Goal: Task Accomplishment & Management: Manage account settings

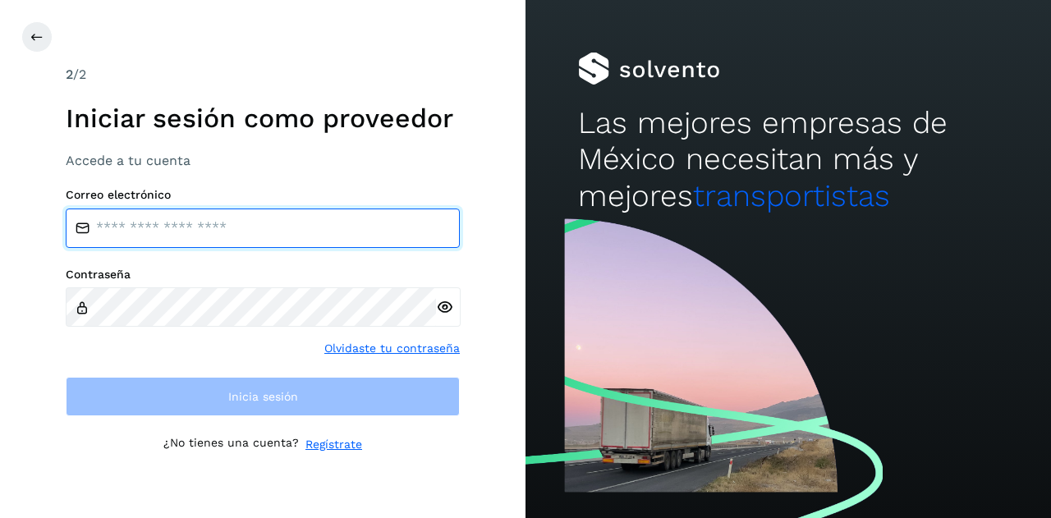
type input "**********"
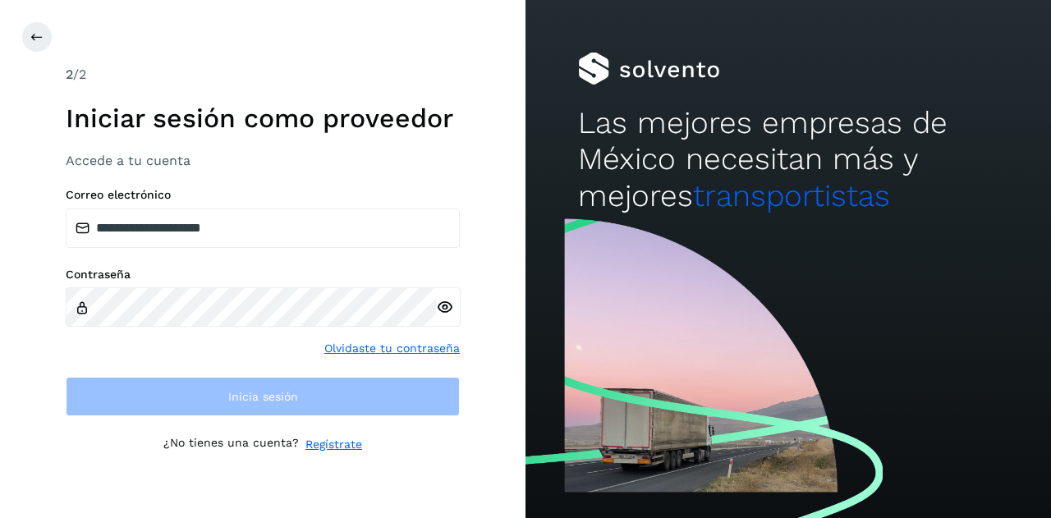
click at [20, 33] on div "**********" at bounding box center [263, 259] width 526 height 518
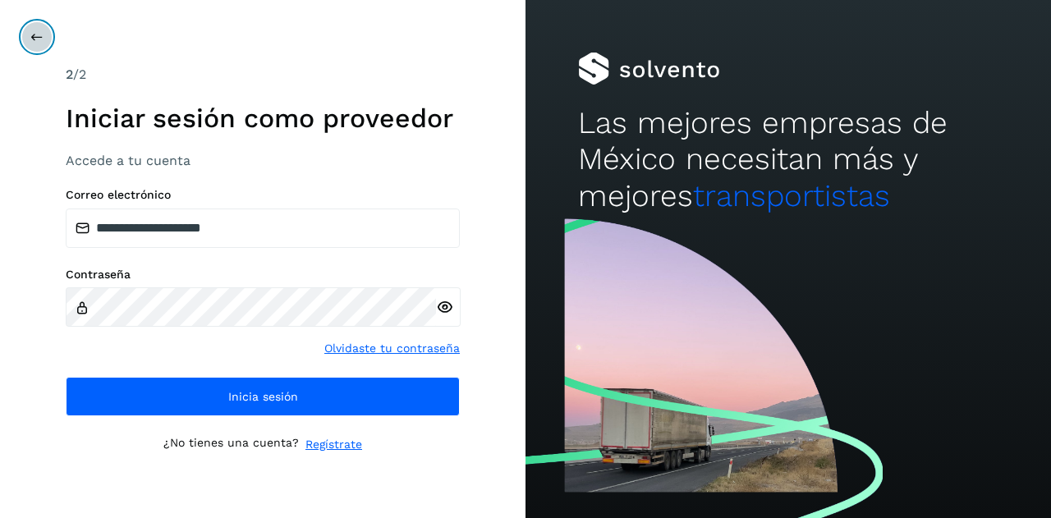
click at [46, 45] on button at bounding box center [36, 36] width 31 height 31
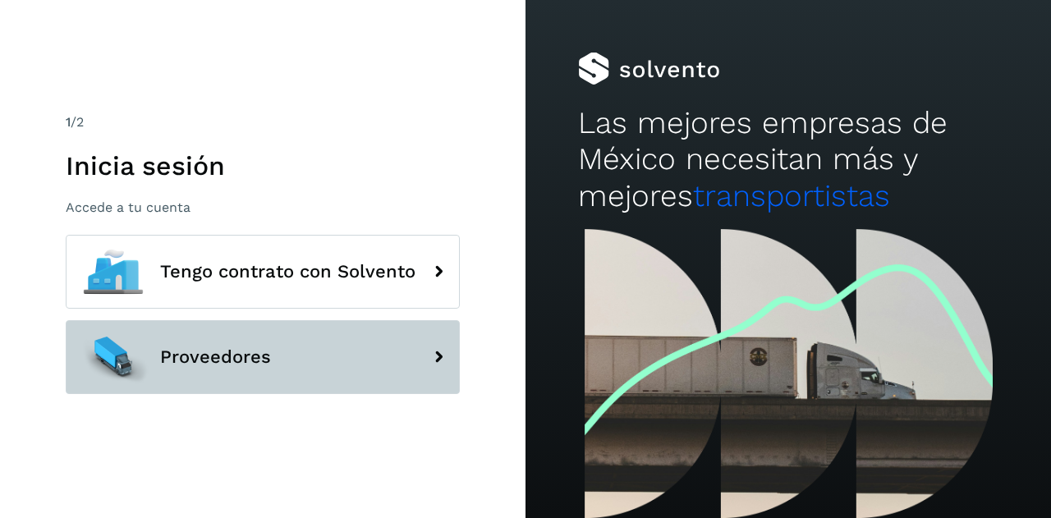
click at [191, 356] on span "Proveedores" at bounding box center [215, 357] width 111 height 20
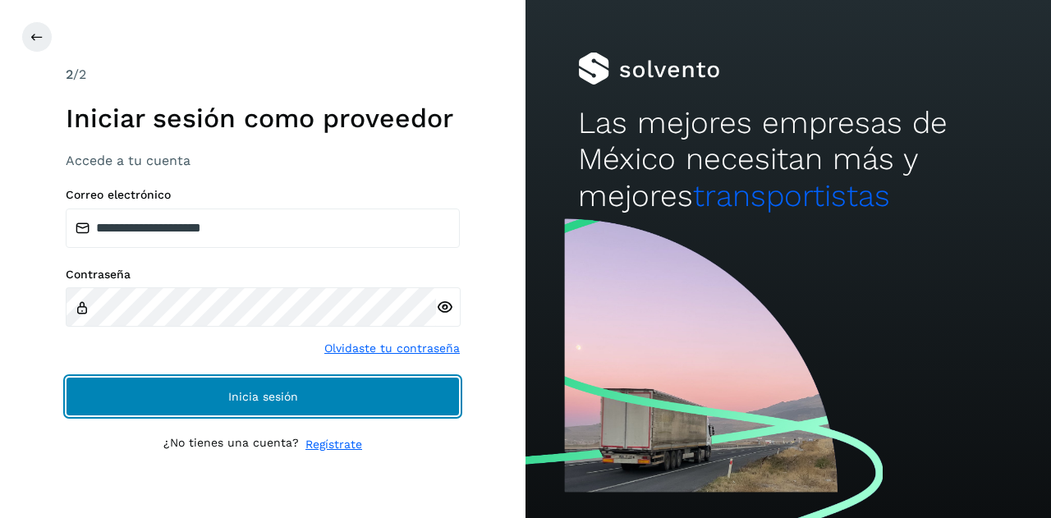
click at [206, 393] on button "Inicia sesión" at bounding box center [263, 396] width 394 height 39
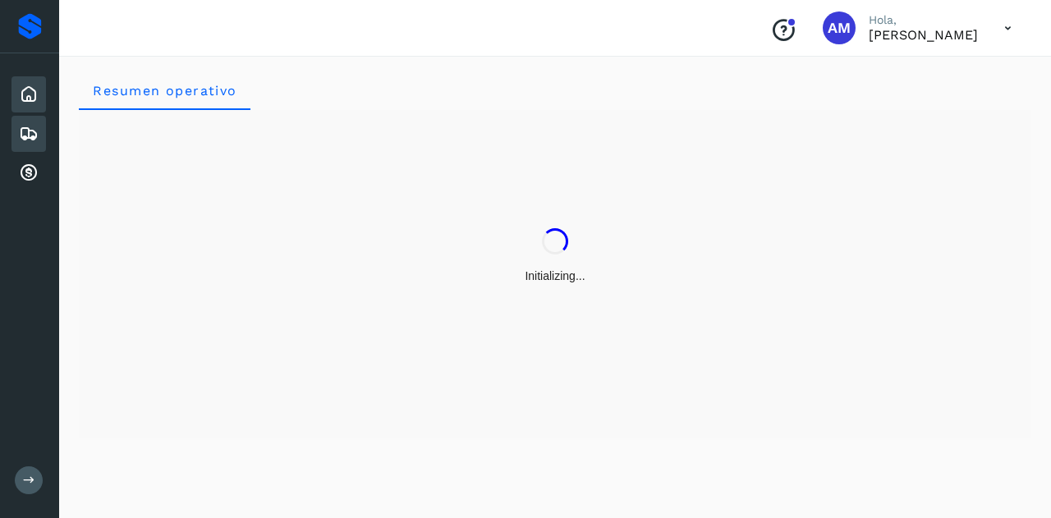
click at [25, 145] on div "Embarques" at bounding box center [28, 134] width 34 height 36
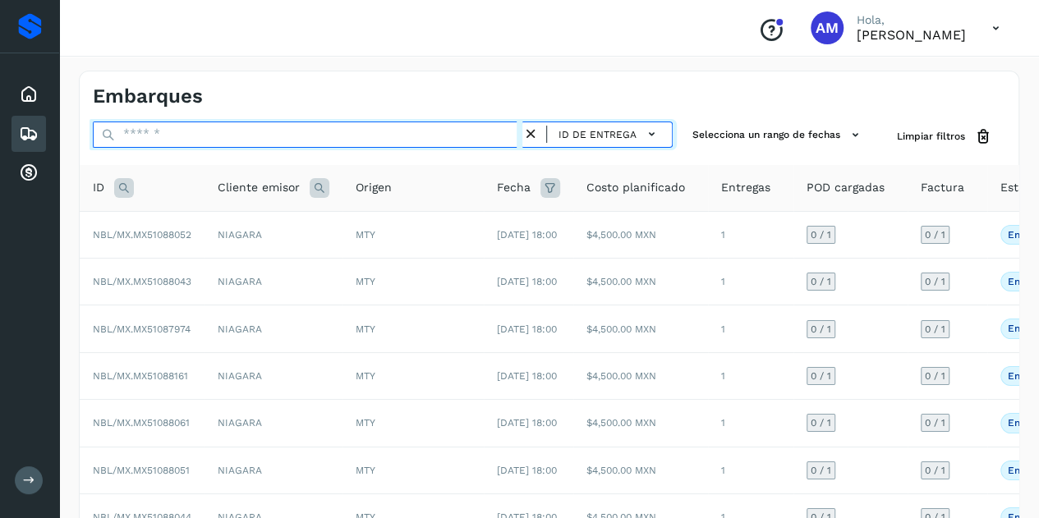
click at [186, 136] on input "text" at bounding box center [308, 135] width 430 height 26
paste input "**********"
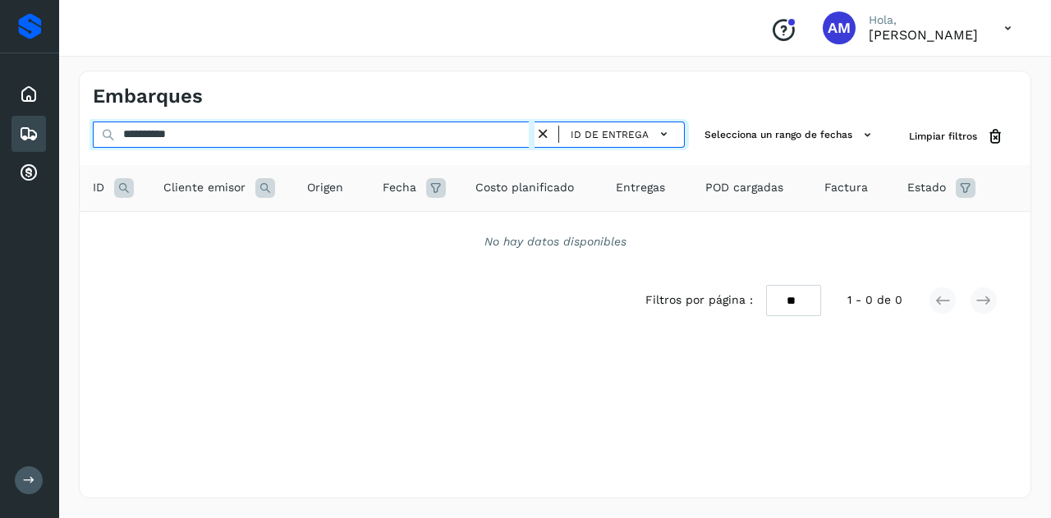
type input "**********"
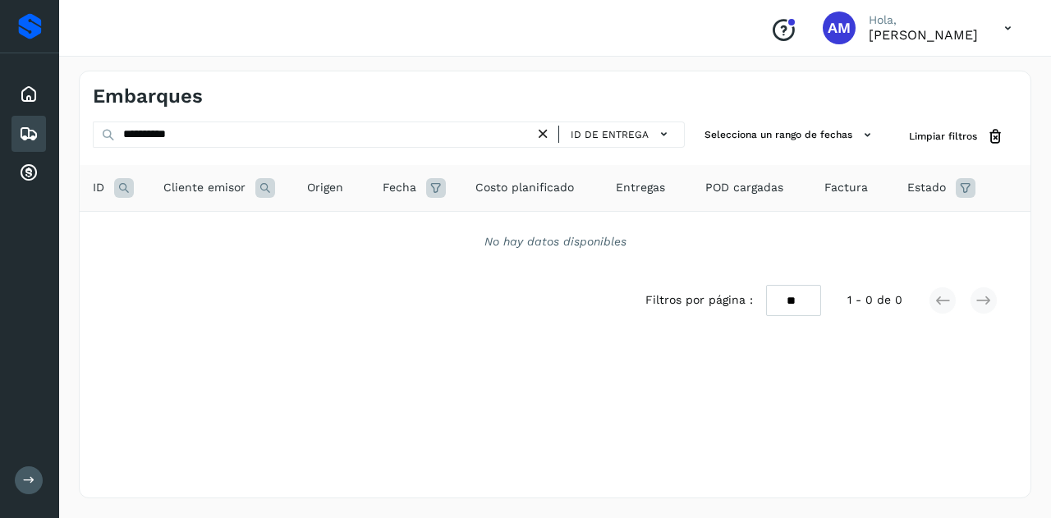
click at [133, 191] on icon at bounding box center [124, 188] width 20 height 20
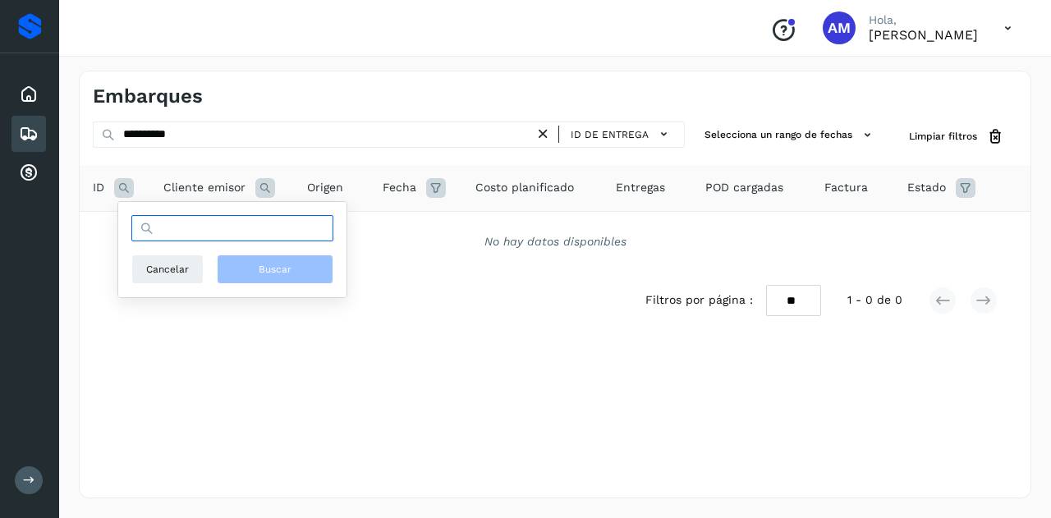
click at [177, 227] on input "text" at bounding box center [232, 228] width 202 height 26
paste input "**********"
type input "**********"
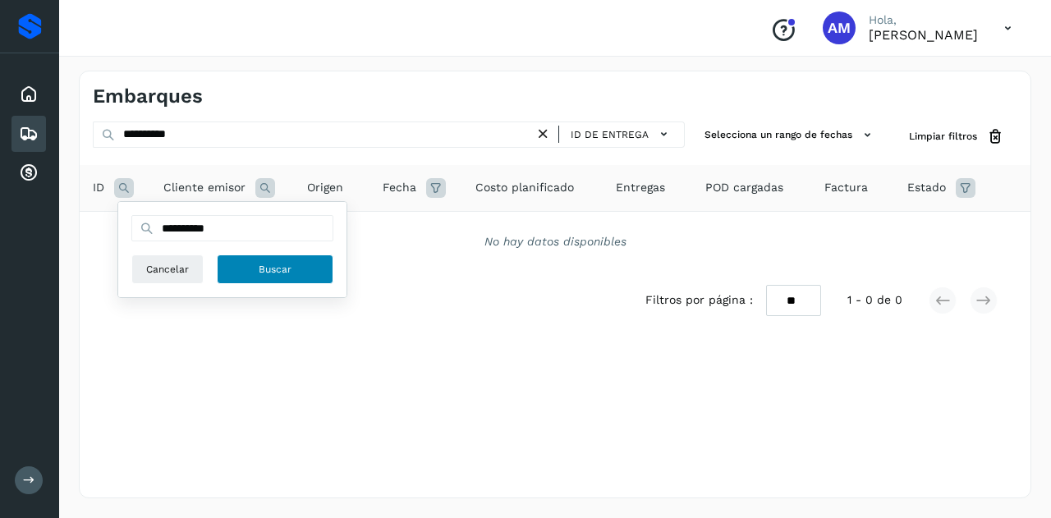
click at [274, 257] on button "Buscar" at bounding box center [275, 270] width 117 height 30
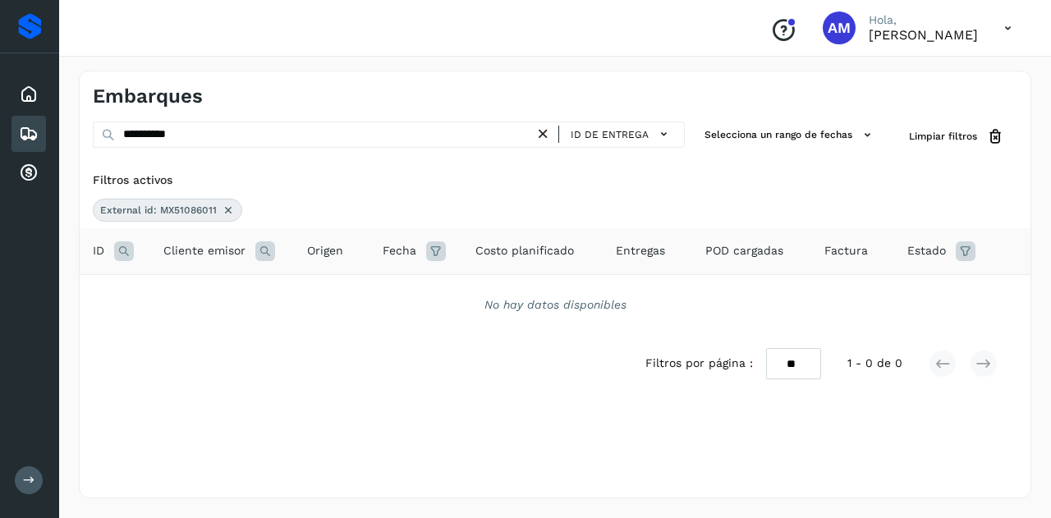
click at [230, 209] on icon at bounding box center [228, 210] width 13 height 13
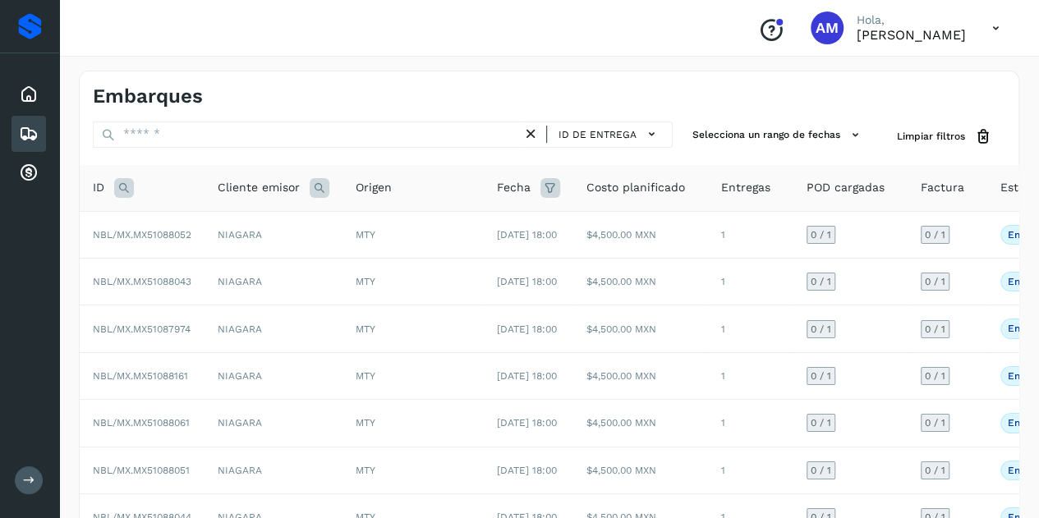
click at [131, 190] on icon at bounding box center [124, 188] width 20 height 20
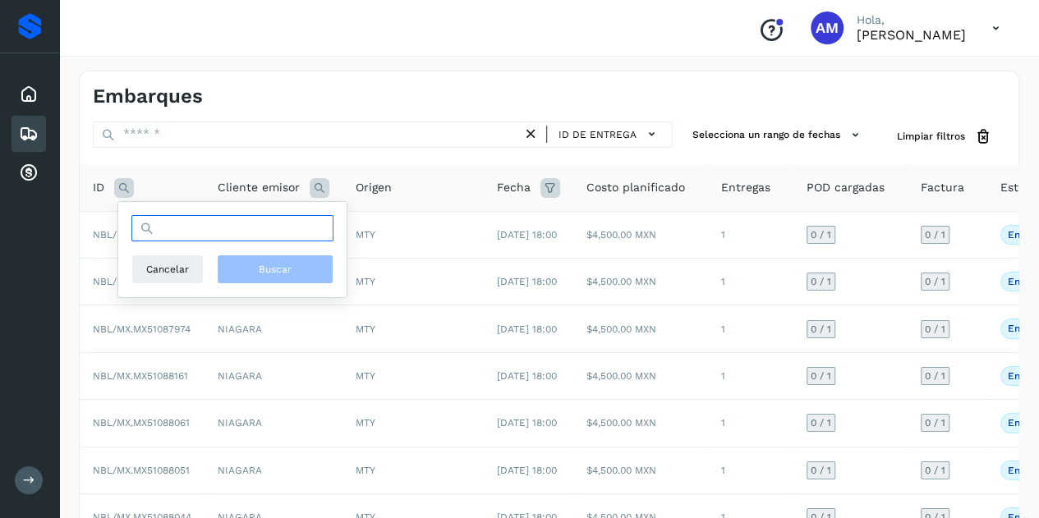
click at [237, 226] on input "text" at bounding box center [232, 228] width 202 height 26
paste input "**********"
type input "**********"
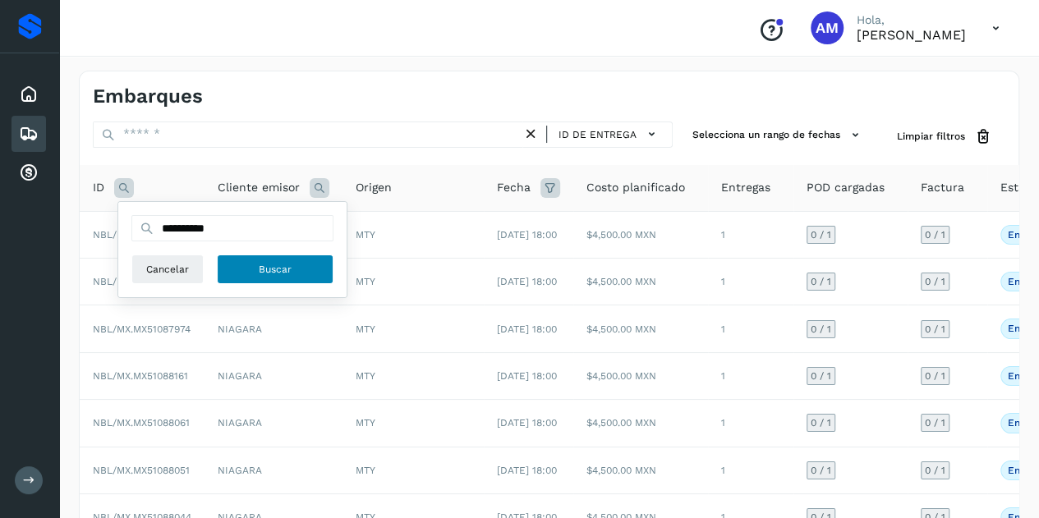
click at [287, 269] on span "Buscar" at bounding box center [275, 269] width 33 height 15
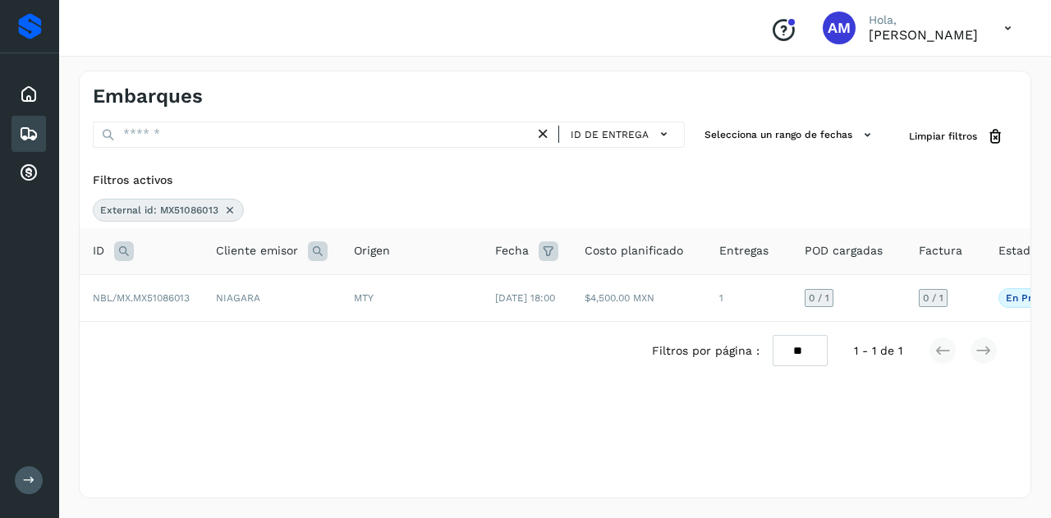
click at [123, 250] on icon at bounding box center [124, 251] width 20 height 20
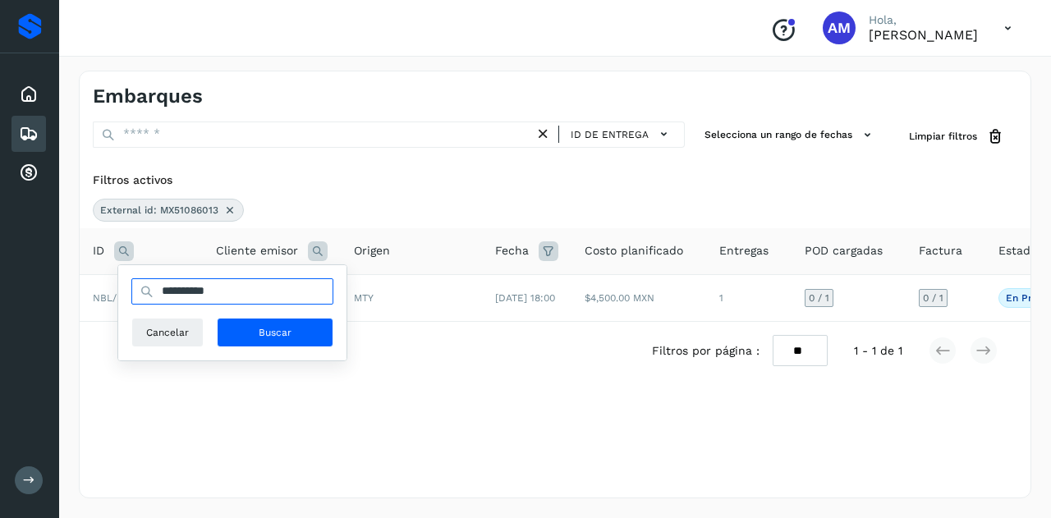
click at [264, 287] on input "**********" at bounding box center [232, 291] width 202 height 26
type input "*"
paste input "**********"
type input "**********"
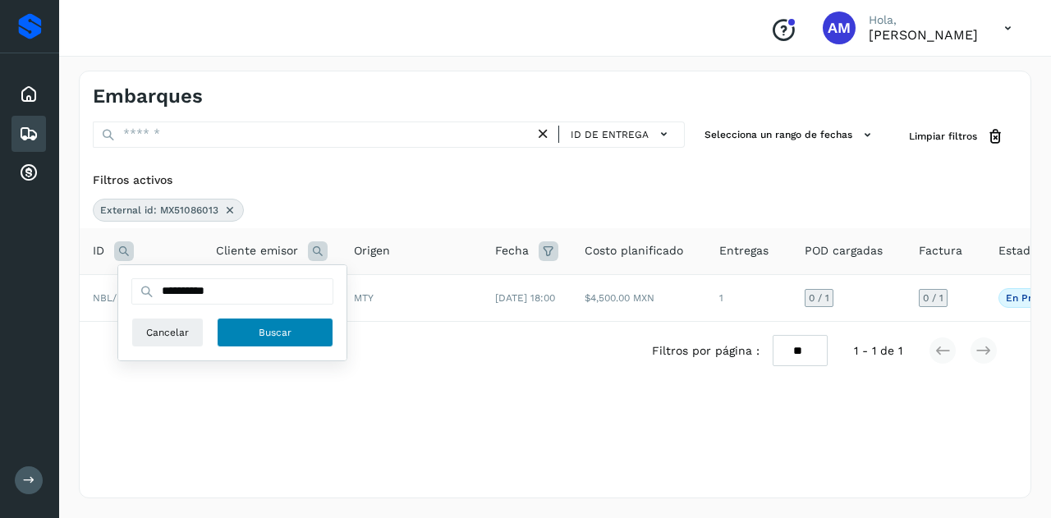
click at [294, 339] on button "Buscar" at bounding box center [275, 333] width 117 height 30
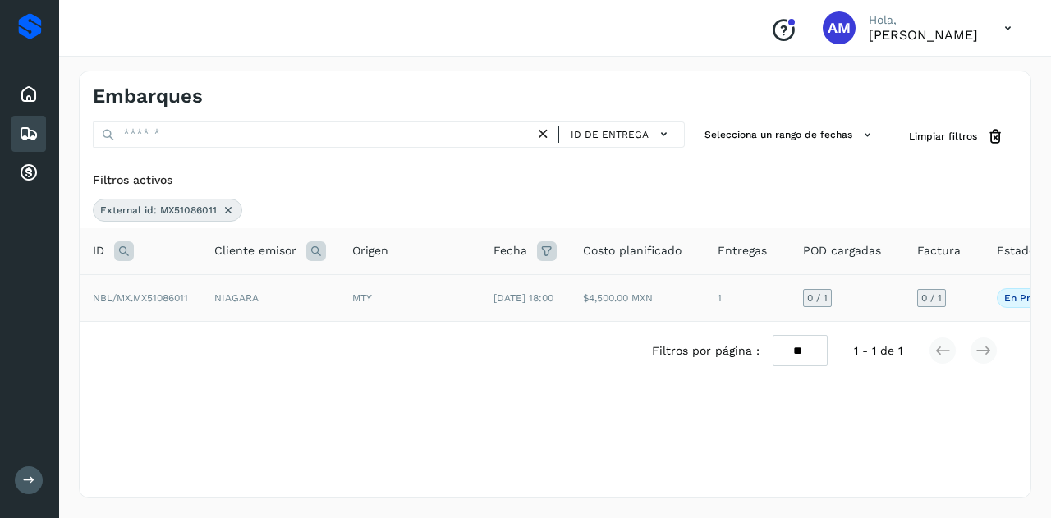
click at [152, 304] on span "NBL/MX.MX51086011" at bounding box center [140, 297] width 95 height 11
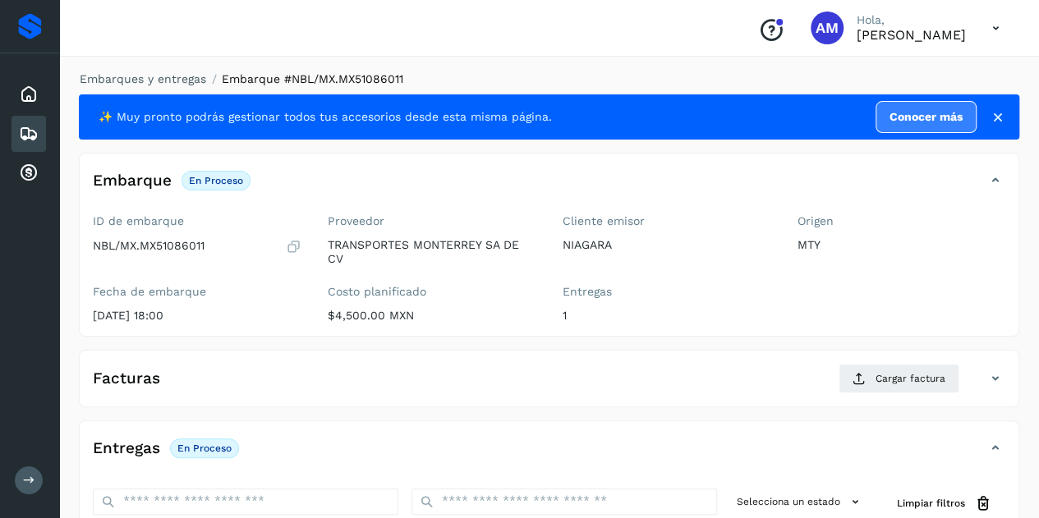
scroll to position [246, 0]
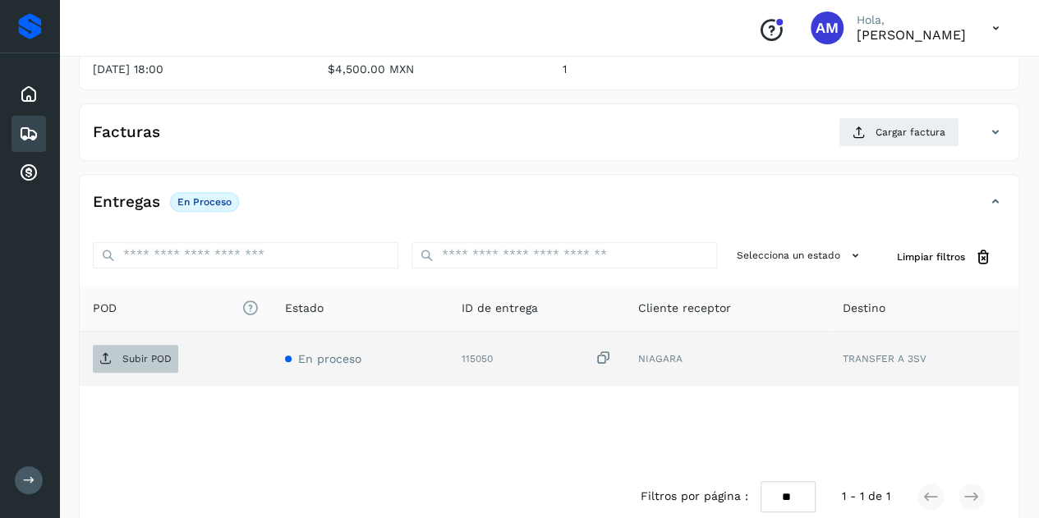
click at [133, 349] on span "Subir POD" at bounding box center [135, 359] width 85 height 26
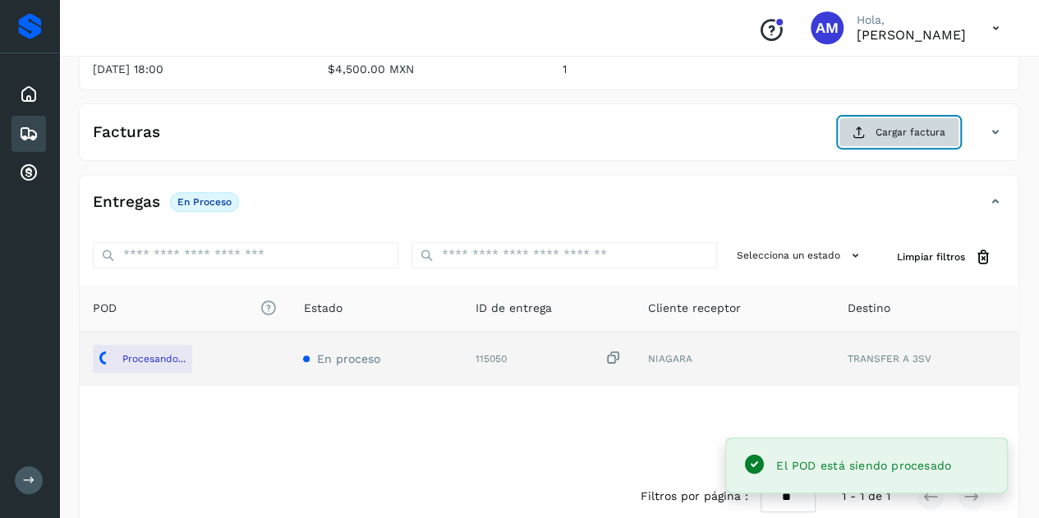
click at [885, 127] on span "Cargar factura" at bounding box center [910, 132] width 70 height 15
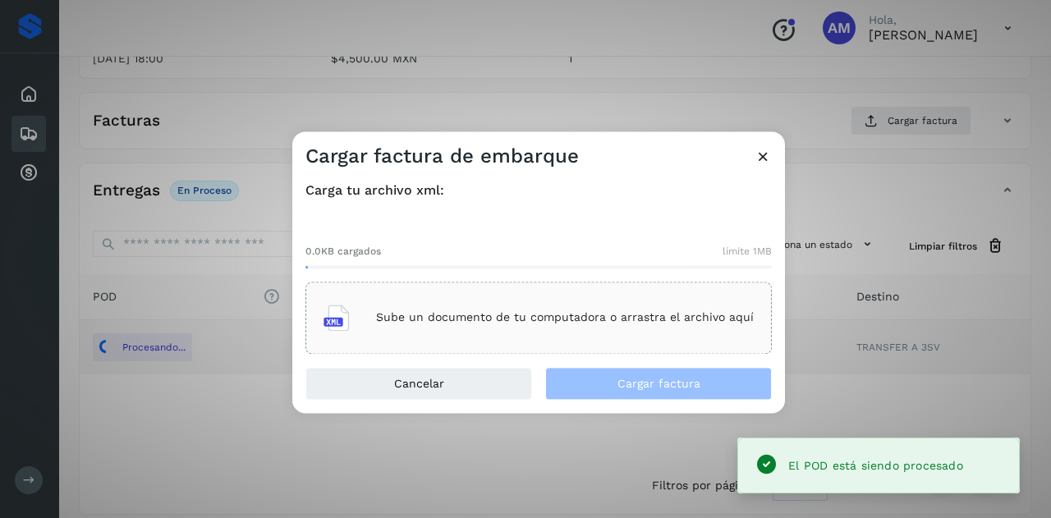
click at [532, 290] on div "Sube un documento de tu computadora o arrastra el archivo aquí" at bounding box center [539, 318] width 466 height 72
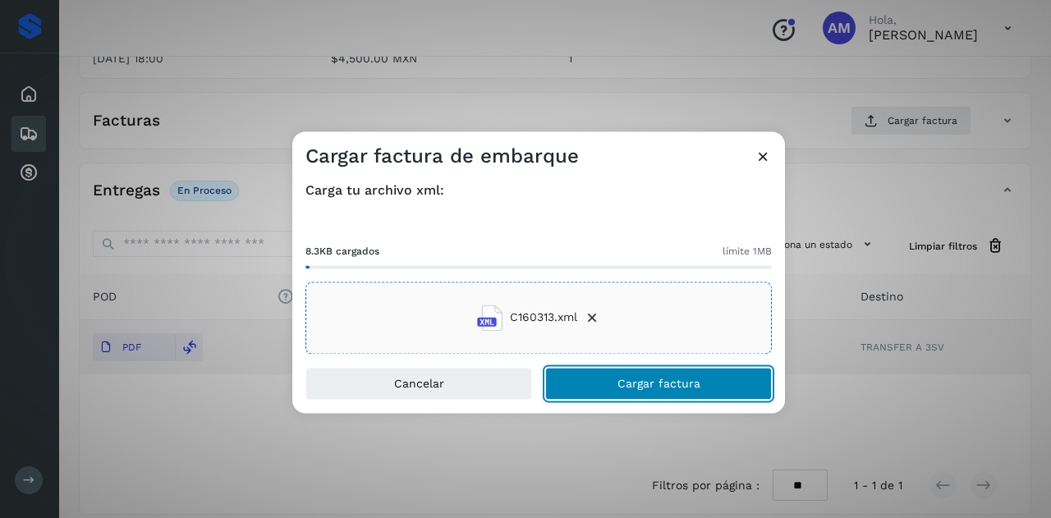
drag, startPoint x: 608, startPoint y: 382, endPoint x: 203, endPoint y: 405, distance: 405.5
click at [608, 382] on button "Cargar factura" at bounding box center [658, 383] width 227 height 33
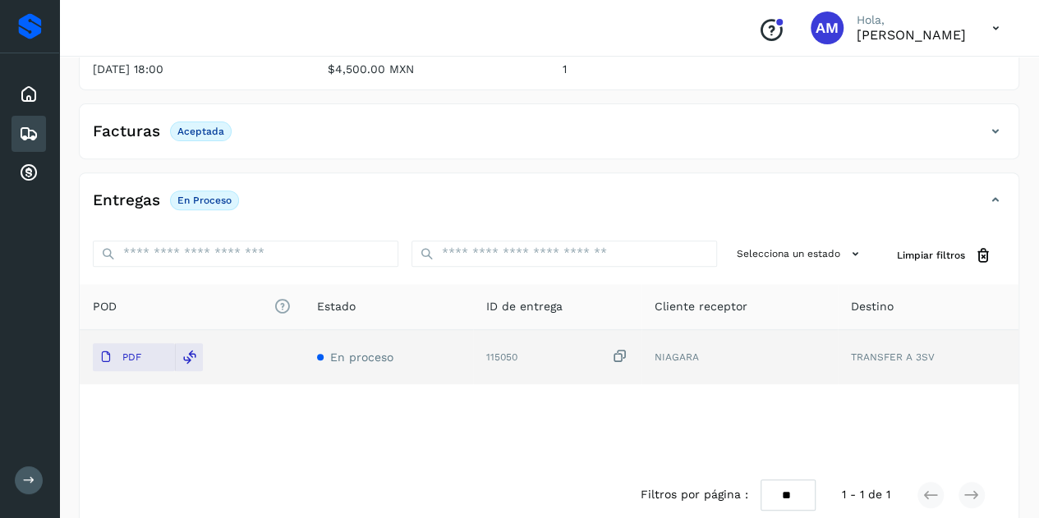
scroll to position [0, 0]
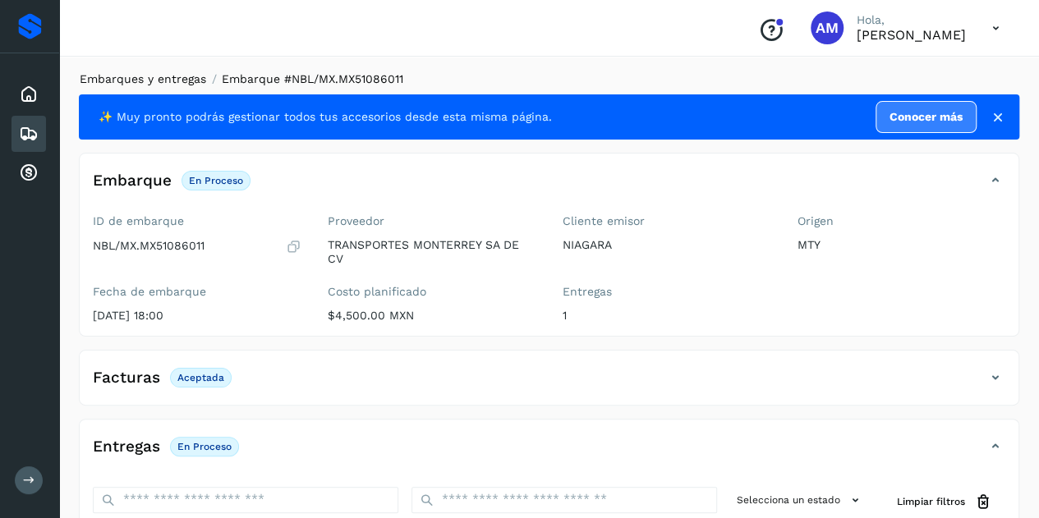
click at [154, 79] on link "Embarques y entregas" at bounding box center [143, 78] width 126 height 13
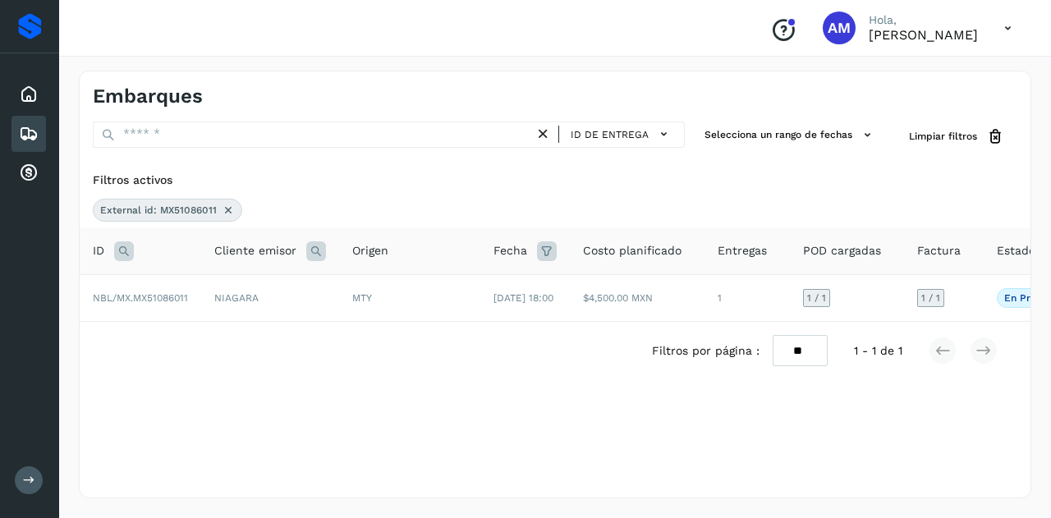
click at [222, 211] on icon at bounding box center [228, 210] width 13 height 13
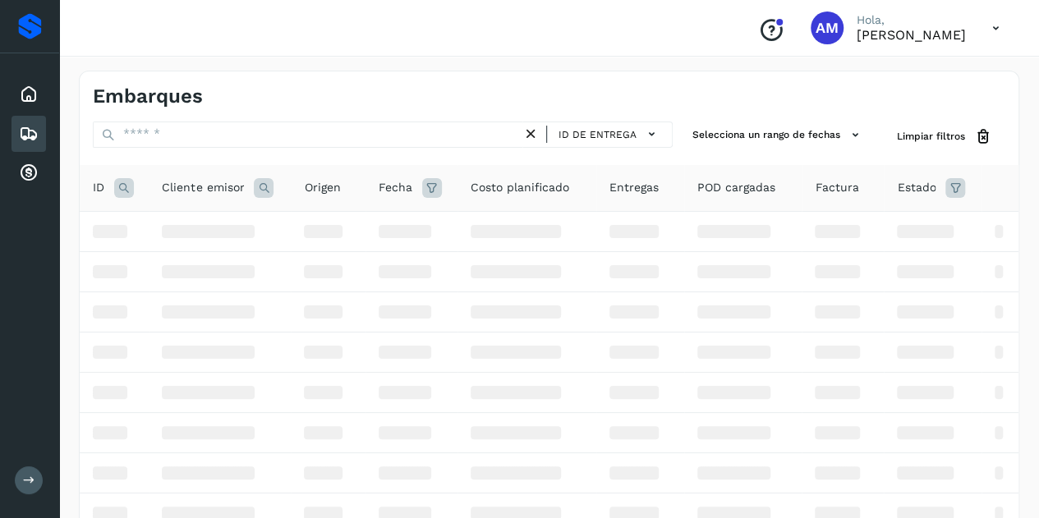
click at [125, 191] on icon at bounding box center [124, 188] width 20 height 20
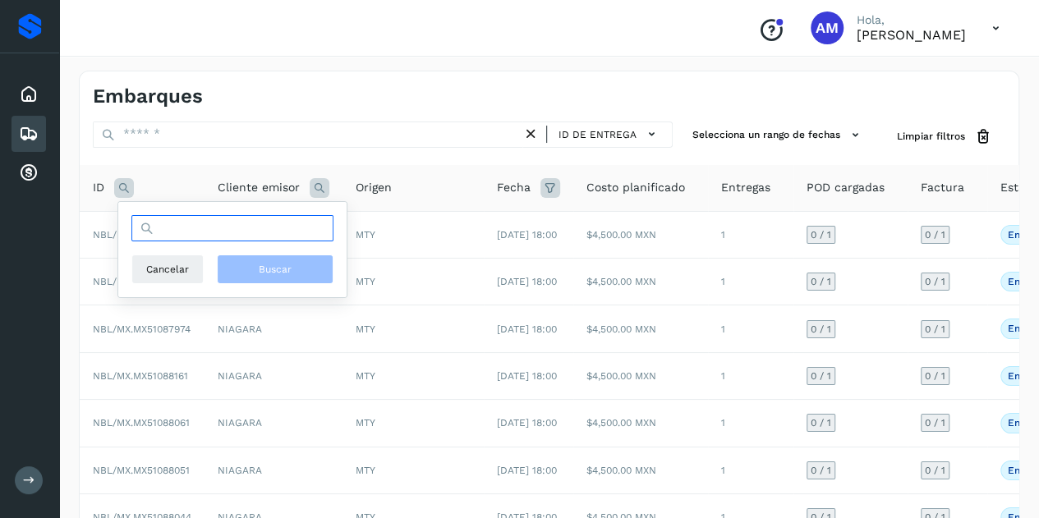
click at [178, 231] on input "text" at bounding box center [232, 228] width 202 height 26
paste input "**********"
type input "**********"
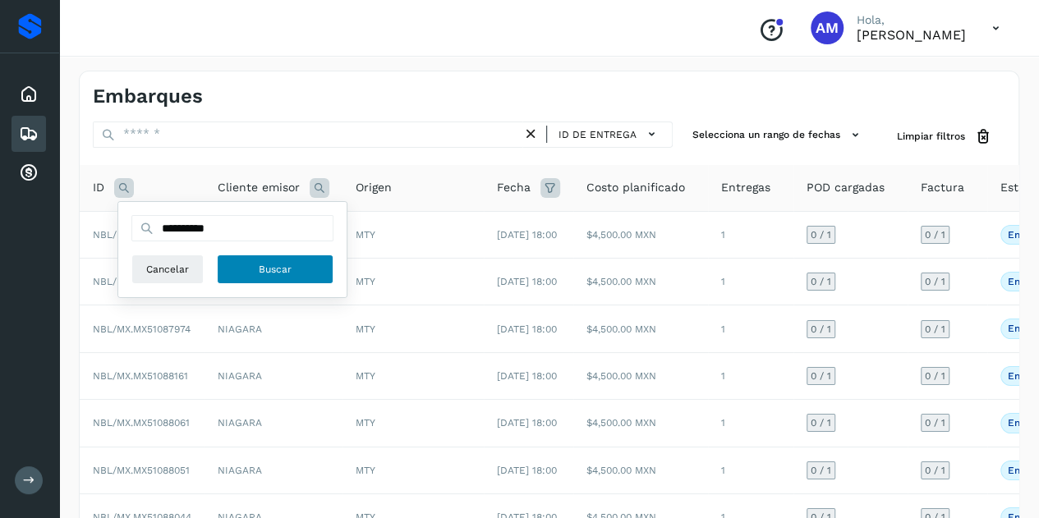
click at [267, 269] on span "Buscar" at bounding box center [275, 269] width 33 height 15
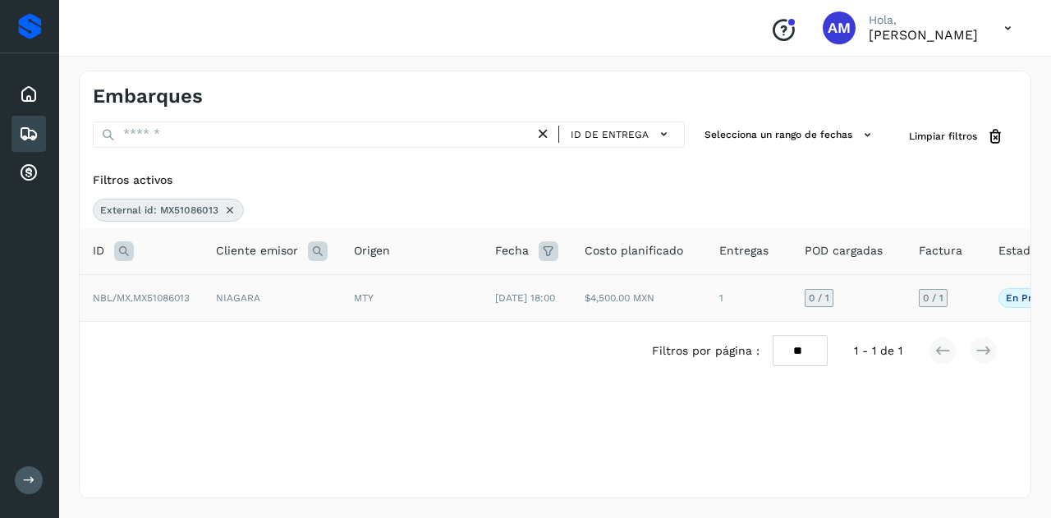
click at [241, 298] on td "NIAGARA" at bounding box center [272, 297] width 138 height 47
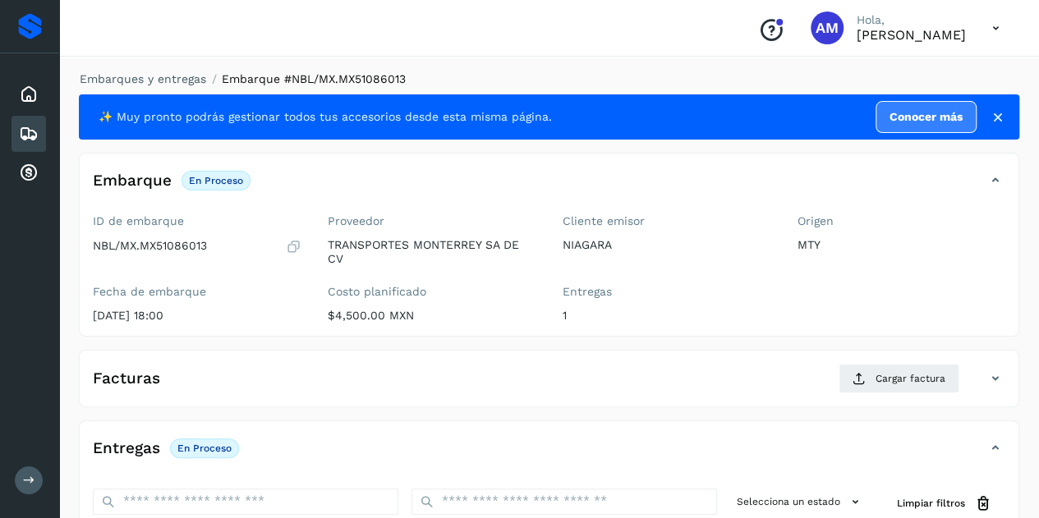
scroll to position [246, 0]
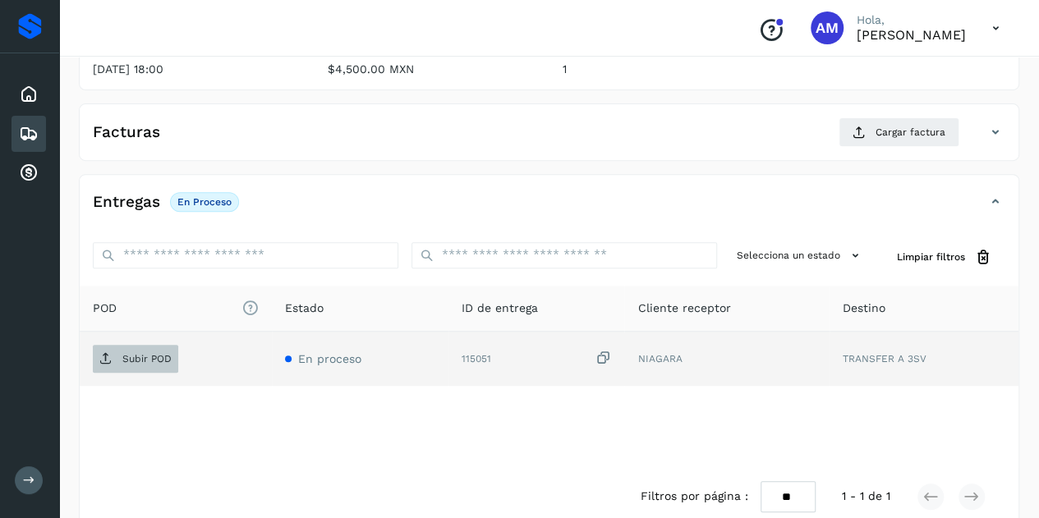
click at [166, 353] on p "Subir POD" at bounding box center [146, 358] width 49 height 11
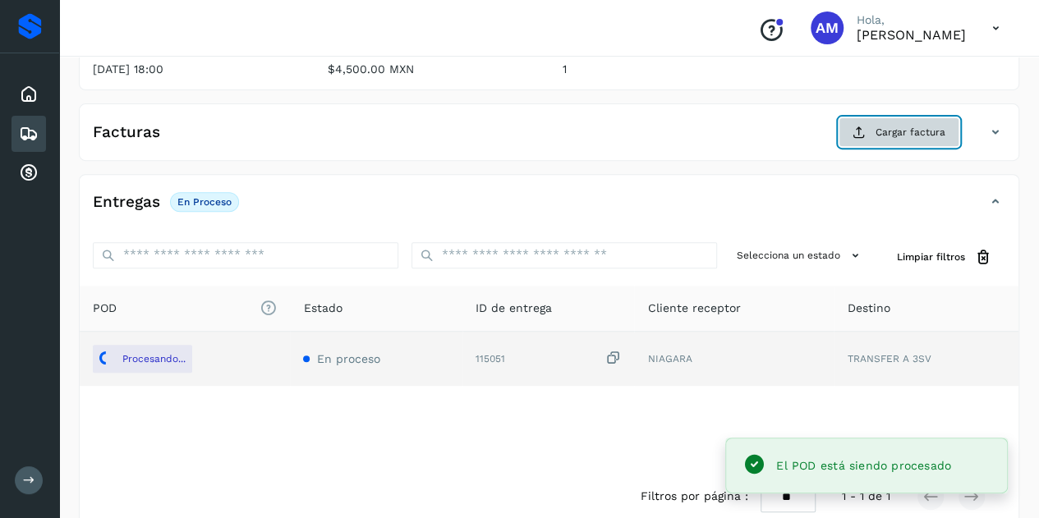
click at [906, 126] on span "Cargar factura" at bounding box center [910, 132] width 70 height 15
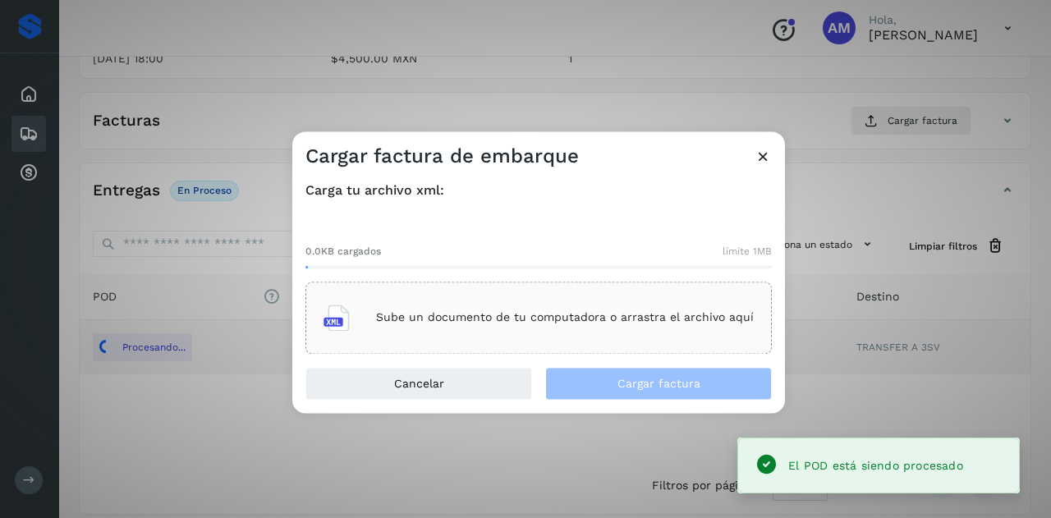
click at [552, 301] on div "Sube un documento de tu computadora o arrastra el archivo aquí" at bounding box center [539, 318] width 430 height 44
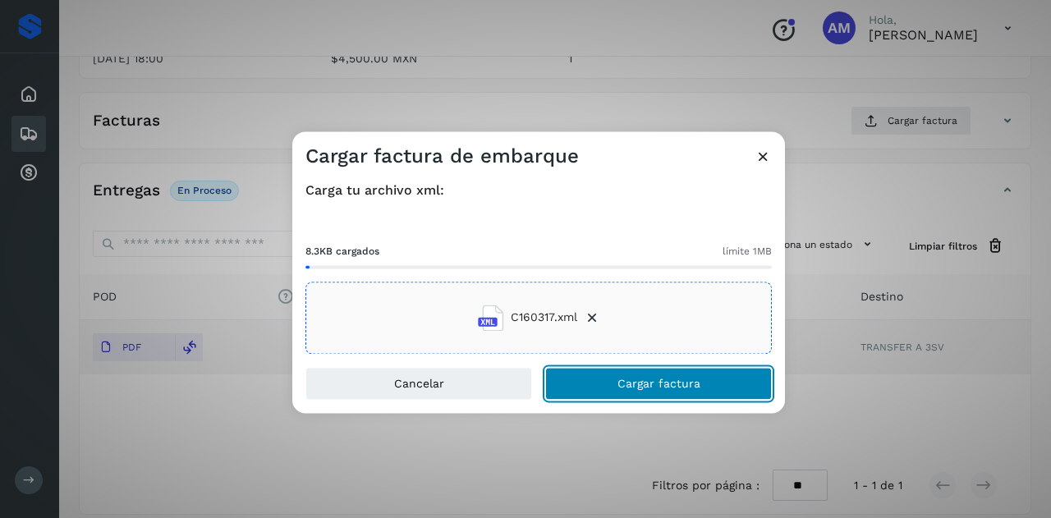
click at [595, 386] on button "Cargar factura" at bounding box center [658, 383] width 227 height 33
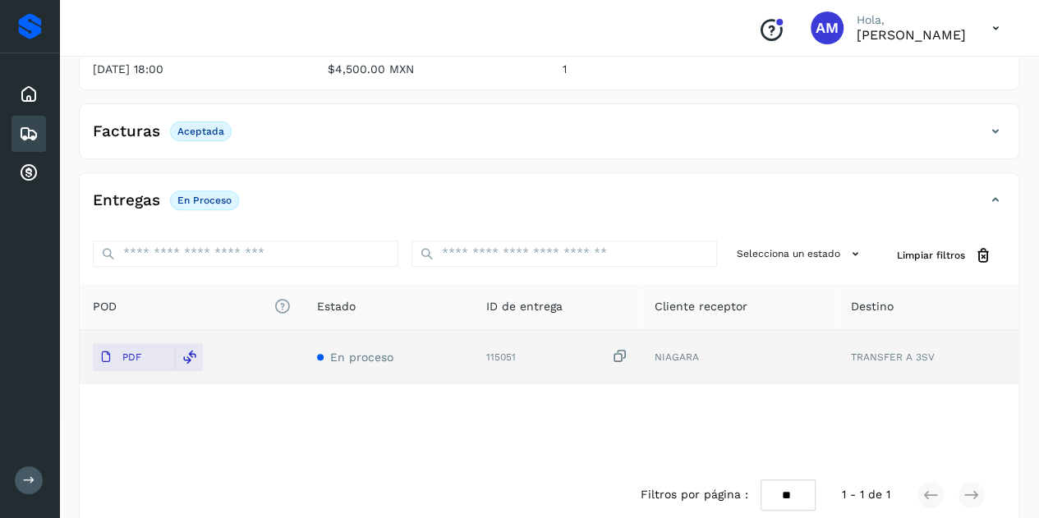
scroll to position [0, 0]
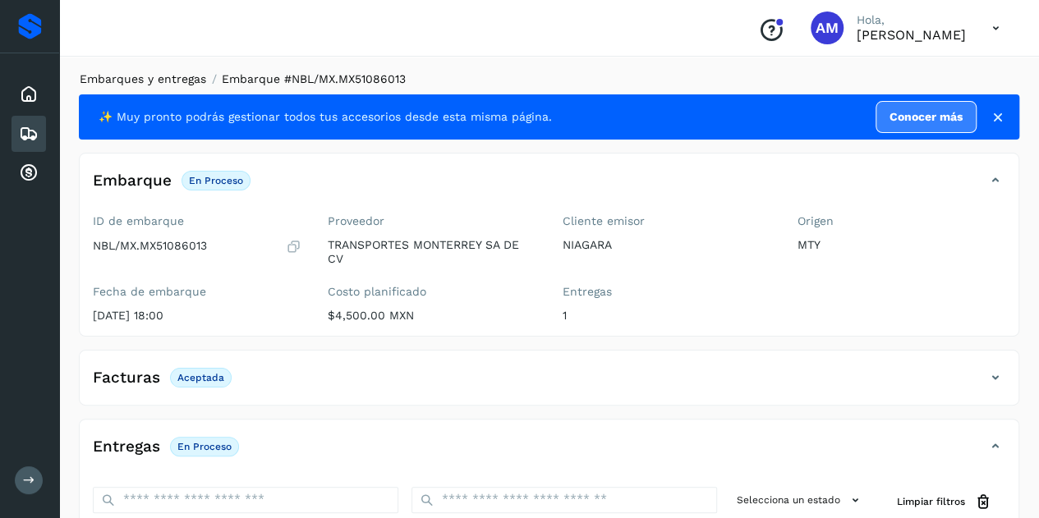
click at [189, 80] on link "Embarques y entregas" at bounding box center [143, 78] width 126 height 13
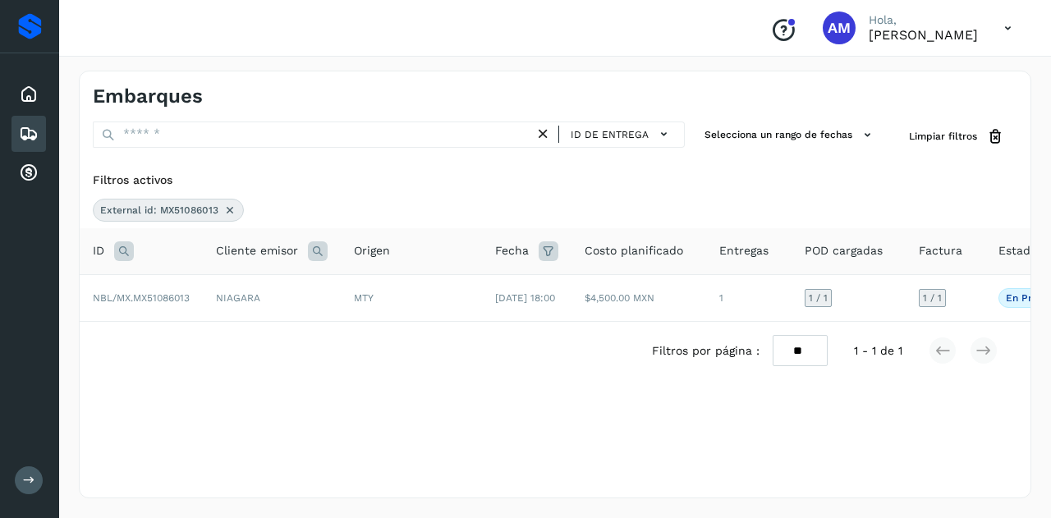
click at [223, 207] on icon at bounding box center [229, 210] width 13 height 13
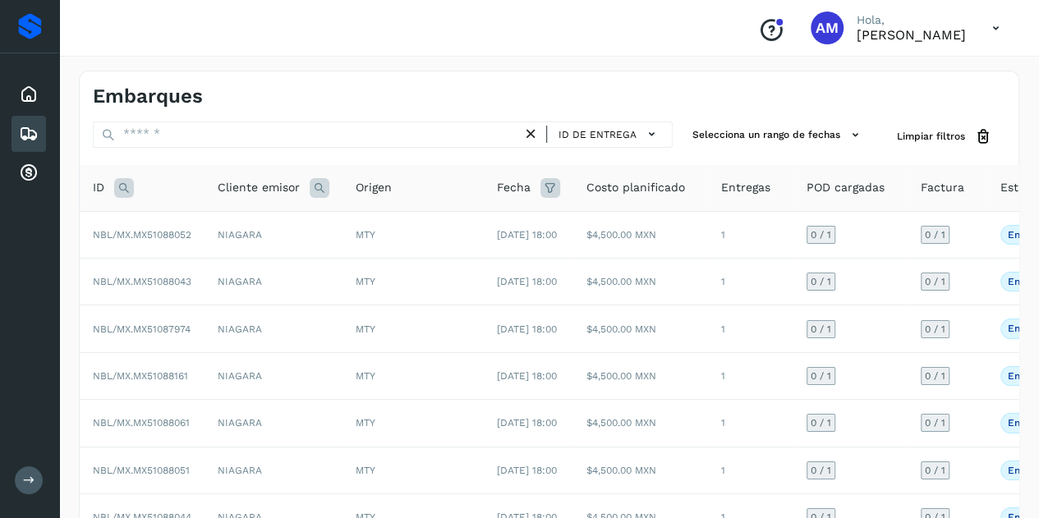
click at [114, 188] on icon at bounding box center [124, 188] width 20 height 20
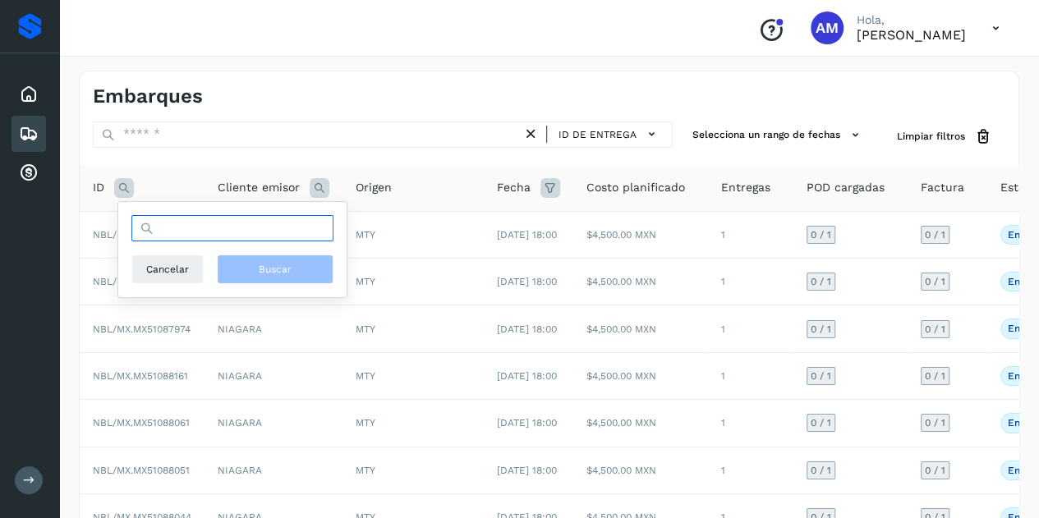
click at [160, 230] on input "text" at bounding box center [232, 228] width 202 height 26
paste input "**********"
type input "**********"
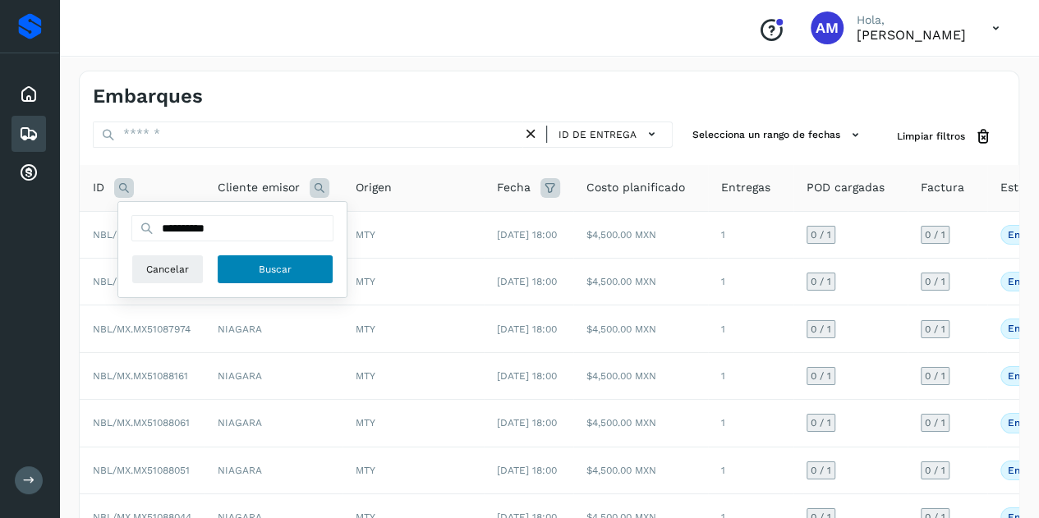
click at [325, 272] on button "Buscar" at bounding box center [275, 270] width 117 height 30
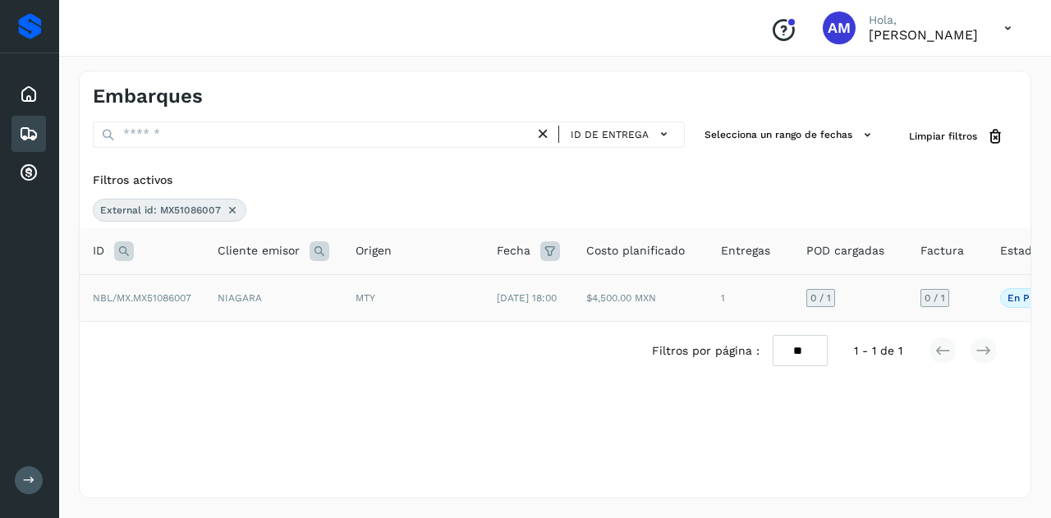
click at [329, 298] on td "NIAGARA" at bounding box center [273, 297] width 138 height 47
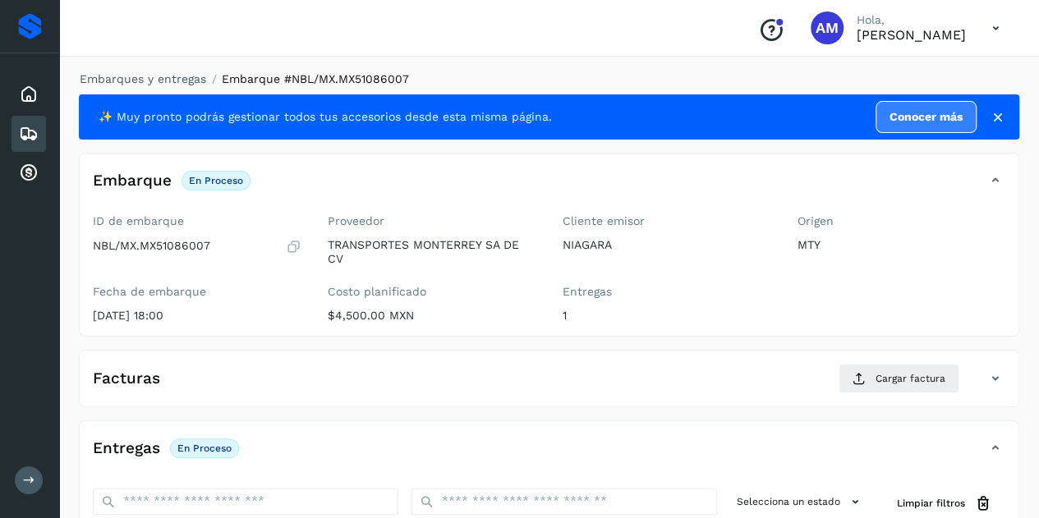
scroll to position [246, 0]
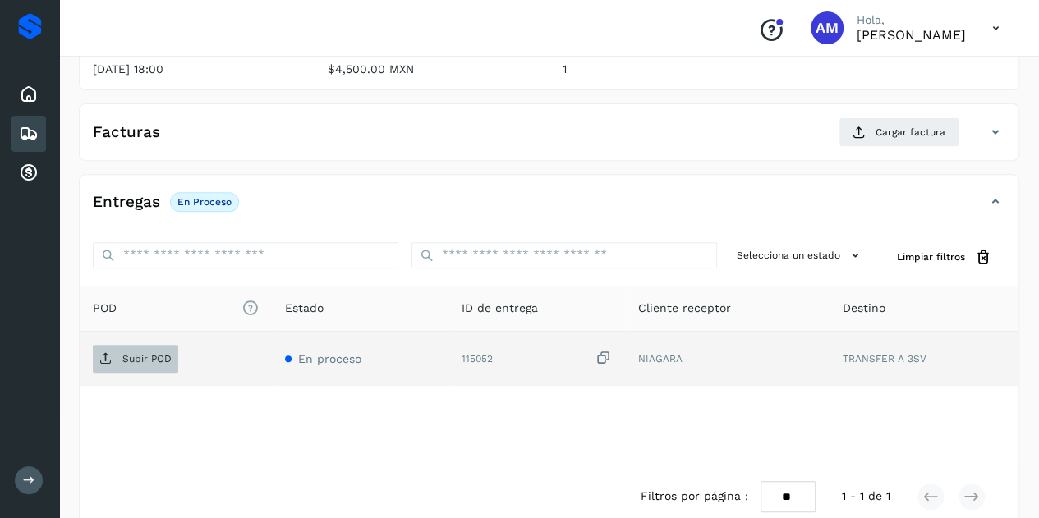
click at [159, 362] on p "Subir POD" at bounding box center [146, 358] width 49 height 11
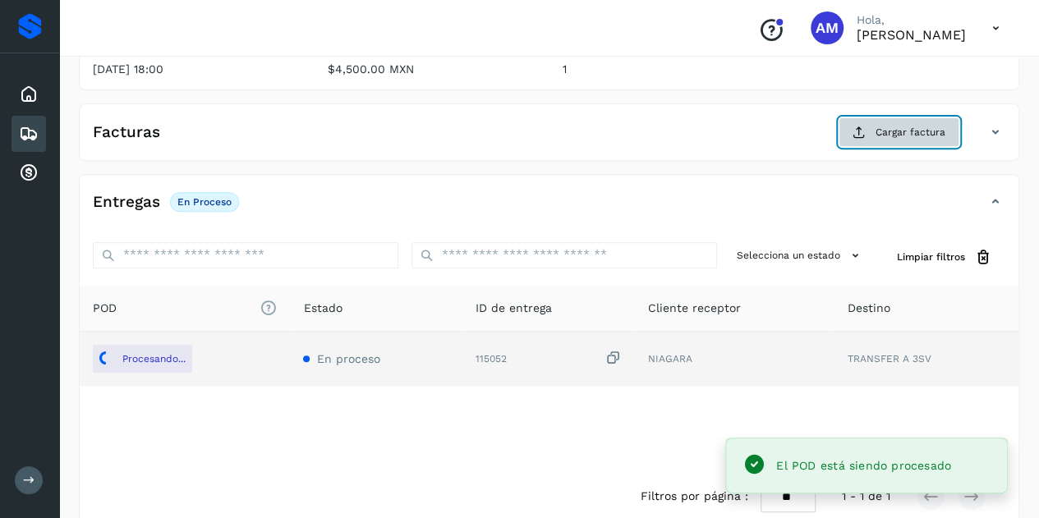
click at [914, 126] on span "Cargar factura" at bounding box center [910, 132] width 70 height 15
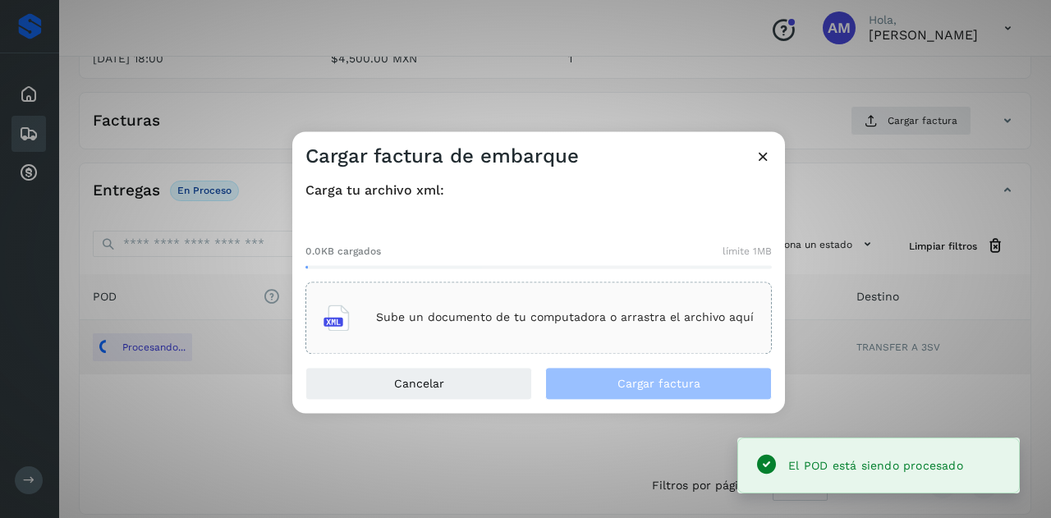
click at [443, 292] on div "Sube un documento de tu computadora o arrastra el archivo aquí" at bounding box center [539, 318] width 466 height 72
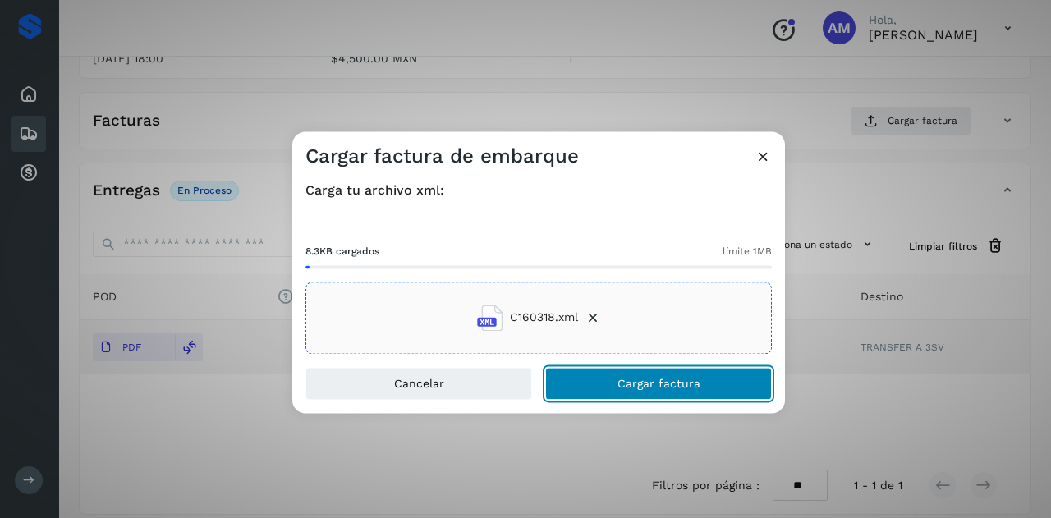
click at [590, 381] on button "Cargar factura" at bounding box center [658, 383] width 227 height 33
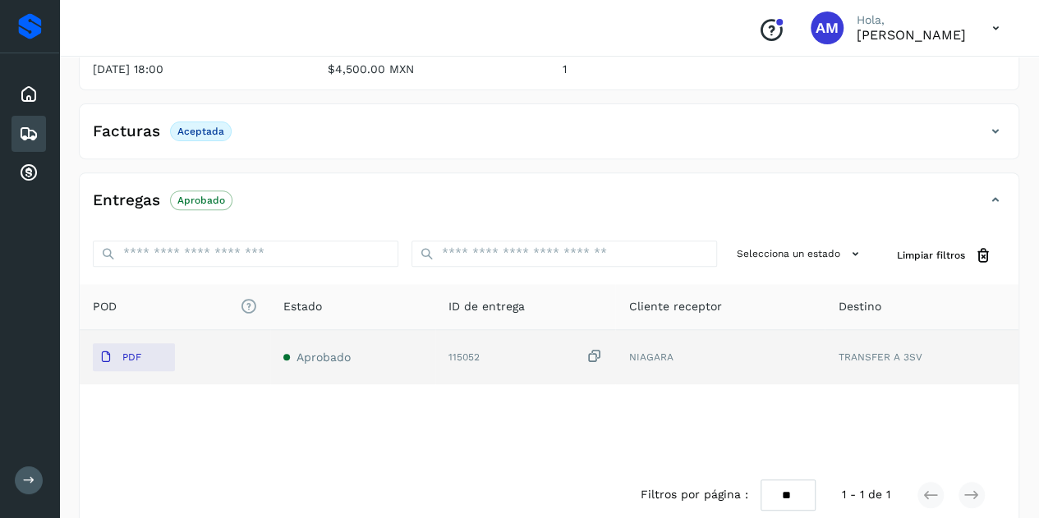
scroll to position [0, 0]
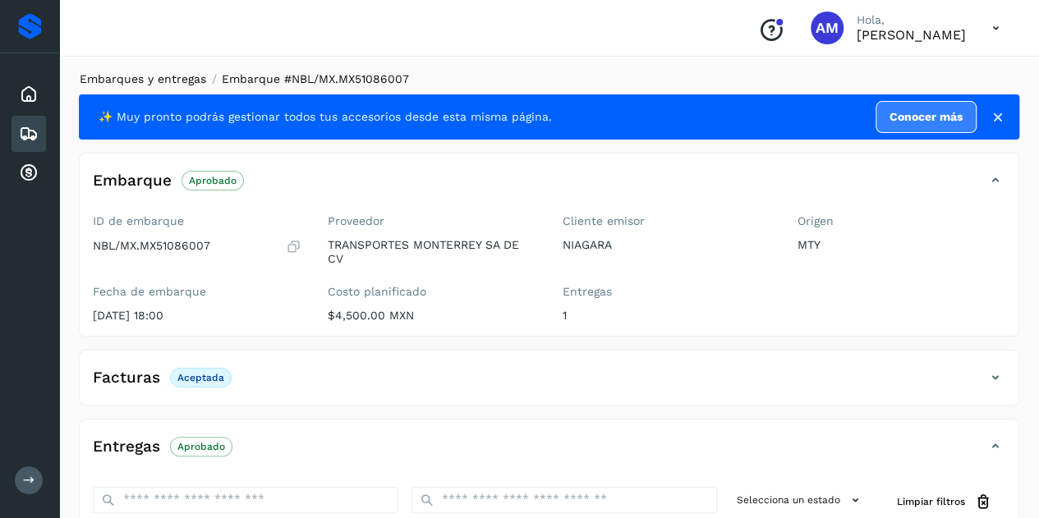
click at [145, 75] on link "Embarques y entregas" at bounding box center [143, 78] width 126 height 13
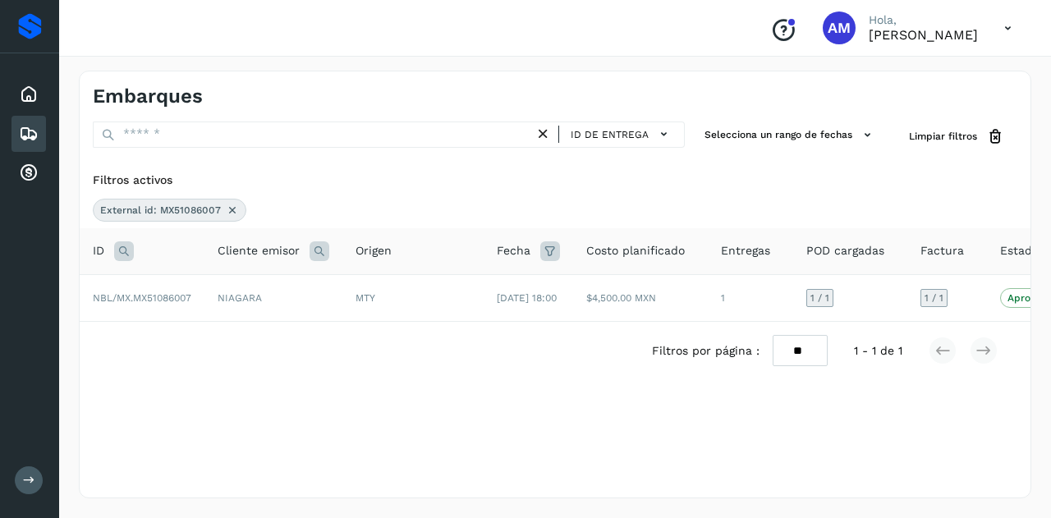
click at [545, 131] on icon at bounding box center [543, 134] width 17 height 17
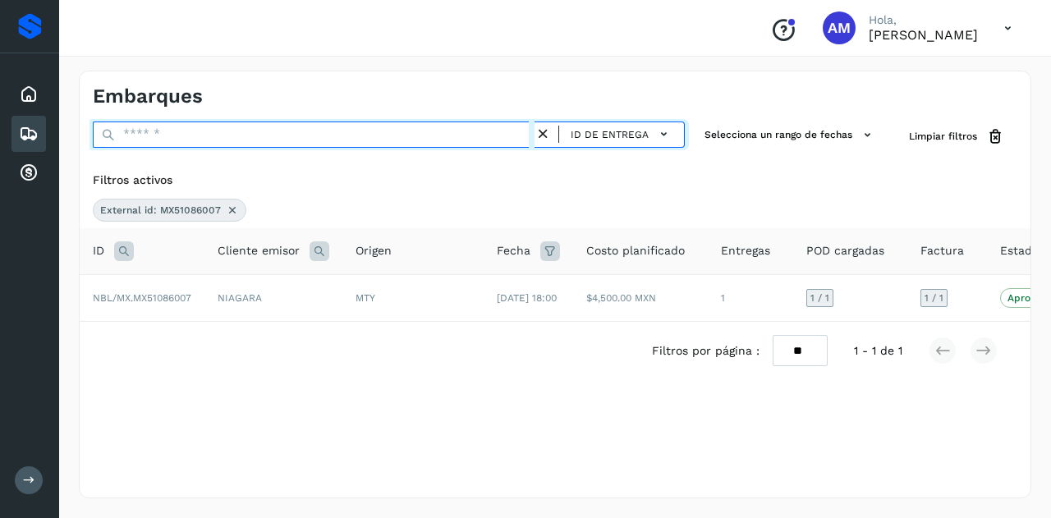
click at [462, 139] on input "text" at bounding box center [314, 135] width 442 height 26
paste input "**********"
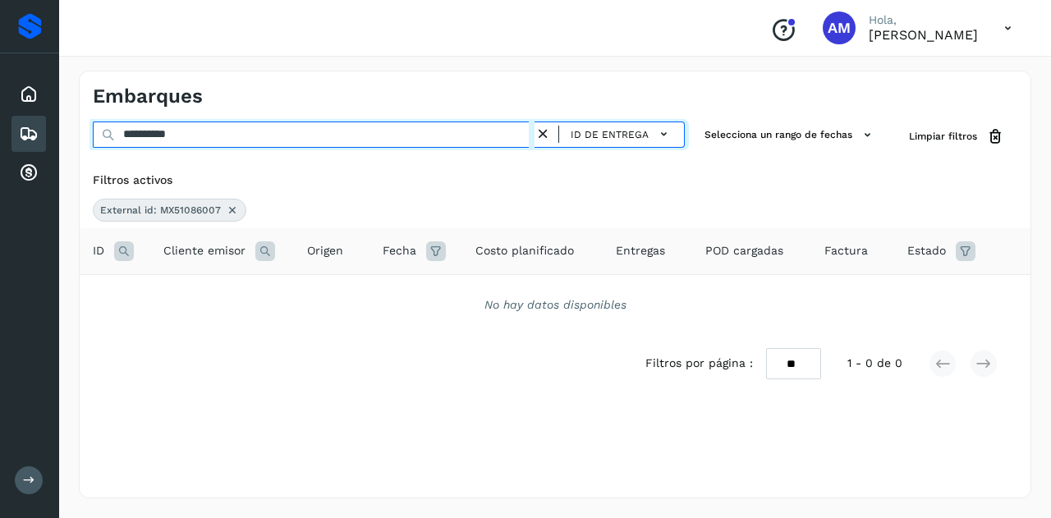
type input "**********"
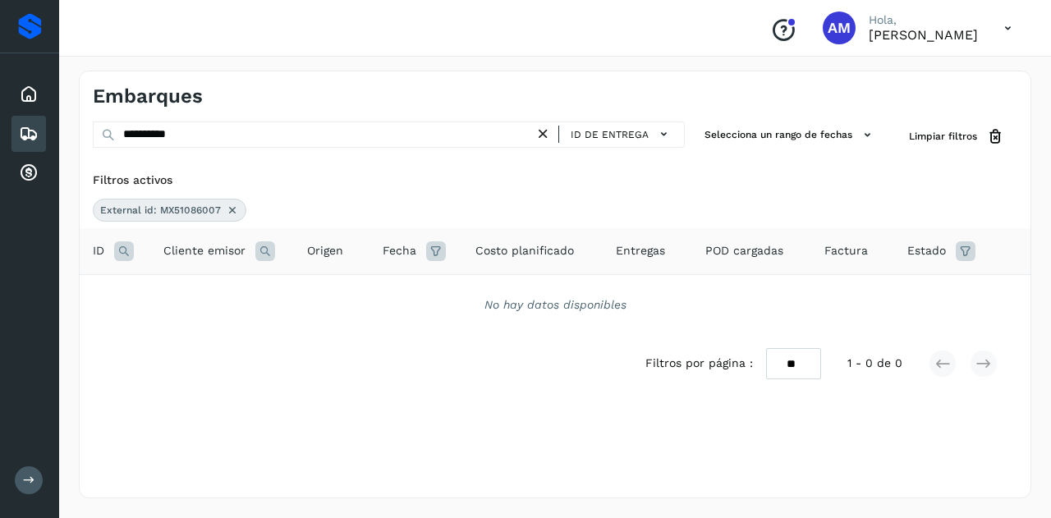
click at [227, 212] on icon at bounding box center [232, 210] width 13 height 13
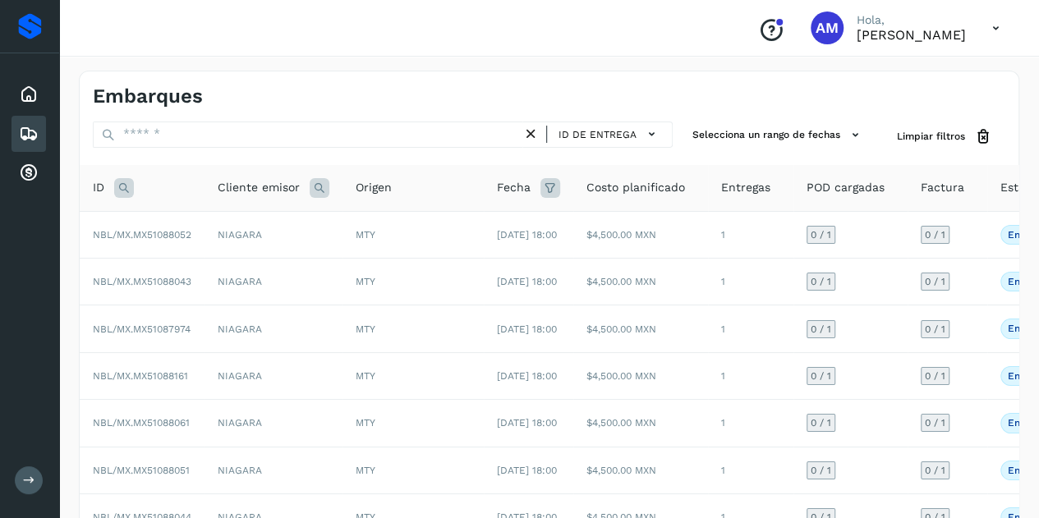
click at [128, 182] on icon at bounding box center [124, 188] width 20 height 20
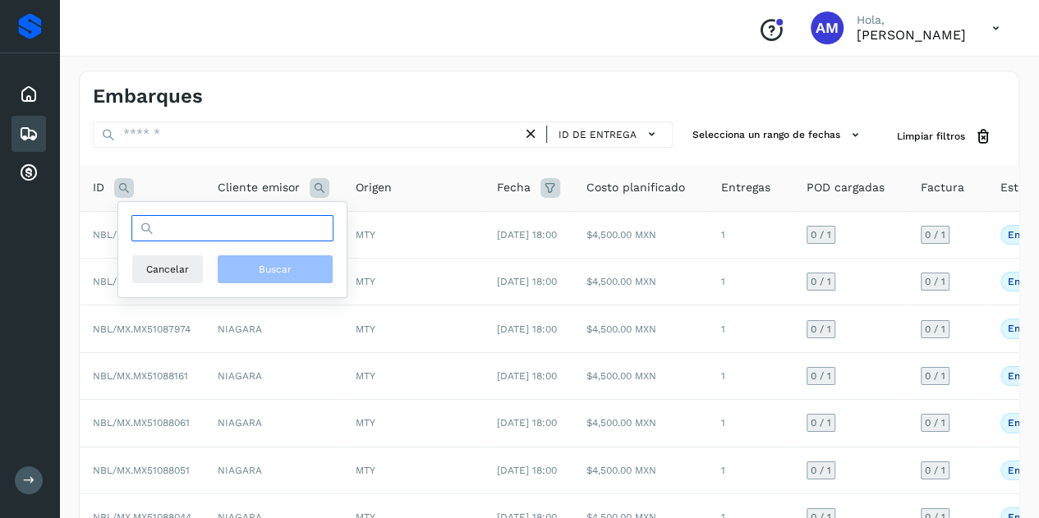
click at [192, 229] on input "text" at bounding box center [232, 228] width 202 height 26
paste input "**********"
type input "**********"
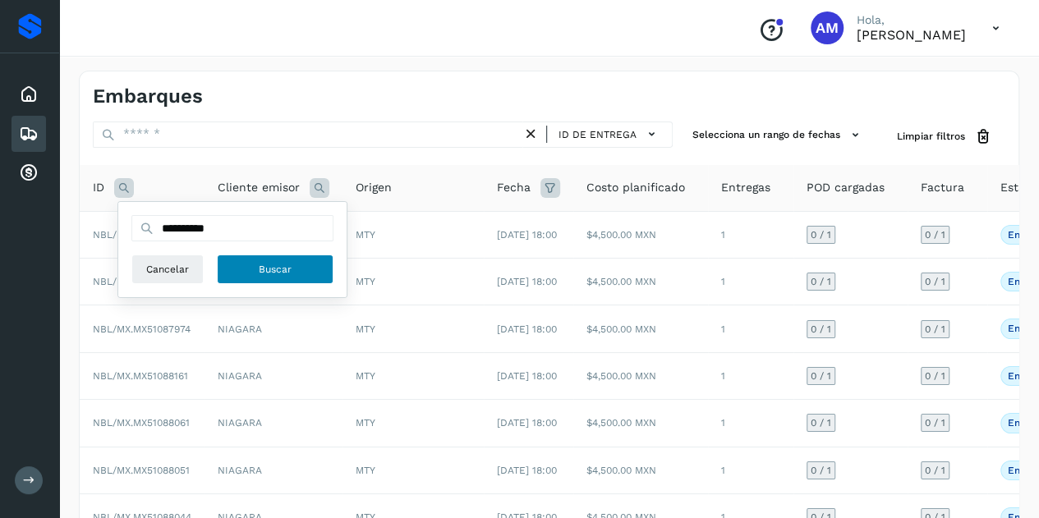
click at [313, 270] on button "Buscar" at bounding box center [275, 270] width 117 height 30
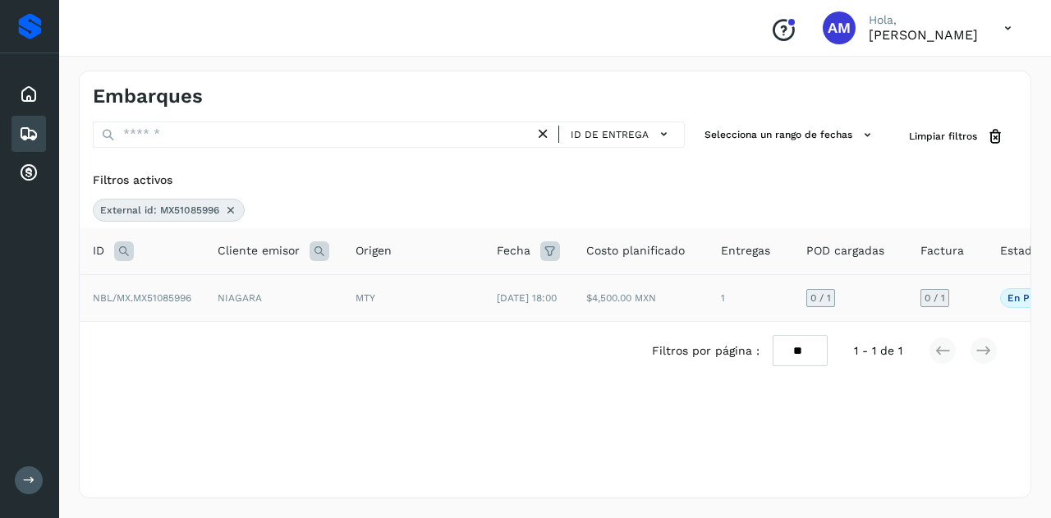
click at [202, 302] on td "NBL/MX.MX51085996" at bounding box center [142, 297] width 125 height 47
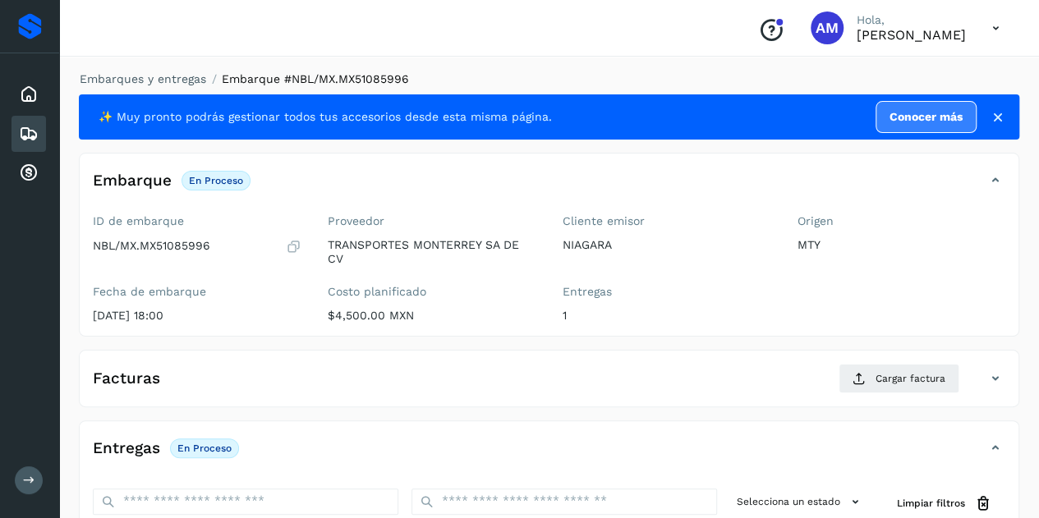
scroll to position [164, 0]
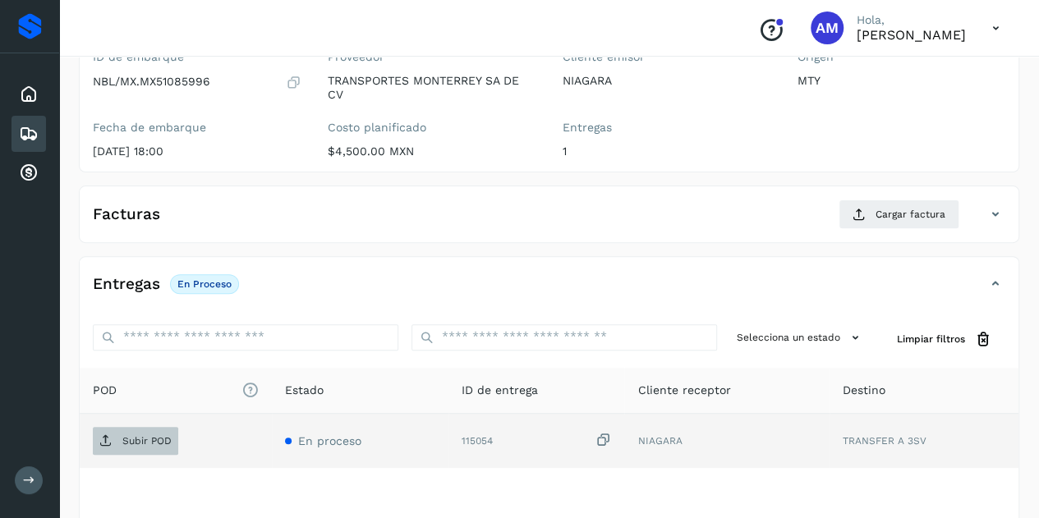
click at [126, 431] on span "Subir POD" at bounding box center [135, 441] width 85 height 26
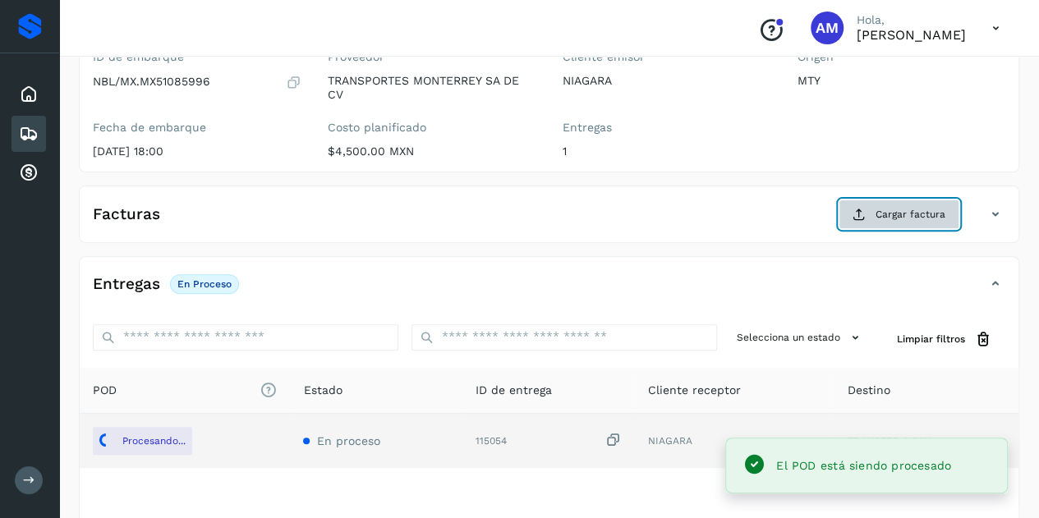
click at [889, 213] on span "Cargar factura" at bounding box center [910, 214] width 70 height 15
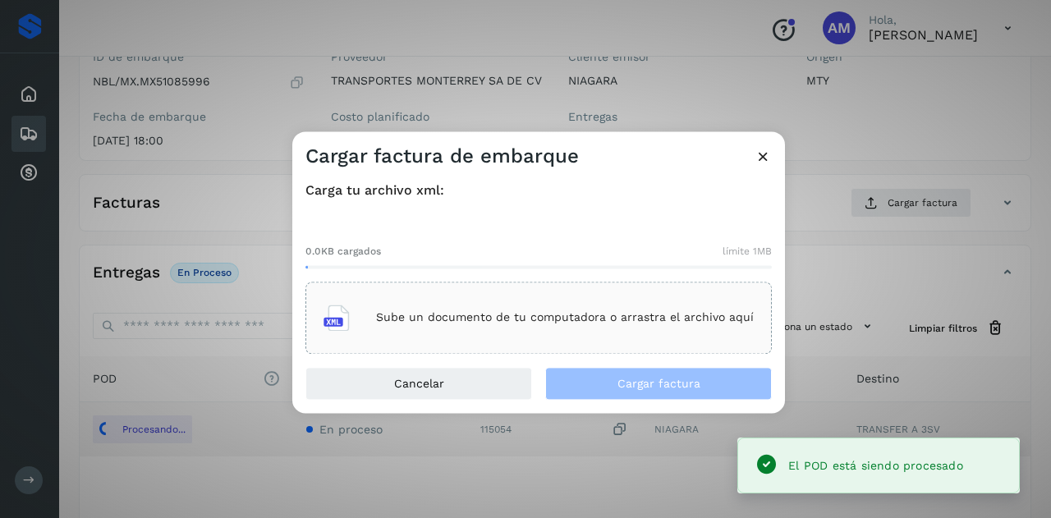
click at [692, 296] on div "Sube un documento de tu computadora o arrastra el archivo aquí" at bounding box center [539, 318] width 430 height 44
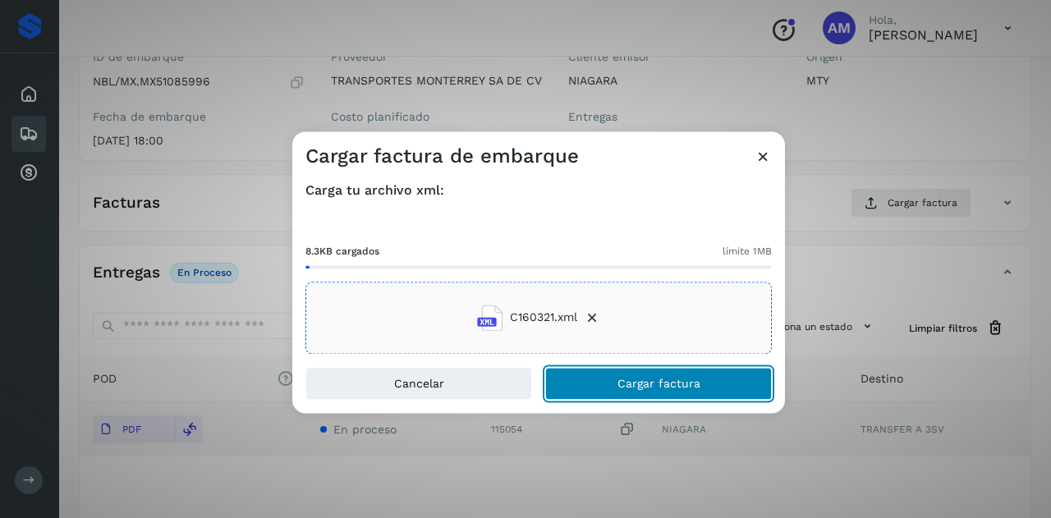
click at [603, 375] on button "Cargar factura" at bounding box center [658, 383] width 227 height 33
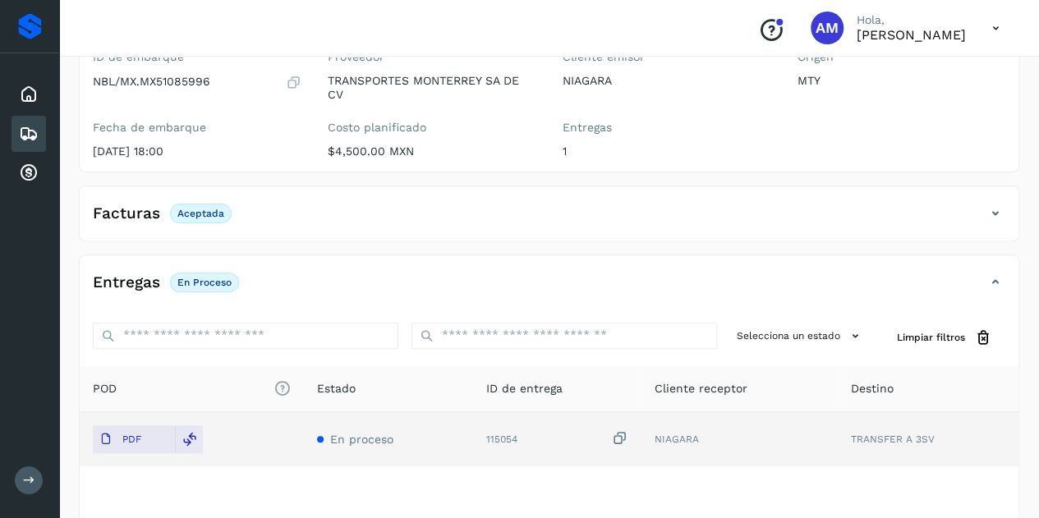
scroll to position [0, 0]
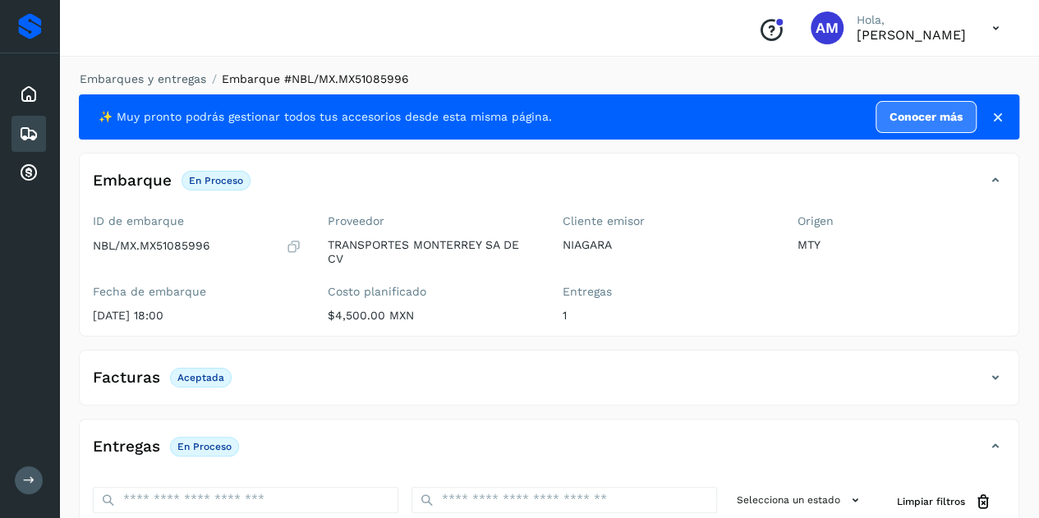
click at [168, 90] on div "Embarques y entregas Embarque #NBL/MX.MX51085996 ✨ Muy pronto podrás gestionar …" at bounding box center [549, 421] width 940 height 701
click at [168, 75] on link "Embarques y entregas" at bounding box center [143, 78] width 126 height 13
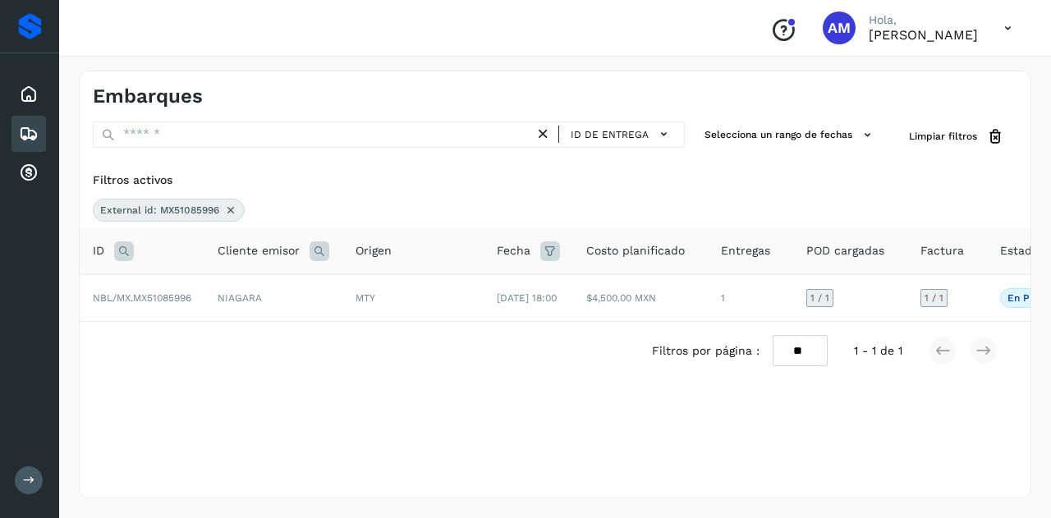
click at [235, 209] on icon at bounding box center [230, 210] width 13 height 13
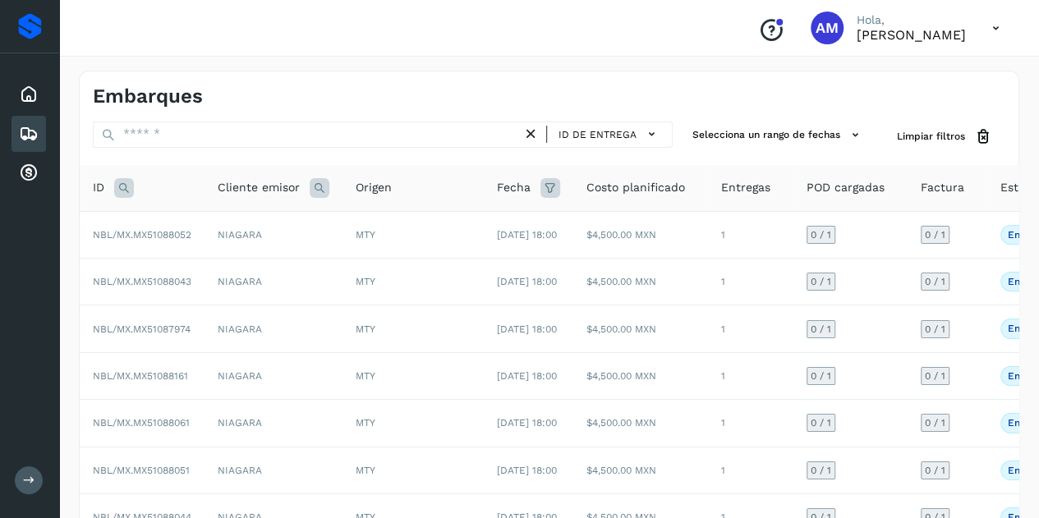
click at [120, 195] on icon at bounding box center [124, 188] width 20 height 20
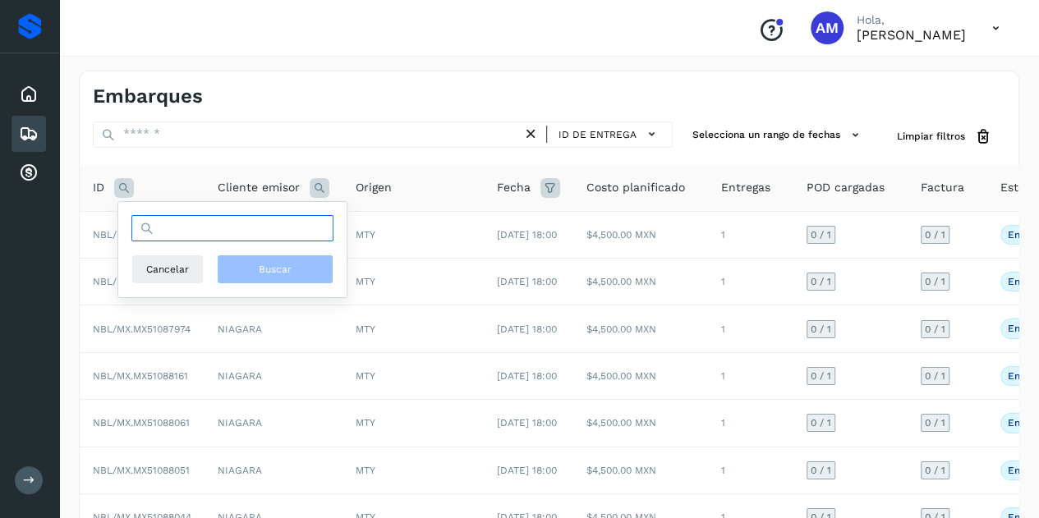
click at [163, 218] on input "text" at bounding box center [232, 228] width 202 height 26
paste input "**********"
type input "**********"
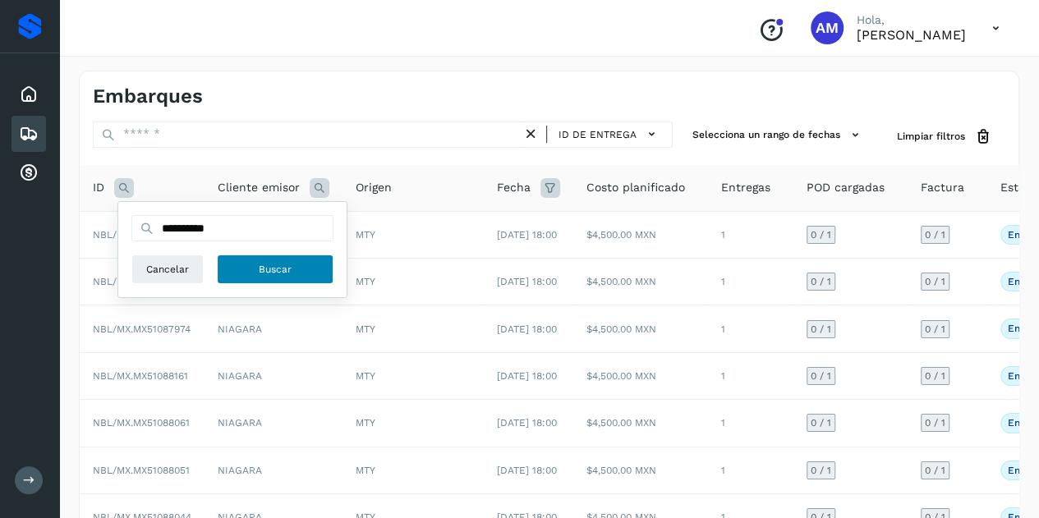
click at [272, 273] on span "Buscar" at bounding box center [275, 269] width 33 height 15
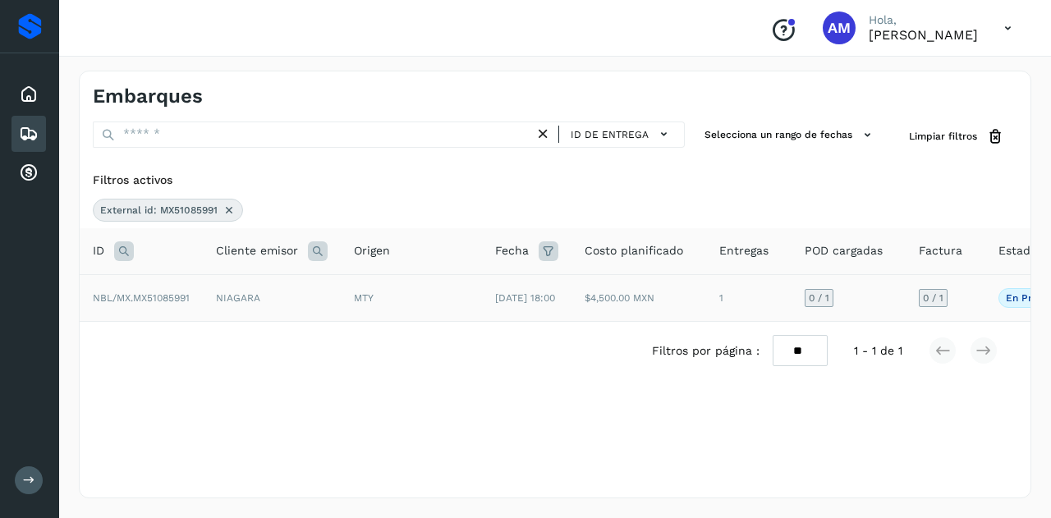
click at [353, 314] on td "MTY" at bounding box center [411, 297] width 141 height 47
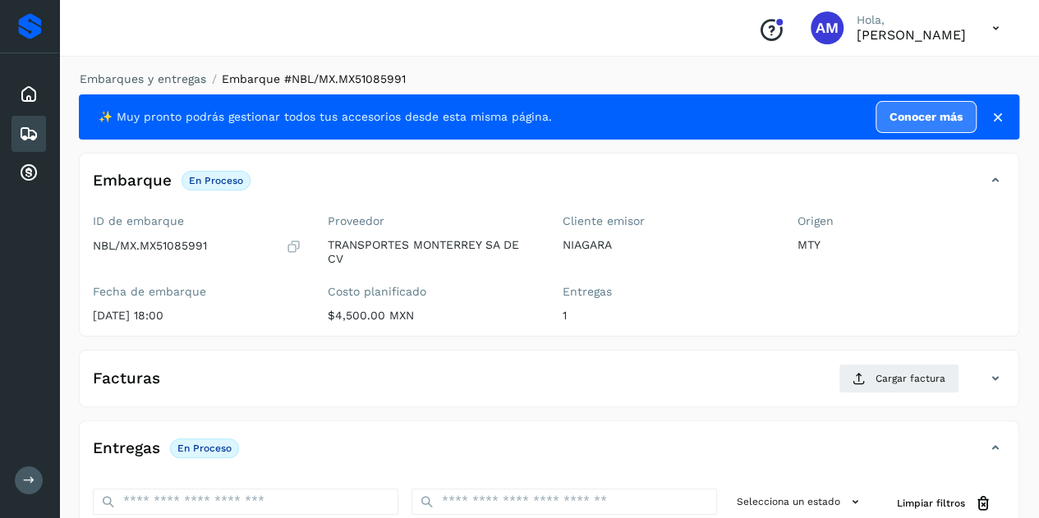
scroll to position [164, 0]
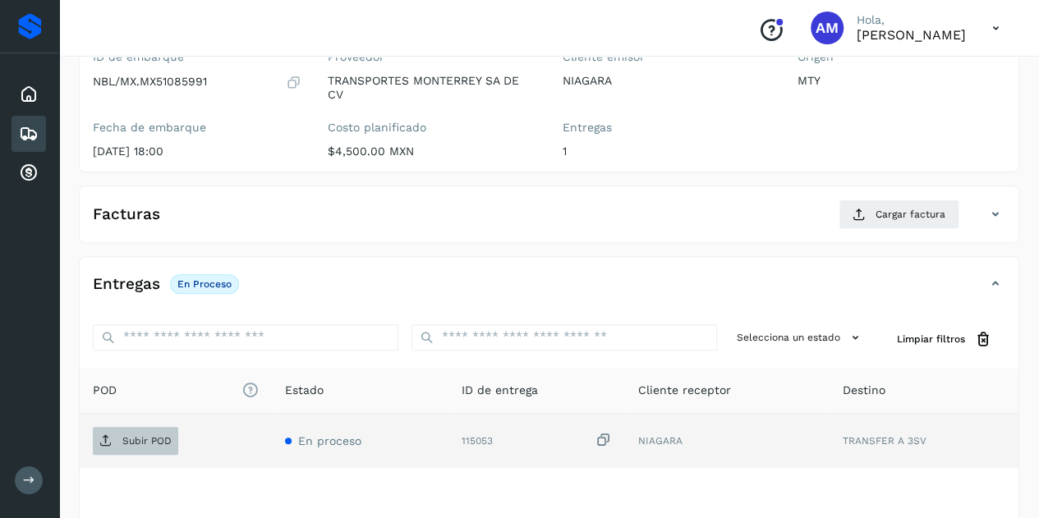
click at [156, 435] on p "Subir POD" at bounding box center [146, 440] width 49 height 11
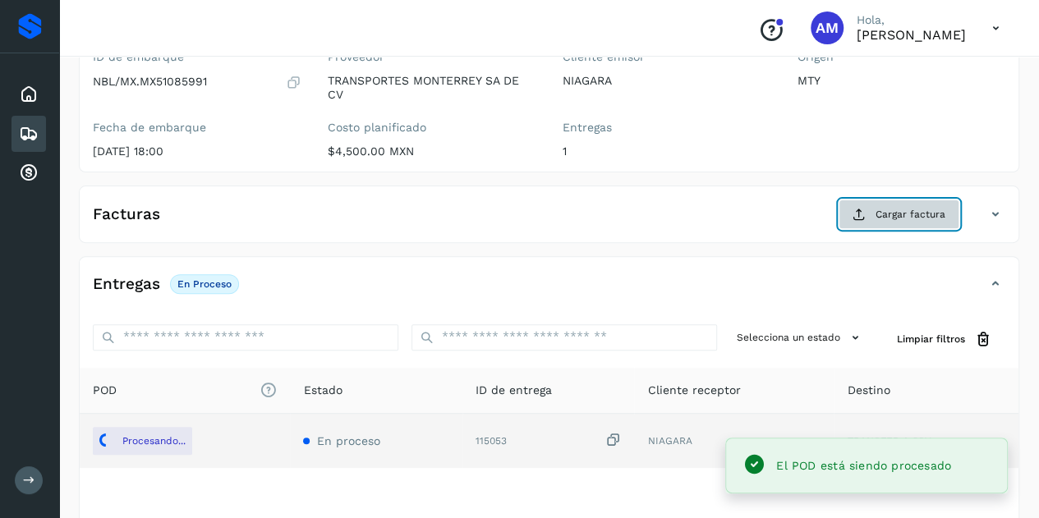
click at [892, 222] on button "Cargar factura" at bounding box center [899, 215] width 121 height 30
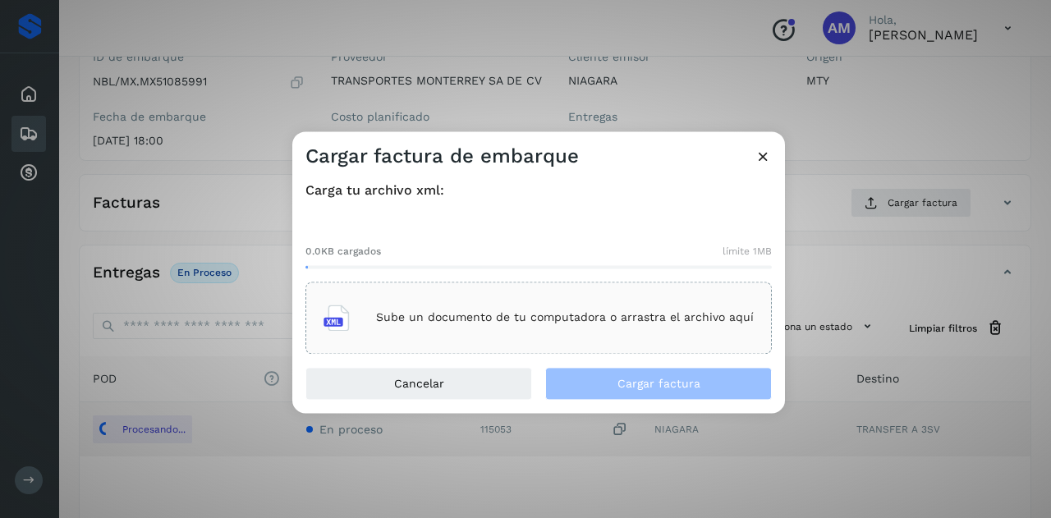
click at [445, 306] on div "Sube un documento de tu computadora o arrastra el archivo aquí" at bounding box center [539, 318] width 430 height 44
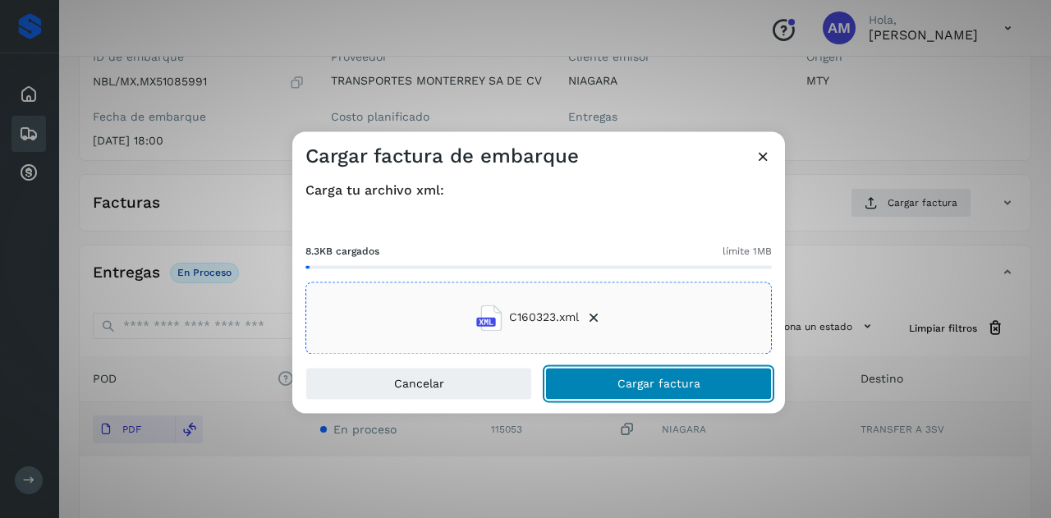
click at [613, 382] on button "Cargar factura" at bounding box center [658, 383] width 227 height 33
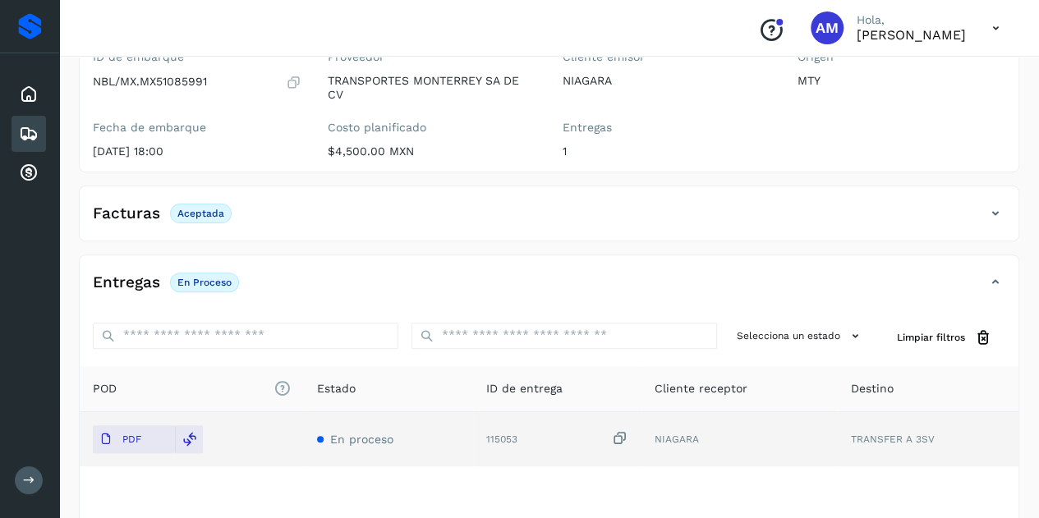
scroll to position [0, 0]
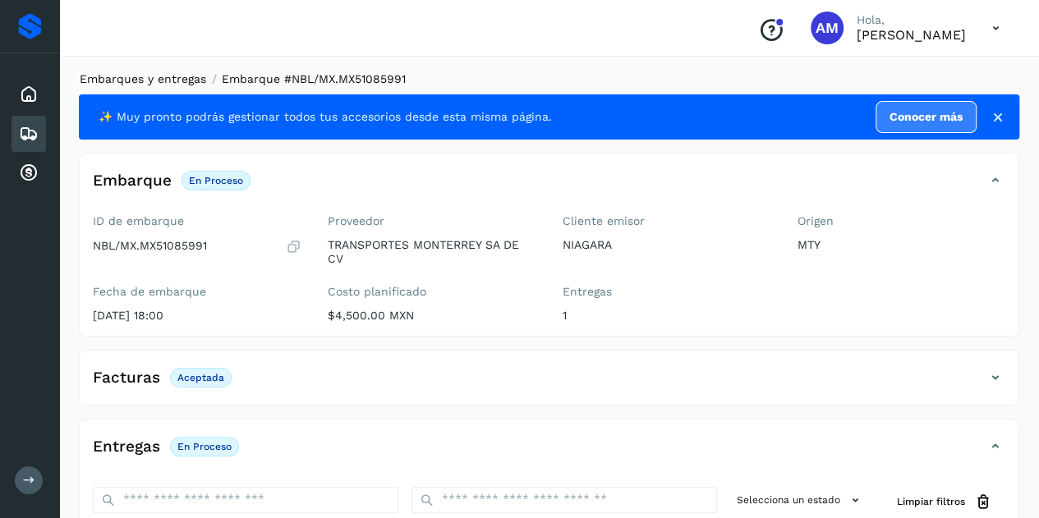
click at [184, 75] on link "Embarques y entregas" at bounding box center [143, 78] width 126 height 13
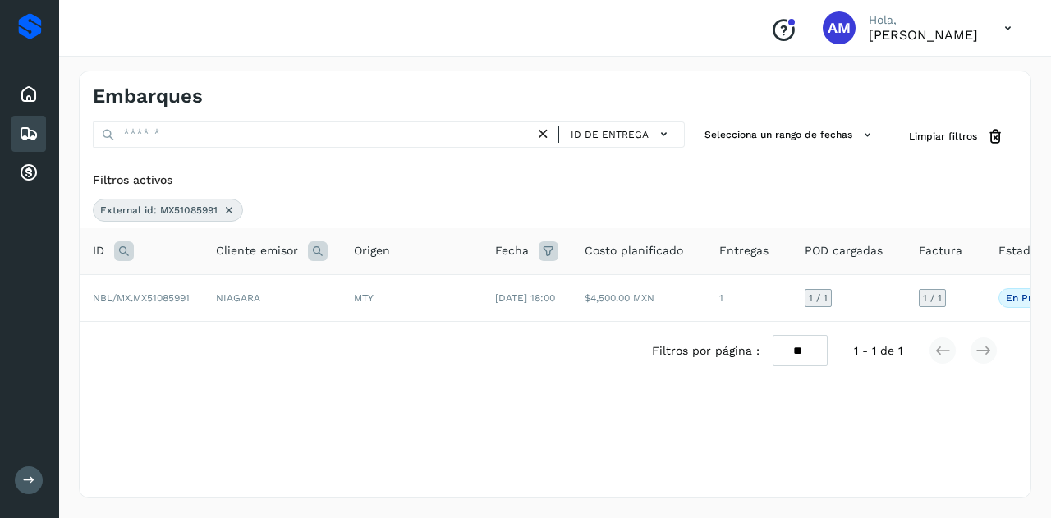
click at [227, 208] on icon at bounding box center [229, 210] width 13 height 13
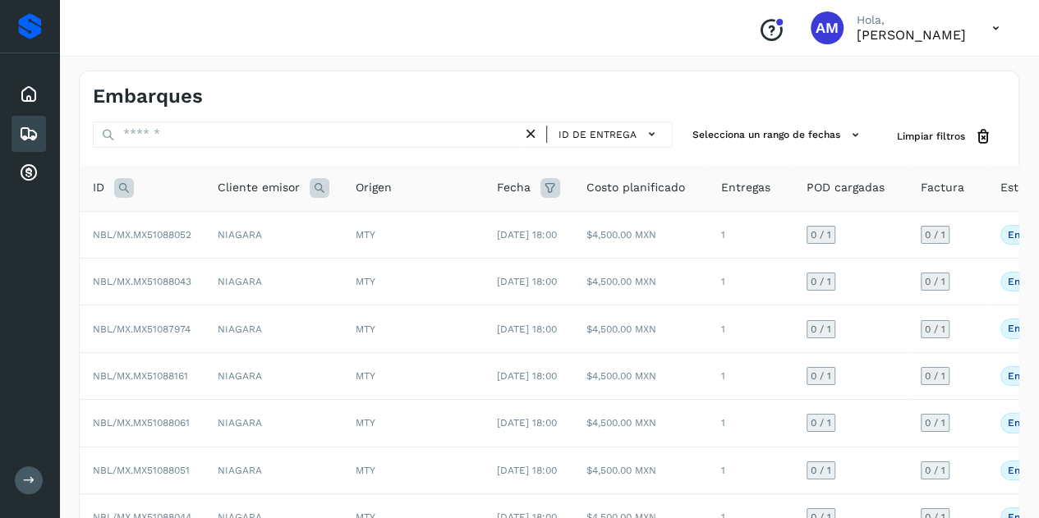
click at [123, 180] on icon at bounding box center [124, 188] width 20 height 20
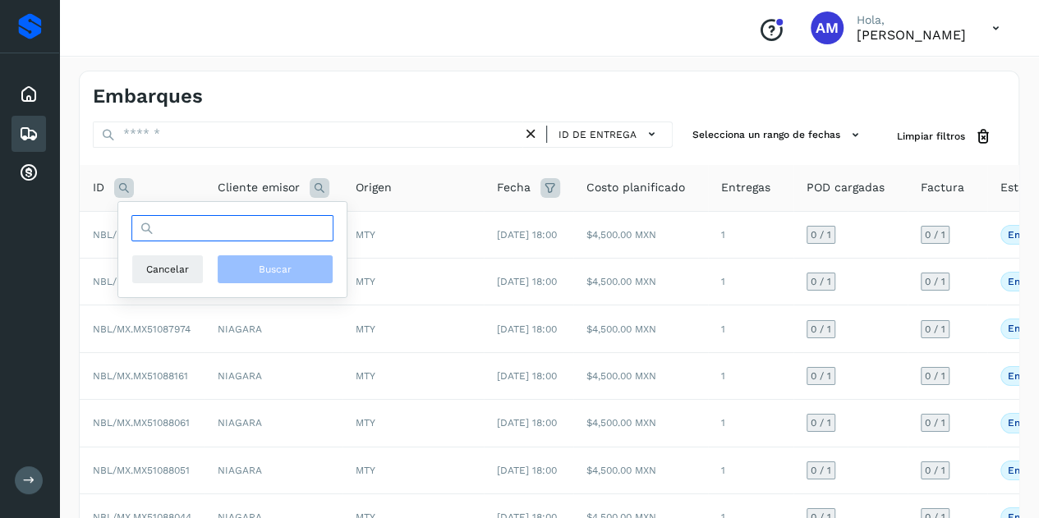
click at [222, 232] on input "text" at bounding box center [232, 228] width 202 height 26
paste input "**********"
type input "**********"
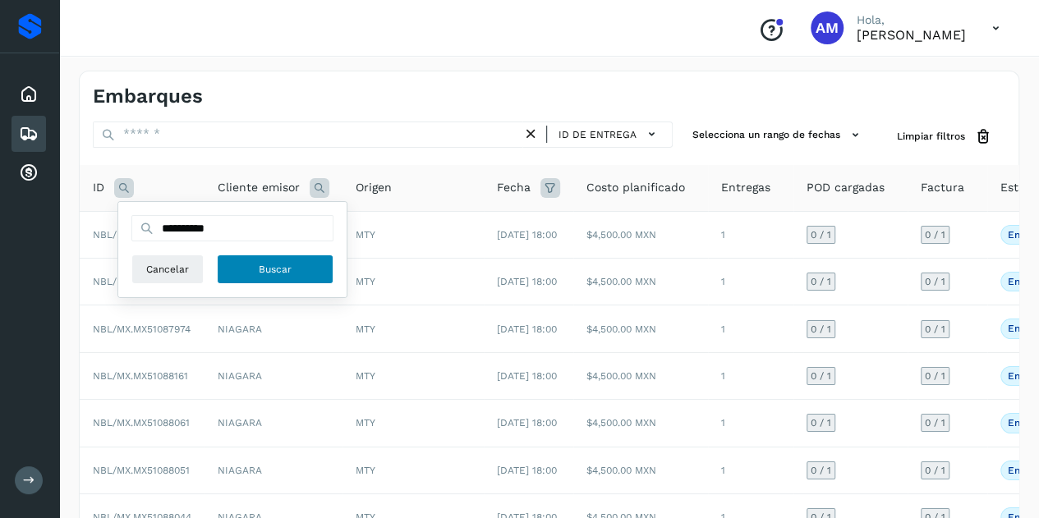
click at [292, 262] on button "Buscar" at bounding box center [275, 270] width 117 height 30
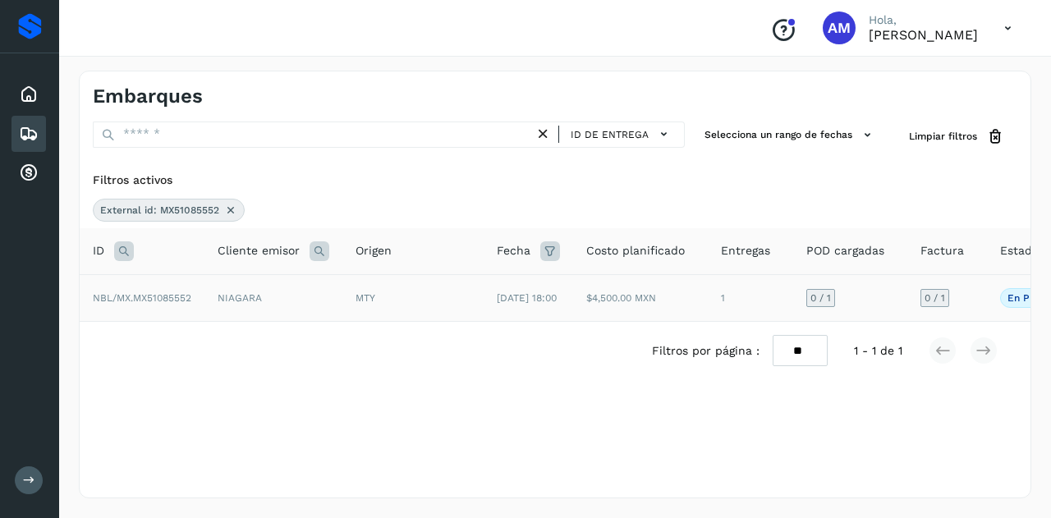
click at [281, 295] on td "NIAGARA" at bounding box center [273, 297] width 138 height 47
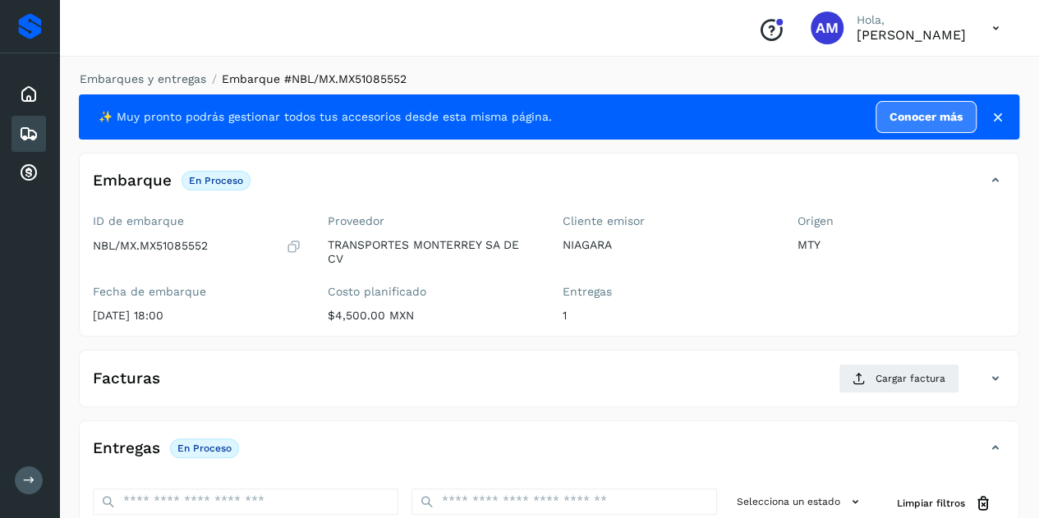
scroll to position [246, 0]
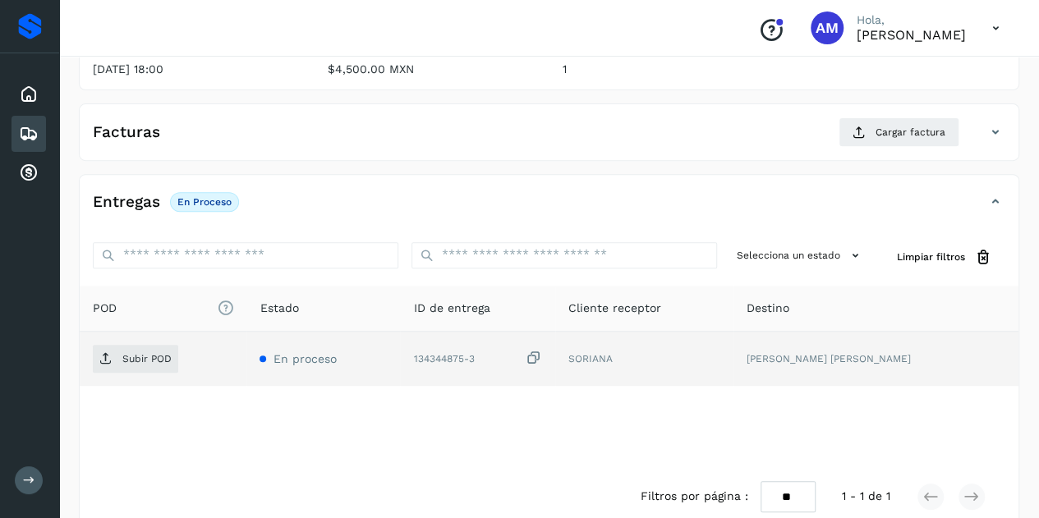
click at [146, 375] on td "Subir POD" at bounding box center [163, 359] width 167 height 54
click at [145, 355] on p "Subir POD" at bounding box center [146, 358] width 49 height 11
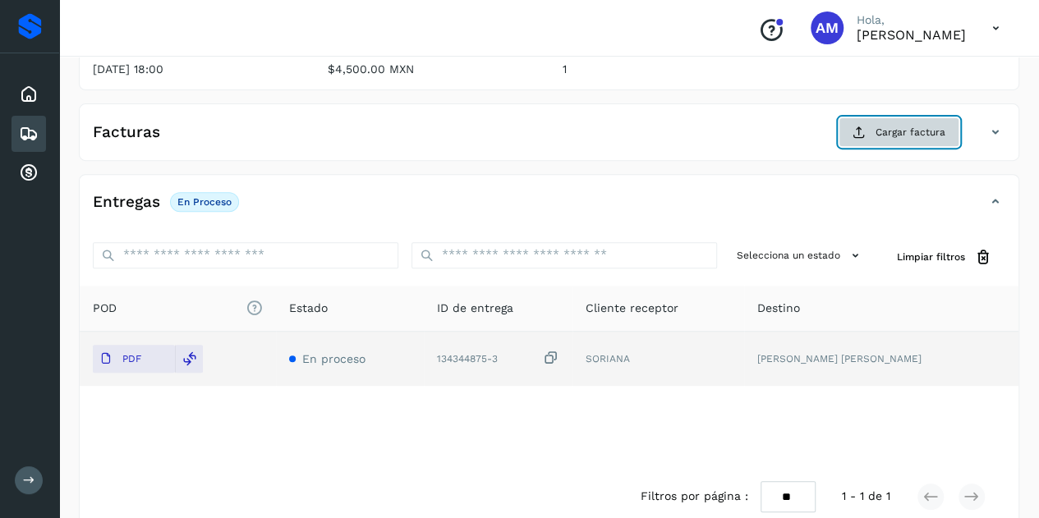
click at [927, 134] on span "Cargar factura" at bounding box center [910, 132] width 70 height 15
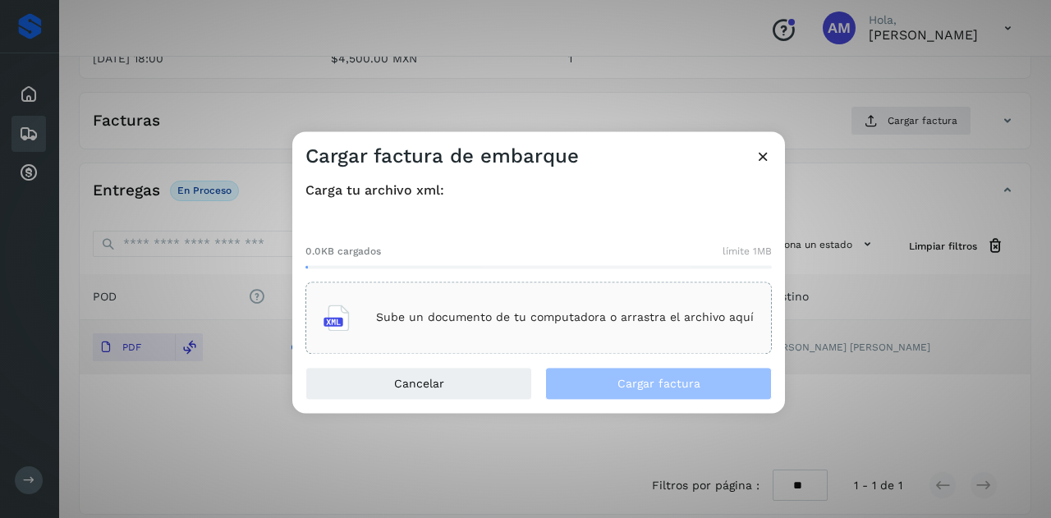
click at [578, 285] on div "Sube un documento de tu computadora o arrastra el archivo aquí" at bounding box center [539, 318] width 466 height 72
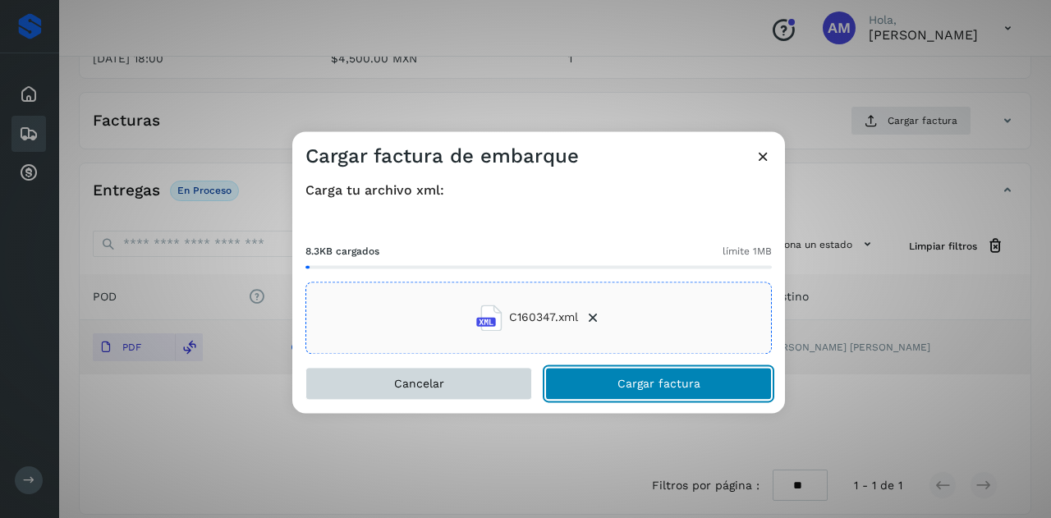
drag, startPoint x: 616, startPoint y: 384, endPoint x: 310, endPoint y: 391, distance: 306.4
click at [601, 388] on button "Cargar factura" at bounding box center [658, 383] width 227 height 33
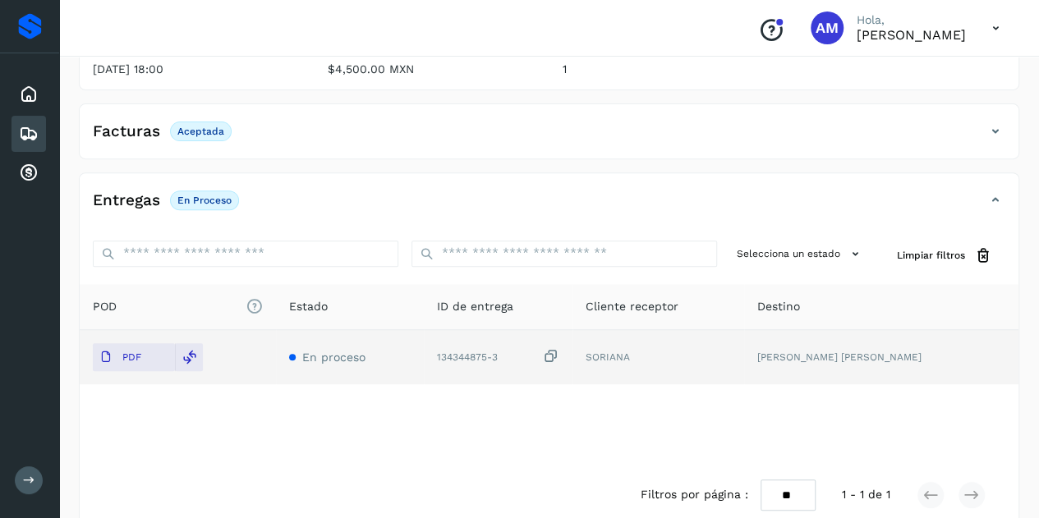
scroll to position [0, 0]
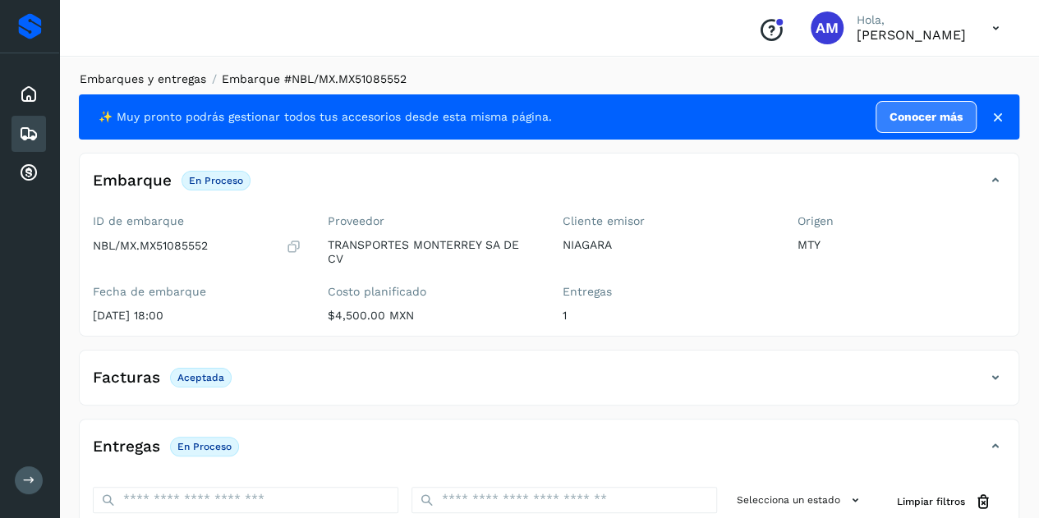
click at [198, 76] on link "Embarques y entregas" at bounding box center [143, 78] width 126 height 13
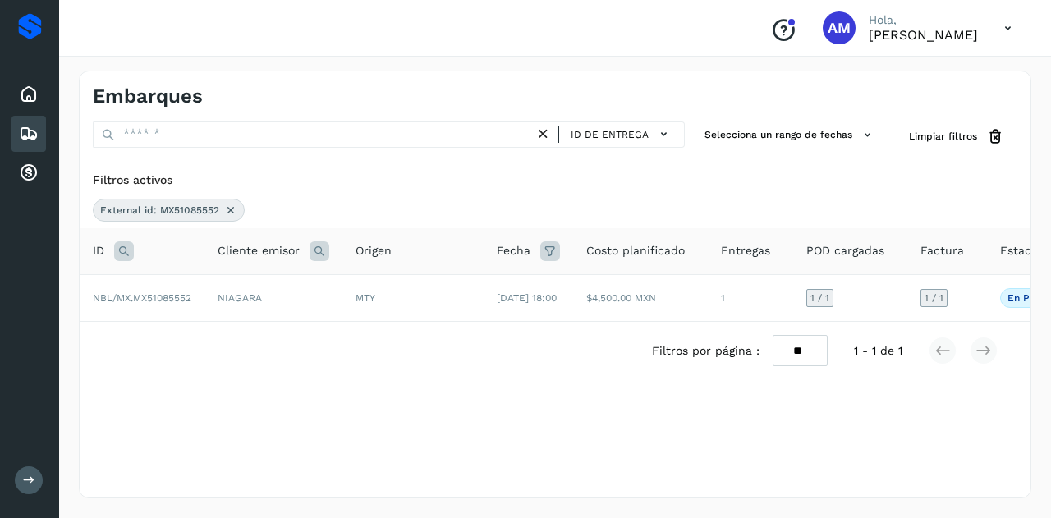
click at [230, 207] on icon at bounding box center [230, 210] width 13 height 13
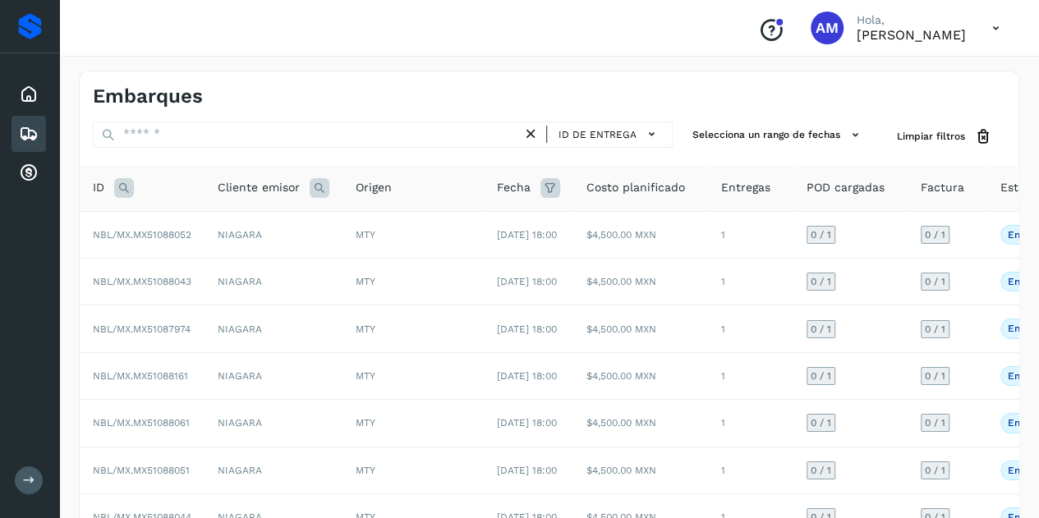
click at [117, 185] on icon at bounding box center [124, 188] width 20 height 20
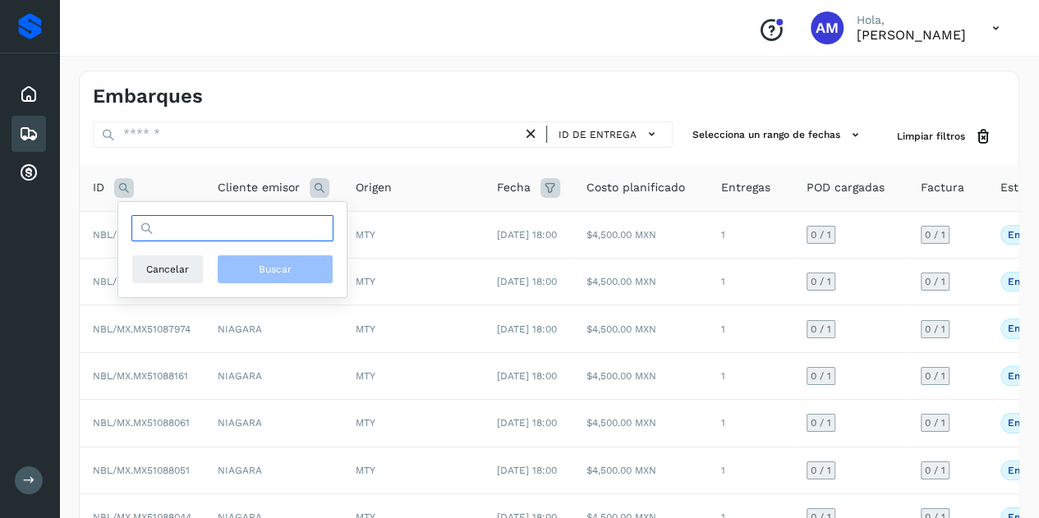
click at [200, 218] on input "text" at bounding box center [232, 228] width 202 height 26
paste input "**********"
type input "**********"
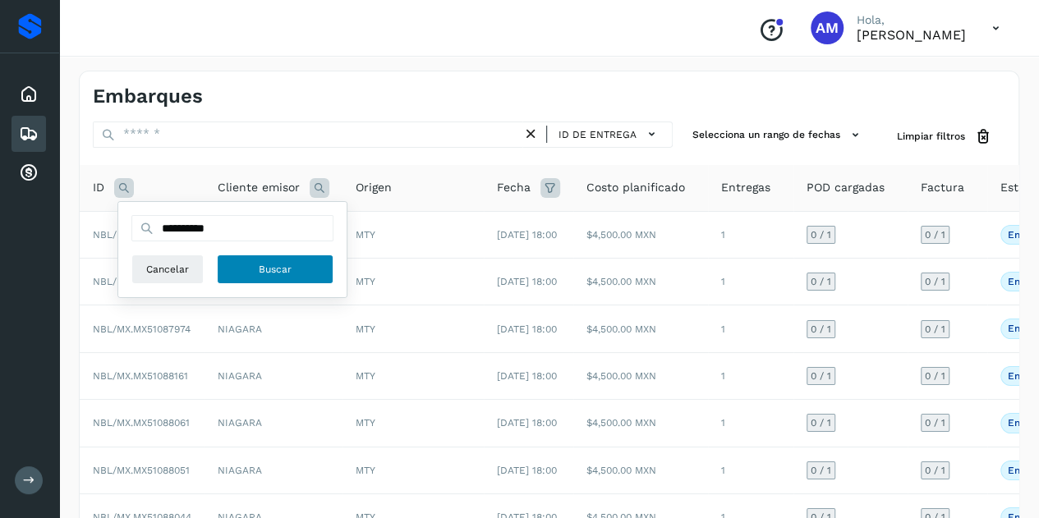
click at [295, 273] on button "Buscar" at bounding box center [275, 270] width 117 height 30
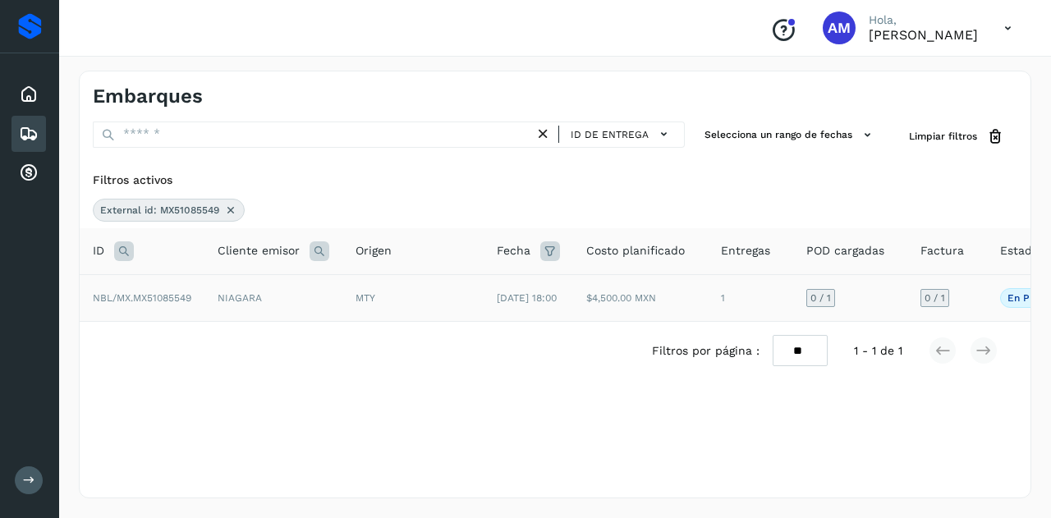
click at [259, 304] on td "NIAGARA" at bounding box center [273, 297] width 138 height 47
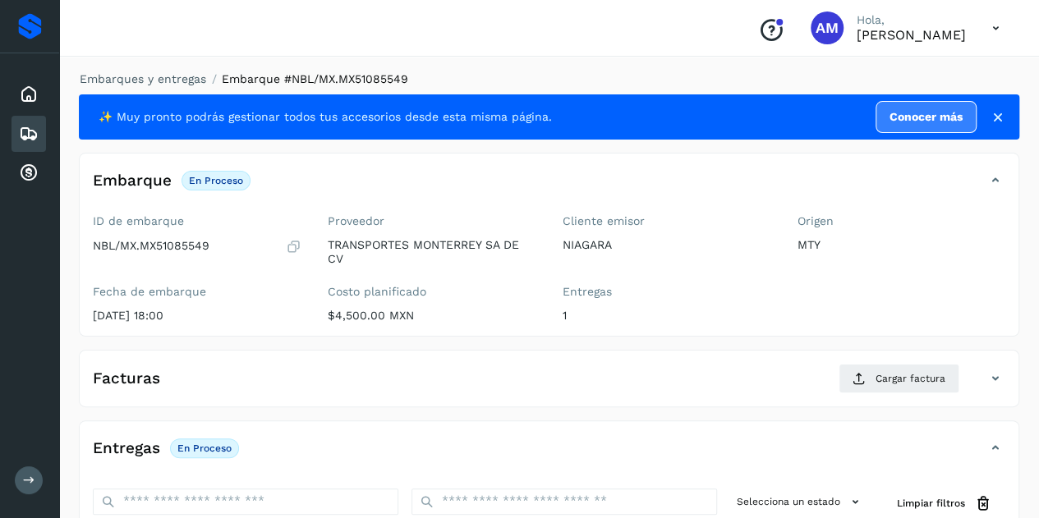
scroll to position [246, 0]
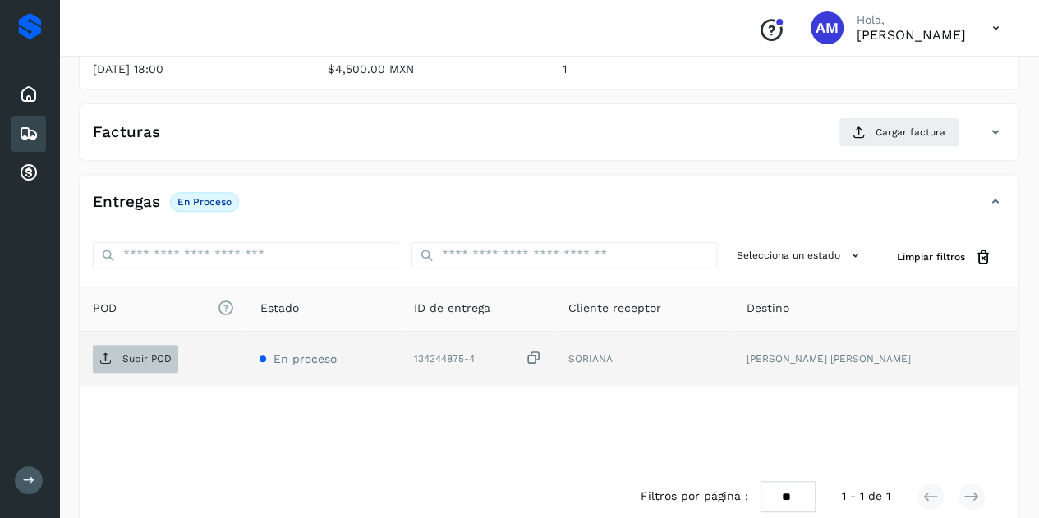
click at [131, 368] on span "Subir POD" at bounding box center [135, 359] width 85 height 26
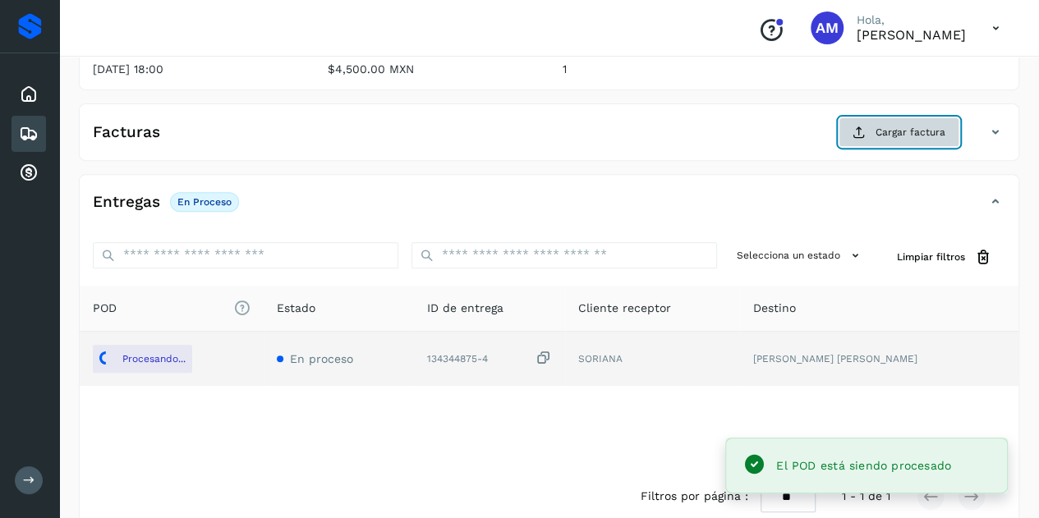
click at [879, 126] on span "Cargar factura" at bounding box center [910, 132] width 70 height 15
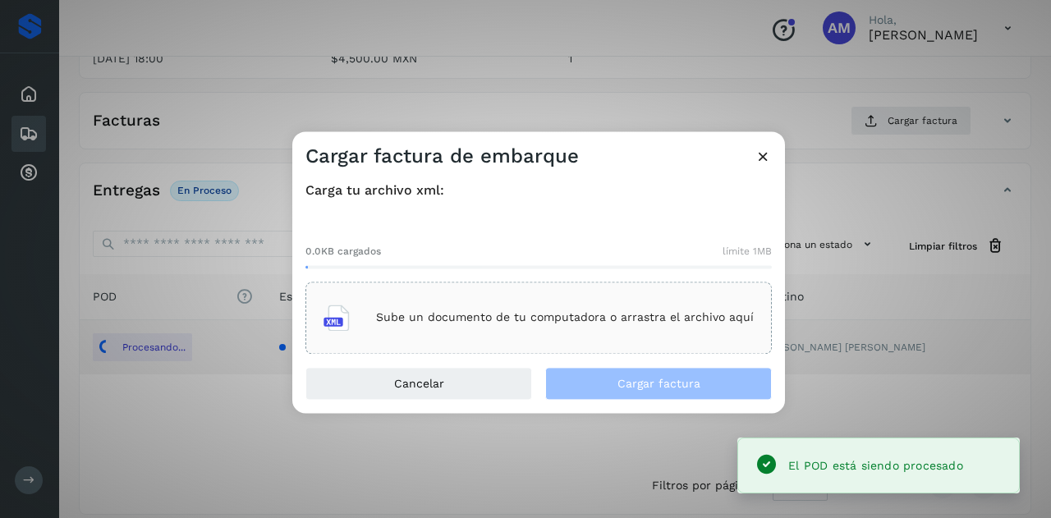
click at [627, 308] on div "Sube un documento de tu computadora o arrastra el archivo aquí" at bounding box center [539, 318] width 430 height 44
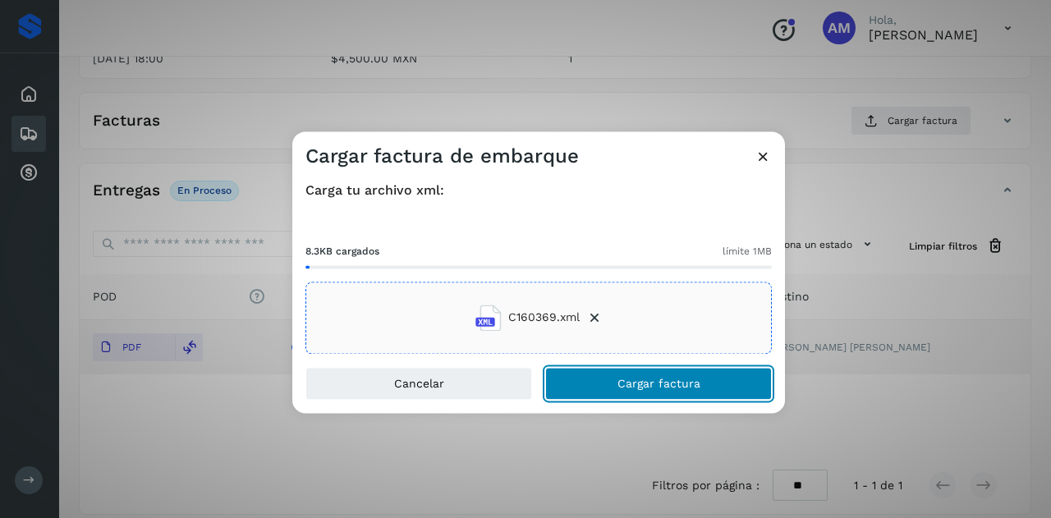
click at [618, 386] on span "Cargar factura" at bounding box center [659, 383] width 83 height 11
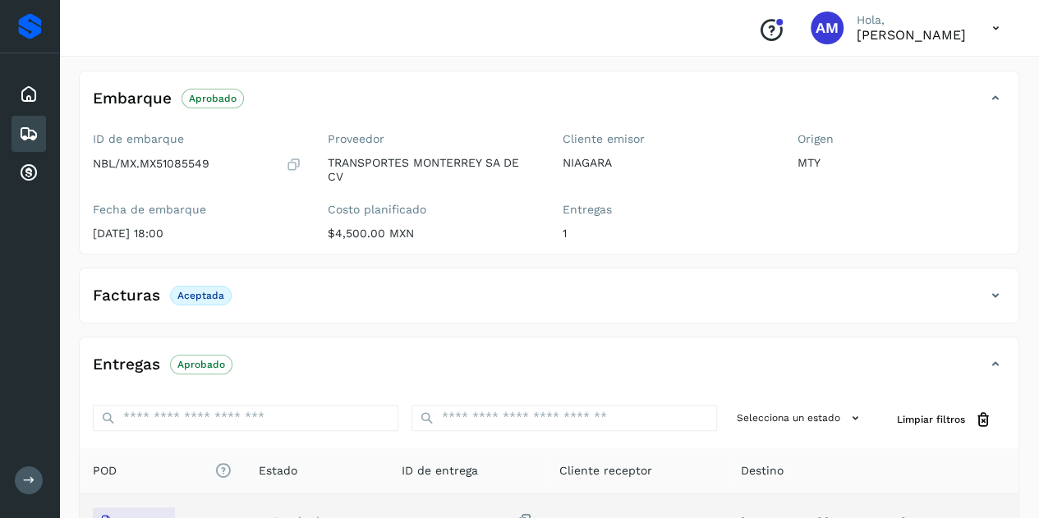
scroll to position [0, 0]
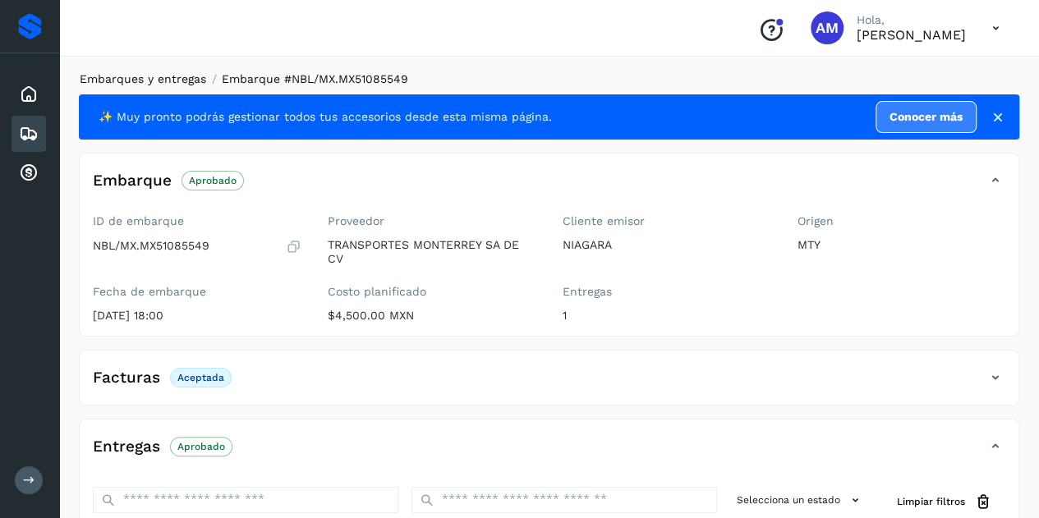
click at [151, 81] on link "Embarques y entregas" at bounding box center [143, 78] width 126 height 13
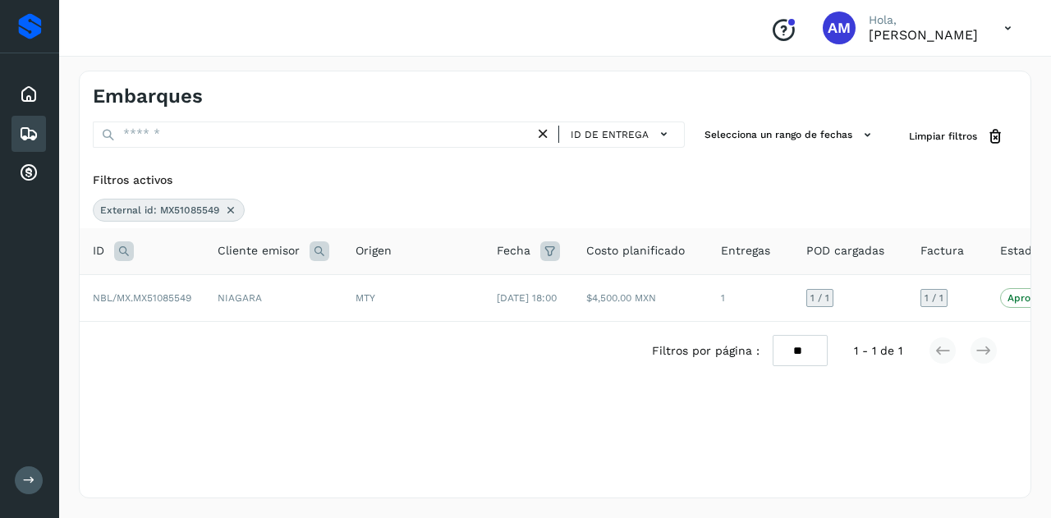
click at [228, 209] on icon at bounding box center [230, 210] width 13 height 13
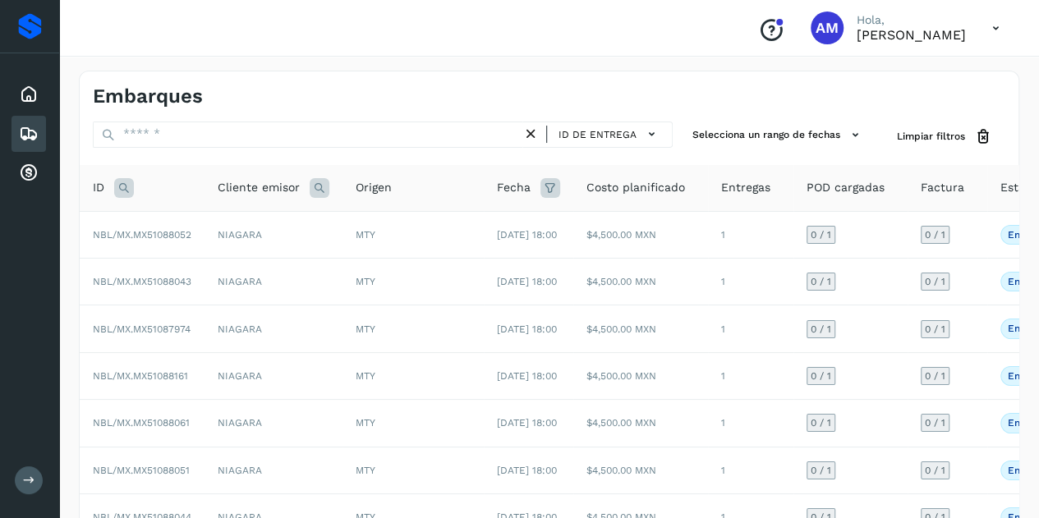
click at [122, 191] on icon at bounding box center [124, 188] width 20 height 20
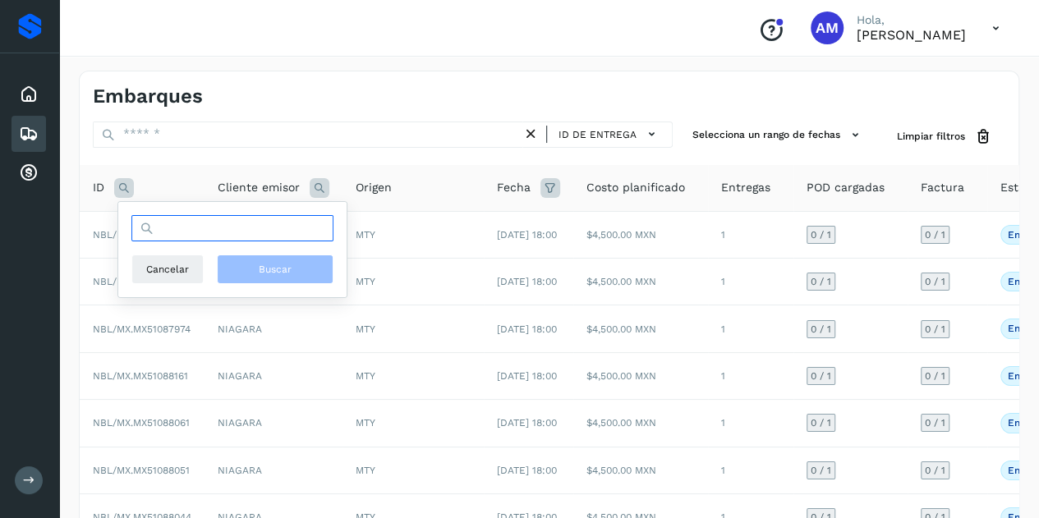
click at [171, 226] on input "text" at bounding box center [232, 228] width 202 height 26
paste input "**********"
type input "**********"
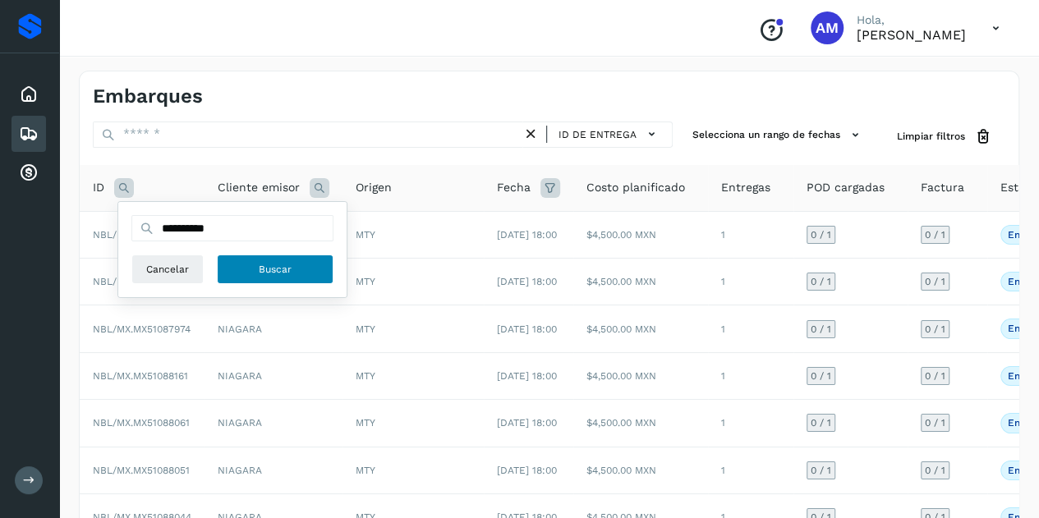
click at [274, 270] on span "Buscar" at bounding box center [275, 269] width 33 height 15
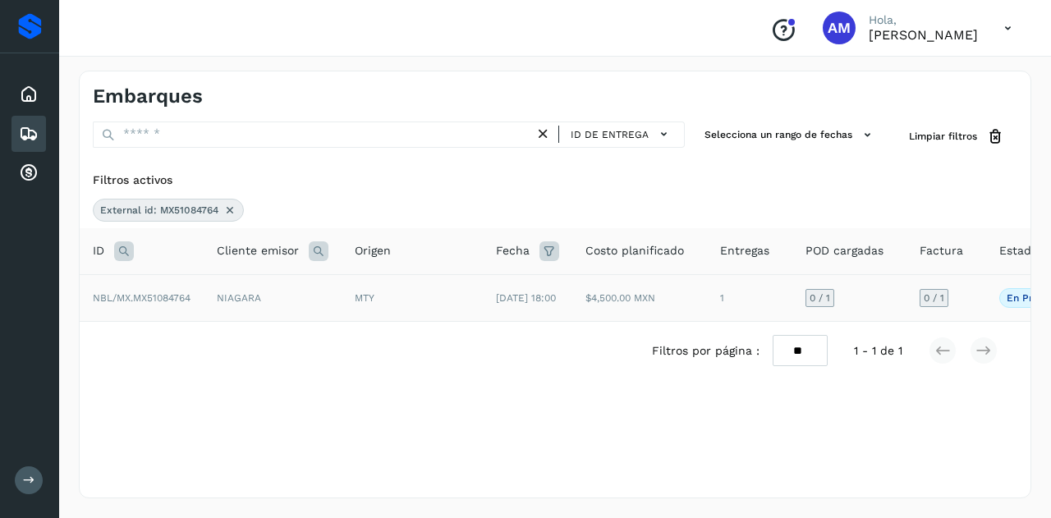
click at [243, 299] on td "NIAGARA" at bounding box center [273, 297] width 138 height 47
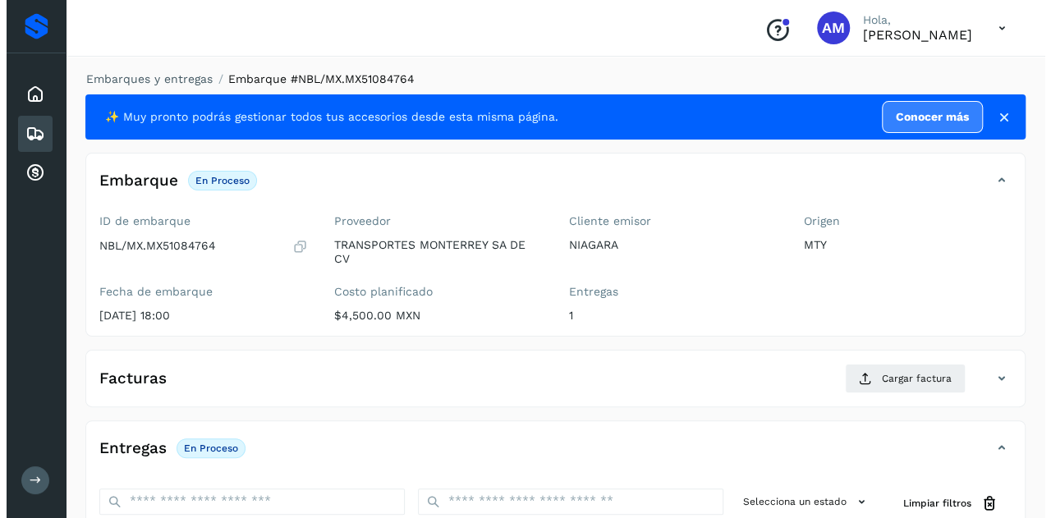
scroll to position [271, 0]
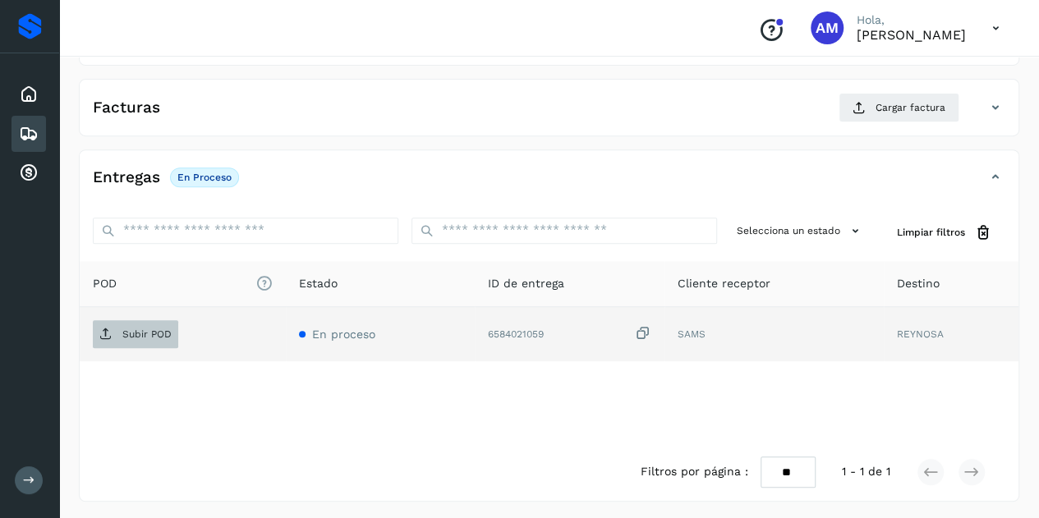
click at [163, 333] on p "Subir POD" at bounding box center [146, 334] width 49 height 11
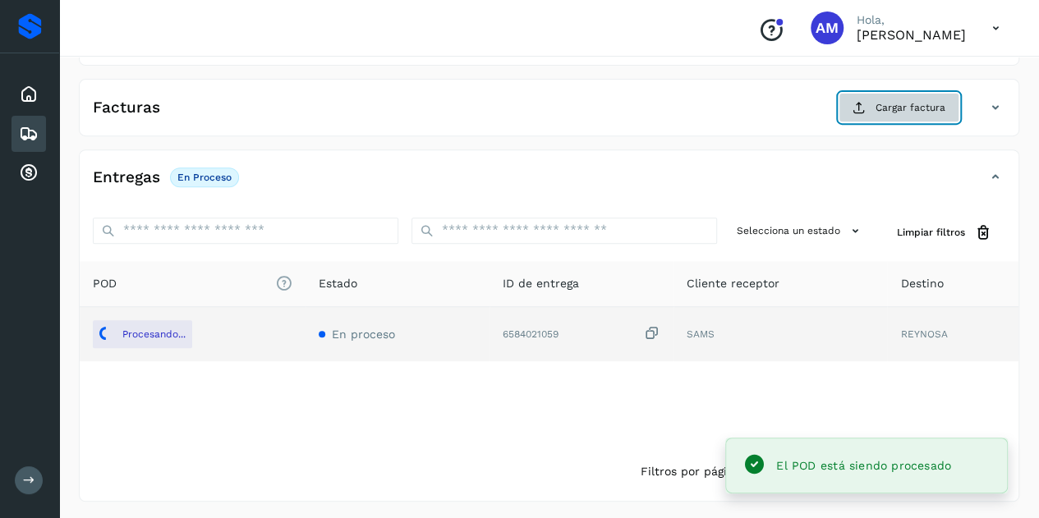
click at [881, 108] on span "Cargar factura" at bounding box center [910, 107] width 70 height 15
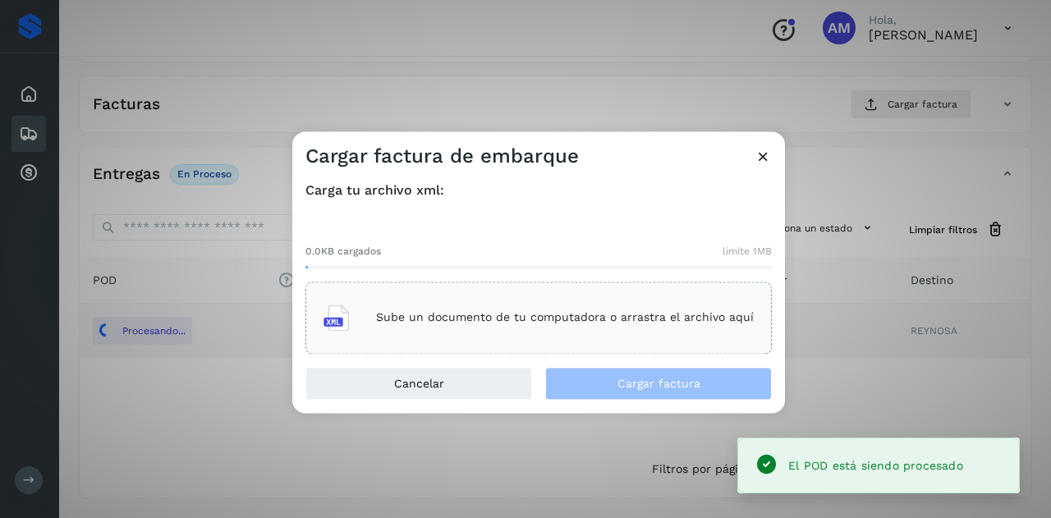
click at [568, 285] on div "Sube un documento de tu computadora o arrastra el archivo aquí" at bounding box center [539, 318] width 466 height 72
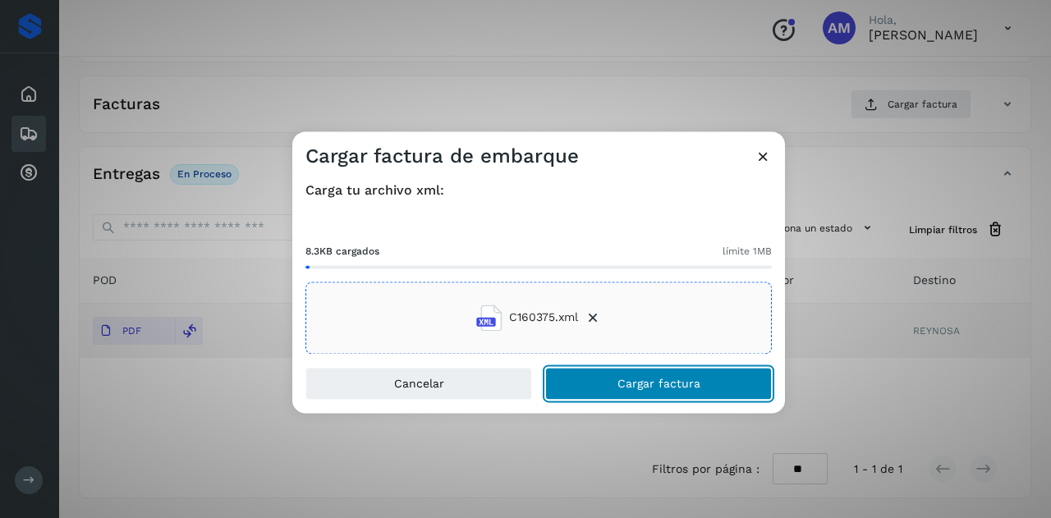
click at [606, 373] on button "Cargar factura" at bounding box center [658, 383] width 227 height 33
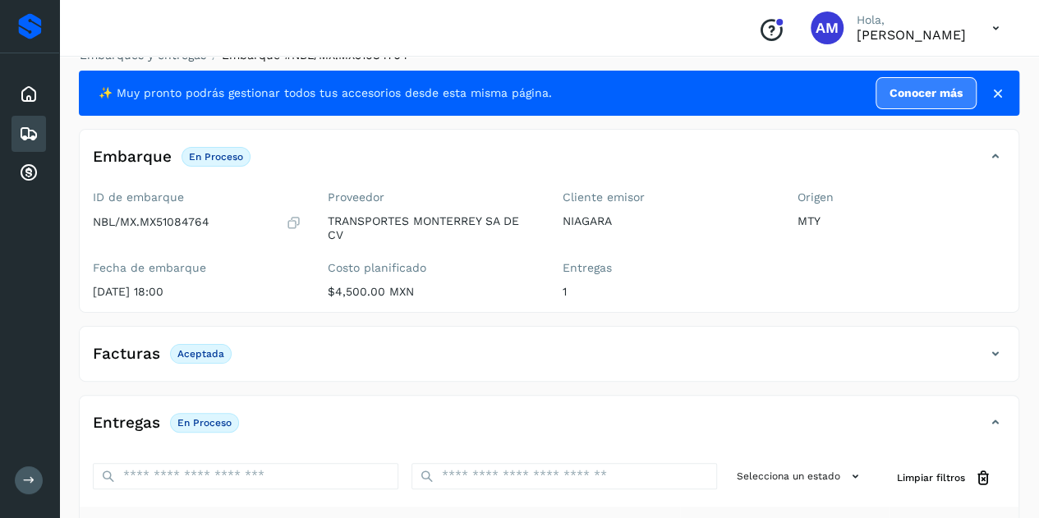
scroll to position [0, 0]
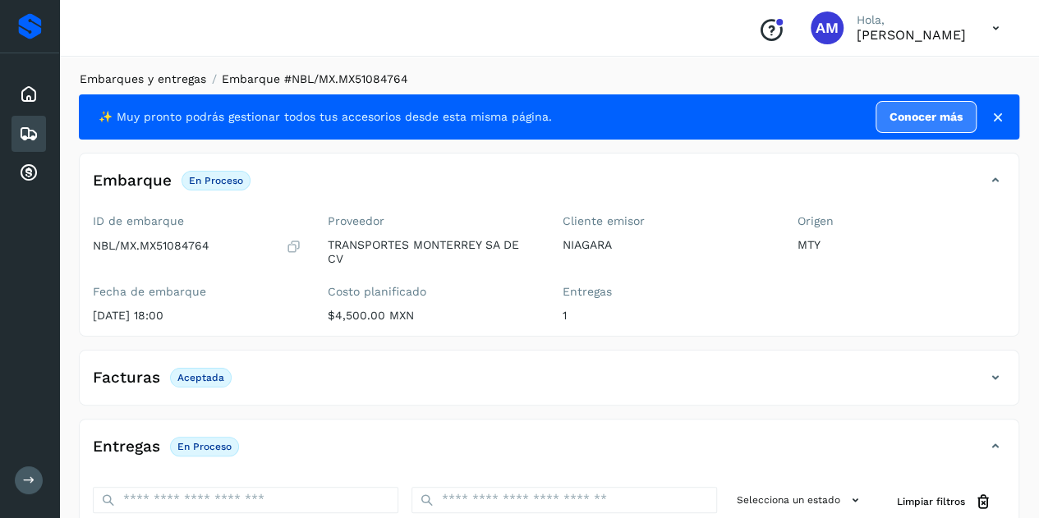
click at [173, 80] on link "Embarques y entregas" at bounding box center [143, 78] width 126 height 13
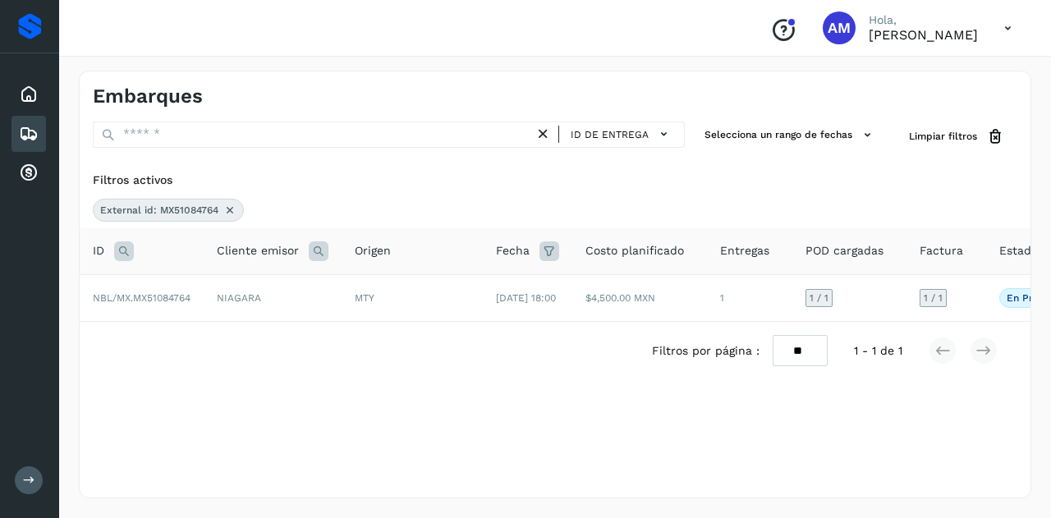
click at [233, 206] on icon at bounding box center [229, 210] width 13 height 13
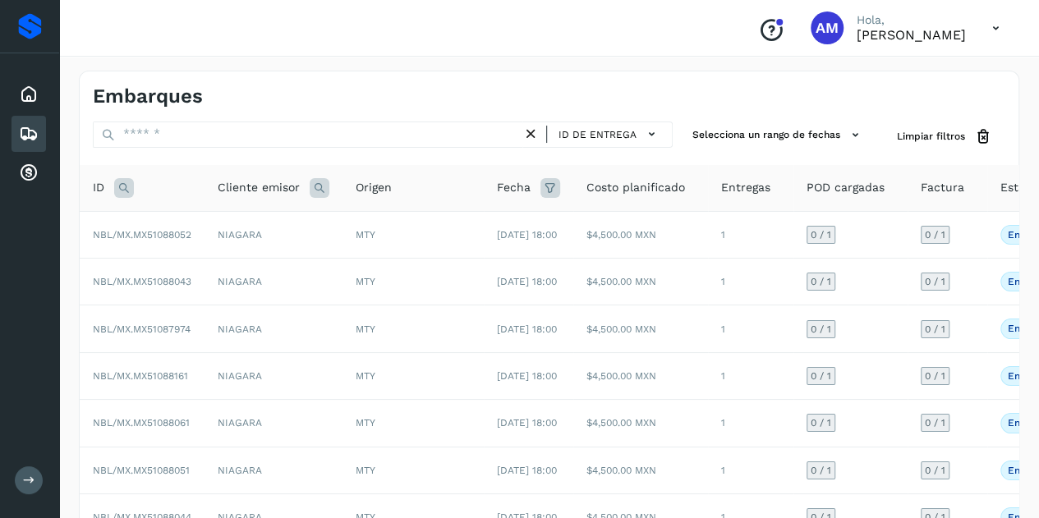
click at [128, 187] on icon at bounding box center [124, 188] width 20 height 20
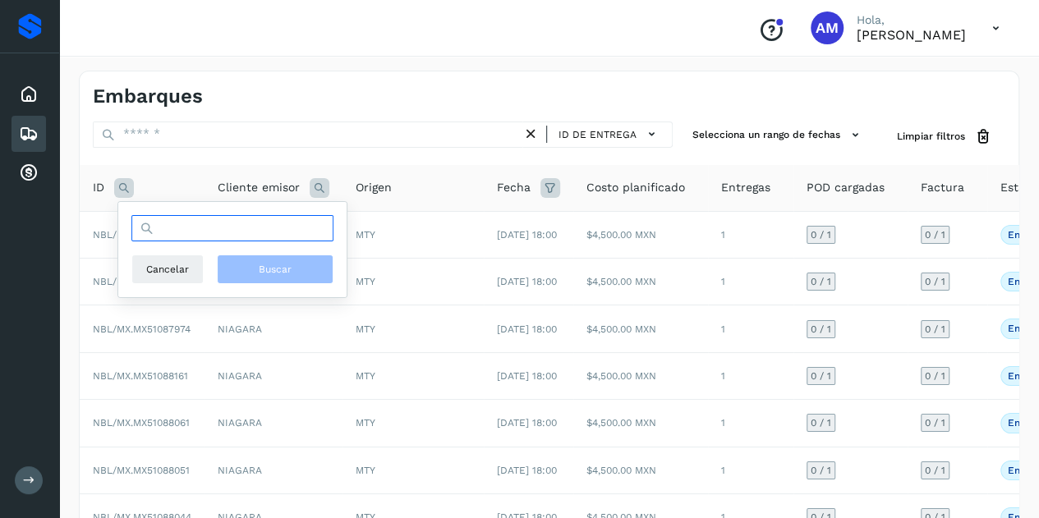
click at [197, 230] on input "text" at bounding box center [232, 228] width 202 height 26
paste input "**********"
type input "**********"
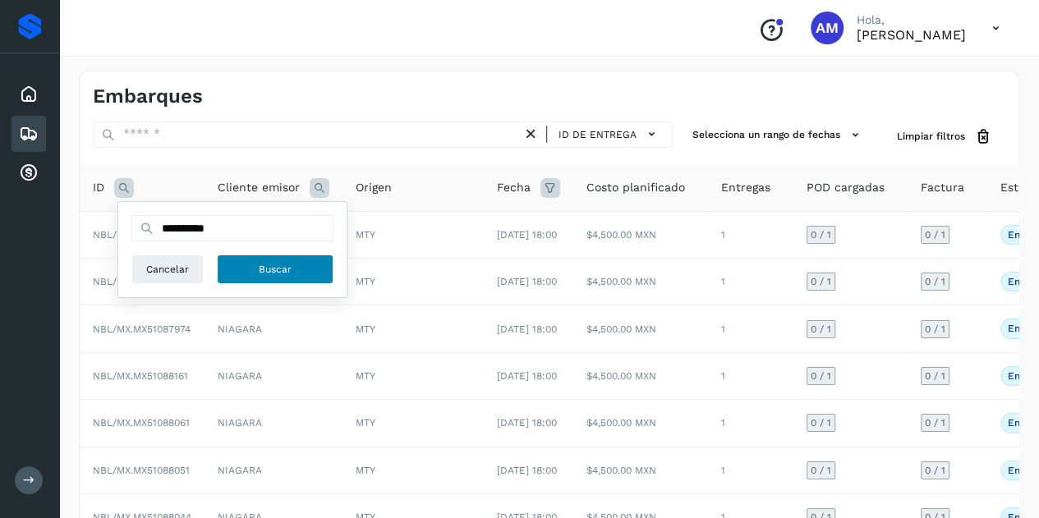
click at [287, 265] on span "Buscar" at bounding box center [275, 269] width 33 height 15
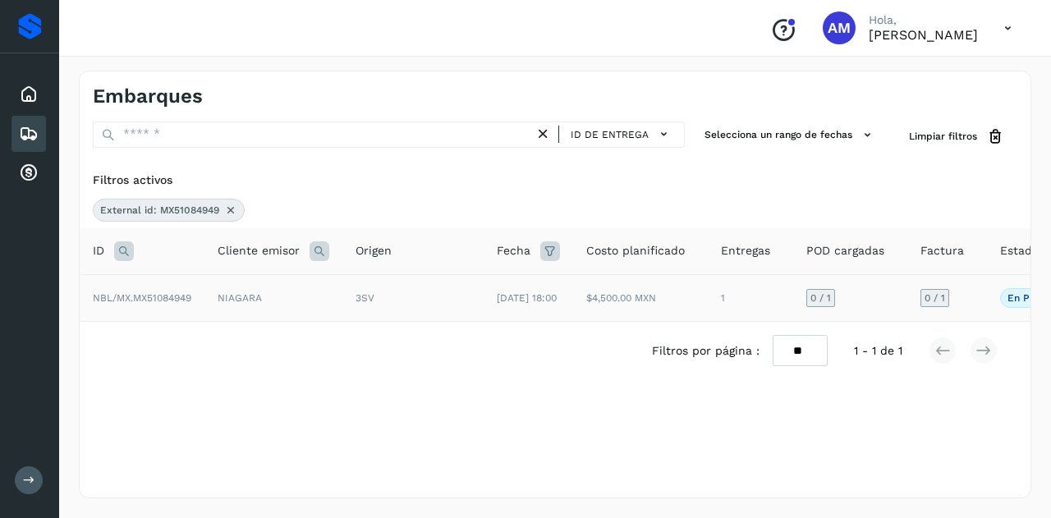
click at [298, 294] on td "NIAGARA" at bounding box center [273, 297] width 138 height 47
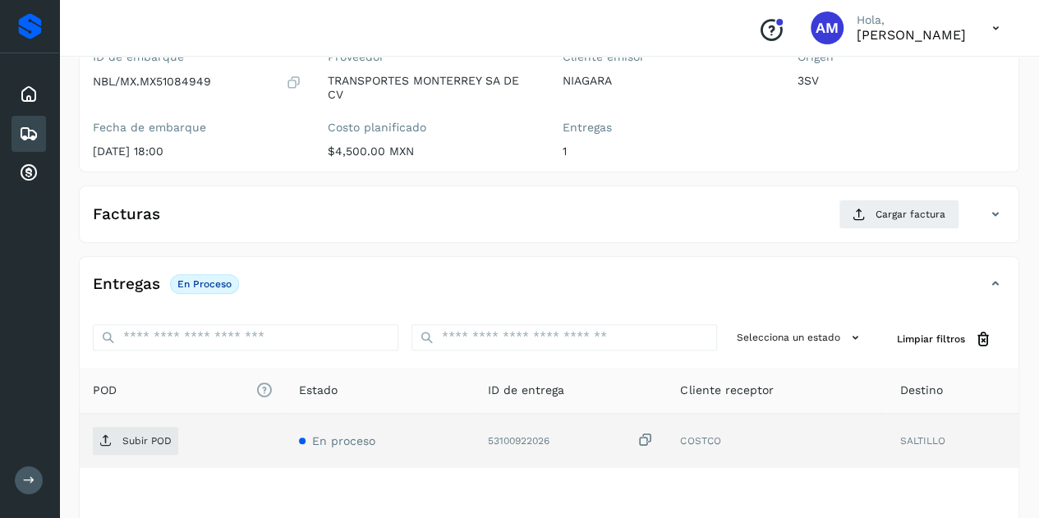
scroll to position [246, 0]
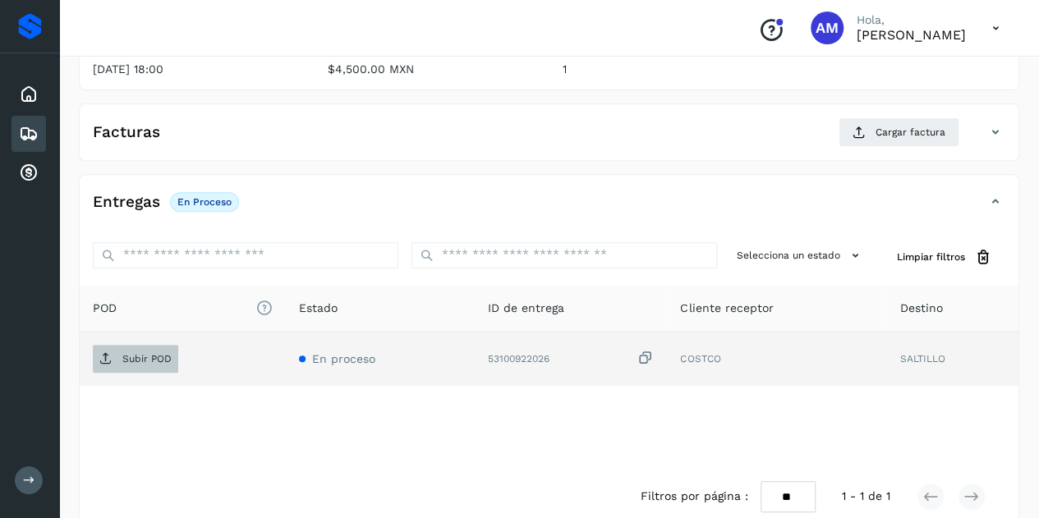
click at [169, 353] on p "Subir POD" at bounding box center [146, 358] width 49 height 11
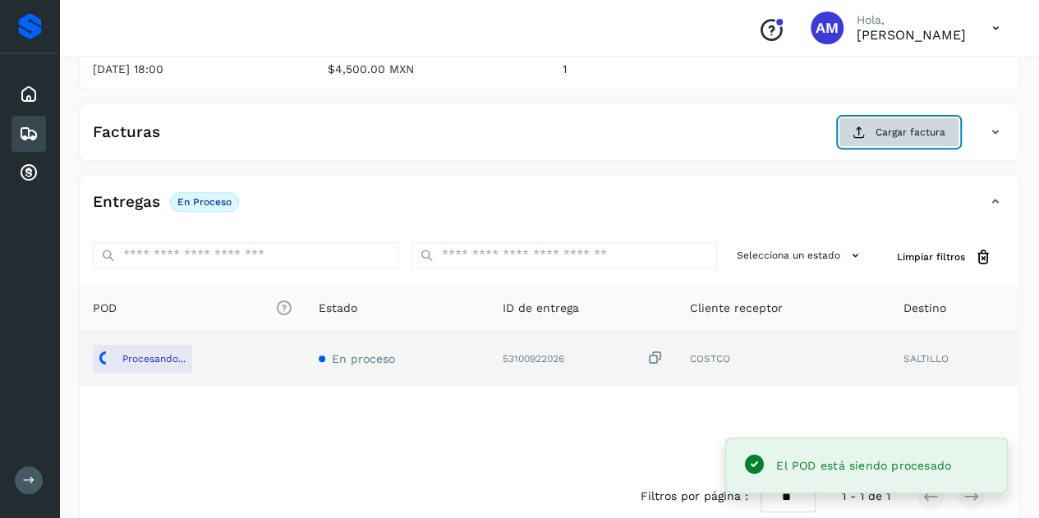
click at [894, 120] on button "Cargar factura" at bounding box center [899, 132] width 121 height 30
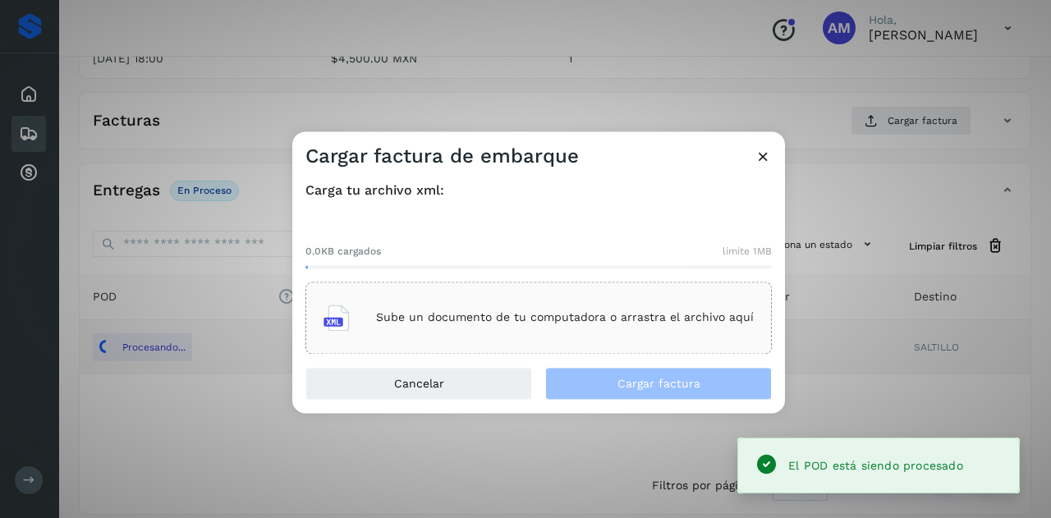
click at [514, 319] on p "Sube un documento de tu computadora o arrastra el archivo aquí" at bounding box center [565, 318] width 378 height 14
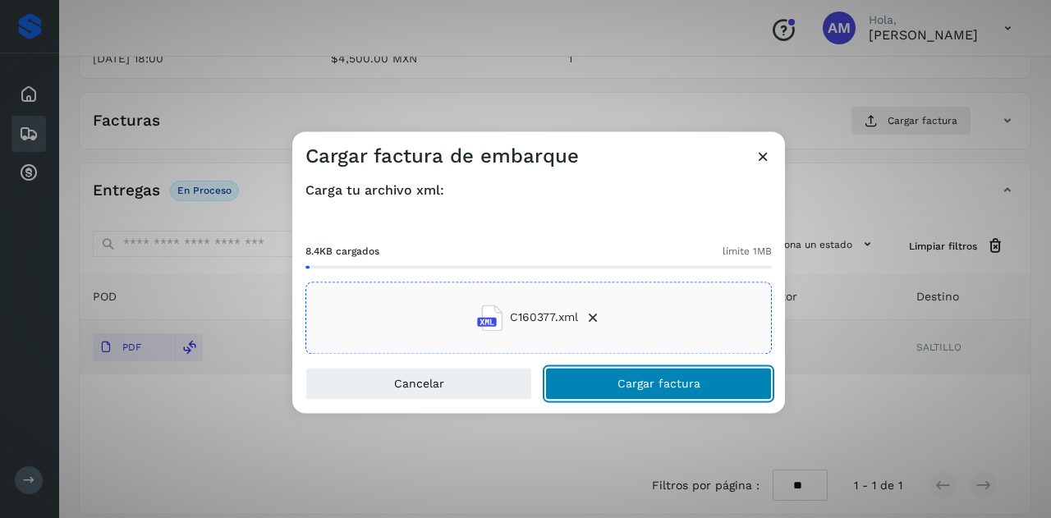
click at [617, 380] on button "Cargar factura" at bounding box center [658, 383] width 227 height 33
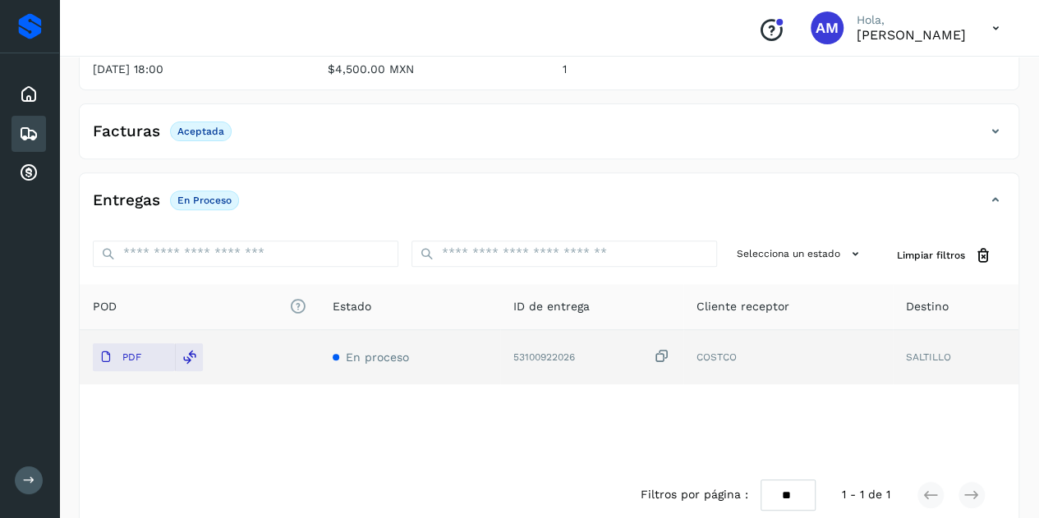
scroll to position [0, 0]
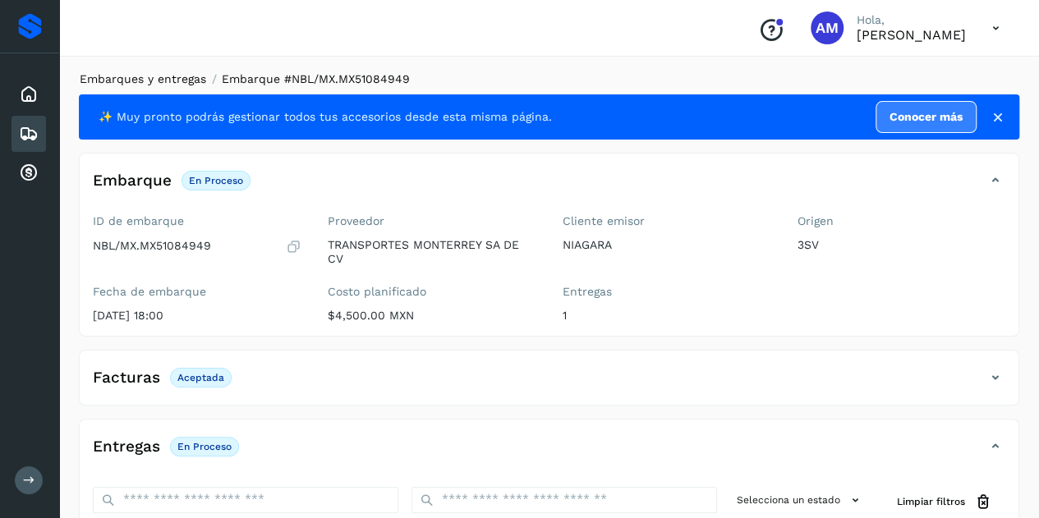
click at [168, 80] on link "Embarques y entregas" at bounding box center [143, 78] width 126 height 13
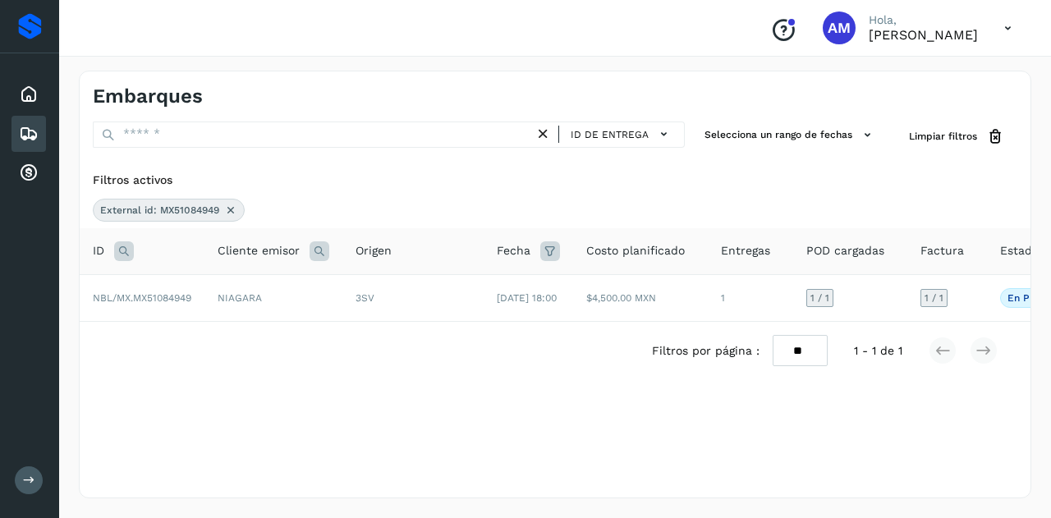
click at [233, 213] on icon at bounding box center [230, 210] width 13 height 13
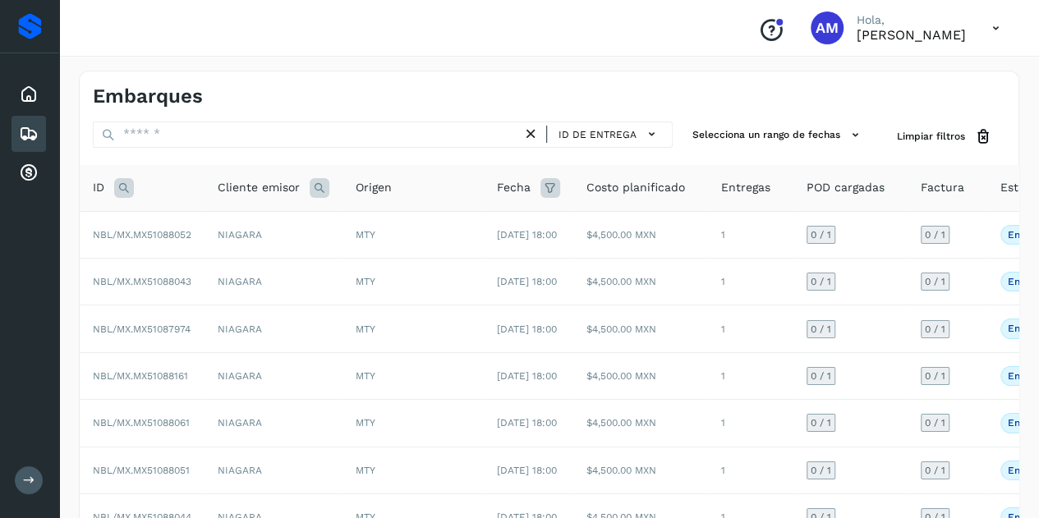
click at [130, 193] on icon at bounding box center [124, 188] width 20 height 20
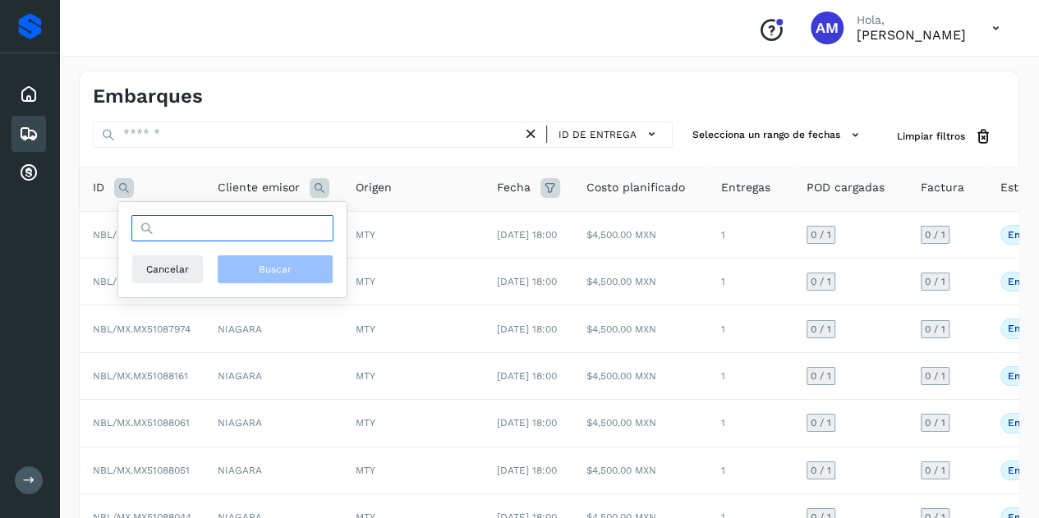
click at [215, 221] on input "text" at bounding box center [232, 228] width 202 height 26
paste input "**********"
type input "**********"
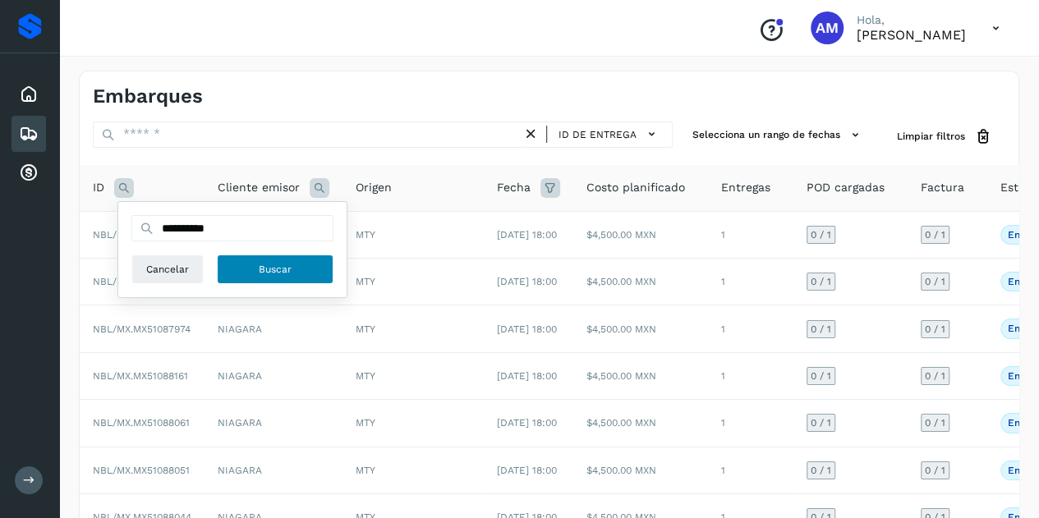
click at [296, 273] on button "Buscar" at bounding box center [275, 270] width 117 height 30
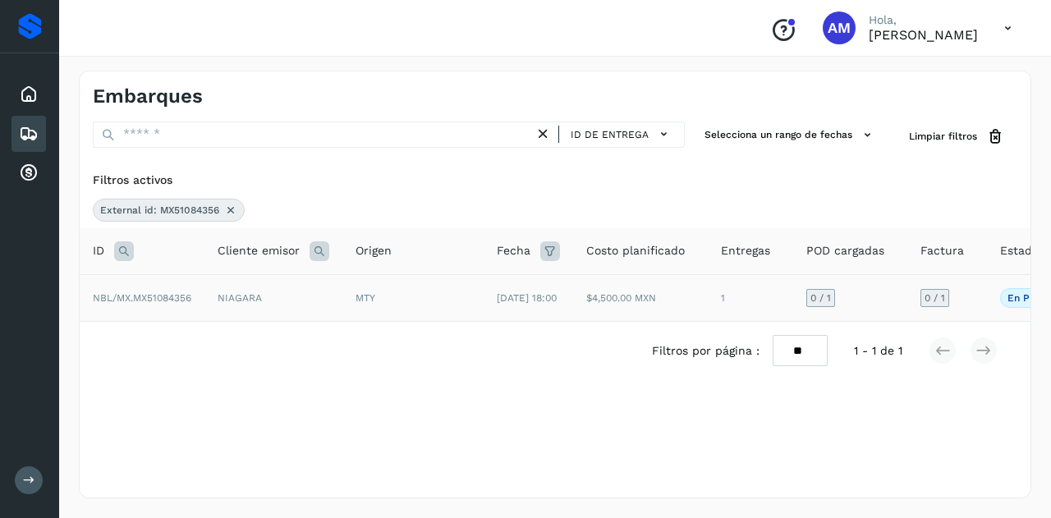
click at [292, 299] on td "NIAGARA" at bounding box center [273, 297] width 138 height 47
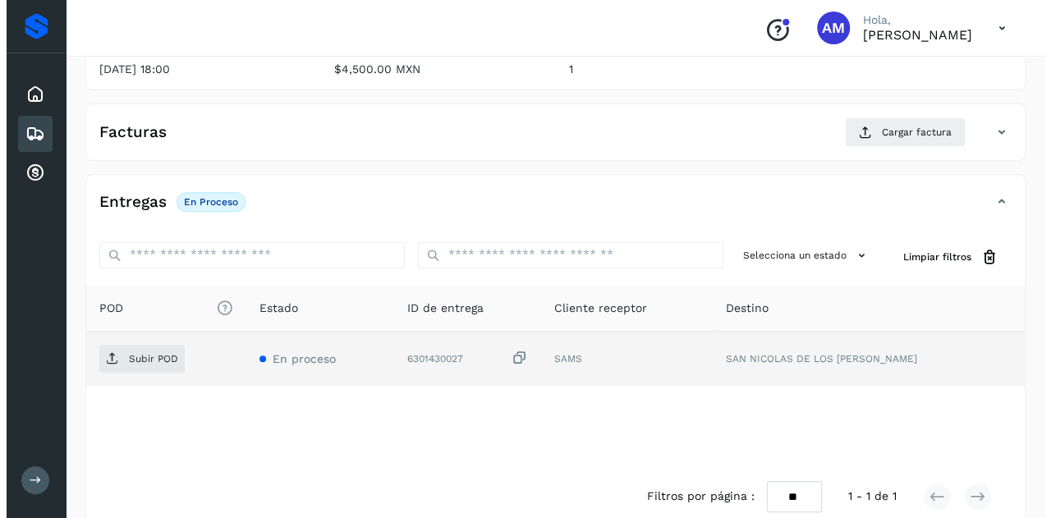
scroll to position [271, 0]
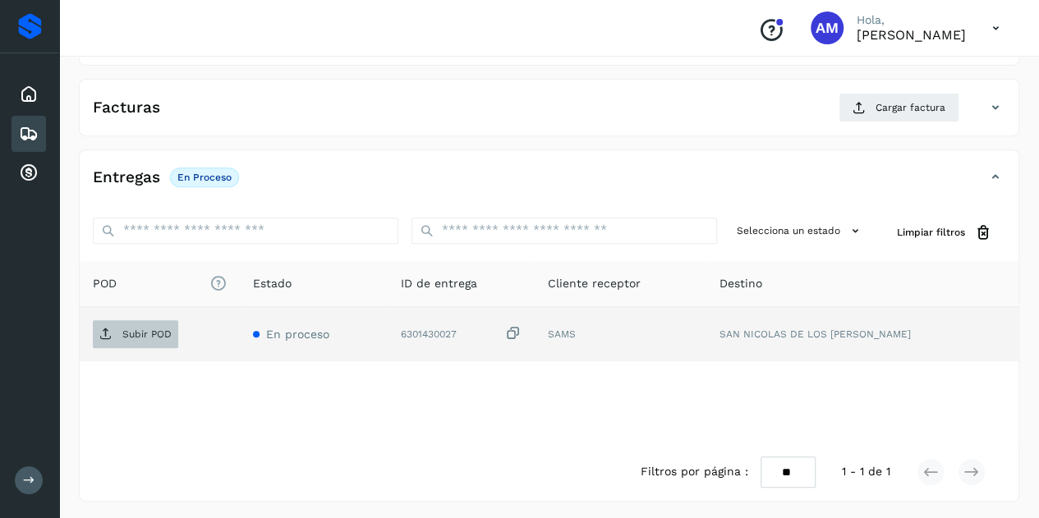
click at [161, 329] on p "Subir POD" at bounding box center [146, 334] width 49 height 11
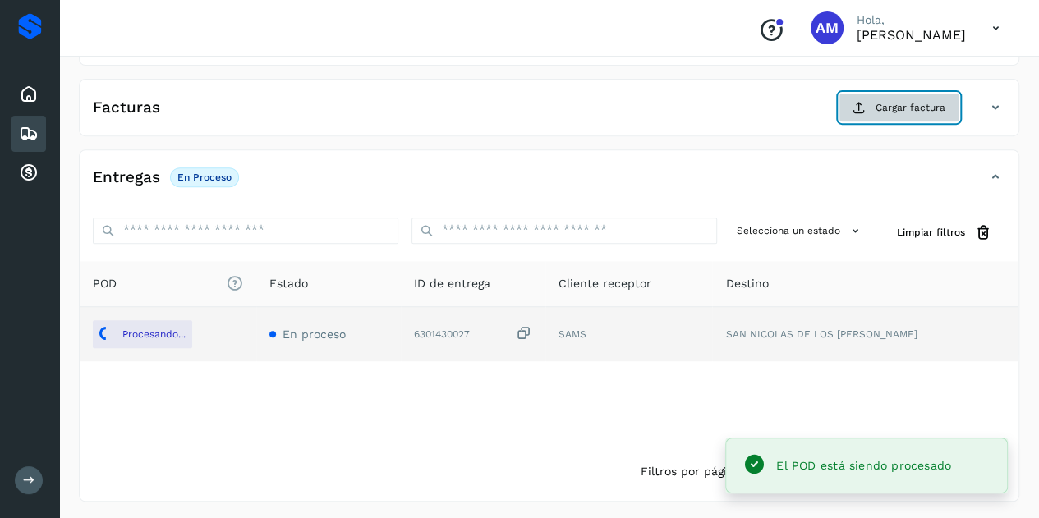
click at [924, 101] on span "Cargar factura" at bounding box center [910, 107] width 70 height 15
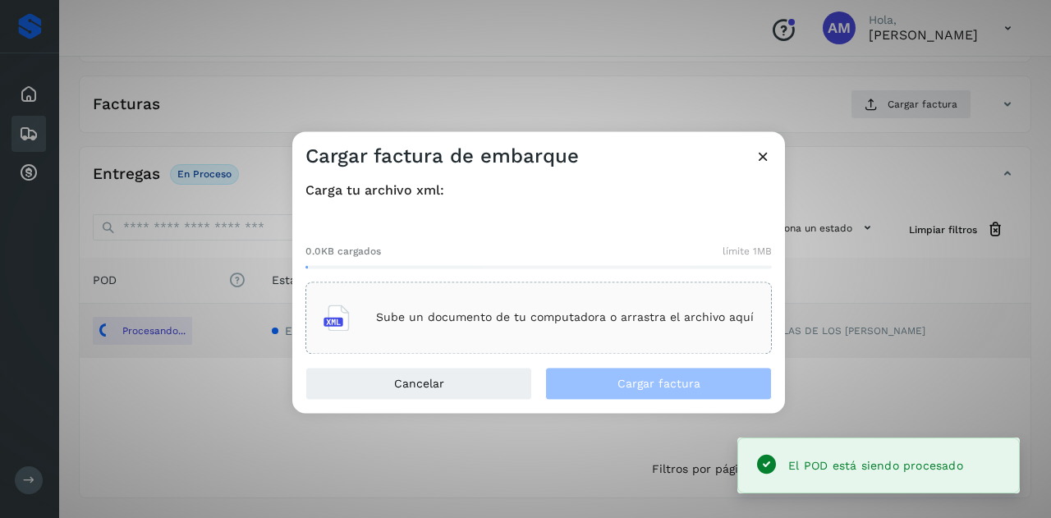
click at [590, 292] on div "Sube un documento de tu computadora o arrastra el archivo aquí" at bounding box center [539, 318] width 466 height 72
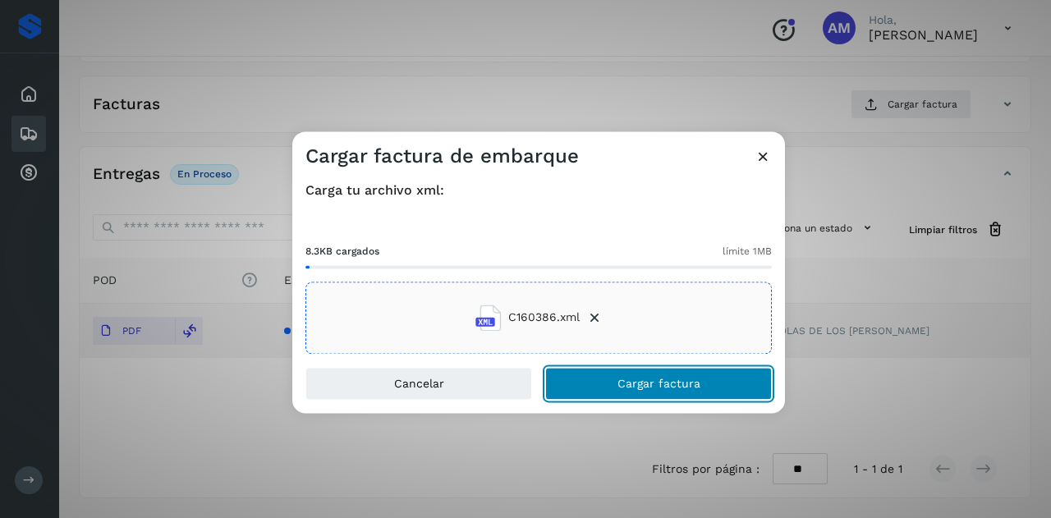
click at [609, 376] on button "Cargar factura" at bounding box center [658, 383] width 227 height 33
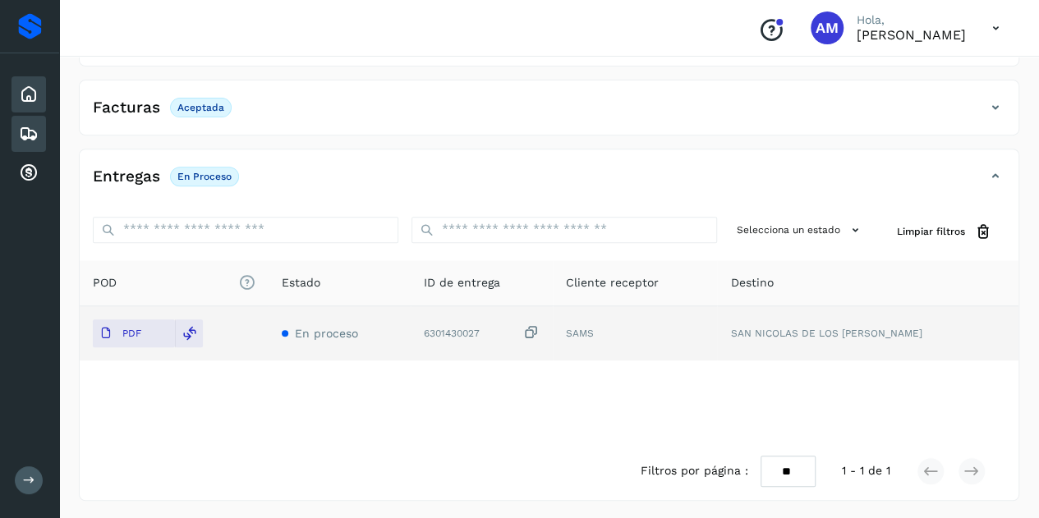
scroll to position [0, 0]
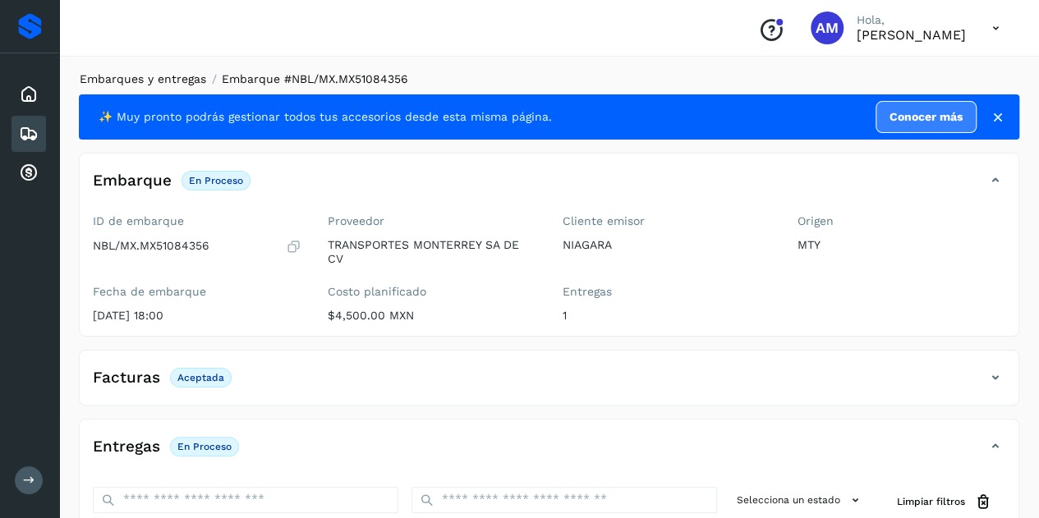
click at [186, 76] on link "Embarques y entregas" at bounding box center [143, 78] width 126 height 13
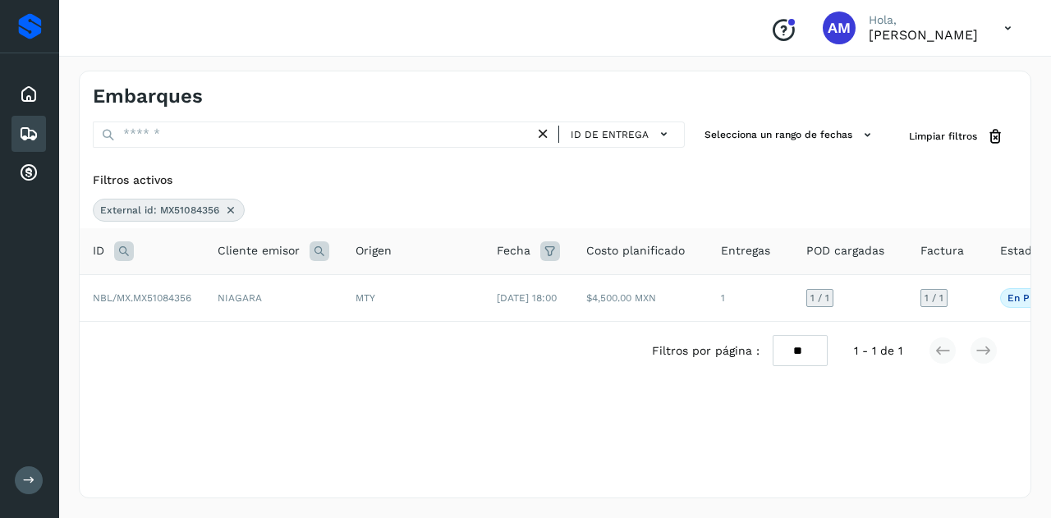
click at [217, 211] on span "External id: MX51084356" at bounding box center [159, 210] width 119 height 15
click at [232, 209] on icon at bounding box center [230, 210] width 13 height 13
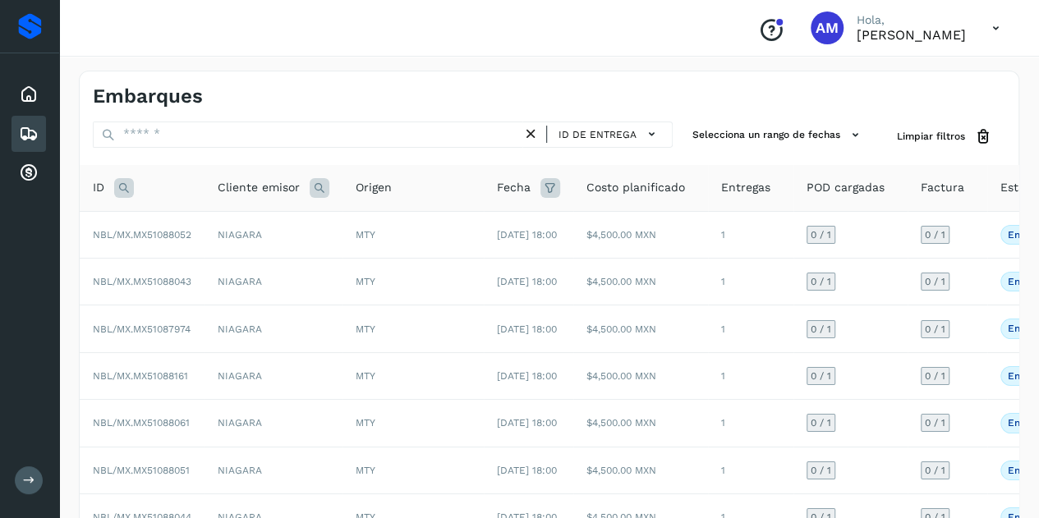
click at [128, 186] on icon at bounding box center [124, 188] width 20 height 20
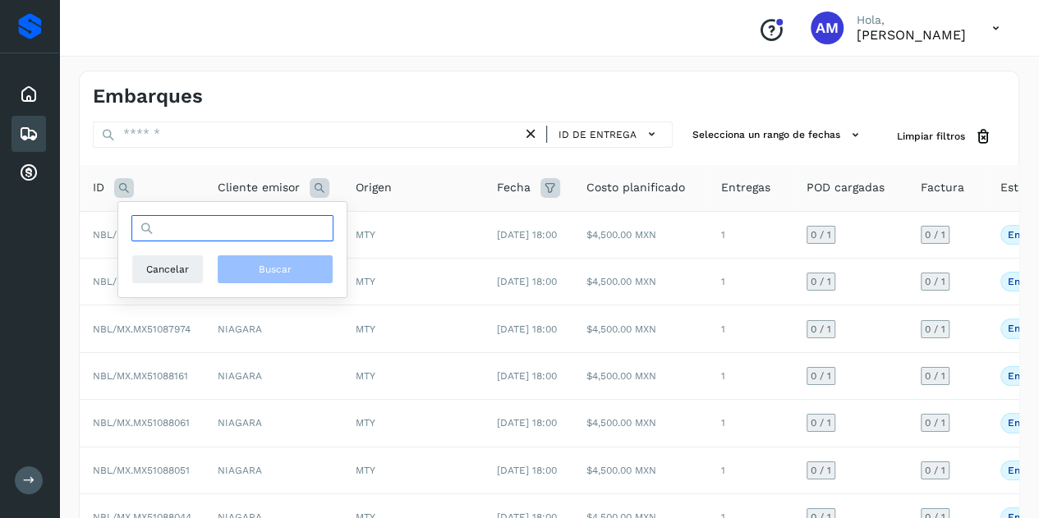
click at [197, 224] on input "text" at bounding box center [232, 228] width 202 height 26
paste input "**********"
type input "**********"
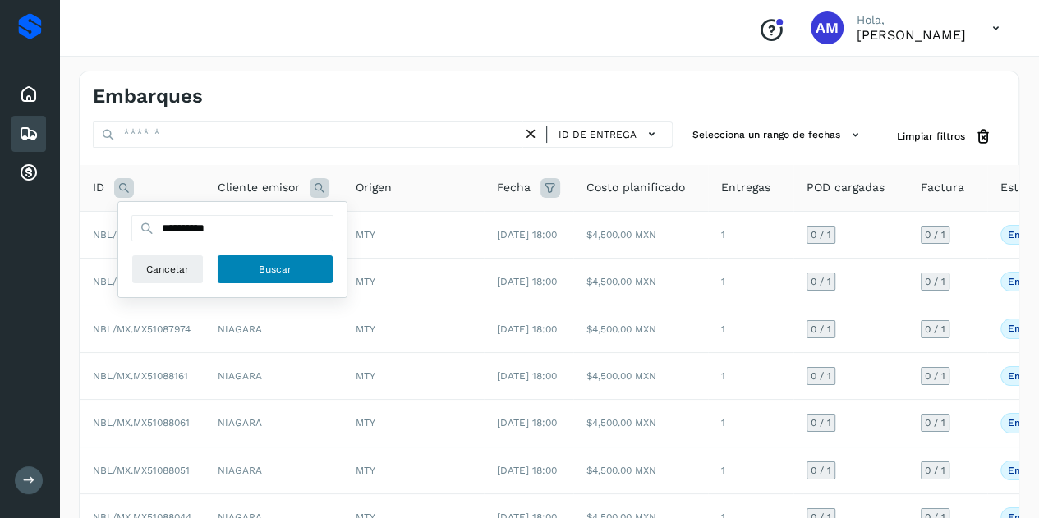
click at [267, 263] on span "Buscar" at bounding box center [275, 269] width 33 height 15
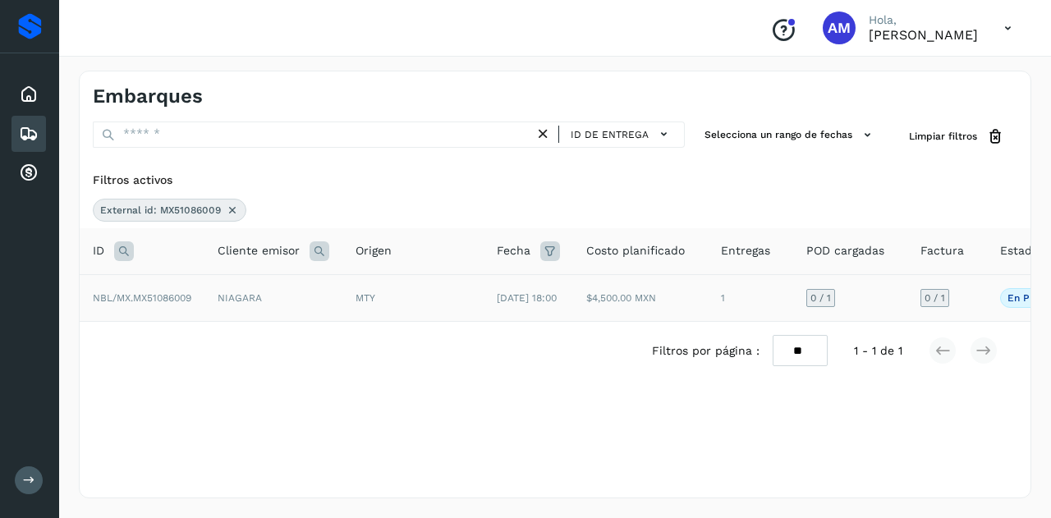
click at [191, 296] on span "NBL/MX.MX51086009" at bounding box center [142, 297] width 99 height 11
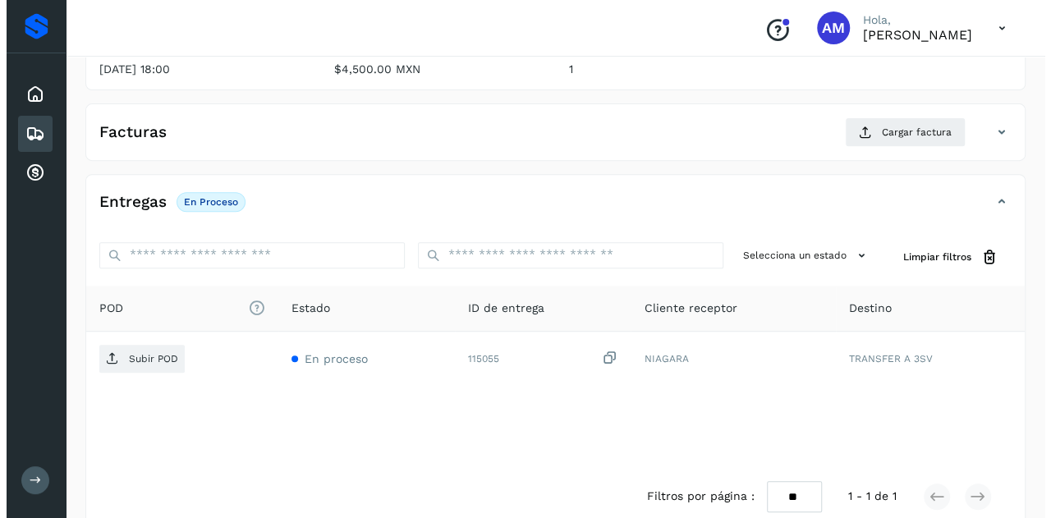
scroll to position [271, 0]
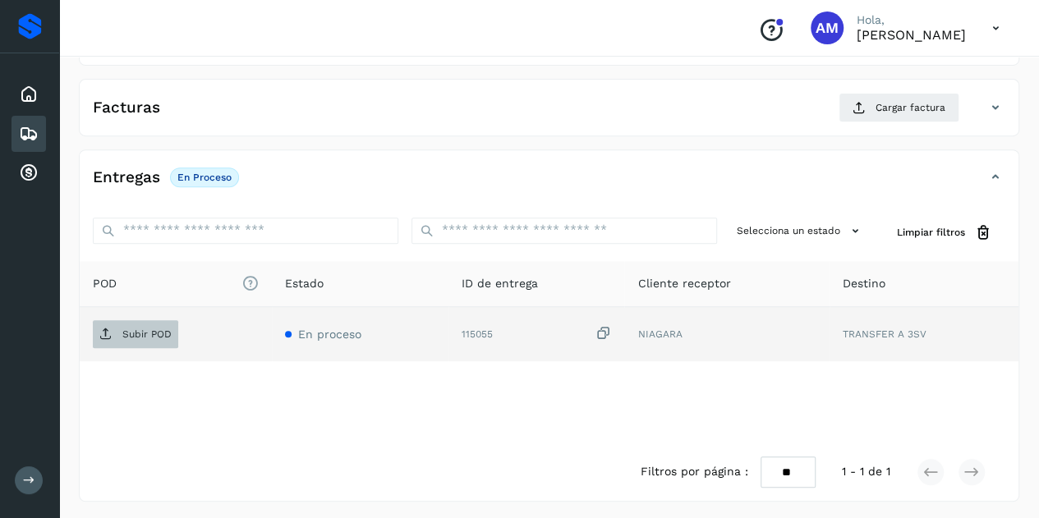
click at [153, 334] on p "Subir POD" at bounding box center [146, 334] width 49 height 11
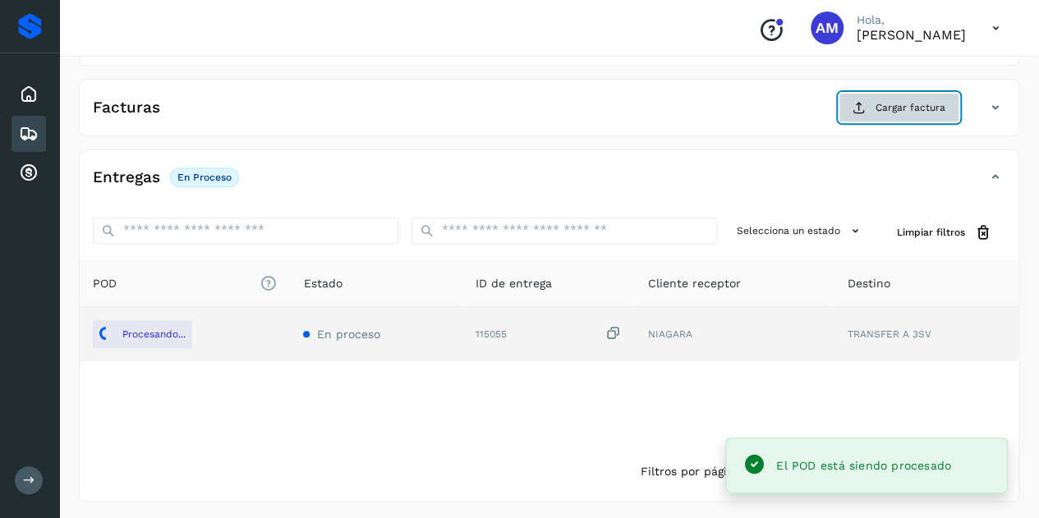
click at [857, 93] on button "Cargar factura" at bounding box center [899, 108] width 121 height 30
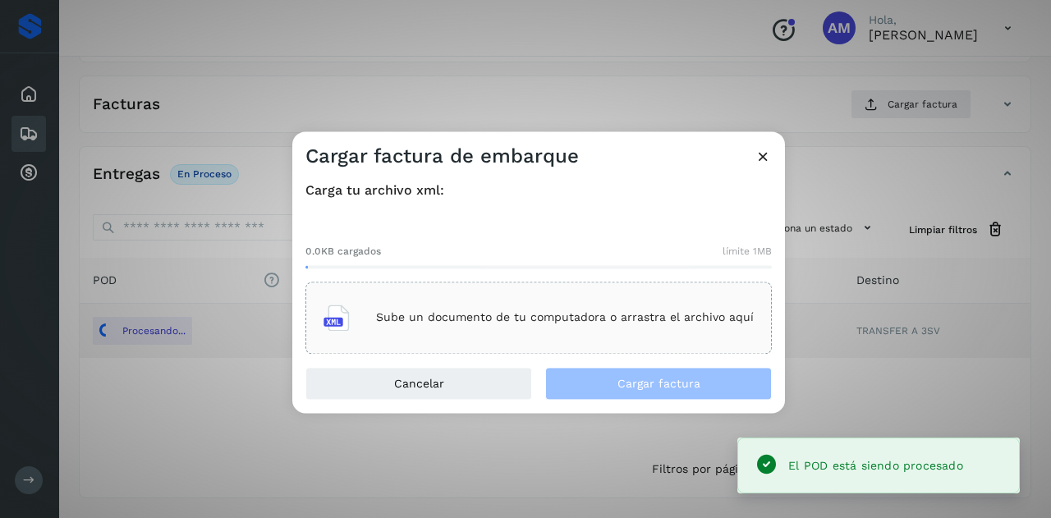
click at [571, 311] on p "Sube un documento de tu computadora o arrastra el archivo aquí" at bounding box center [565, 318] width 378 height 14
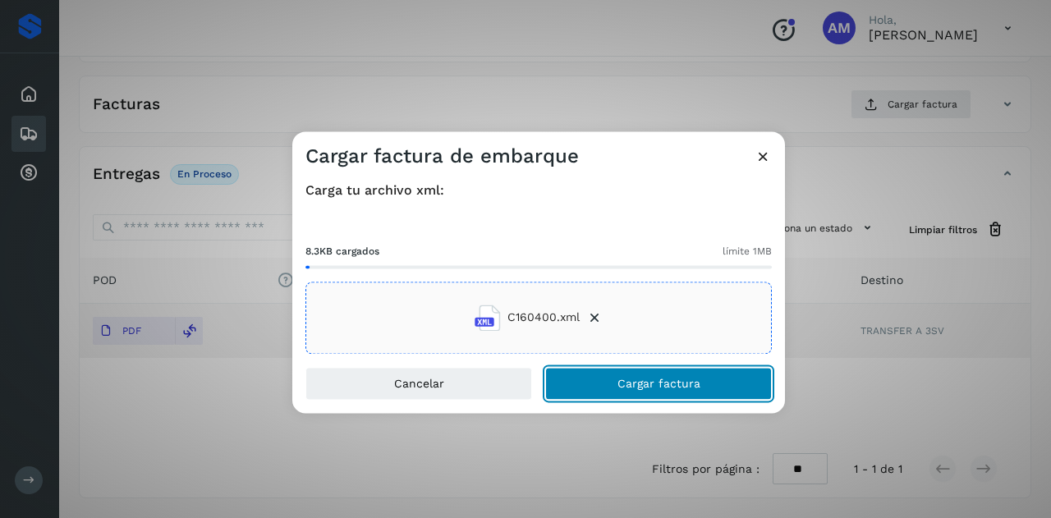
click at [600, 380] on button "Cargar factura" at bounding box center [658, 383] width 227 height 33
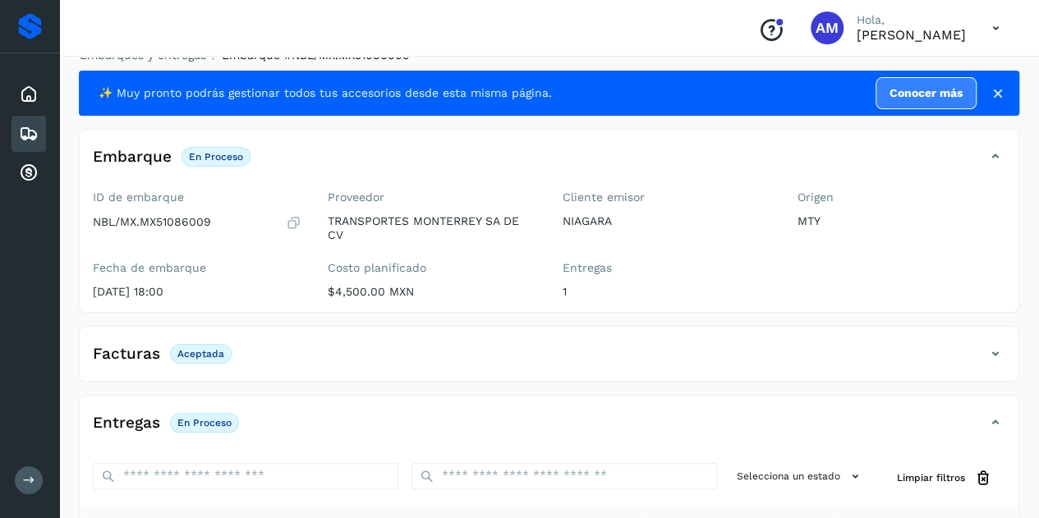
scroll to position [0, 0]
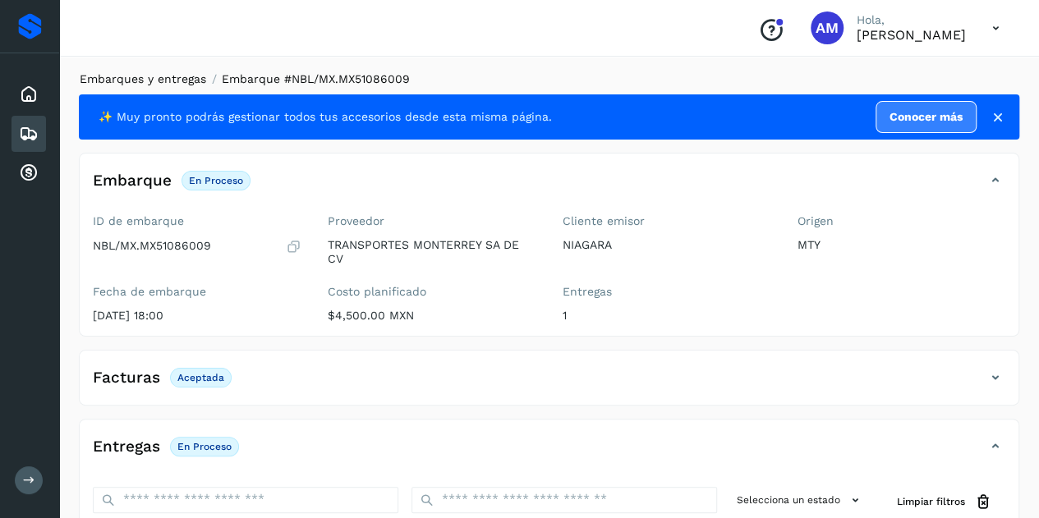
click at [126, 81] on link "Embarques y entregas" at bounding box center [143, 78] width 126 height 13
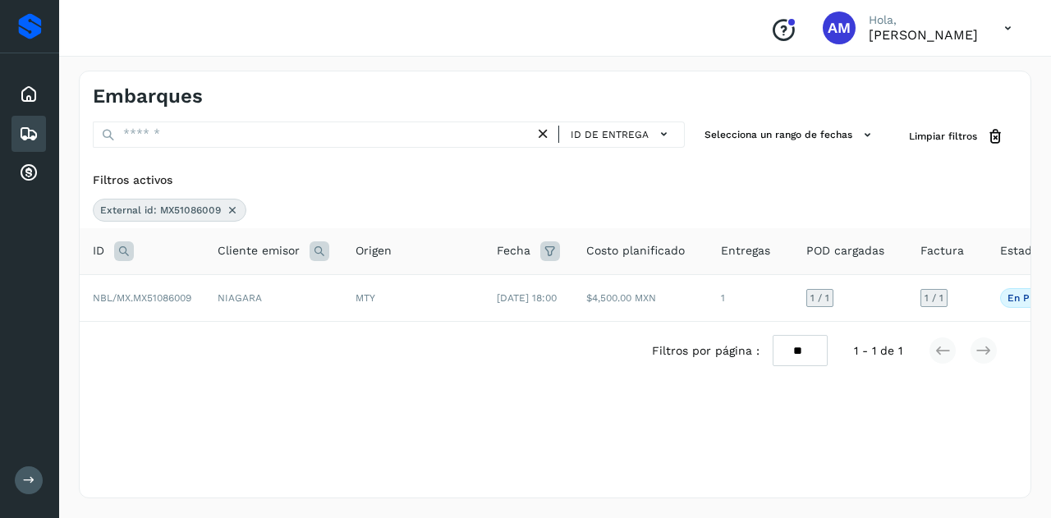
click at [540, 136] on icon at bounding box center [543, 134] width 17 height 17
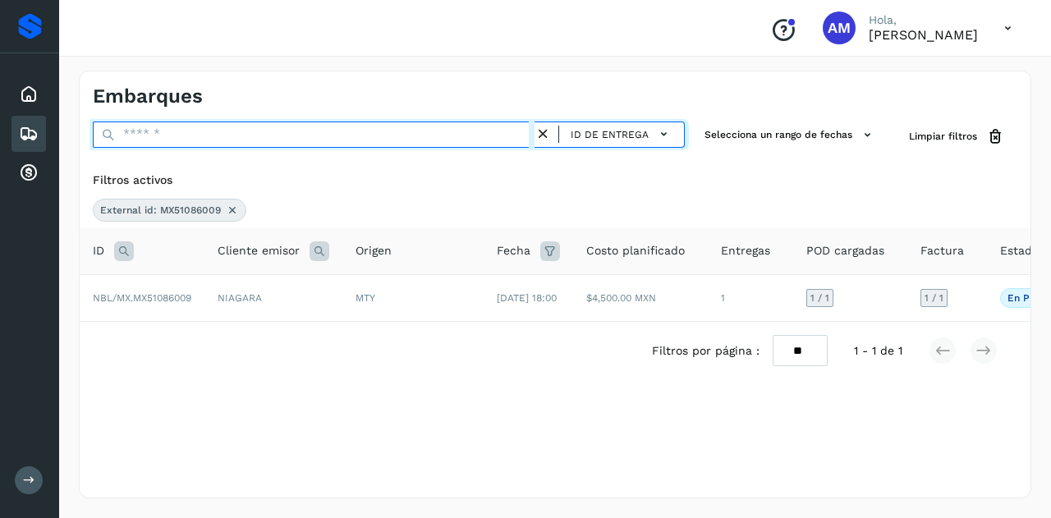
click at [467, 140] on input "text" at bounding box center [314, 135] width 442 height 26
paste input "**********"
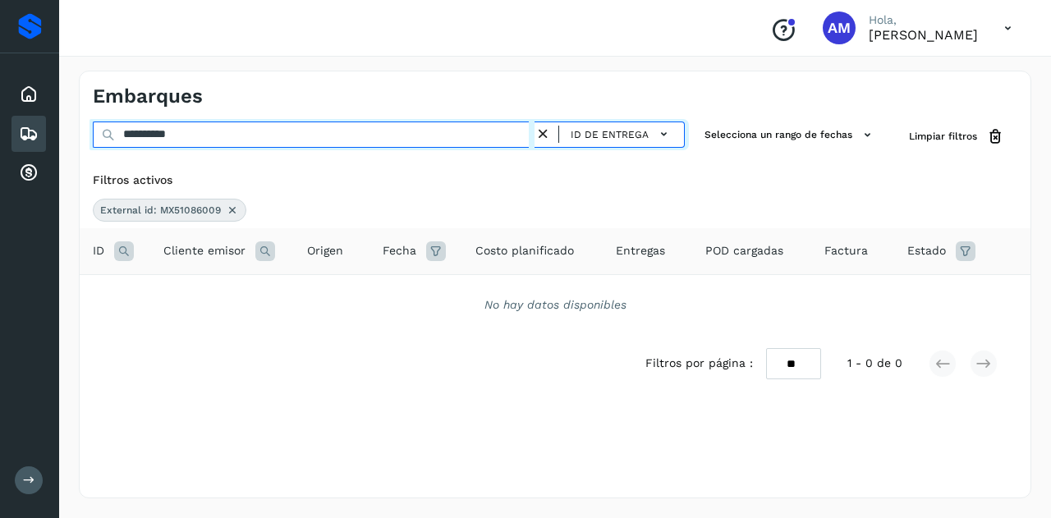
type input "**********"
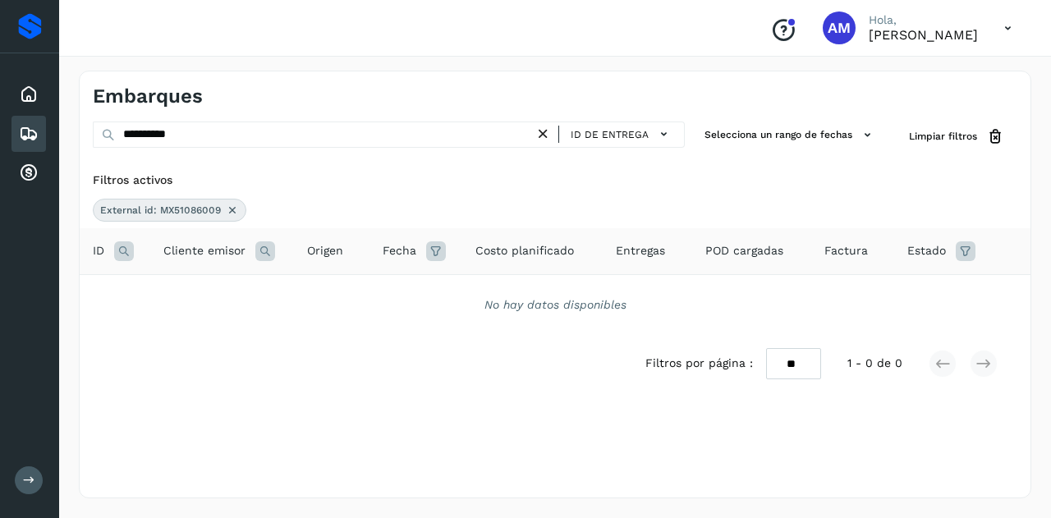
click at [232, 209] on icon at bounding box center [232, 210] width 13 height 13
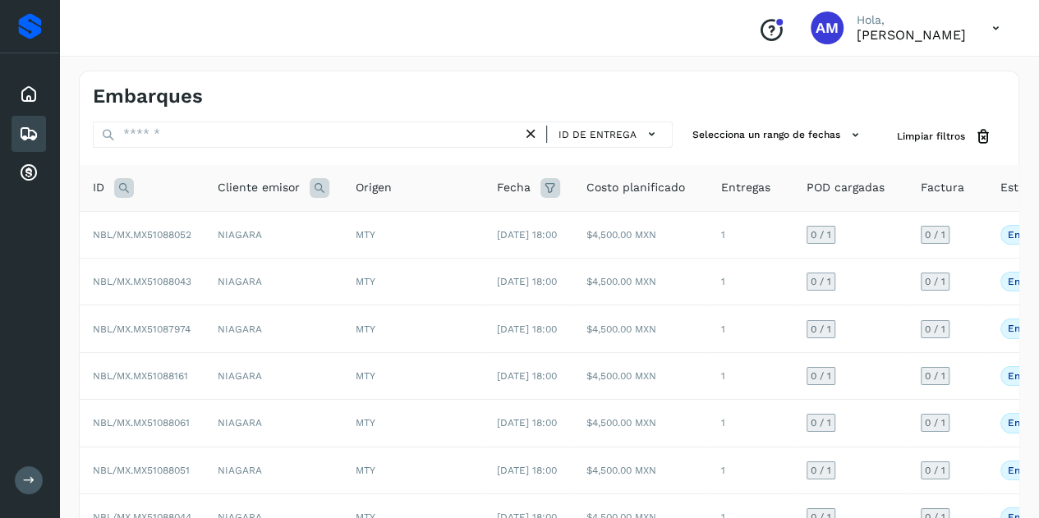
click at [268, 185] on span "Cliente emisor" at bounding box center [259, 187] width 82 height 17
click at [128, 194] on icon at bounding box center [124, 188] width 20 height 20
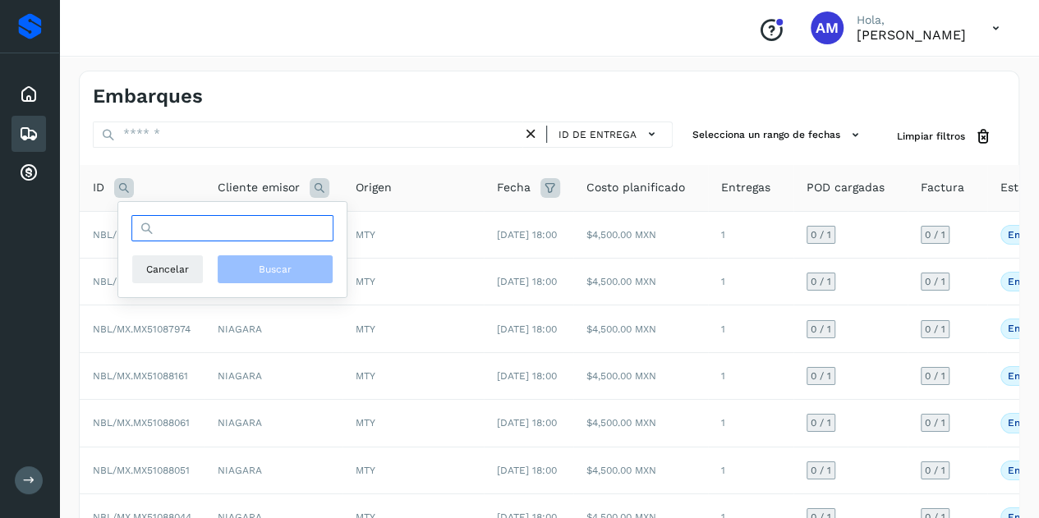
click at [192, 230] on input "text" at bounding box center [232, 228] width 202 height 26
paste input "**********"
type input "**********"
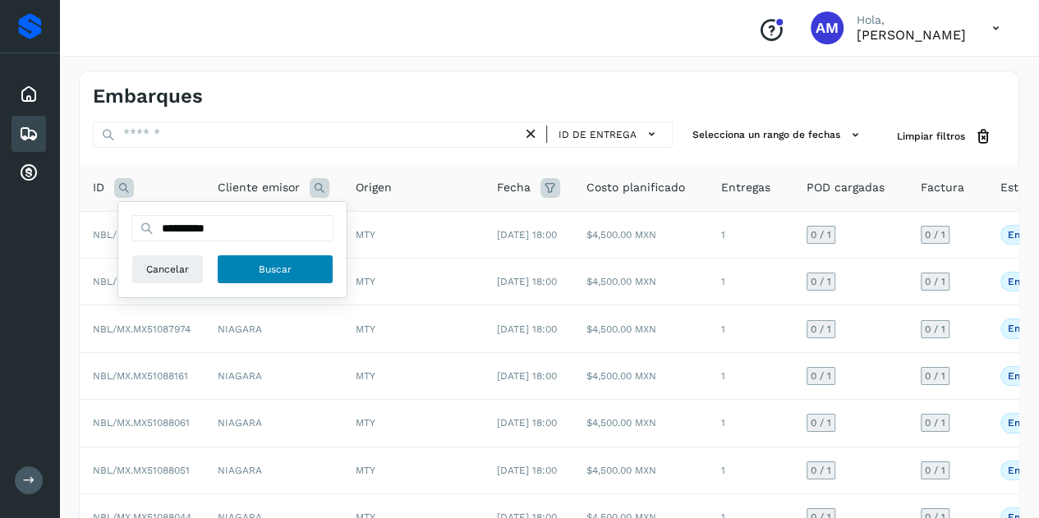
click at [306, 264] on button "Buscar" at bounding box center [275, 270] width 117 height 30
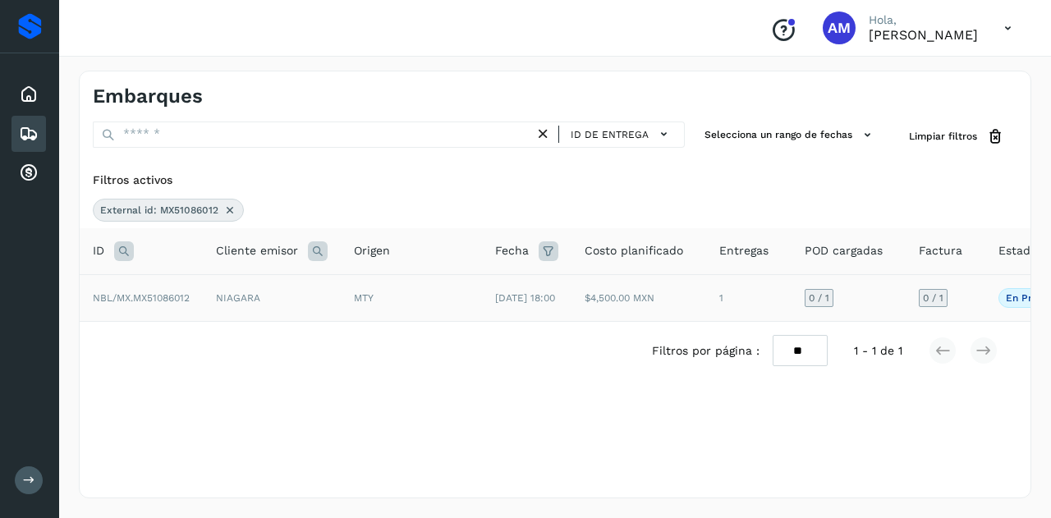
click at [162, 296] on span "NBL/MX.MX51086012" at bounding box center [141, 297] width 97 height 11
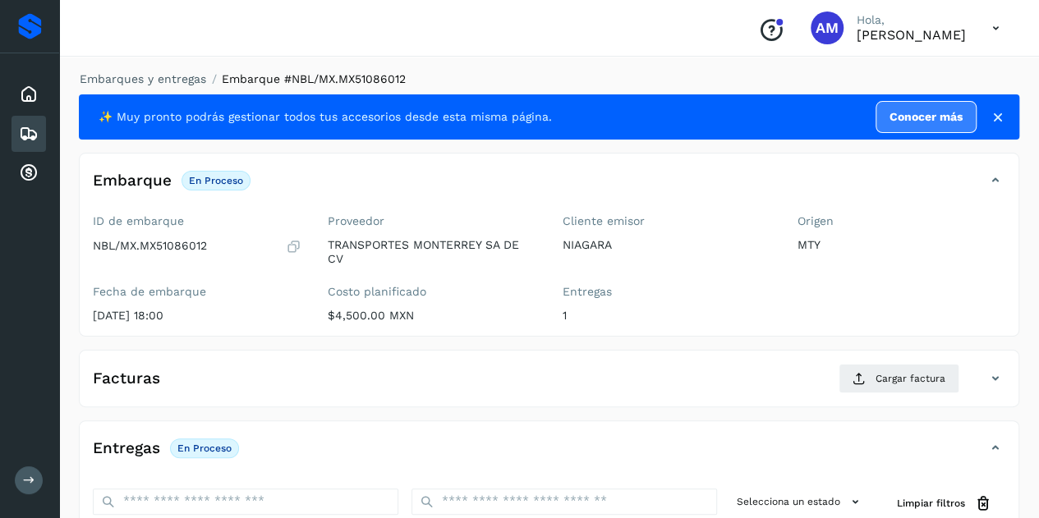
scroll to position [164, 0]
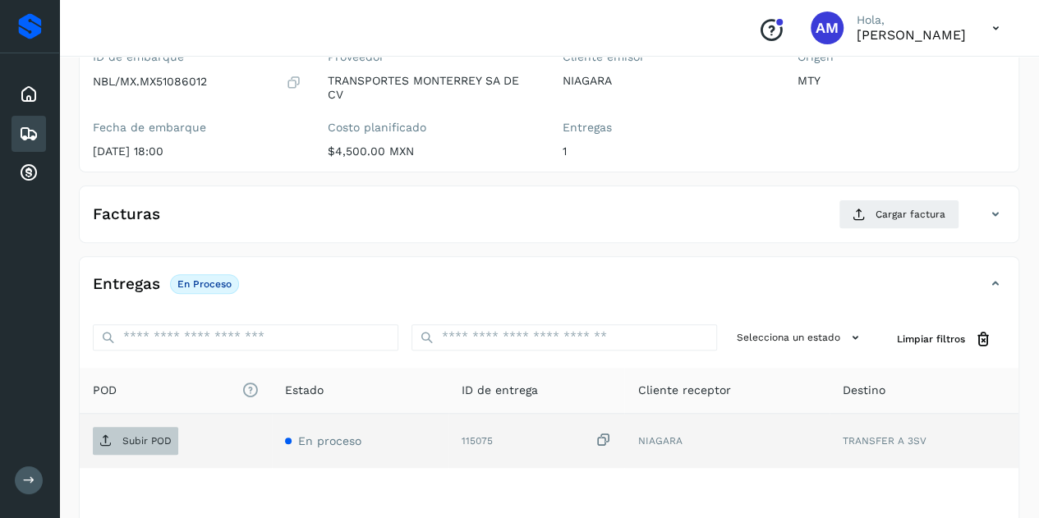
click at [151, 435] on p "Subir POD" at bounding box center [146, 440] width 49 height 11
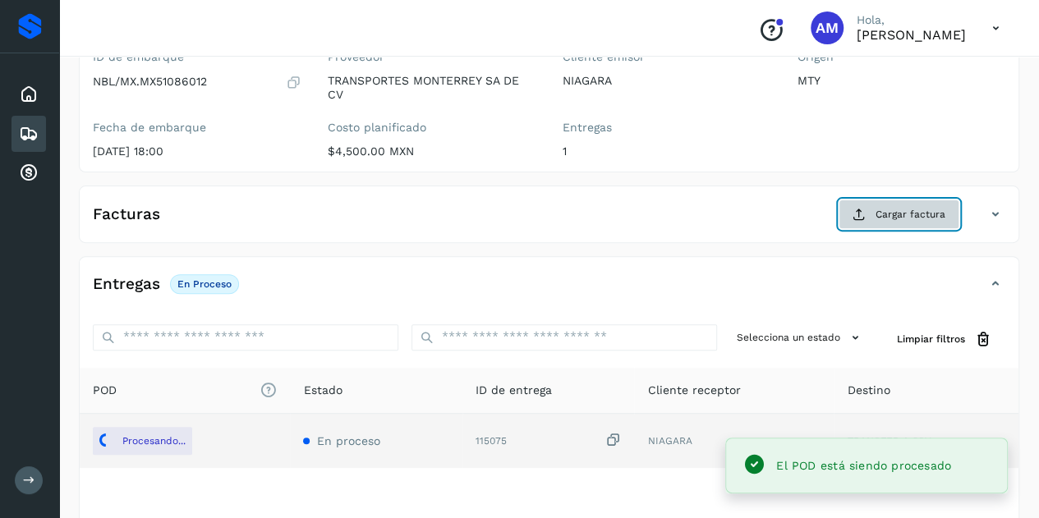
click at [843, 218] on button "Cargar factura" at bounding box center [899, 215] width 121 height 30
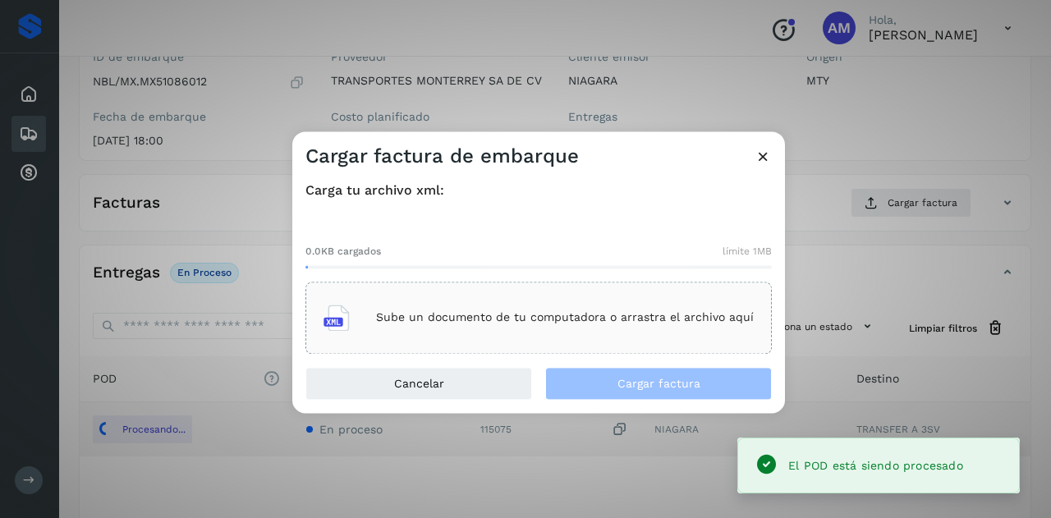
click at [614, 302] on div "Sube un documento de tu computadora o arrastra el archivo aquí" at bounding box center [539, 318] width 430 height 44
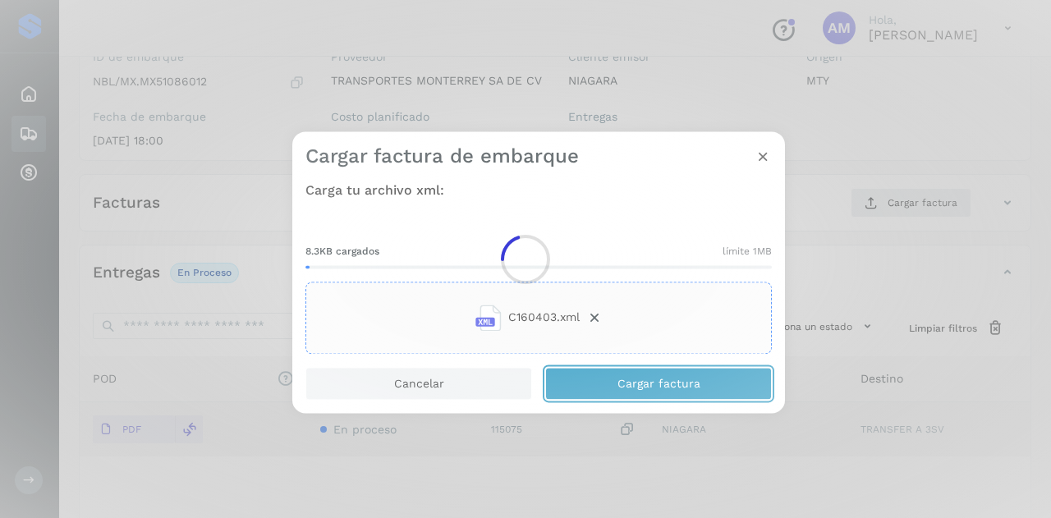
click at [598, 380] on button "Cargar factura" at bounding box center [658, 383] width 227 height 33
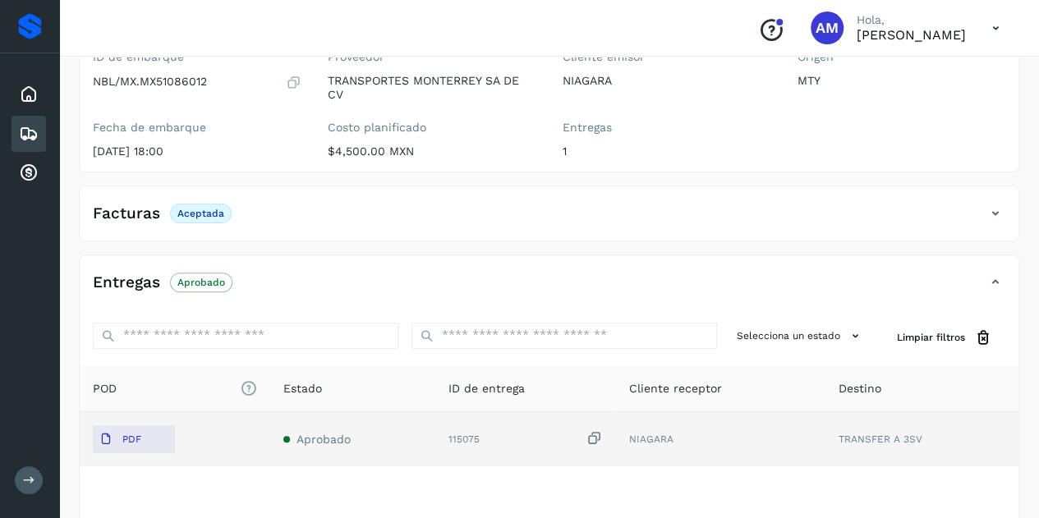
scroll to position [0, 0]
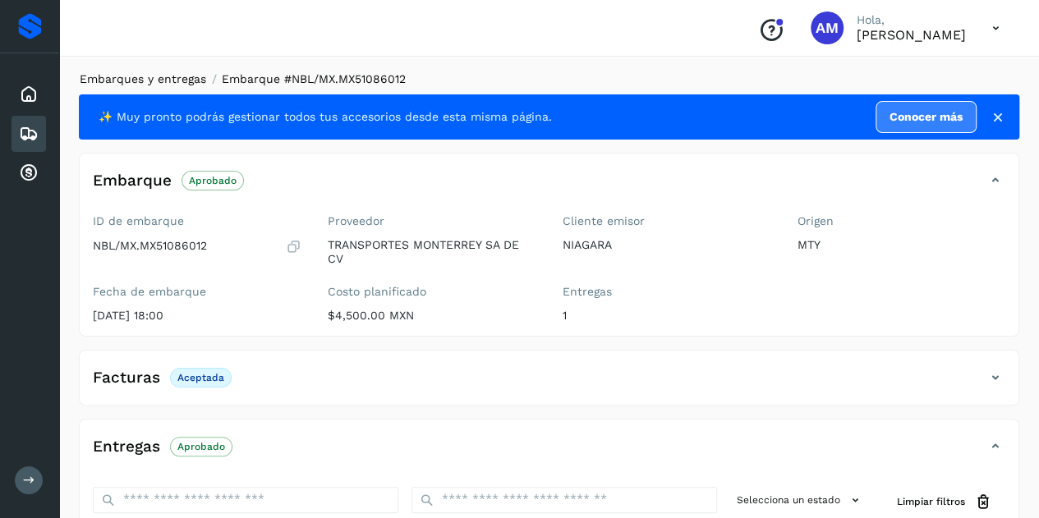
click at [131, 77] on link "Embarques y entregas" at bounding box center [143, 78] width 126 height 13
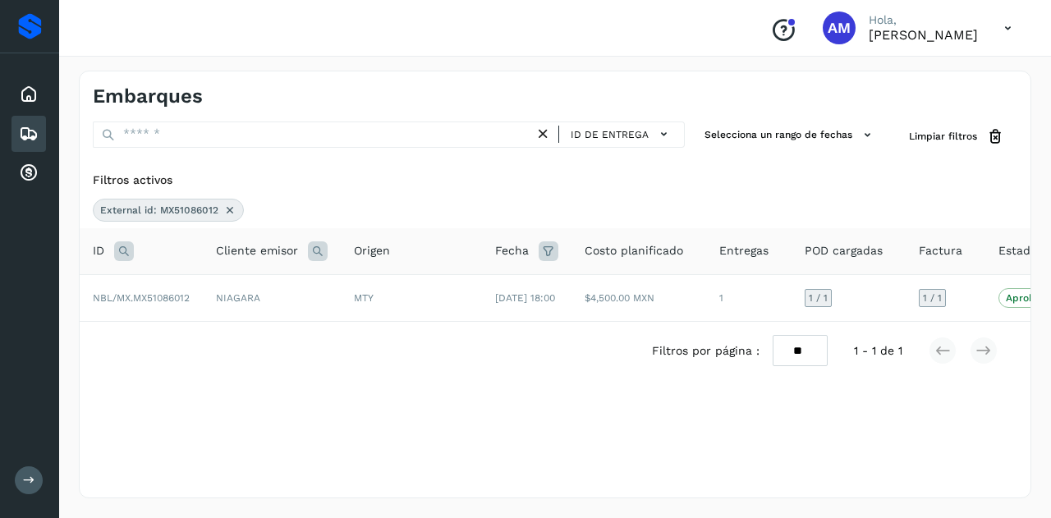
click at [547, 131] on icon at bounding box center [543, 134] width 17 height 17
click at [227, 214] on icon at bounding box center [229, 210] width 13 height 13
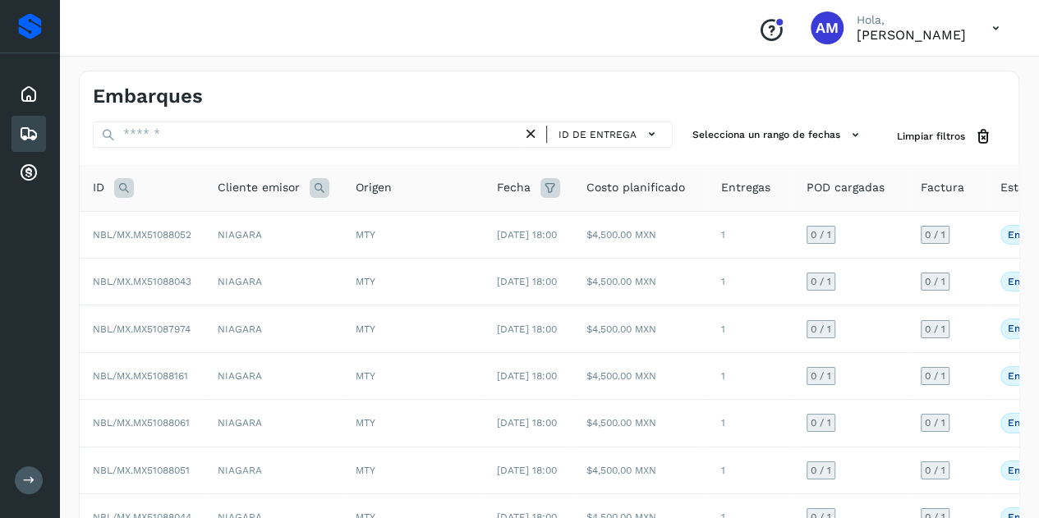
click at [128, 191] on icon at bounding box center [124, 188] width 20 height 20
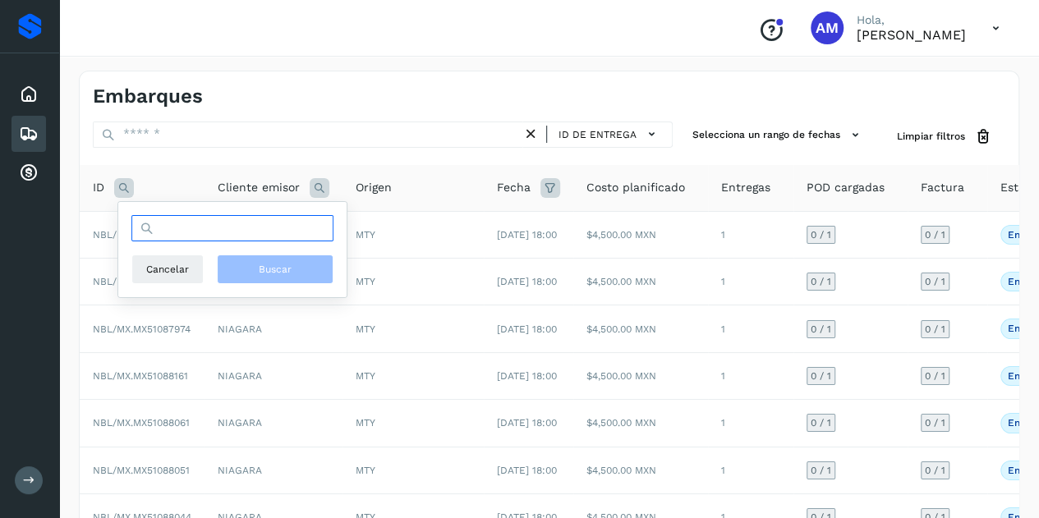
click at [214, 236] on input "text" at bounding box center [232, 228] width 202 height 26
paste input "**********"
type input "**********"
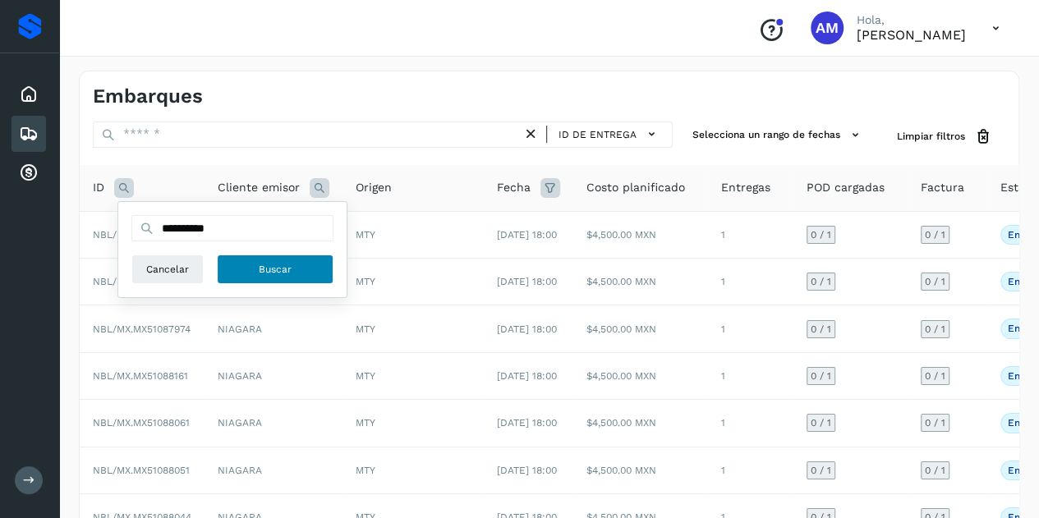
click at [260, 269] on span "Buscar" at bounding box center [275, 269] width 33 height 15
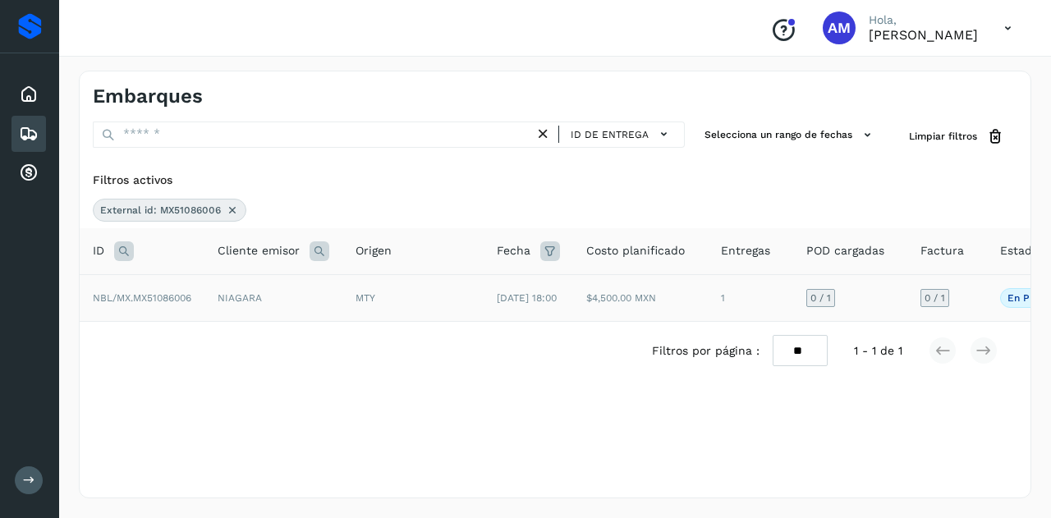
click at [191, 304] on span "NBL/MX.MX51086006" at bounding box center [142, 297] width 99 height 11
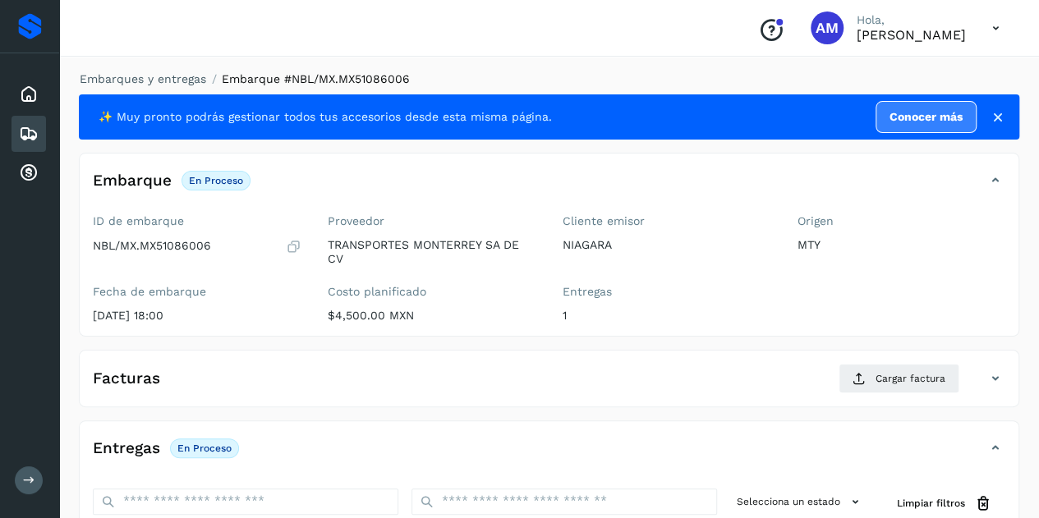
scroll to position [246, 0]
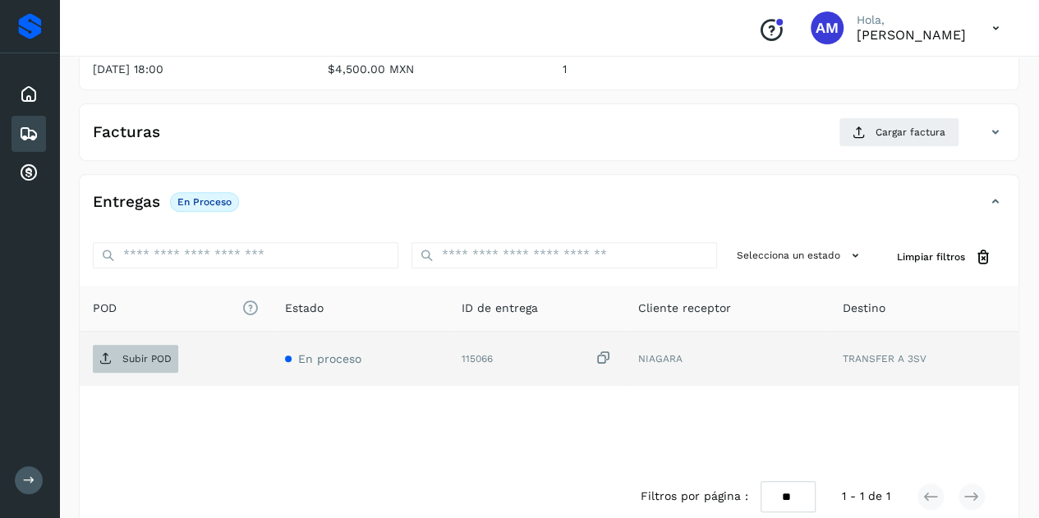
click at [123, 354] on p "Subir POD" at bounding box center [146, 358] width 49 height 11
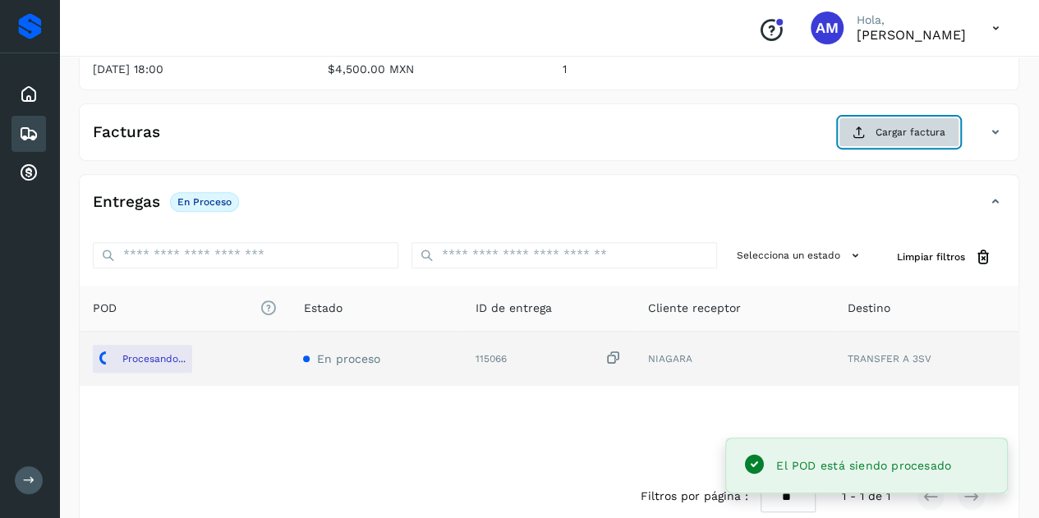
click at [857, 132] on icon at bounding box center [858, 132] width 13 height 13
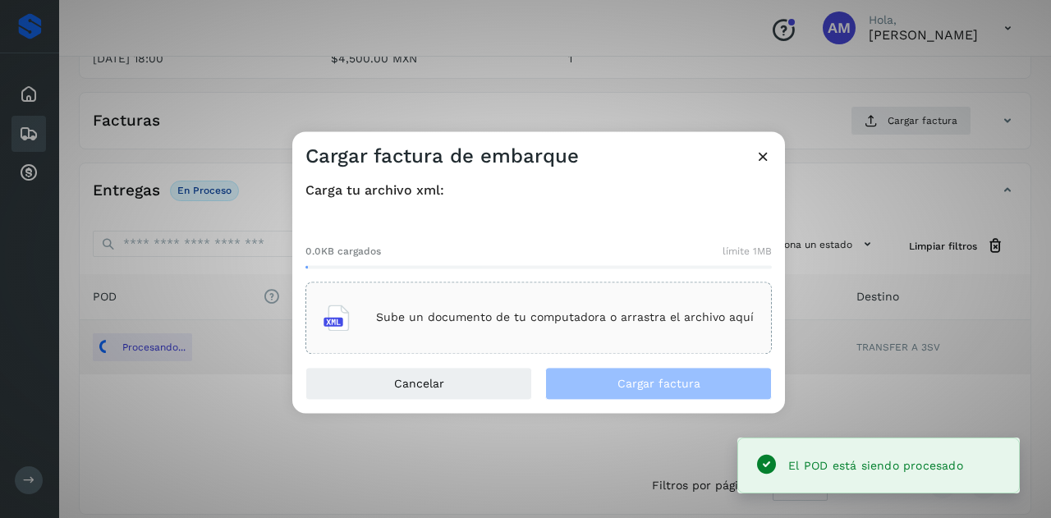
click at [615, 288] on div "Sube un documento de tu computadora o arrastra el archivo aquí" at bounding box center [539, 318] width 466 height 72
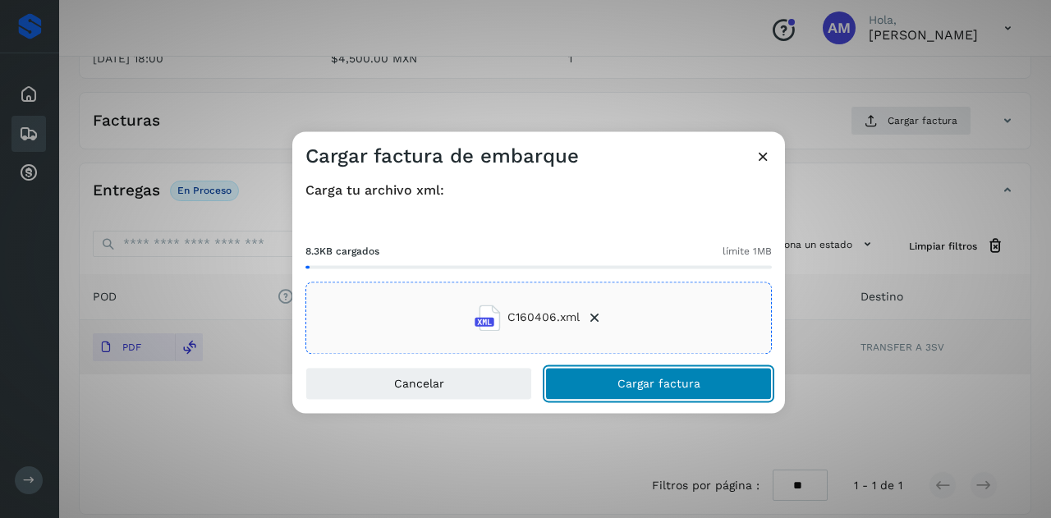
click at [604, 379] on button "Cargar factura" at bounding box center [658, 383] width 227 height 33
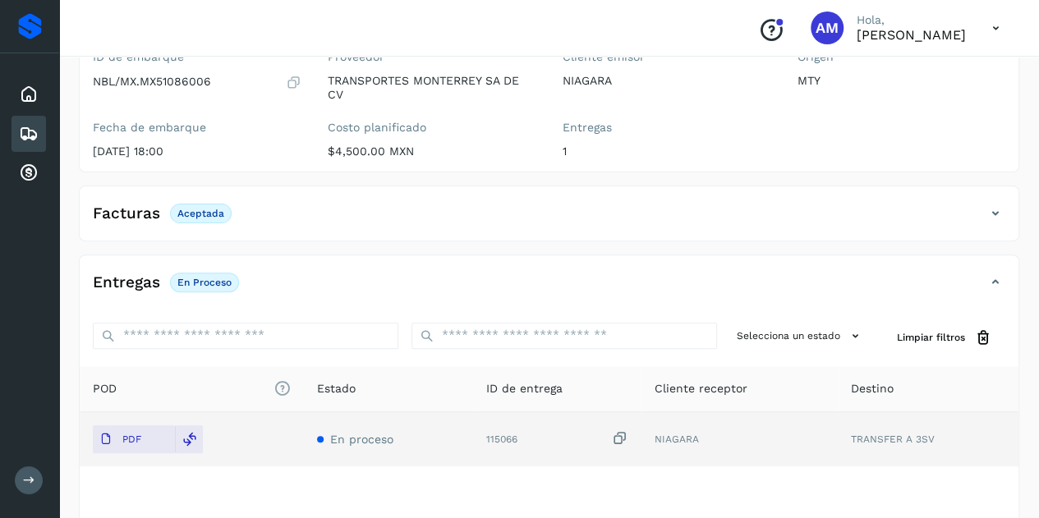
scroll to position [0, 0]
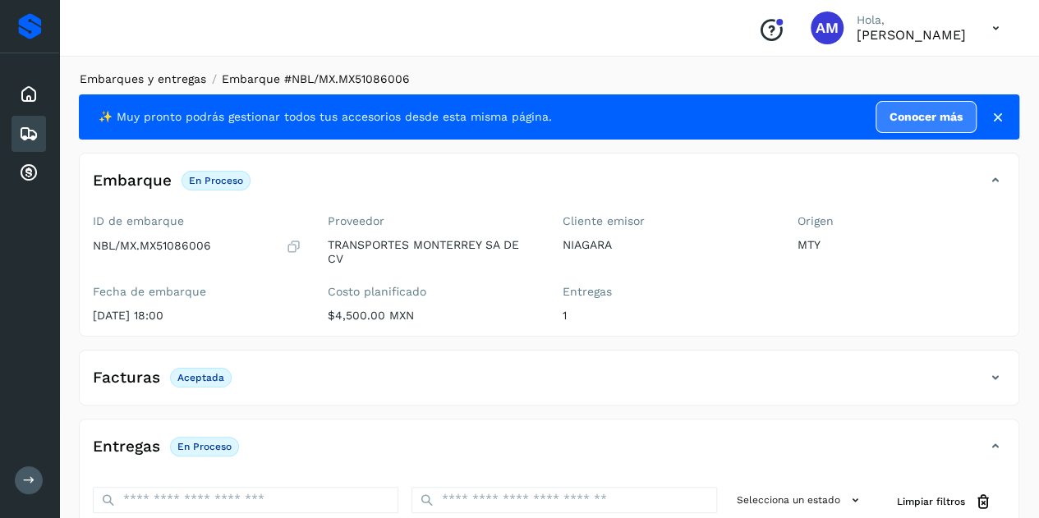
click at [172, 74] on link "Embarques y entregas" at bounding box center [143, 78] width 126 height 13
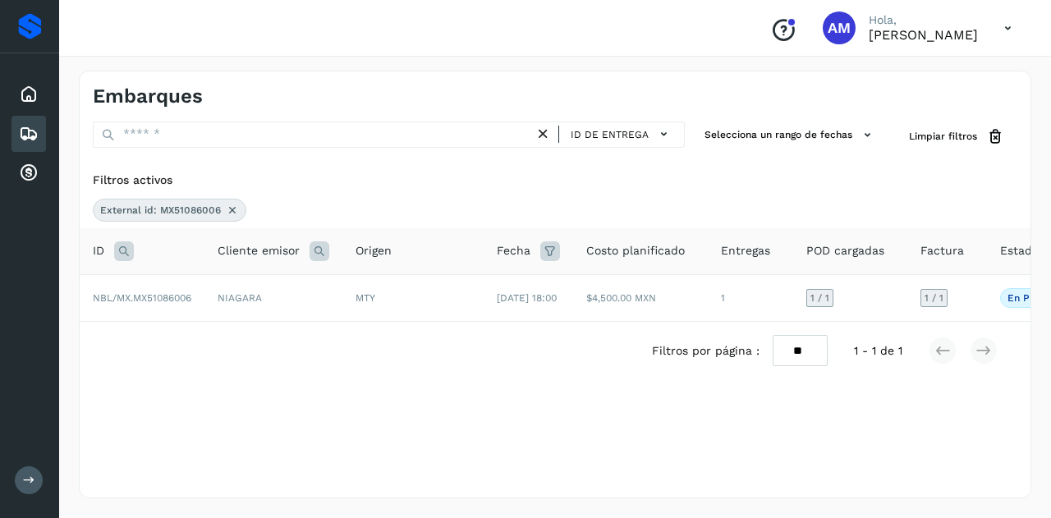
click at [232, 208] on icon at bounding box center [232, 210] width 13 height 13
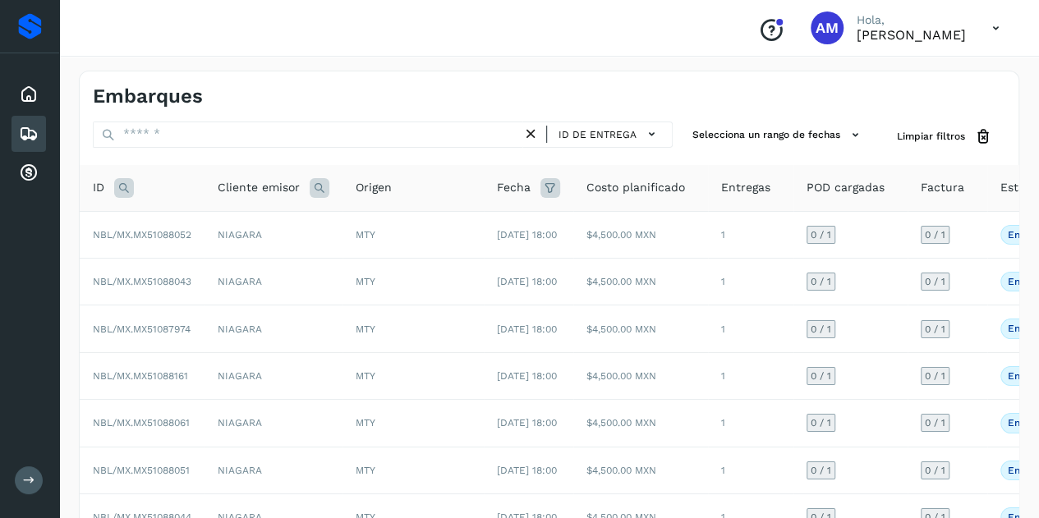
click at [119, 181] on icon at bounding box center [124, 188] width 20 height 20
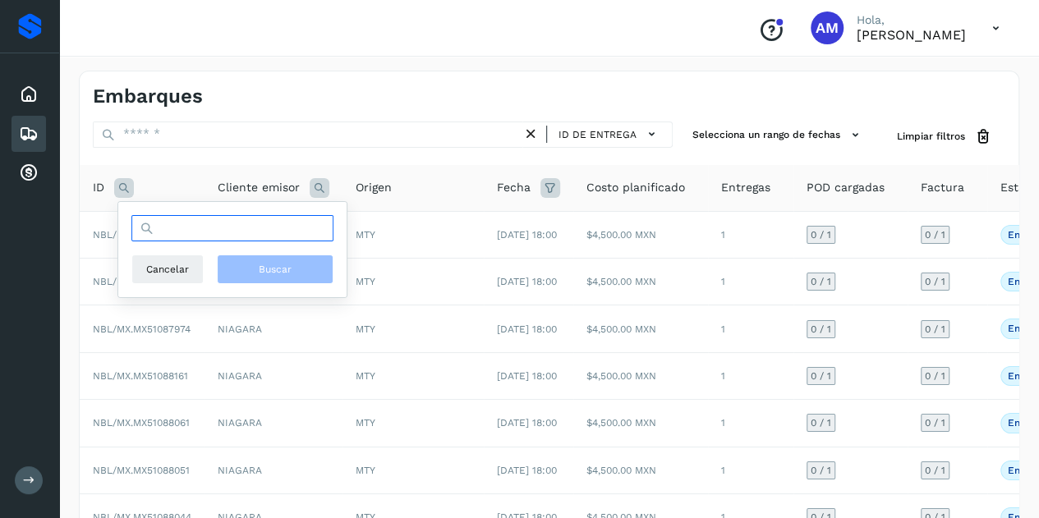
click at [205, 232] on input "text" at bounding box center [232, 228] width 202 height 26
paste input "**********"
type input "**********"
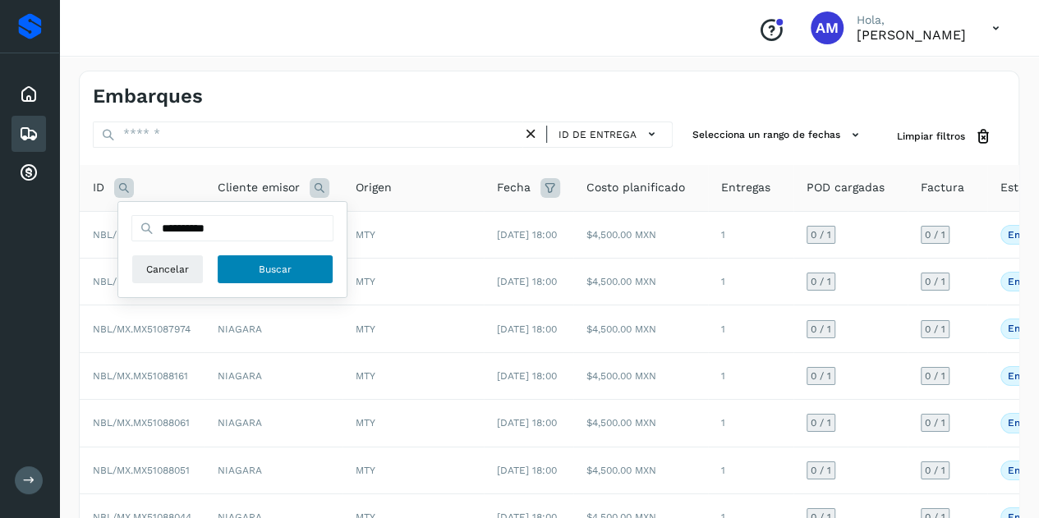
click at [277, 267] on span "Buscar" at bounding box center [275, 269] width 33 height 15
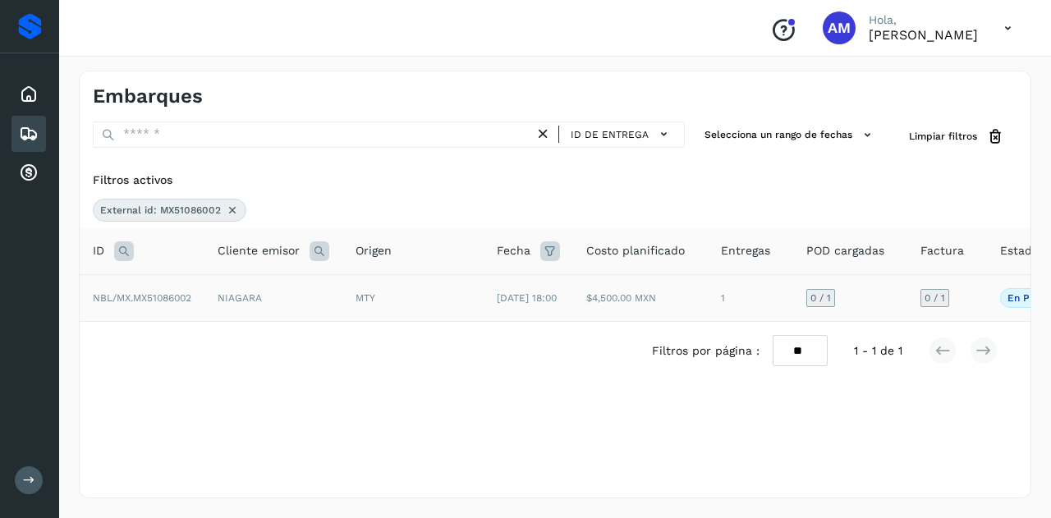
click at [188, 301] on span "NBL/MX.MX51086002" at bounding box center [142, 297] width 99 height 11
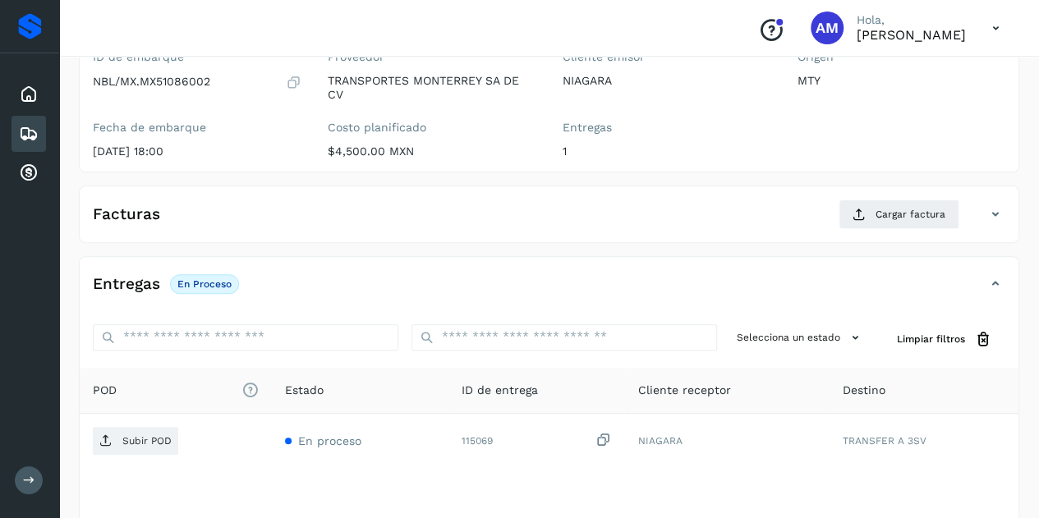
scroll to position [246, 0]
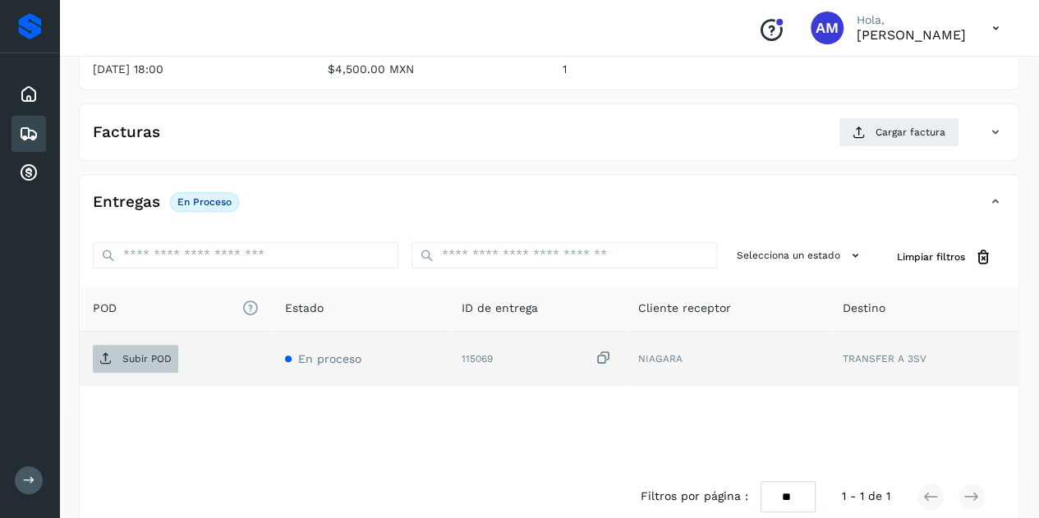
click at [138, 358] on p "Subir POD" at bounding box center [146, 358] width 49 height 11
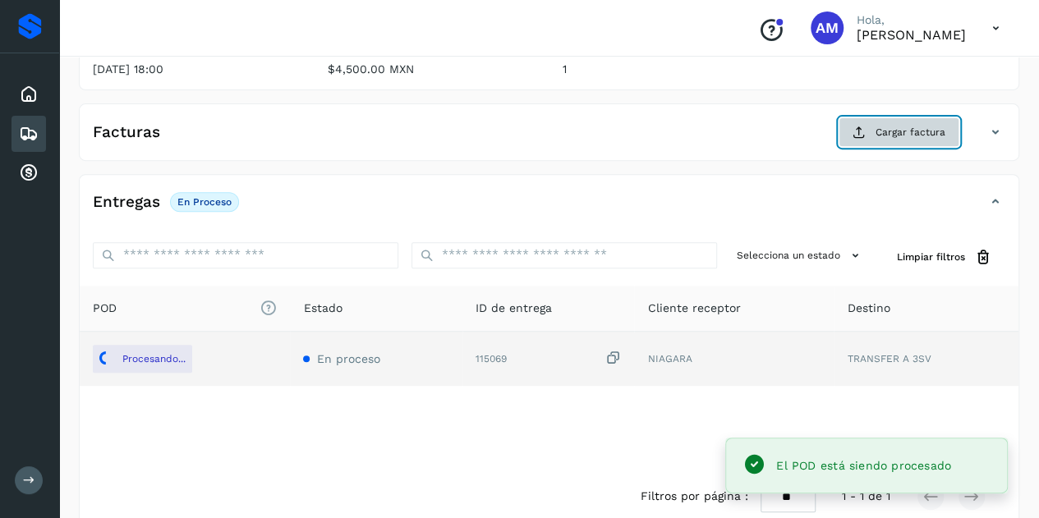
click at [883, 139] on button "Cargar factura" at bounding box center [899, 132] width 121 height 30
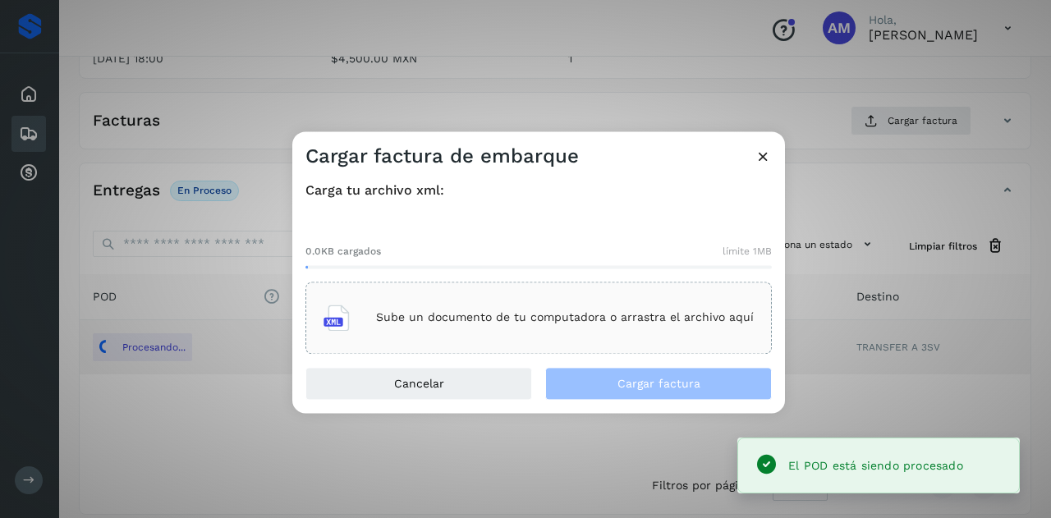
click at [457, 305] on div "Sube un documento de tu computadora o arrastra el archivo aquí" at bounding box center [539, 318] width 430 height 44
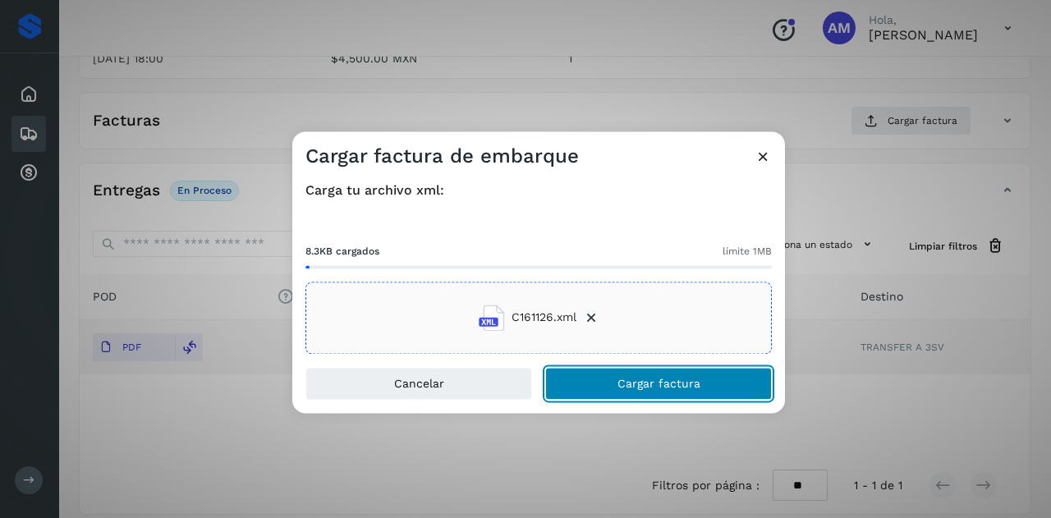
click at [724, 385] on button "Cargar factura" at bounding box center [658, 383] width 227 height 33
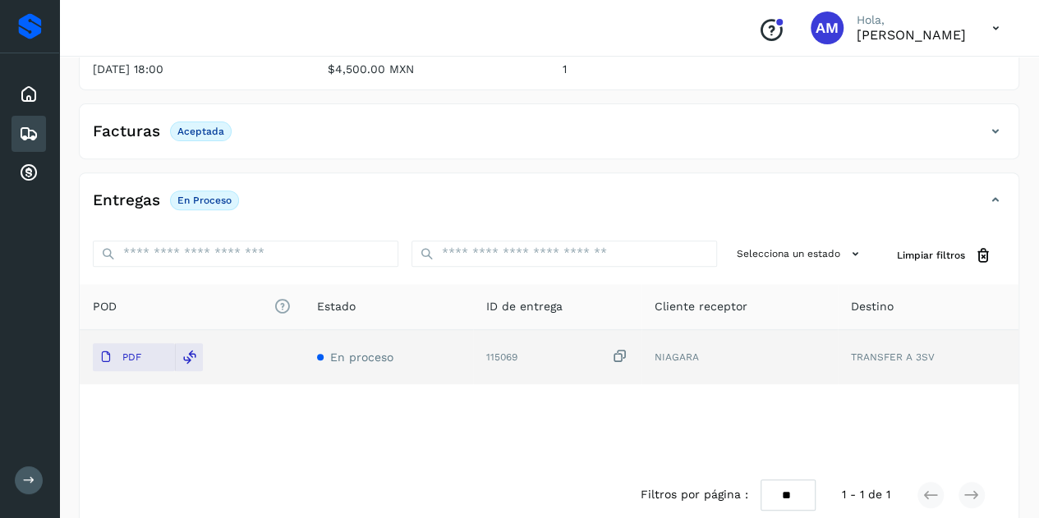
scroll to position [0, 0]
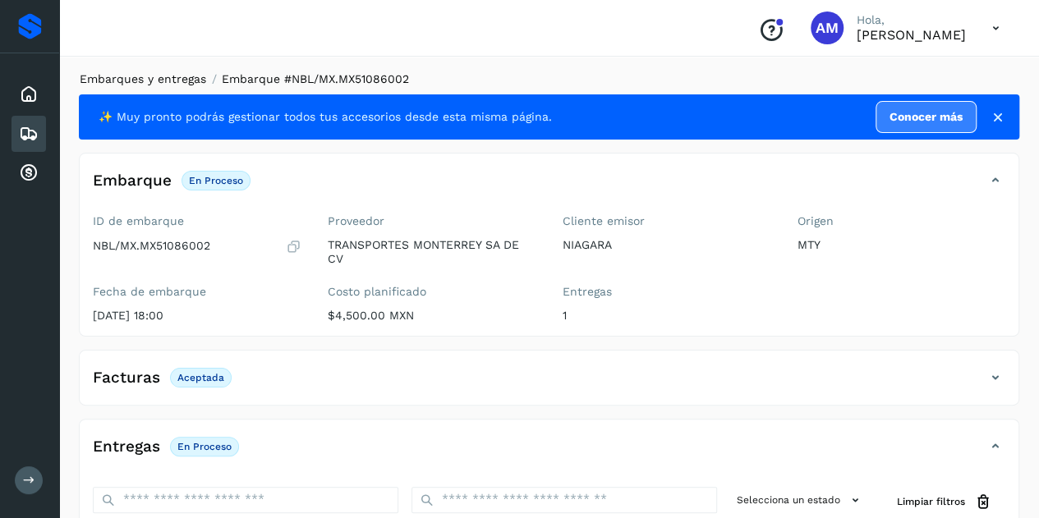
click at [149, 83] on link "Embarques y entregas" at bounding box center [143, 78] width 126 height 13
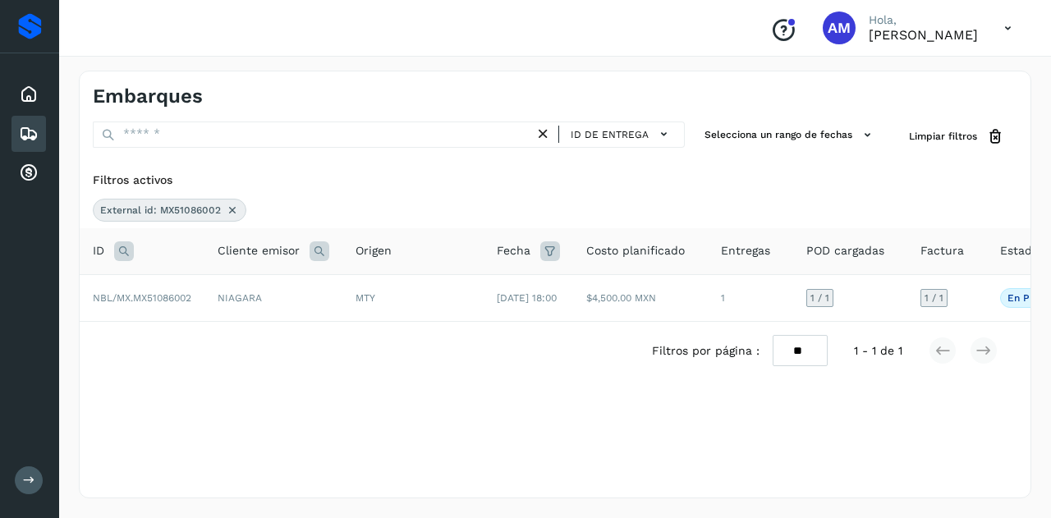
click at [235, 209] on icon at bounding box center [232, 210] width 13 height 13
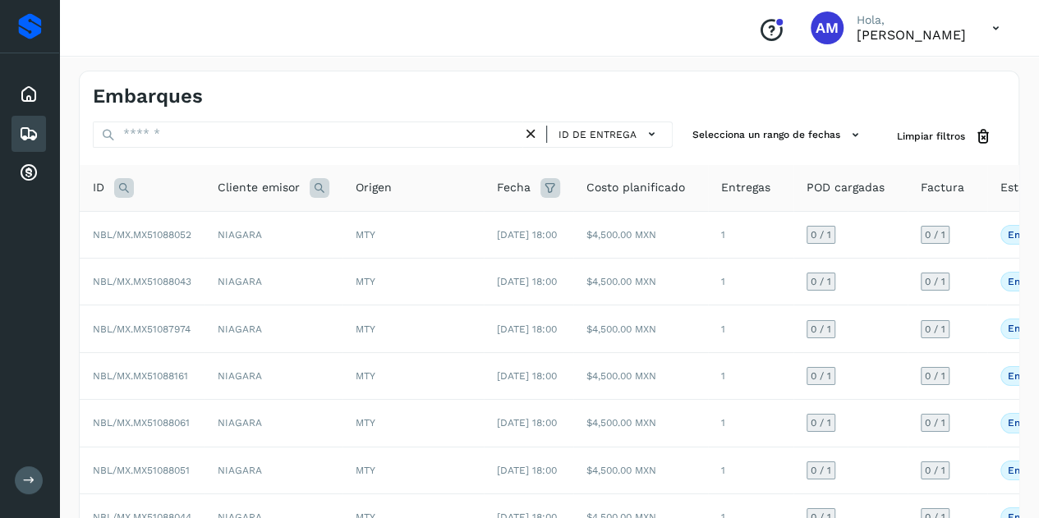
click at [122, 193] on icon at bounding box center [124, 188] width 20 height 20
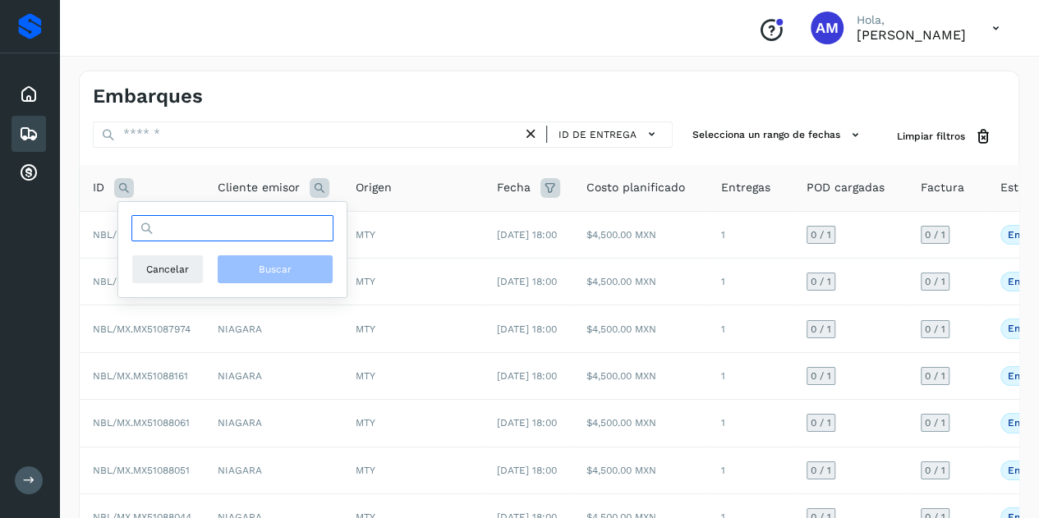
click at [214, 241] on input "text" at bounding box center [232, 228] width 202 height 26
paste input "**********"
type input "**********"
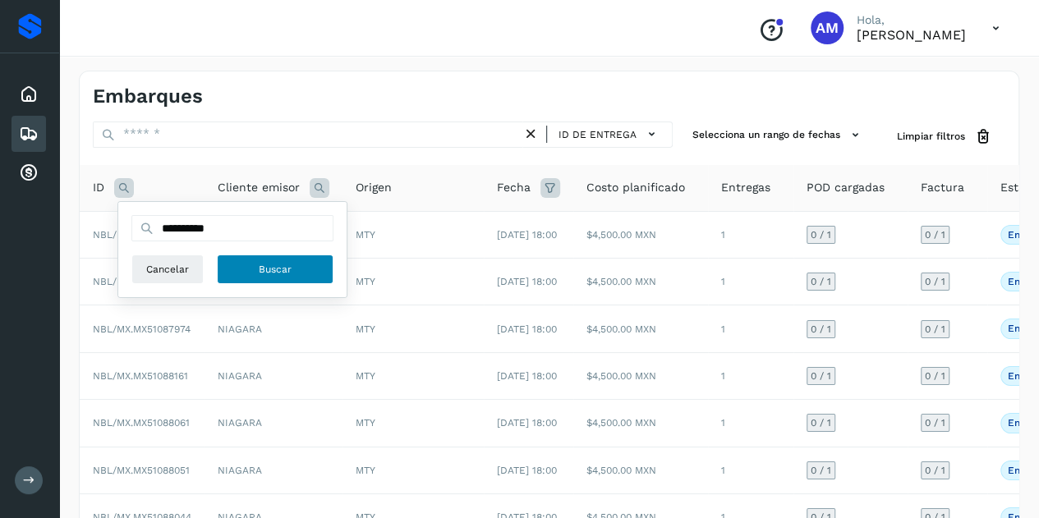
click at [304, 279] on button "Buscar" at bounding box center [275, 270] width 117 height 30
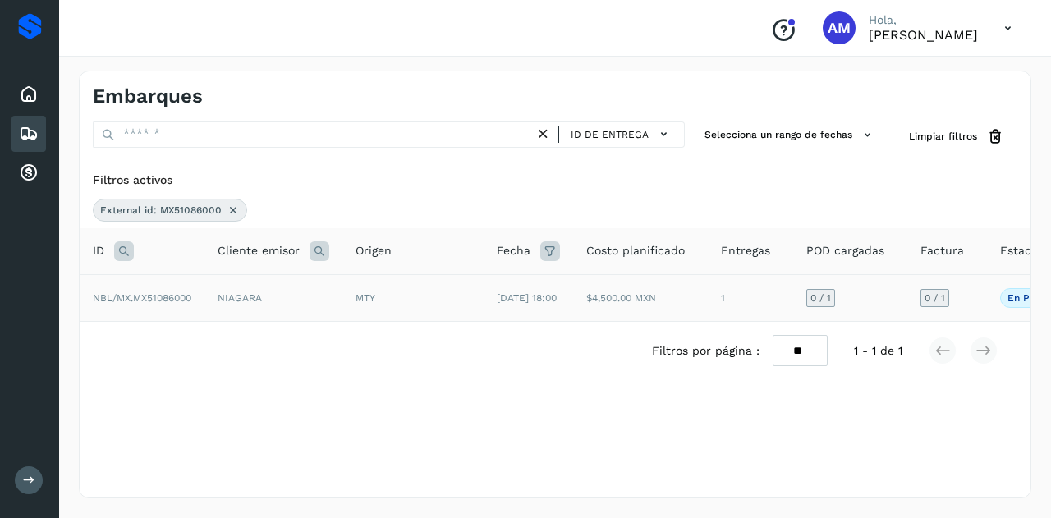
click at [202, 296] on td "NBL/MX.MX51086000" at bounding box center [142, 297] width 125 height 47
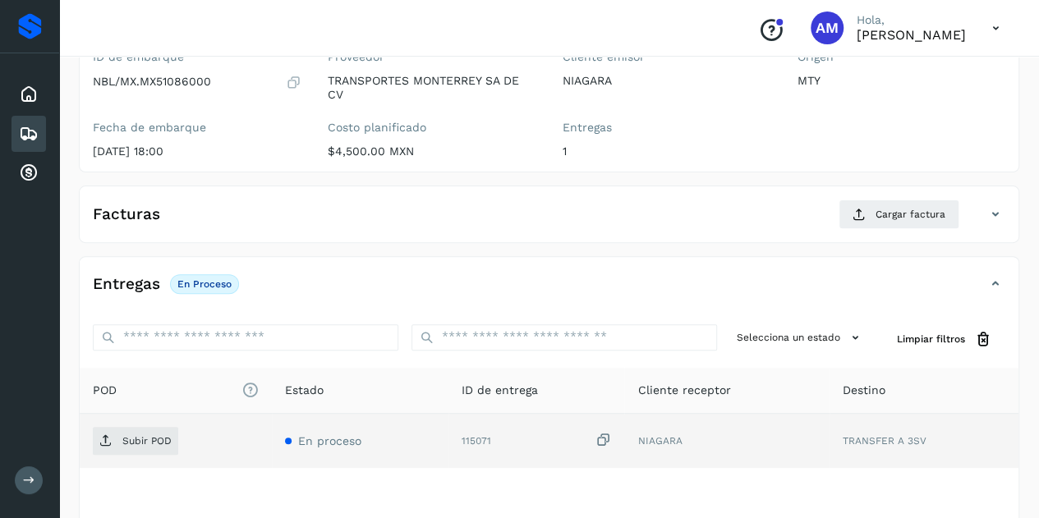
scroll to position [246, 0]
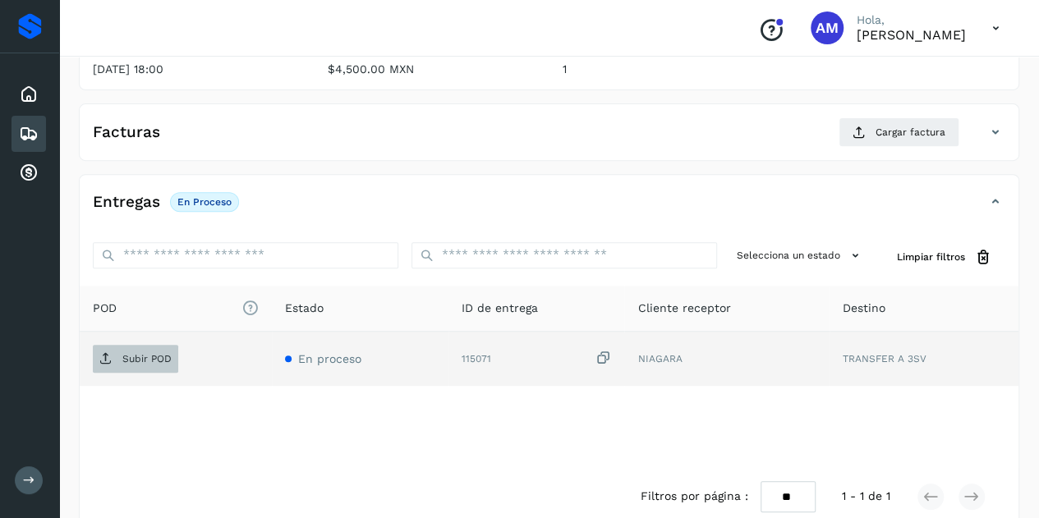
click at [147, 361] on p "Subir POD" at bounding box center [146, 358] width 49 height 11
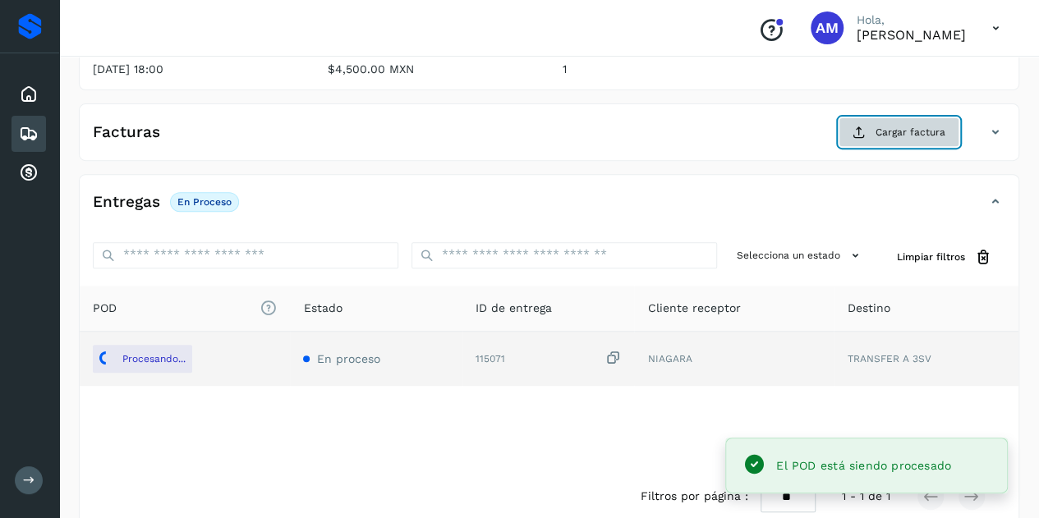
click at [885, 126] on span "Cargar factura" at bounding box center [910, 132] width 70 height 15
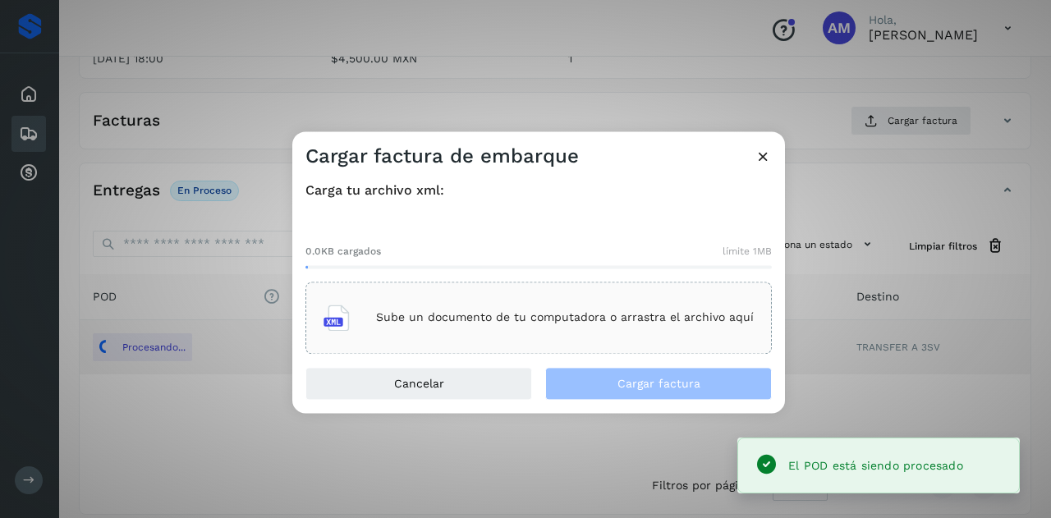
click at [489, 323] on p "Sube un documento de tu computadora o arrastra el archivo aquí" at bounding box center [565, 318] width 378 height 14
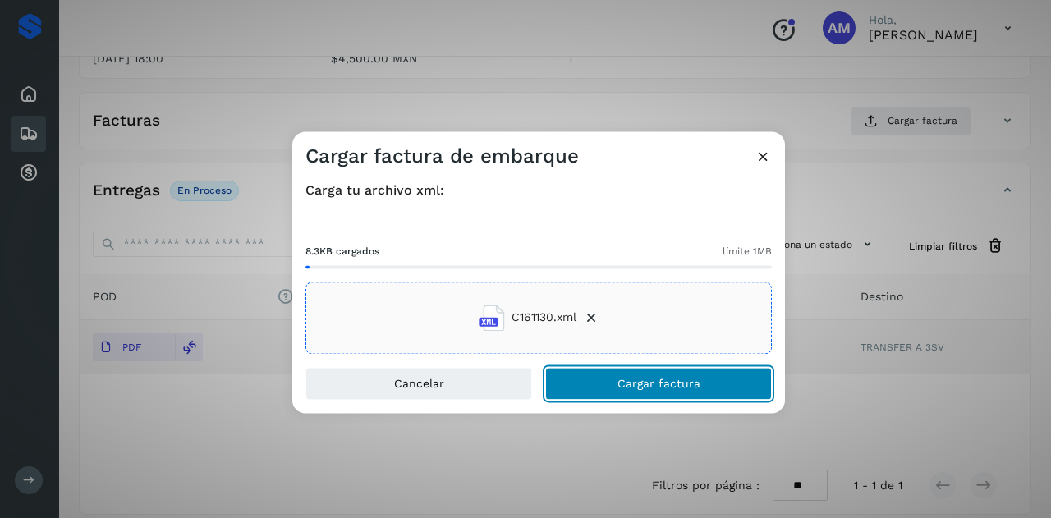
click at [618, 379] on button "Cargar factura" at bounding box center [658, 383] width 227 height 33
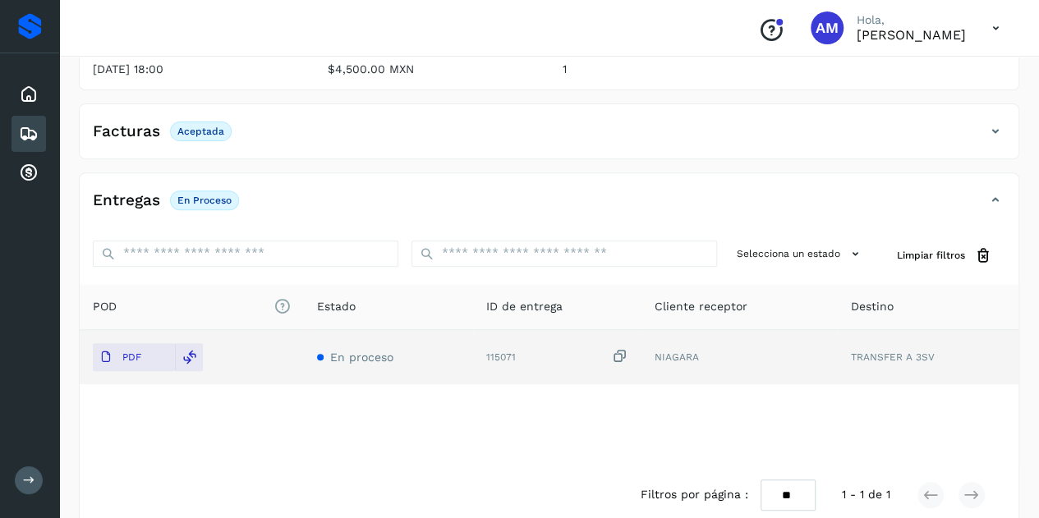
scroll to position [0, 0]
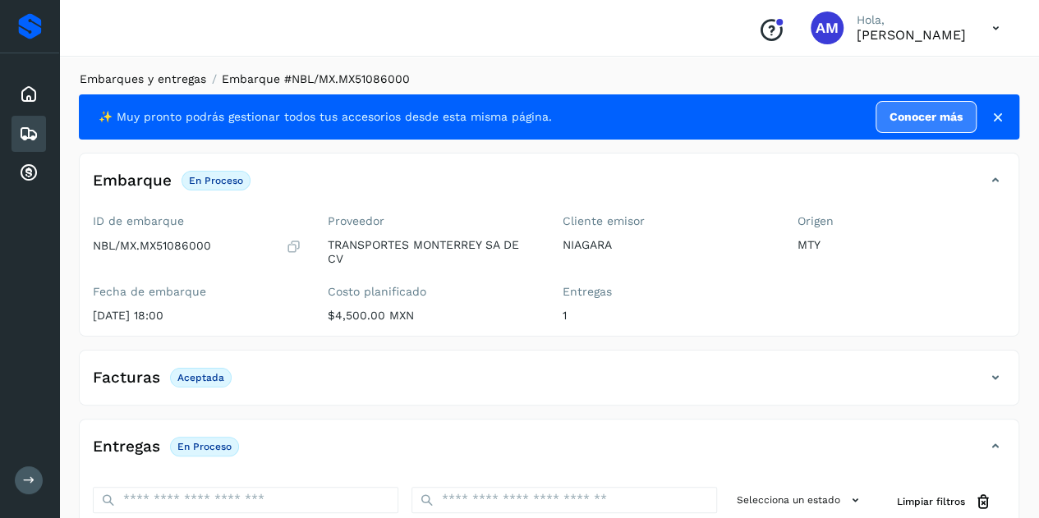
click at [129, 75] on link "Embarques y entregas" at bounding box center [143, 78] width 126 height 13
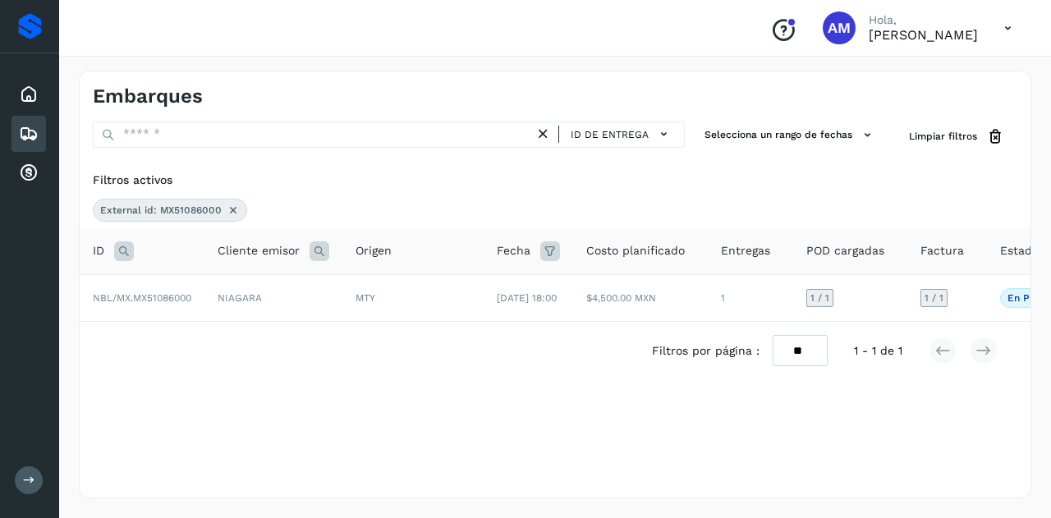
click at [232, 206] on icon at bounding box center [233, 210] width 13 height 13
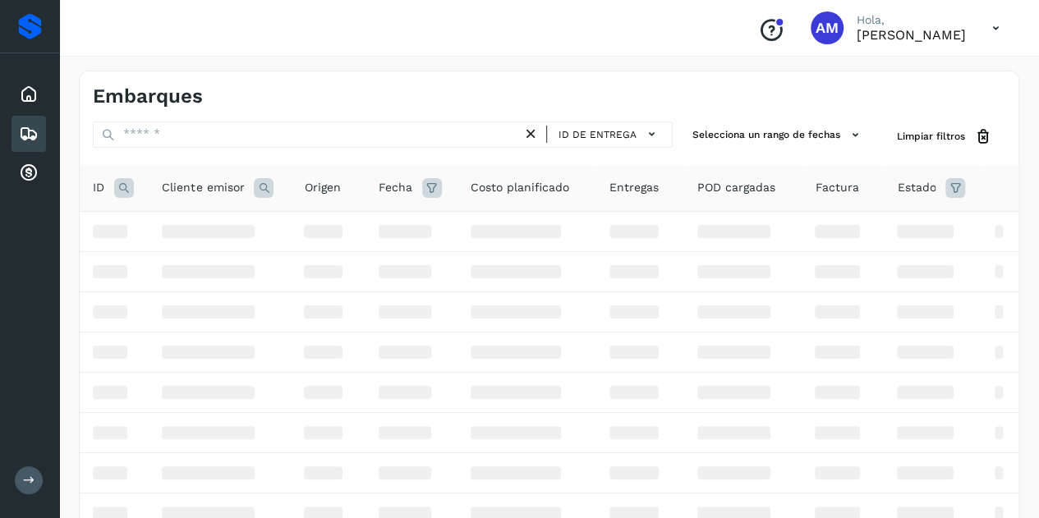
click at [121, 186] on icon at bounding box center [124, 188] width 20 height 20
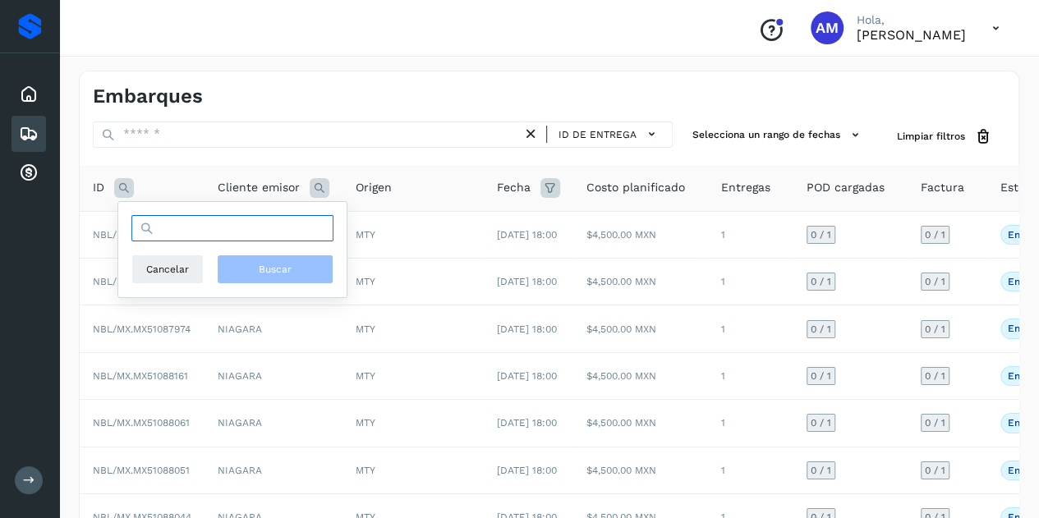
click at [177, 232] on input "text" at bounding box center [232, 228] width 202 height 26
paste input "**********"
type input "**********"
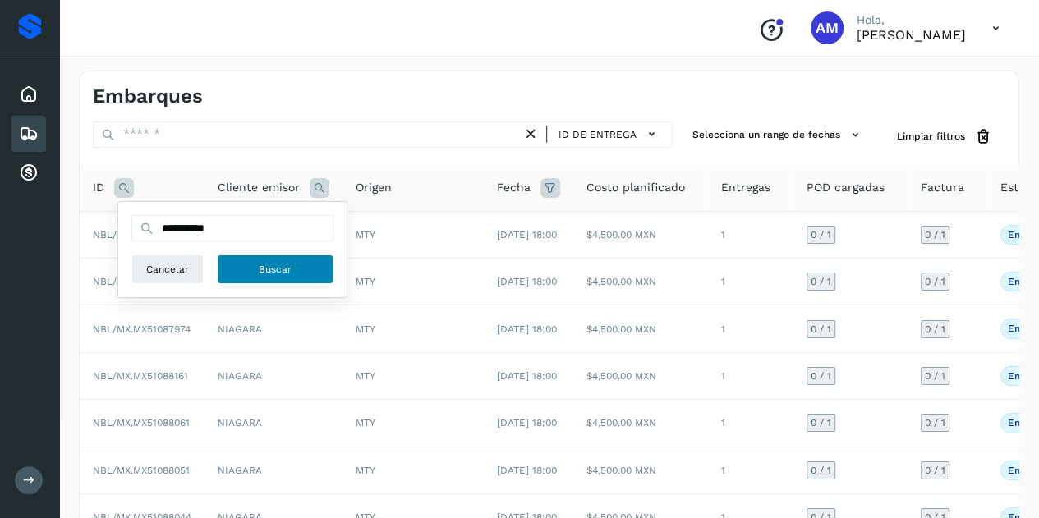
click at [278, 256] on button "Buscar" at bounding box center [275, 270] width 117 height 30
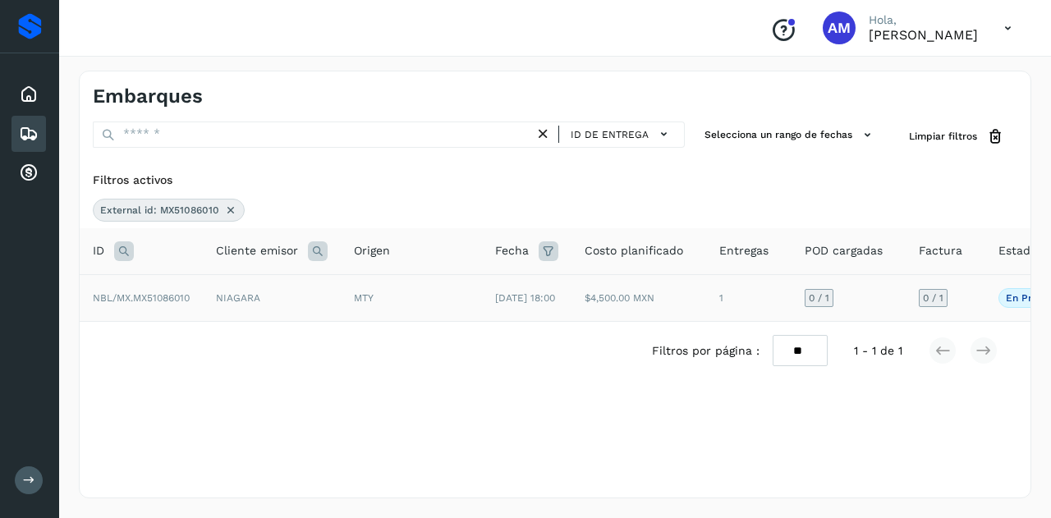
click at [244, 315] on td "NIAGARA" at bounding box center [272, 297] width 138 height 47
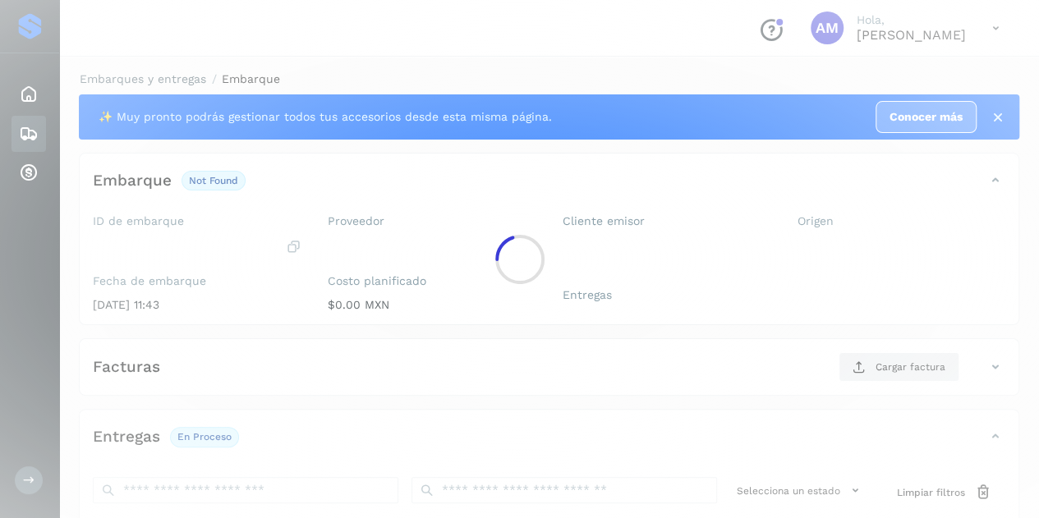
scroll to position [164, 0]
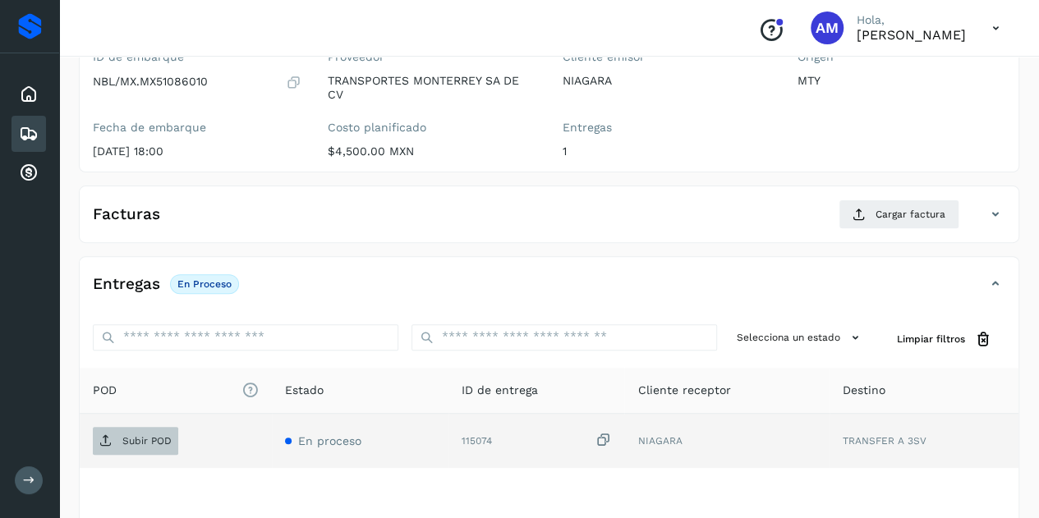
click at [164, 435] on p "Subir POD" at bounding box center [146, 440] width 49 height 11
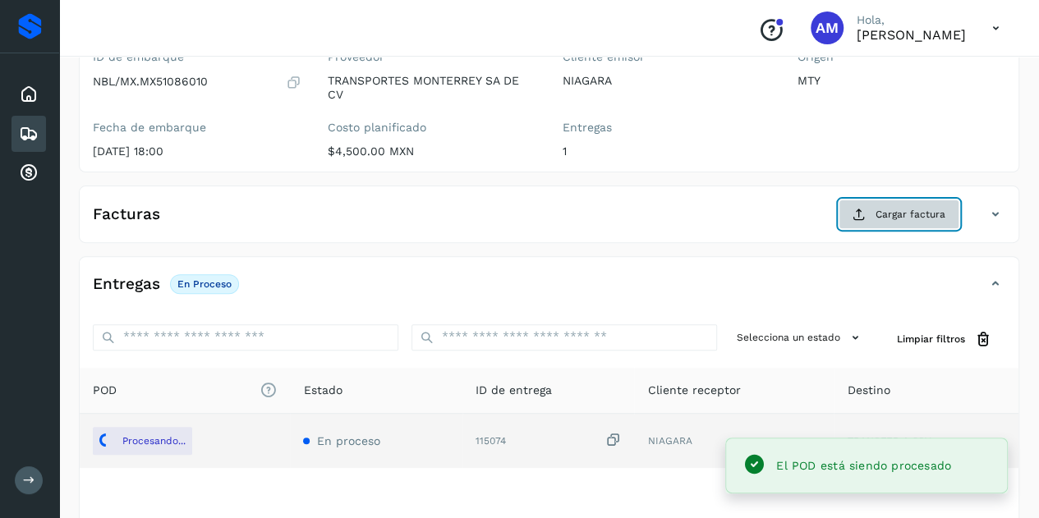
click at [917, 220] on button "Cargar factura" at bounding box center [899, 215] width 121 height 30
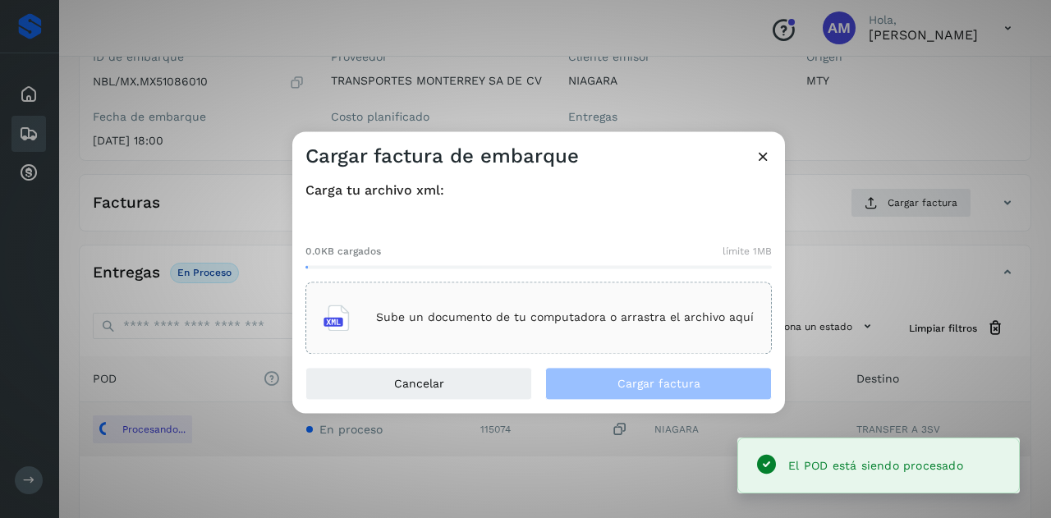
click at [440, 309] on div "Sube un documento de tu computadora o arrastra el archivo aquí" at bounding box center [539, 318] width 430 height 44
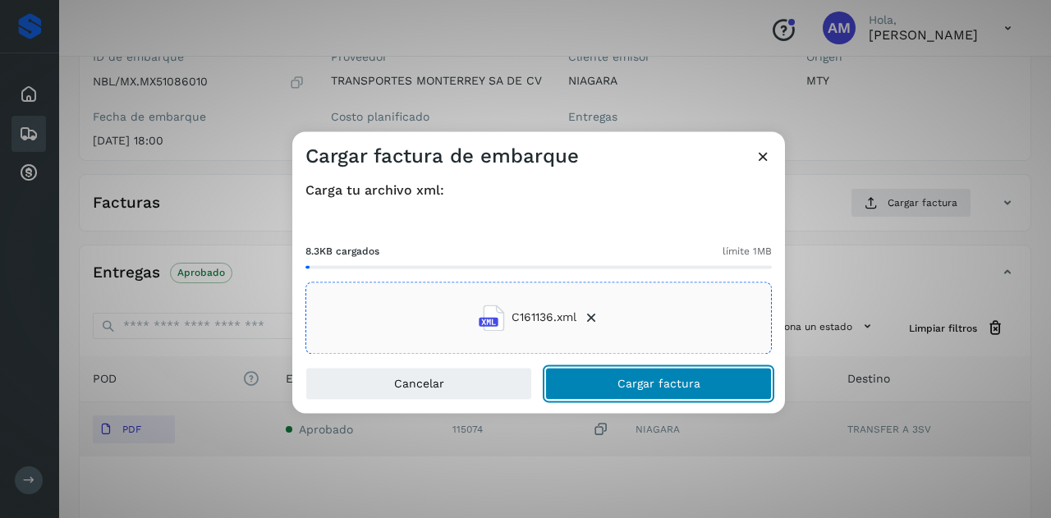
click at [642, 389] on span "Cargar factura" at bounding box center [659, 383] width 83 height 11
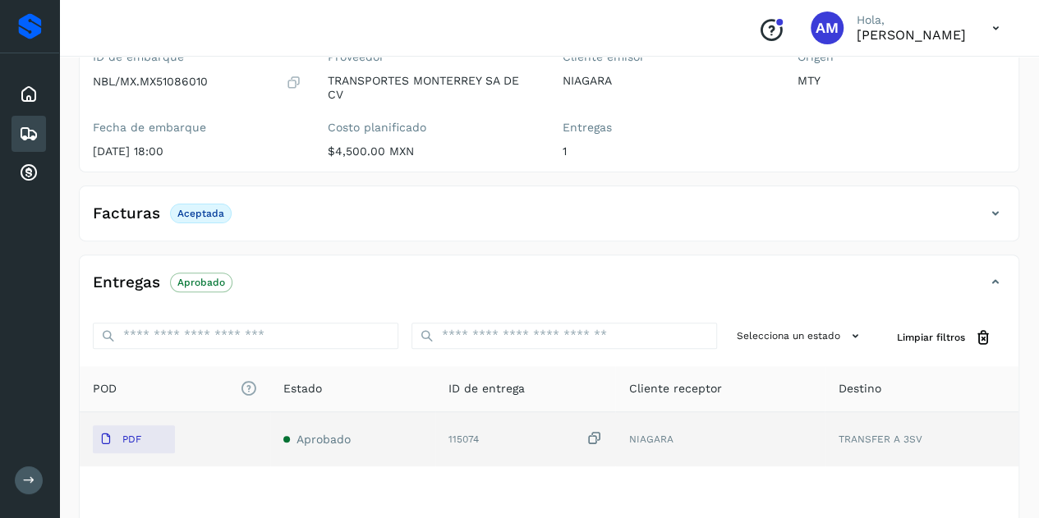
click at [662, 204] on div "Facturas Aceptada" at bounding box center [533, 214] width 906 height 28
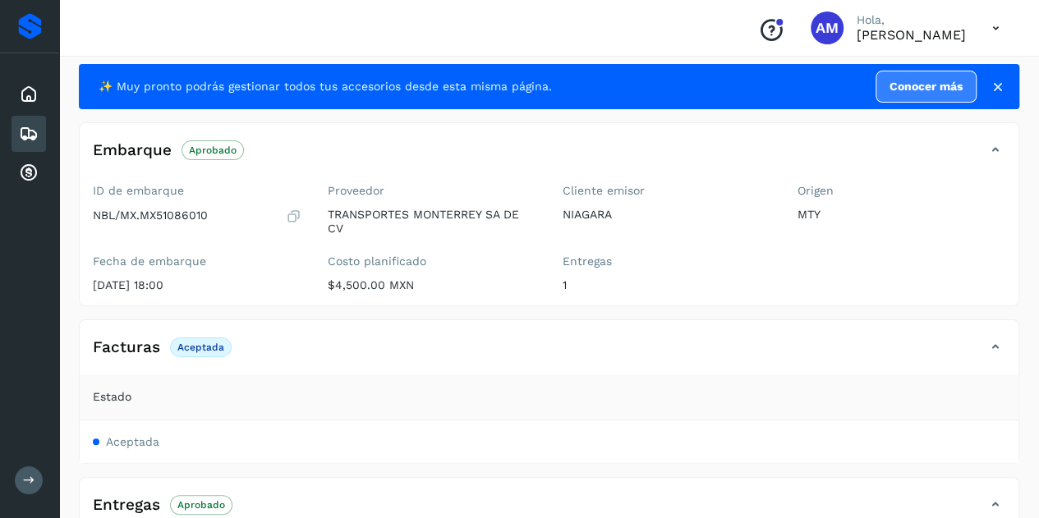
scroll to position [0, 0]
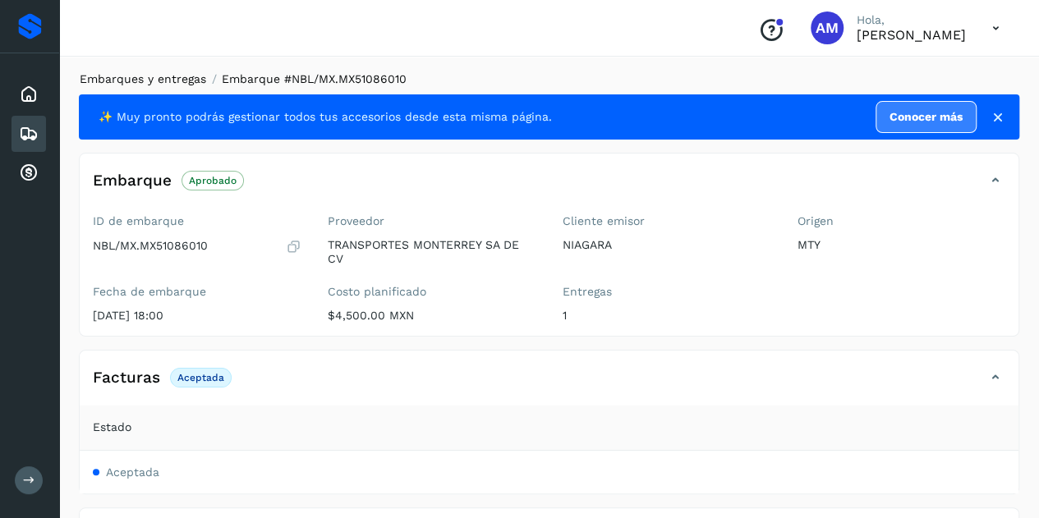
click at [151, 78] on link "Embarques y entregas" at bounding box center [143, 78] width 126 height 13
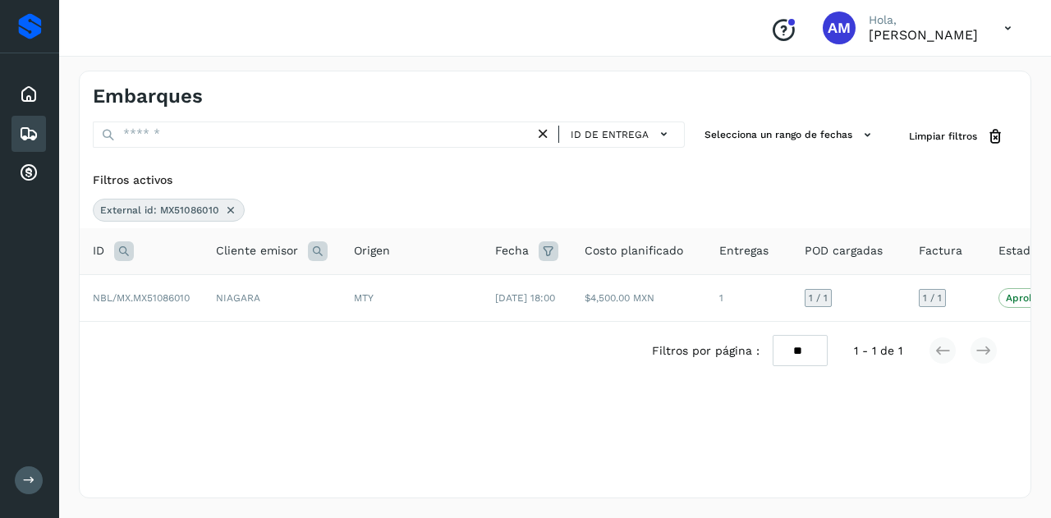
click at [227, 212] on icon at bounding box center [230, 210] width 13 height 13
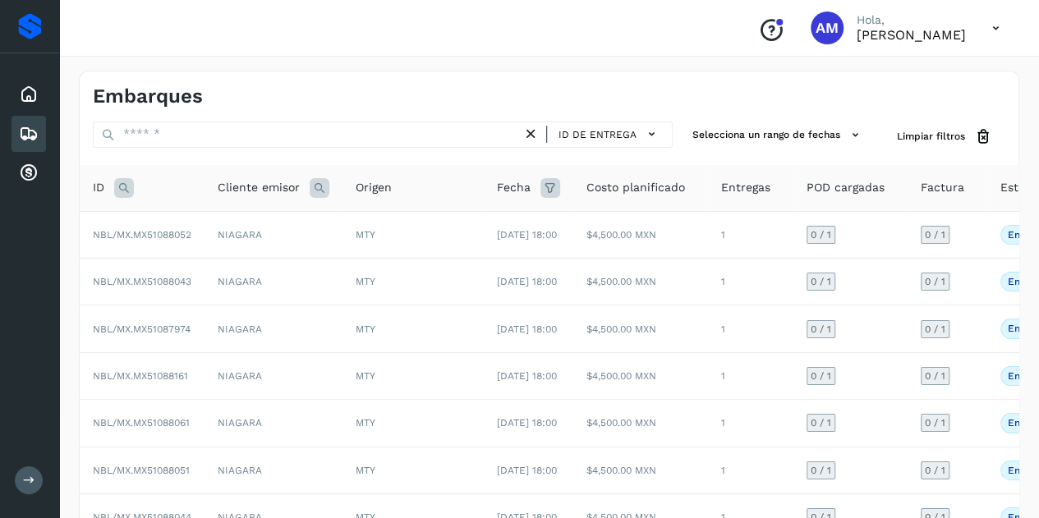
click at [131, 182] on icon at bounding box center [124, 188] width 20 height 20
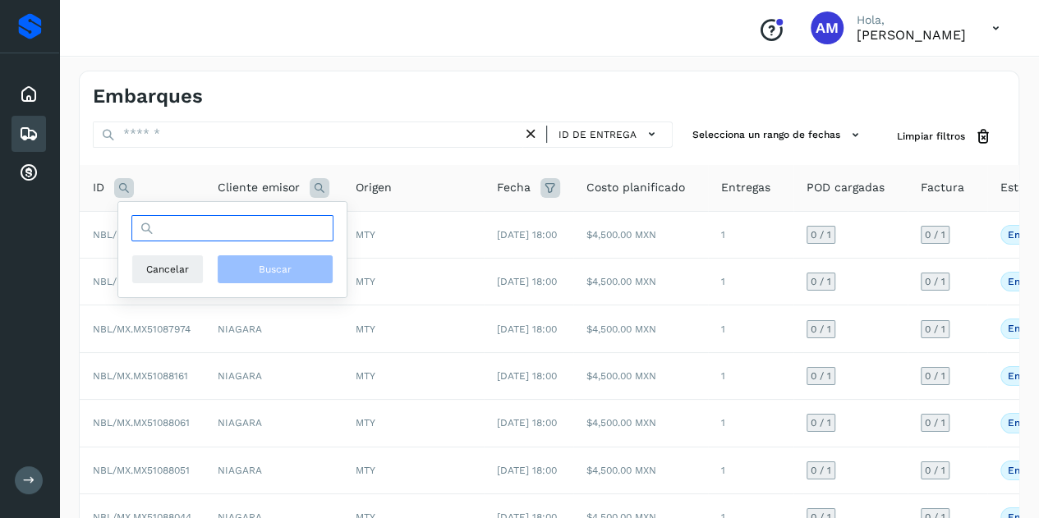
click at [186, 222] on input "text" at bounding box center [232, 228] width 202 height 26
paste input "**********"
type input "**********"
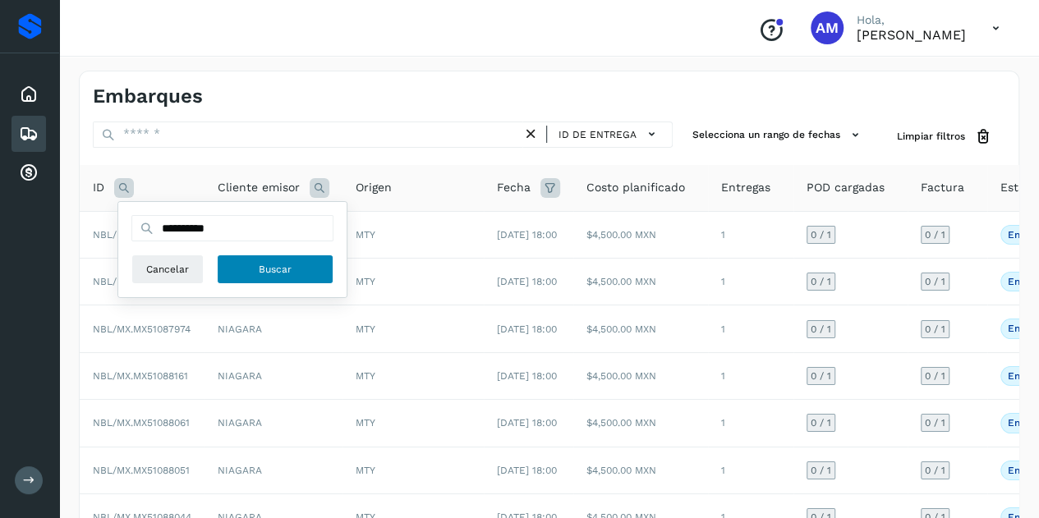
click at [292, 262] on button "Buscar" at bounding box center [275, 270] width 117 height 30
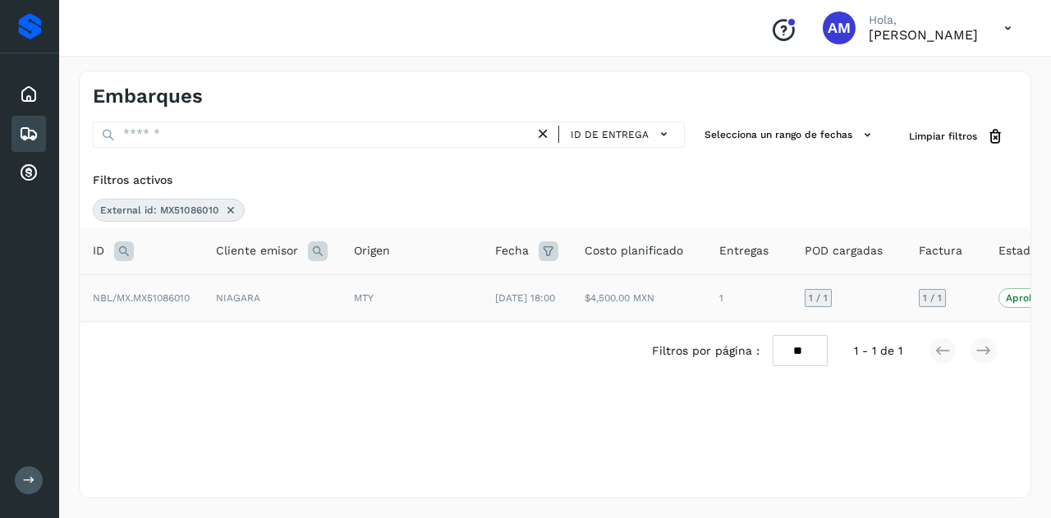
click at [172, 300] on span "NBL/MX.MX51086010" at bounding box center [141, 297] width 97 height 11
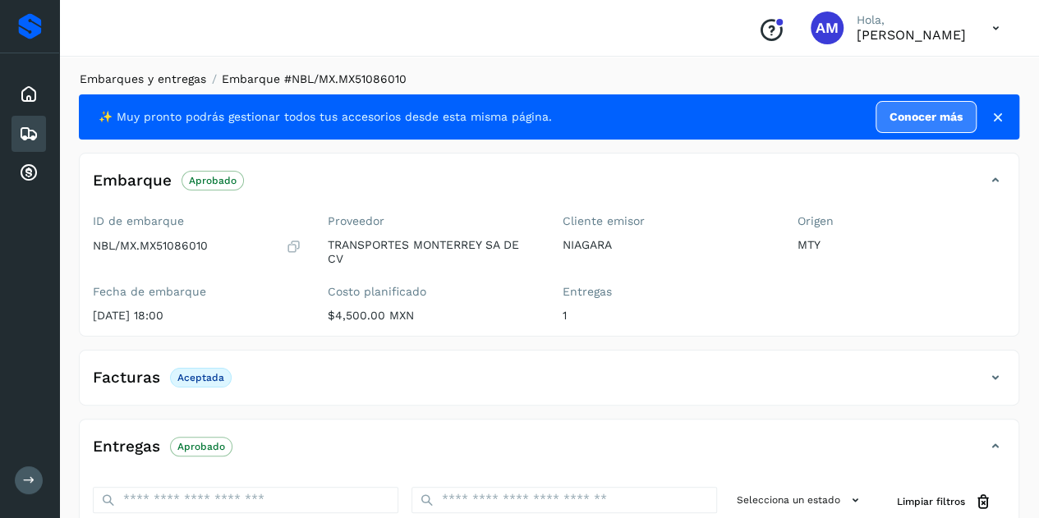
click at [134, 80] on link "Embarques y entregas" at bounding box center [143, 78] width 126 height 13
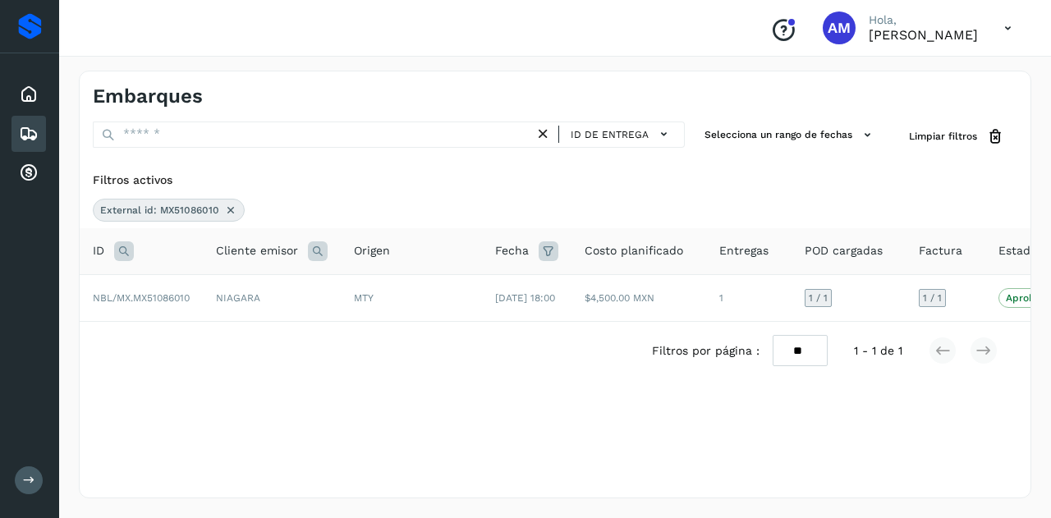
click at [231, 208] on icon at bounding box center [230, 210] width 13 height 13
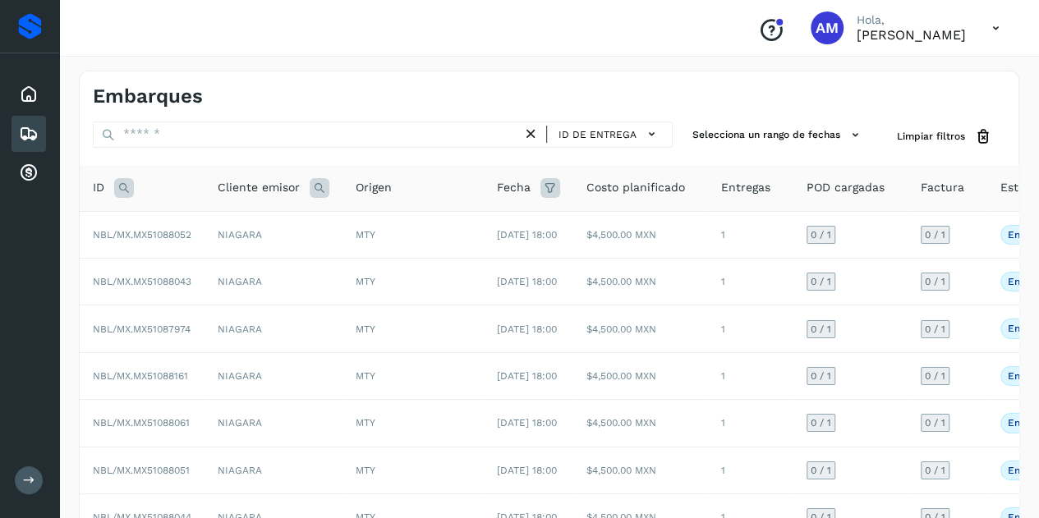
click at [130, 187] on icon at bounding box center [124, 188] width 20 height 20
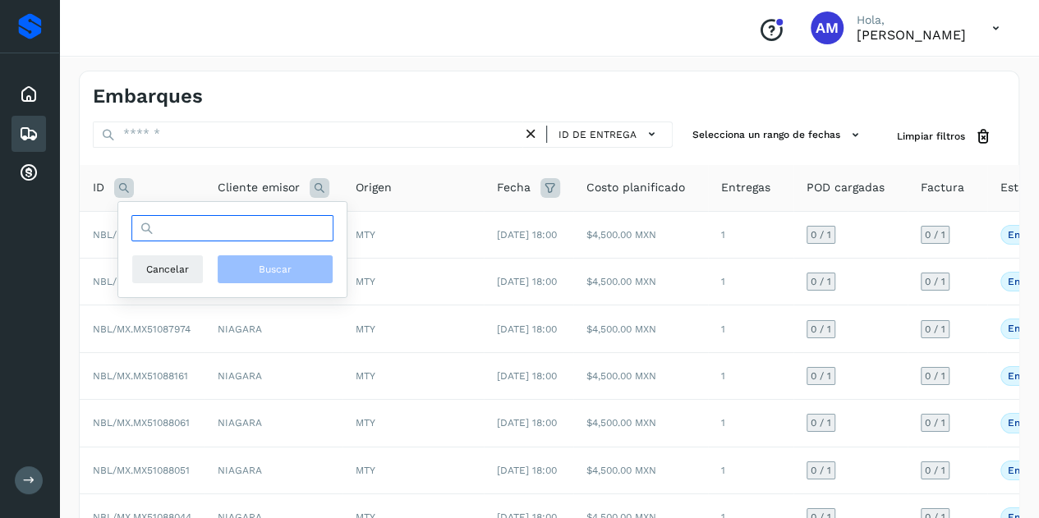
click at [172, 226] on input "text" at bounding box center [232, 228] width 202 height 26
paste input "**********"
type input "**********"
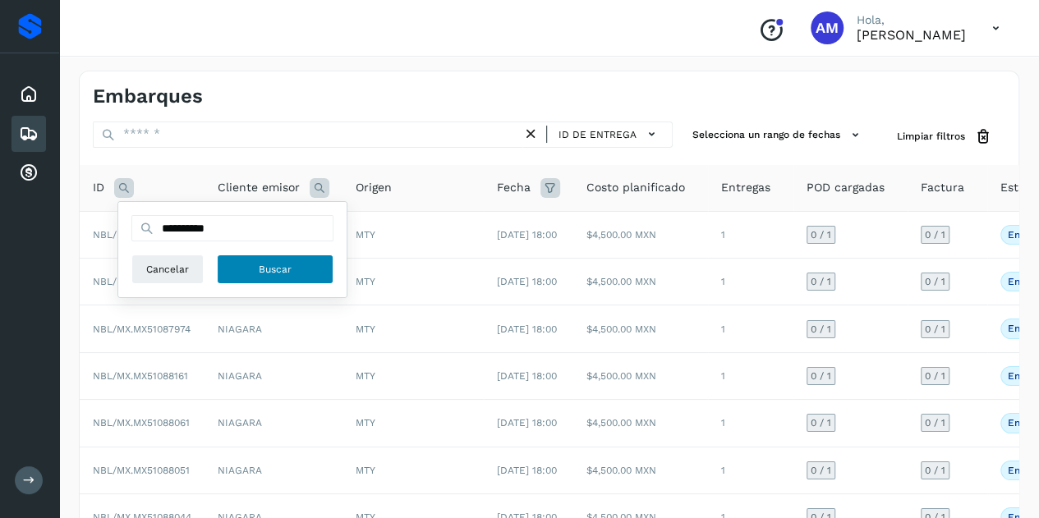
click at [270, 270] on span "Buscar" at bounding box center [275, 269] width 33 height 15
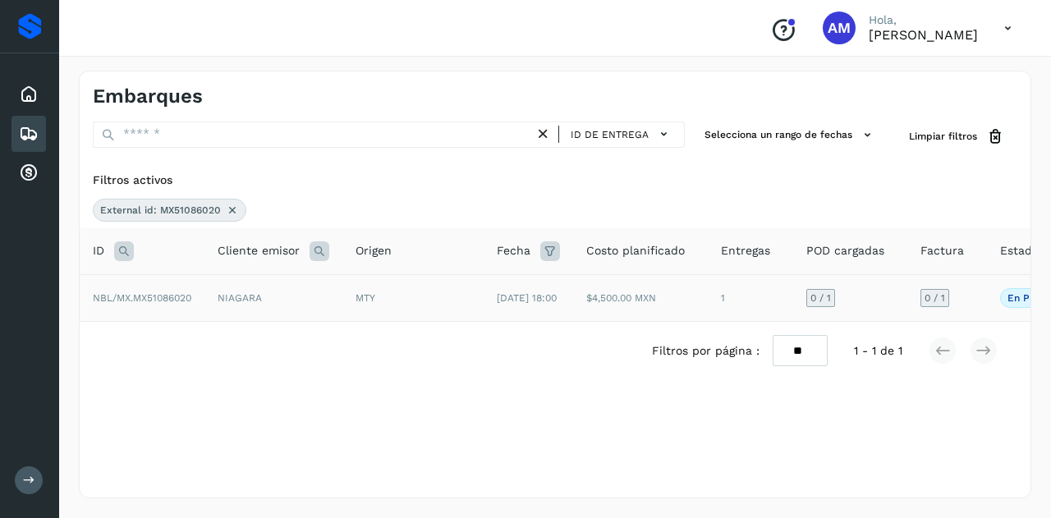
click at [182, 292] on td "NBL/MX.MX51086020" at bounding box center [142, 297] width 125 height 47
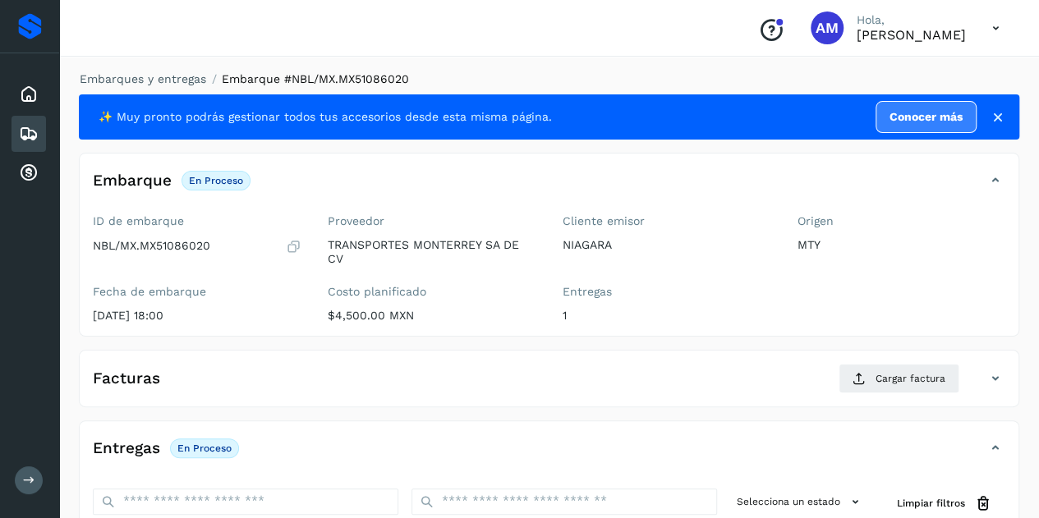
scroll to position [164, 0]
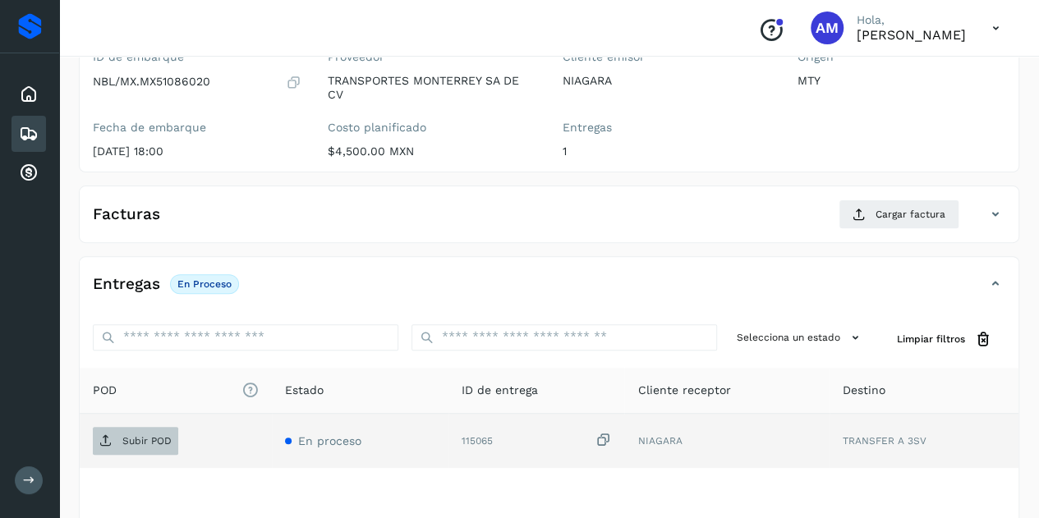
click at [156, 438] on p "Subir POD" at bounding box center [146, 440] width 49 height 11
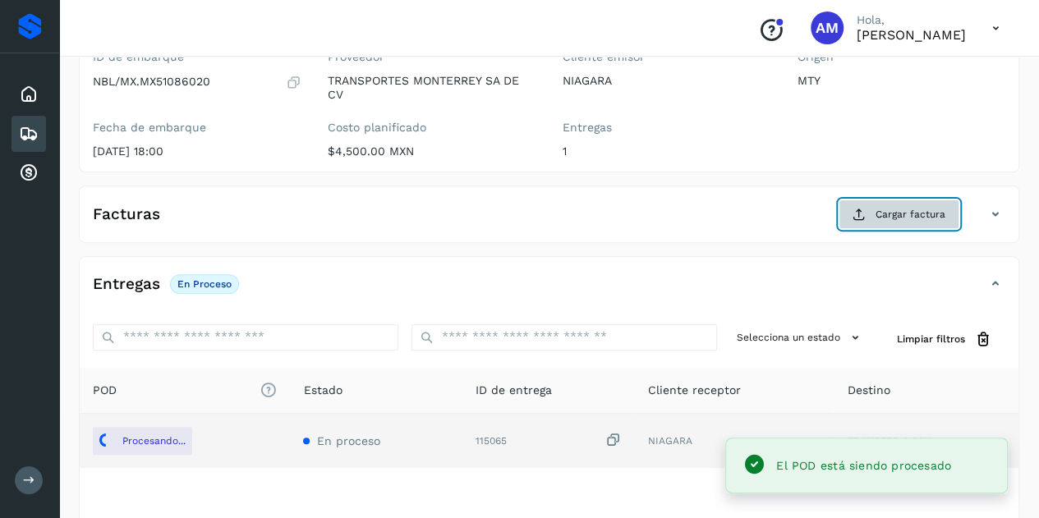
click at [894, 204] on button "Cargar factura" at bounding box center [899, 215] width 121 height 30
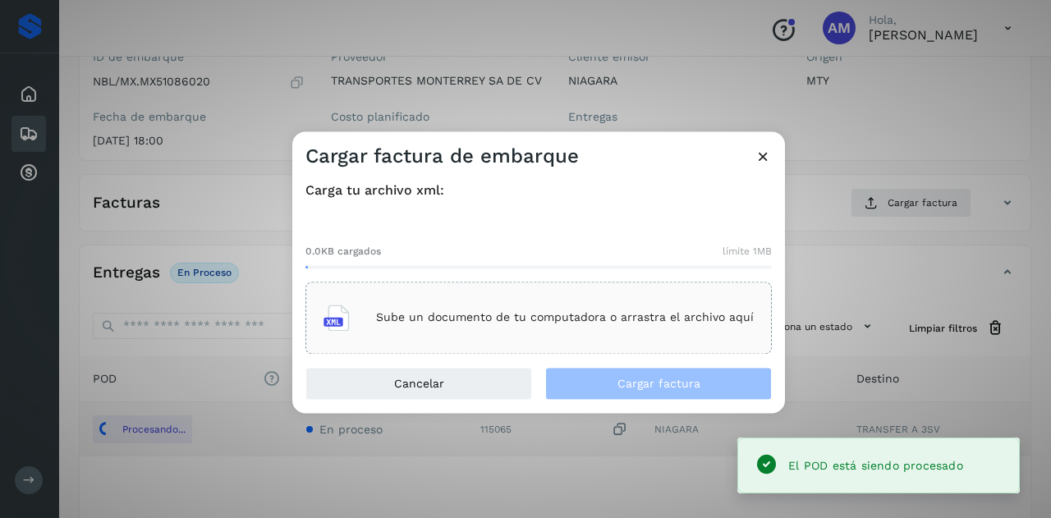
click at [636, 313] on p "Sube un documento de tu computadora o arrastra el archivo aquí" at bounding box center [565, 318] width 378 height 14
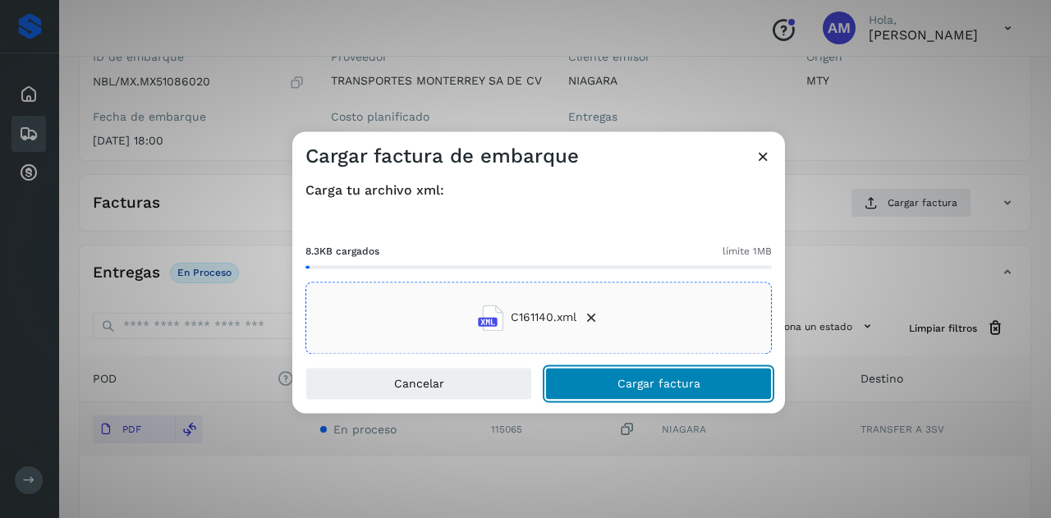
click at [600, 387] on button "Cargar factura" at bounding box center [658, 383] width 227 height 33
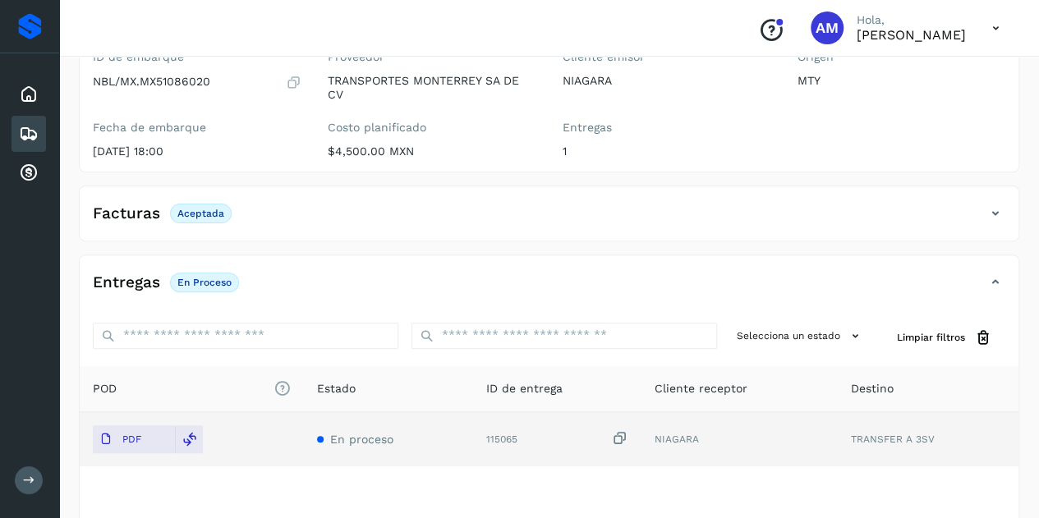
scroll to position [0, 0]
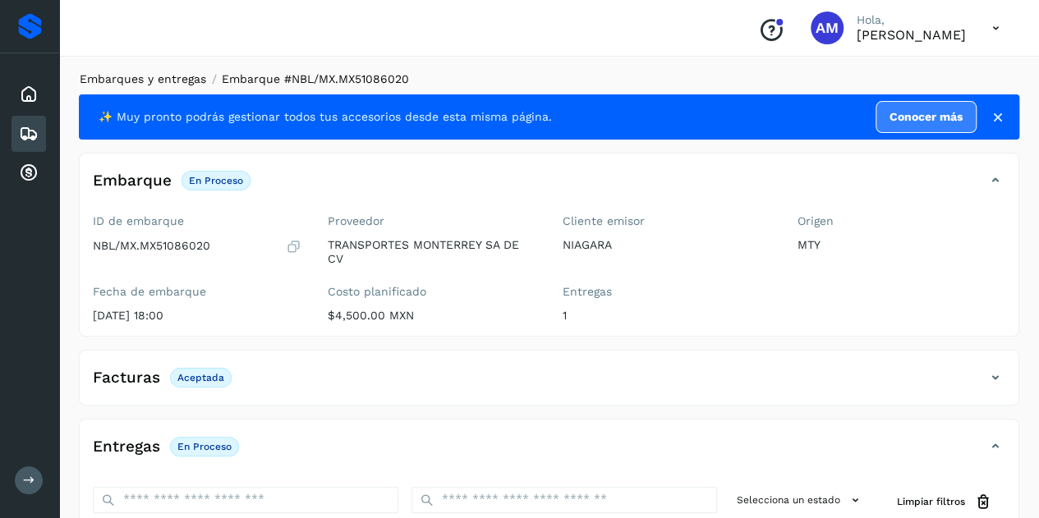
click at [173, 78] on link "Embarques y entregas" at bounding box center [143, 78] width 126 height 13
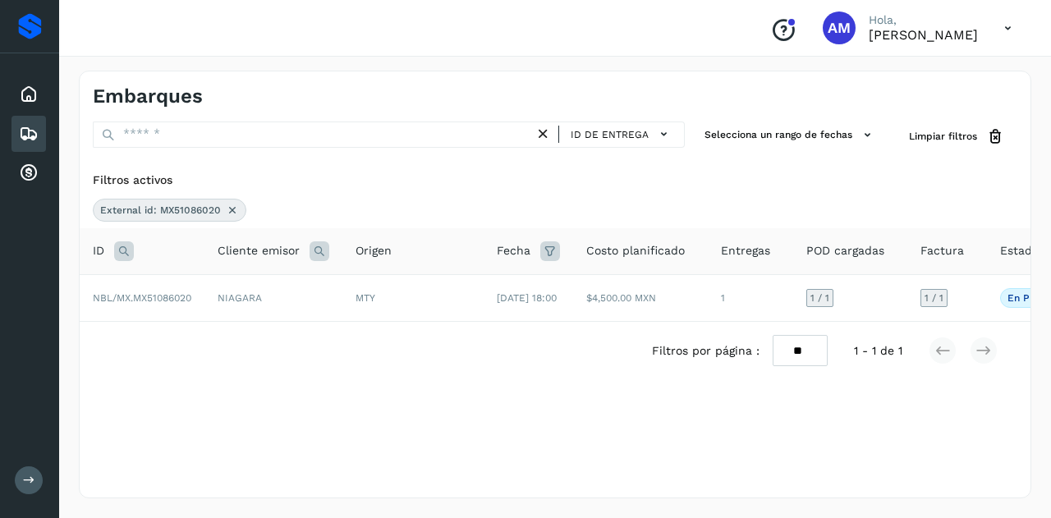
click at [231, 204] on icon at bounding box center [232, 210] width 13 height 13
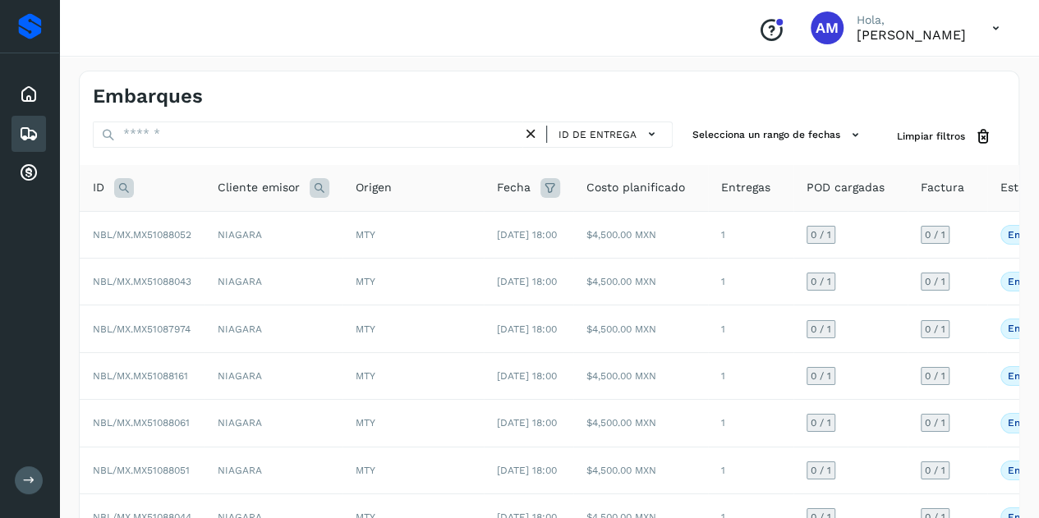
click at [129, 184] on icon at bounding box center [124, 188] width 20 height 20
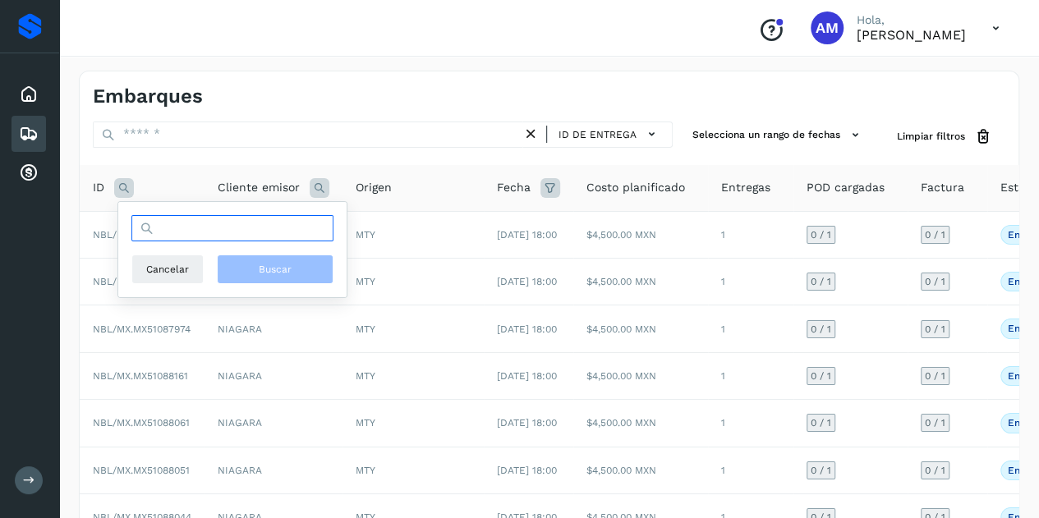
click at [220, 239] on input "text" at bounding box center [232, 228] width 202 height 26
paste input "**********"
type input "**********"
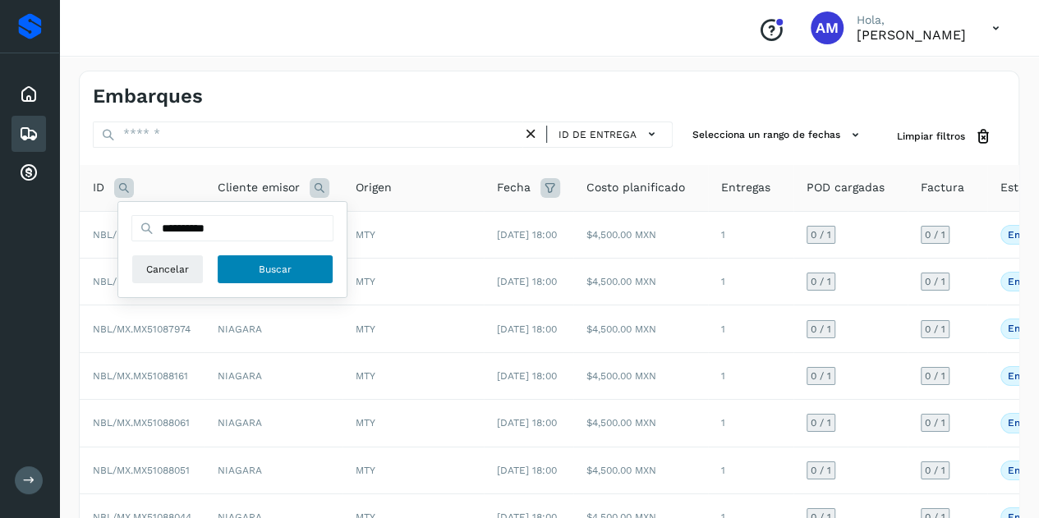
click at [274, 270] on span "Buscar" at bounding box center [275, 269] width 33 height 15
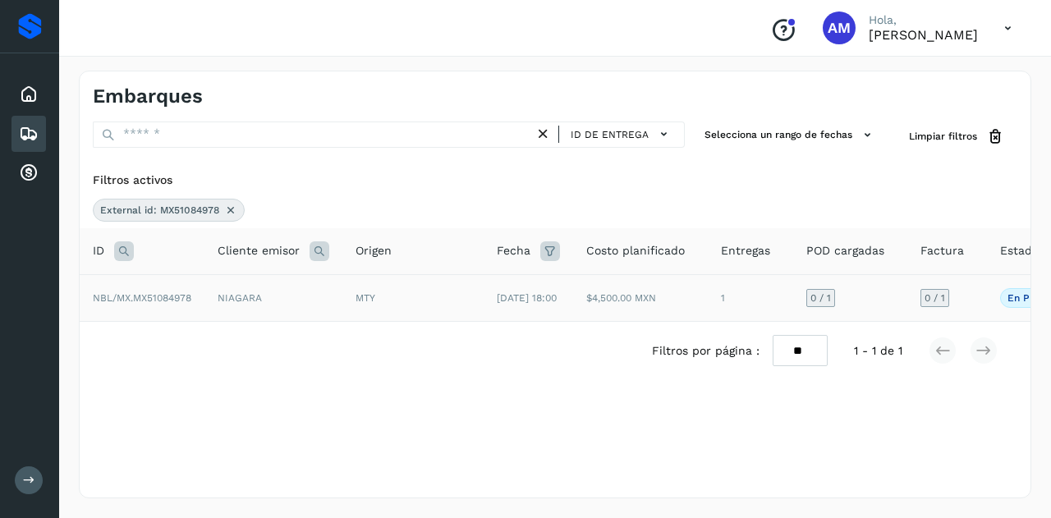
click at [210, 303] on td "NIAGARA" at bounding box center [273, 297] width 138 height 47
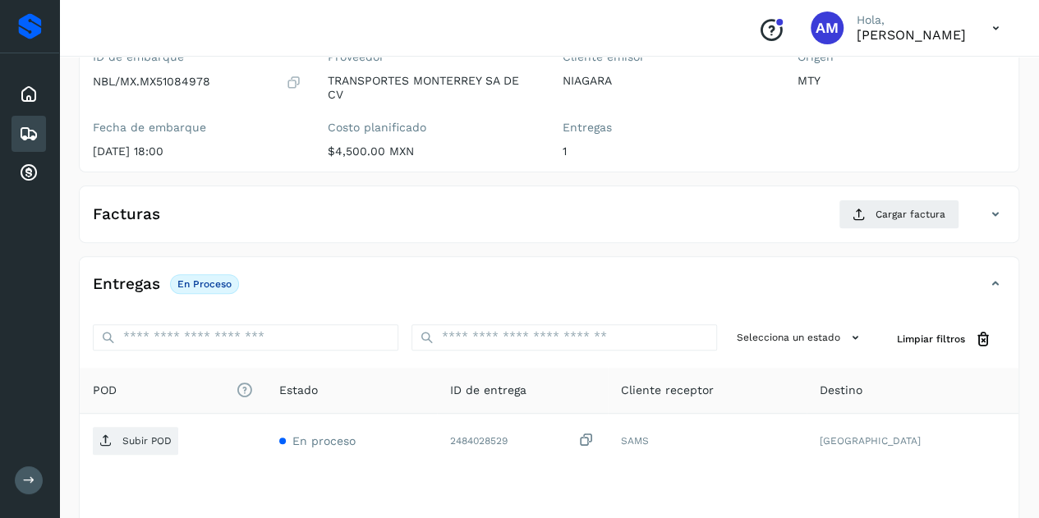
scroll to position [246, 0]
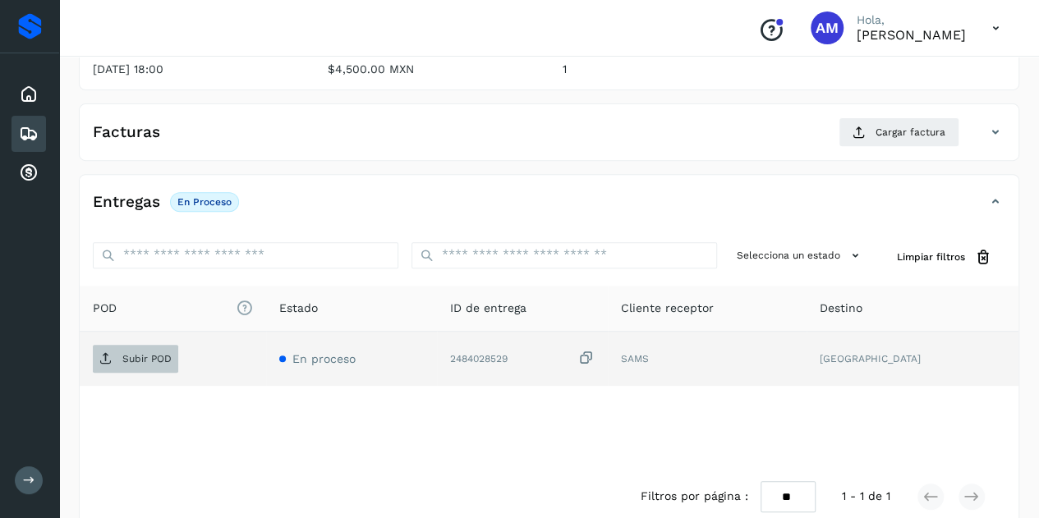
click at [145, 368] on span "Subir POD" at bounding box center [135, 359] width 85 height 26
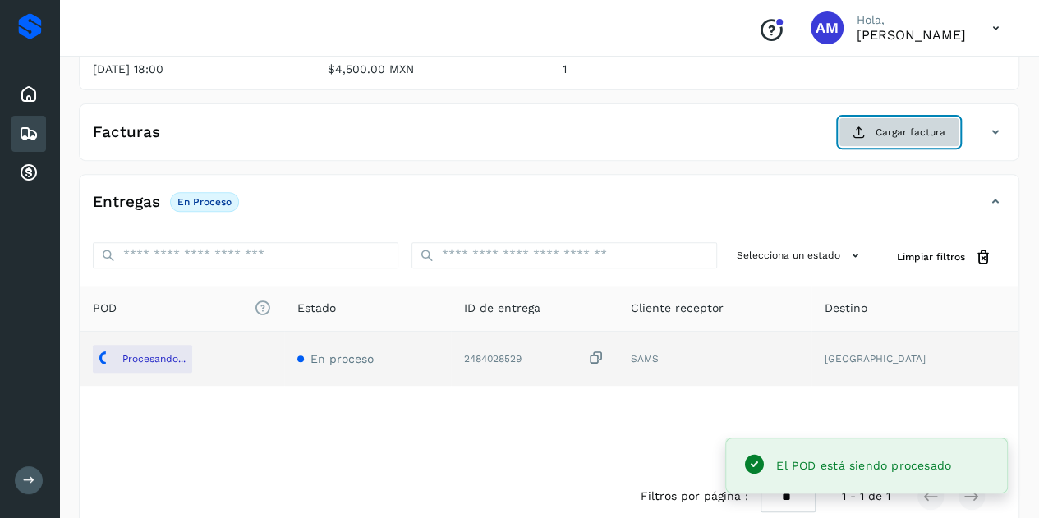
click at [874, 129] on button "Cargar factura" at bounding box center [899, 132] width 121 height 30
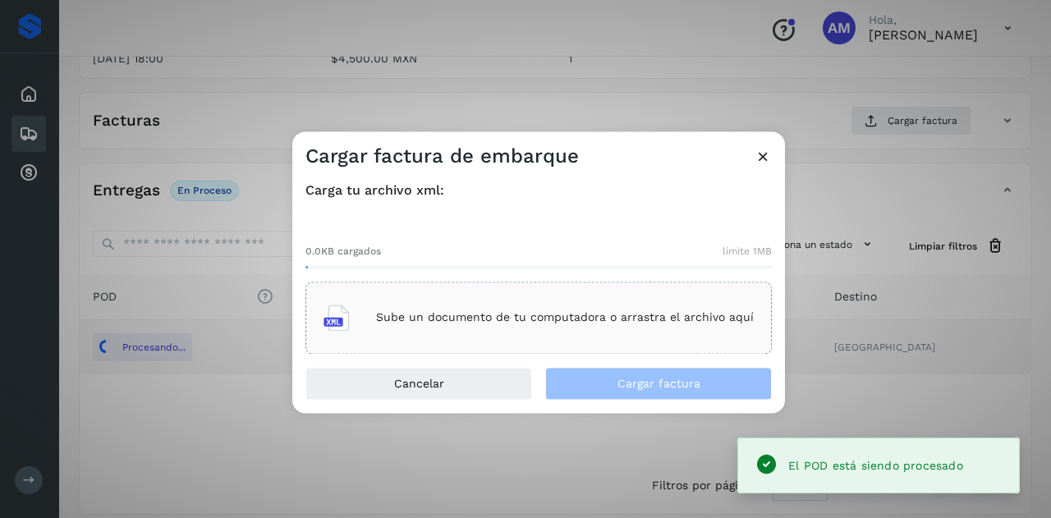
click at [651, 273] on div "0.0KB cargados límite 1MB Sube un documento de tu computadora o arrastra el arc…" at bounding box center [539, 286] width 466 height 136
click at [648, 293] on div "Sube un documento de tu computadora o arrastra el archivo aquí" at bounding box center [539, 318] width 466 height 72
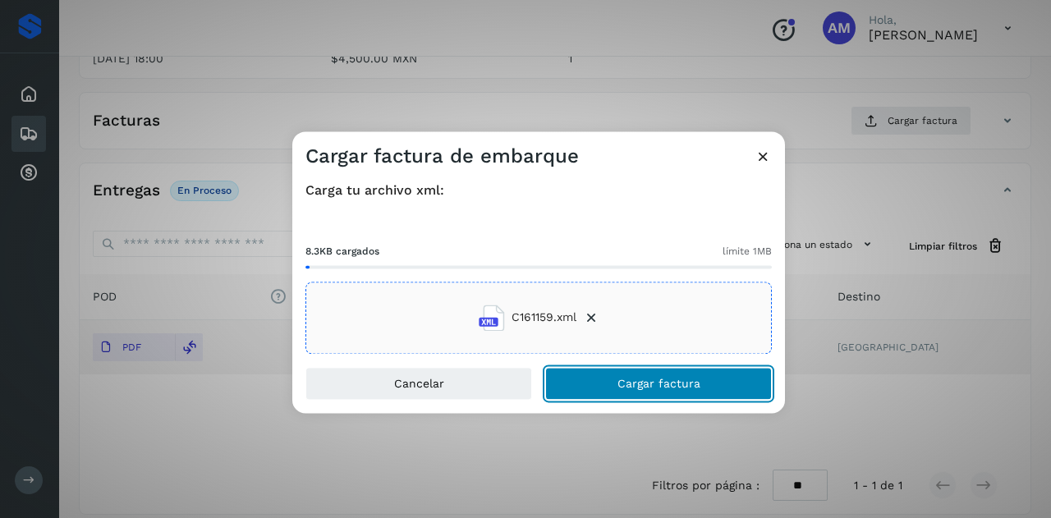
drag, startPoint x: 588, startPoint y: 372, endPoint x: 240, endPoint y: 367, distance: 348.3
click at [587, 373] on button "Cargar factura" at bounding box center [658, 383] width 227 height 33
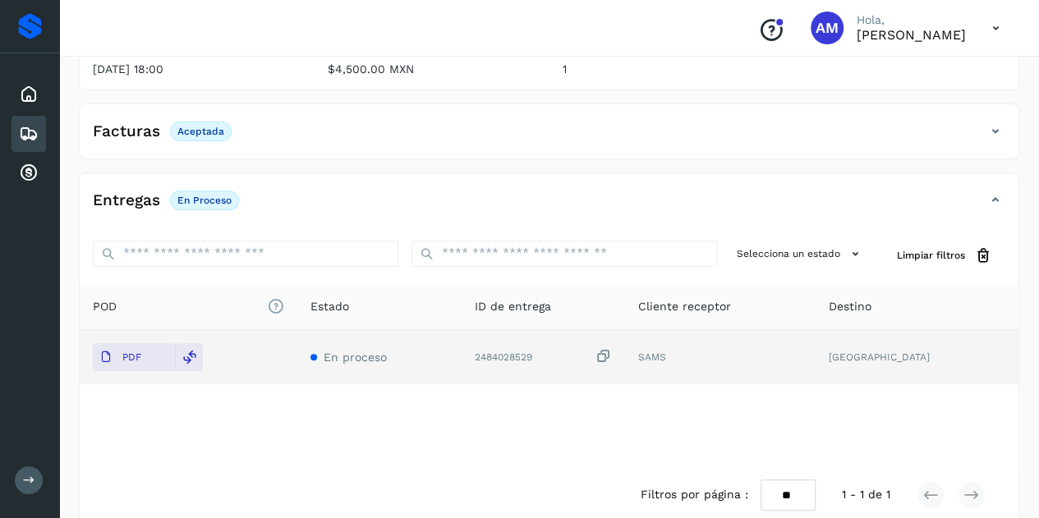
scroll to position [0, 0]
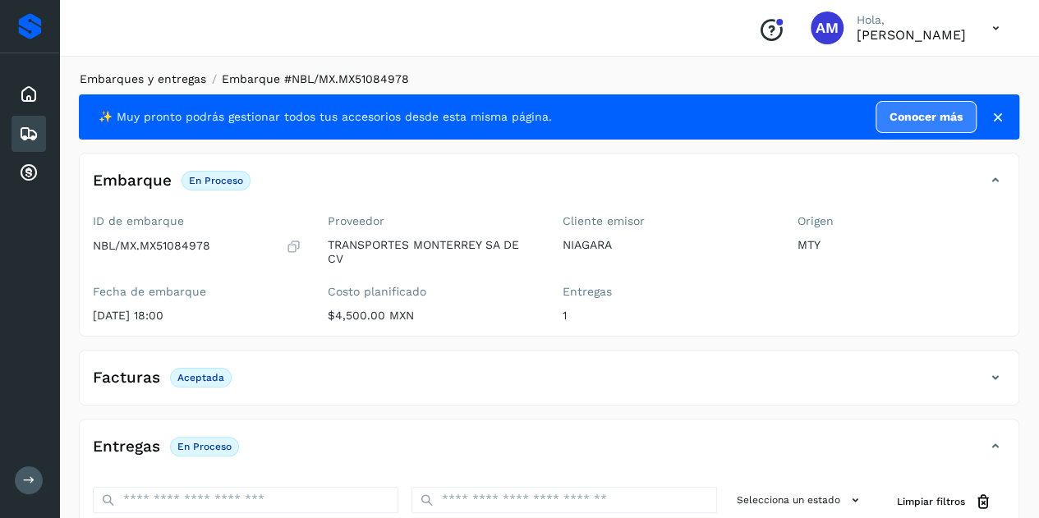
click at [154, 79] on link "Embarques y entregas" at bounding box center [143, 78] width 126 height 13
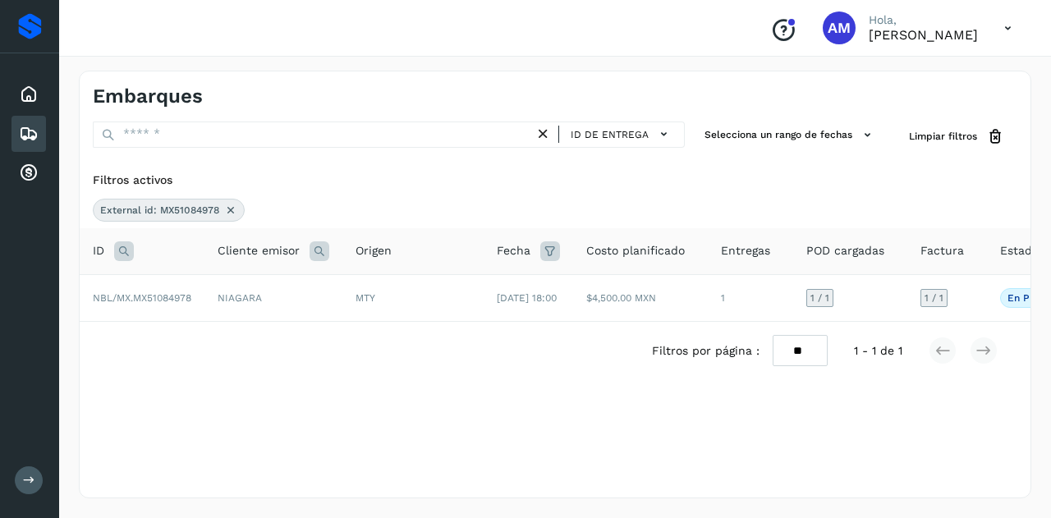
click at [230, 204] on icon at bounding box center [230, 210] width 13 height 13
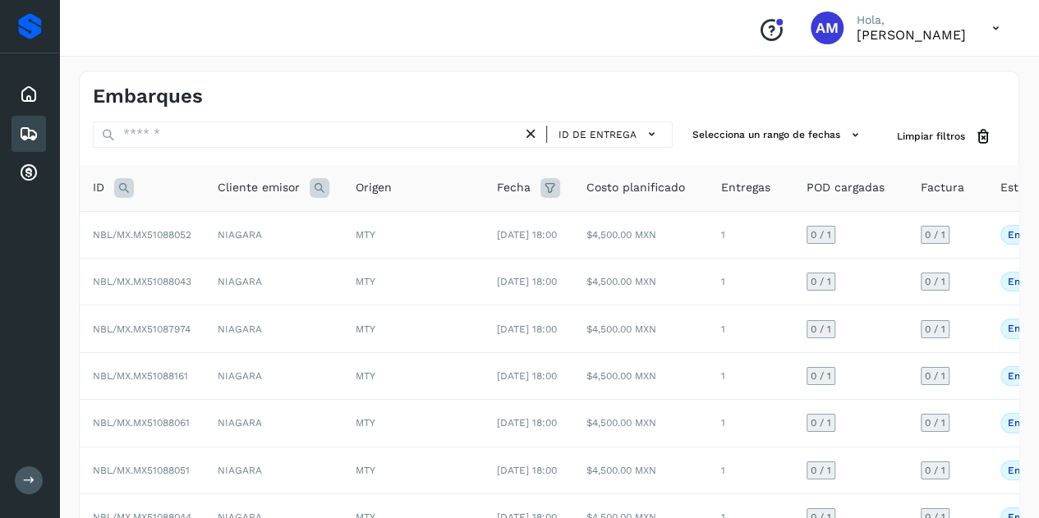
click at [123, 182] on icon at bounding box center [124, 188] width 20 height 20
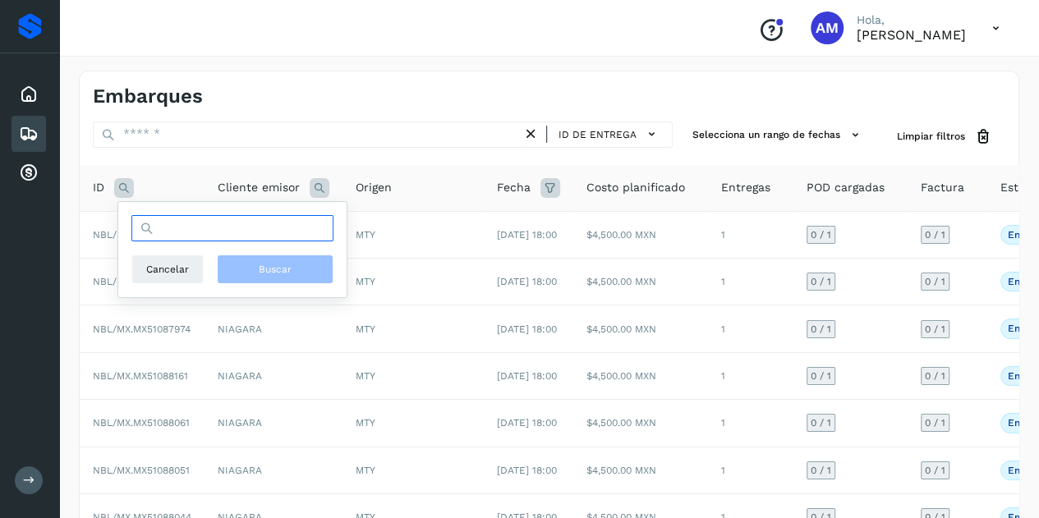
click at [175, 234] on input "text" at bounding box center [232, 228] width 202 height 26
paste input "**********"
type input "**********"
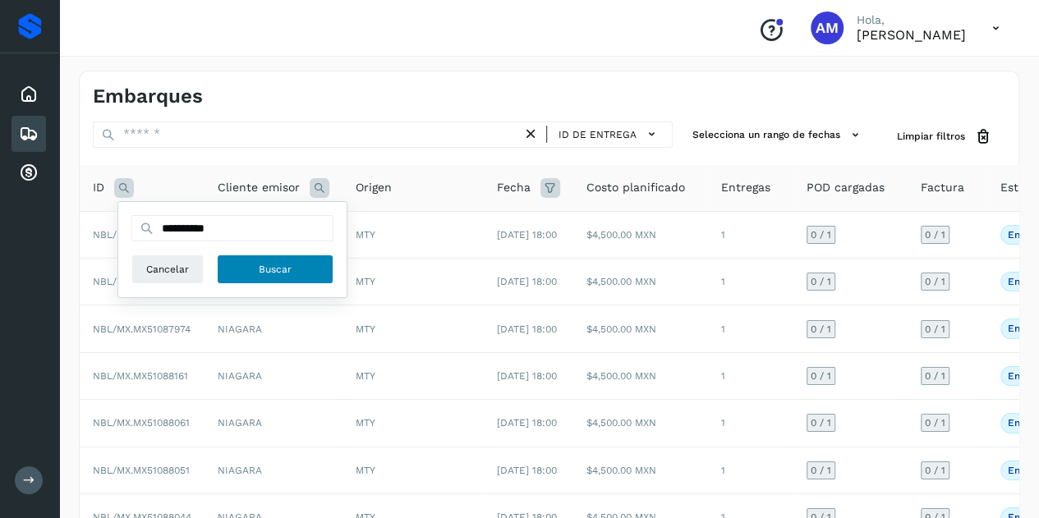
click at [285, 264] on span "Buscar" at bounding box center [275, 269] width 33 height 15
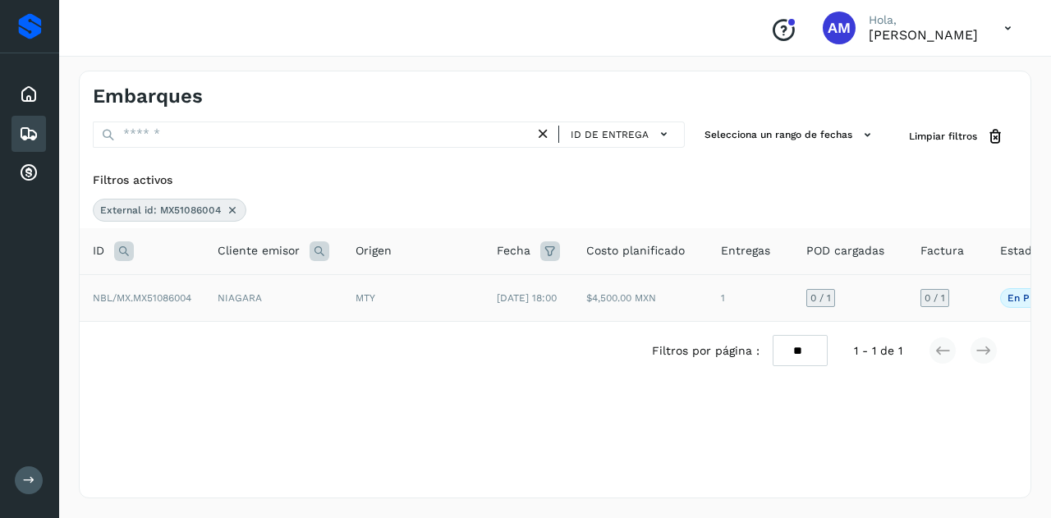
click at [232, 300] on td "NIAGARA" at bounding box center [273, 297] width 138 height 47
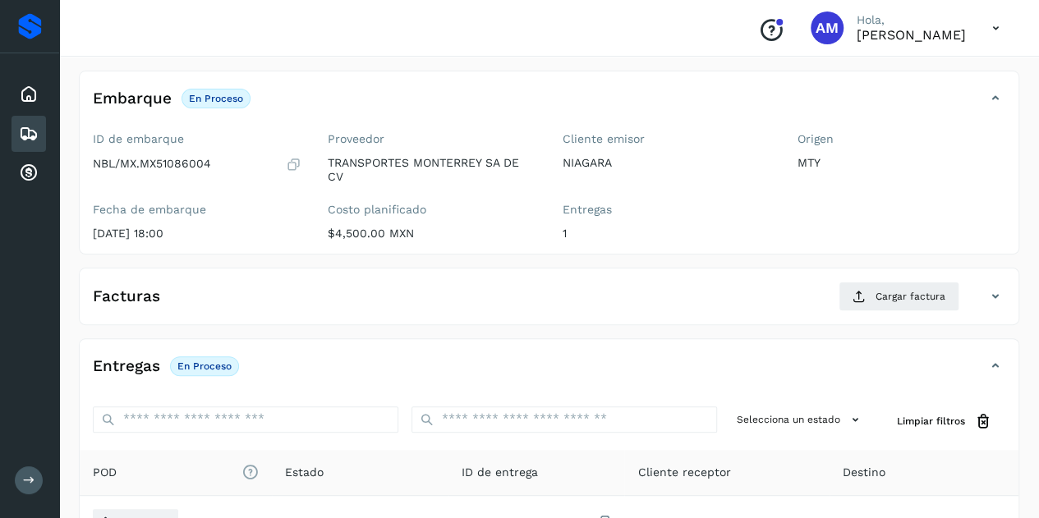
scroll to position [164, 0]
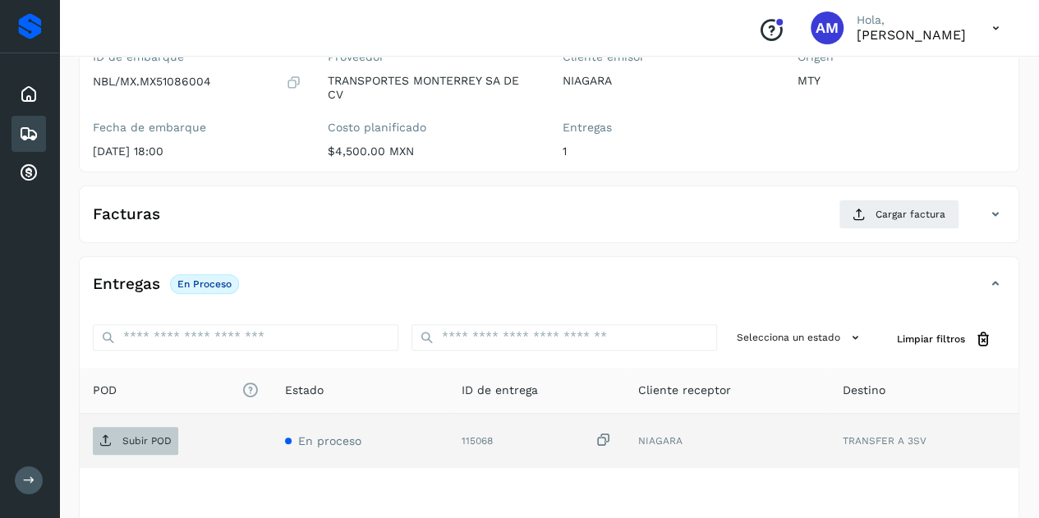
click at [148, 431] on span "Subir POD" at bounding box center [135, 441] width 85 height 26
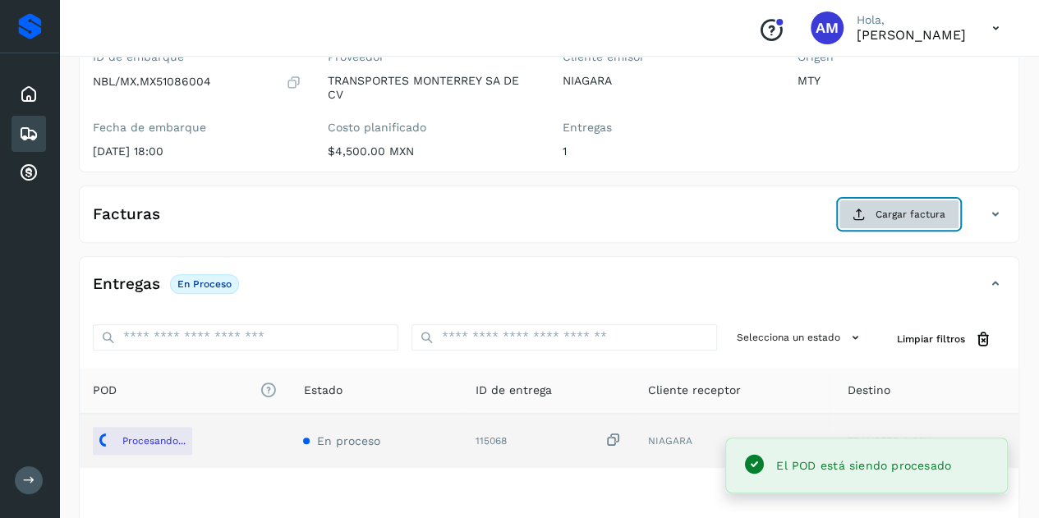
click at [920, 222] on button "Cargar factura" at bounding box center [899, 215] width 121 height 30
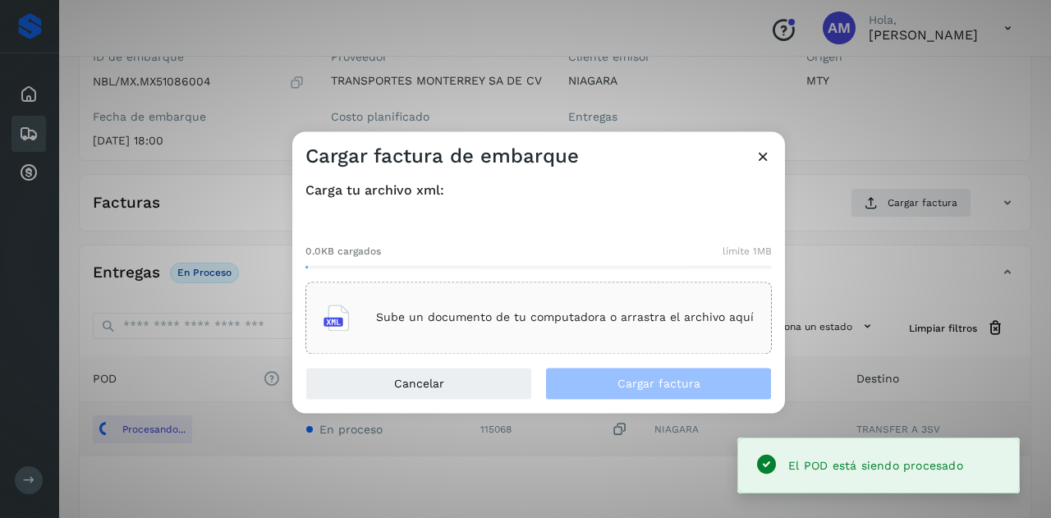
click at [636, 304] on div "Sube un documento de tu computadora o arrastra el archivo aquí" at bounding box center [539, 318] width 430 height 44
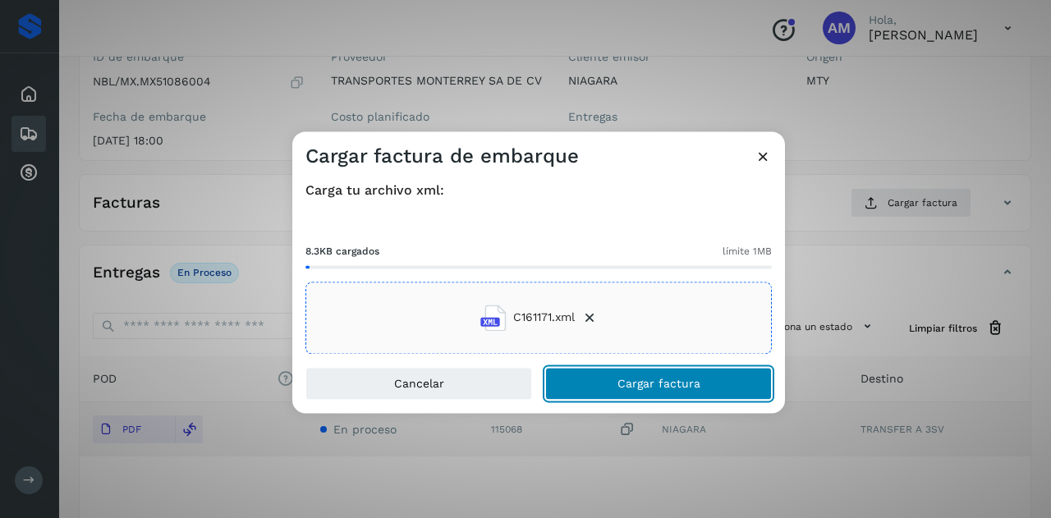
click at [619, 382] on span "Cargar factura" at bounding box center [659, 383] width 83 height 11
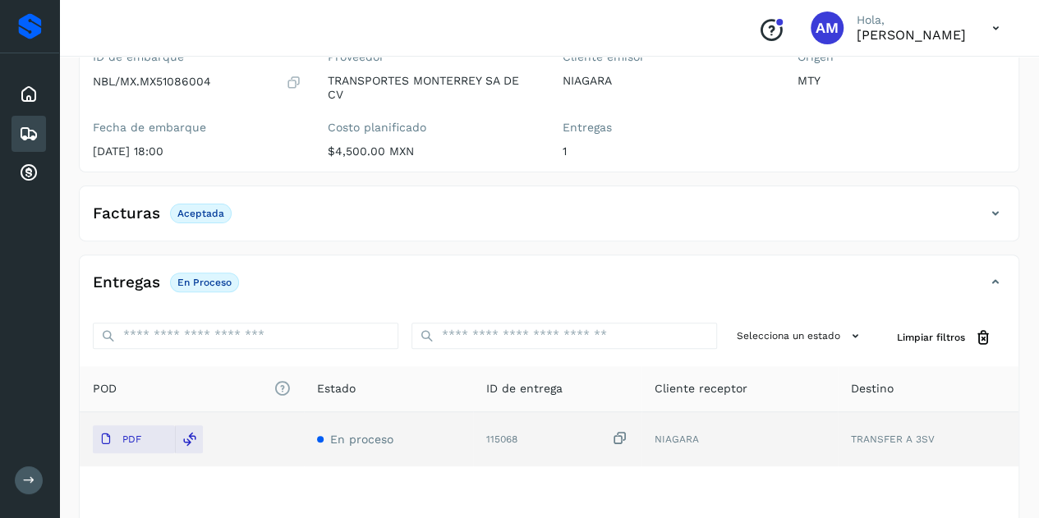
scroll to position [0, 0]
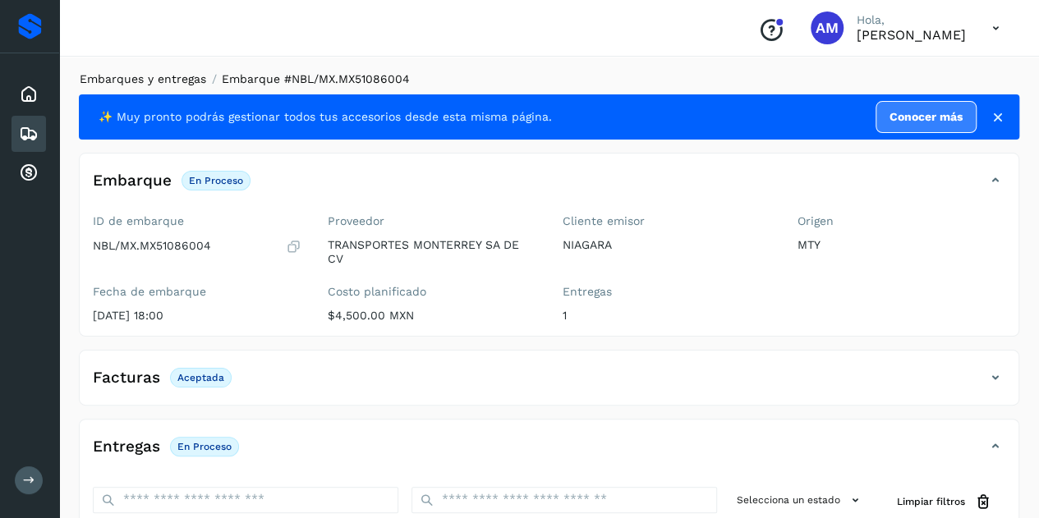
click at [166, 78] on link "Embarques y entregas" at bounding box center [143, 78] width 126 height 13
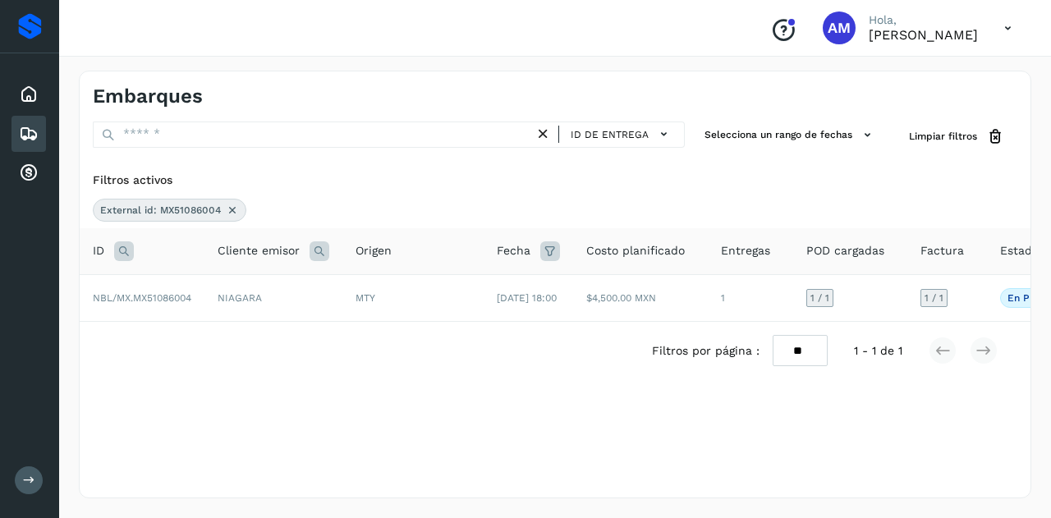
click at [230, 204] on icon at bounding box center [232, 210] width 13 height 13
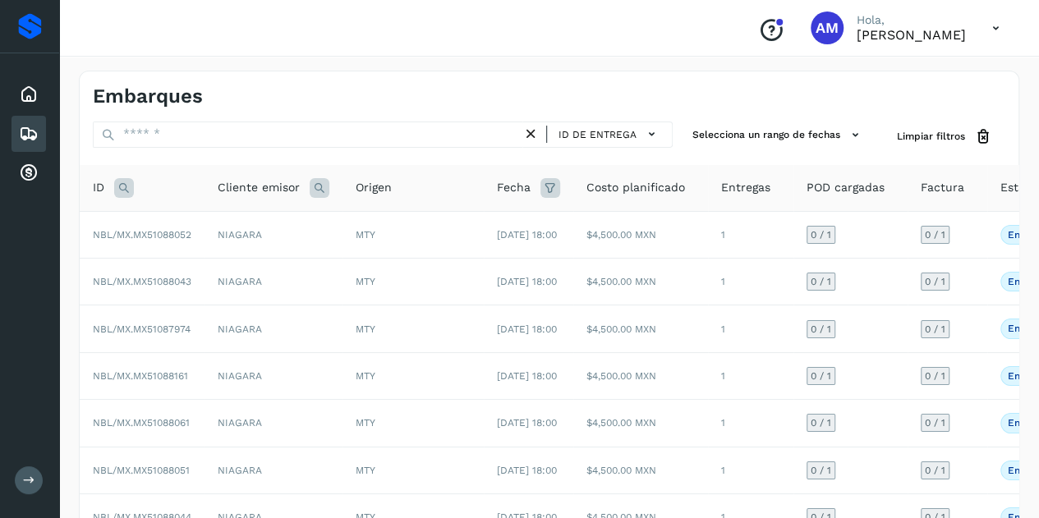
click at [124, 186] on icon at bounding box center [124, 188] width 20 height 20
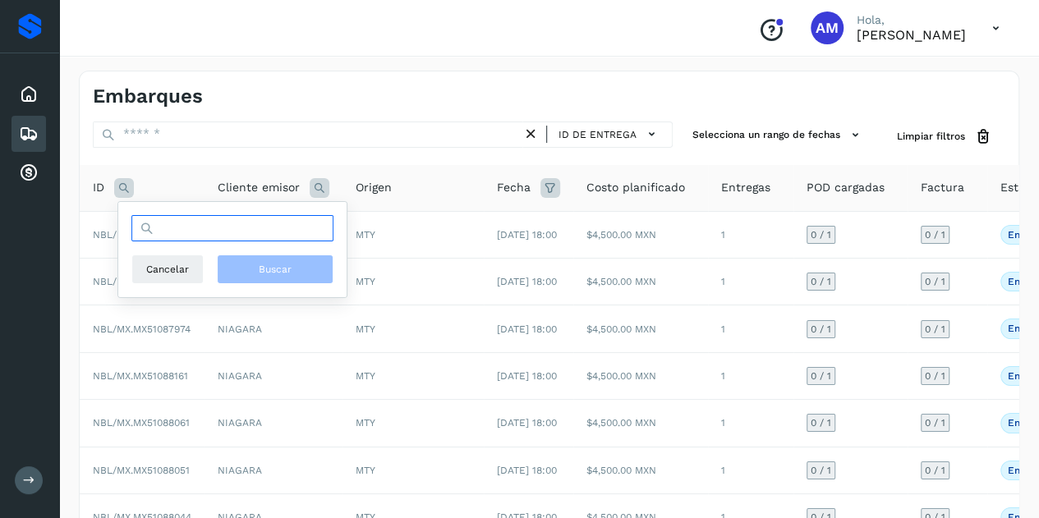
click at [194, 234] on input "text" at bounding box center [232, 228] width 202 height 26
paste input "**********"
type input "**********"
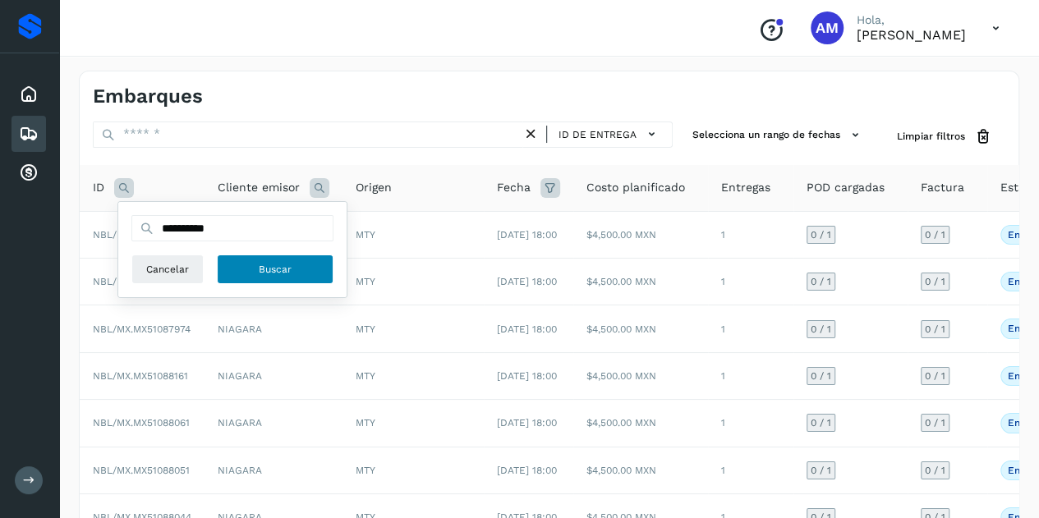
click at [274, 273] on span "Buscar" at bounding box center [275, 269] width 33 height 15
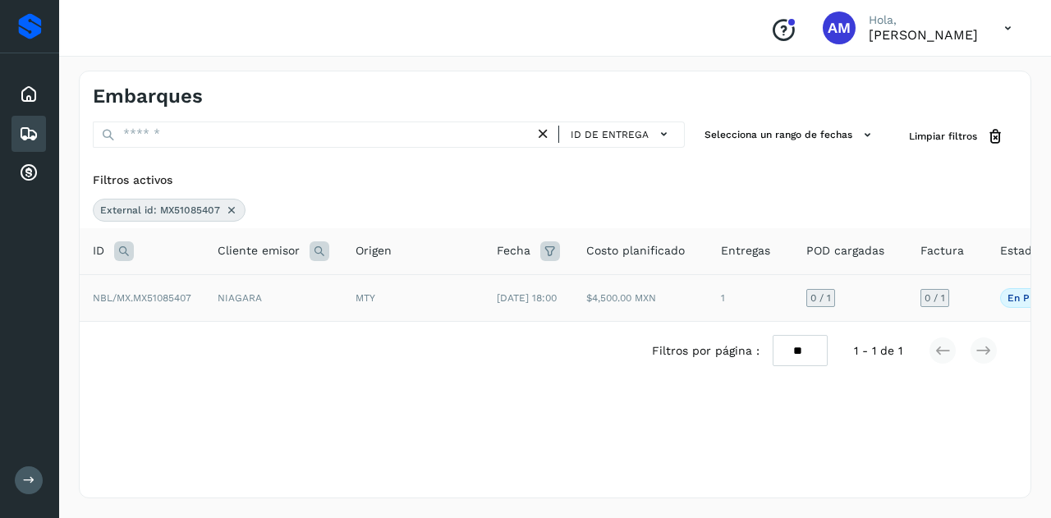
click at [198, 303] on td "NBL/MX.MX51085407" at bounding box center [142, 297] width 125 height 47
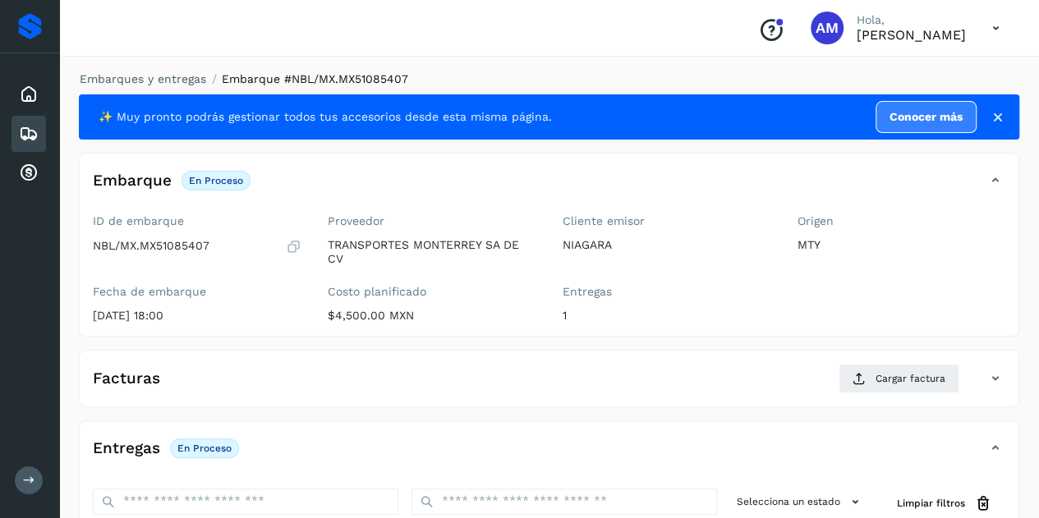
scroll to position [246, 0]
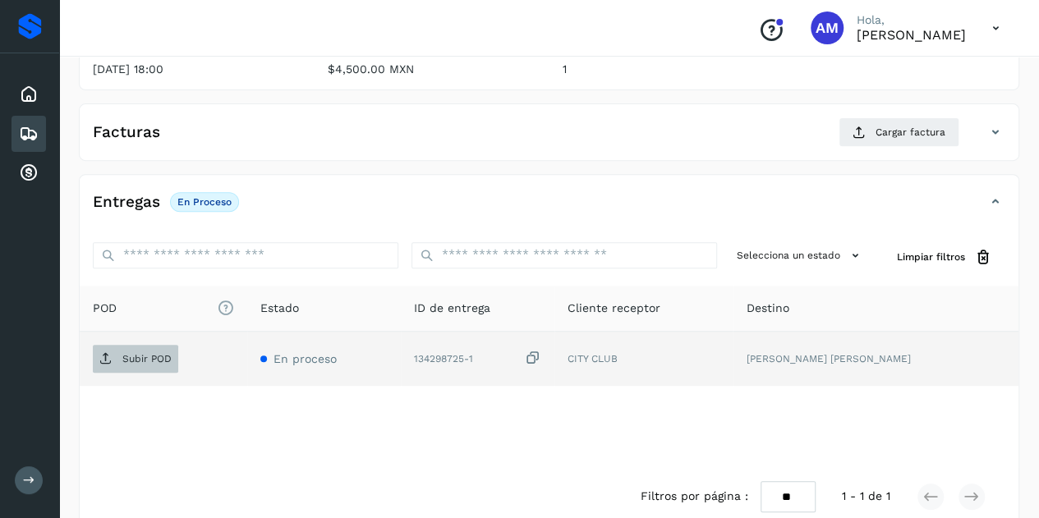
click at [146, 359] on p "Subir POD" at bounding box center [146, 358] width 49 height 11
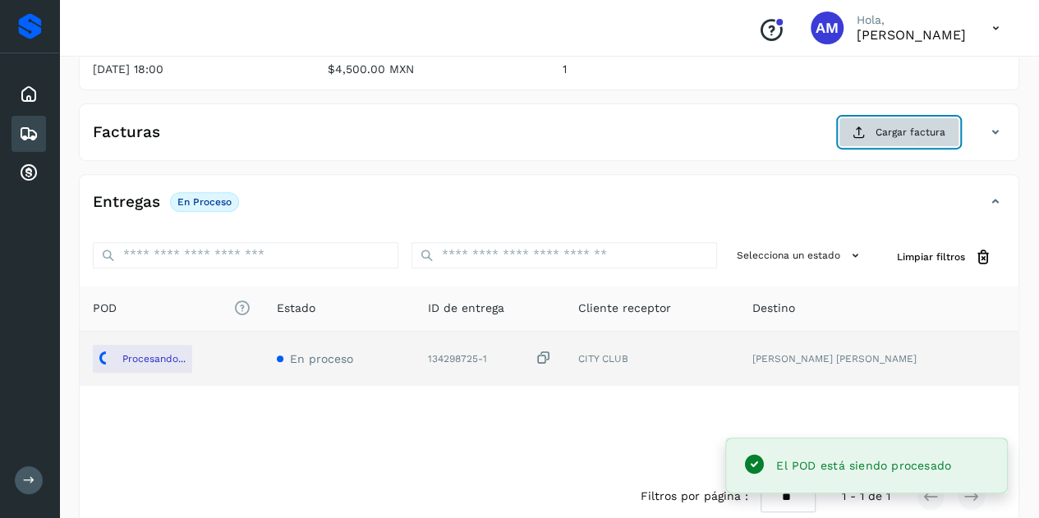
click at [880, 125] on span "Cargar factura" at bounding box center [910, 132] width 70 height 15
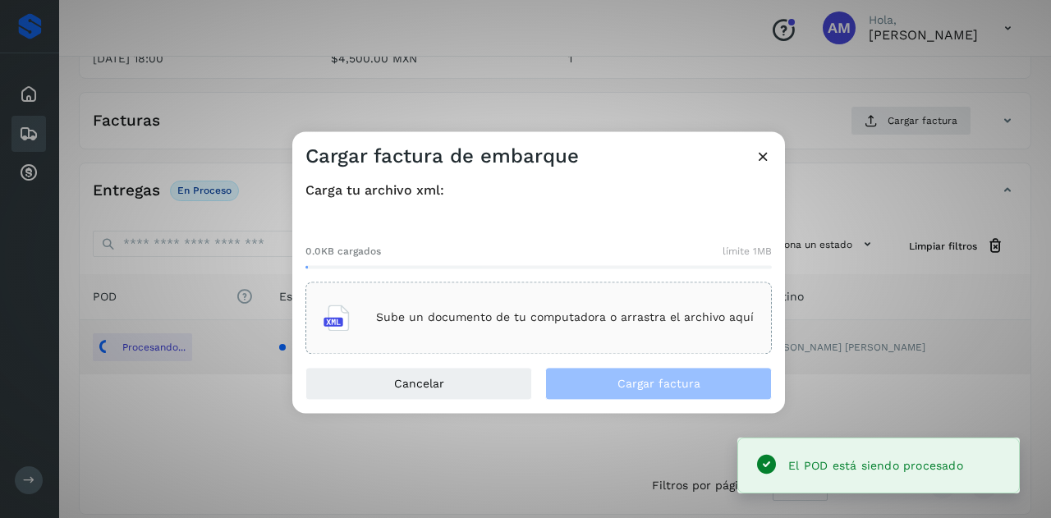
click at [627, 301] on div "Sube un documento de tu computadora o arrastra el archivo aquí" at bounding box center [539, 318] width 430 height 44
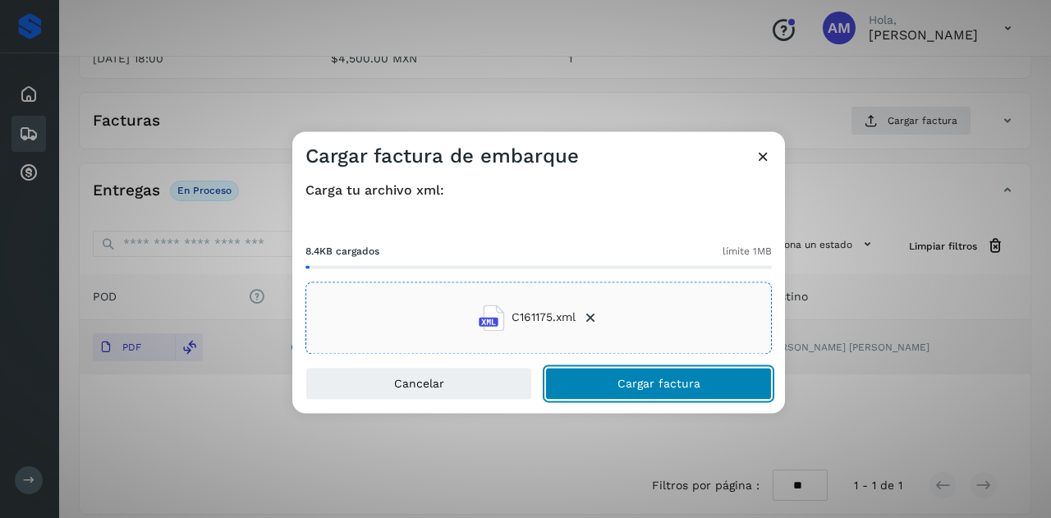
click at [627, 390] on button "Cargar factura" at bounding box center [658, 383] width 227 height 33
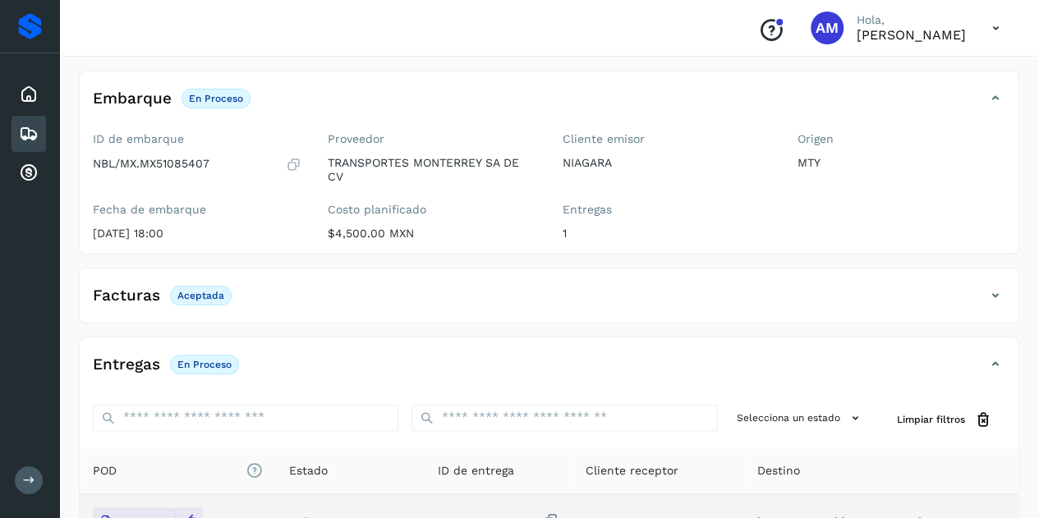
scroll to position [0, 0]
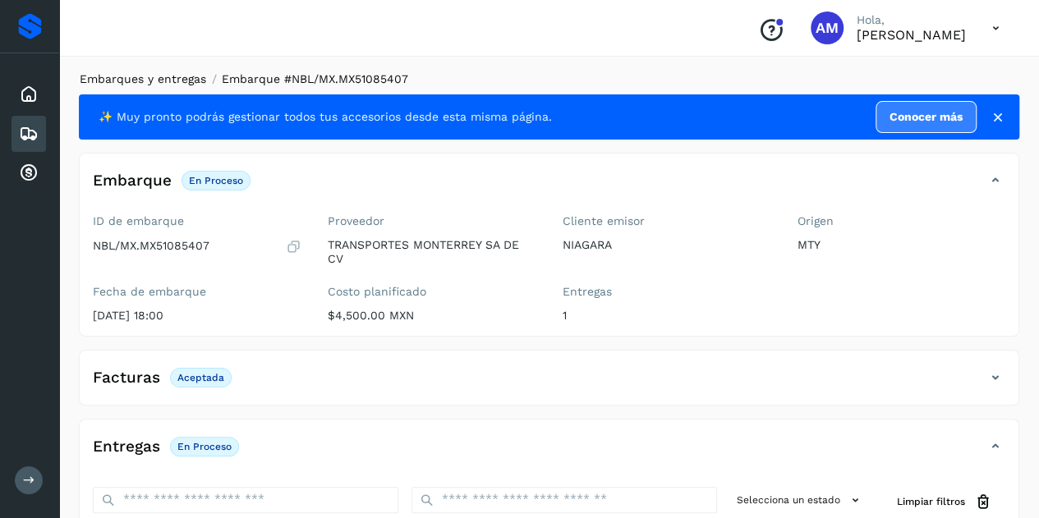
click at [125, 76] on link "Embarques y entregas" at bounding box center [143, 78] width 126 height 13
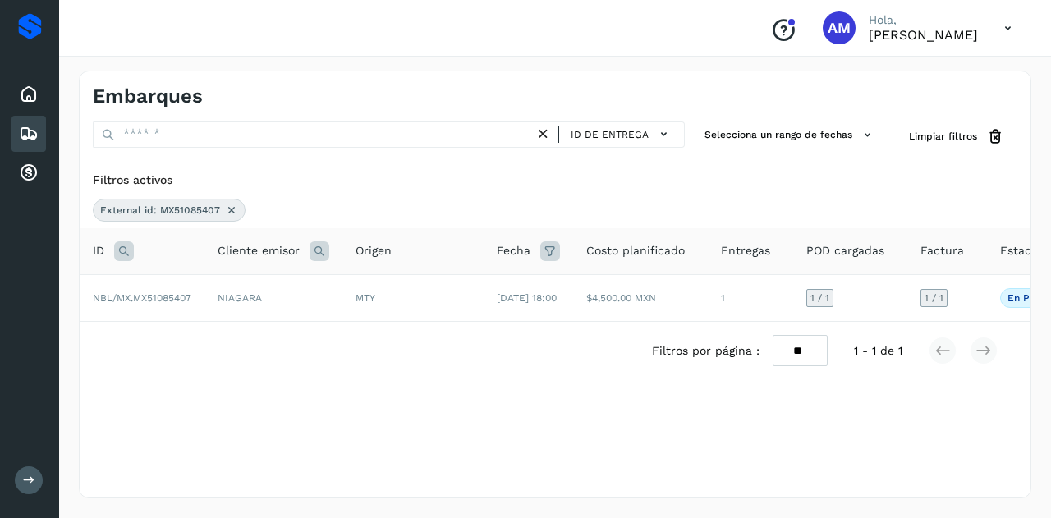
click at [226, 205] on icon at bounding box center [231, 210] width 13 height 13
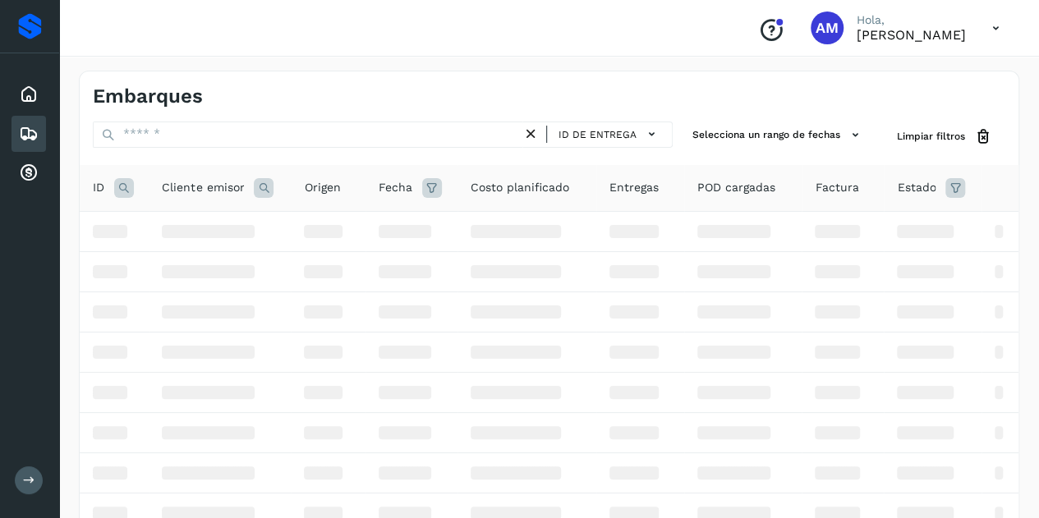
click at [117, 182] on icon at bounding box center [124, 188] width 20 height 20
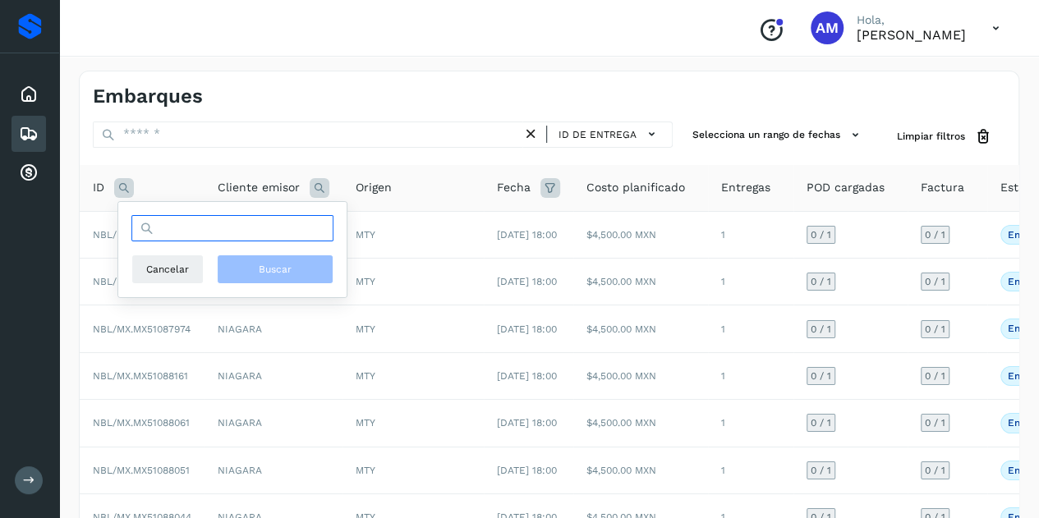
click at [168, 233] on input "text" at bounding box center [232, 228] width 202 height 26
paste input "**********"
type input "**********"
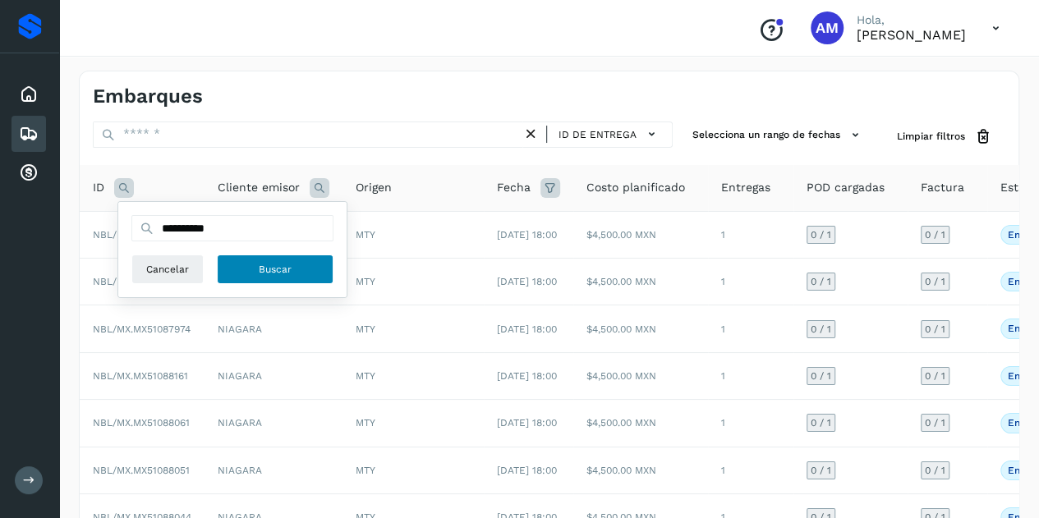
click at [243, 263] on button "Buscar" at bounding box center [275, 270] width 117 height 30
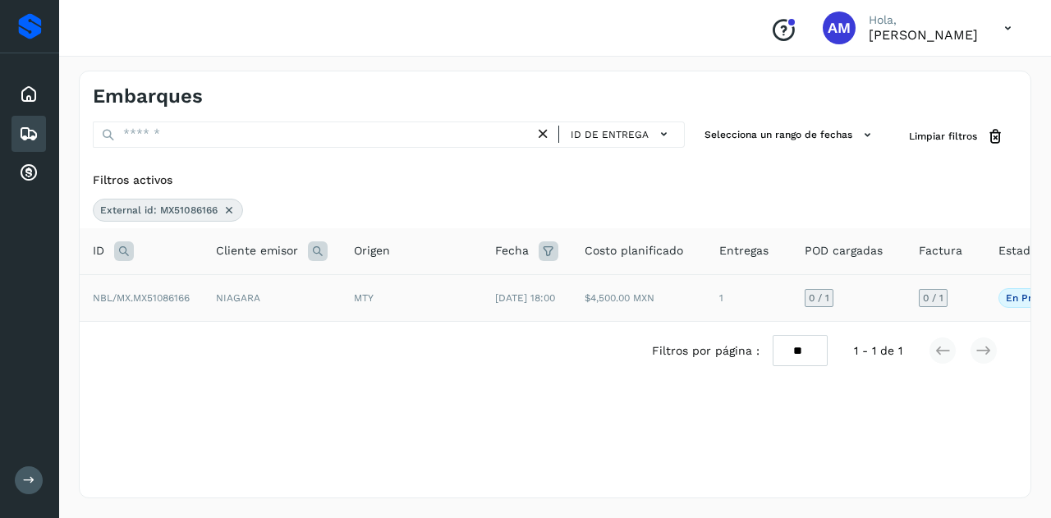
click at [144, 303] on span "NBL/MX.MX51086166" at bounding box center [141, 297] width 97 height 11
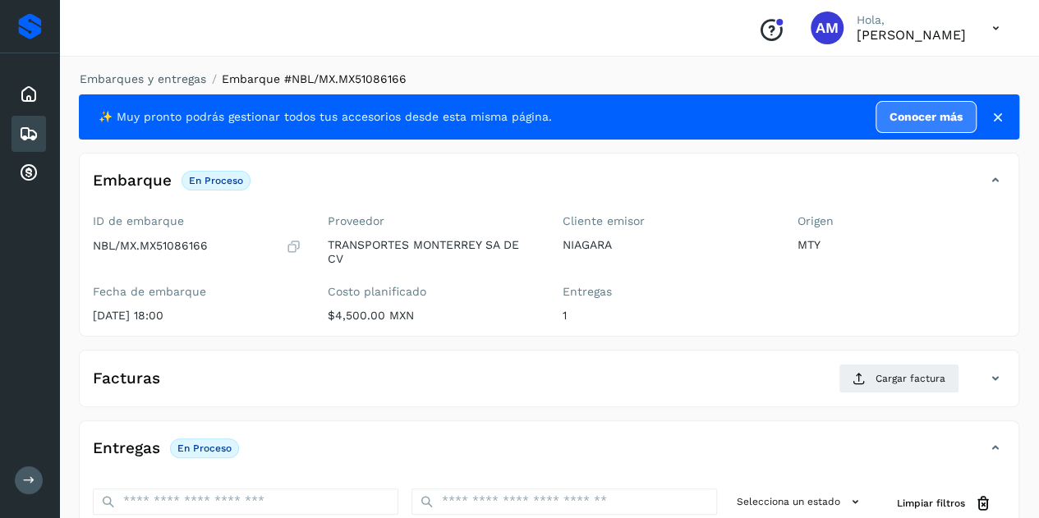
scroll to position [164, 0]
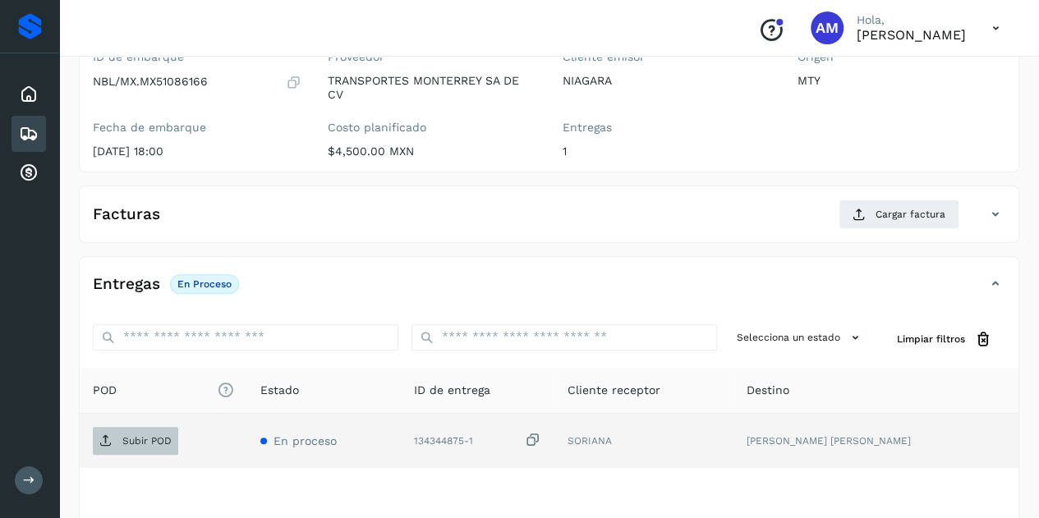
click at [163, 439] on p "Subir POD" at bounding box center [146, 440] width 49 height 11
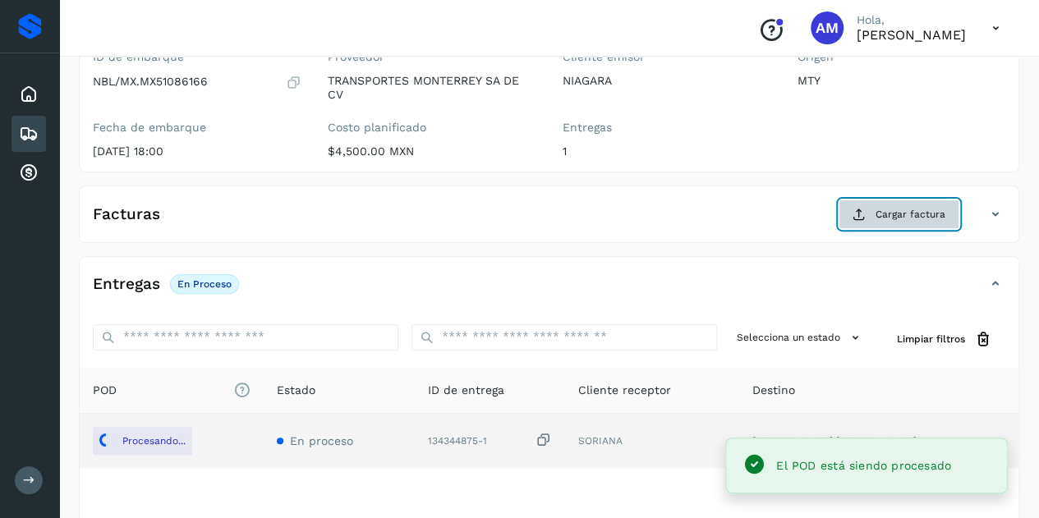
click at [892, 214] on span "Cargar factura" at bounding box center [910, 214] width 70 height 15
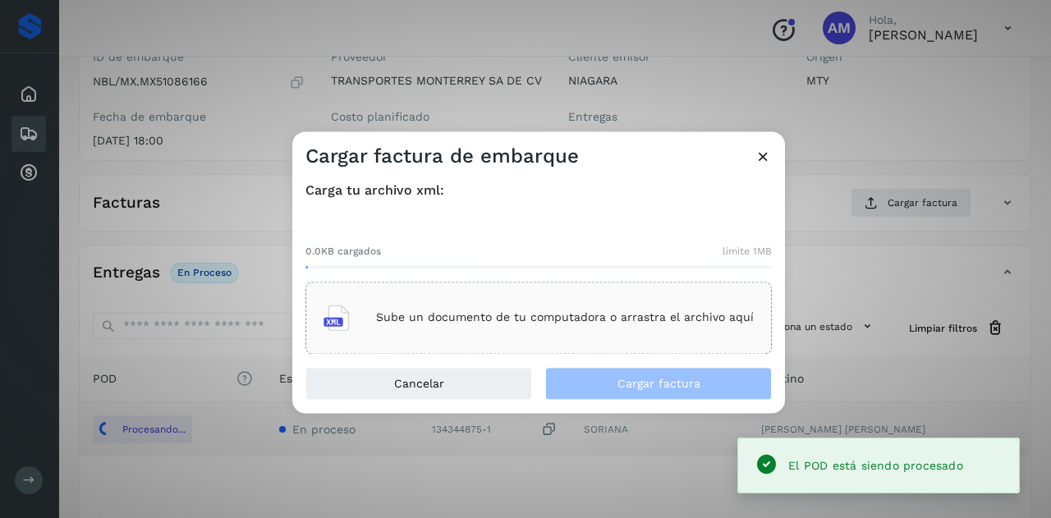
click at [659, 328] on div "Sube un documento de tu computadora o arrastra el archivo aquí" at bounding box center [539, 318] width 430 height 44
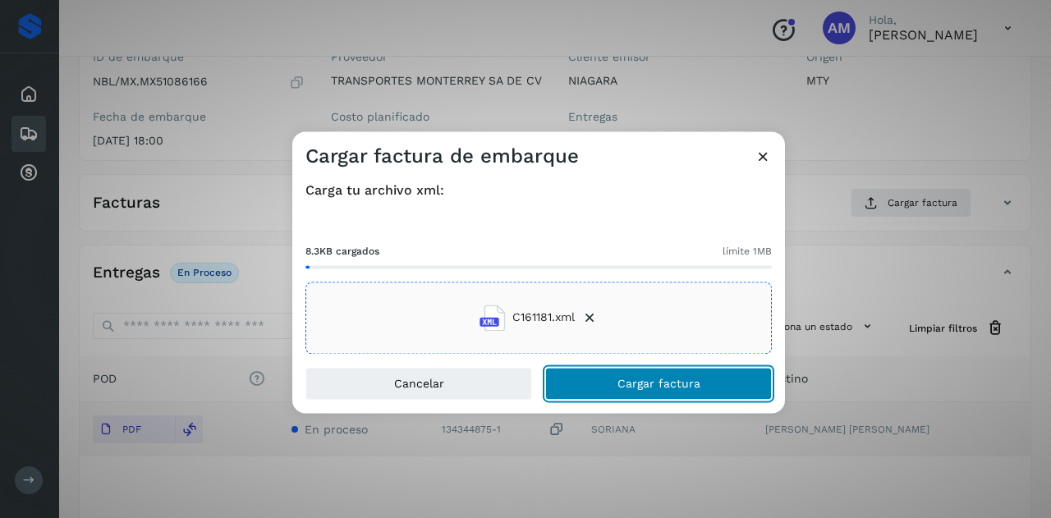
click at [620, 388] on span "Cargar factura" at bounding box center [659, 383] width 83 height 11
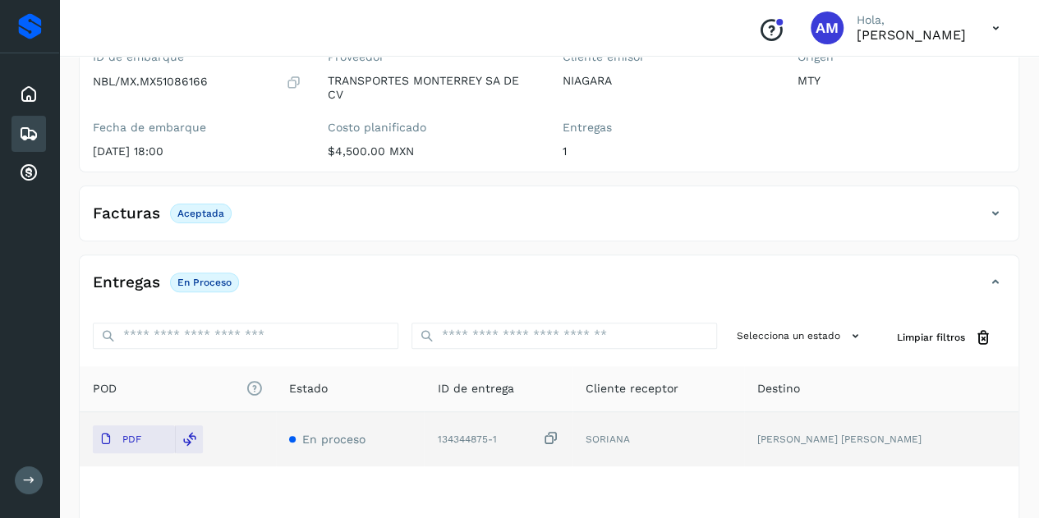
scroll to position [0, 0]
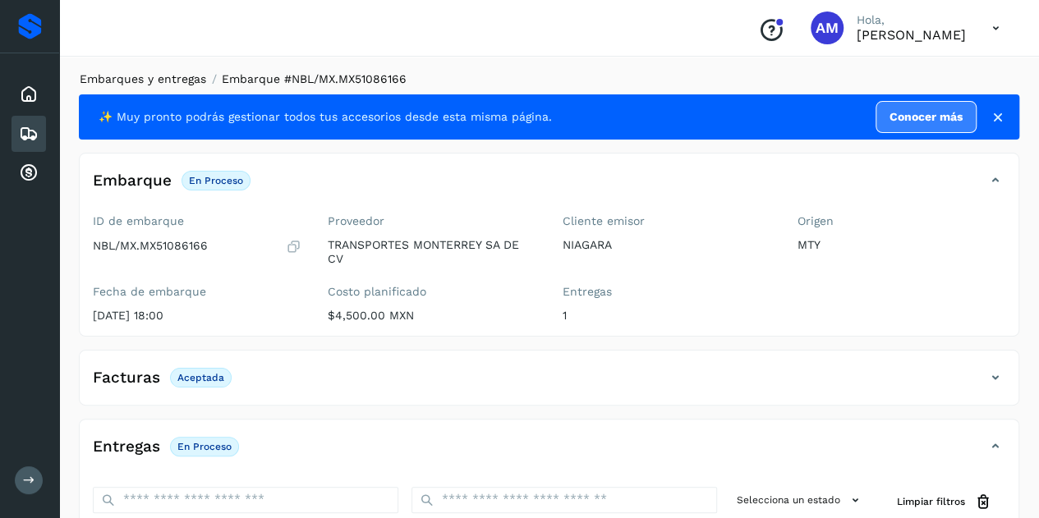
click at [153, 84] on link "Embarques y entregas" at bounding box center [143, 78] width 126 height 13
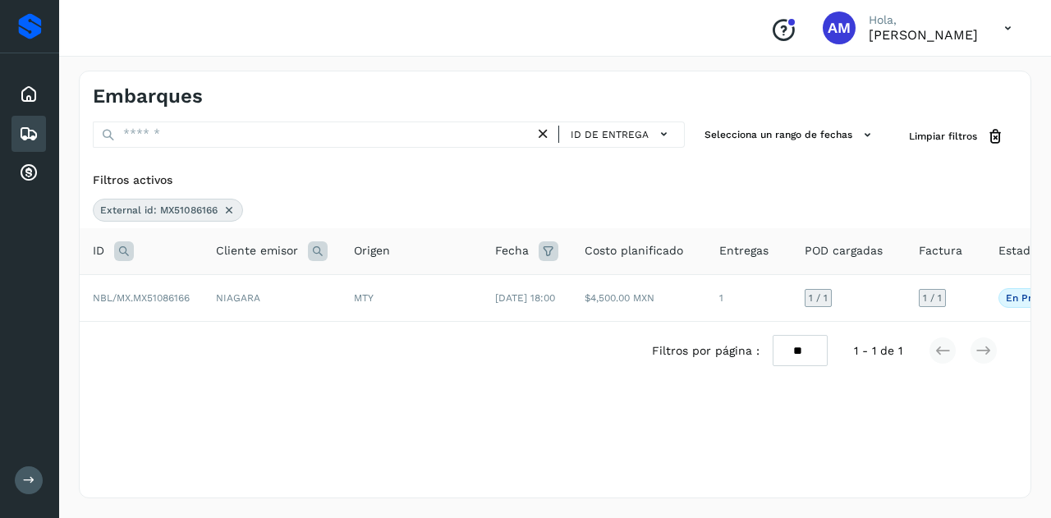
click at [227, 214] on icon at bounding box center [229, 210] width 13 height 13
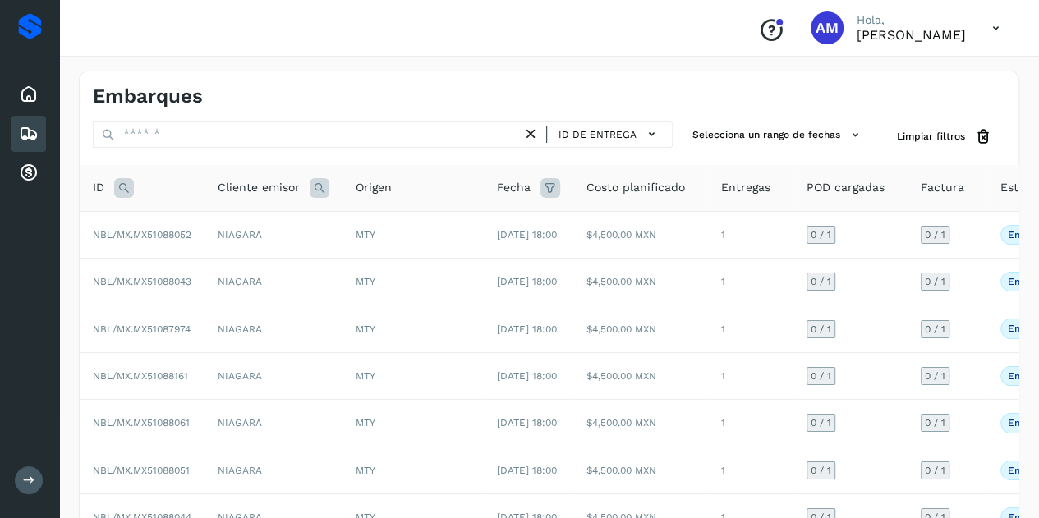
click at [134, 190] on div "ID" at bounding box center [142, 188] width 99 height 20
click at [123, 188] on icon at bounding box center [124, 188] width 20 height 20
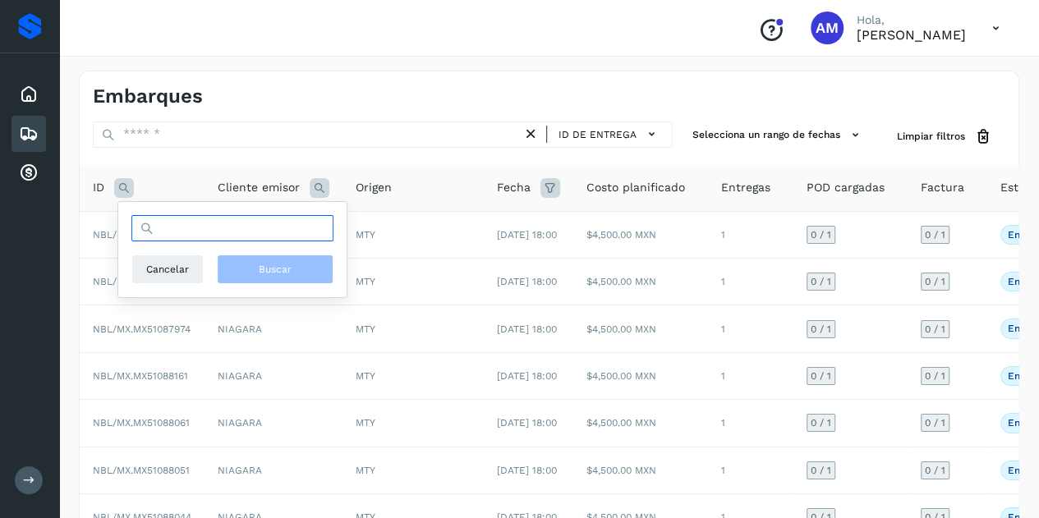
click at [194, 236] on input "text" at bounding box center [232, 228] width 202 height 26
paste input "**********"
type input "**********"
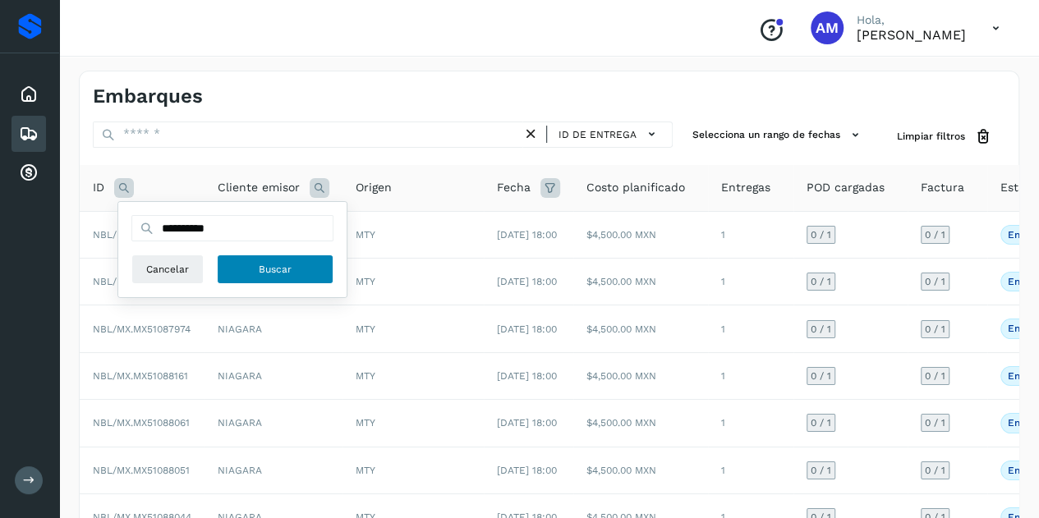
click at [291, 268] on span "Buscar" at bounding box center [275, 269] width 33 height 15
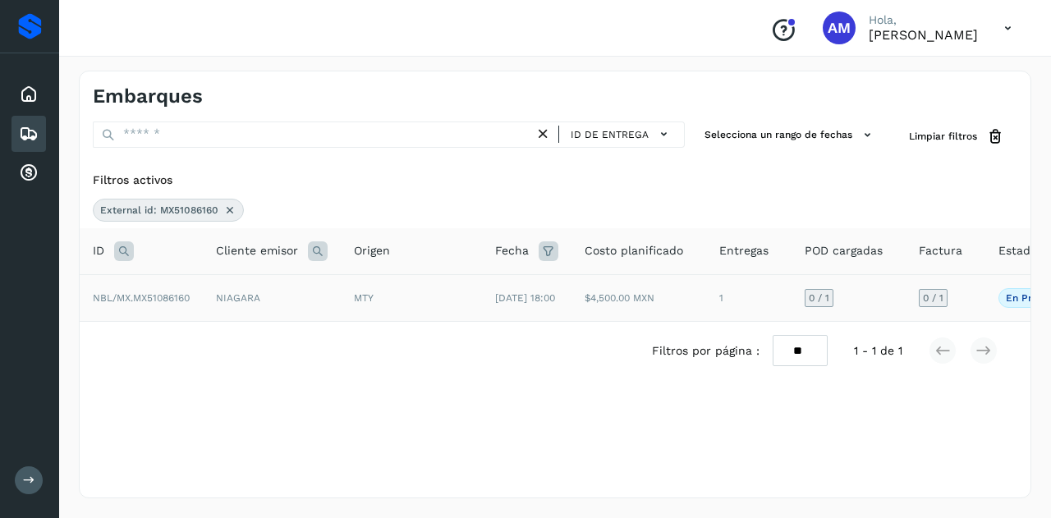
click at [189, 301] on span "NBL/MX.MX51086160" at bounding box center [141, 297] width 97 height 11
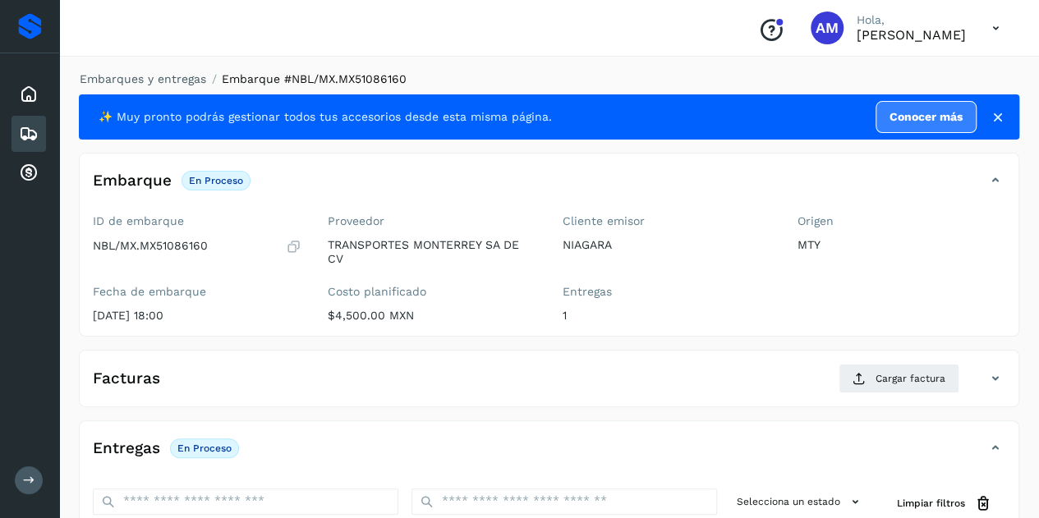
scroll to position [164, 0]
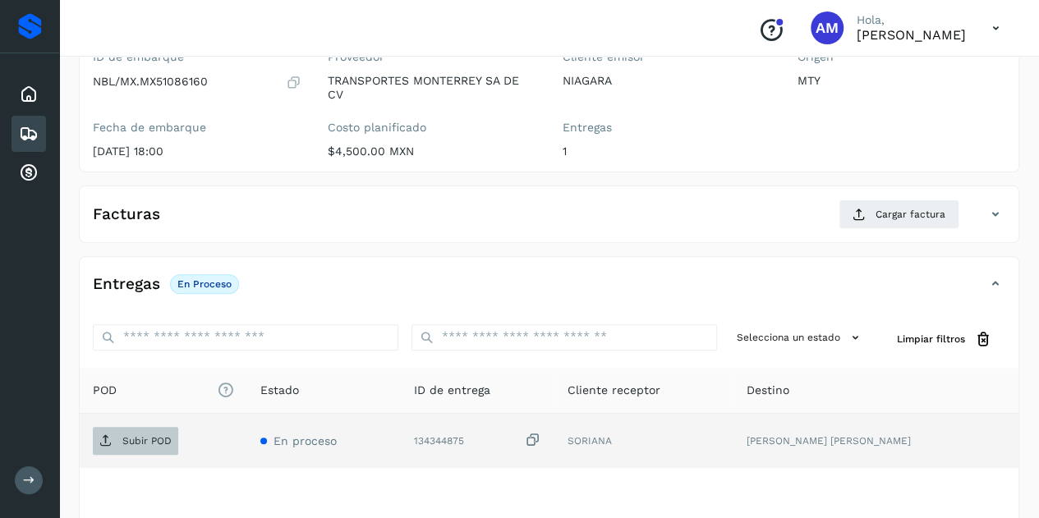
click at [154, 447] on span "Subir POD" at bounding box center [135, 441] width 85 height 26
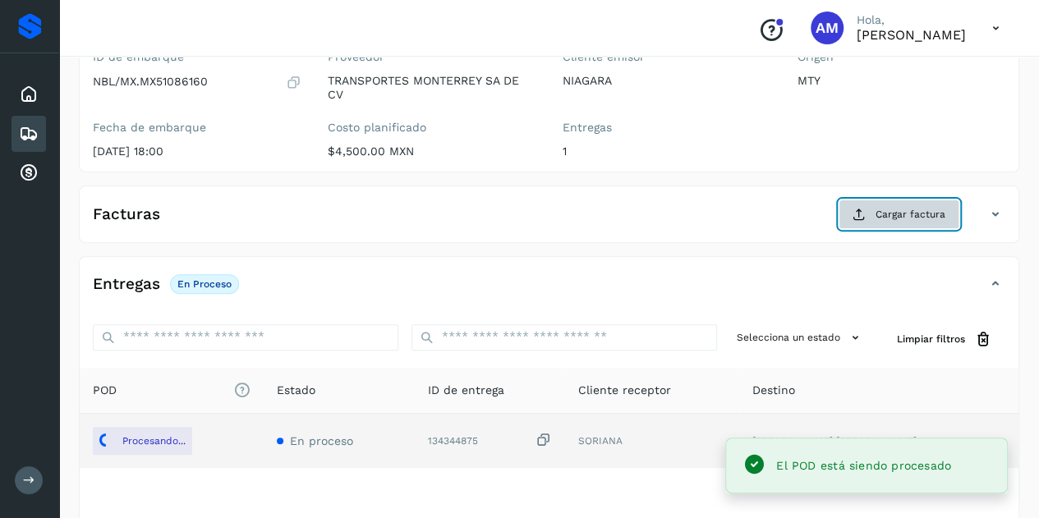
click at [841, 218] on button "Cargar factura" at bounding box center [899, 215] width 121 height 30
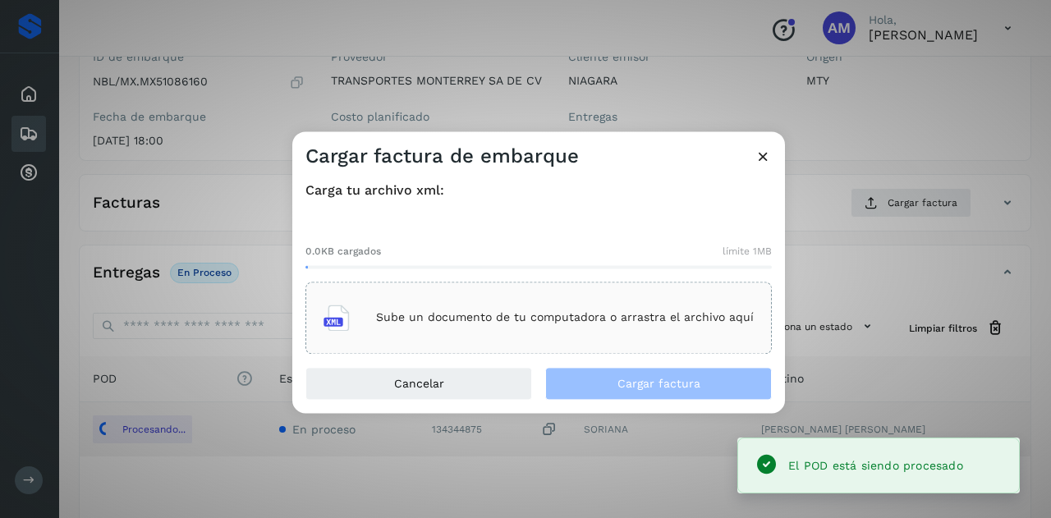
click at [594, 311] on p "Sube un documento de tu computadora o arrastra el archivo aquí" at bounding box center [565, 318] width 378 height 14
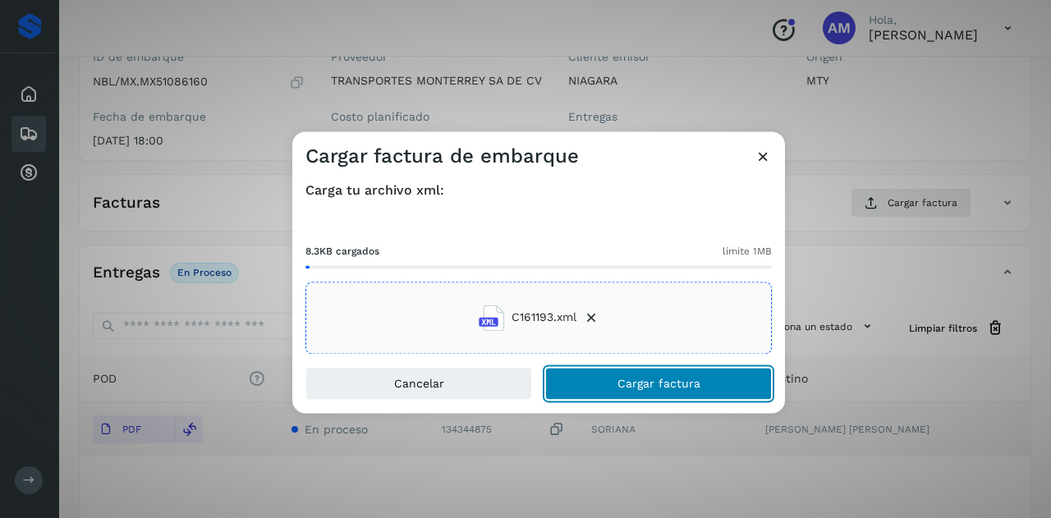
click at [697, 379] on span "Cargar factura" at bounding box center [659, 383] width 83 height 11
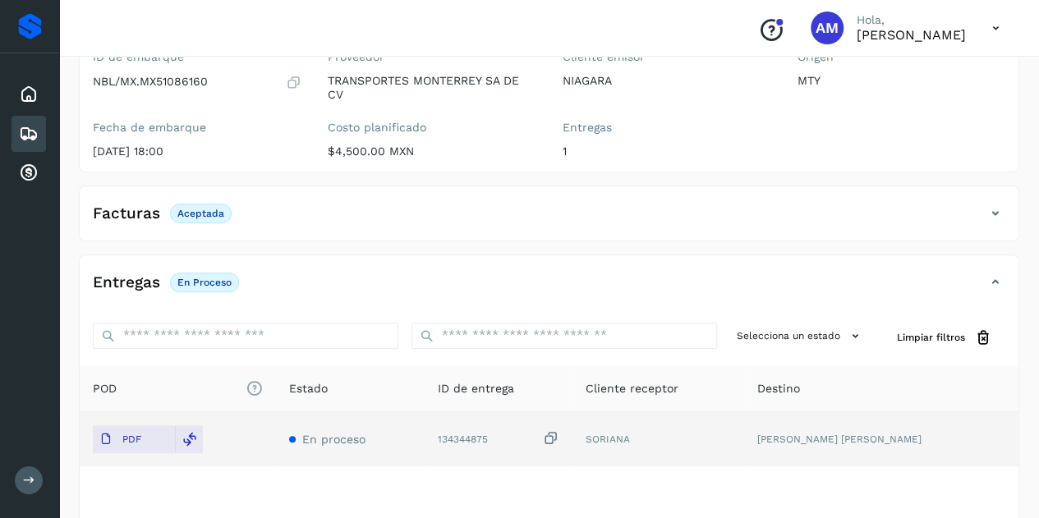
scroll to position [0, 0]
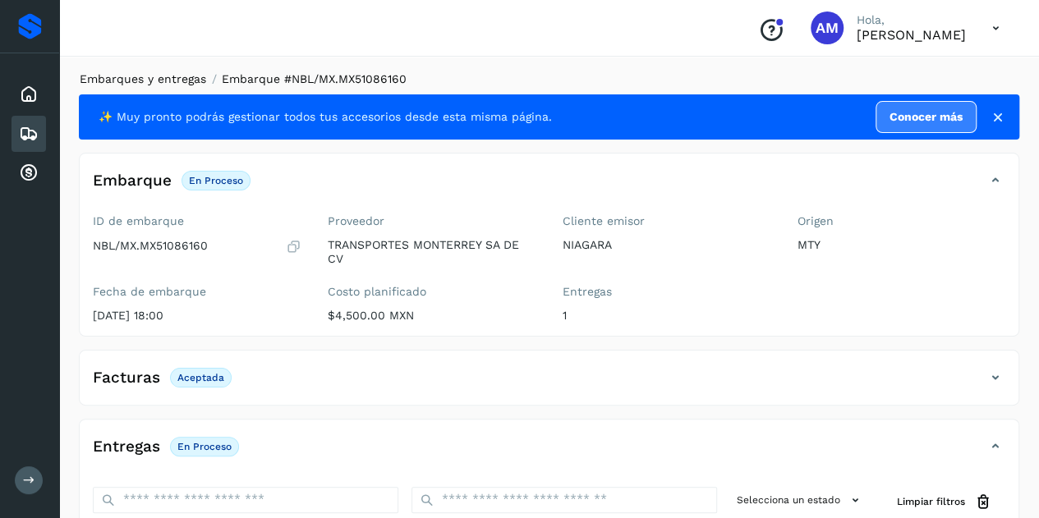
click at [136, 80] on link "Embarques y entregas" at bounding box center [143, 78] width 126 height 13
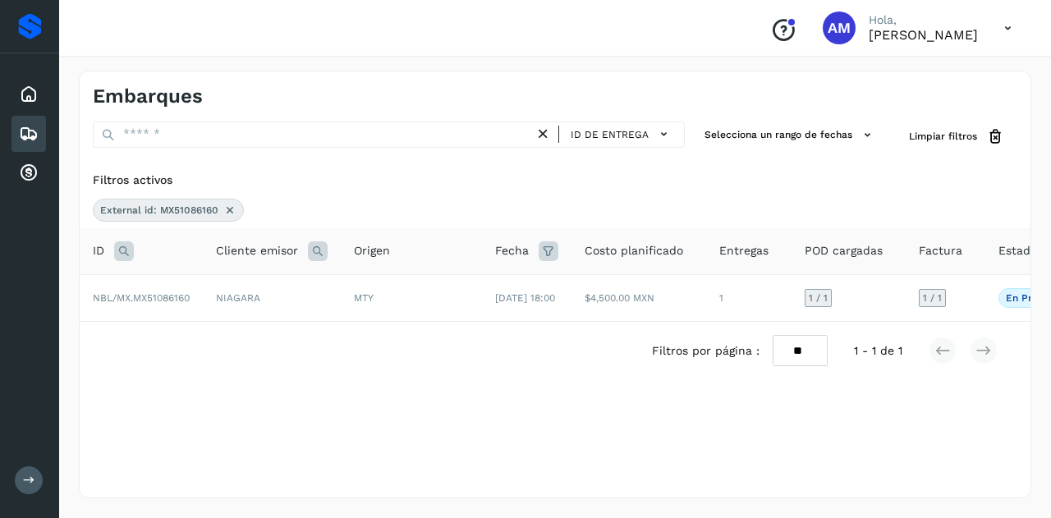
click at [228, 210] on icon at bounding box center [229, 210] width 13 height 13
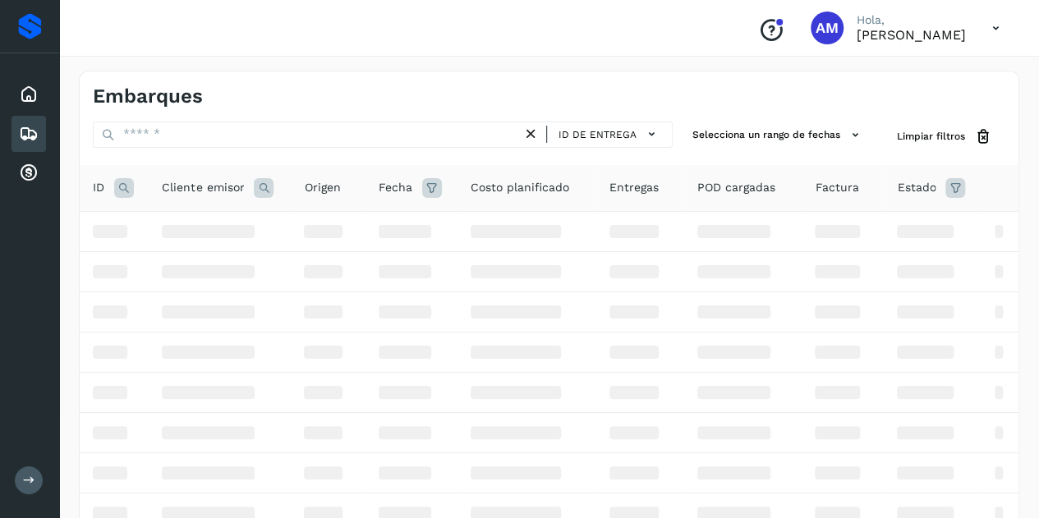
click at [129, 186] on icon at bounding box center [124, 188] width 20 height 20
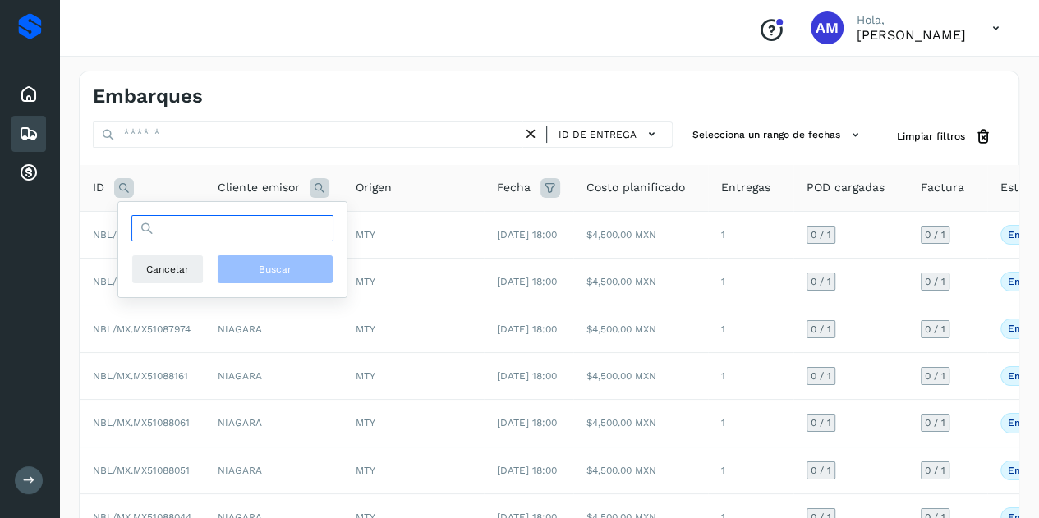
click at [176, 229] on input "text" at bounding box center [232, 228] width 202 height 26
paste input "**********"
type input "**********"
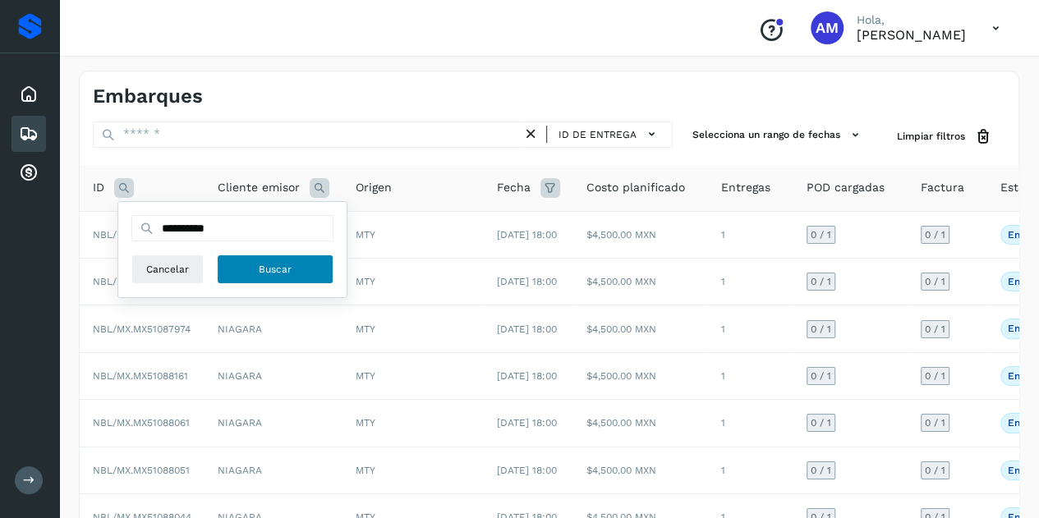
click at [297, 266] on button "Buscar" at bounding box center [275, 270] width 117 height 30
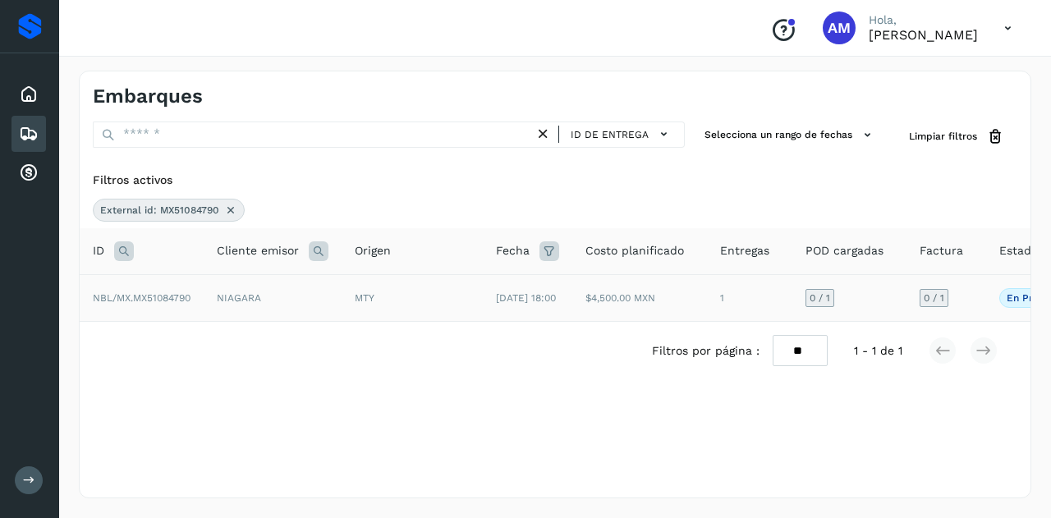
click at [147, 287] on td "NBL/MX.MX51084790" at bounding box center [142, 297] width 124 height 47
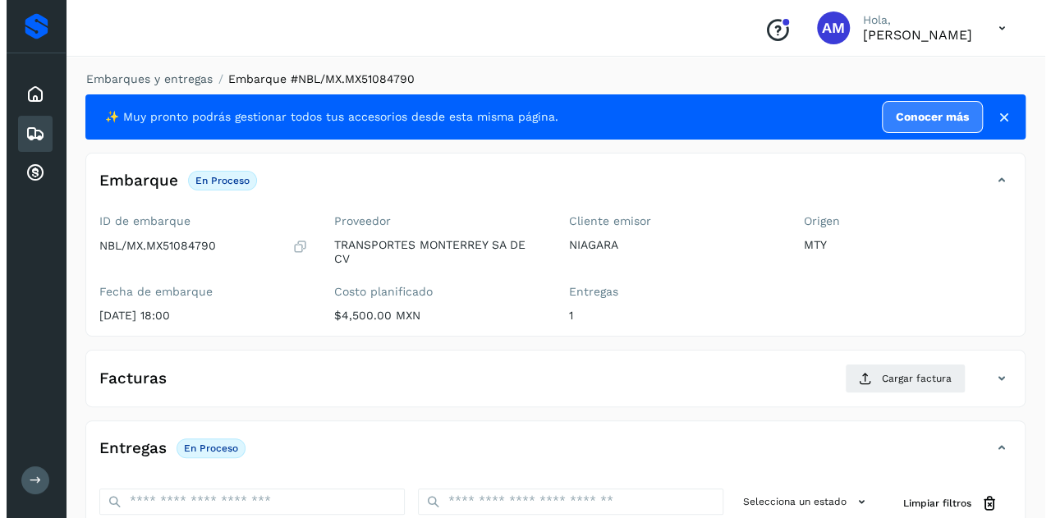
scroll to position [271, 0]
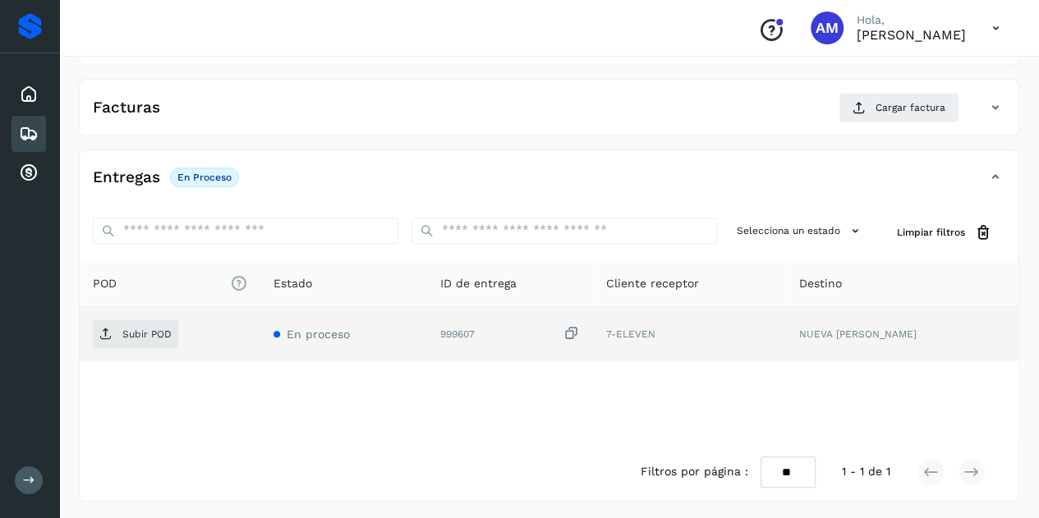
click at [140, 351] on td "Subir POD" at bounding box center [170, 334] width 181 height 54
click at [146, 329] on p "Subir POD" at bounding box center [146, 334] width 49 height 11
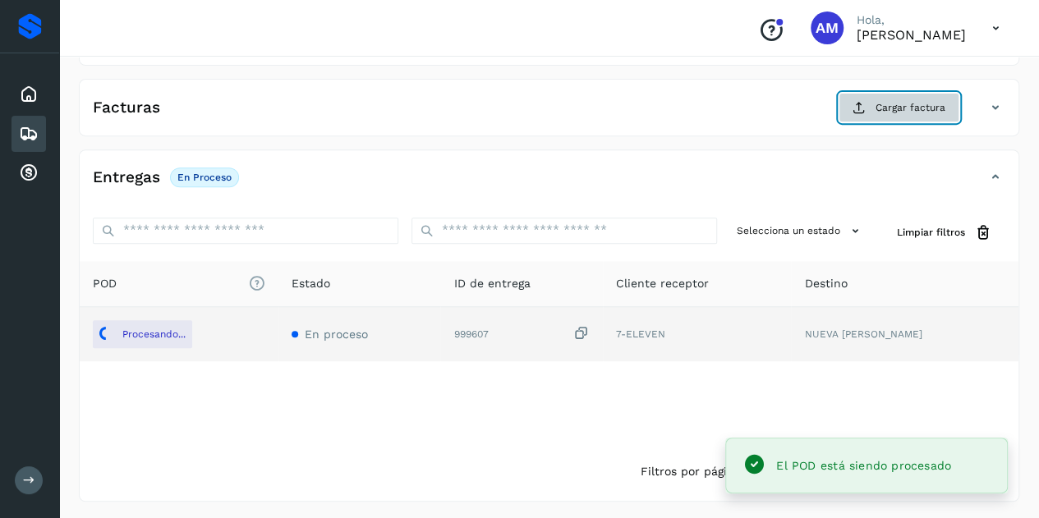
click at [914, 113] on button "Cargar factura" at bounding box center [899, 108] width 121 height 30
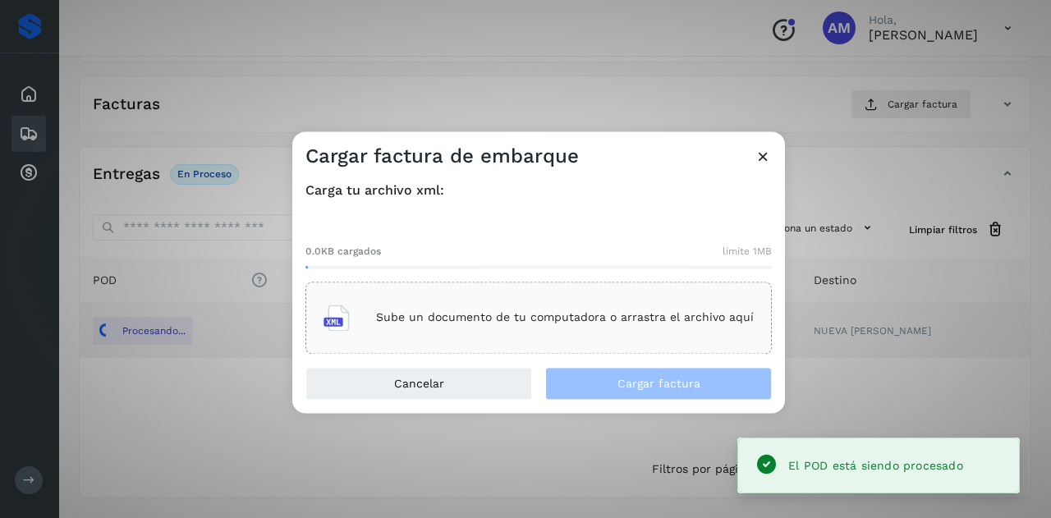
click at [402, 315] on p "Sube un documento de tu computadora o arrastra el archivo aquí" at bounding box center [565, 318] width 378 height 14
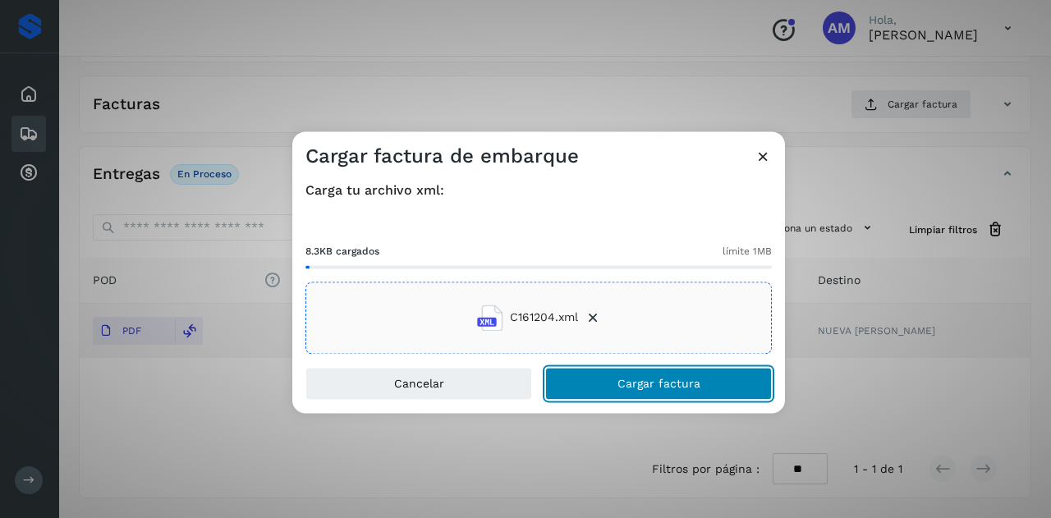
click at [600, 375] on button "Cargar factura" at bounding box center [658, 383] width 227 height 33
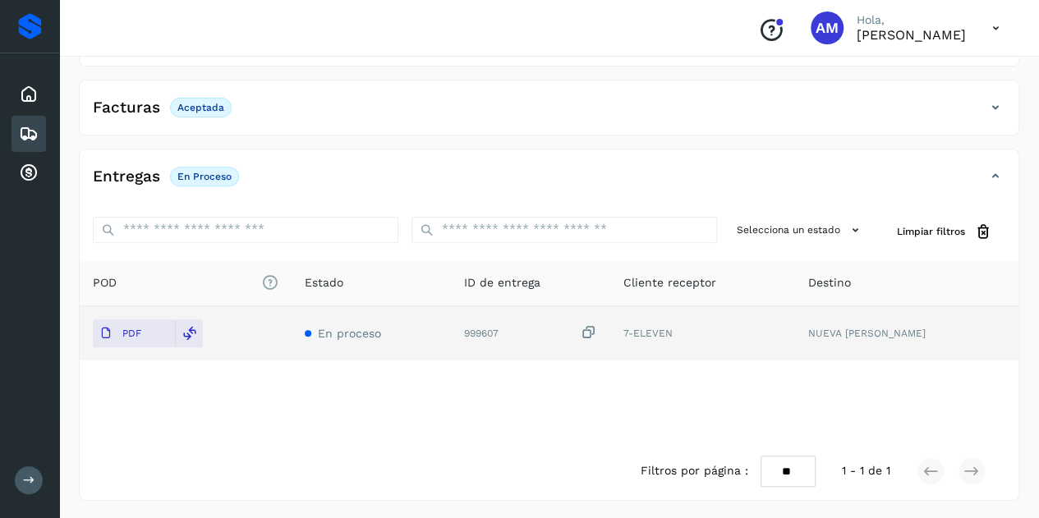
scroll to position [0, 0]
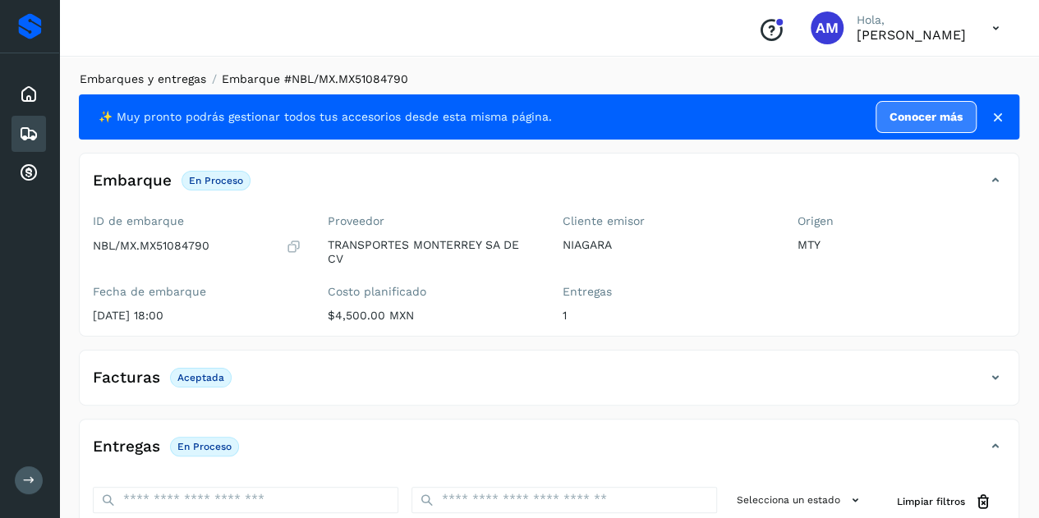
click at [150, 76] on link "Embarques y entregas" at bounding box center [143, 78] width 126 height 13
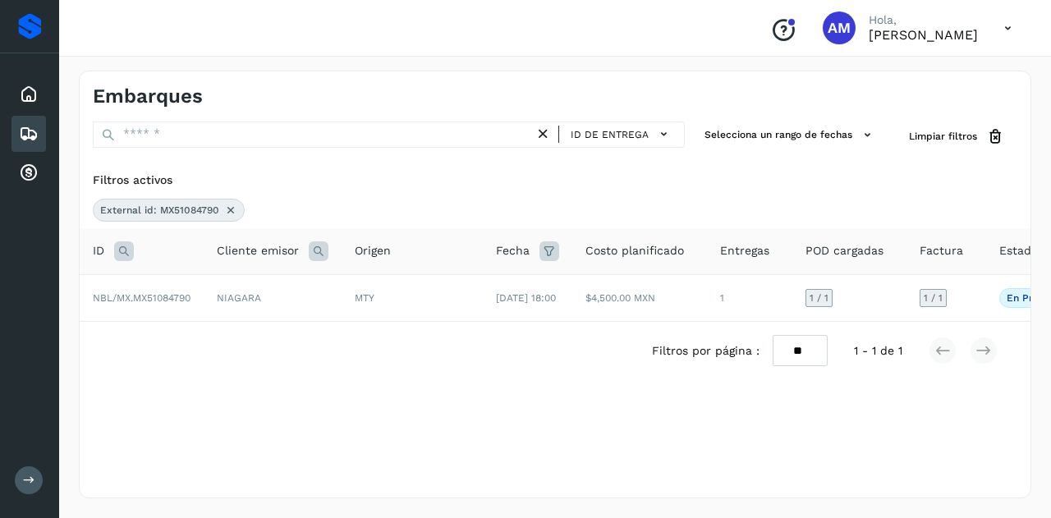
click at [227, 204] on icon at bounding box center [230, 210] width 13 height 13
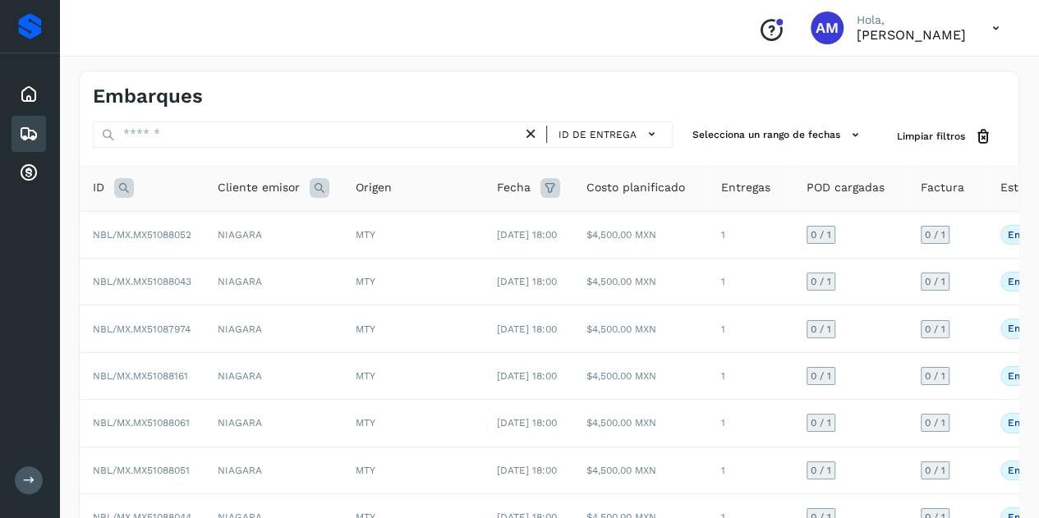
click at [126, 188] on icon at bounding box center [124, 188] width 20 height 20
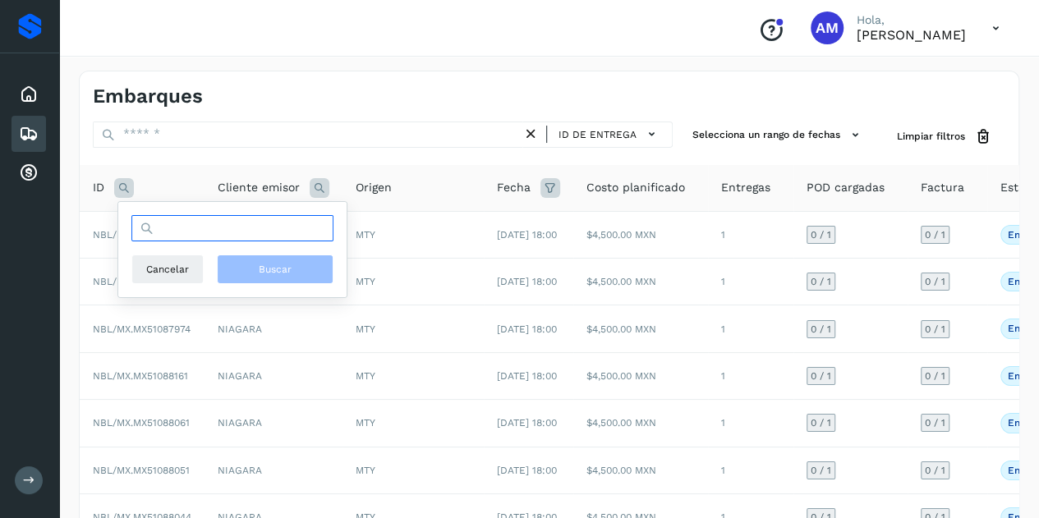
click at [199, 237] on input "text" at bounding box center [232, 228] width 202 height 26
paste input "**********"
type input "**********"
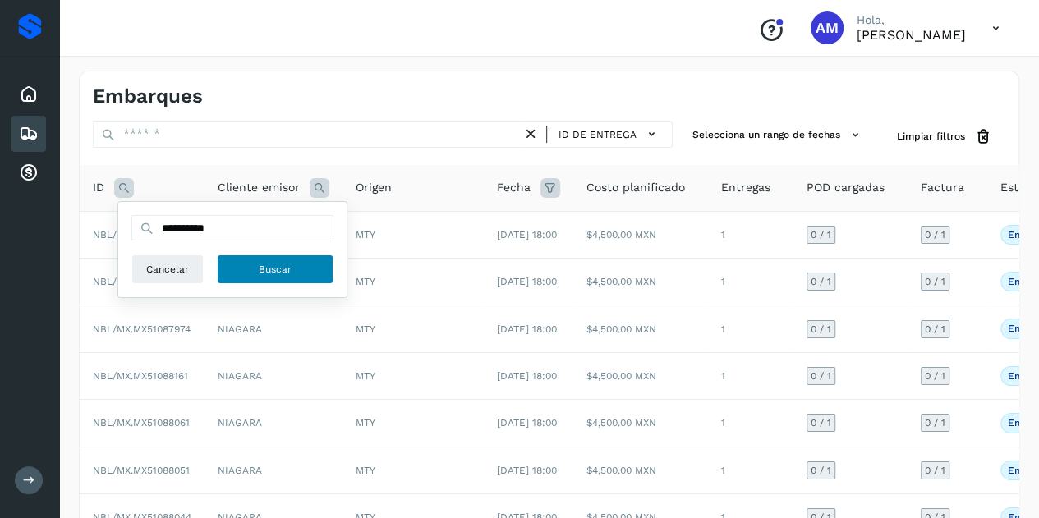
click at [286, 266] on span "Buscar" at bounding box center [275, 269] width 33 height 15
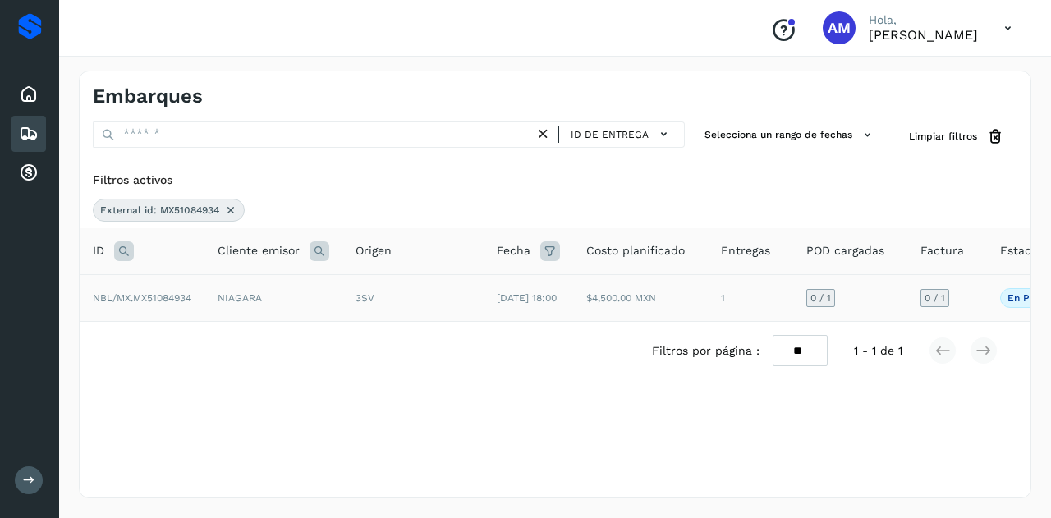
click at [215, 297] on td "NIAGARA" at bounding box center [273, 297] width 138 height 47
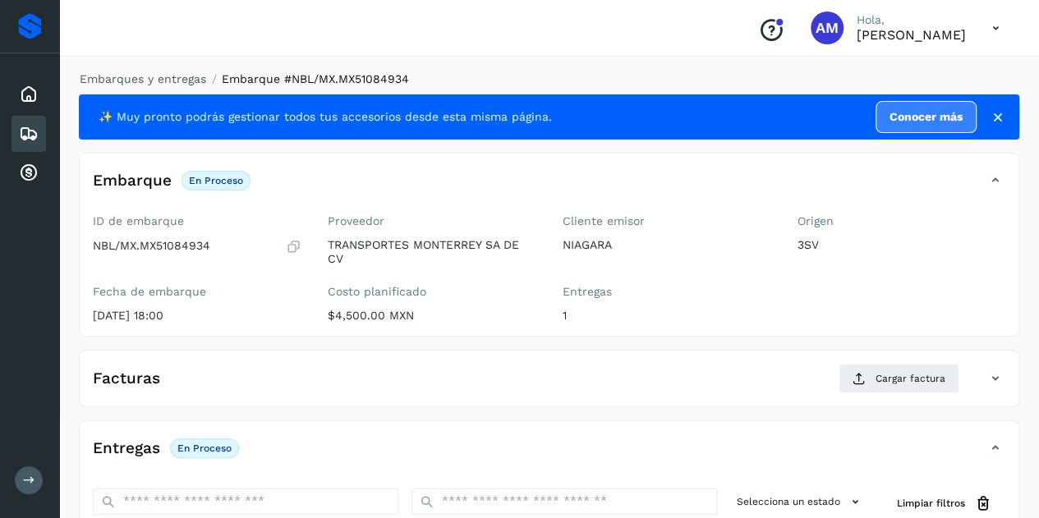
scroll to position [164, 0]
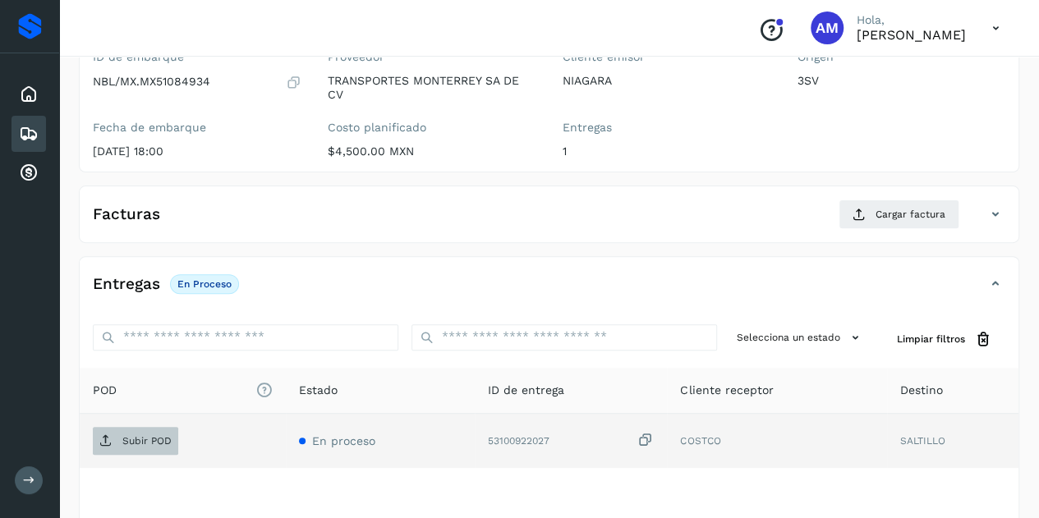
click at [145, 448] on span "Subir POD" at bounding box center [135, 441] width 85 height 26
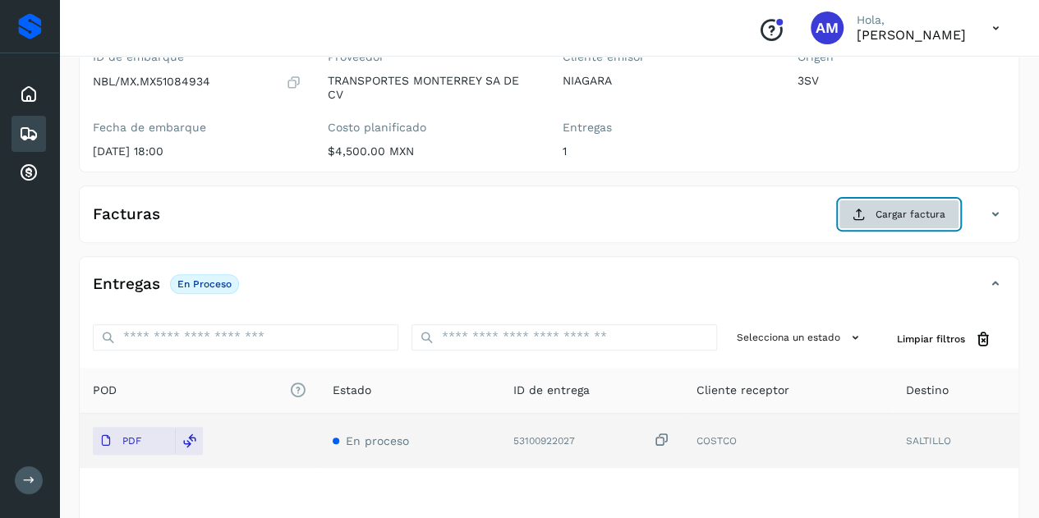
click at [878, 209] on span "Cargar factura" at bounding box center [910, 214] width 70 height 15
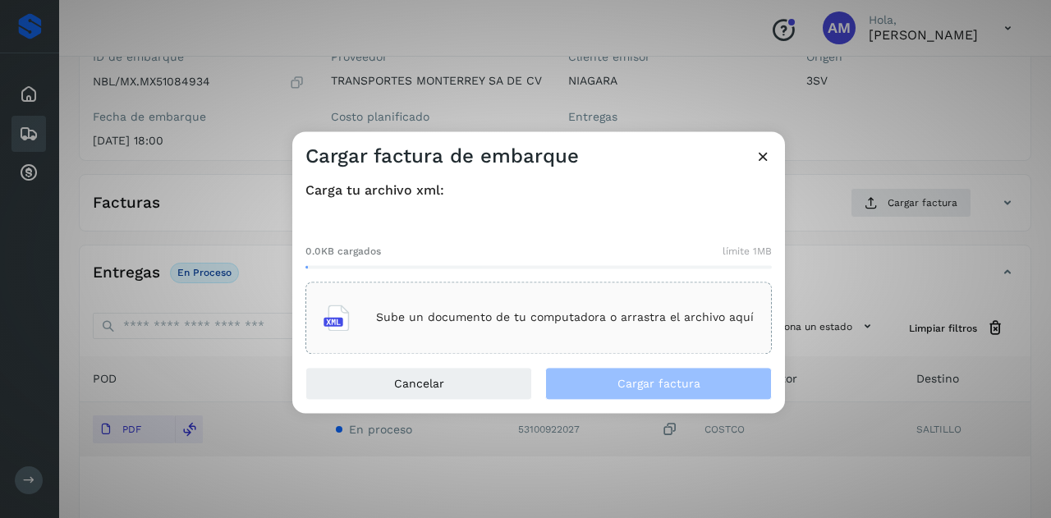
click at [547, 306] on div "Sube un documento de tu computadora o arrastra el archivo aquí" at bounding box center [539, 318] width 430 height 44
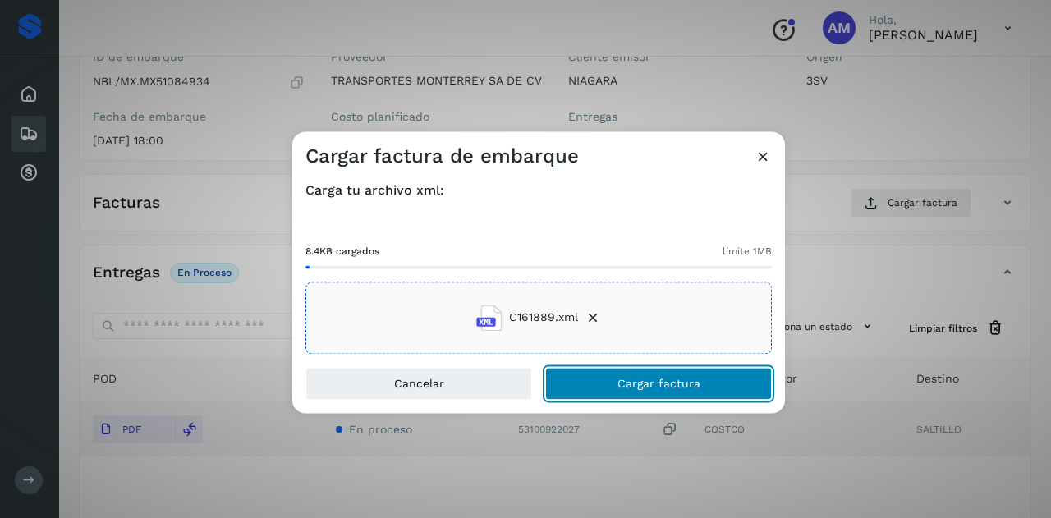
click at [647, 384] on span "Cargar factura" at bounding box center [659, 383] width 83 height 11
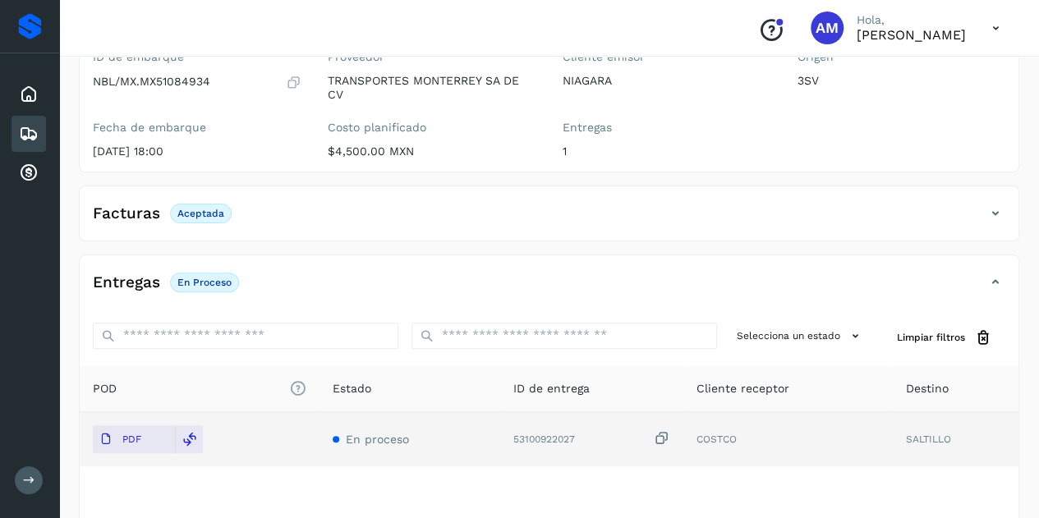
scroll to position [0, 0]
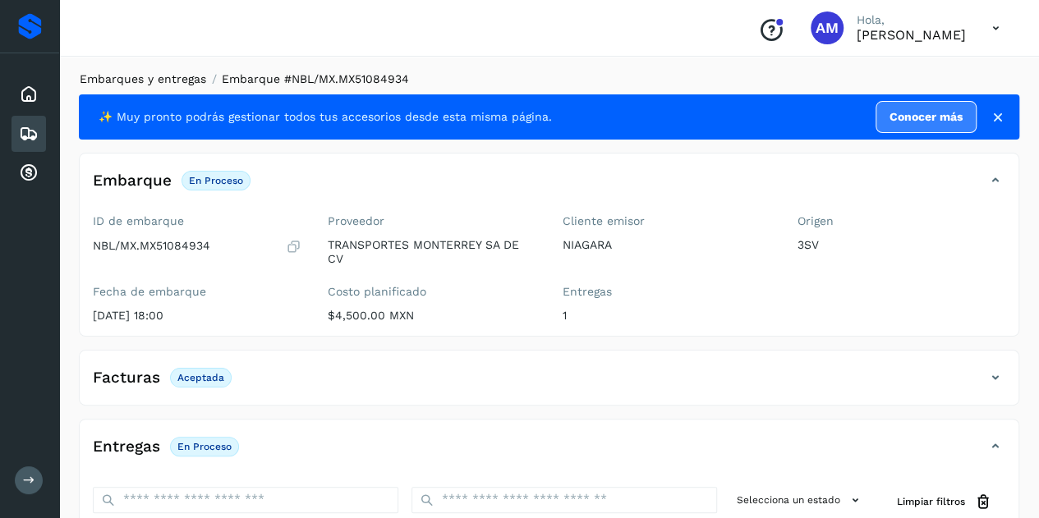
click at [102, 76] on link "Embarques y entregas" at bounding box center [143, 78] width 126 height 13
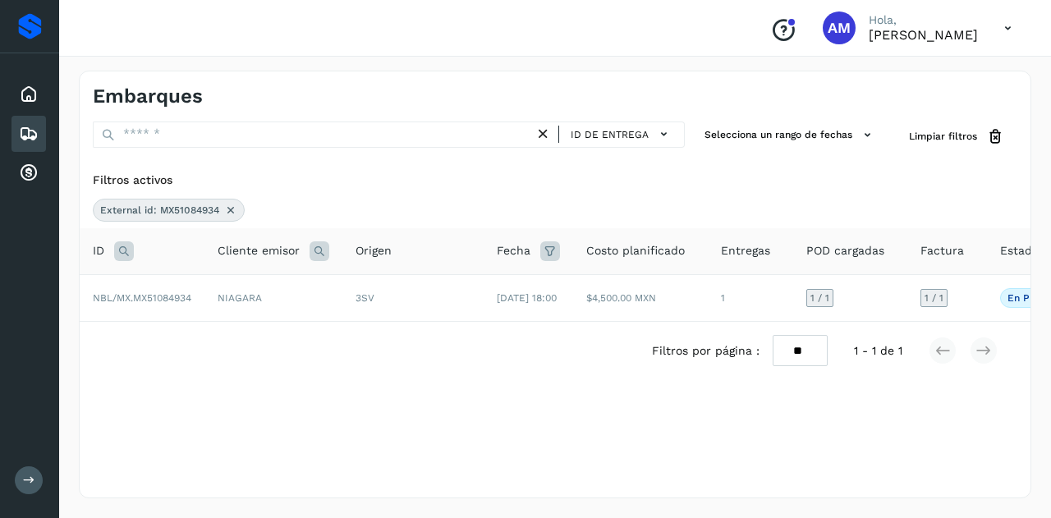
click at [233, 209] on icon at bounding box center [230, 210] width 13 height 13
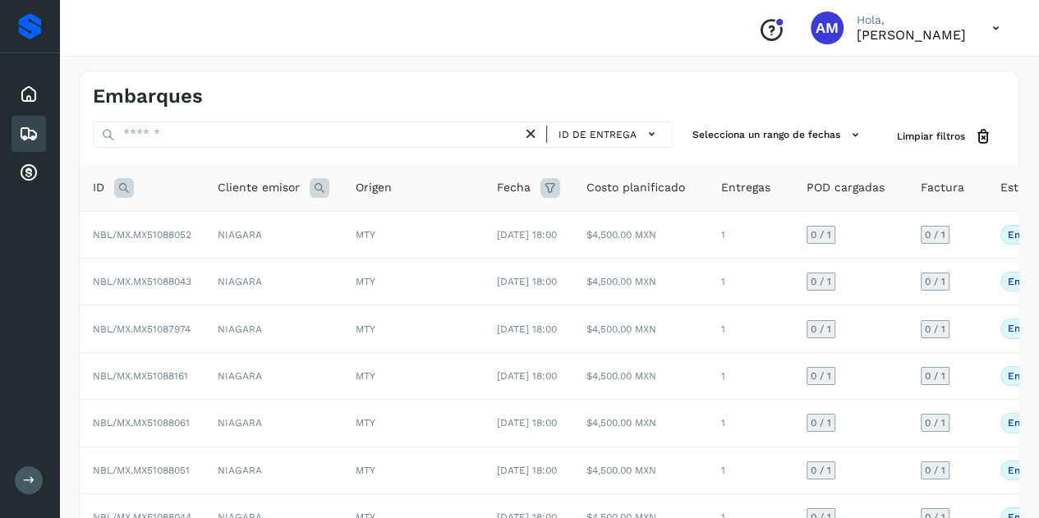
click at [128, 189] on icon at bounding box center [124, 188] width 20 height 20
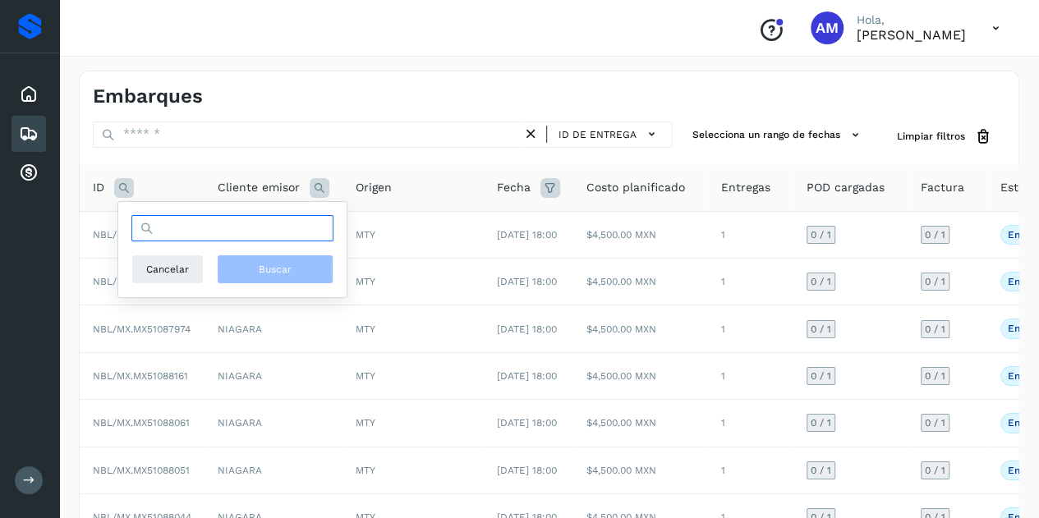
click at [197, 223] on input "text" at bounding box center [232, 228] width 202 height 26
paste input "**********"
type input "**********"
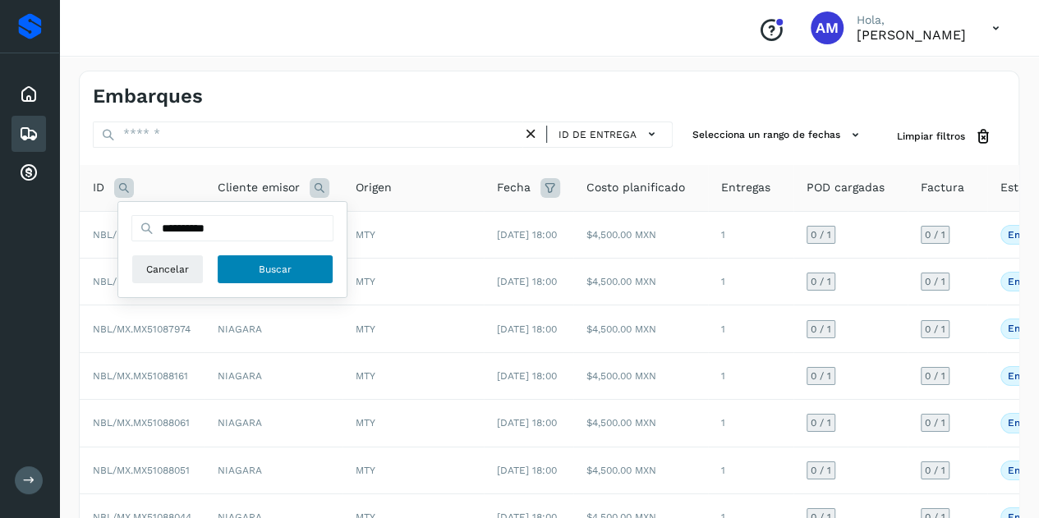
click at [306, 273] on button "Buscar" at bounding box center [275, 270] width 117 height 30
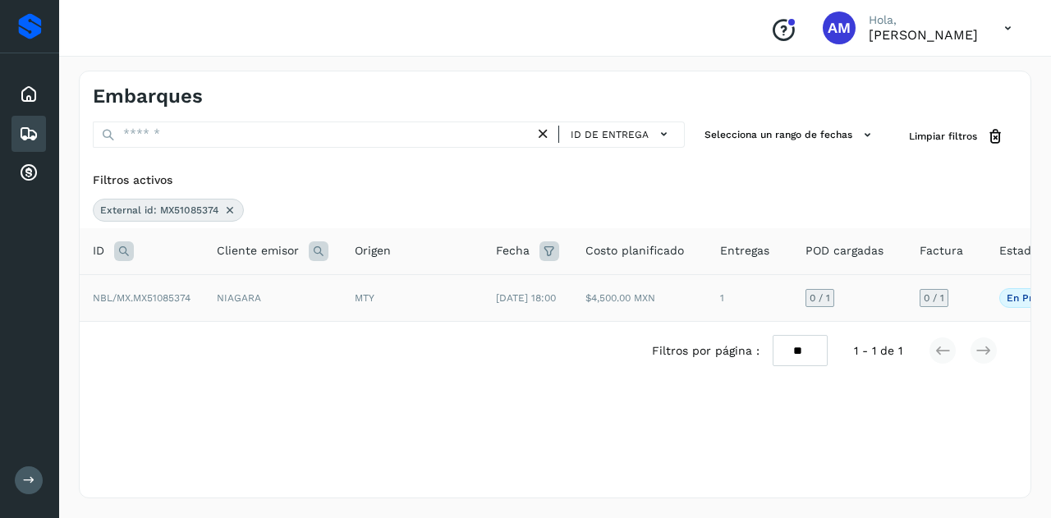
click at [256, 296] on td "NIAGARA" at bounding box center [273, 297] width 138 height 47
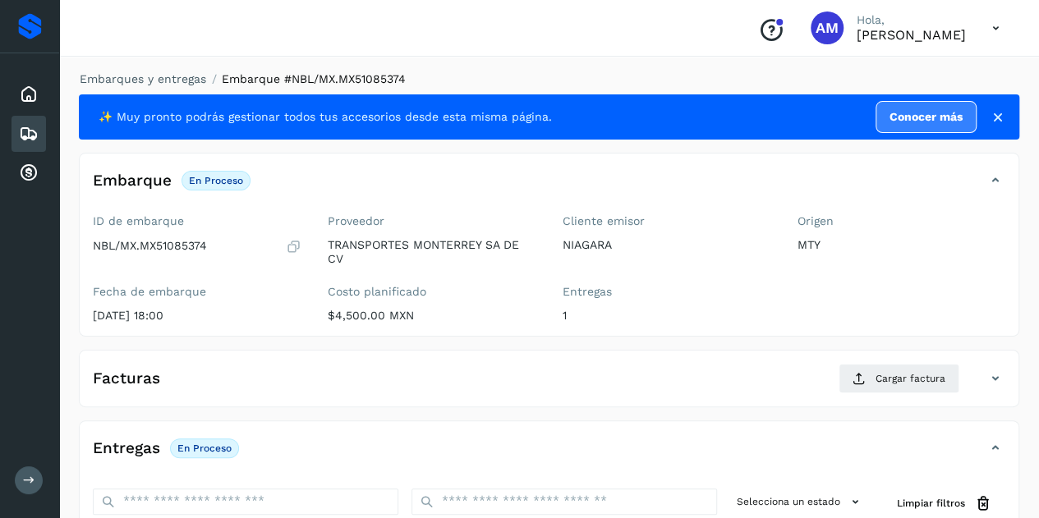
scroll to position [164, 0]
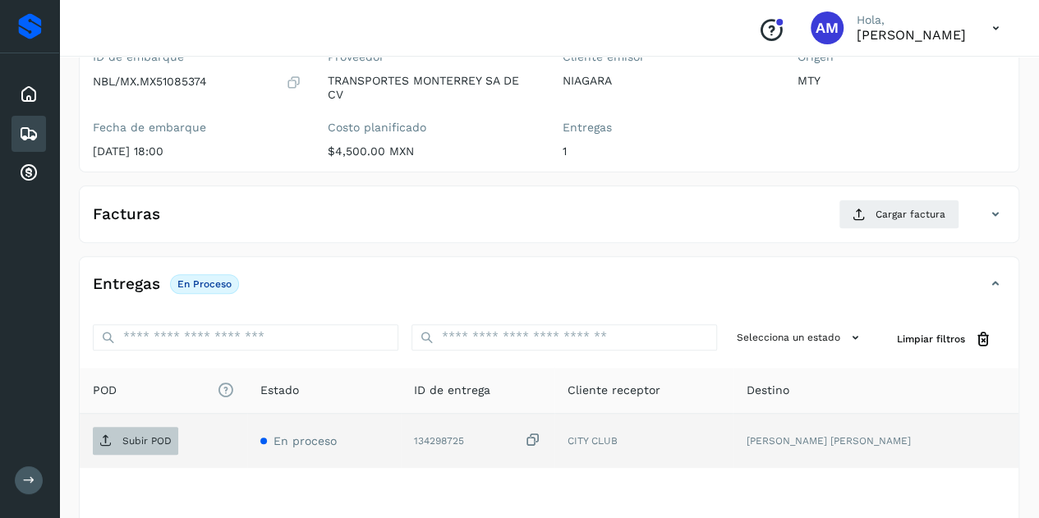
click at [166, 443] on p "Subir POD" at bounding box center [146, 440] width 49 height 11
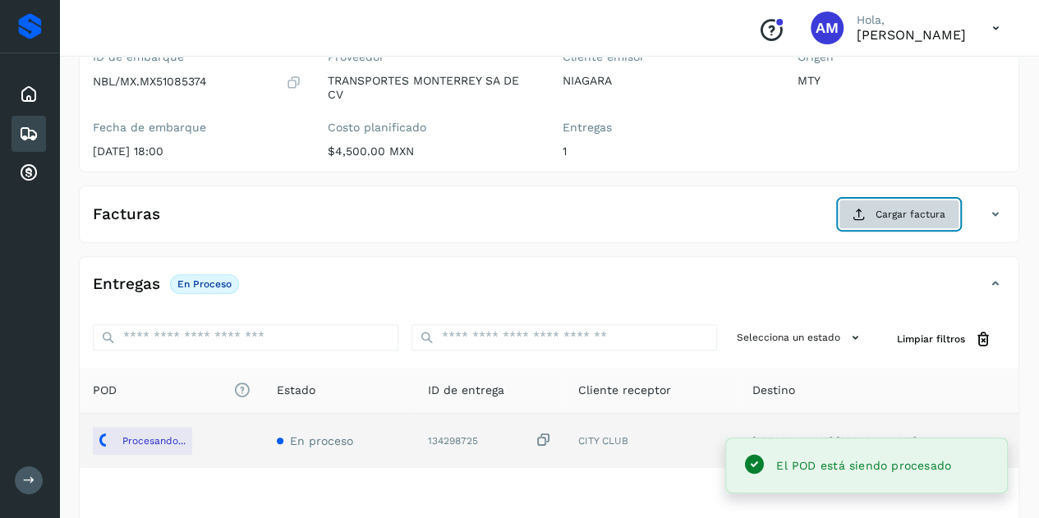
click at [871, 205] on button "Cargar factura" at bounding box center [899, 215] width 121 height 30
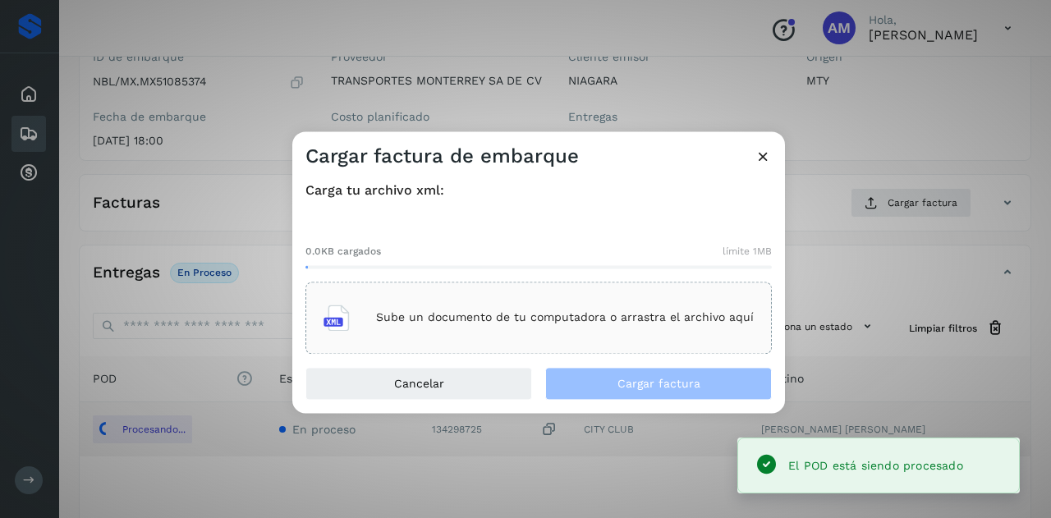
click at [639, 319] on p "Sube un documento de tu computadora o arrastra el archivo aquí" at bounding box center [565, 318] width 378 height 14
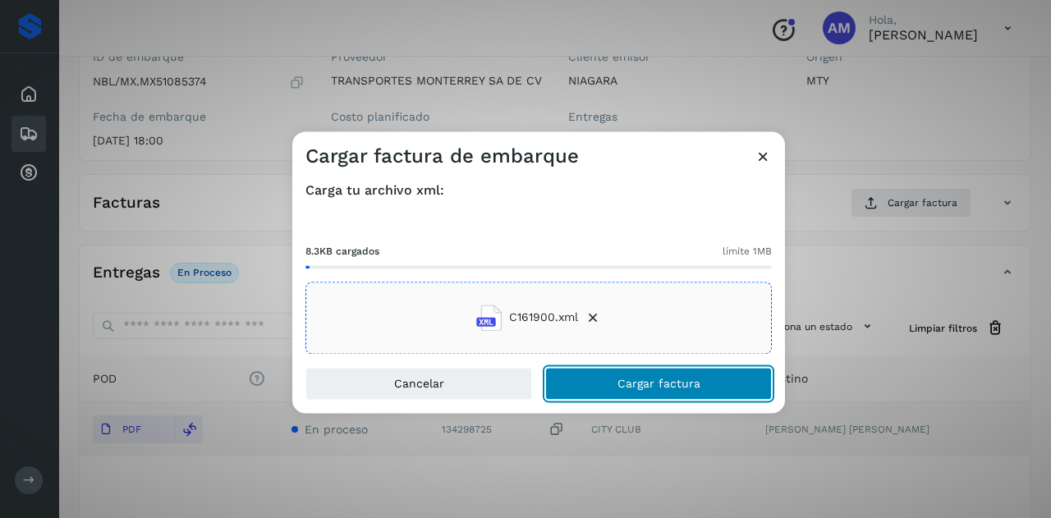
click at [598, 382] on button "Cargar factura" at bounding box center [658, 383] width 227 height 33
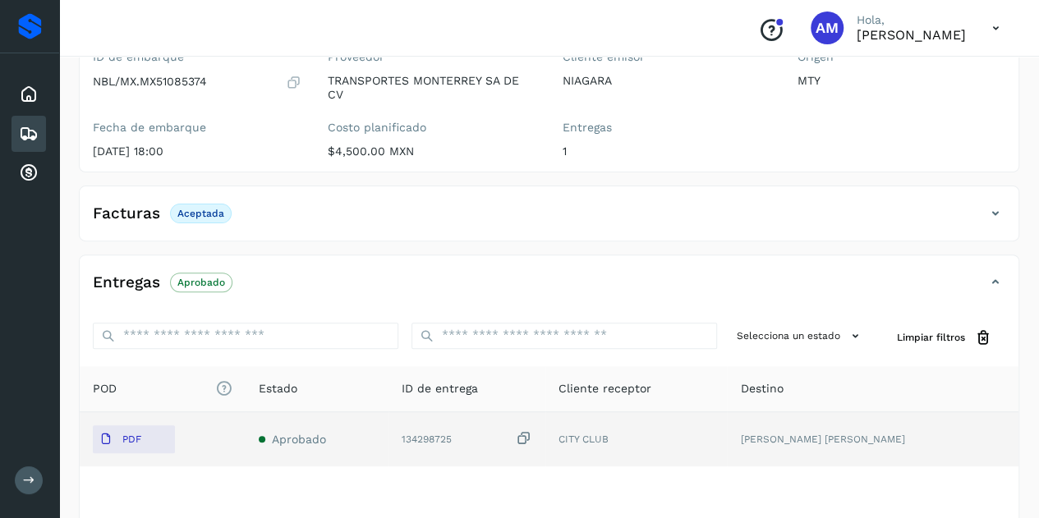
scroll to position [0, 0]
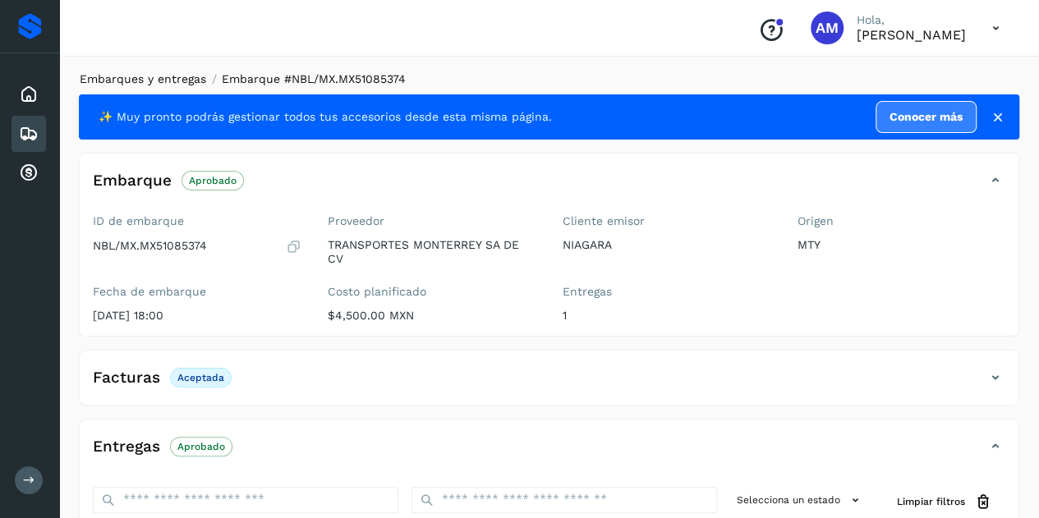
click at [140, 78] on link "Embarques y entregas" at bounding box center [143, 78] width 126 height 13
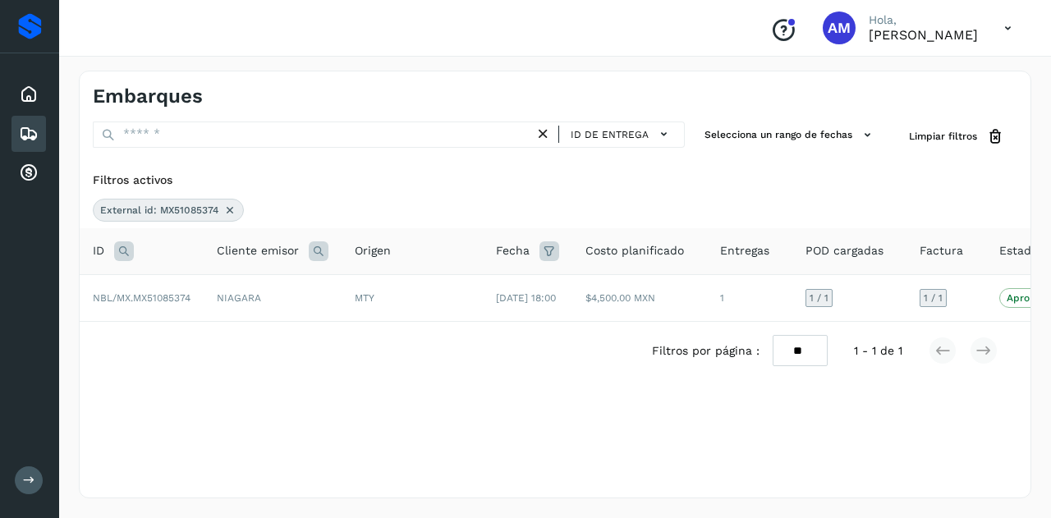
click at [232, 204] on icon at bounding box center [229, 210] width 13 height 13
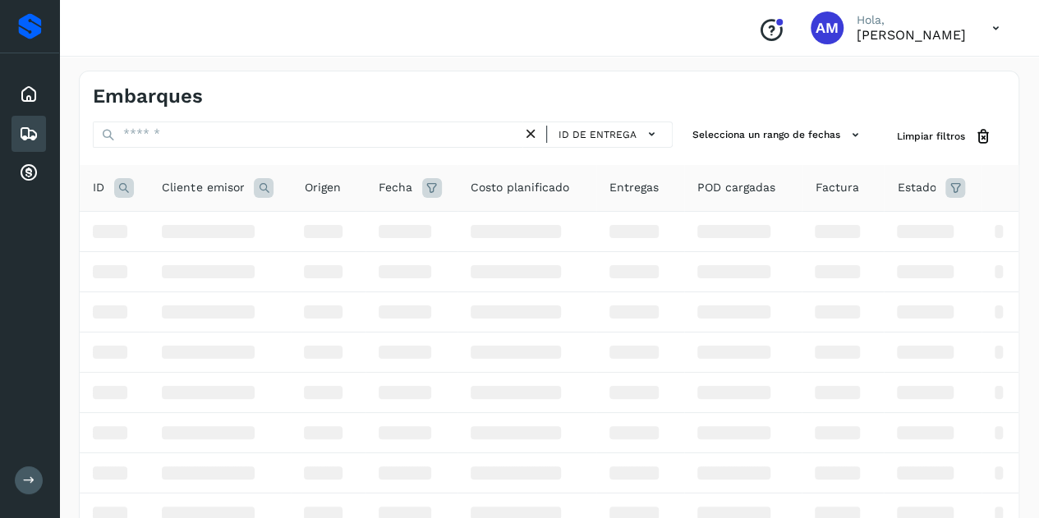
click at [122, 186] on icon at bounding box center [124, 188] width 20 height 20
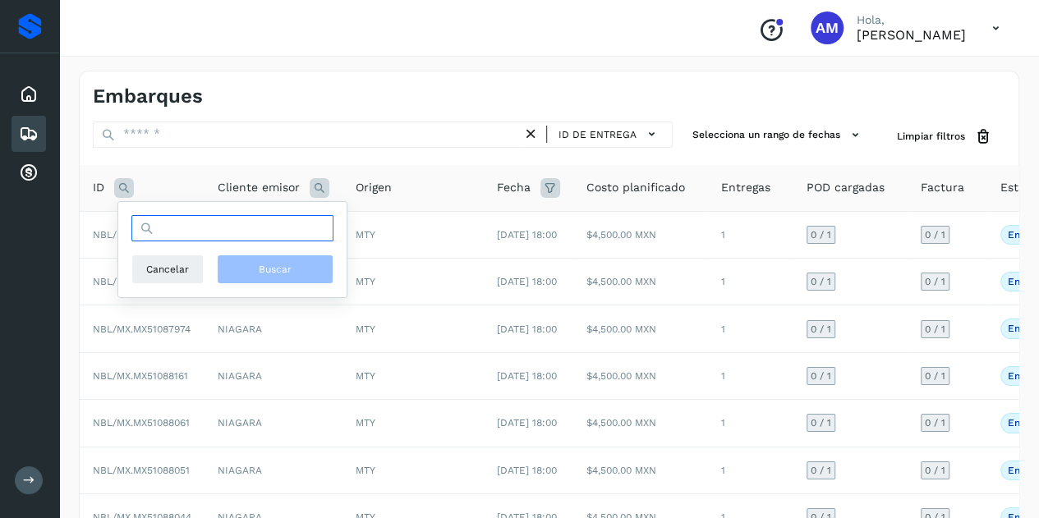
click at [221, 232] on input "text" at bounding box center [232, 228] width 202 height 26
paste input "**********"
type input "**********"
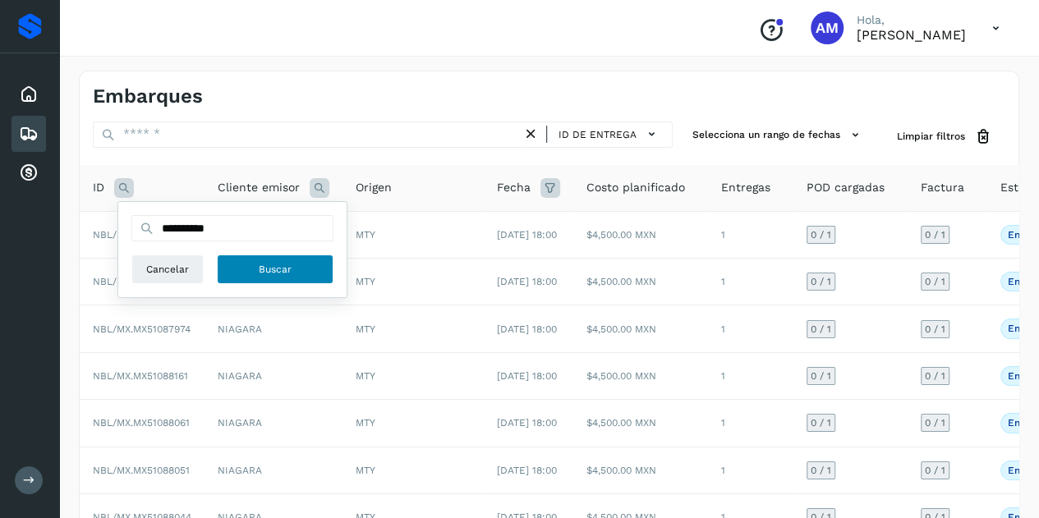
click at [289, 269] on span "Buscar" at bounding box center [275, 269] width 33 height 15
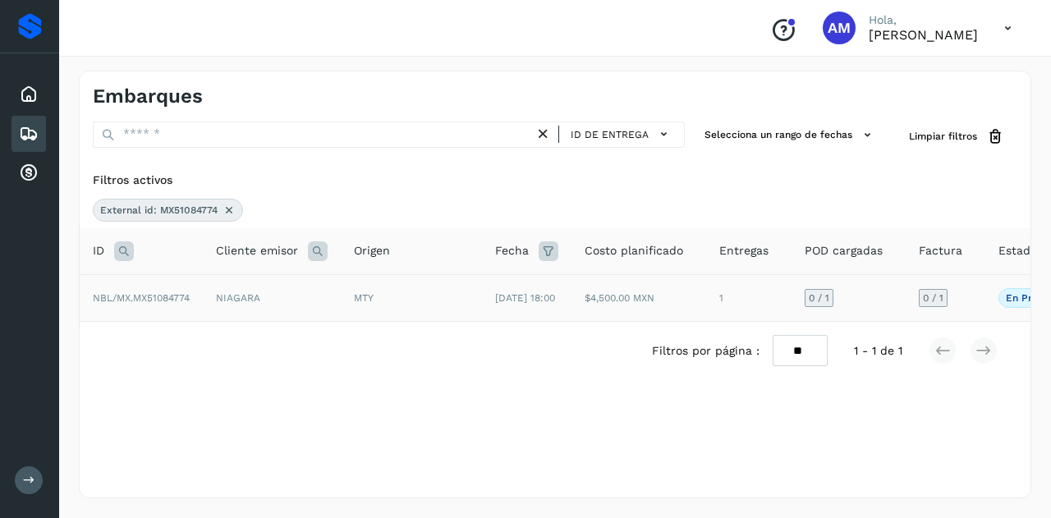
click at [153, 303] on span "NBL/MX.MX51084774" at bounding box center [141, 297] width 97 height 11
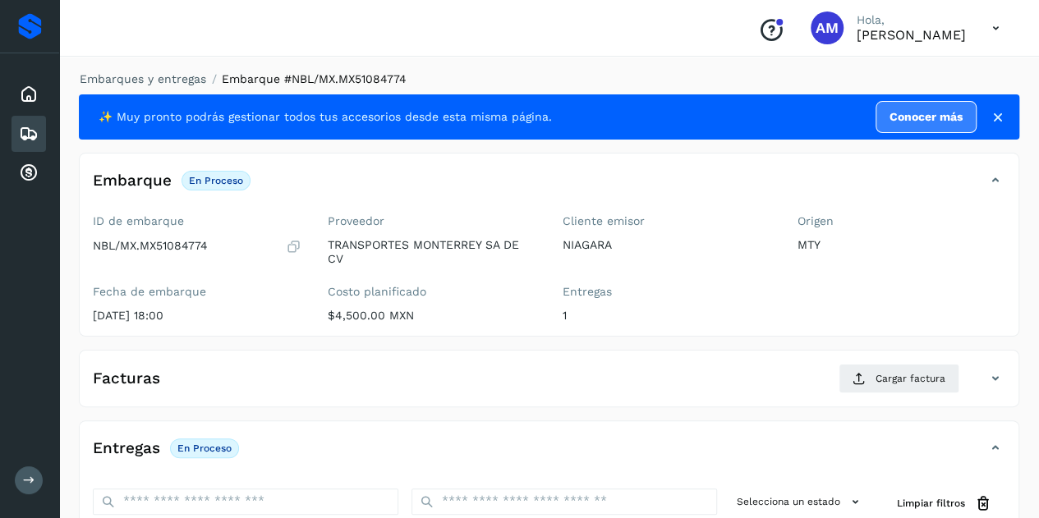
scroll to position [246, 0]
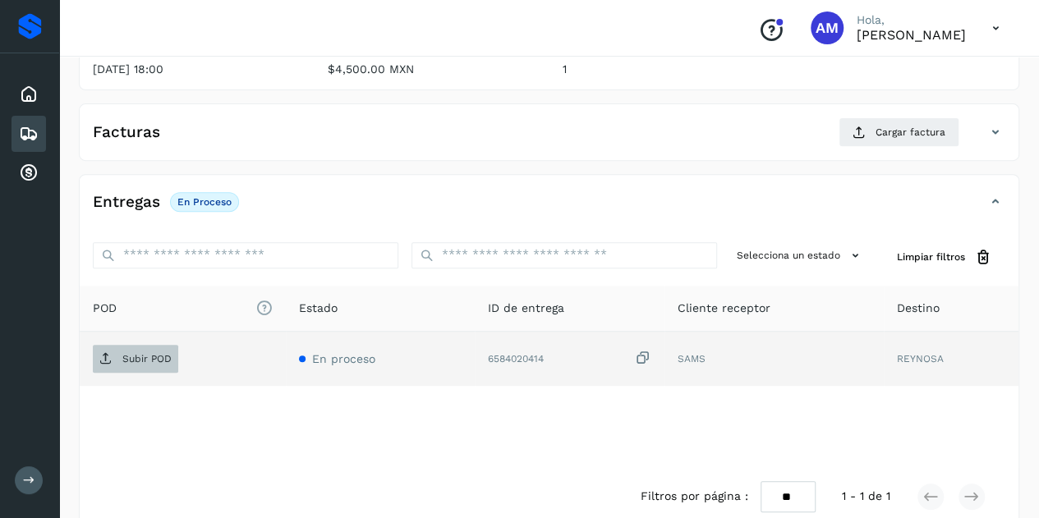
click at [159, 356] on p "Subir POD" at bounding box center [146, 358] width 49 height 11
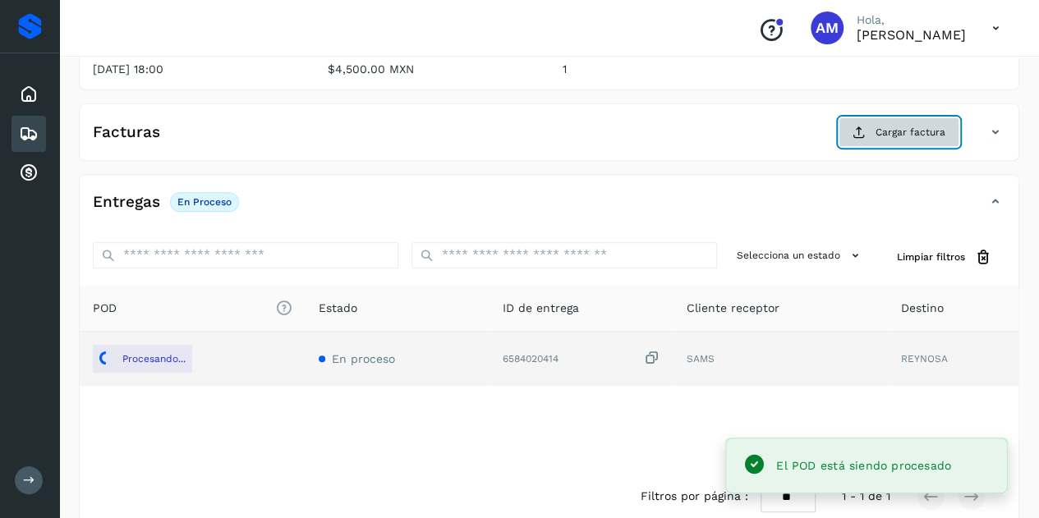
click at [865, 136] on icon at bounding box center [858, 132] width 13 height 13
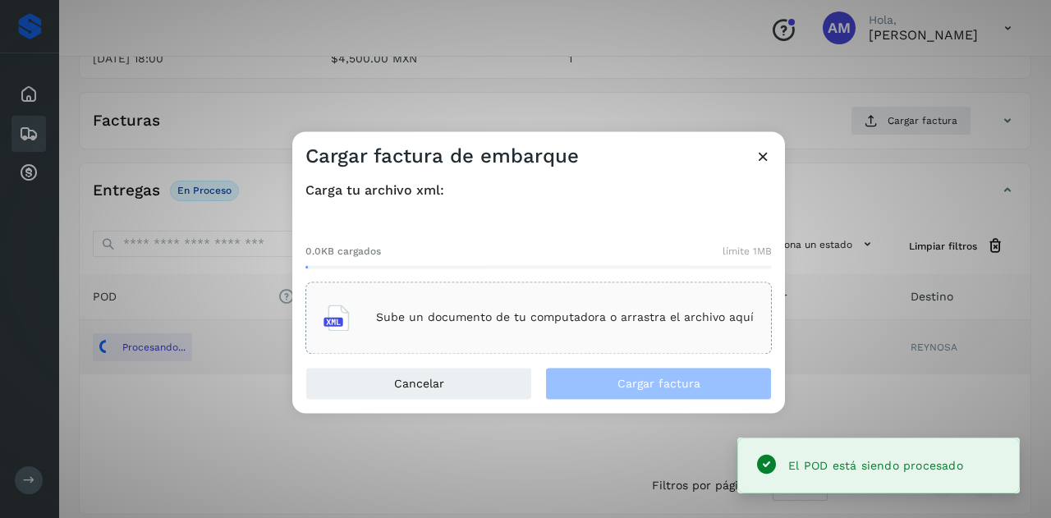
click at [560, 280] on div "0.0KB cargados límite 1MB Sube un documento de tu computadora o arrastra el arc…" at bounding box center [539, 286] width 466 height 136
click at [540, 310] on div "Sube un documento de tu computadora o arrastra el archivo aquí" at bounding box center [539, 318] width 430 height 44
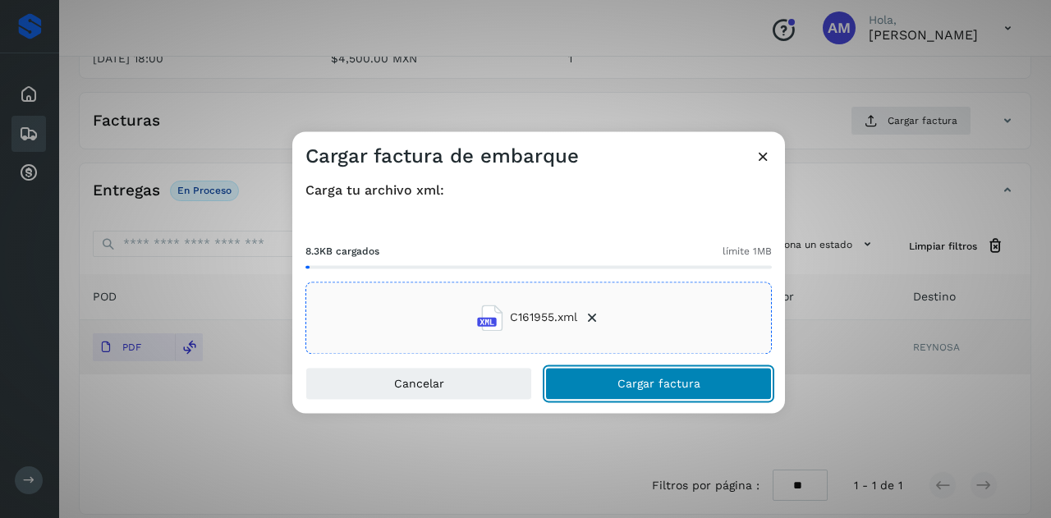
click at [641, 382] on span "Cargar factura" at bounding box center [659, 383] width 83 height 11
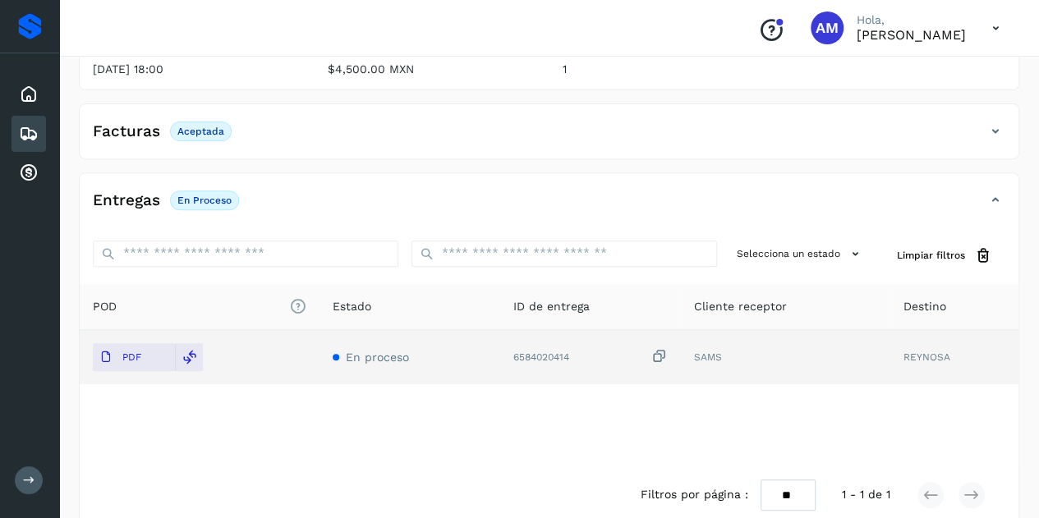
scroll to position [0, 0]
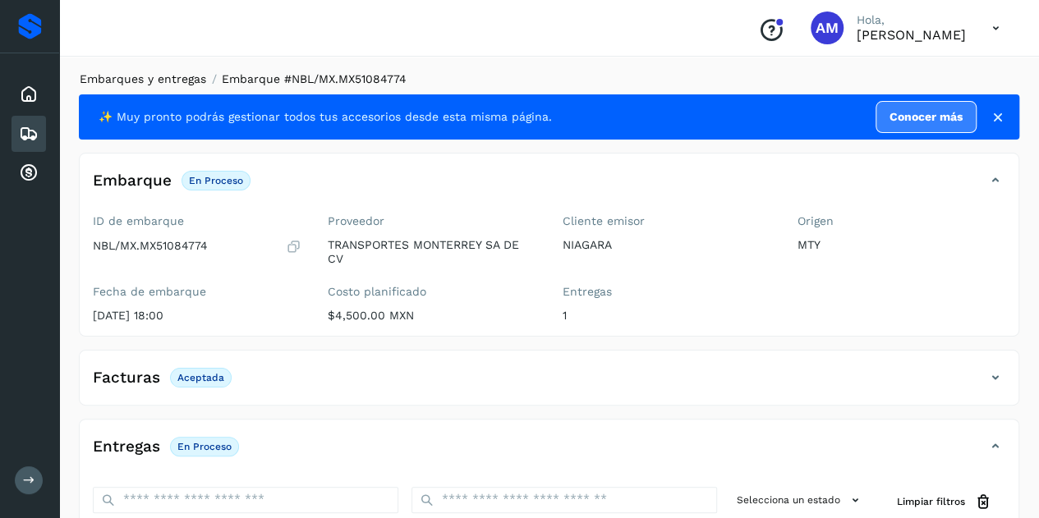
click at [169, 73] on link "Embarques y entregas" at bounding box center [143, 78] width 126 height 13
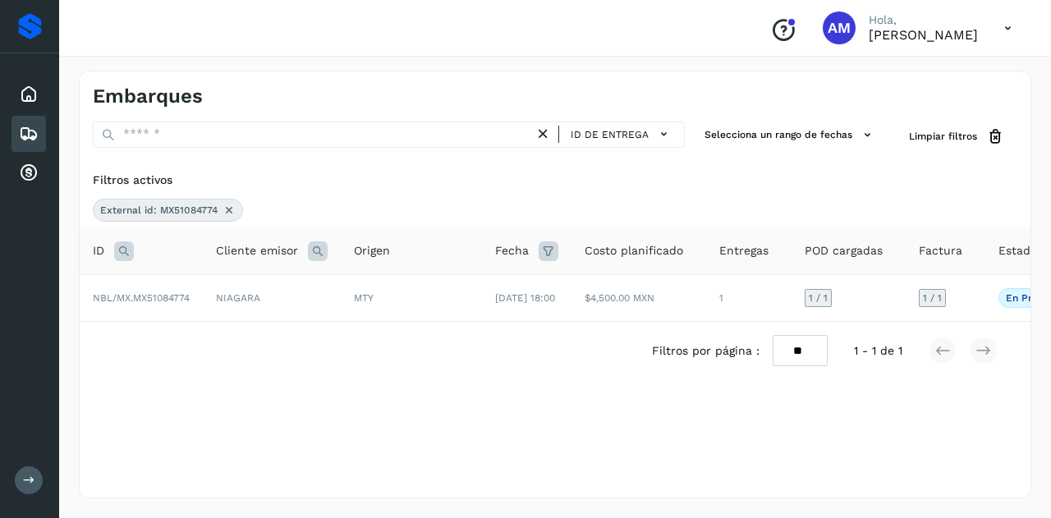
click at [545, 132] on icon at bounding box center [543, 134] width 17 height 17
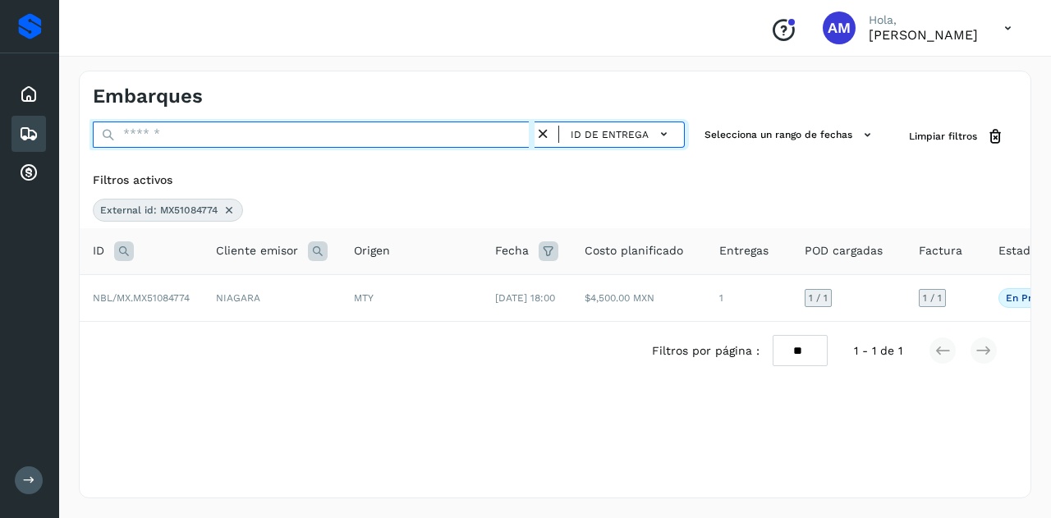
click at [278, 139] on input "text" at bounding box center [314, 135] width 442 height 26
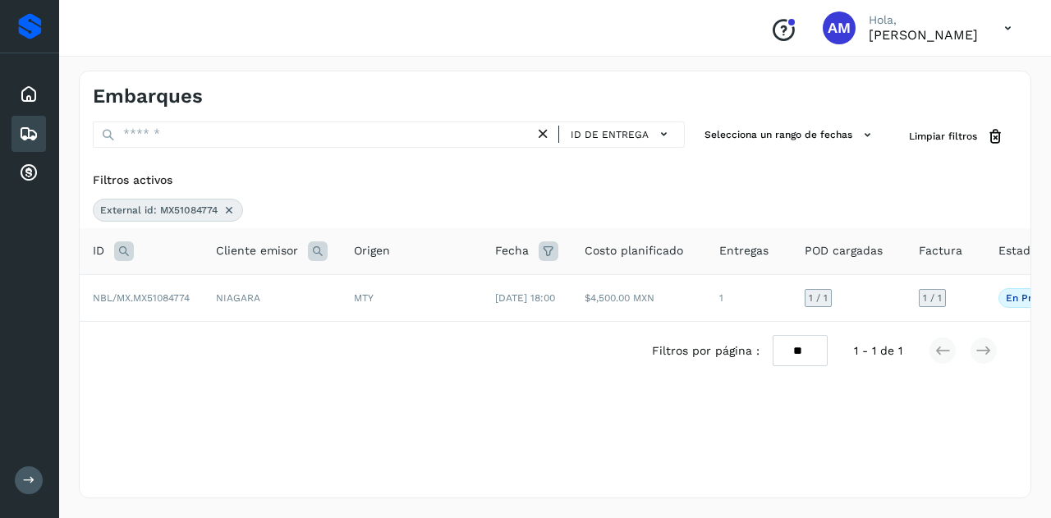
click at [468, 177] on div "Filtros activos" at bounding box center [555, 180] width 925 height 17
click at [230, 208] on icon at bounding box center [229, 210] width 13 height 13
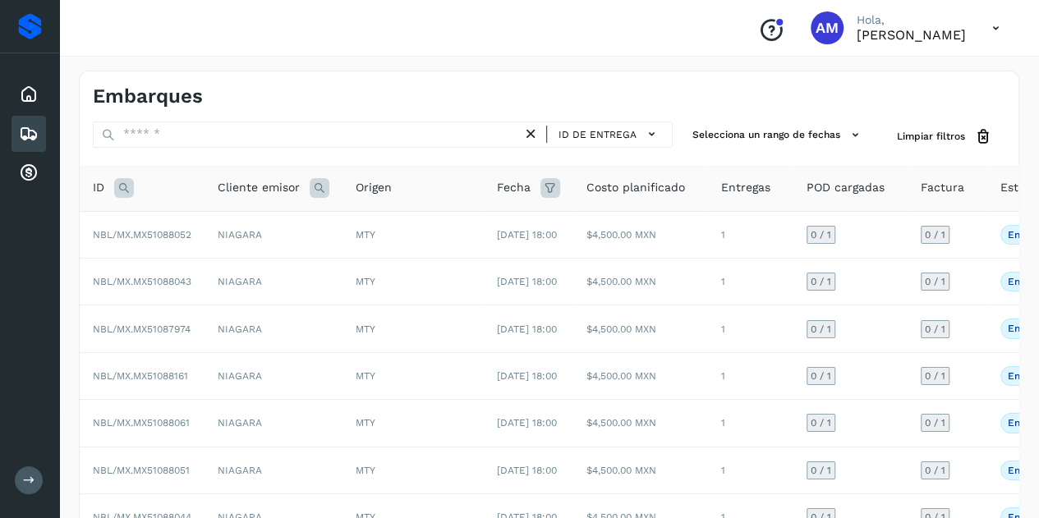
click at [122, 183] on icon at bounding box center [124, 188] width 20 height 20
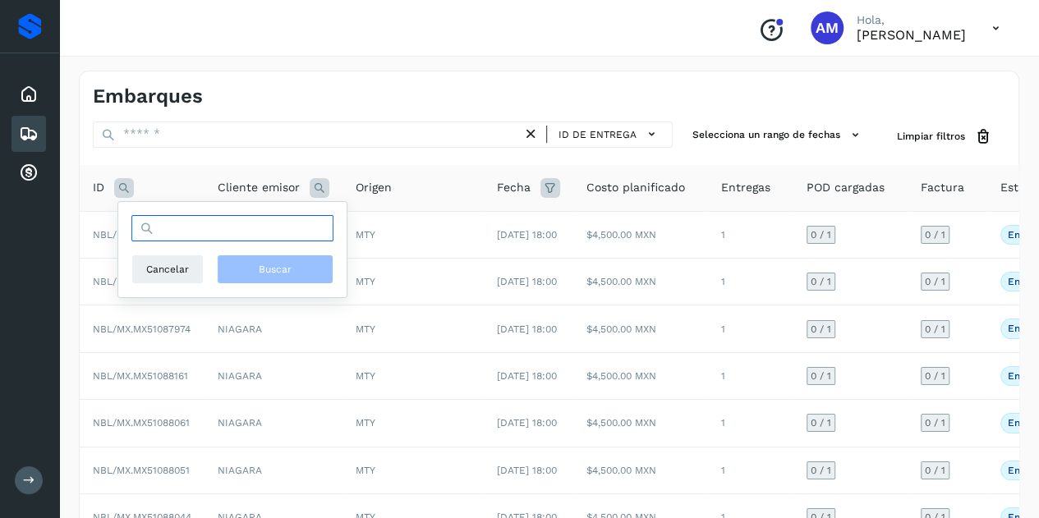
click at [226, 229] on input "text" at bounding box center [232, 228] width 202 height 26
paste input "**********"
type input "**********"
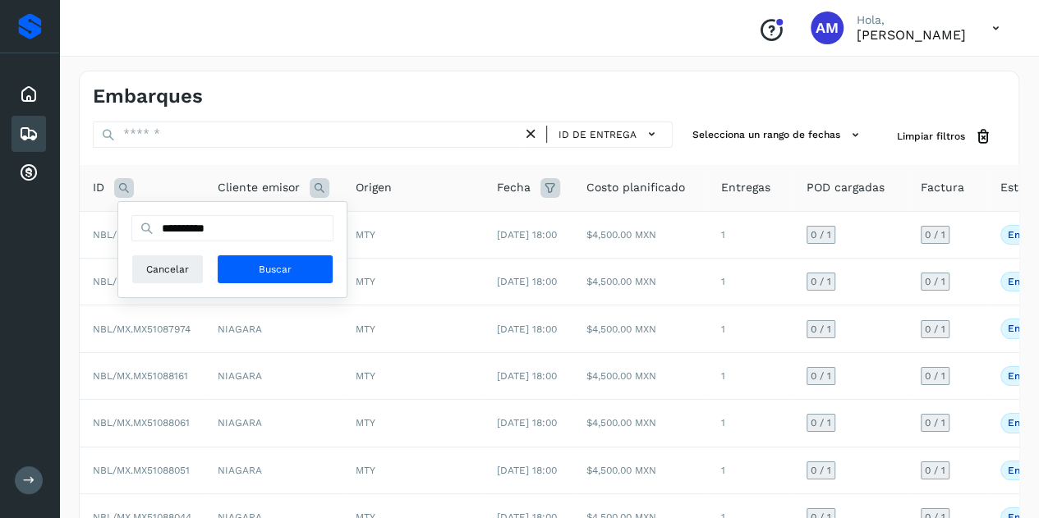
click at [278, 251] on div "**********" at bounding box center [232, 249] width 202 height 69
click at [270, 273] on span "Buscar" at bounding box center [275, 269] width 33 height 15
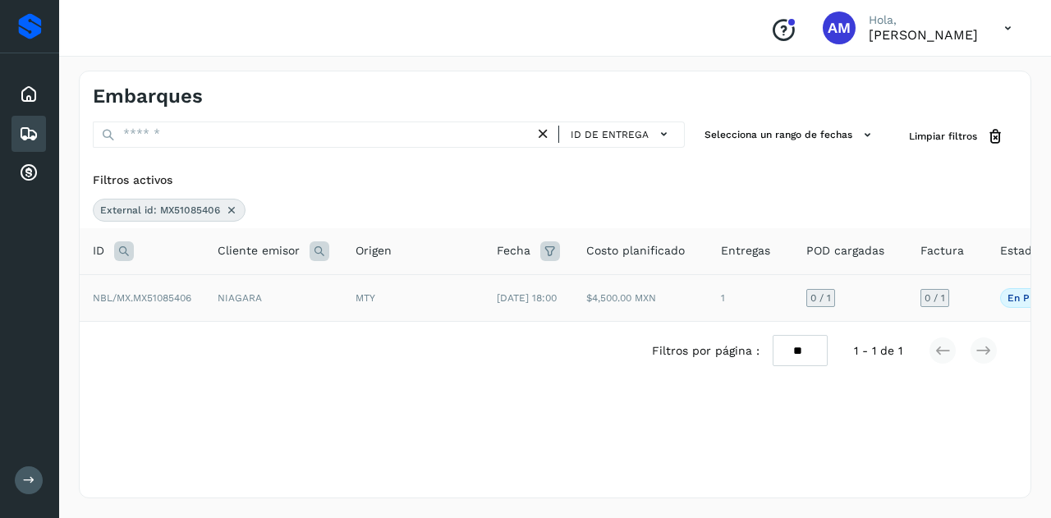
click at [261, 309] on td "NIAGARA" at bounding box center [273, 297] width 138 height 47
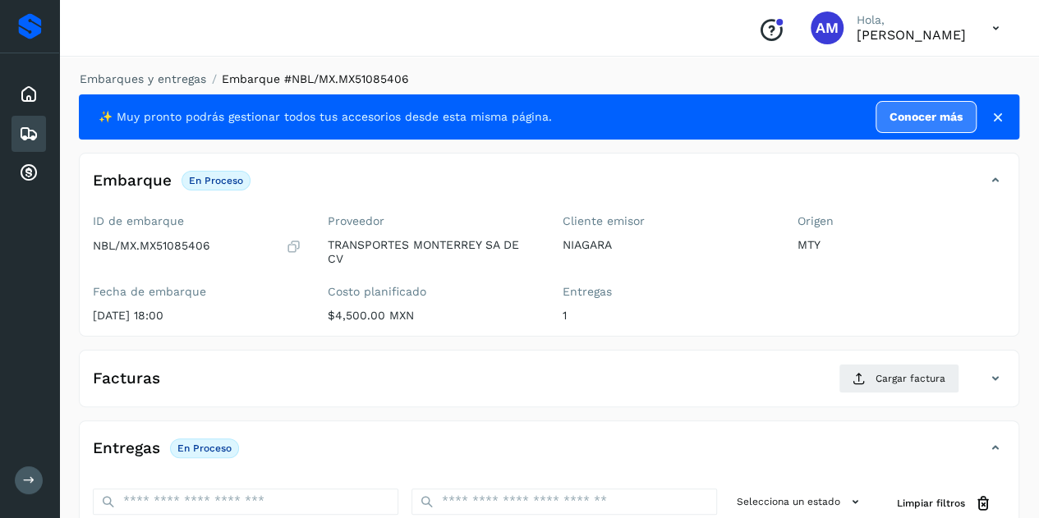
scroll to position [164, 0]
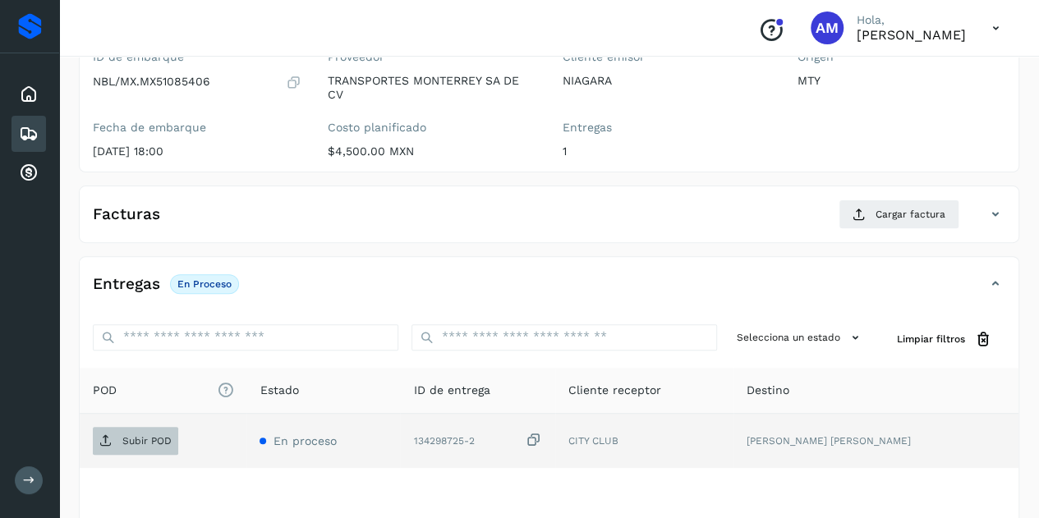
click at [171, 444] on span "Subir POD" at bounding box center [135, 441] width 85 height 26
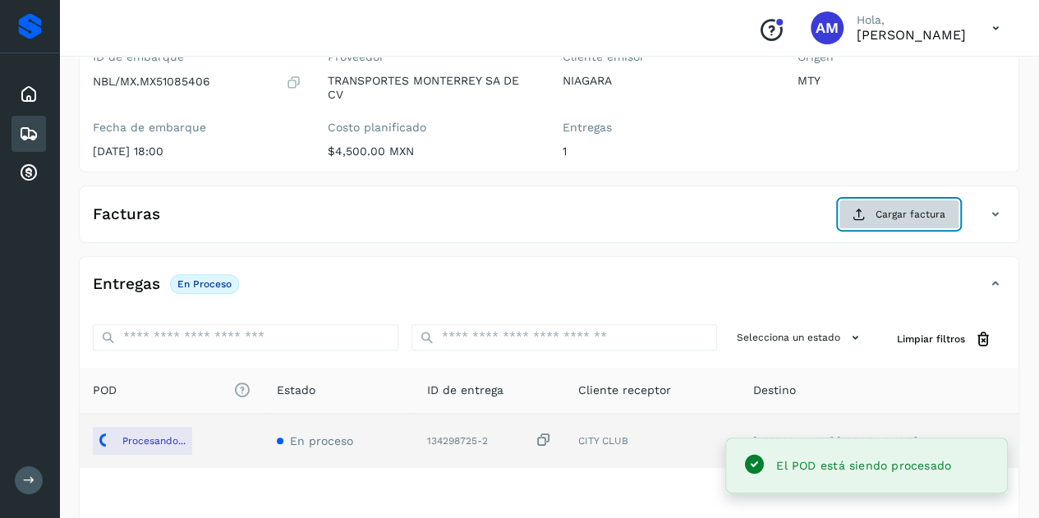
click at [892, 220] on button "Cargar factura" at bounding box center [899, 215] width 121 height 30
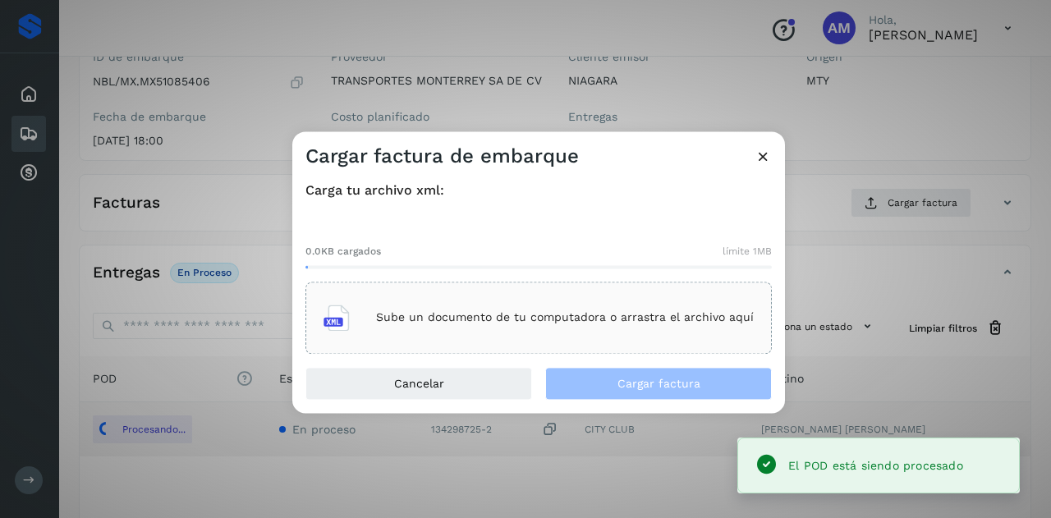
click at [559, 333] on div "Sube un documento de tu computadora o arrastra el archivo aquí" at bounding box center [539, 318] width 430 height 44
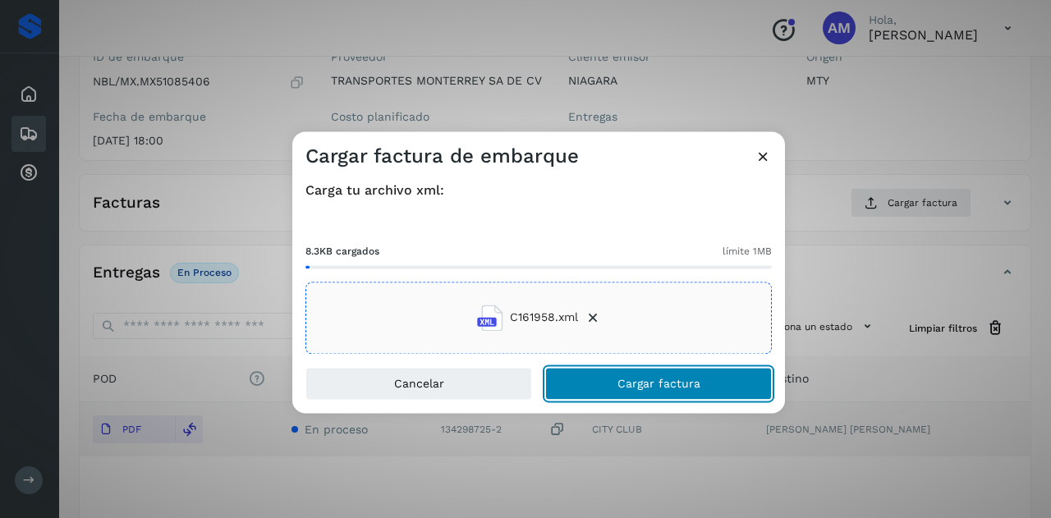
click at [659, 388] on span "Cargar factura" at bounding box center [659, 383] width 83 height 11
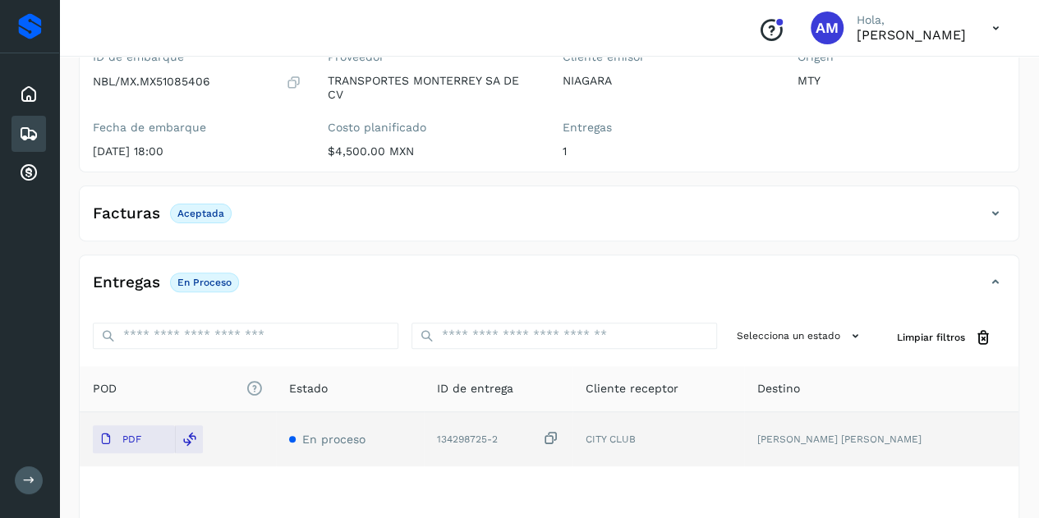
scroll to position [0, 0]
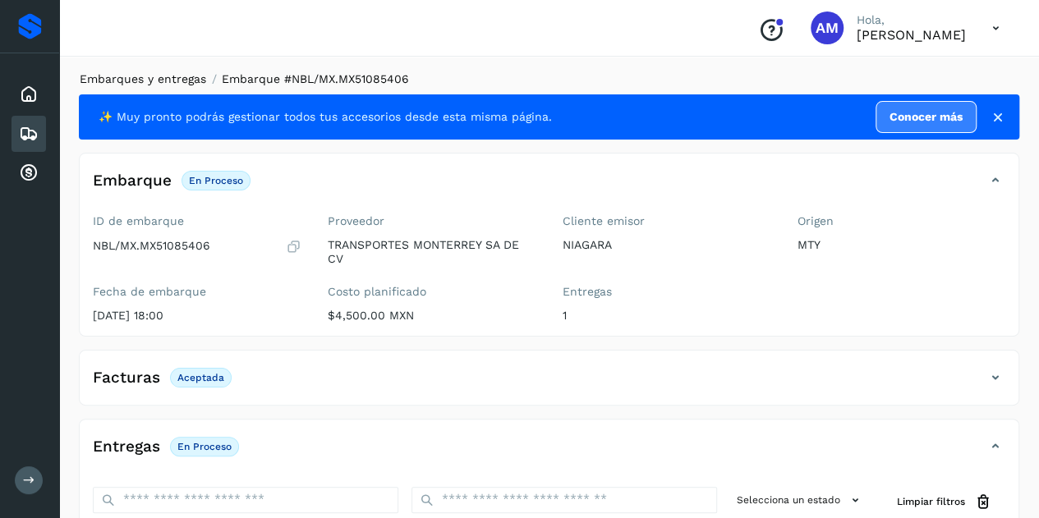
click at [170, 79] on link "Embarques y entregas" at bounding box center [143, 78] width 126 height 13
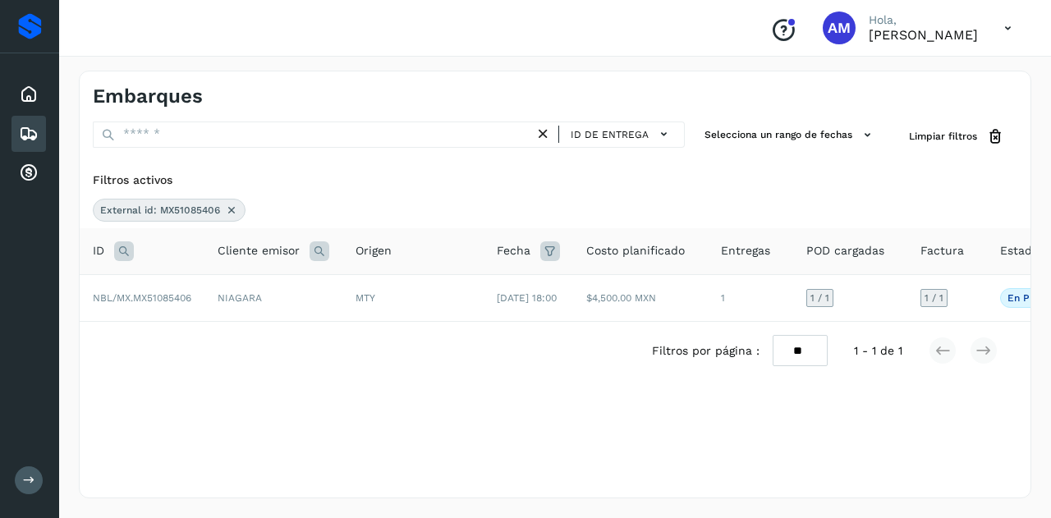
click at [227, 212] on icon at bounding box center [231, 210] width 13 height 13
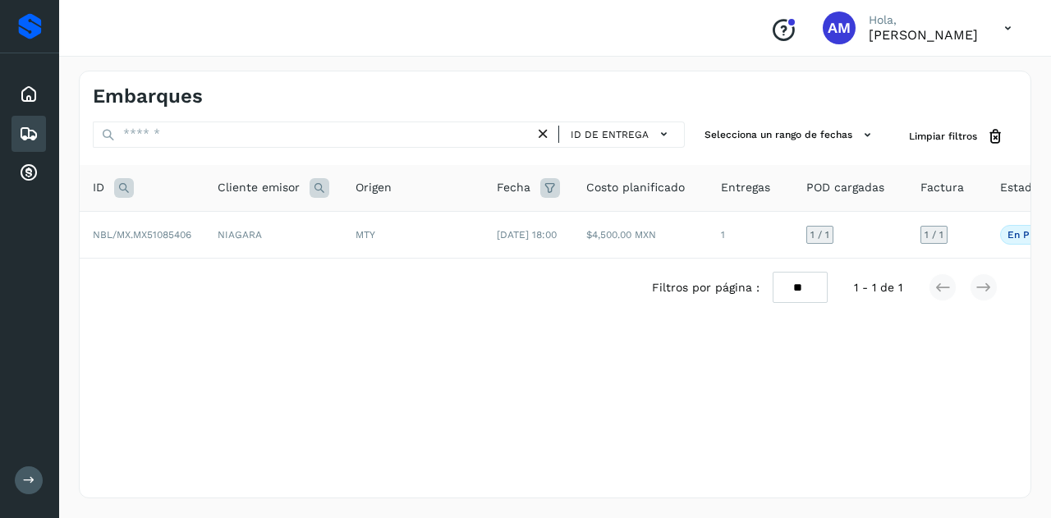
click at [163, 206] on th "ID" at bounding box center [142, 188] width 125 height 47
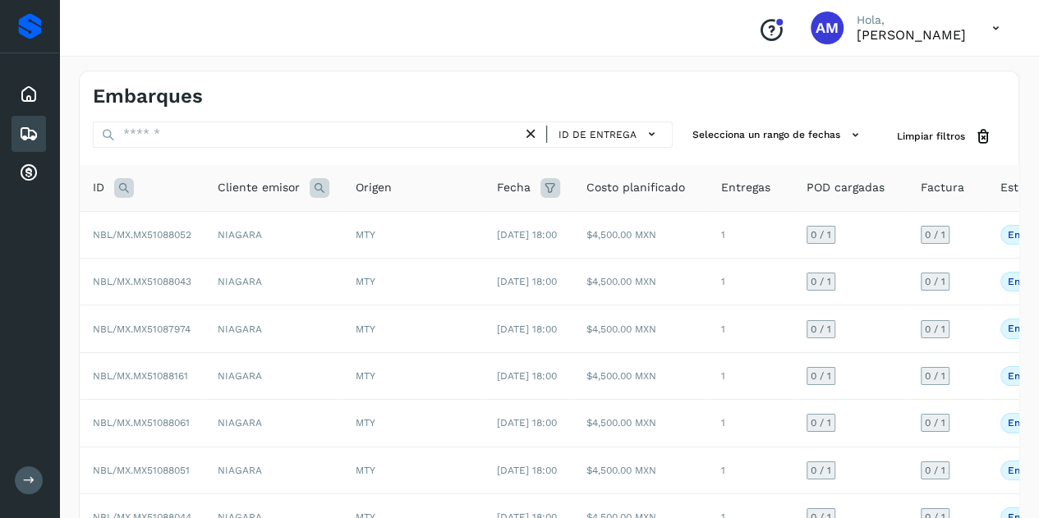
click at [112, 183] on div "ID" at bounding box center [142, 188] width 99 height 20
click at [118, 183] on icon at bounding box center [124, 188] width 20 height 20
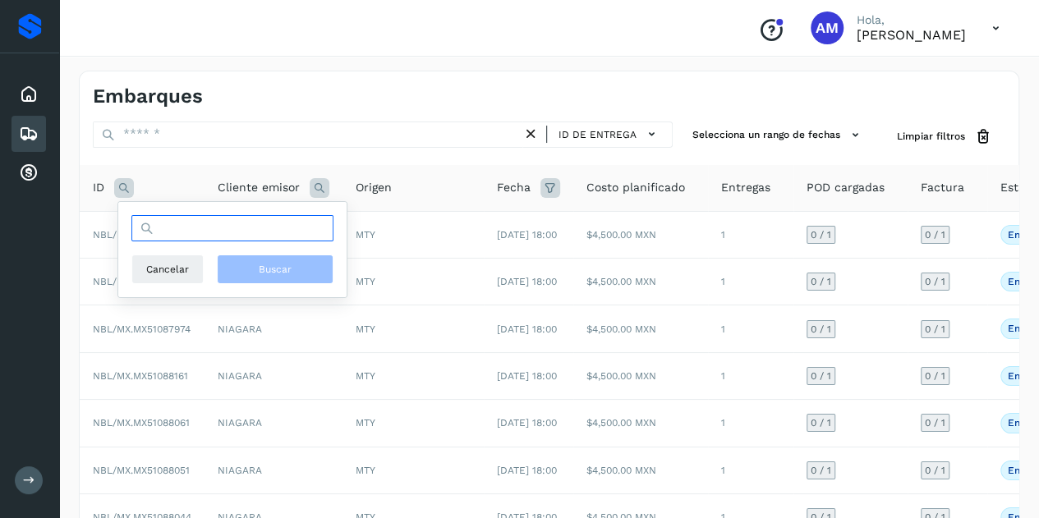
click at [230, 237] on input "text" at bounding box center [232, 228] width 202 height 26
paste input "**********"
type input "**********"
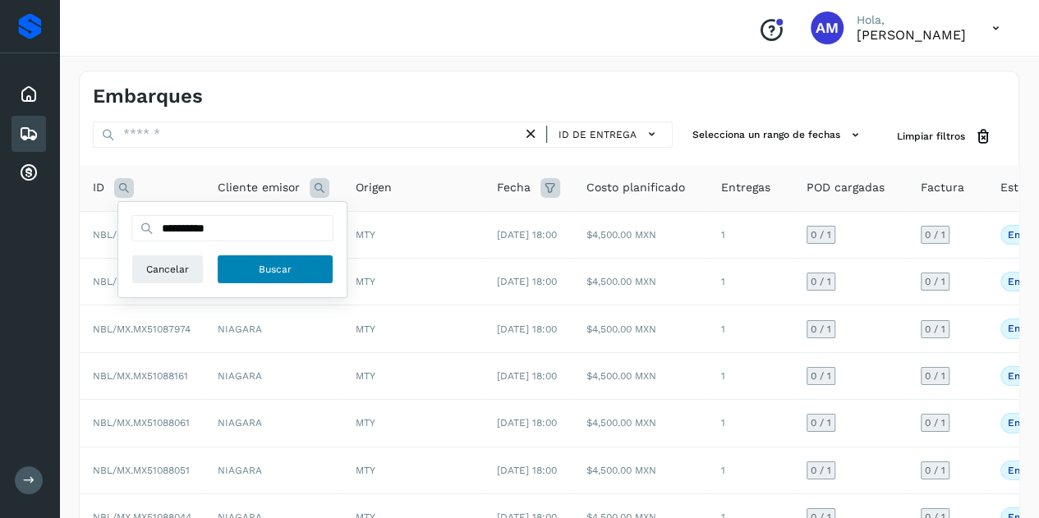
click at [278, 264] on span "Buscar" at bounding box center [275, 269] width 33 height 15
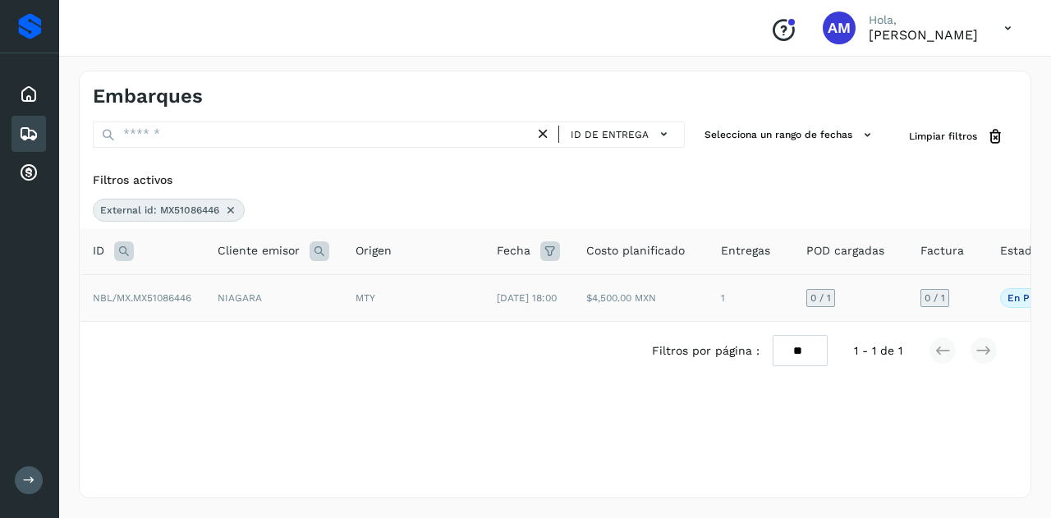
click at [190, 304] on span "NBL/MX.MX51086446" at bounding box center [142, 297] width 99 height 11
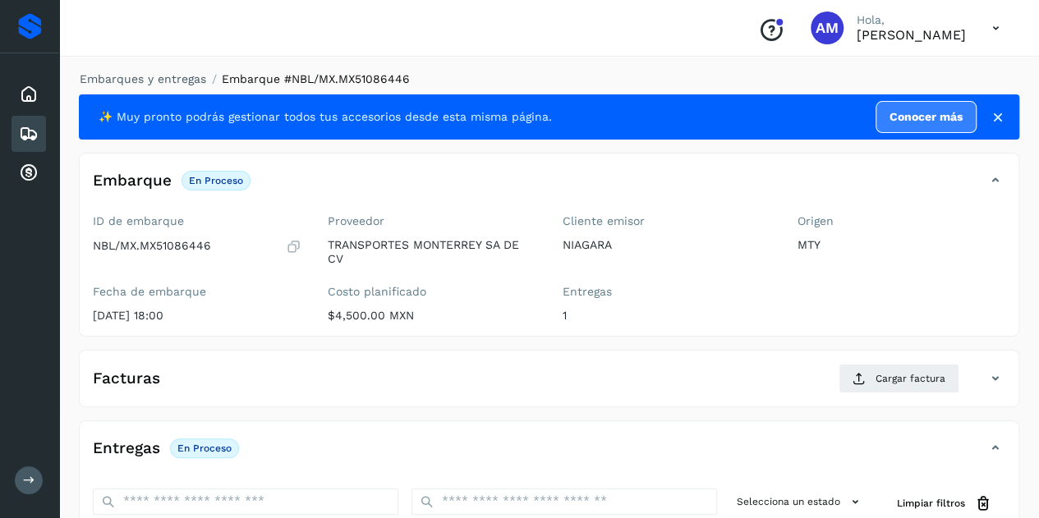
scroll to position [164, 0]
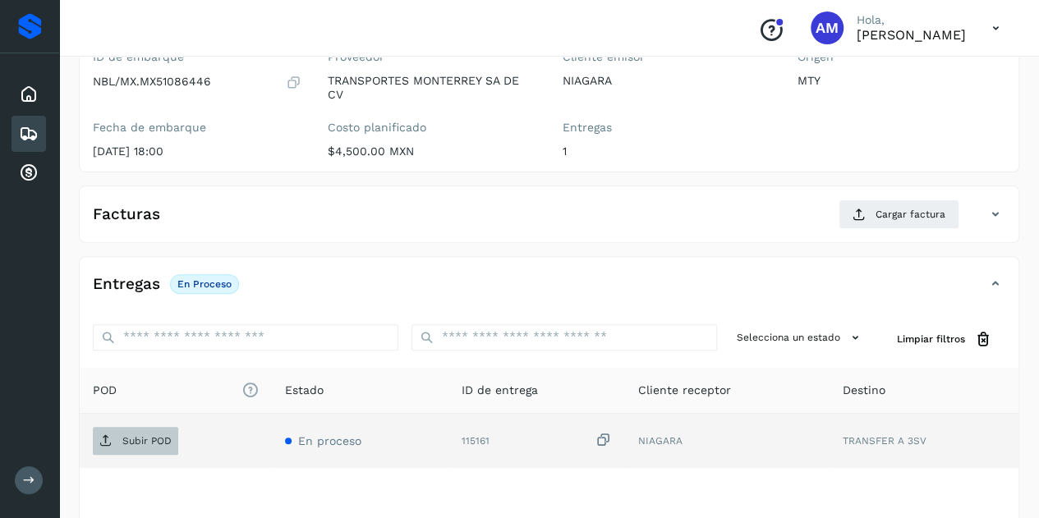
click at [164, 438] on p "Subir POD" at bounding box center [146, 440] width 49 height 11
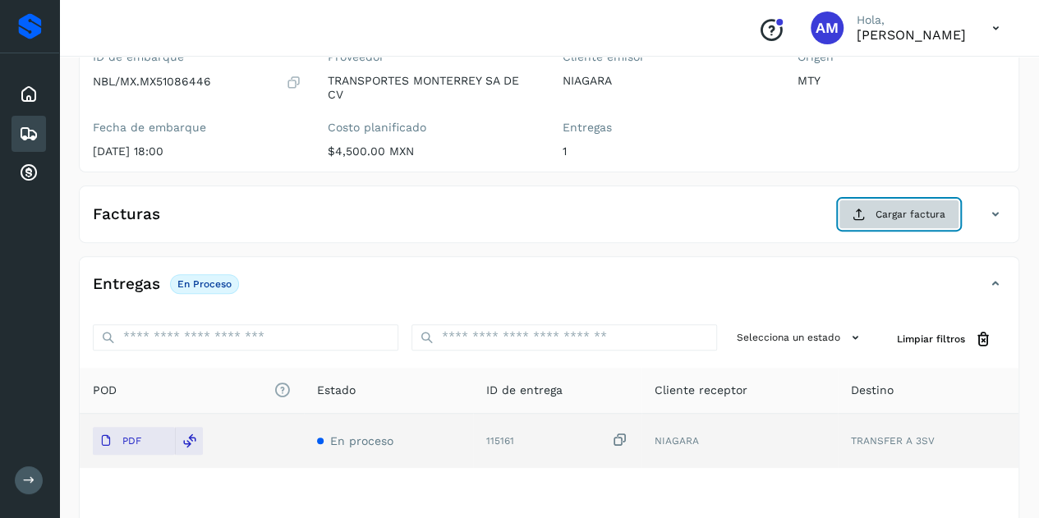
click at [874, 213] on button "Cargar factura" at bounding box center [899, 215] width 121 height 30
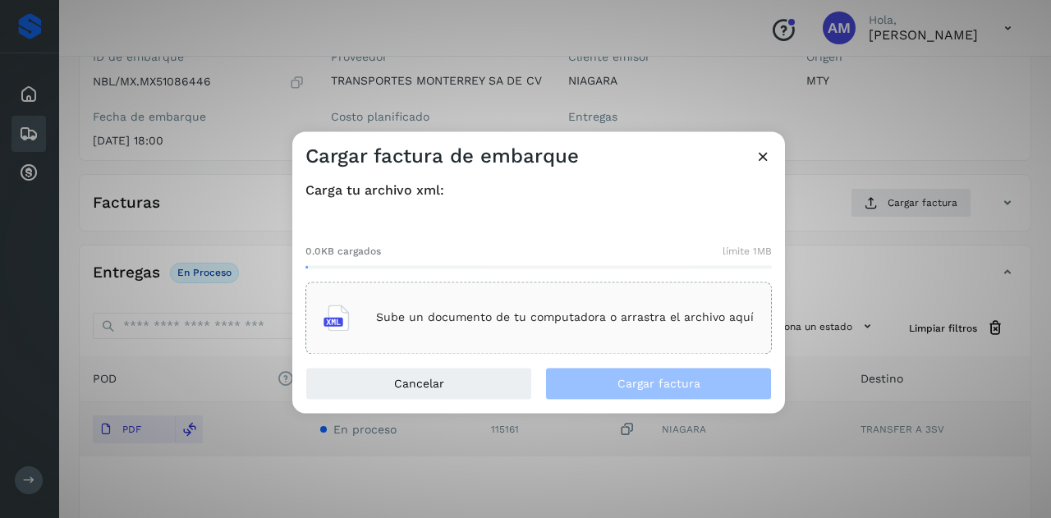
click at [535, 306] on div "Sube un documento de tu computadora o arrastra el archivo aquí" at bounding box center [539, 318] width 430 height 44
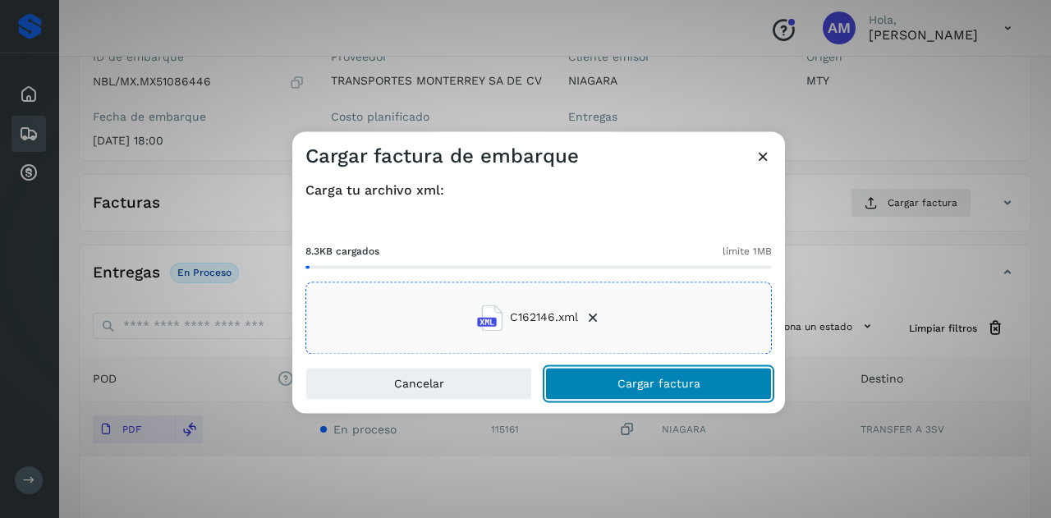
click at [646, 375] on button "Cargar factura" at bounding box center [658, 383] width 227 height 33
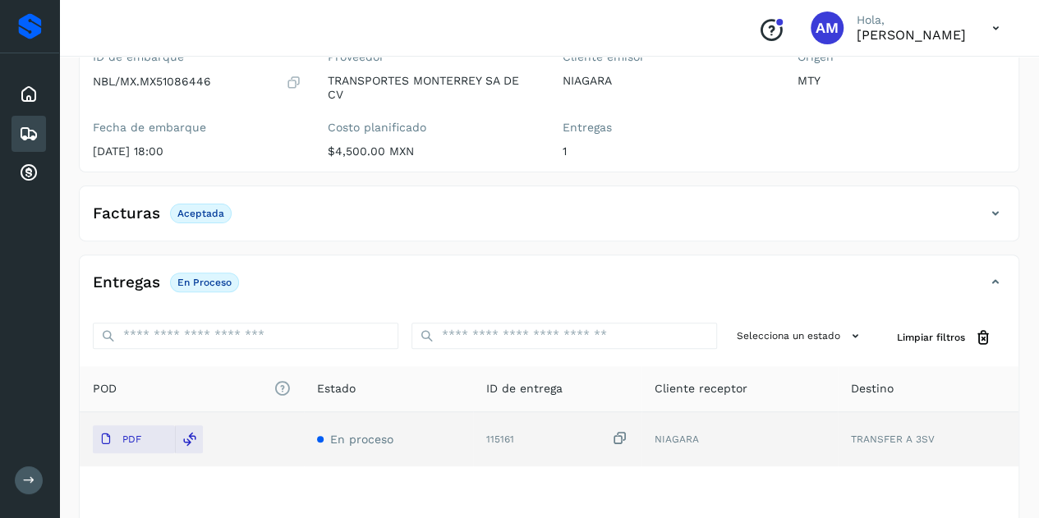
scroll to position [0, 0]
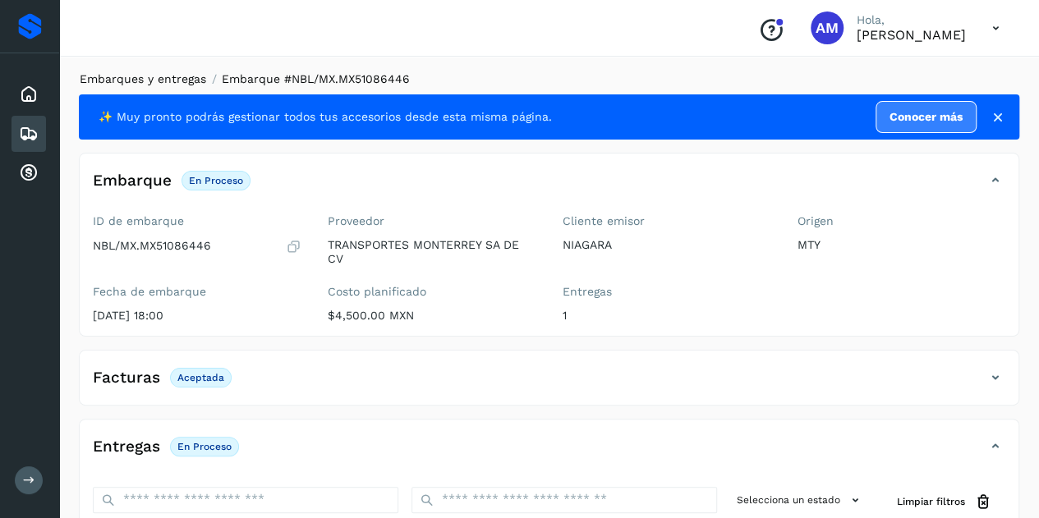
click at [136, 79] on link "Embarques y entregas" at bounding box center [143, 78] width 126 height 13
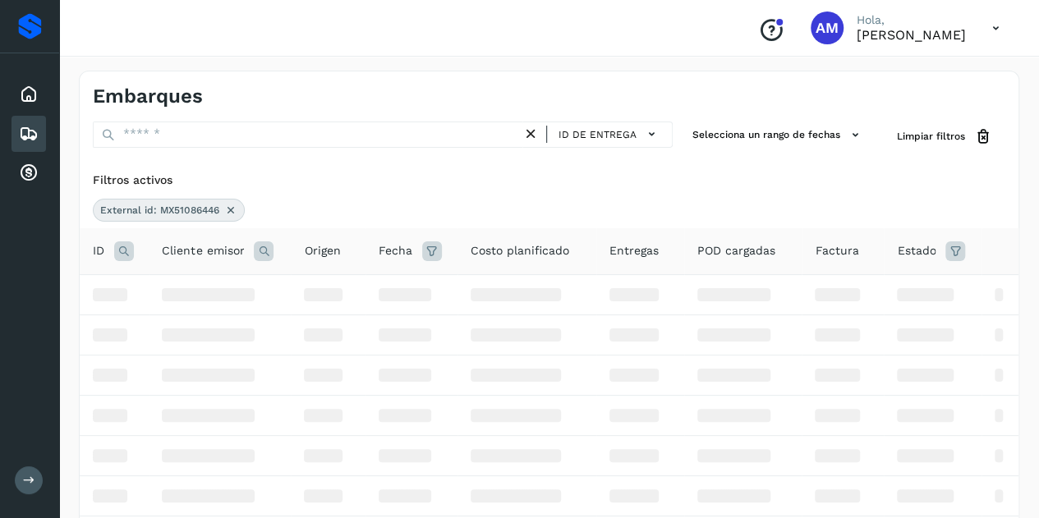
click at [225, 204] on icon at bounding box center [230, 210] width 13 height 13
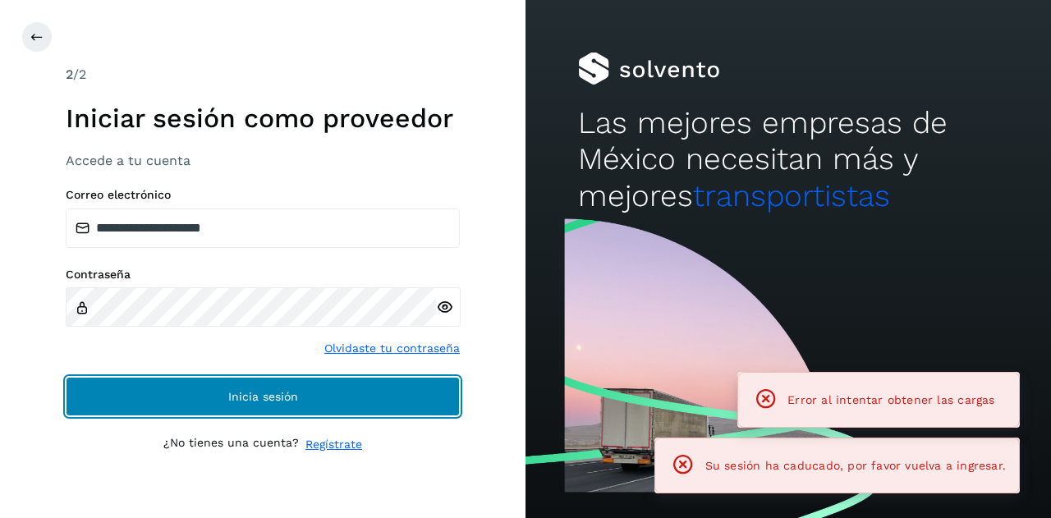
click at [204, 397] on button "Inicia sesión" at bounding box center [263, 396] width 394 height 39
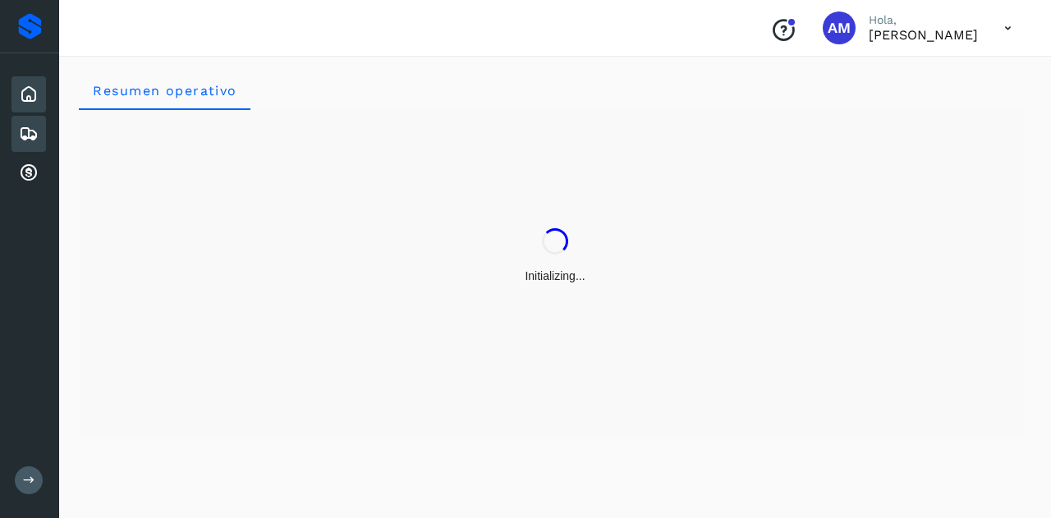
click at [26, 122] on div "Embarques" at bounding box center [28, 134] width 34 height 36
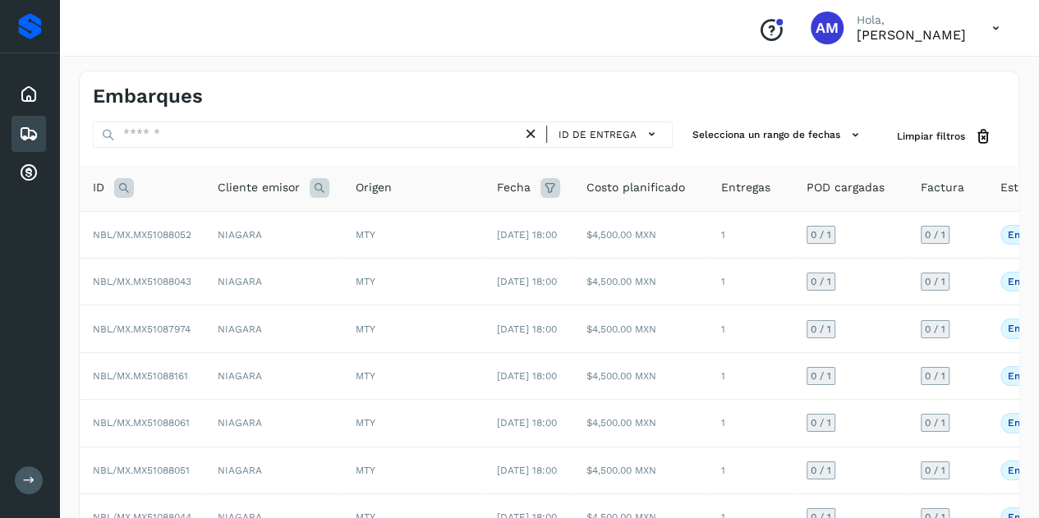
click at [121, 186] on icon at bounding box center [124, 188] width 20 height 20
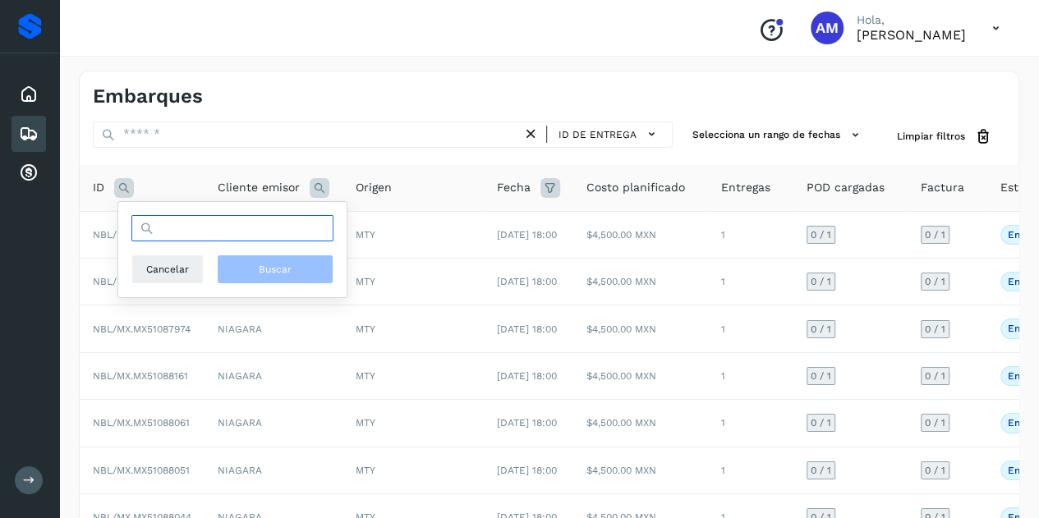
click at [178, 226] on input "text" at bounding box center [232, 228] width 202 height 26
paste input "**********"
type input "**********"
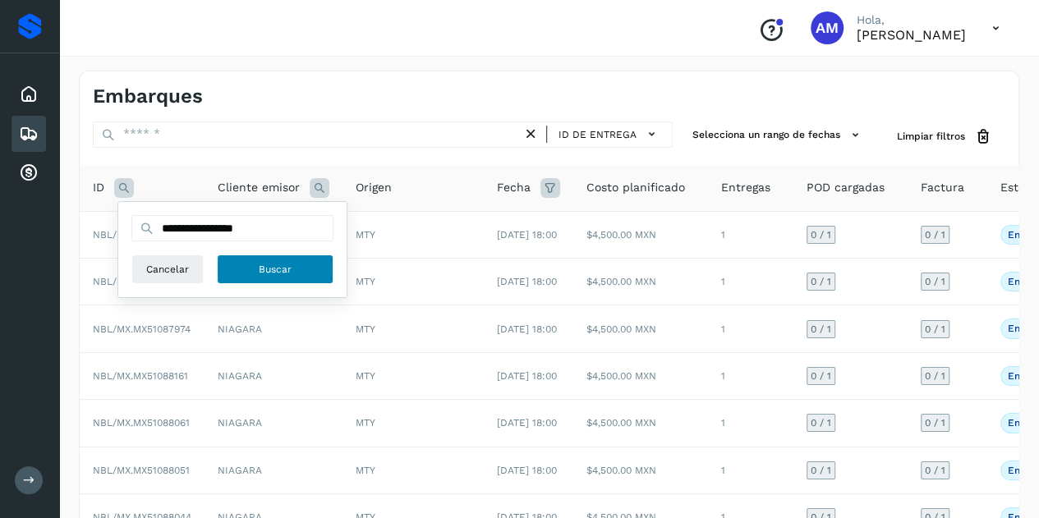
click at [266, 264] on span "Buscar" at bounding box center [275, 269] width 33 height 15
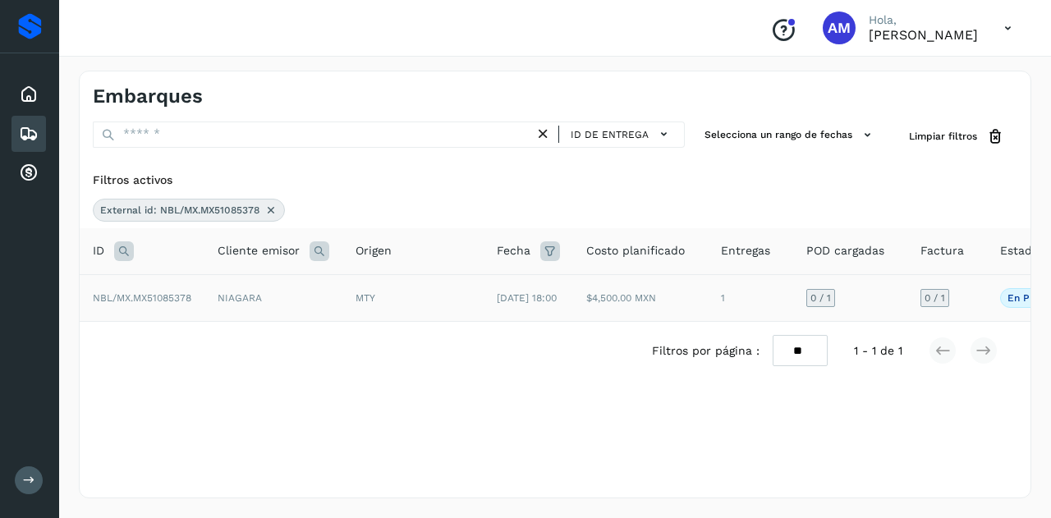
click at [232, 306] on td "NIAGARA" at bounding box center [273, 297] width 138 height 47
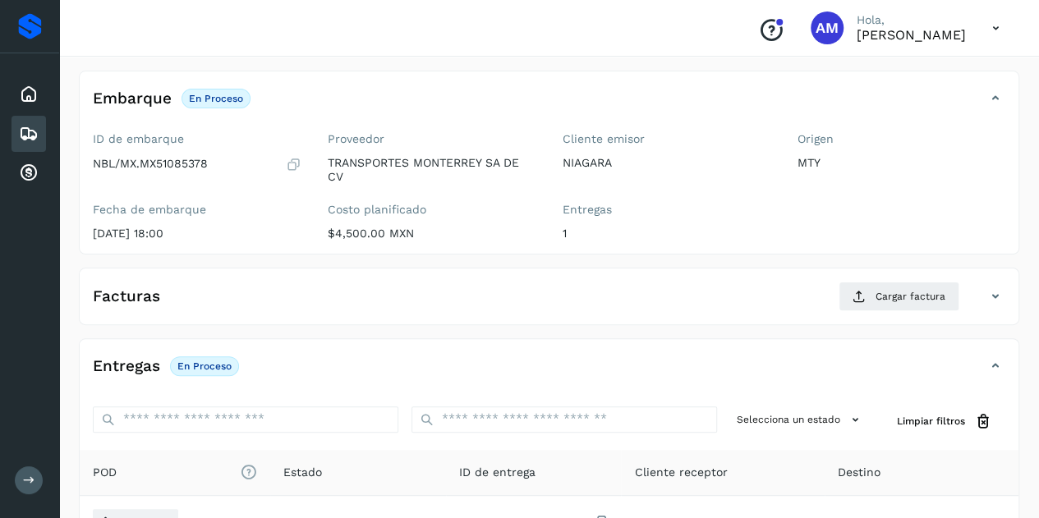
scroll to position [164, 0]
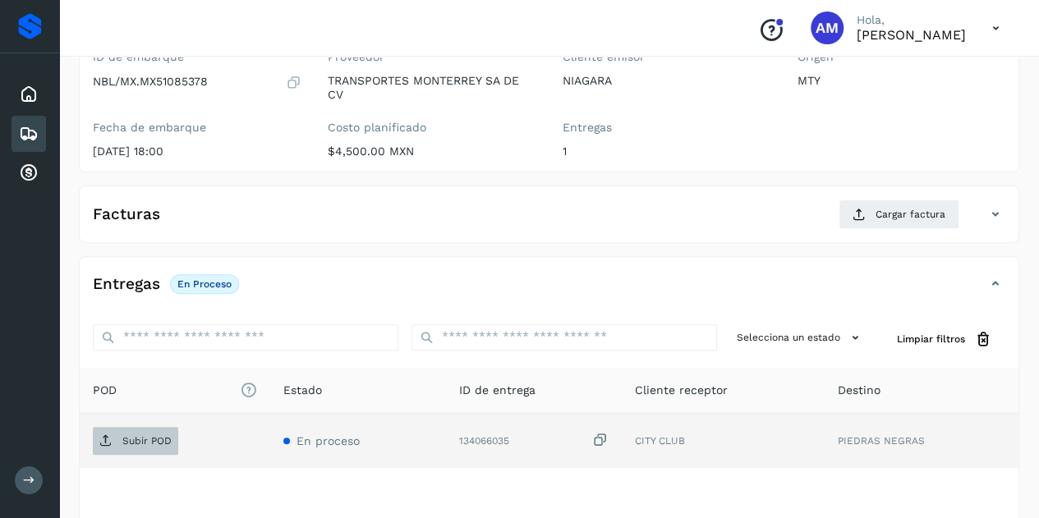
click at [114, 441] on span "Subir POD" at bounding box center [135, 441] width 85 height 26
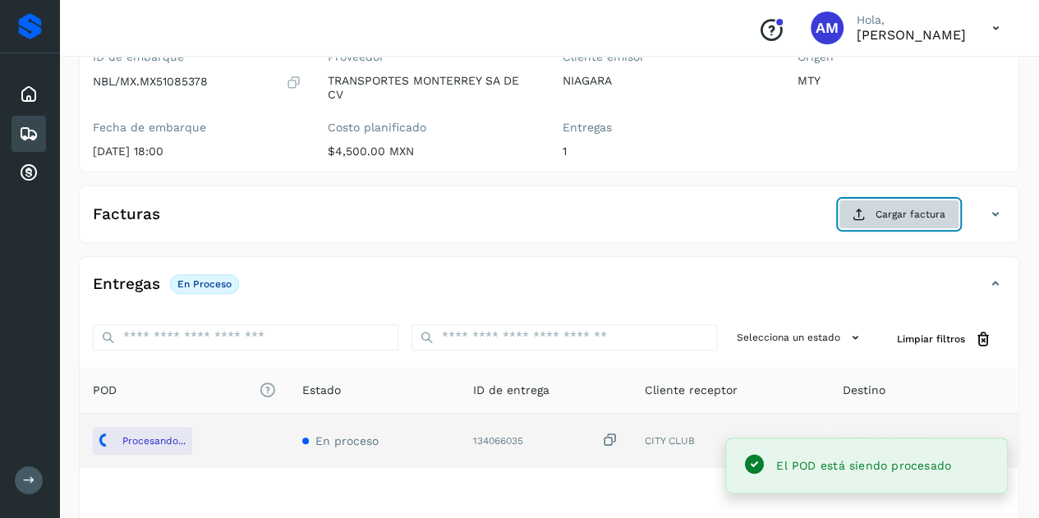
click at [863, 216] on icon at bounding box center [858, 214] width 13 height 13
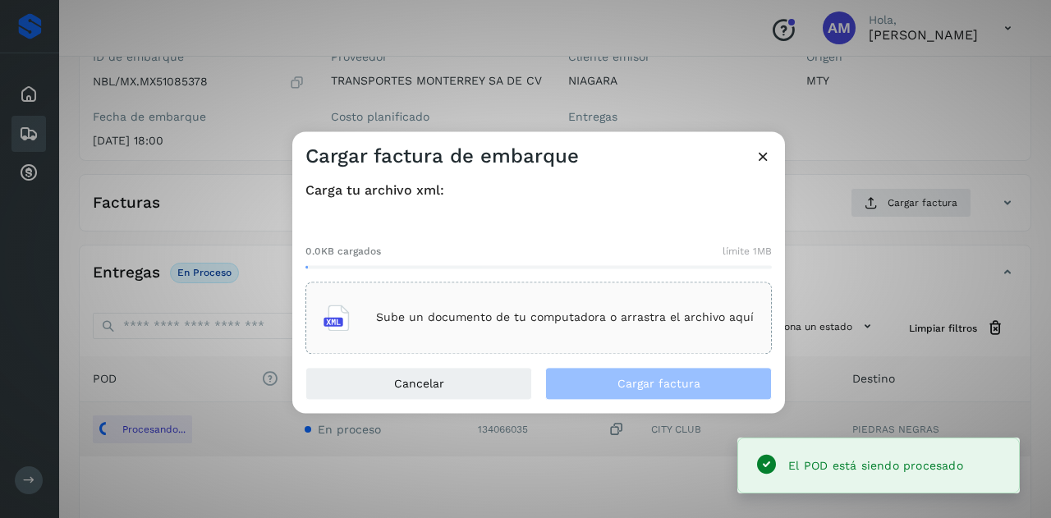
click at [465, 315] on p "Sube un documento de tu computadora o arrastra el archivo aquí" at bounding box center [565, 318] width 378 height 14
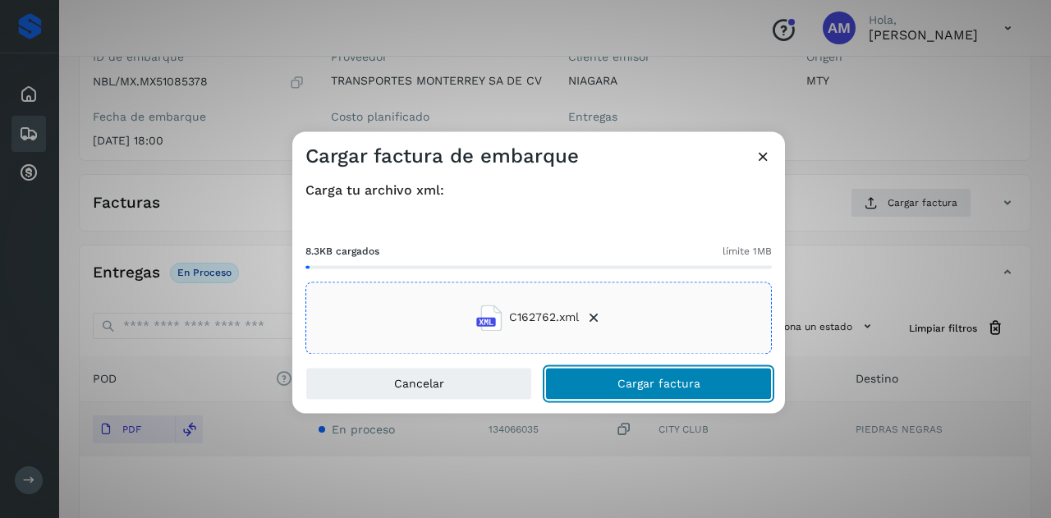
click at [627, 379] on span "Cargar factura" at bounding box center [659, 383] width 83 height 11
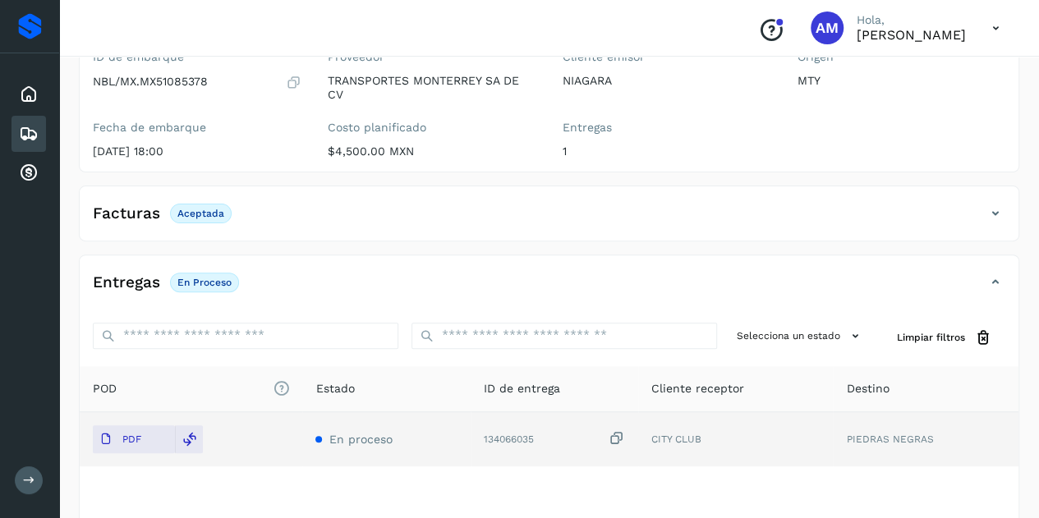
scroll to position [0, 0]
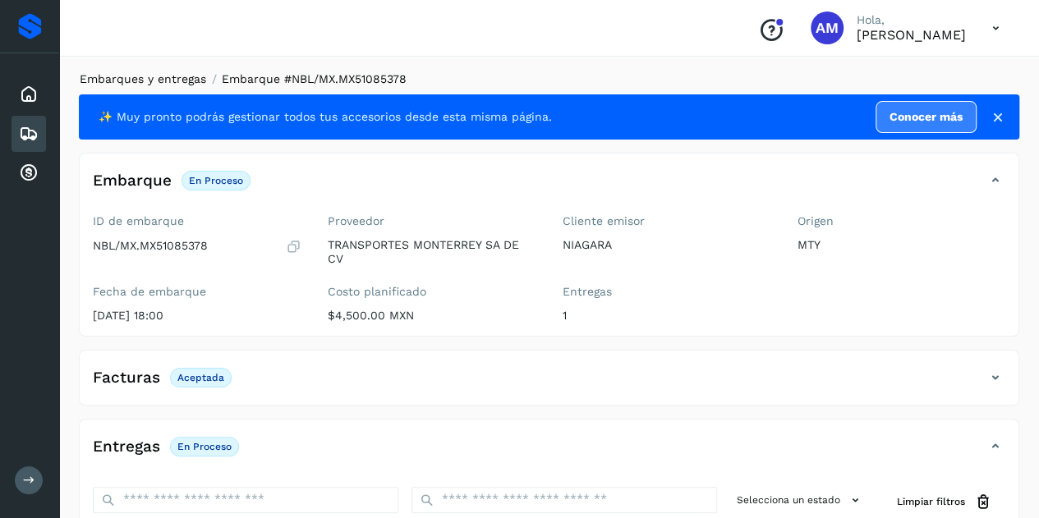
click at [172, 81] on link "Embarques y entregas" at bounding box center [143, 78] width 126 height 13
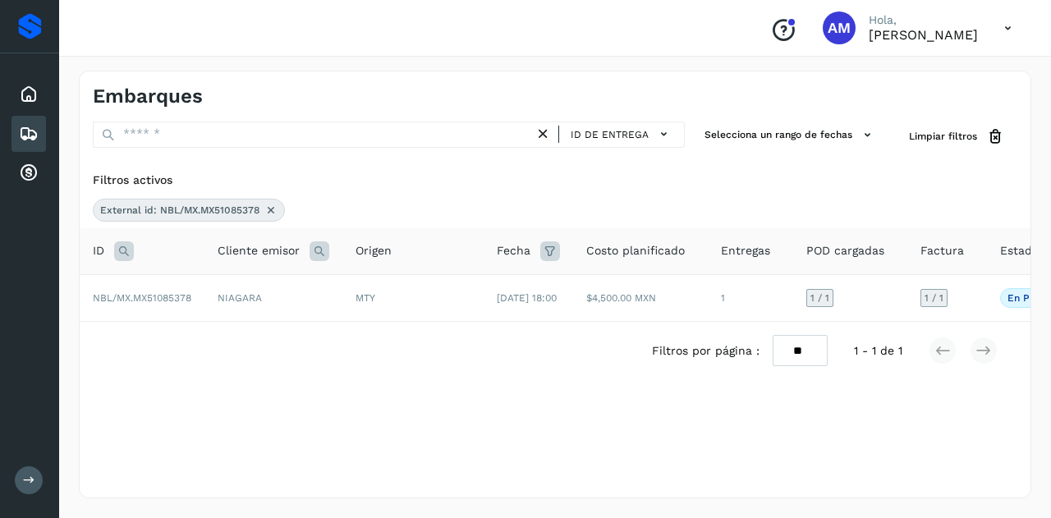
click at [265, 209] on icon at bounding box center [270, 210] width 13 height 13
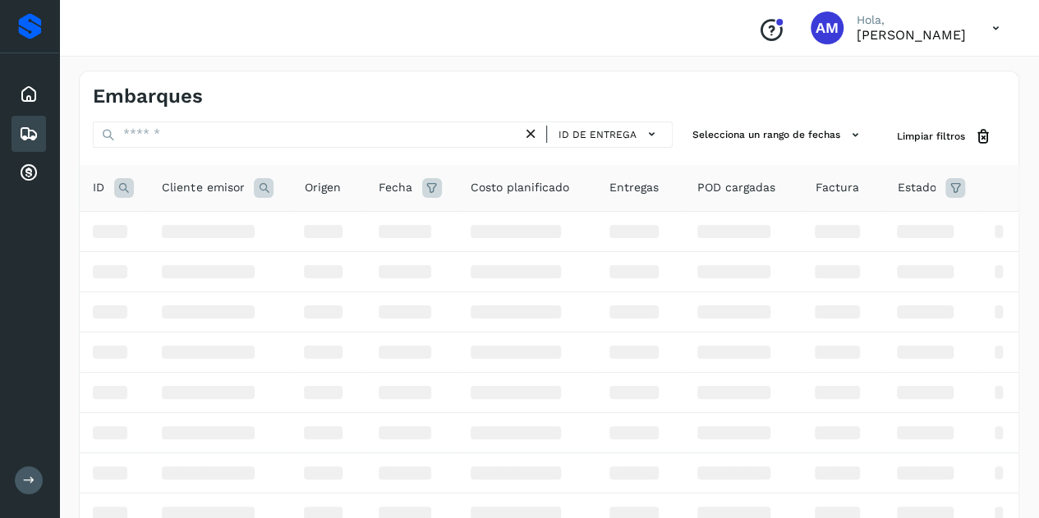
click at [125, 183] on icon at bounding box center [124, 188] width 20 height 20
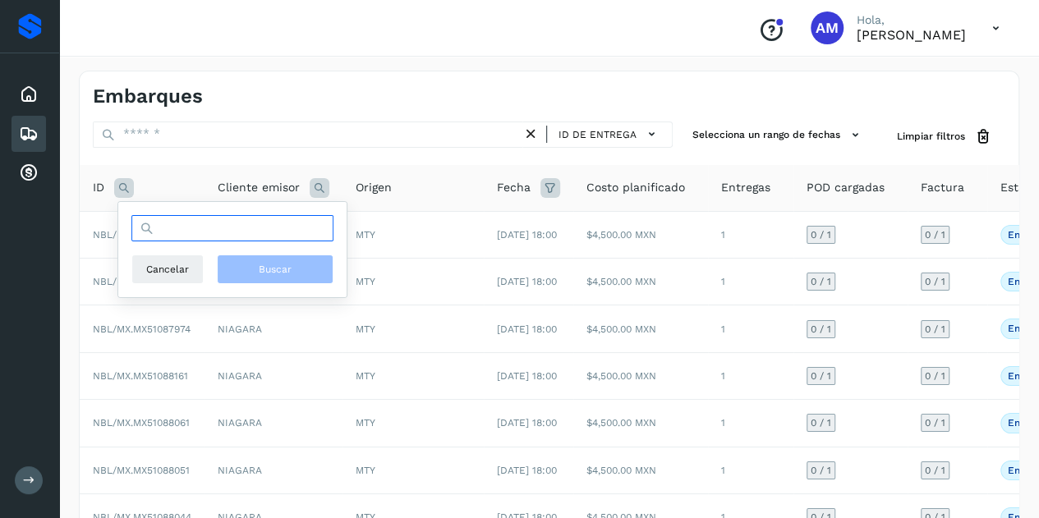
click at [198, 226] on input "text" at bounding box center [232, 228] width 202 height 26
paste input "**********"
type input "**********"
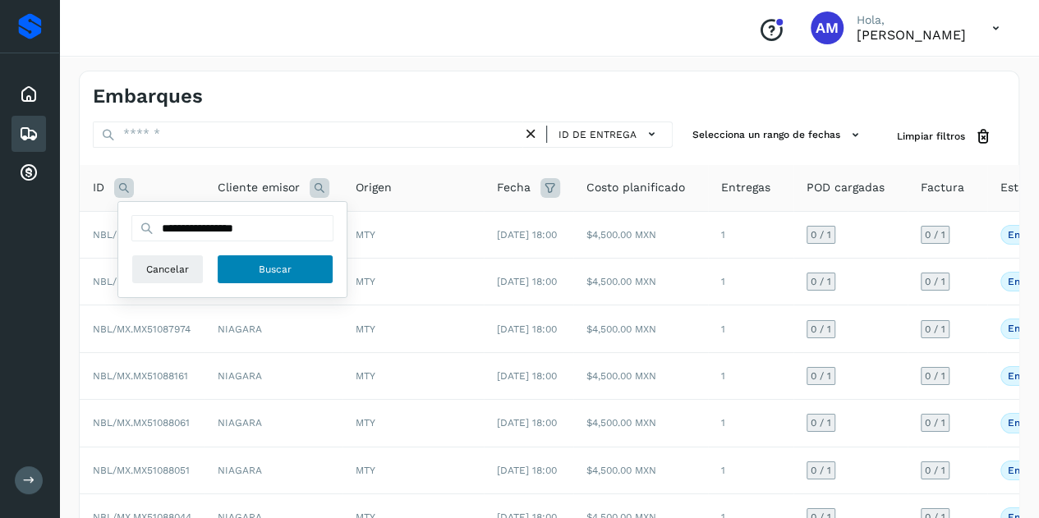
click at [297, 275] on button "Buscar" at bounding box center [275, 270] width 117 height 30
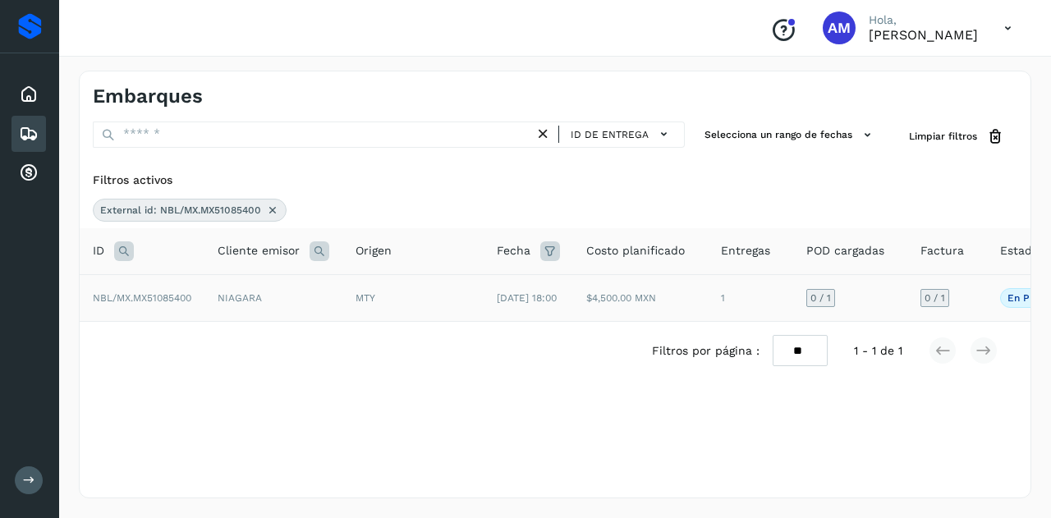
click at [177, 297] on span "NBL/MX.MX51085400" at bounding box center [142, 297] width 99 height 11
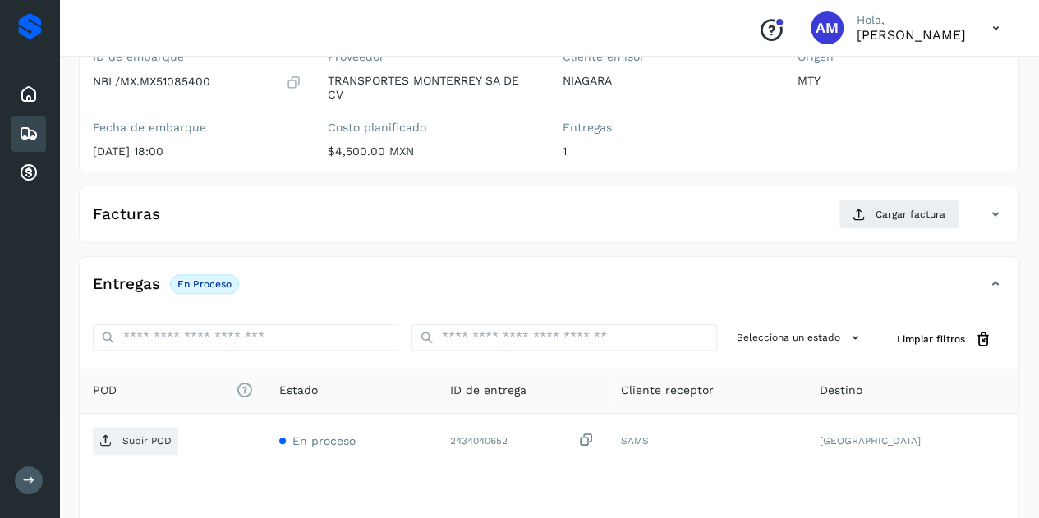
scroll to position [246, 0]
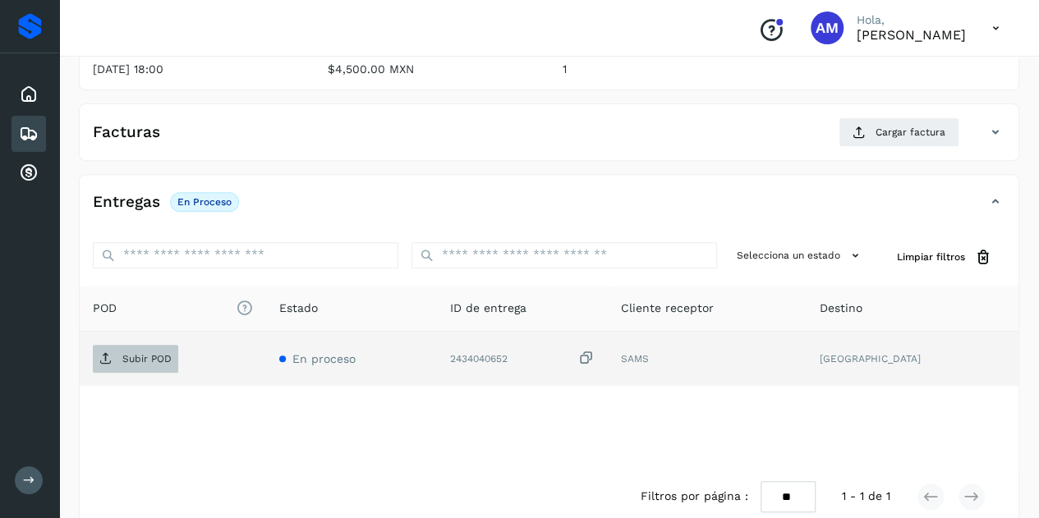
click at [148, 356] on p "Subir POD" at bounding box center [146, 358] width 49 height 11
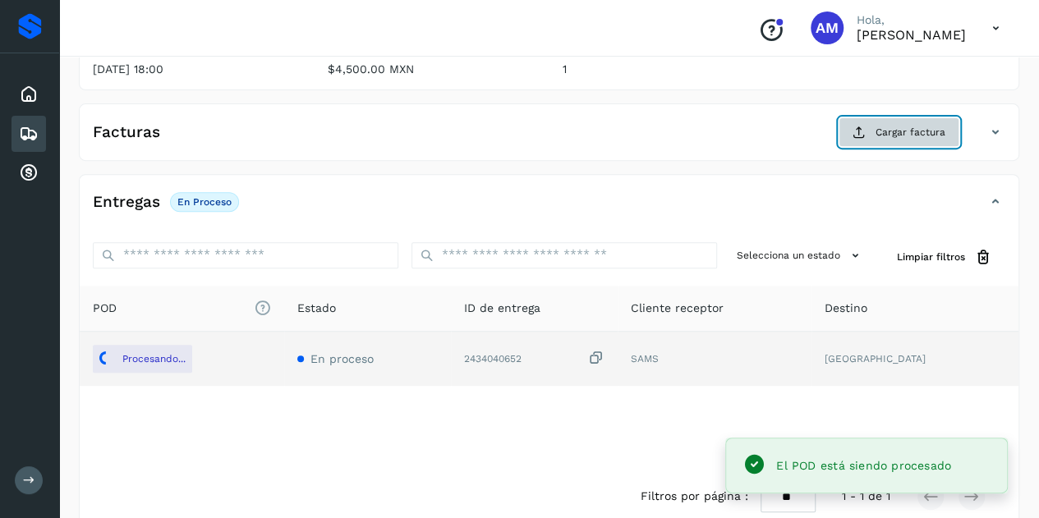
click at [908, 132] on span "Cargar factura" at bounding box center [910, 132] width 70 height 15
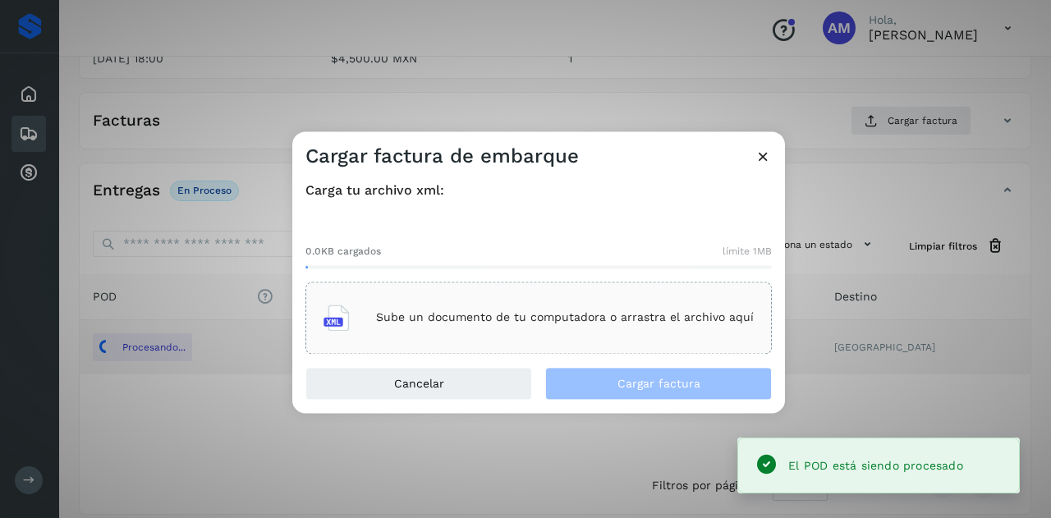
click at [601, 294] on div "Sube un documento de tu computadora o arrastra el archivo aquí" at bounding box center [539, 318] width 466 height 72
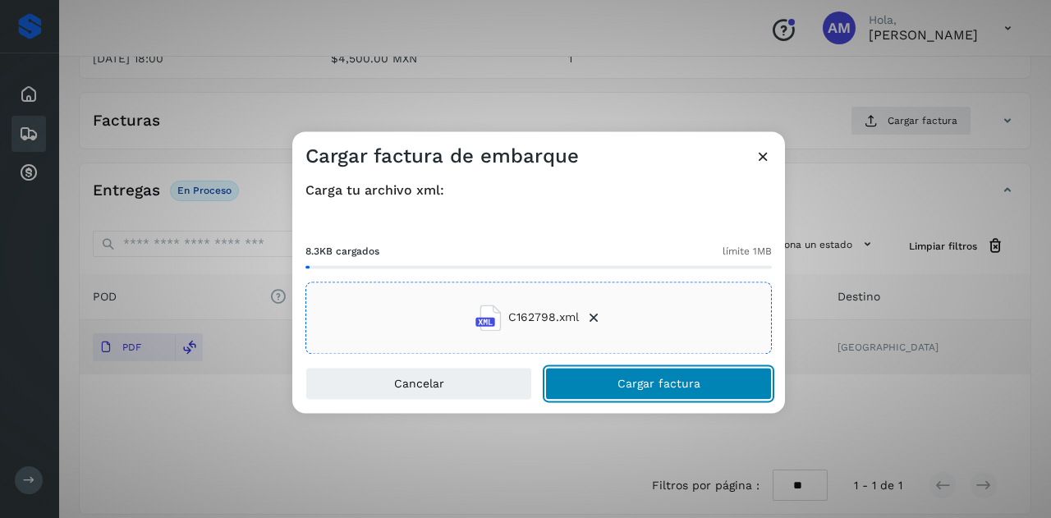
click at [649, 392] on button "Cargar factura" at bounding box center [658, 383] width 227 height 33
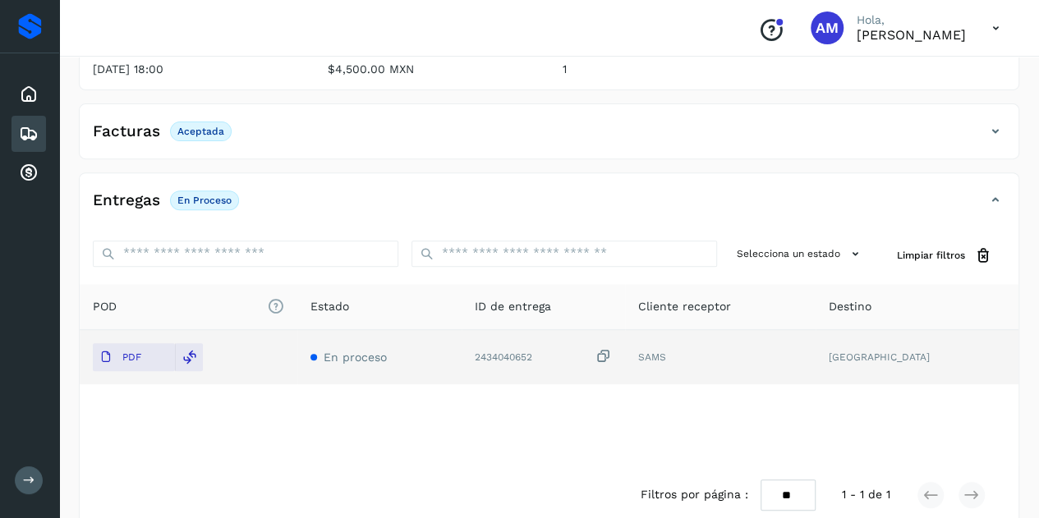
scroll to position [0, 0]
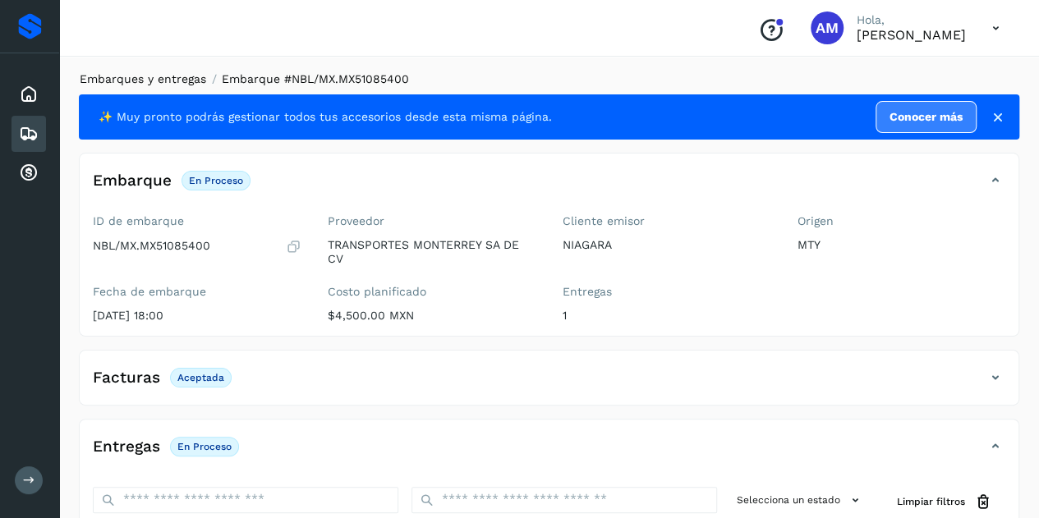
click at [178, 77] on link "Embarques y entregas" at bounding box center [143, 78] width 126 height 13
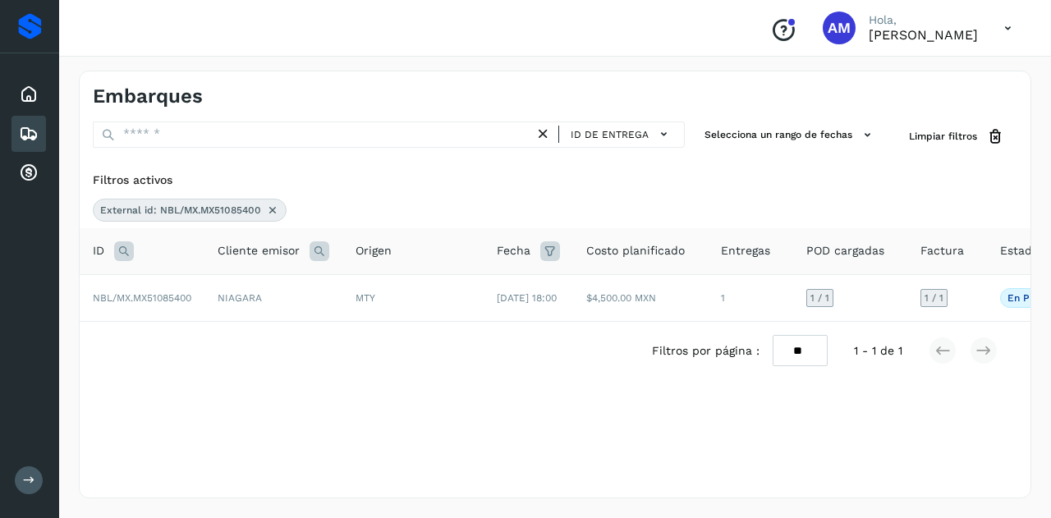
click at [273, 197] on div "Filtros activos External id: NBL/MX.MX51085400" at bounding box center [555, 196] width 951 height 63
click at [273, 205] on icon at bounding box center [272, 210] width 13 height 13
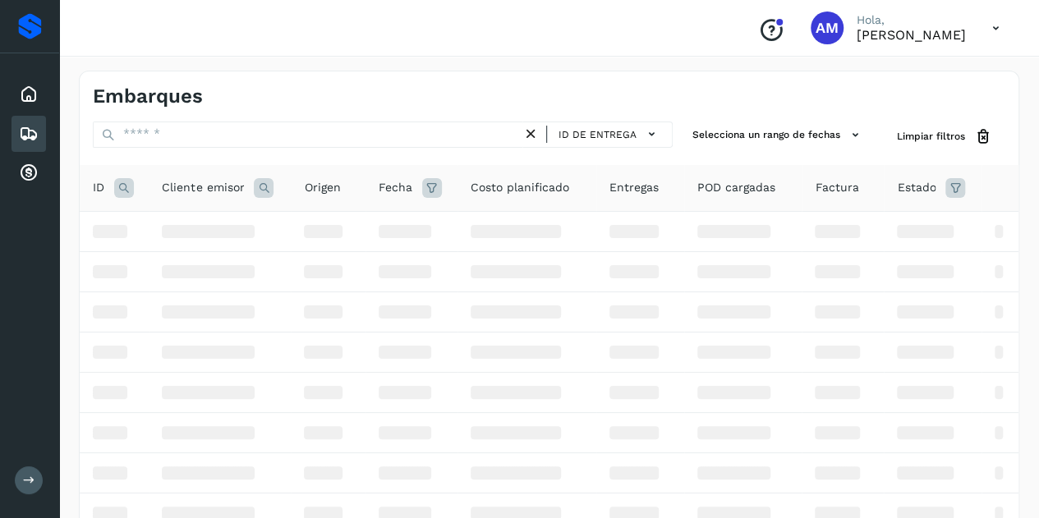
click at [130, 191] on icon at bounding box center [124, 188] width 20 height 20
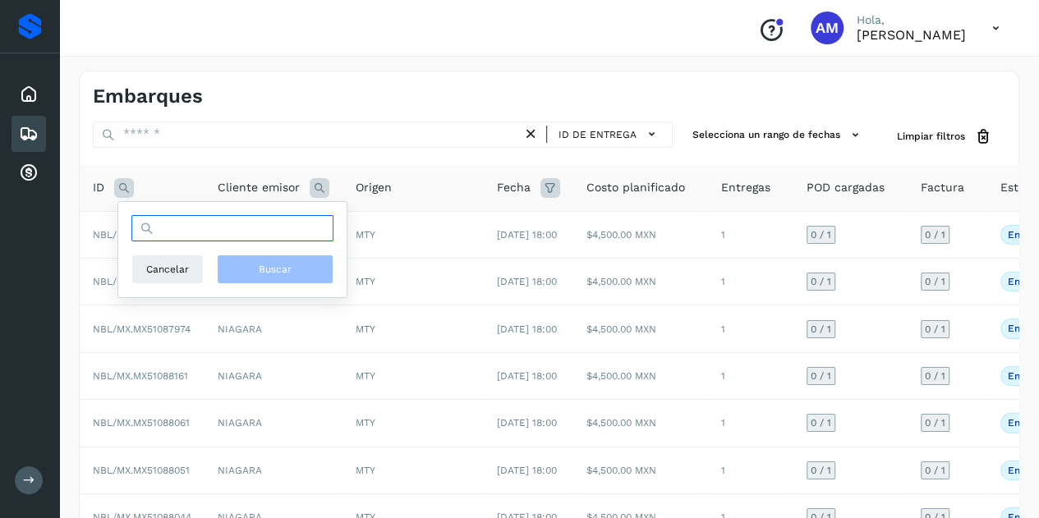
click at [177, 223] on input "text" at bounding box center [232, 228] width 202 height 26
paste input "**********"
type input "**********"
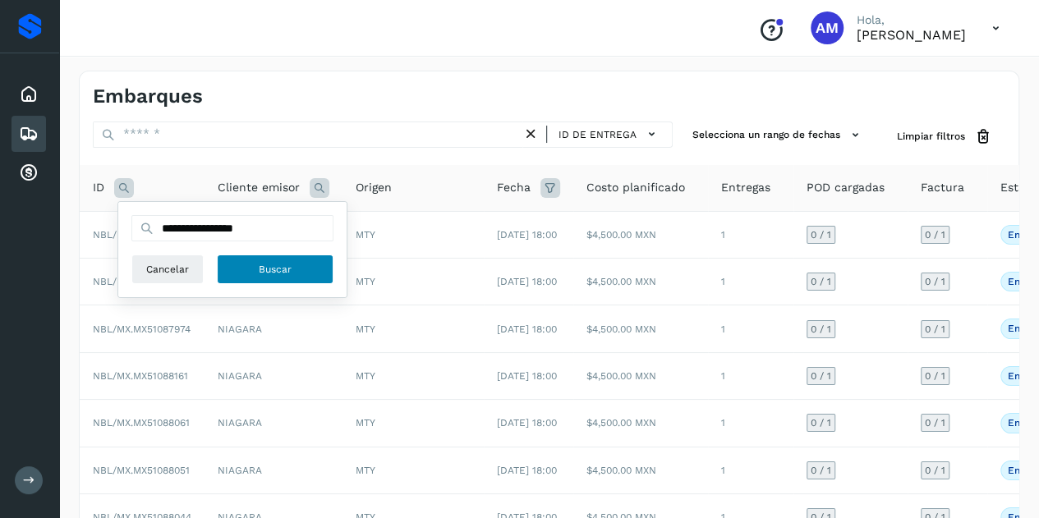
click at [288, 273] on span "Buscar" at bounding box center [275, 269] width 33 height 15
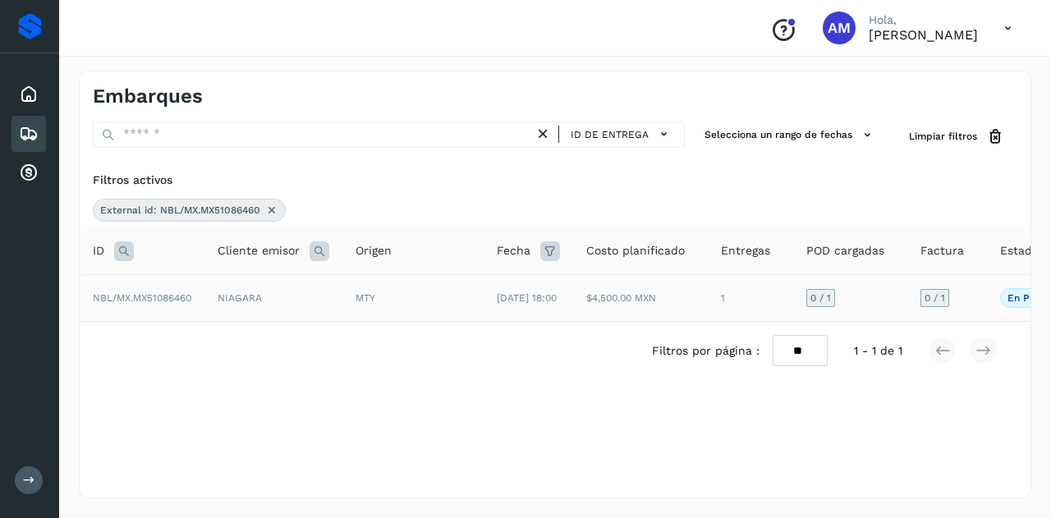
click at [141, 296] on span "NBL/MX.MX51086460" at bounding box center [142, 297] width 99 height 11
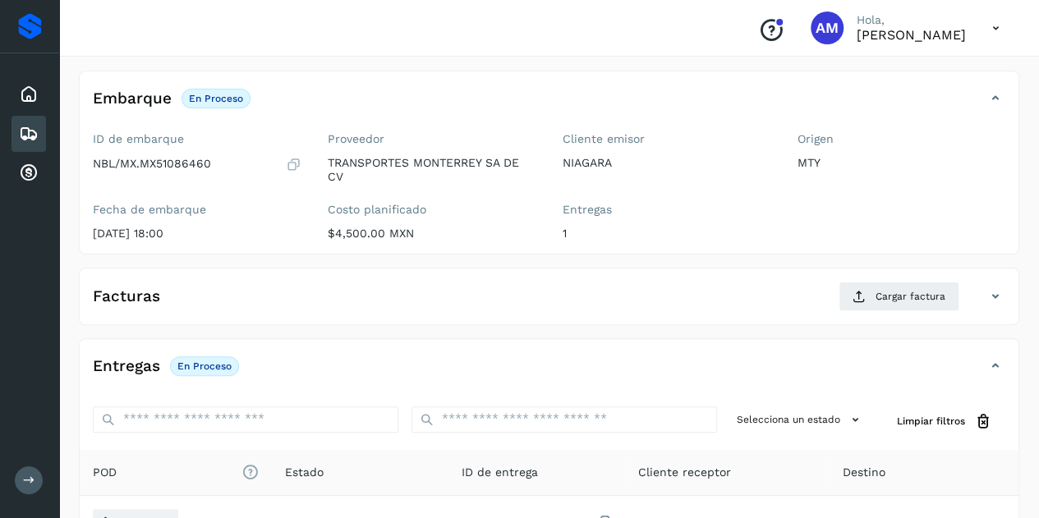
scroll to position [164, 0]
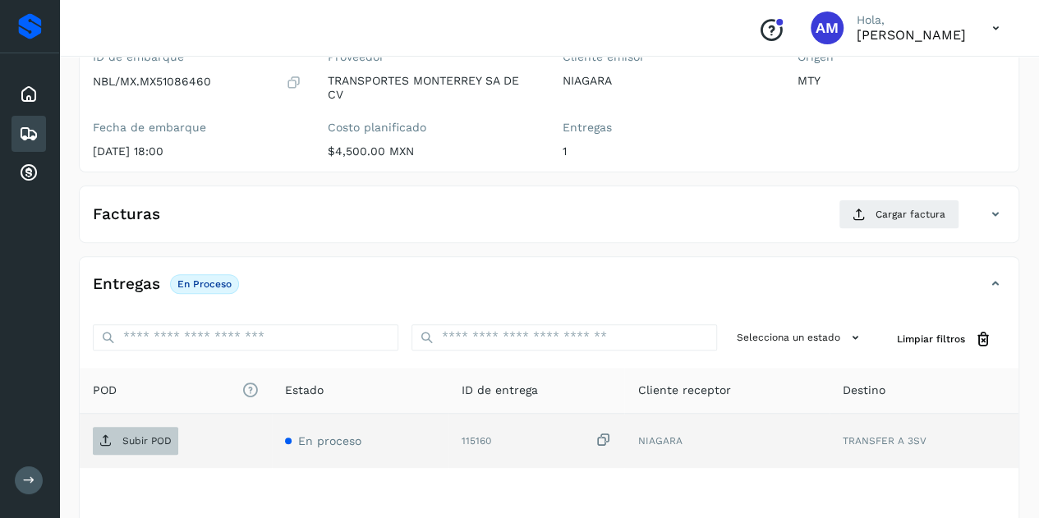
click at [149, 437] on p "Subir POD" at bounding box center [146, 440] width 49 height 11
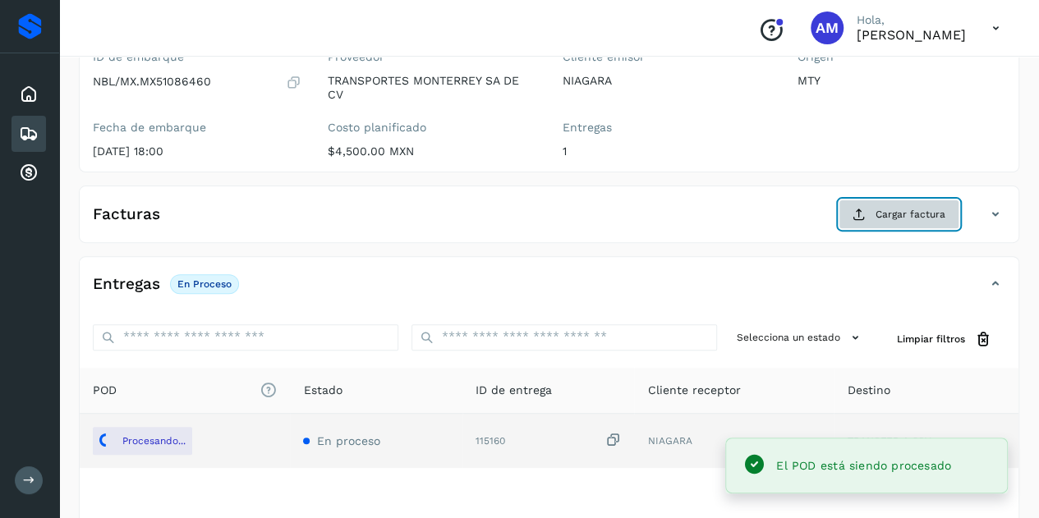
click at [912, 201] on button "Cargar factura" at bounding box center [899, 215] width 121 height 30
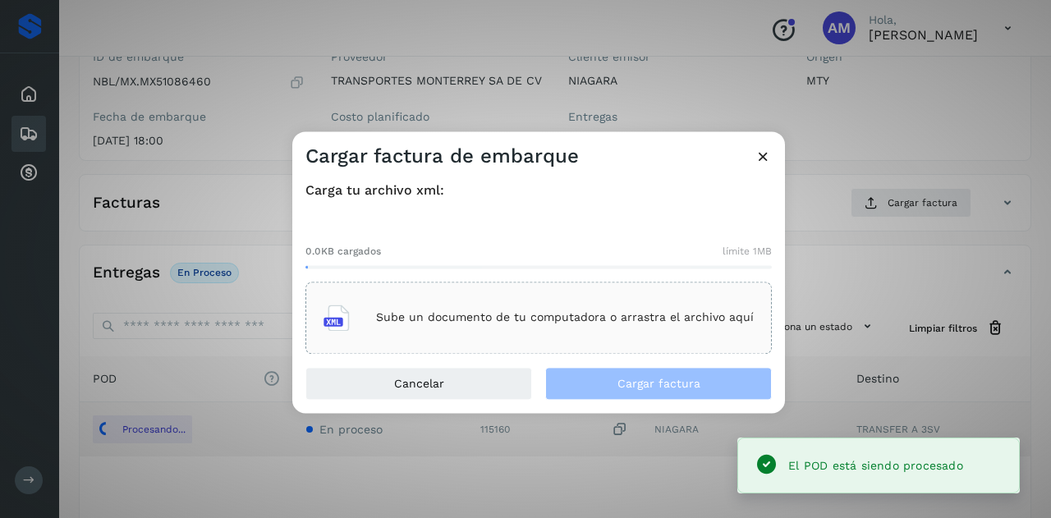
click at [501, 324] on div "Sube un documento de tu computadora o arrastra el archivo aquí" at bounding box center [539, 318] width 430 height 44
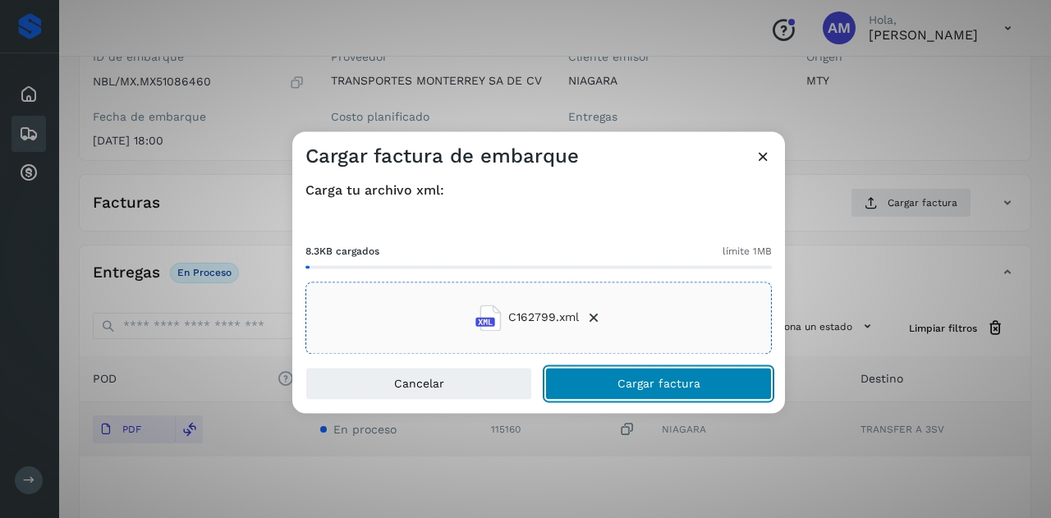
click at [637, 378] on span "Cargar factura" at bounding box center [659, 383] width 83 height 11
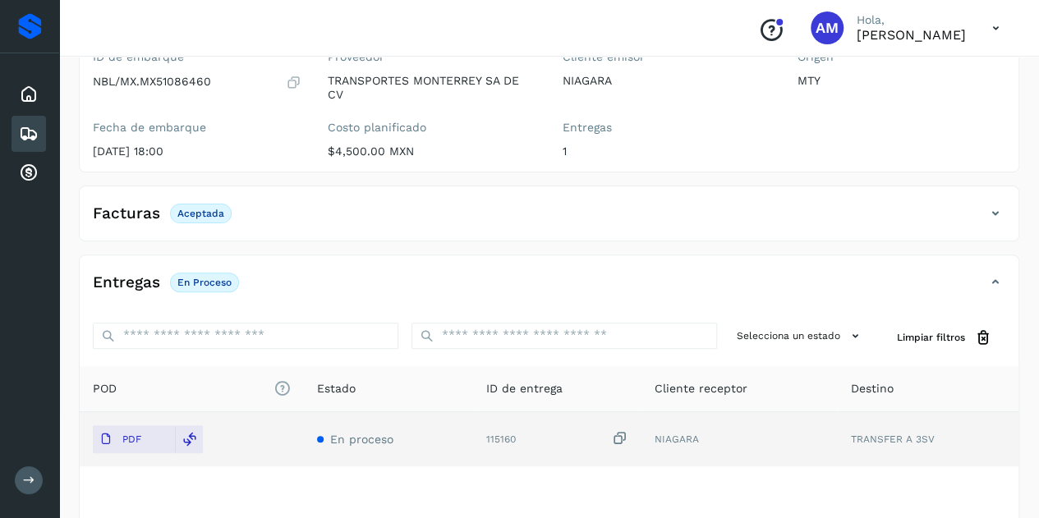
scroll to position [0, 0]
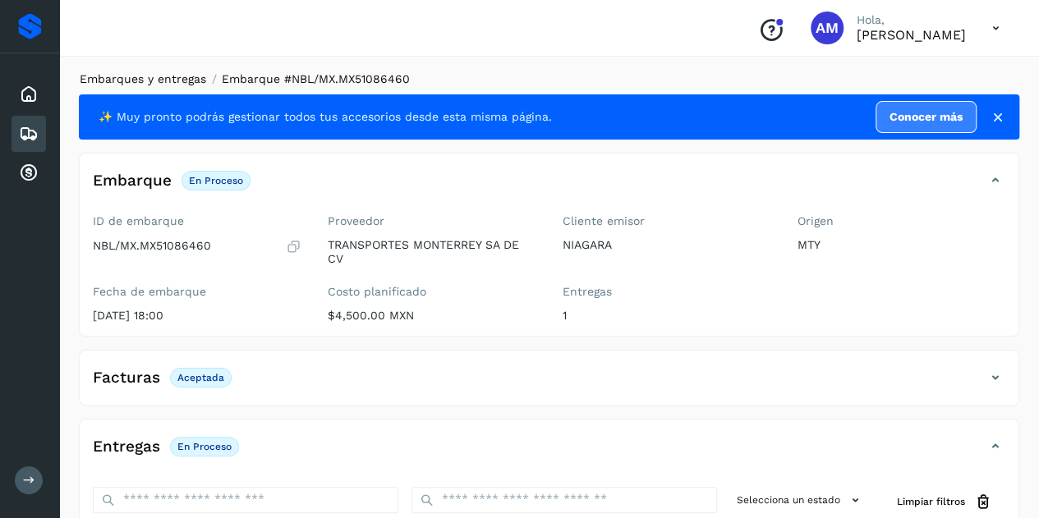
click at [186, 80] on link "Embarques y entregas" at bounding box center [143, 78] width 126 height 13
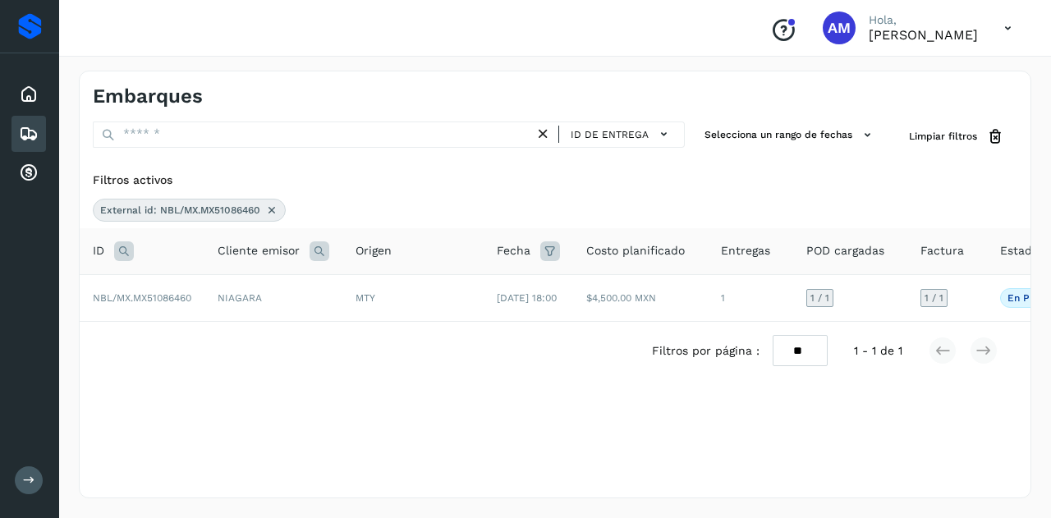
click at [273, 209] on icon at bounding box center [271, 210] width 13 height 13
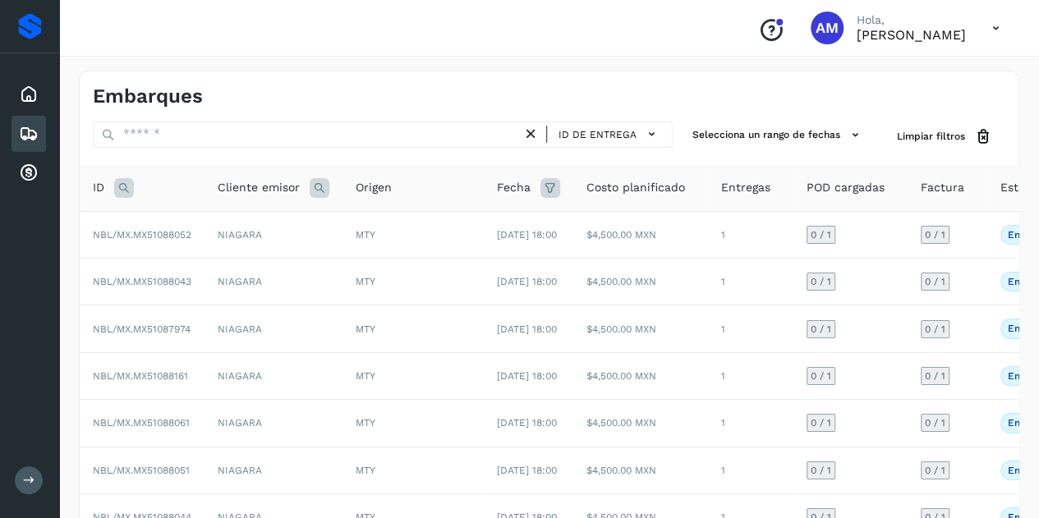
click at [126, 187] on icon at bounding box center [124, 188] width 20 height 20
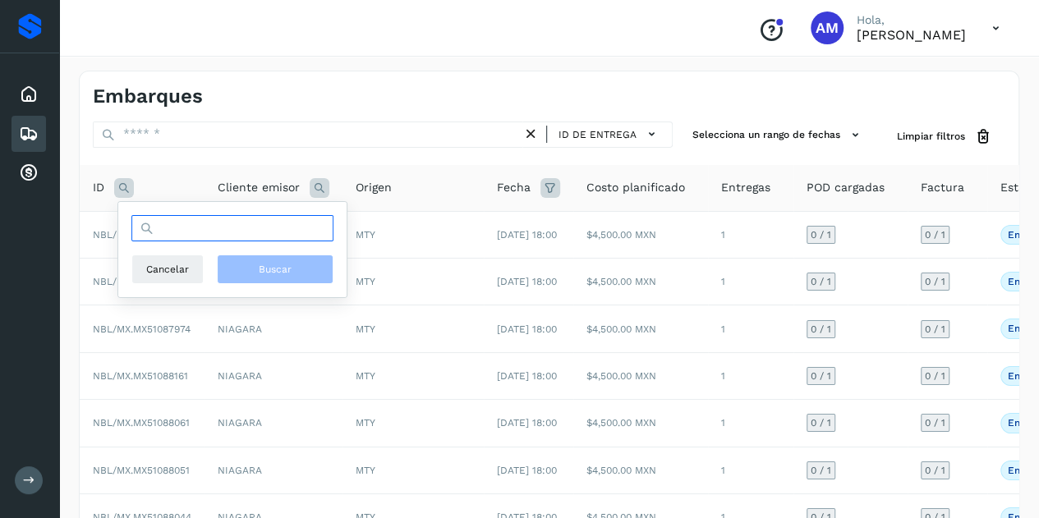
click at [186, 224] on input "text" at bounding box center [232, 228] width 202 height 26
paste input "**********"
type input "**********"
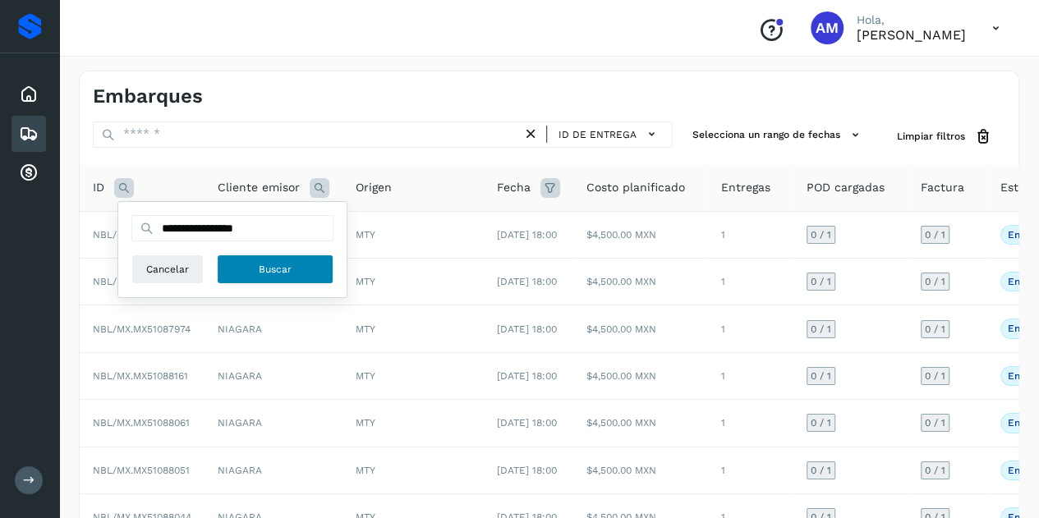
click at [273, 271] on span "Buscar" at bounding box center [275, 269] width 33 height 15
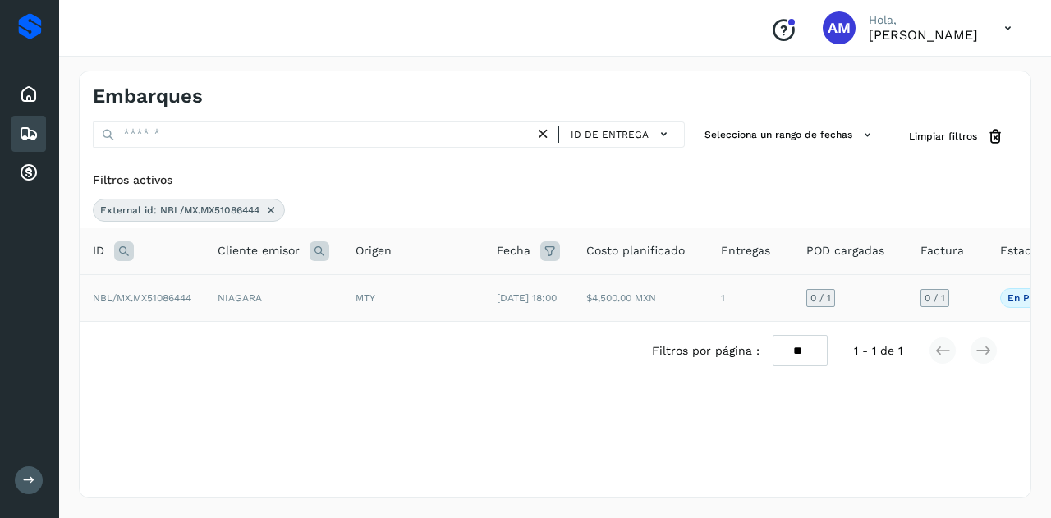
click at [164, 304] on span "NBL/MX.MX51086444" at bounding box center [142, 297] width 99 height 11
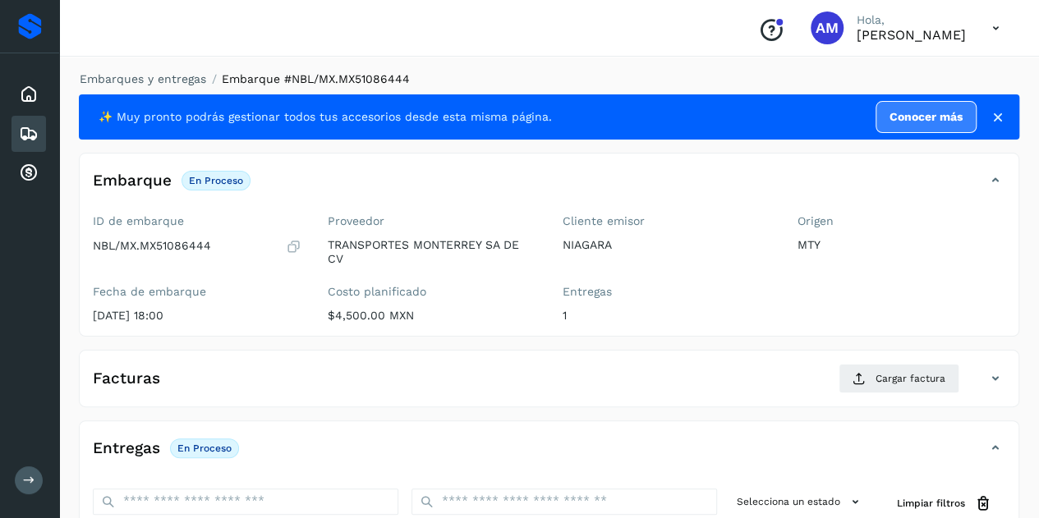
scroll to position [164, 0]
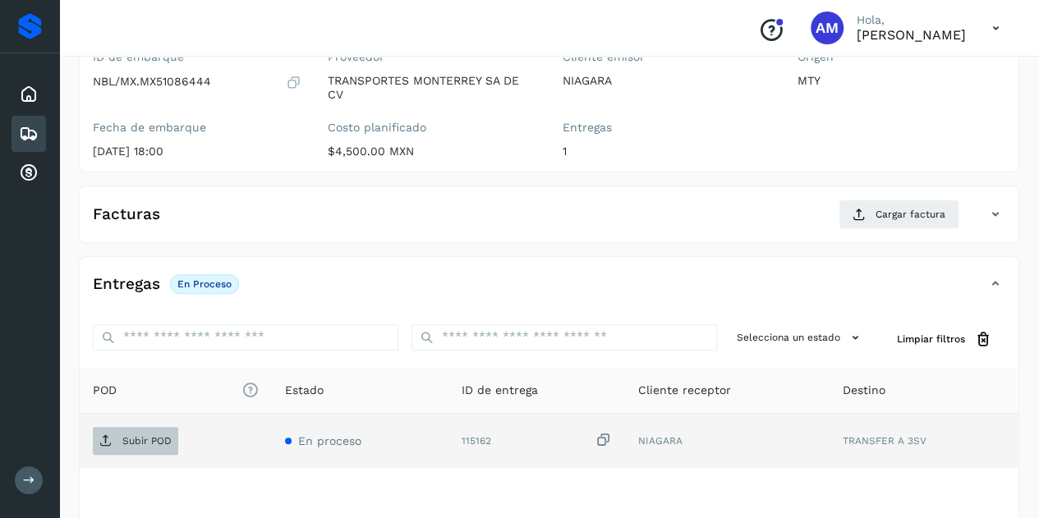
click at [167, 439] on p "Subir POD" at bounding box center [146, 440] width 49 height 11
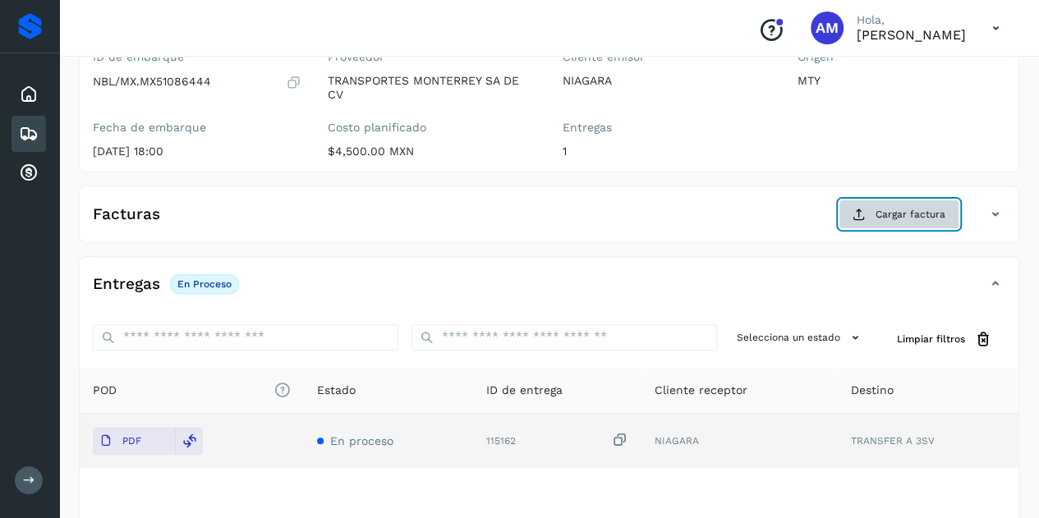
click at [883, 217] on span "Cargar factura" at bounding box center [910, 214] width 70 height 15
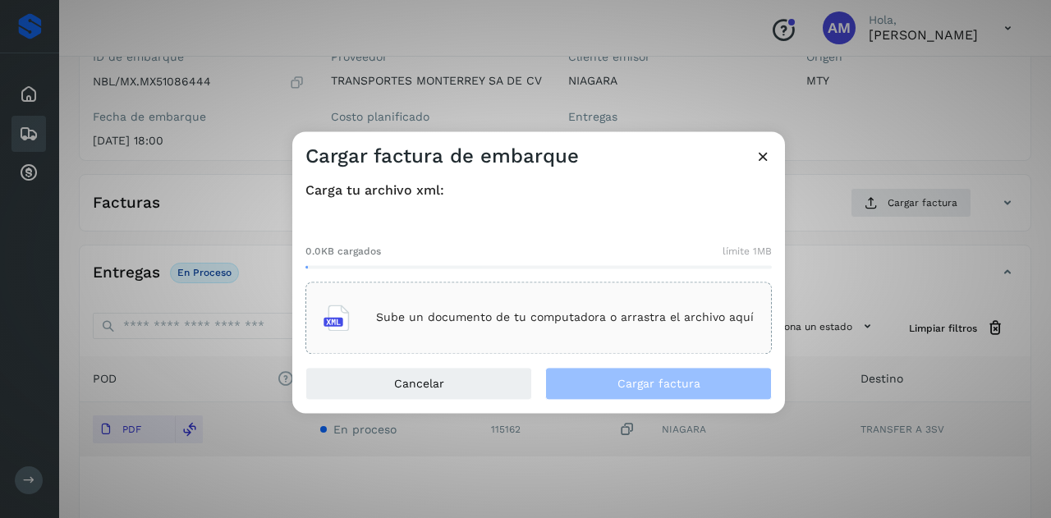
click at [581, 311] on p "Sube un documento de tu computadora o arrastra el archivo aquí" at bounding box center [565, 318] width 378 height 14
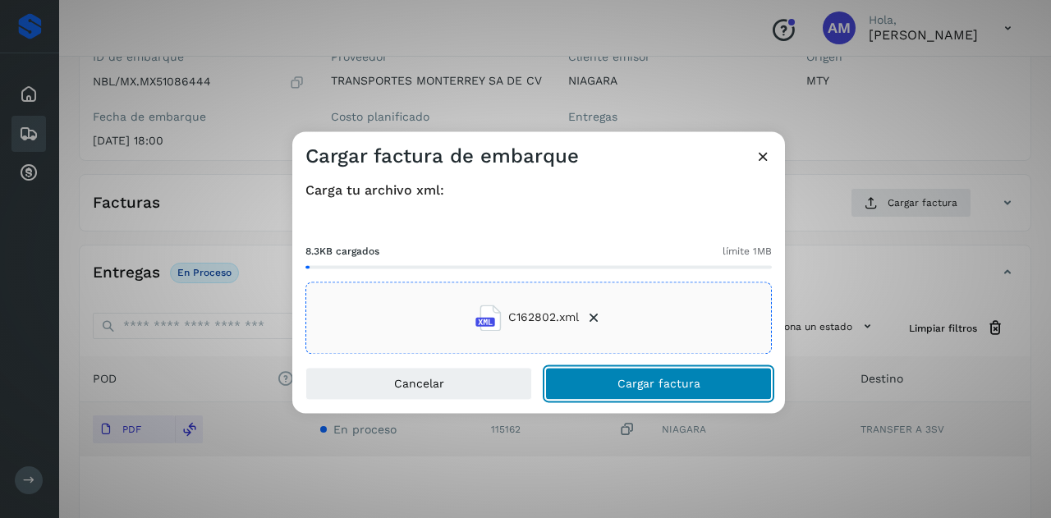
click at [604, 388] on button "Cargar factura" at bounding box center [658, 383] width 227 height 33
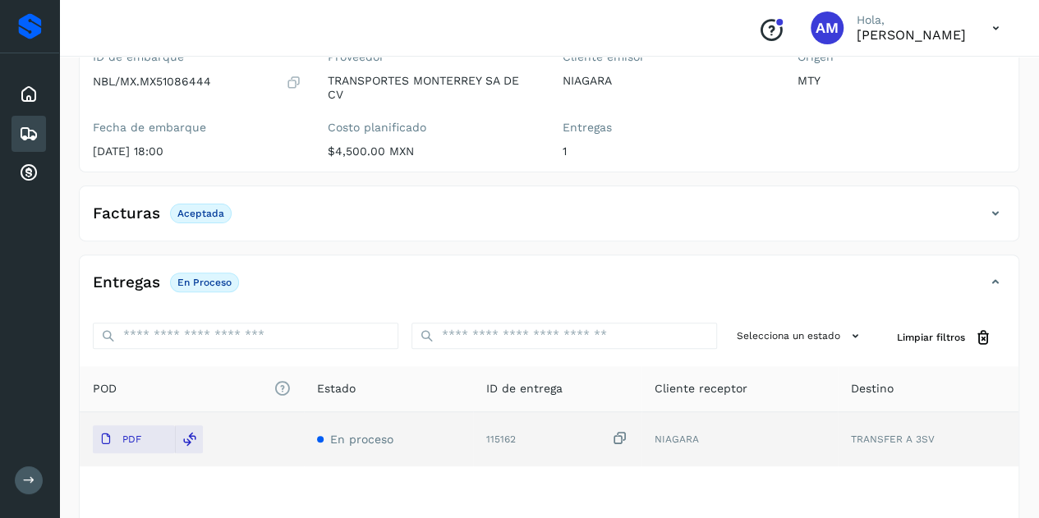
scroll to position [0, 0]
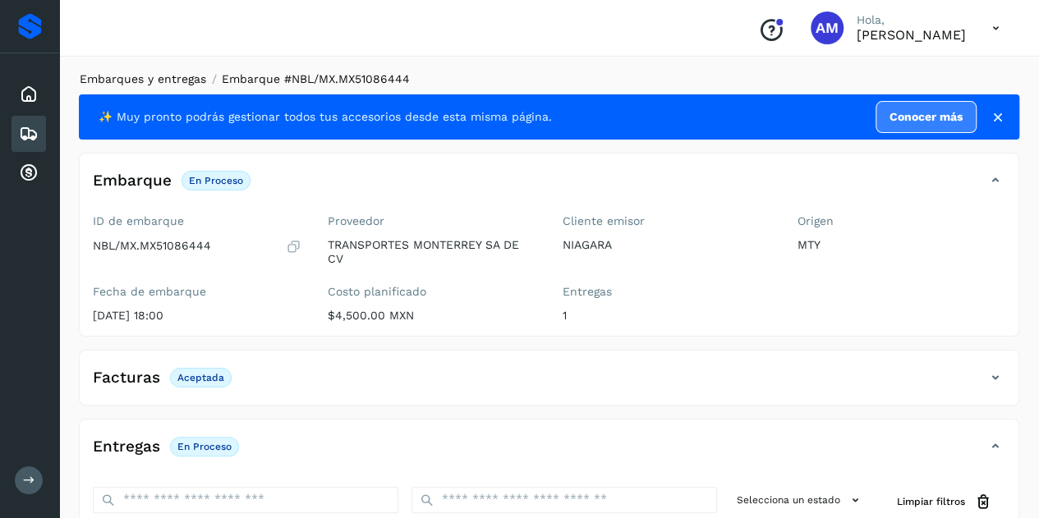
click at [129, 77] on link "Embarques y entregas" at bounding box center [143, 78] width 126 height 13
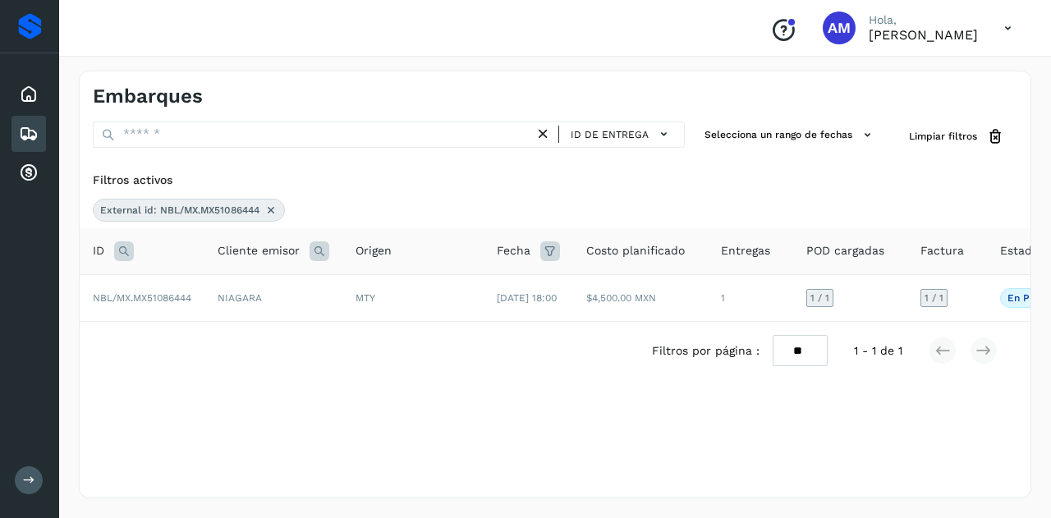
click at [269, 209] on icon at bounding box center [270, 210] width 13 height 13
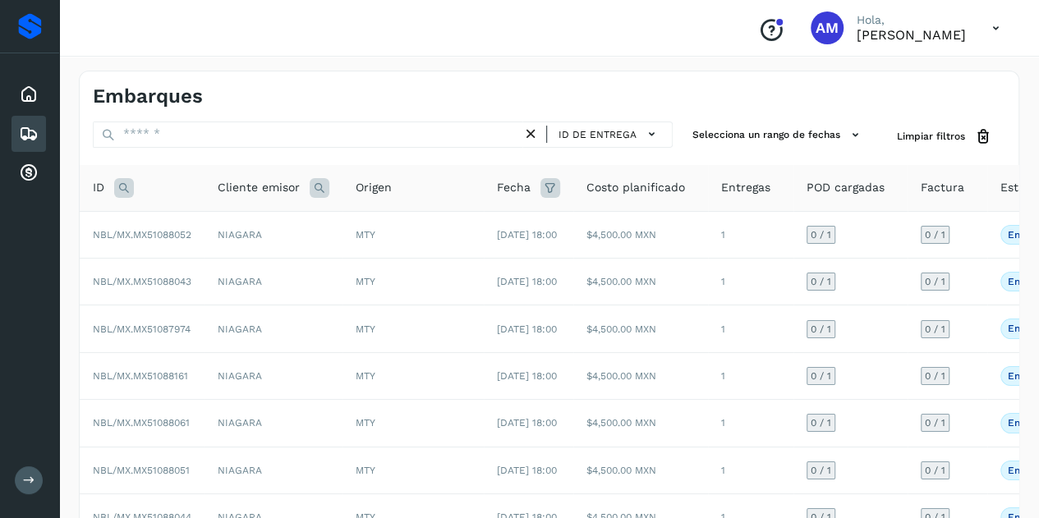
click at [125, 185] on icon at bounding box center [124, 188] width 20 height 20
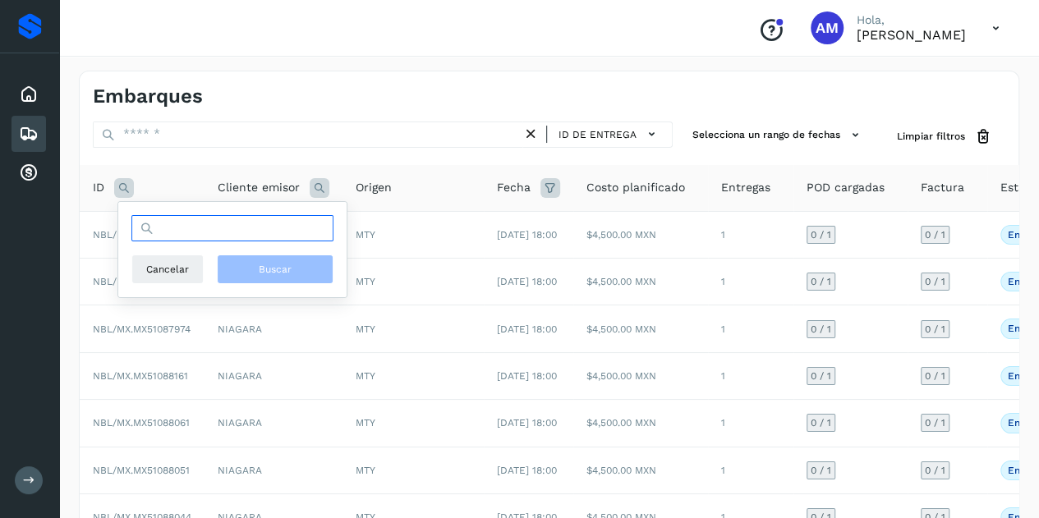
click at [172, 241] on input "text" at bounding box center [232, 228] width 202 height 26
paste input "**********"
type input "**********"
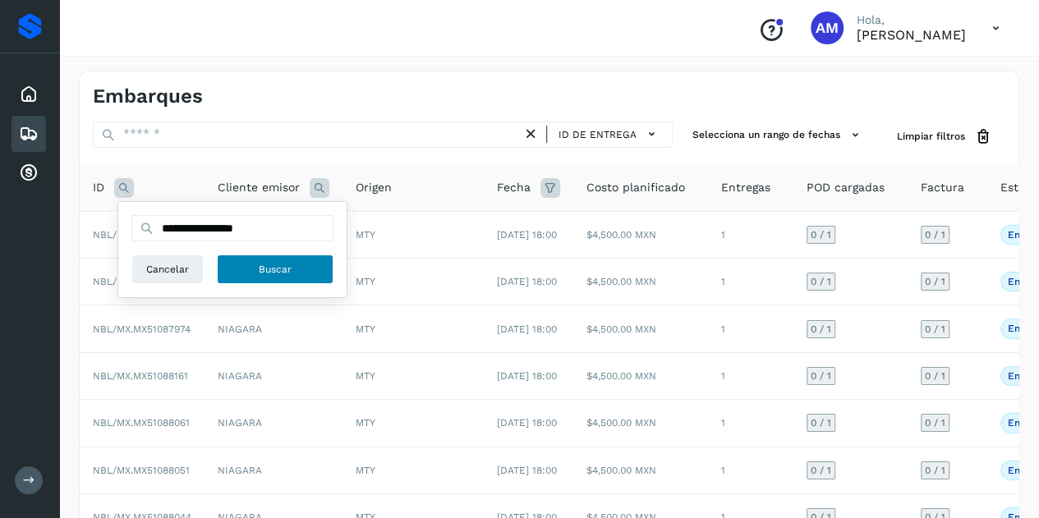
click at [299, 273] on button "Buscar" at bounding box center [275, 270] width 117 height 30
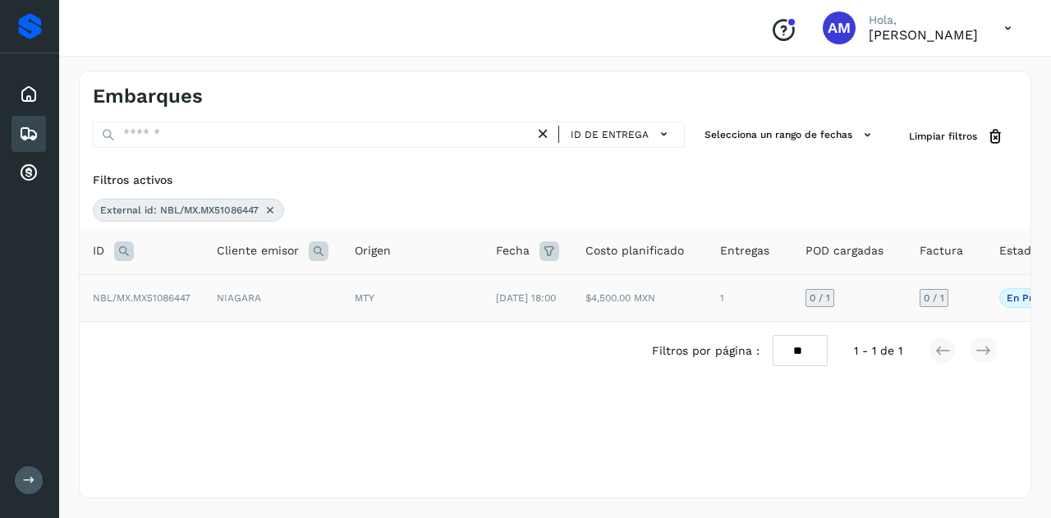
click at [163, 295] on span "NBL/MX.MX51086447" at bounding box center [142, 297] width 98 height 11
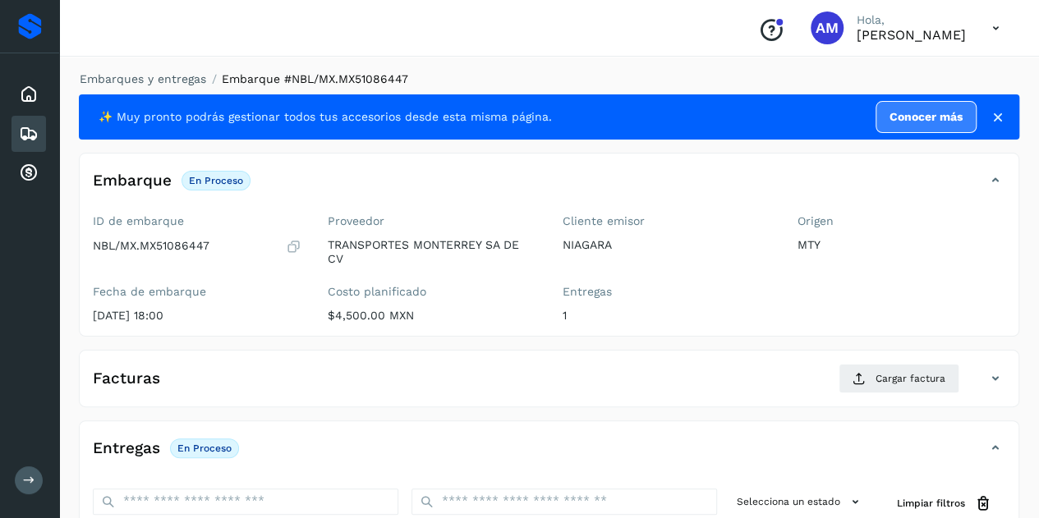
scroll to position [164, 0]
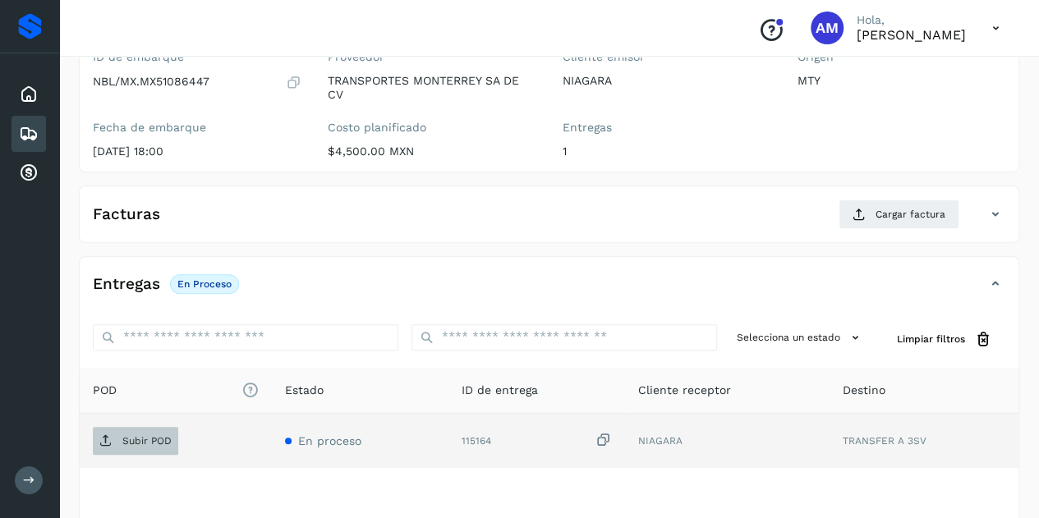
click at [126, 428] on span "Subir POD" at bounding box center [135, 441] width 85 height 26
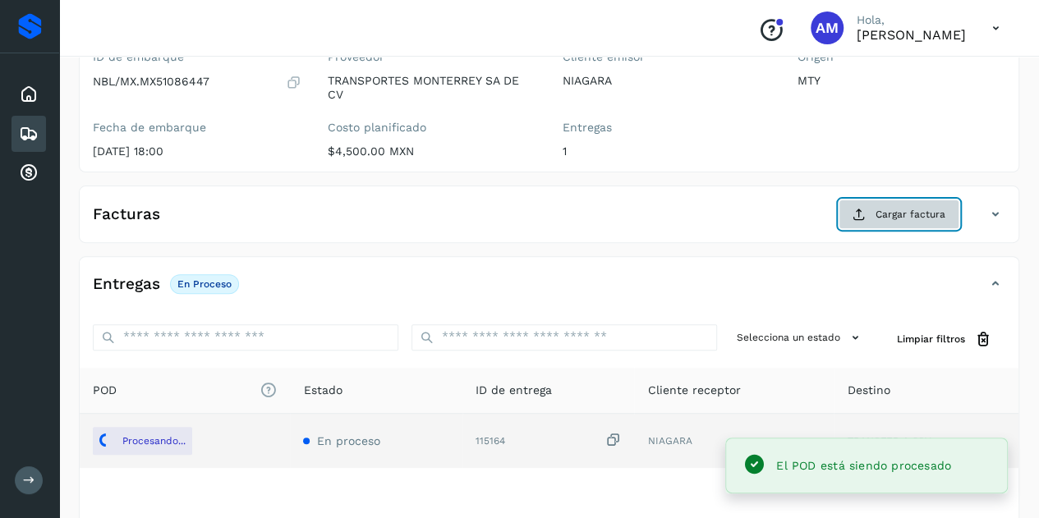
click at [892, 210] on span "Cargar factura" at bounding box center [910, 214] width 70 height 15
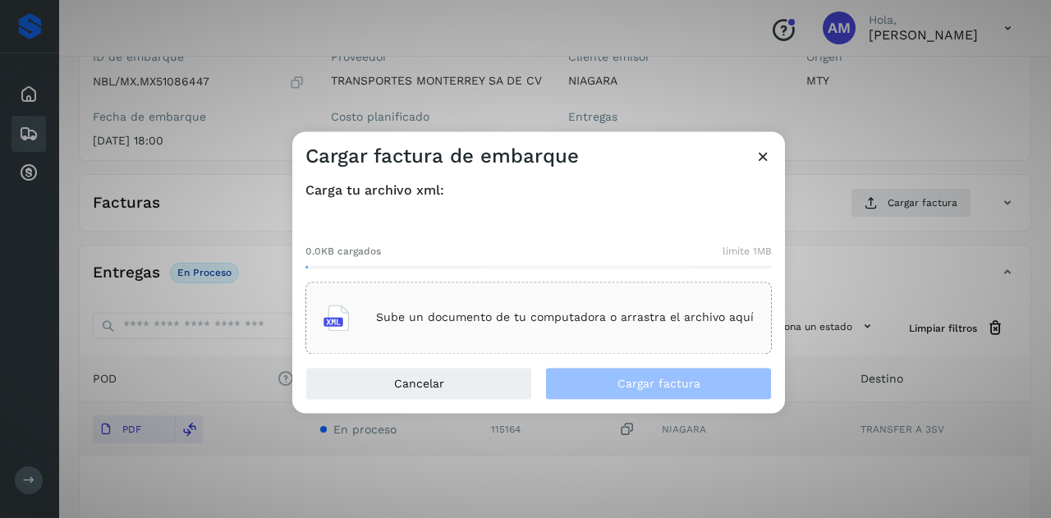
click at [482, 316] on p "Sube un documento de tu computadora o arrastra el archivo aquí" at bounding box center [565, 318] width 378 height 14
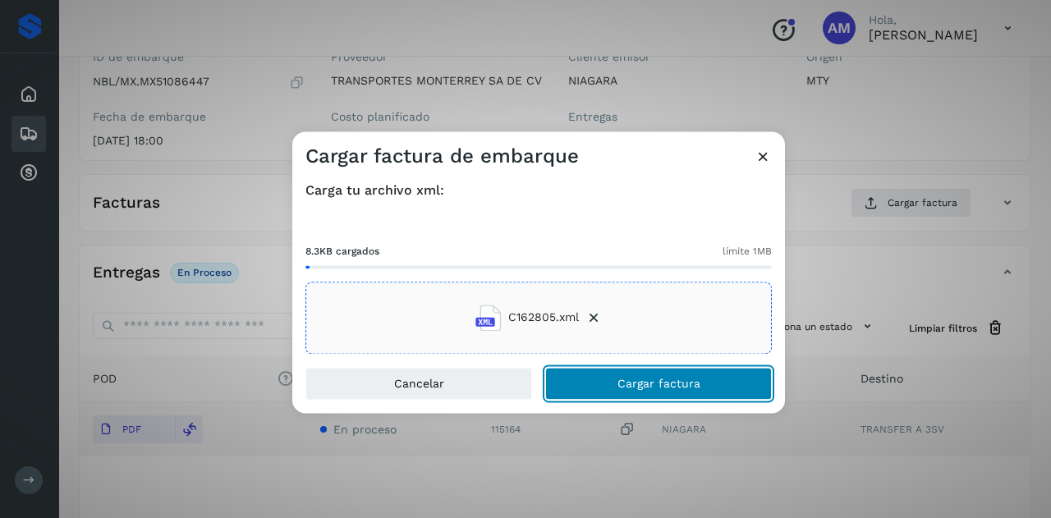
click at [594, 369] on button "Cargar factura" at bounding box center [658, 383] width 227 height 33
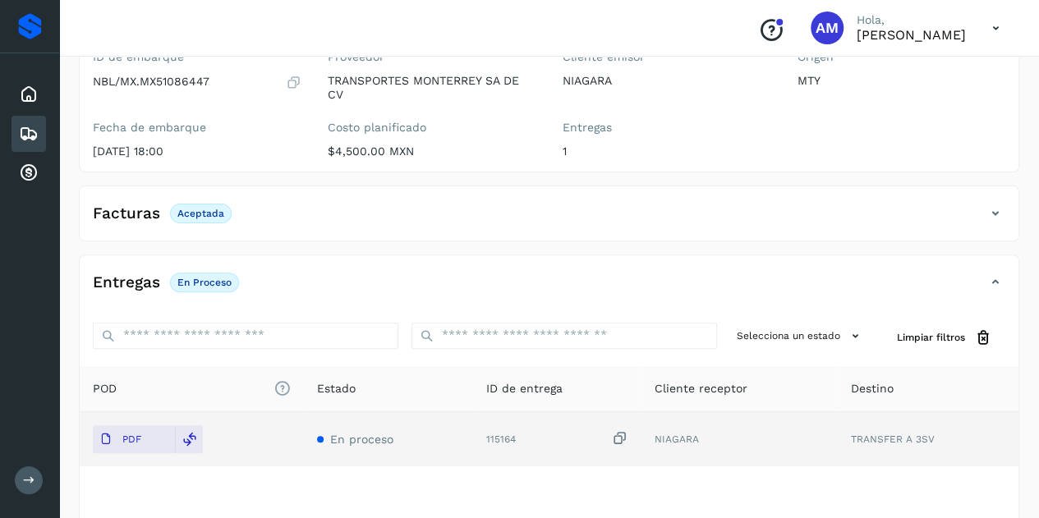
scroll to position [0, 0]
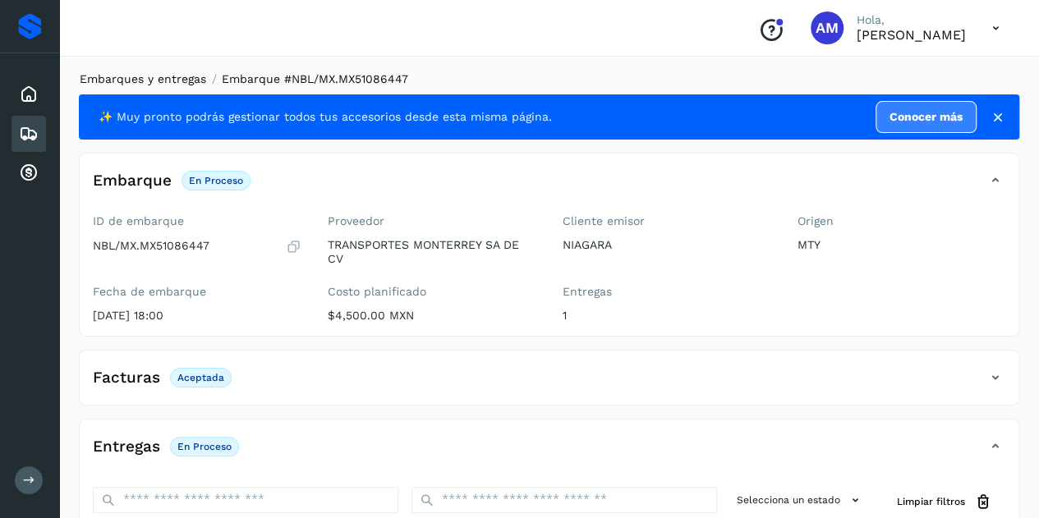
click at [132, 77] on link "Embarques y entregas" at bounding box center [143, 78] width 126 height 13
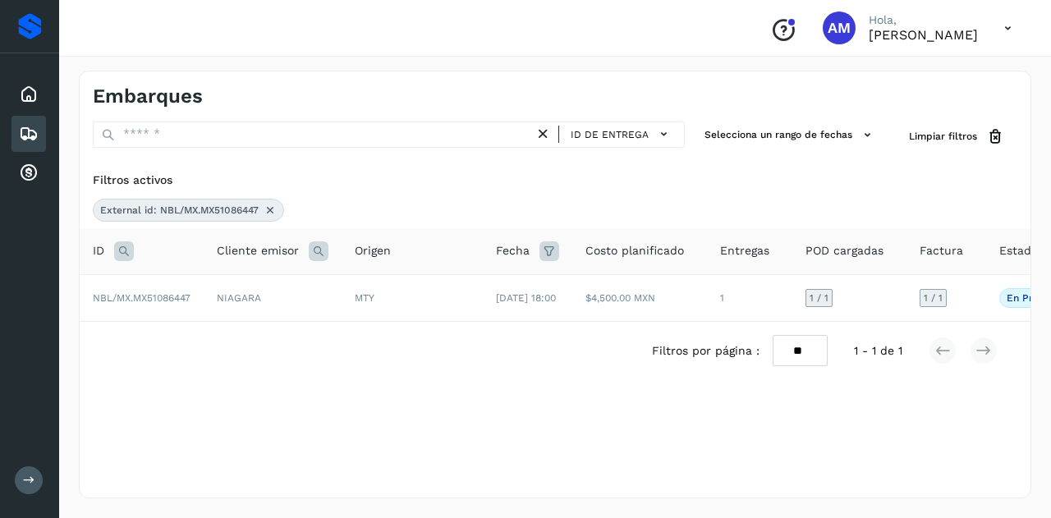
click at [276, 208] on icon at bounding box center [270, 210] width 13 height 13
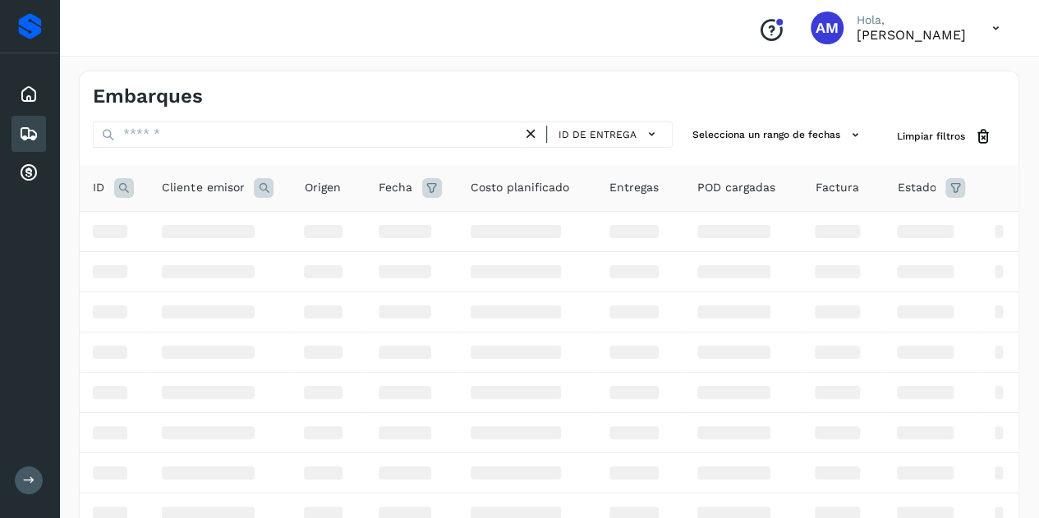
click at [120, 188] on icon at bounding box center [124, 188] width 20 height 20
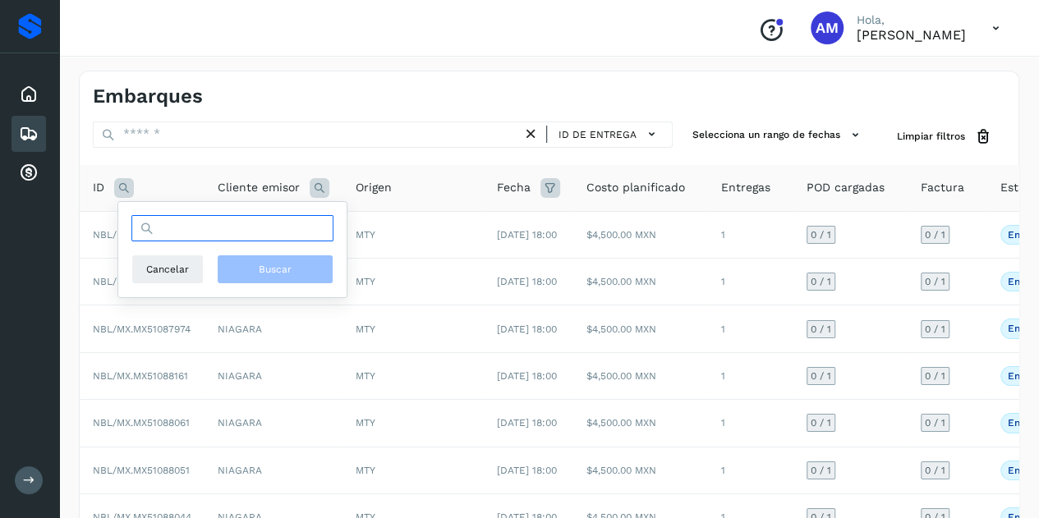
click at [197, 228] on input "text" at bounding box center [232, 228] width 202 height 26
paste input "**********"
type input "**********"
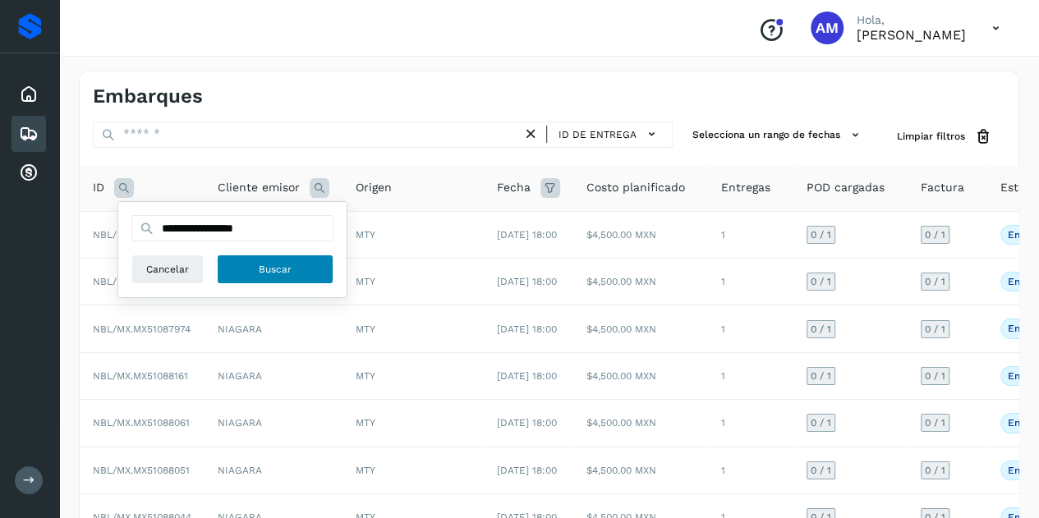
click at [283, 265] on span "Buscar" at bounding box center [275, 269] width 33 height 15
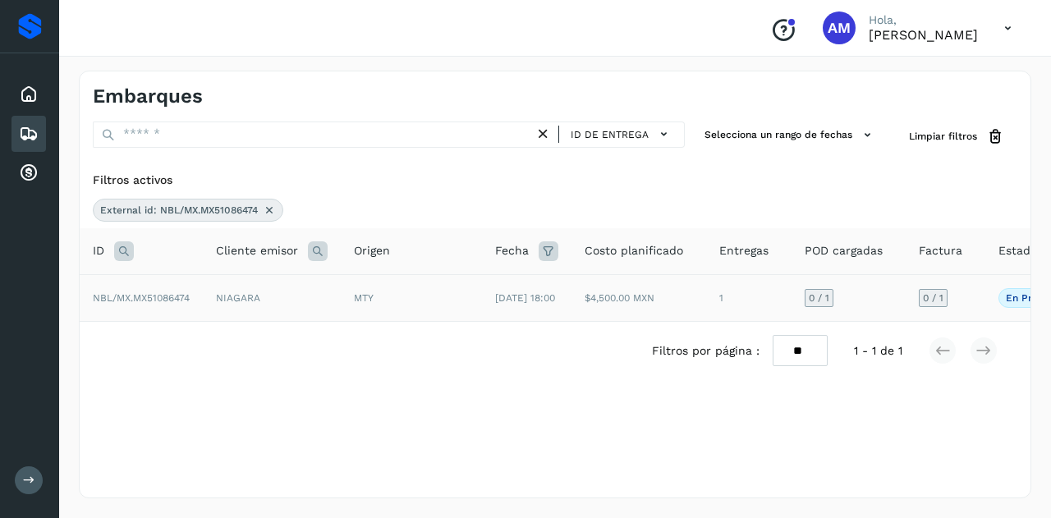
click at [182, 303] on span "NBL/MX.MX51086474" at bounding box center [141, 297] width 97 height 11
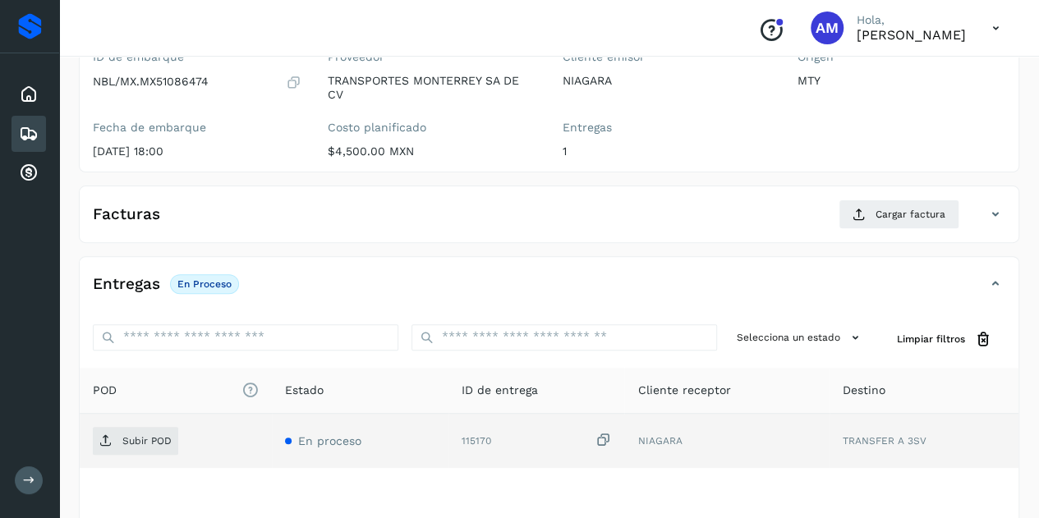
scroll to position [246, 0]
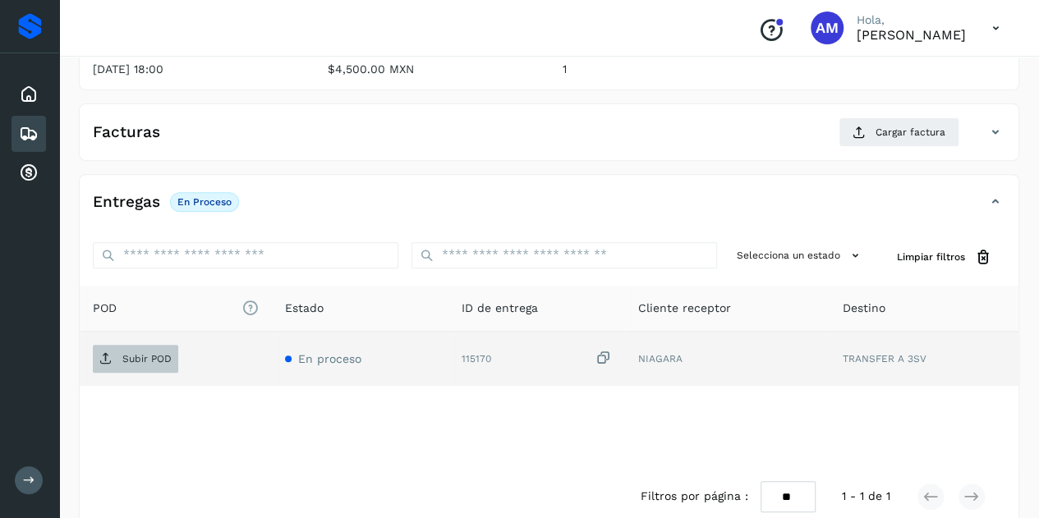
click at [161, 361] on p "Subir POD" at bounding box center [146, 358] width 49 height 11
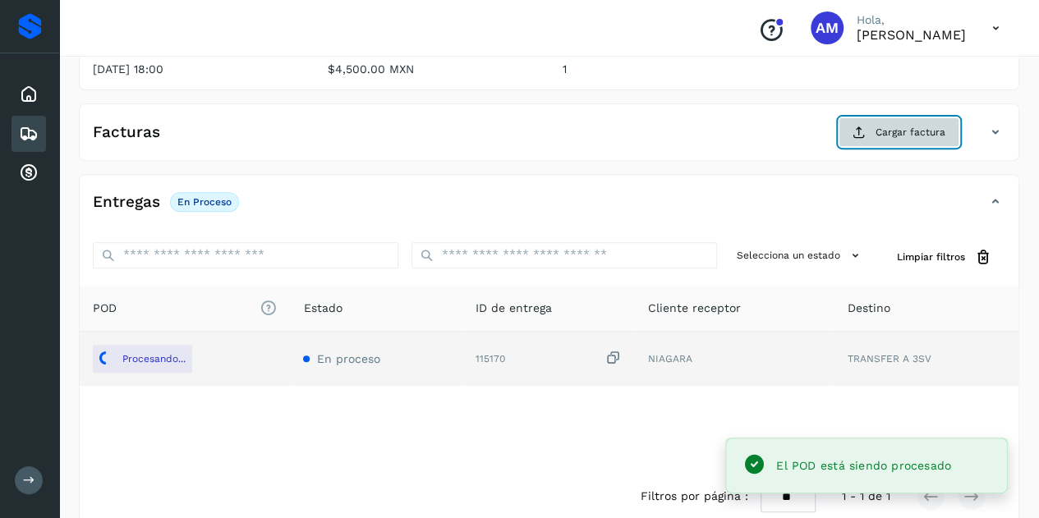
click at [879, 137] on span "Cargar factura" at bounding box center [910, 132] width 70 height 15
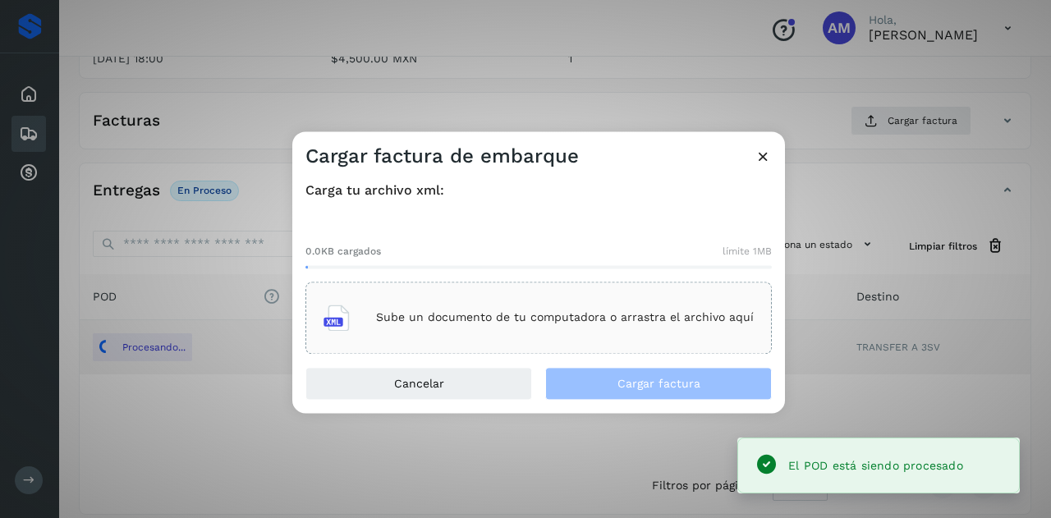
click at [636, 302] on div "Sube un documento de tu computadora o arrastra el archivo aquí" at bounding box center [539, 318] width 430 height 44
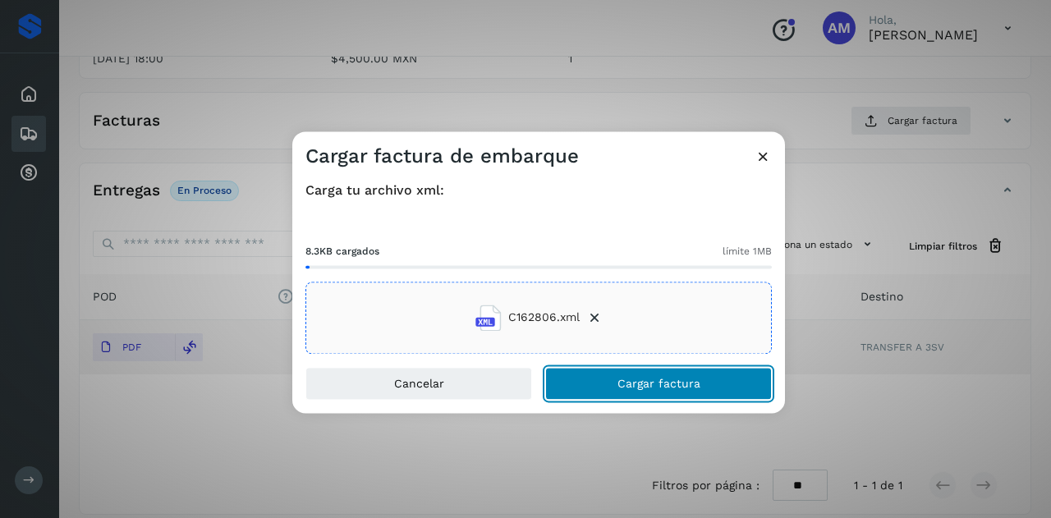
click at [609, 385] on button "Cargar factura" at bounding box center [658, 383] width 227 height 33
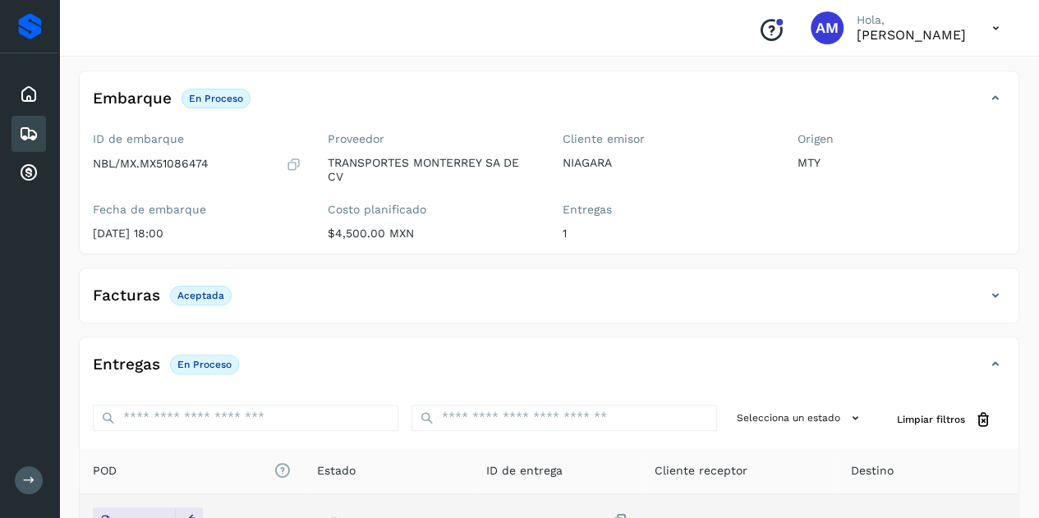
scroll to position [0, 0]
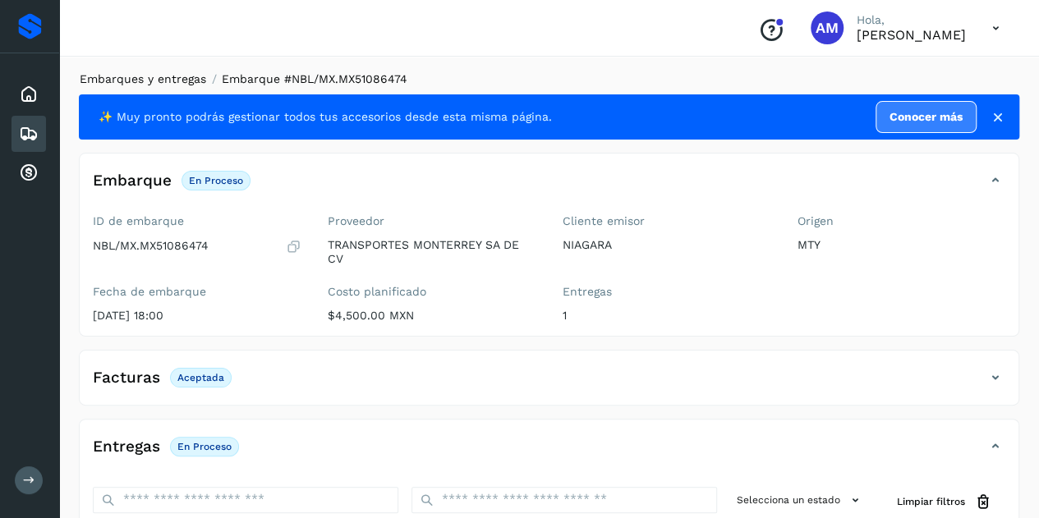
click at [186, 73] on link "Embarques y entregas" at bounding box center [143, 78] width 126 height 13
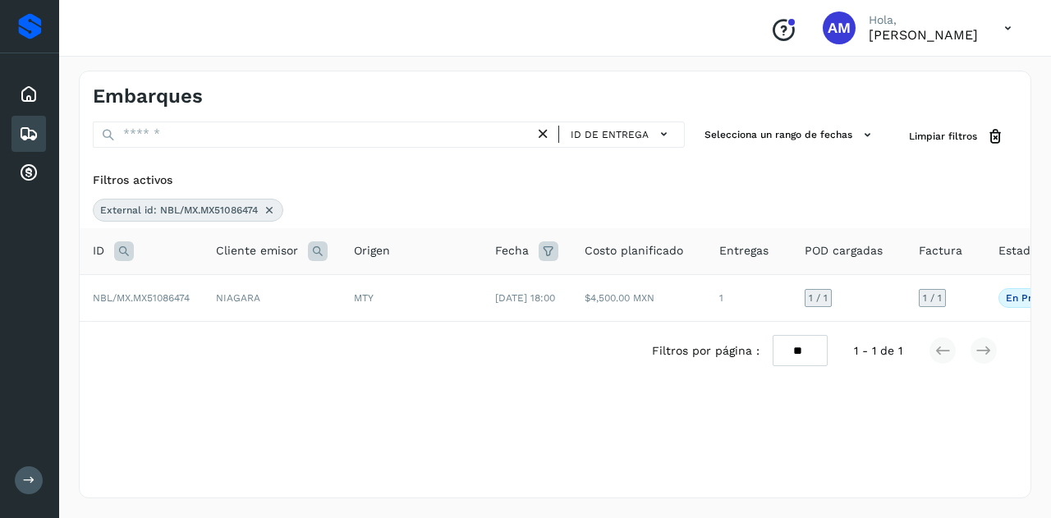
drag, startPoint x: 278, startPoint y: 204, endPoint x: 269, endPoint y: 209, distance: 9.9
click at [274, 208] on div "External id: NBL/MX.MX51086474" at bounding box center [188, 210] width 191 height 23
click at [269, 209] on icon at bounding box center [269, 210] width 13 height 13
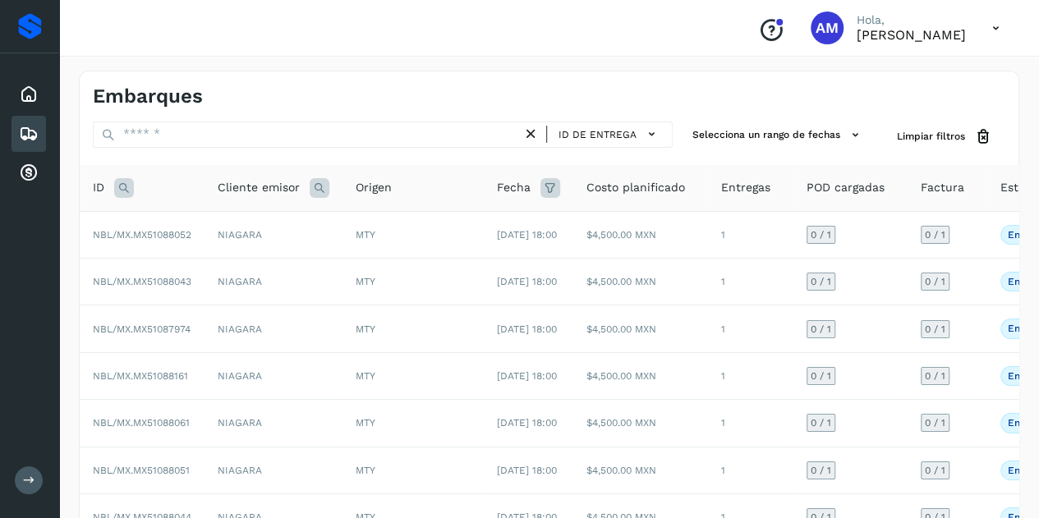
click at [115, 190] on icon at bounding box center [124, 188] width 20 height 20
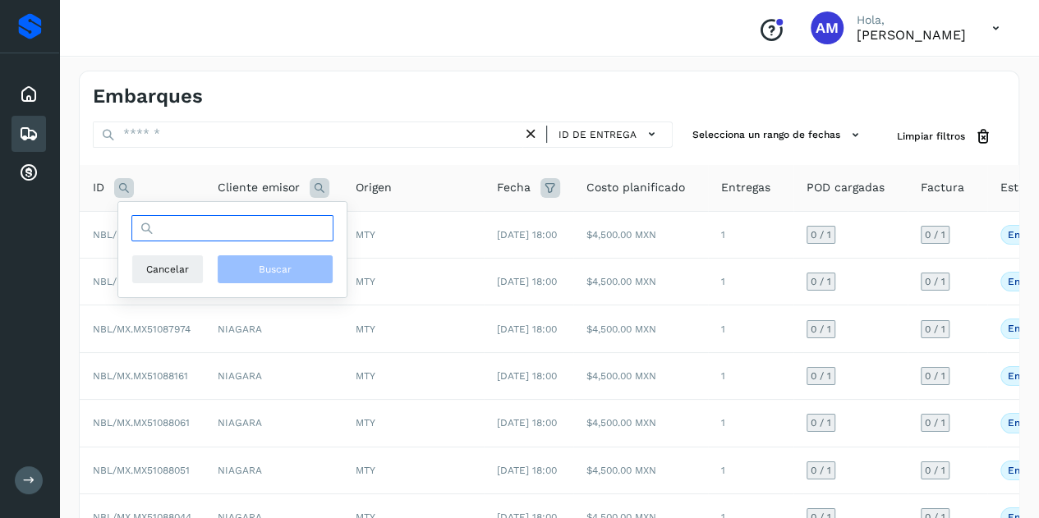
click at [182, 224] on input "text" at bounding box center [232, 228] width 202 height 26
paste input "**********"
type input "**********"
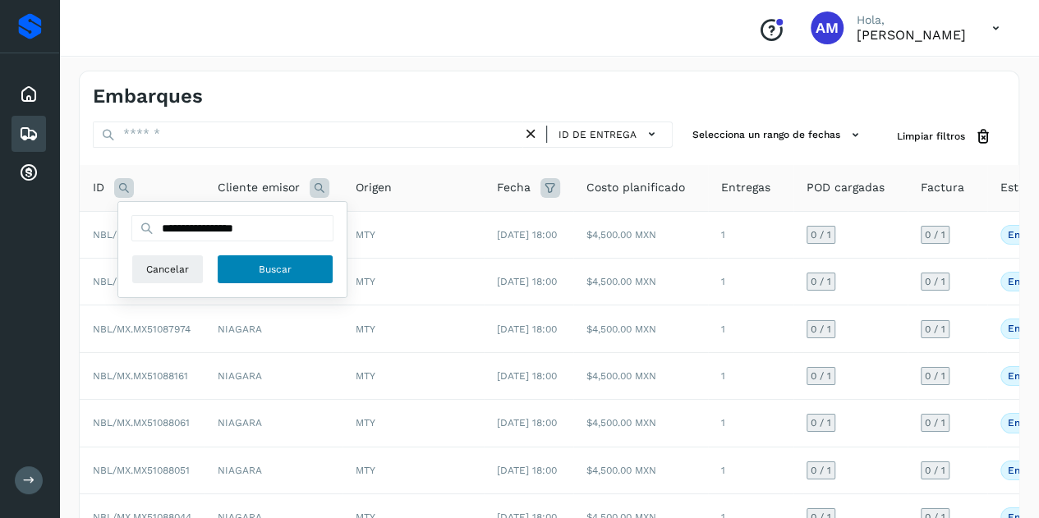
click at [269, 273] on span "Buscar" at bounding box center [275, 269] width 33 height 15
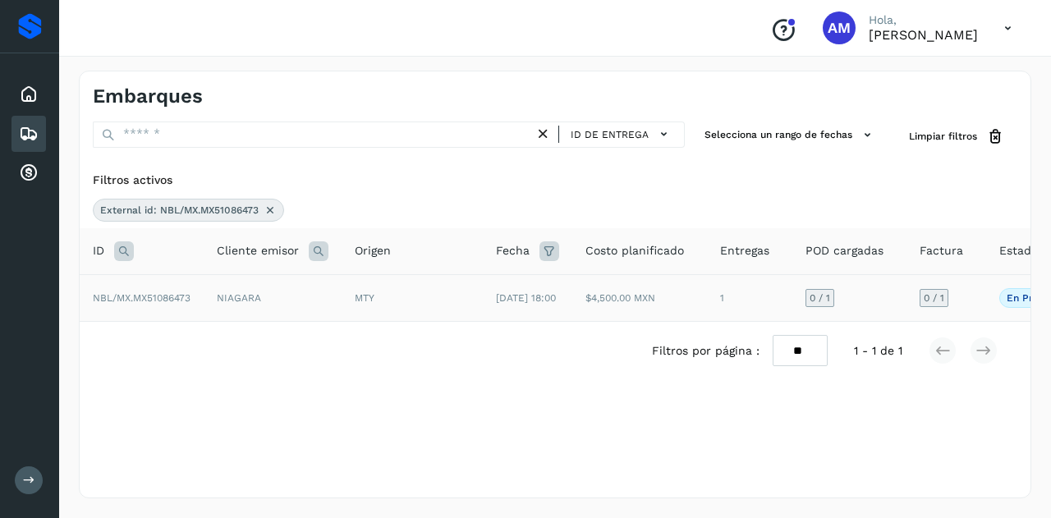
click at [218, 296] on td "NIAGARA" at bounding box center [273, 297] width 138 height 47
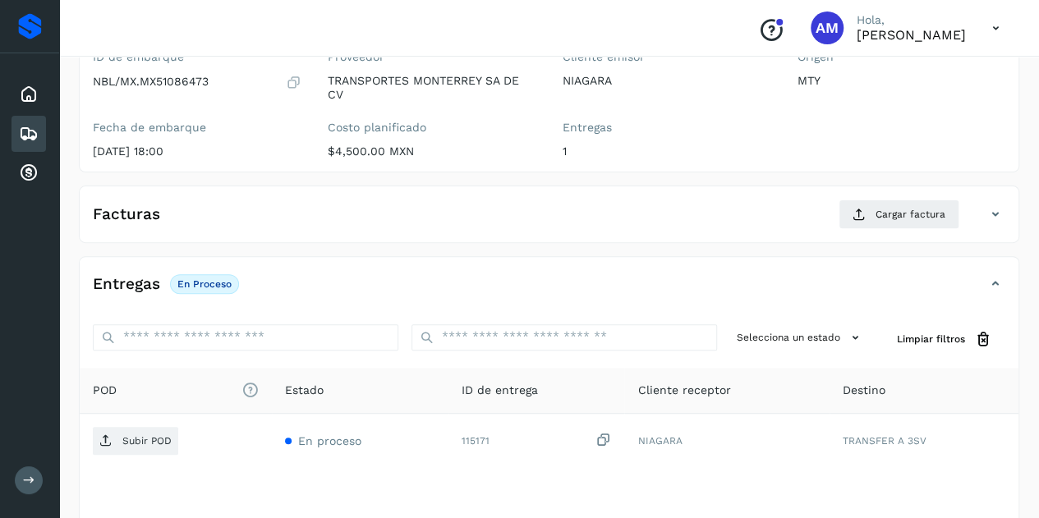
scroll to position [246, 0]
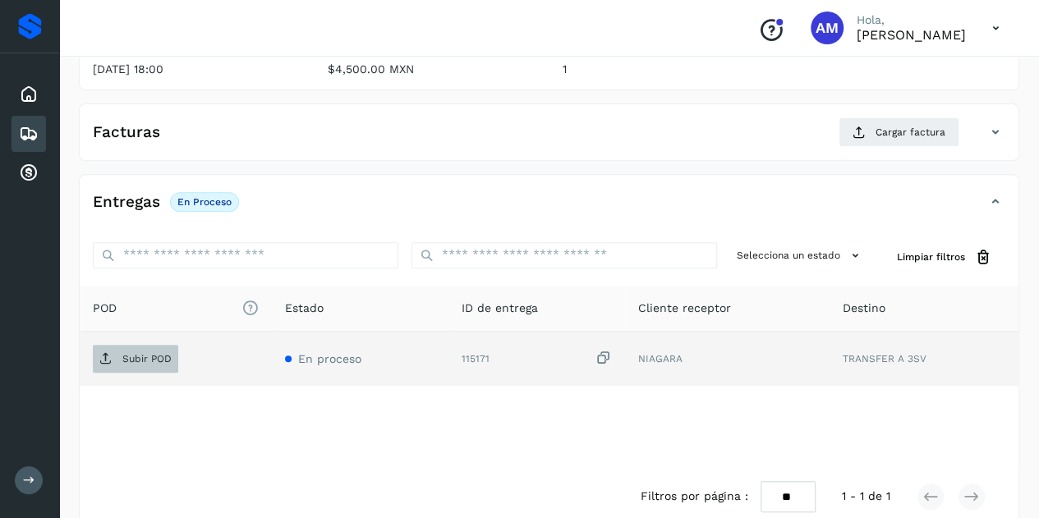
click at [156, 357] on p "Subir POD" at bounding box center [146, 358] width 49 height 11
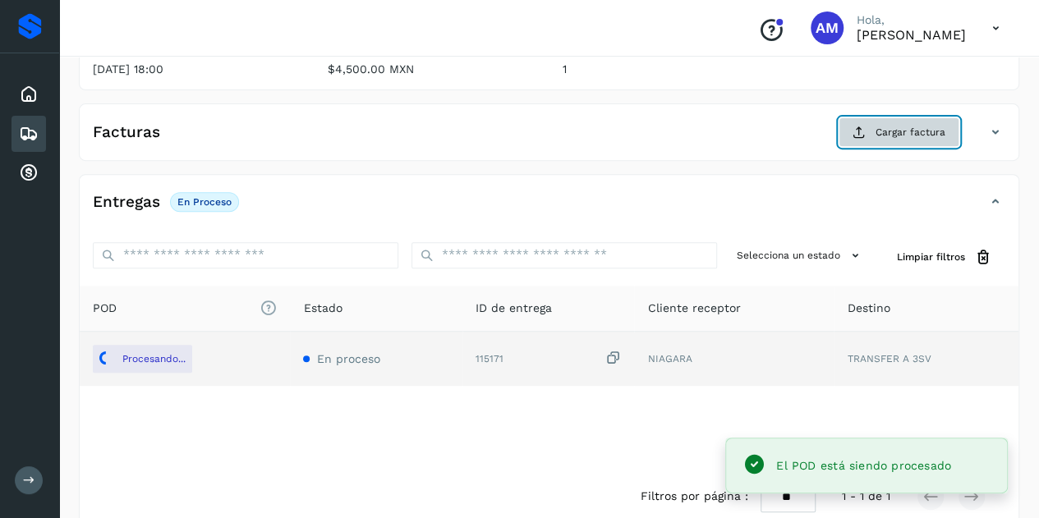
click at [872, 128] on button "Cargar factura" at bounding box center [899, 132] width 121 height 30
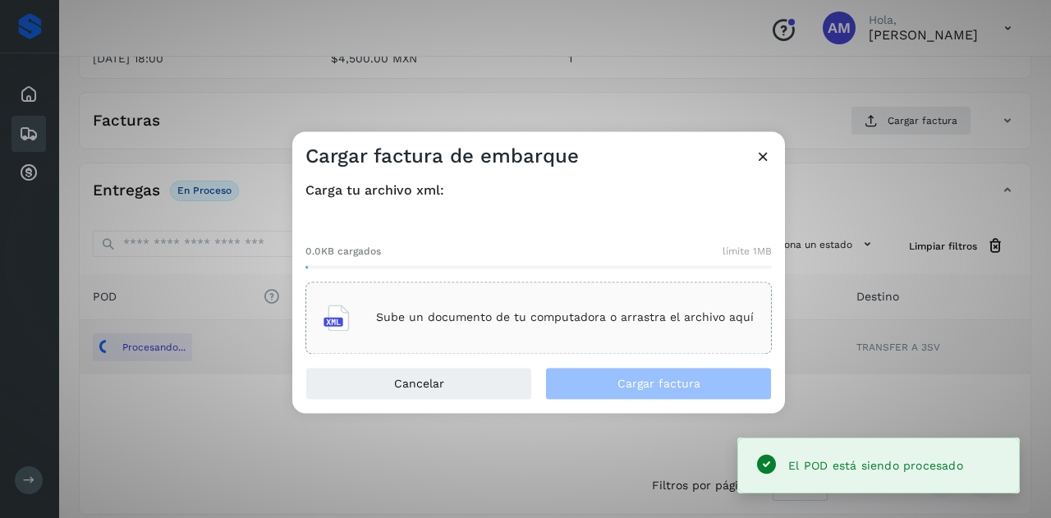
click at [452, 315] on p "Sube un documento de tu computadora o arrastra el archivo aquí" at bounding box center [565, 318] width 378 height 14
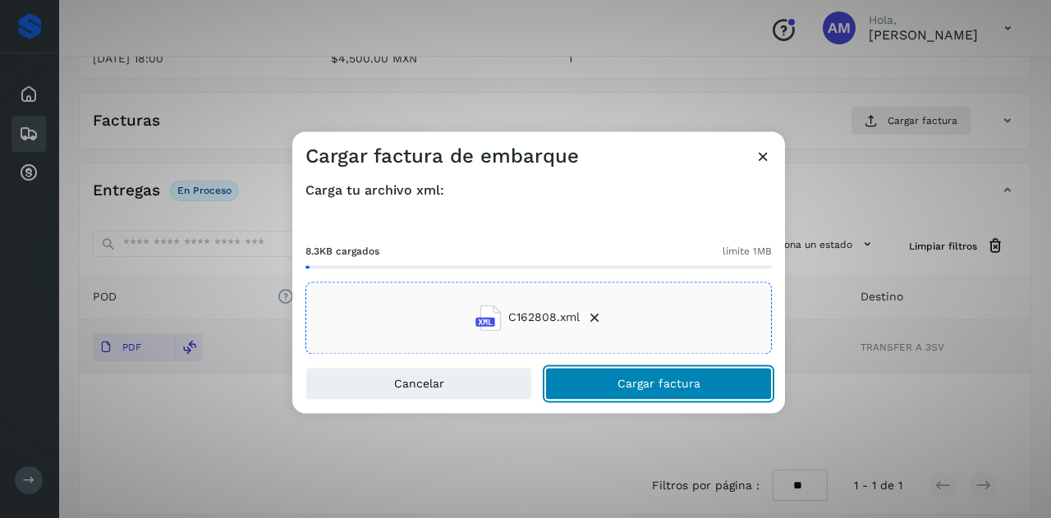
click at [646, 392] on button "Cargar factura" at bounding box center [658, 383] width 227 height 33
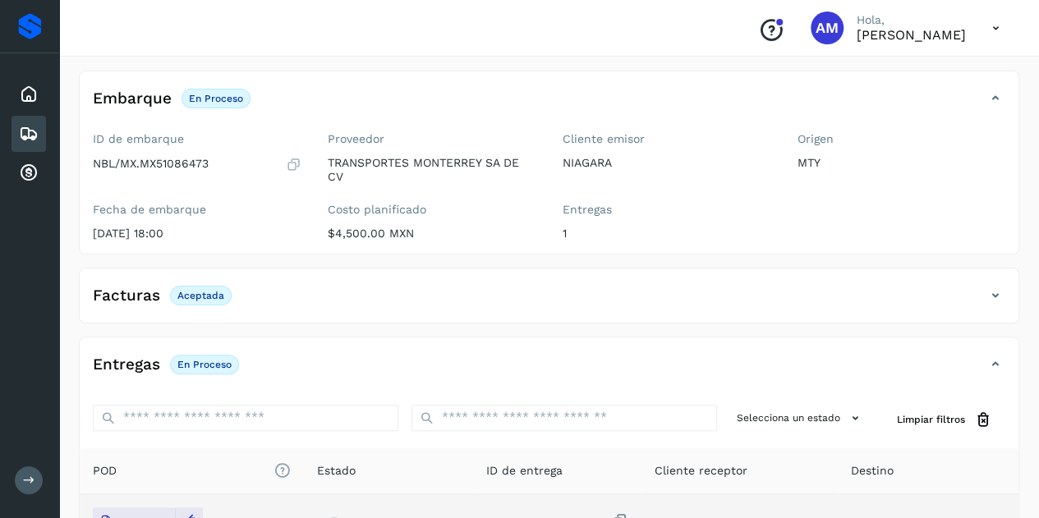
scroll to position [0, 0]
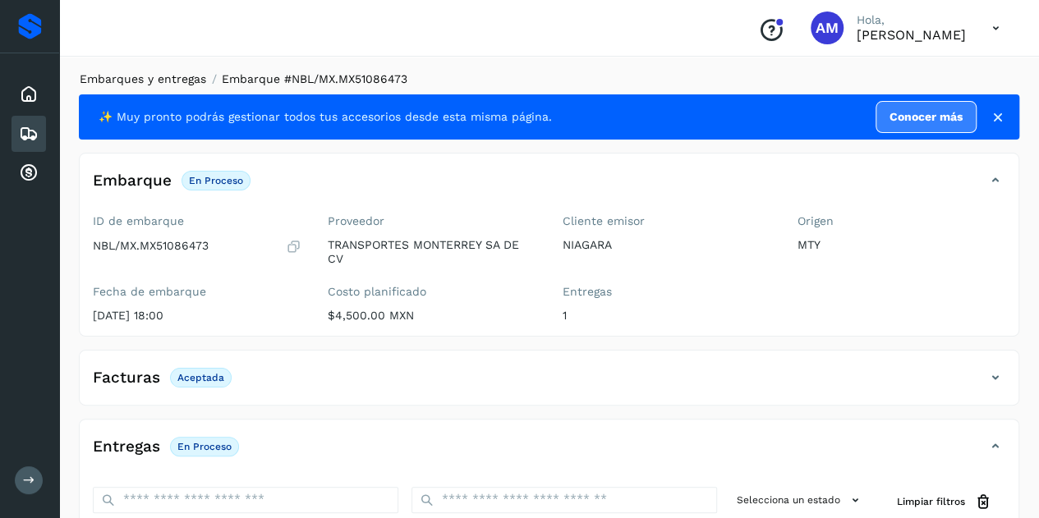
click at [183, 80] on link "Embarques y entregas" at bounding box center [143, 78] width 126 height 13
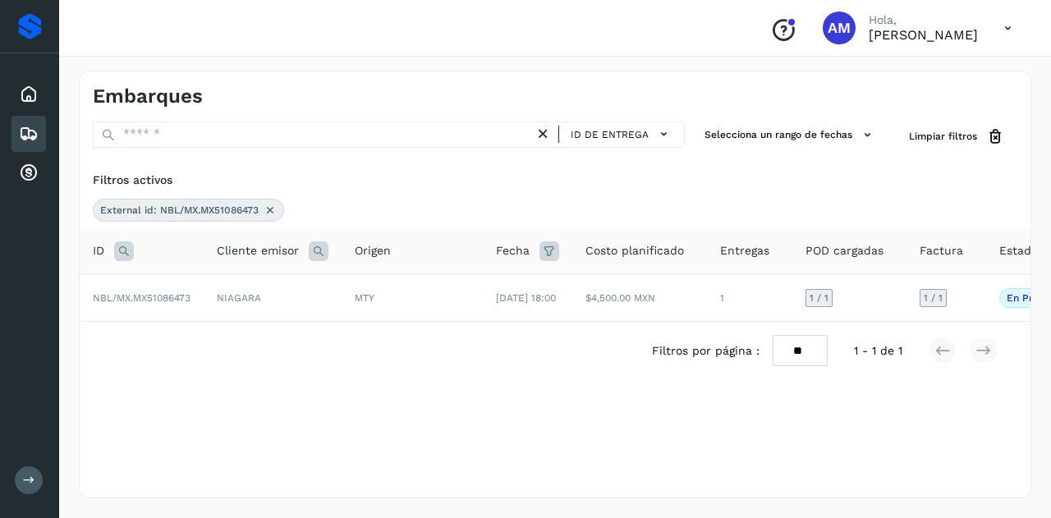
click at [266, 204] on icon at bounding box center [270, 210] width 13 height 13
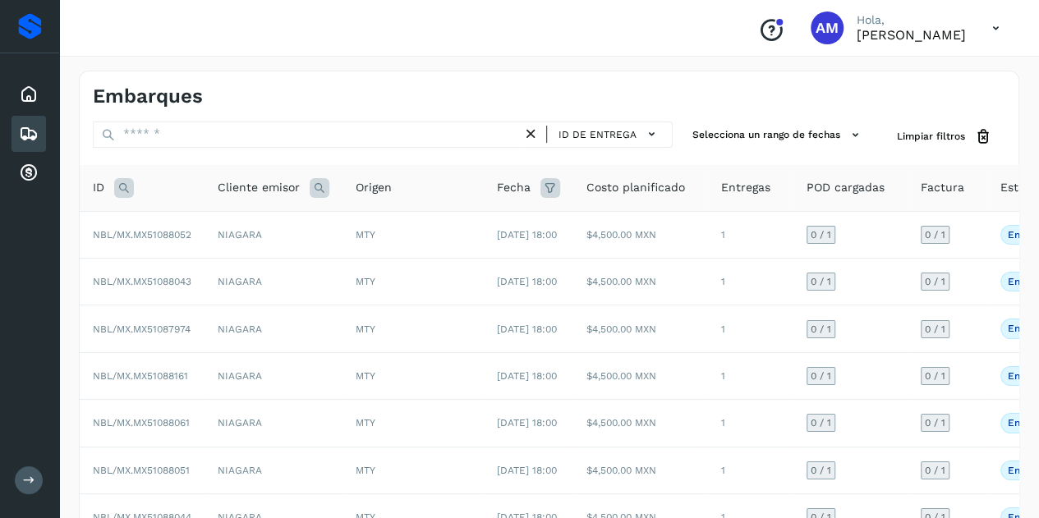
click at [119, 191] on icon at bounding box center [124, 188] width 20 height 20
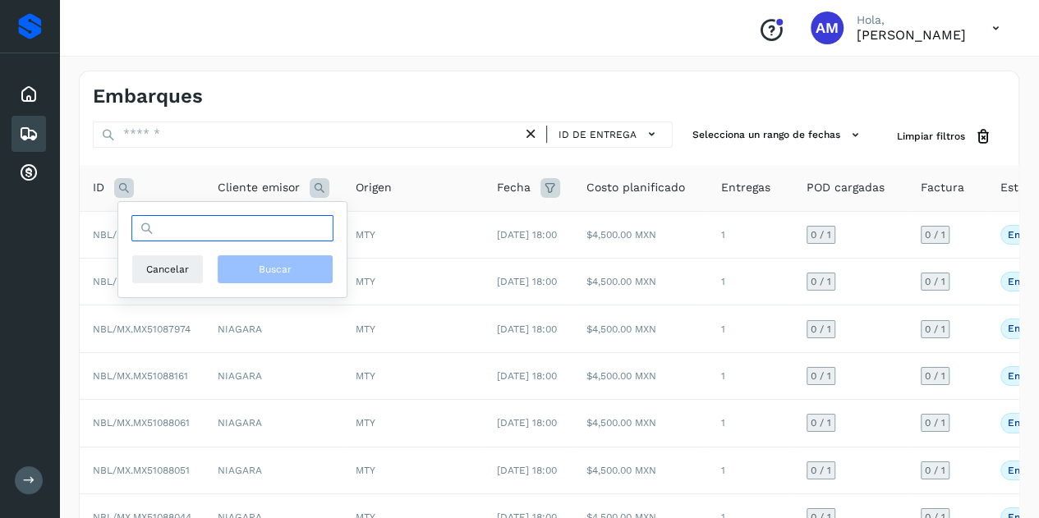
click at [172, 231] on input "text" at bounding box center [232, 228] width 202 height 26
paste input "**********"
type input "**********"
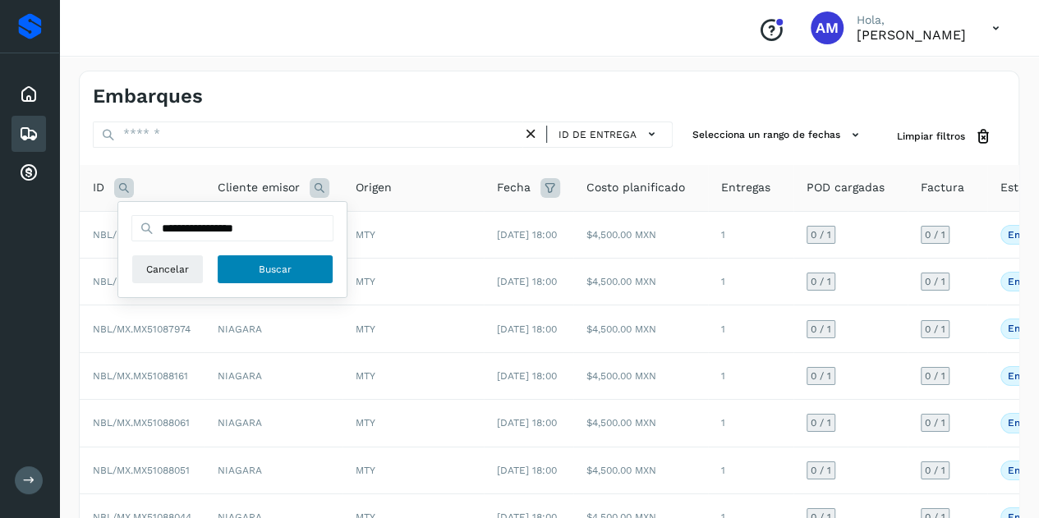
click at [298, 265] on button "Buscar" at bounding box center [275, 270] width 117 height 30
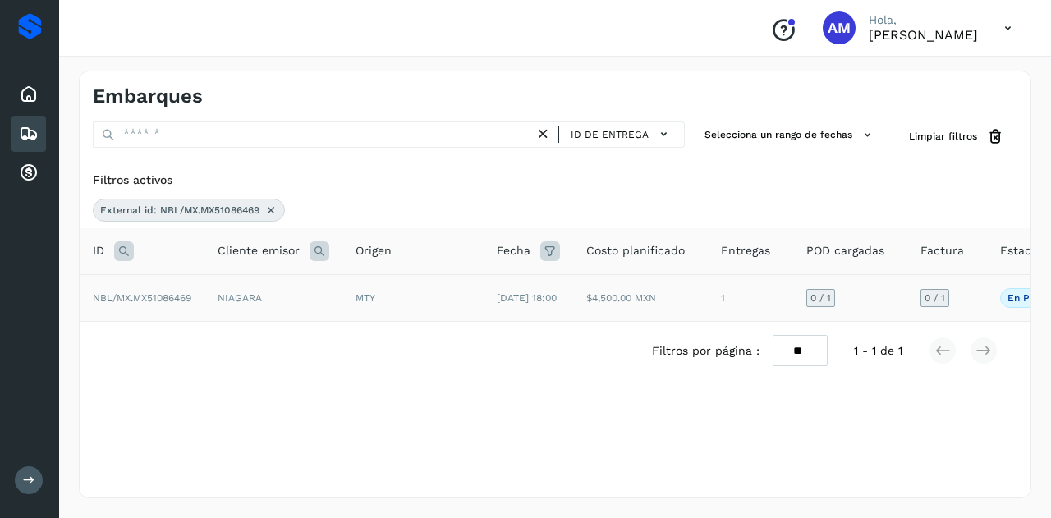
click at [232, 306] on td "NIAGARA" at bounding box center [273, 297] width 138 height 47
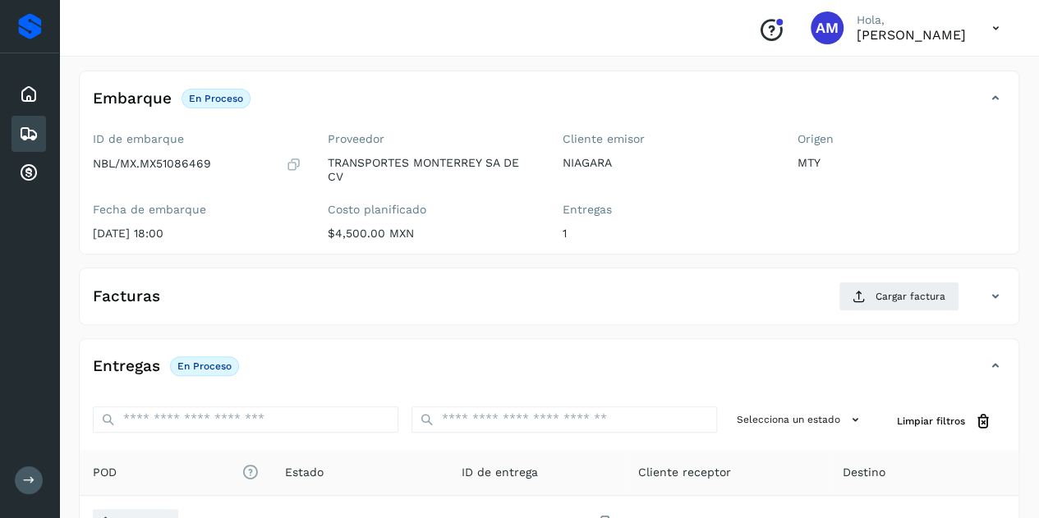
scroll to position [164, 0]
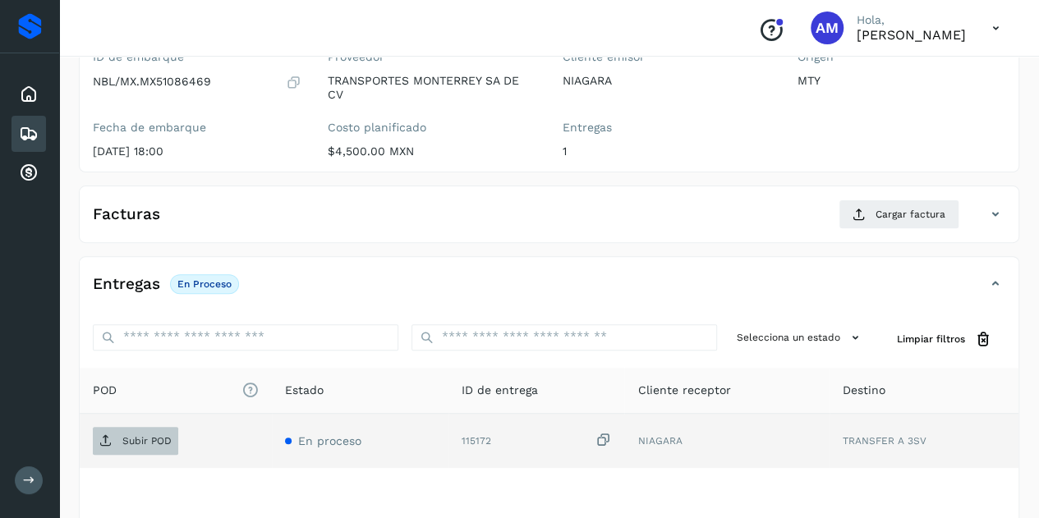
click at [140, 430] on span "Subir POD" at bounding box center [135, 441] width 85 height 26
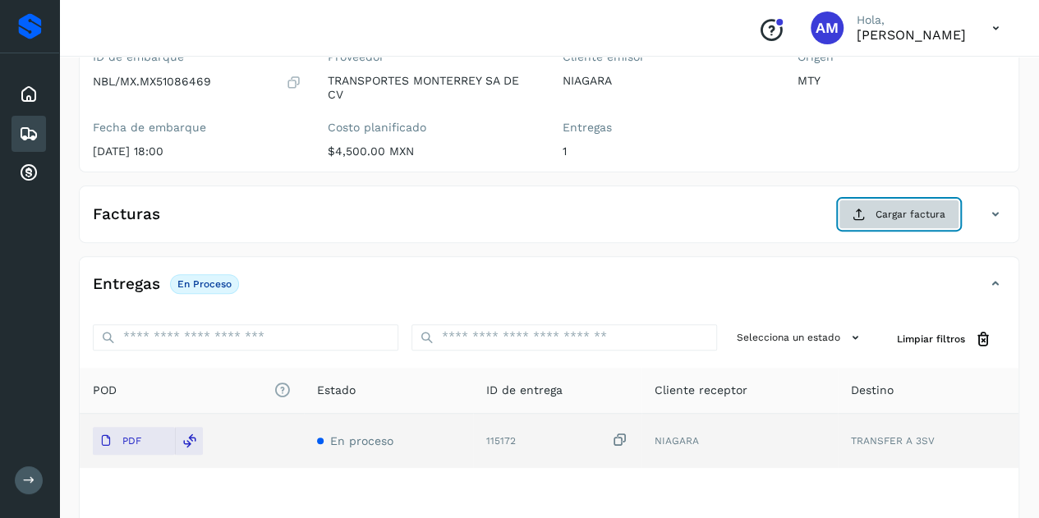
click at [866, 208] on icon at bounding box center [858, 214] width 13 height 13
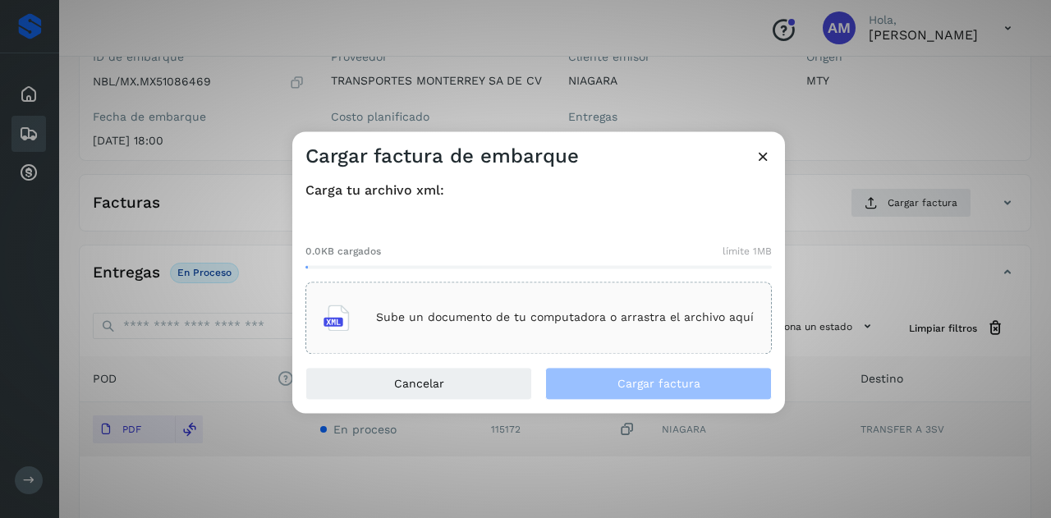
click at [613, 339] on div "Sube un documento de tu computadora o arrastra el archivo aquí" at bounding box center [539, 318] width 430 height 44
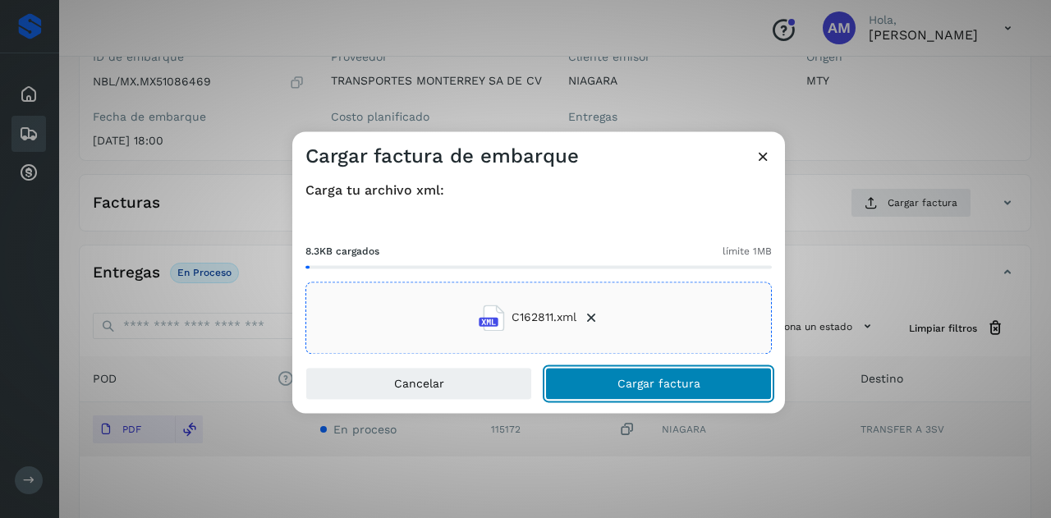
click at [624, 383] on span "Cargar factura" at bounding box center [659, 383] width 83 height 11
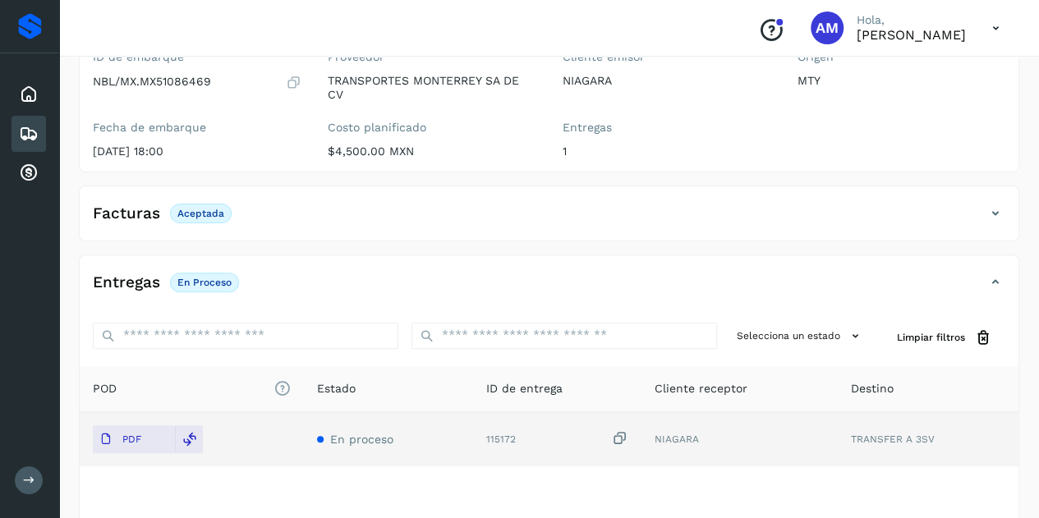
scroll to position [0, 0]
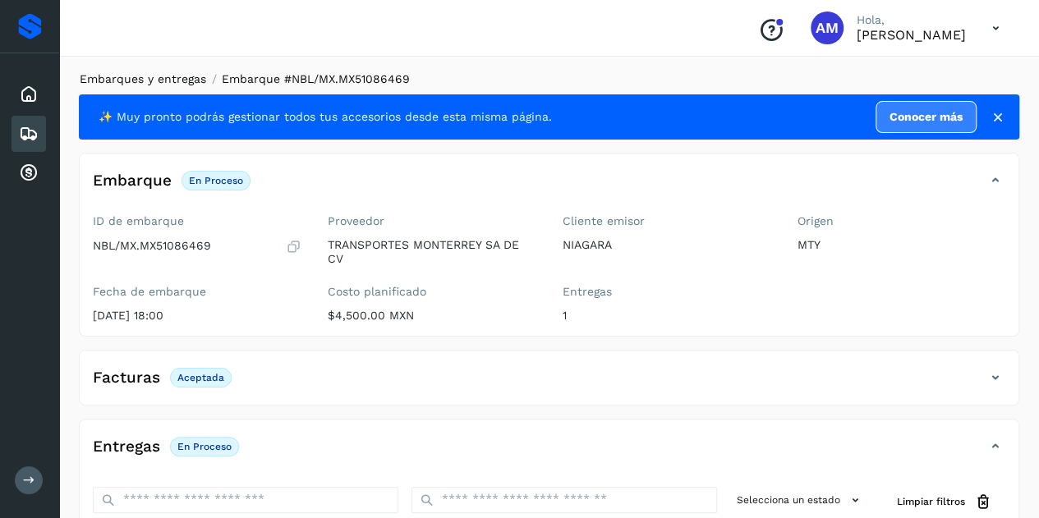
click at [163, 78] on link "Embarques y entregas" at bounding box center [143, 78] width 126 height 13
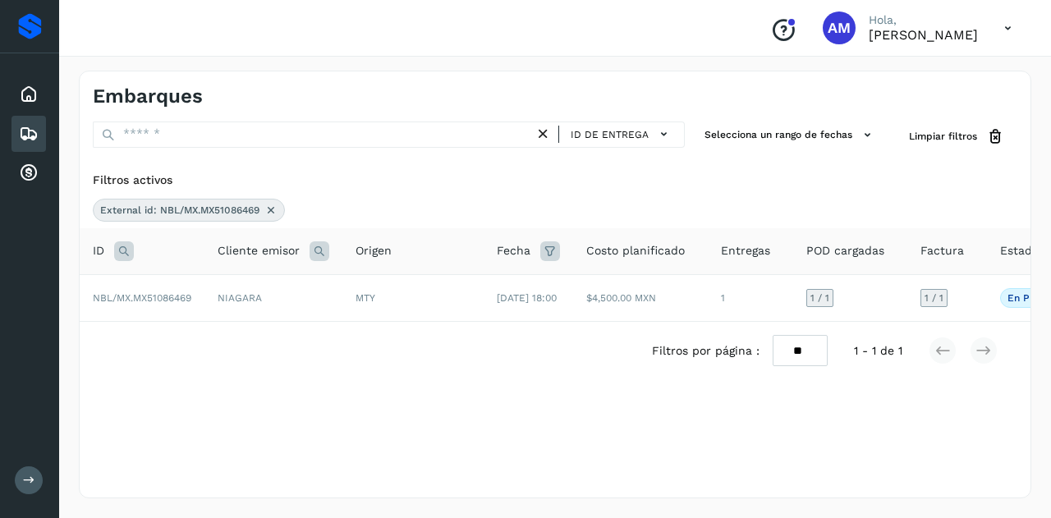
click at [552, 129] on icon at bounding box center [543, 134] width 17 height 17
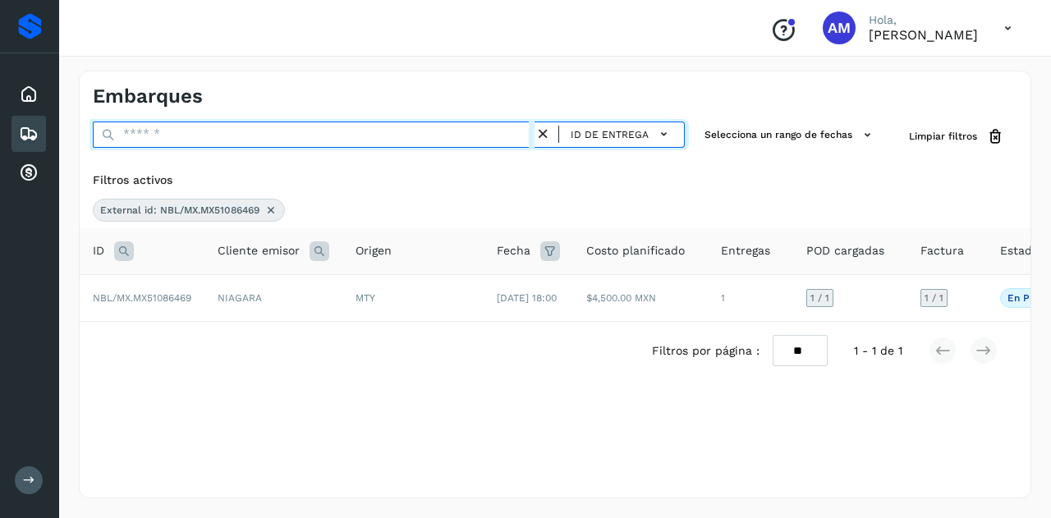
click at [440, 134] on input "text" at bounding box center [314, 135] width 442 height 26
paste input "**********"
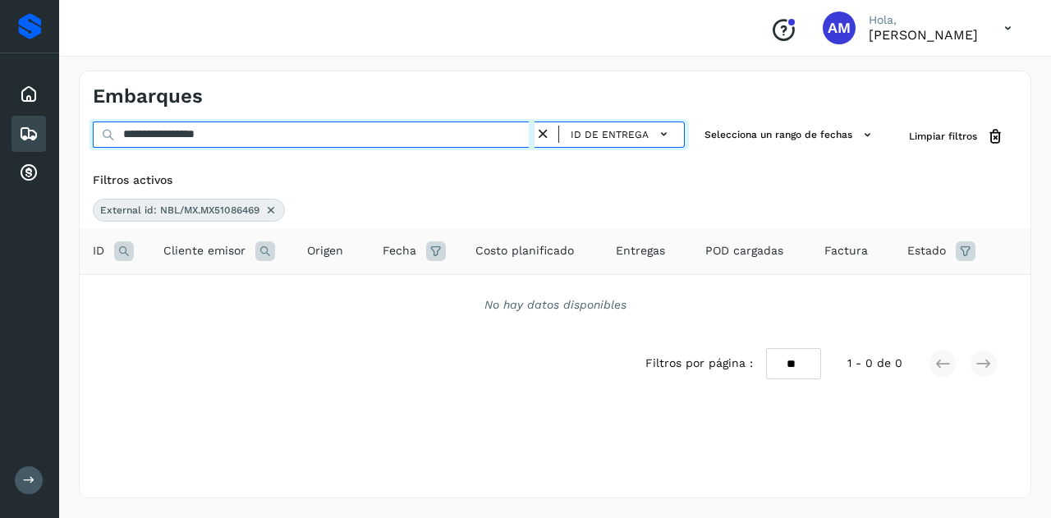
type input "**********"
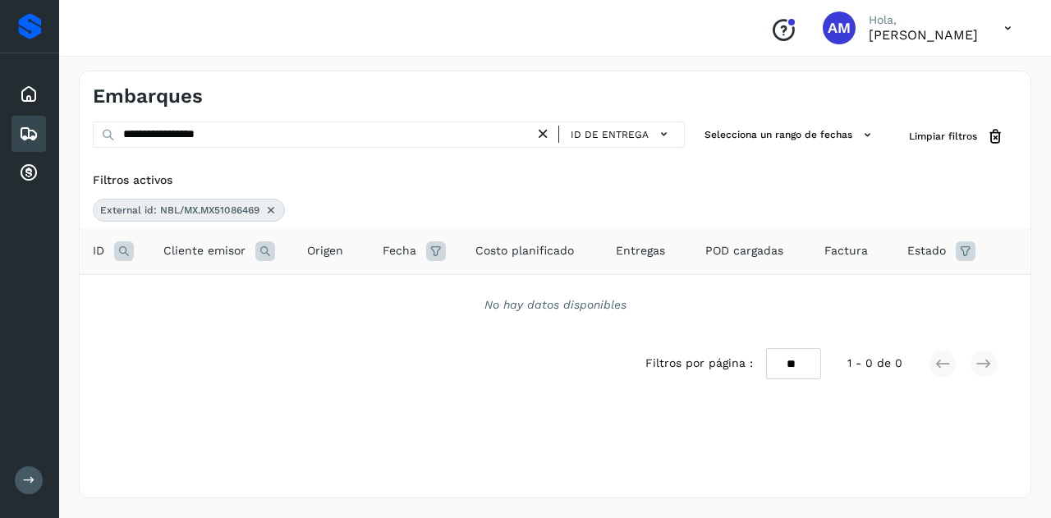
click at [273, 207] on icon at bounding box center [270, 210] width 13 height 13
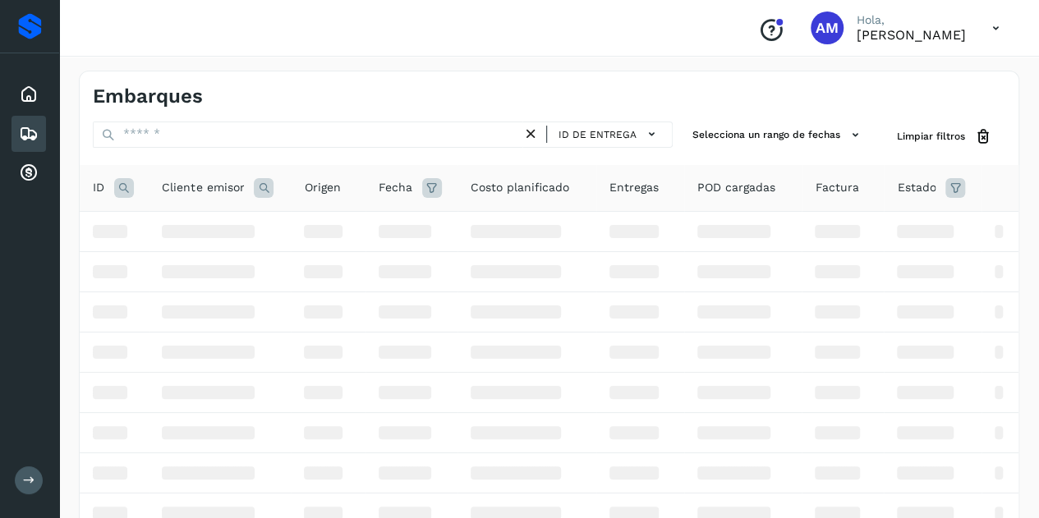
click at [125, 186] on icon at bounding box center [124, 188] width 20 height 20
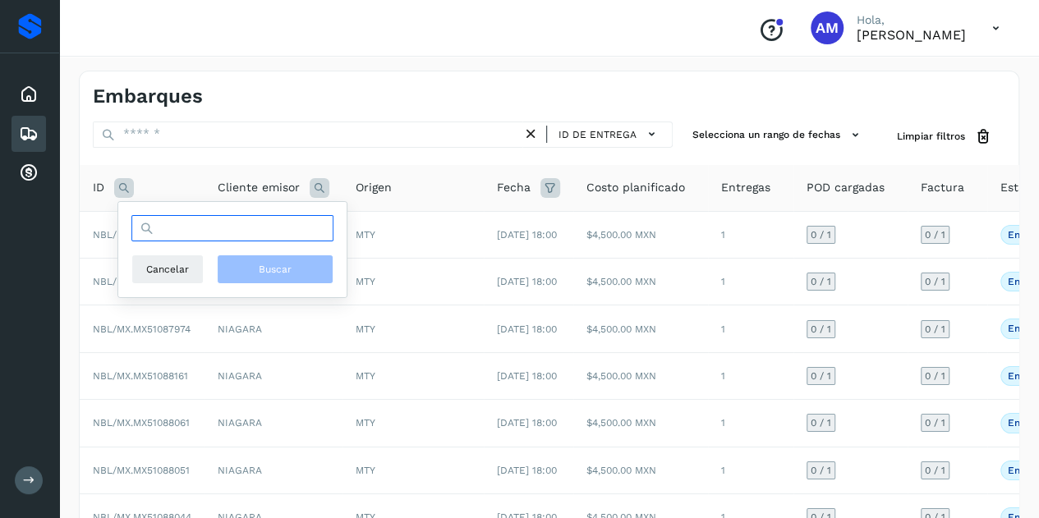
click at [158, 223] on input "text" at bounding box center [232, 228] width 202 height 26
paste input "**********"
type input "**********"
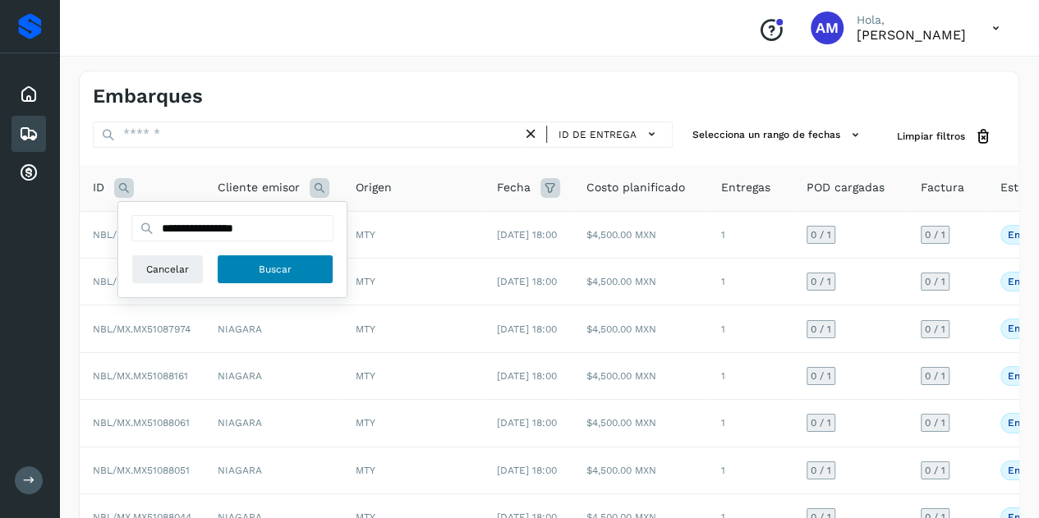
click at [319, 269] on button "Buscar" at bounding box center [275, 270] width 117 height 30
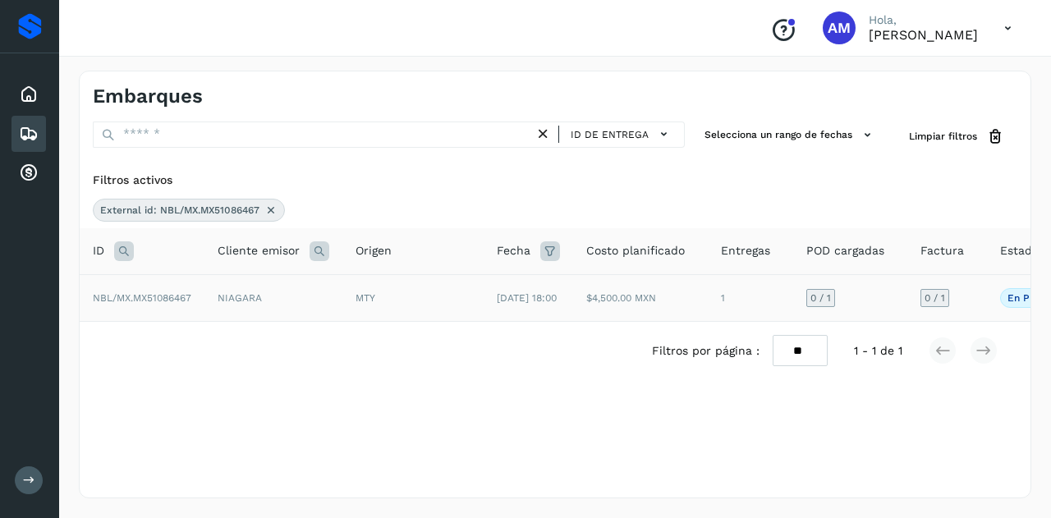
click at [261, 314] on td "NIAGARA" at bounding box center [273, 297] width 138 height 47
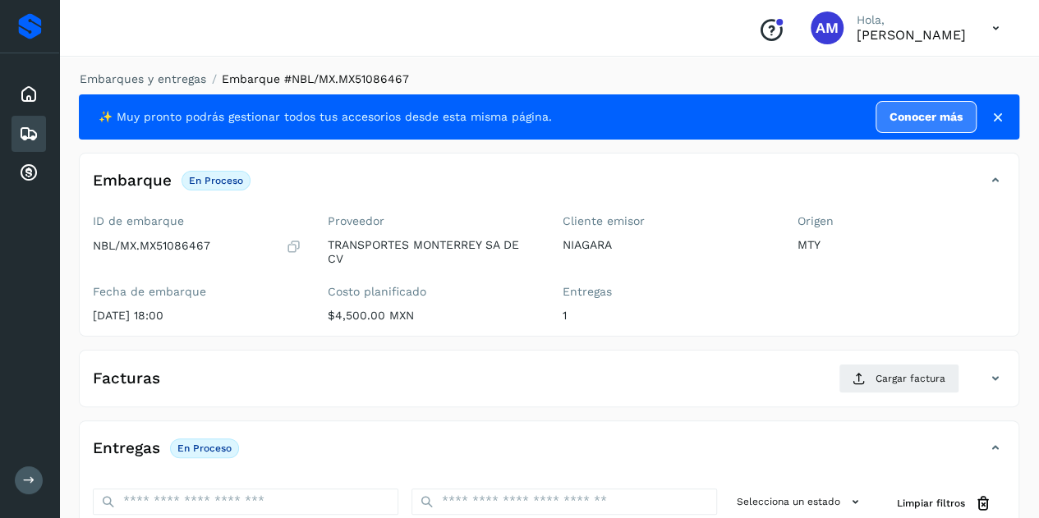
scroll to position [164, 0]
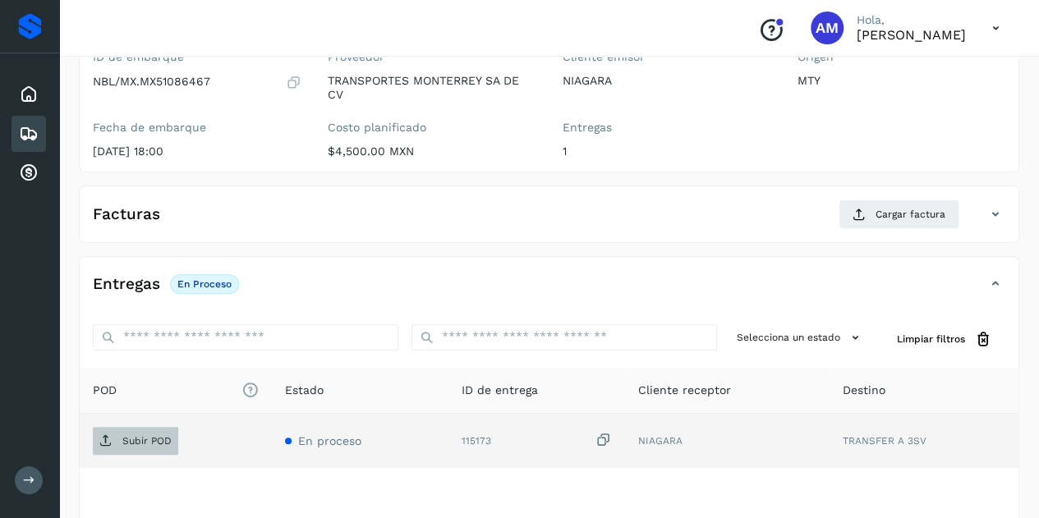
click at [164, 450] on span "Subir POD" at bounding box center [135, 441] width 85 height 26
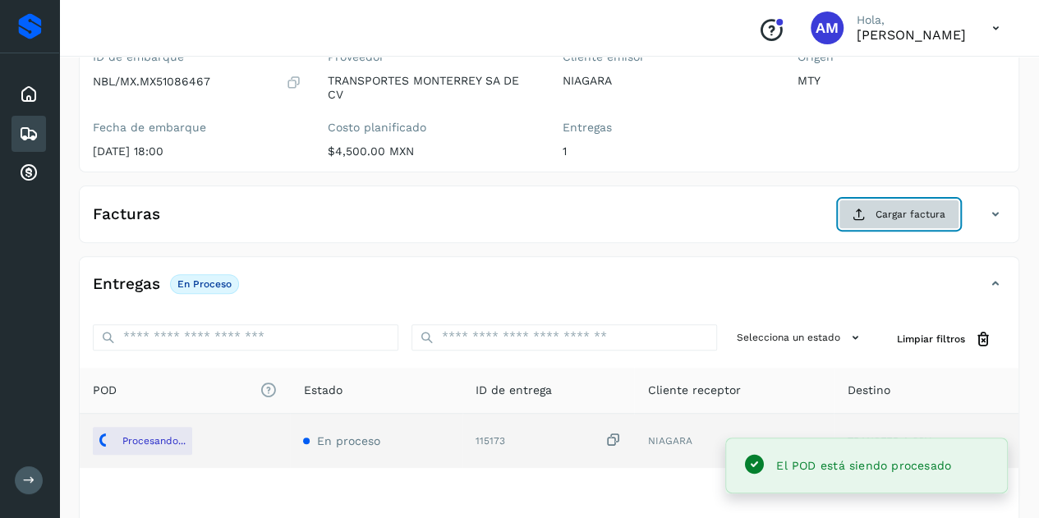
click at [856, 221] on button "Cargar factura" at bounding box center [899, 215] width 121 height 30
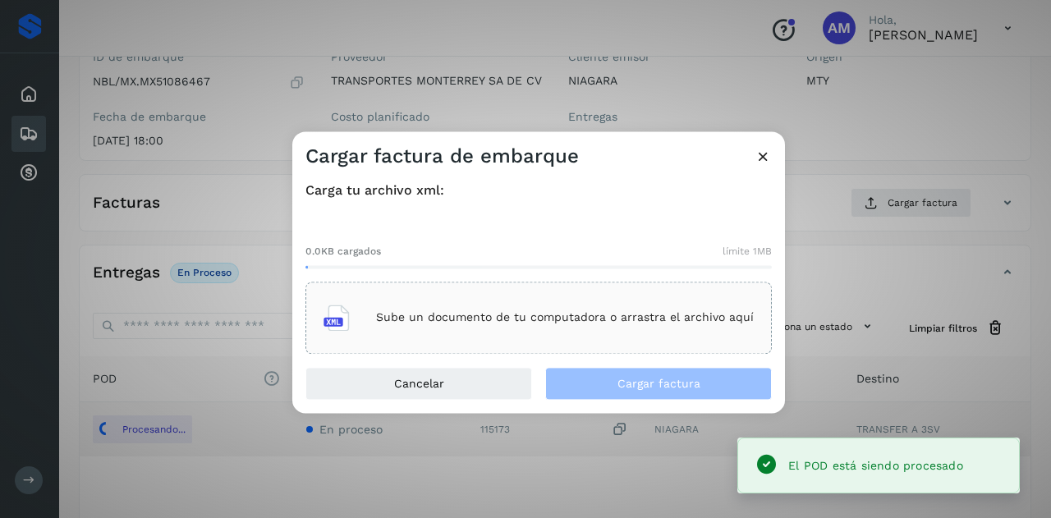
click at [623, 291] on div "Sube un documento de tu computadora o arrastra el archivo aquí" at bounding box center [539, 318] width 466 height 72
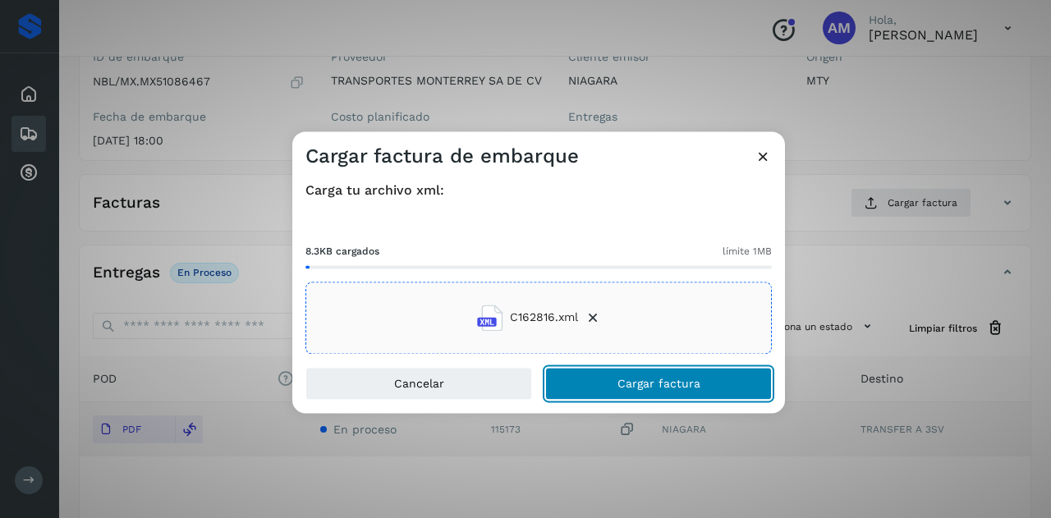
click at [598, 384] on button "Cargar factura" at bounding box center [658, 383] width 227 height 33
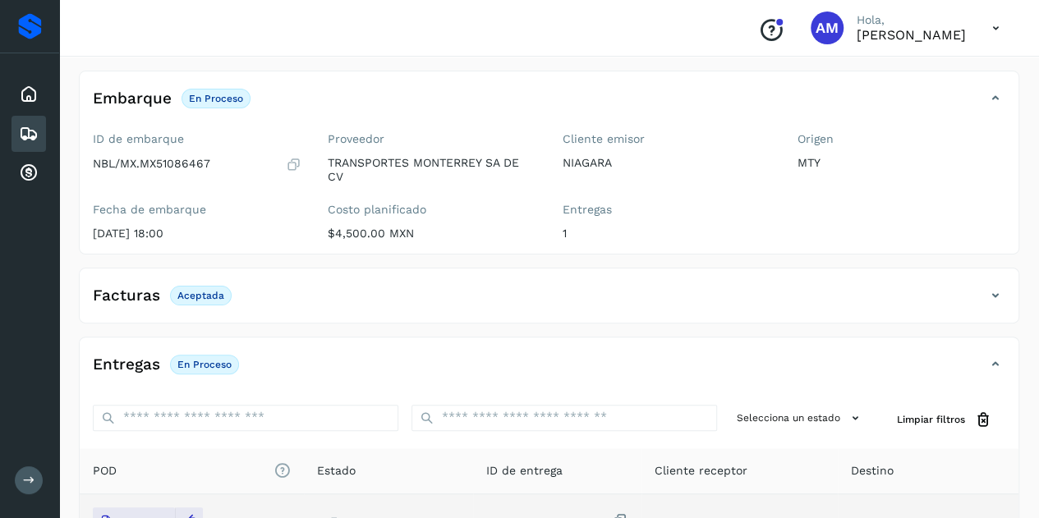
scroll to position [0, 0]
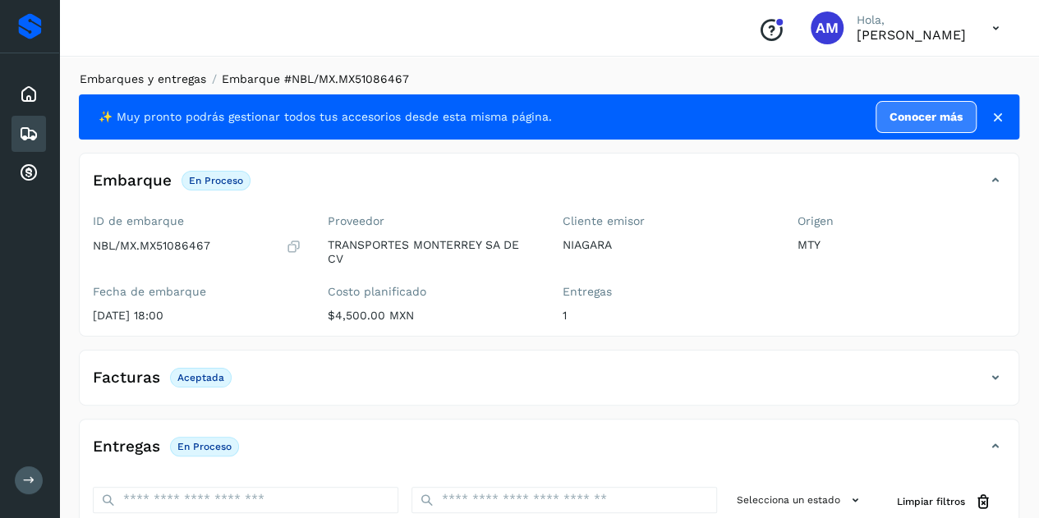
click at [161, 72] on link "Embarques y entregas" at bounding box center [143, 78] width 126 height 13
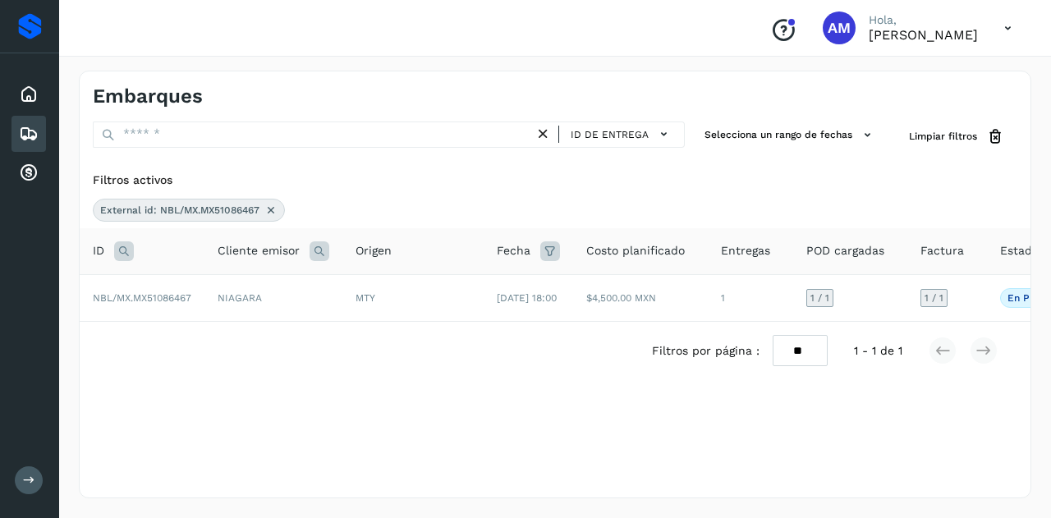
click at [268, 209] on icon at bounding box center [270, 210] width 13 height 13
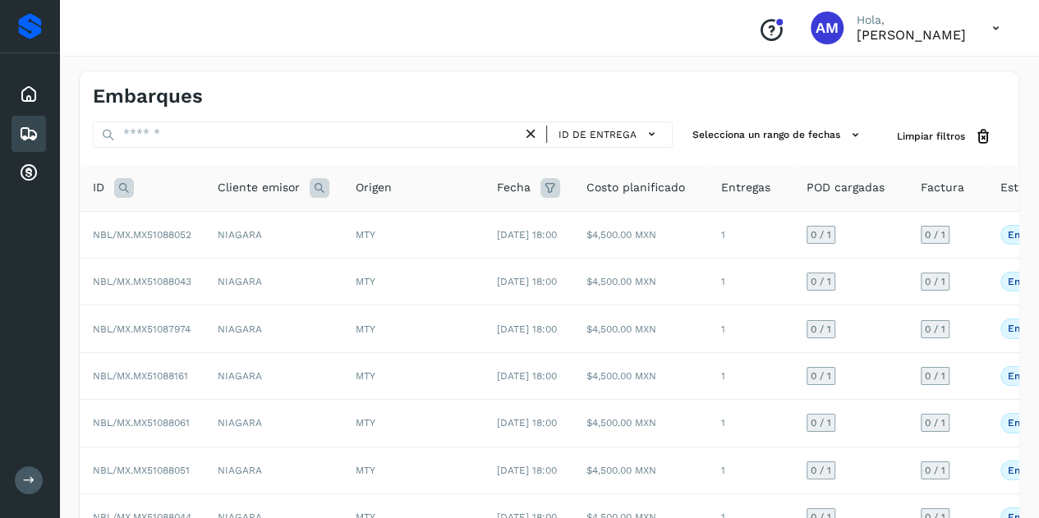
click at [123, 180] on icon at bounding box center [124, 188] width 20 height 20
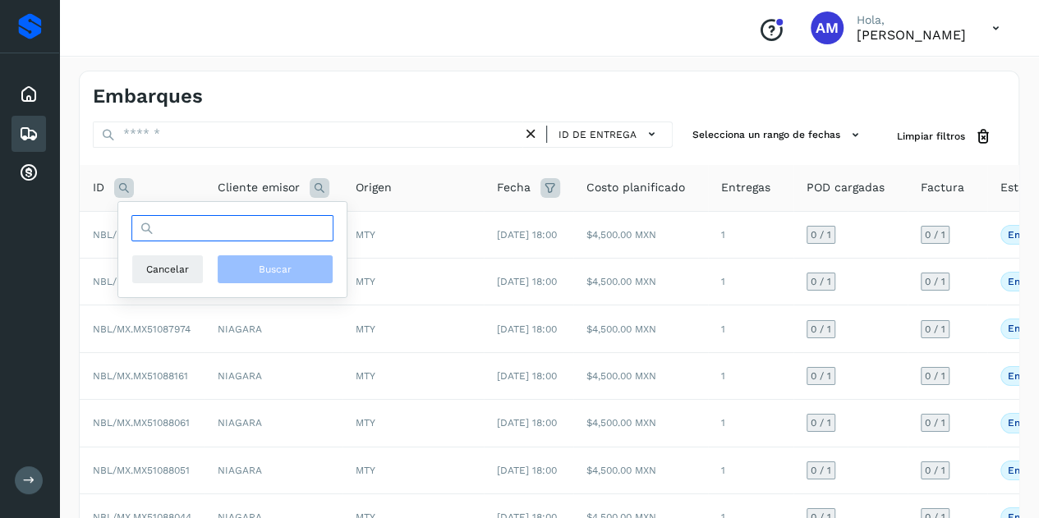
click at [174, 227] on input "text" at bounding box center [232, 228] width 202 height 26
paste input "**********"
type input "**********"
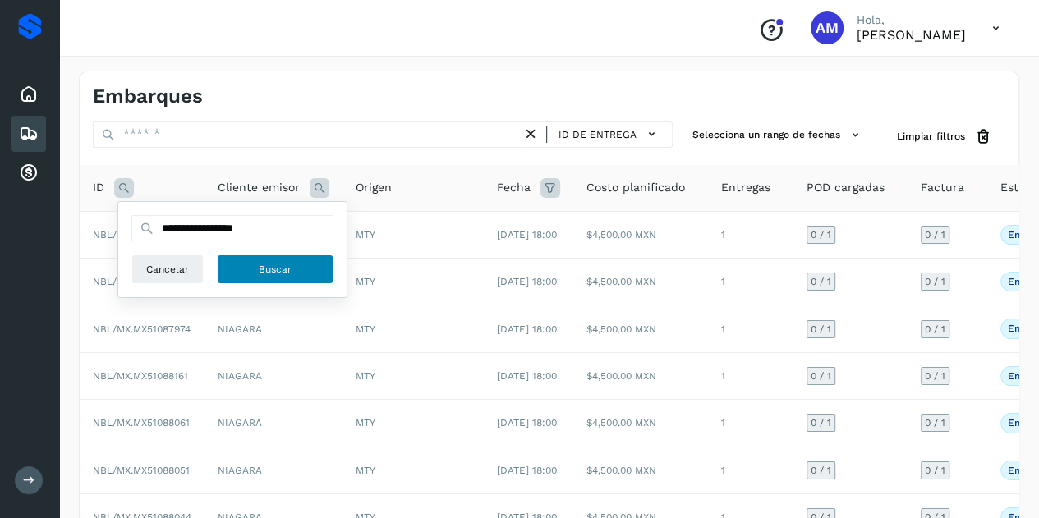
click at [285, 278] on button "Buscar" at bounding box center [275, 270] width 117 height 30
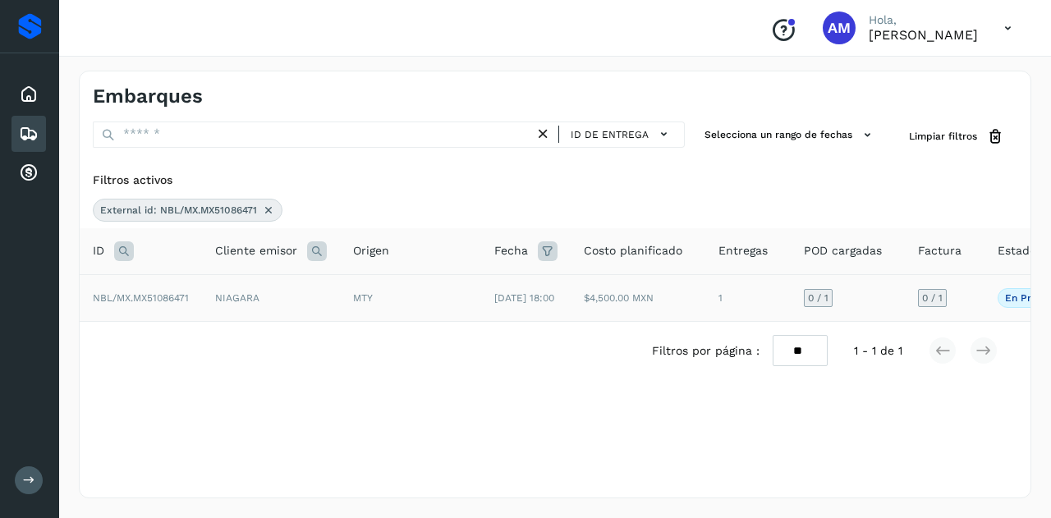
click at [143, 296] on span "NBL/MX.MX51086471" at bounding box center [141, 297] width 96 height 11
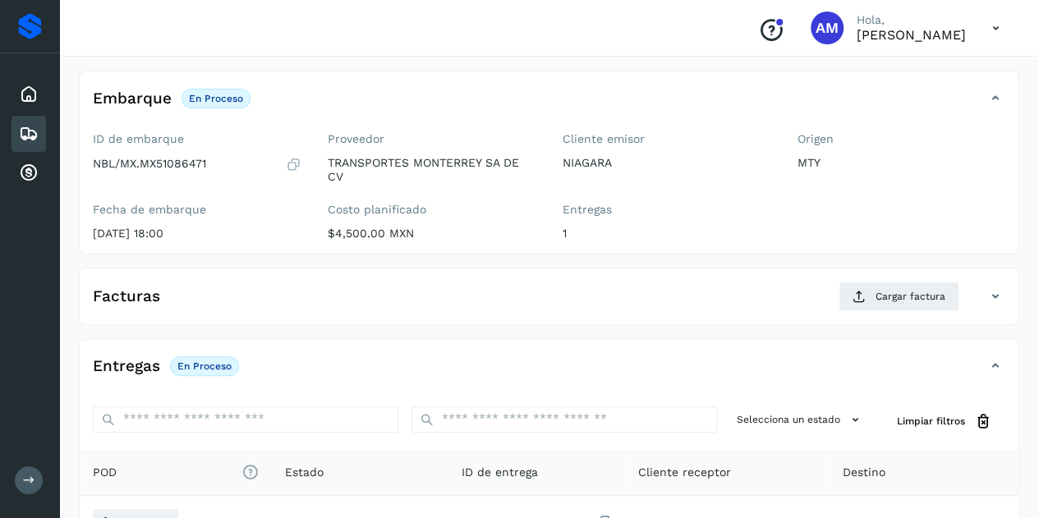
scroll to position [164, 0]
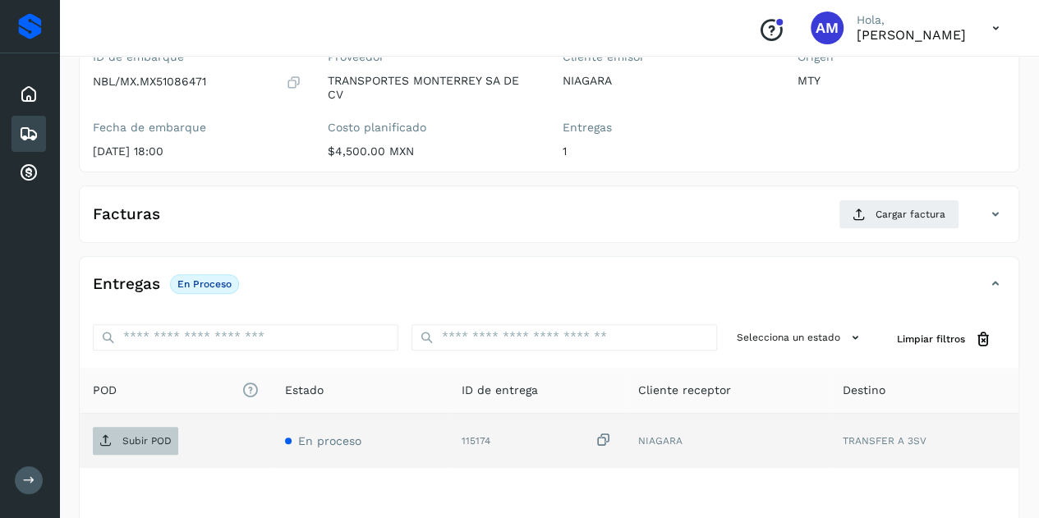
click at [160, 436] on p "Subir POD" at bounding box center [146, 440] width 49 height 11
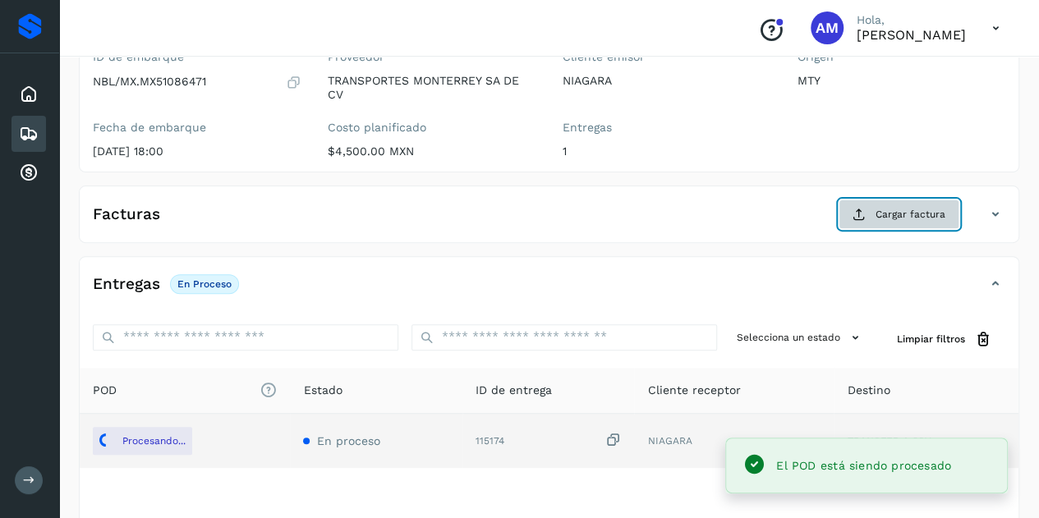
click at [858, 210] on icon at bounding box center [858, 214] width 13 height 13
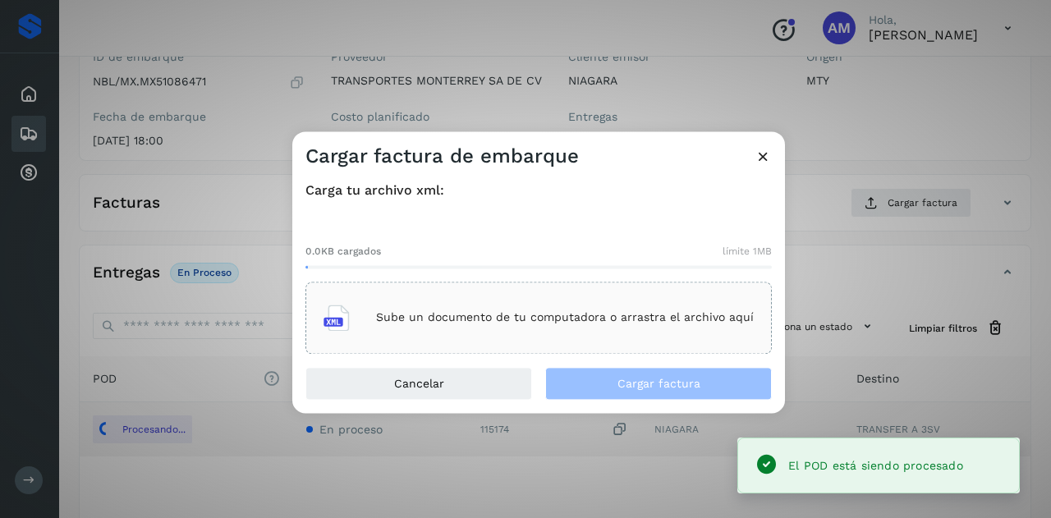
click at [673, 308] on div "Sube un documento de tu computadora o arrastra el archivo aquí" at bounding box center [539, 318] width 430 height 44
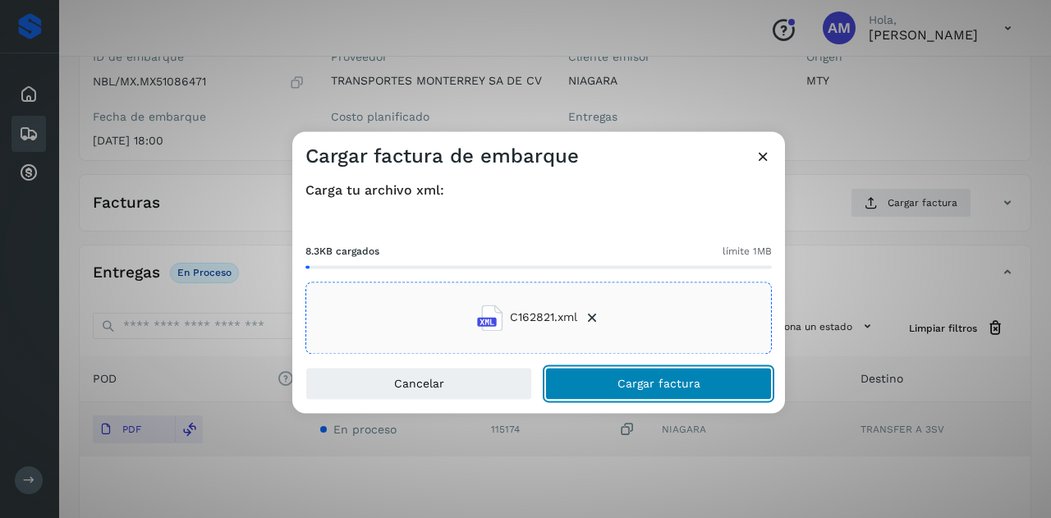
click at [631, 385] on span "Cargar factura" at bounding box center [659, 383] width 83 height 11
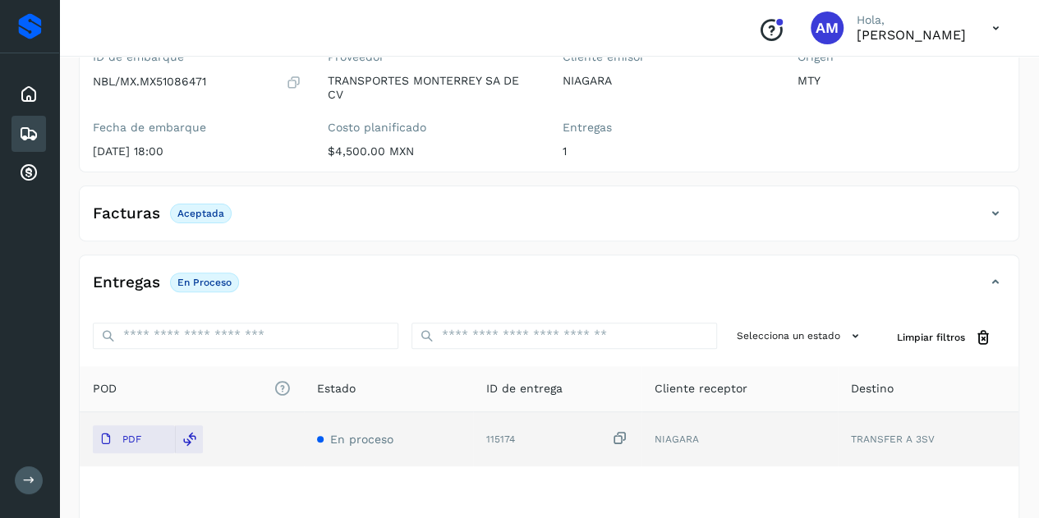
scroll to position [0, 0]
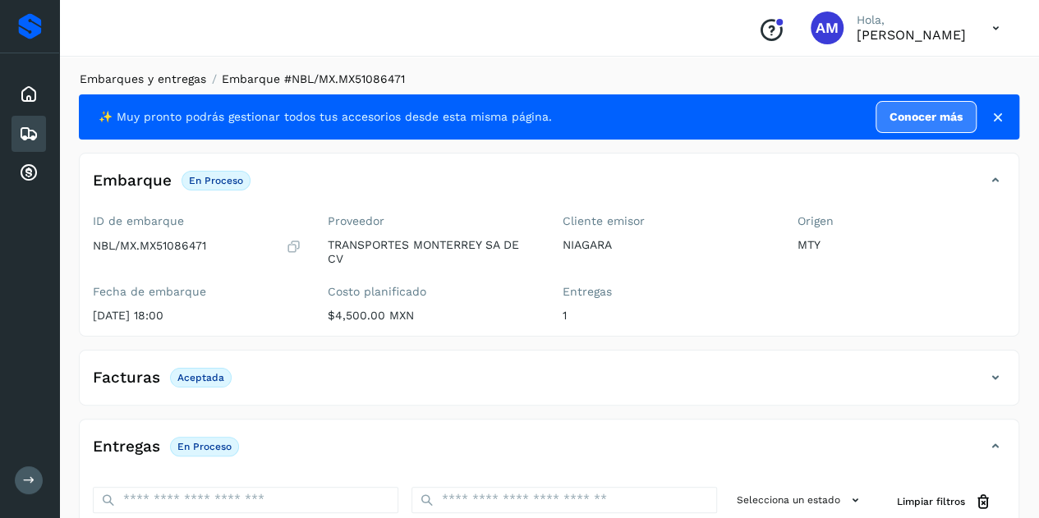
click at [136, 72] on link "Embarques y entregas" at bounding box center [143, 78] width 126 height 13
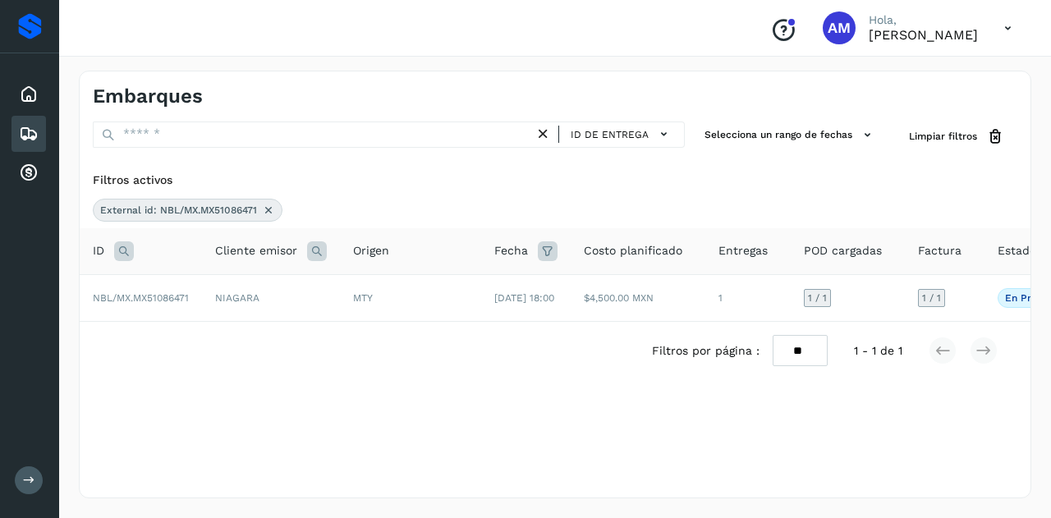
click at [266, 207] on icon at bounding box center [268, 210] width 13 height 13
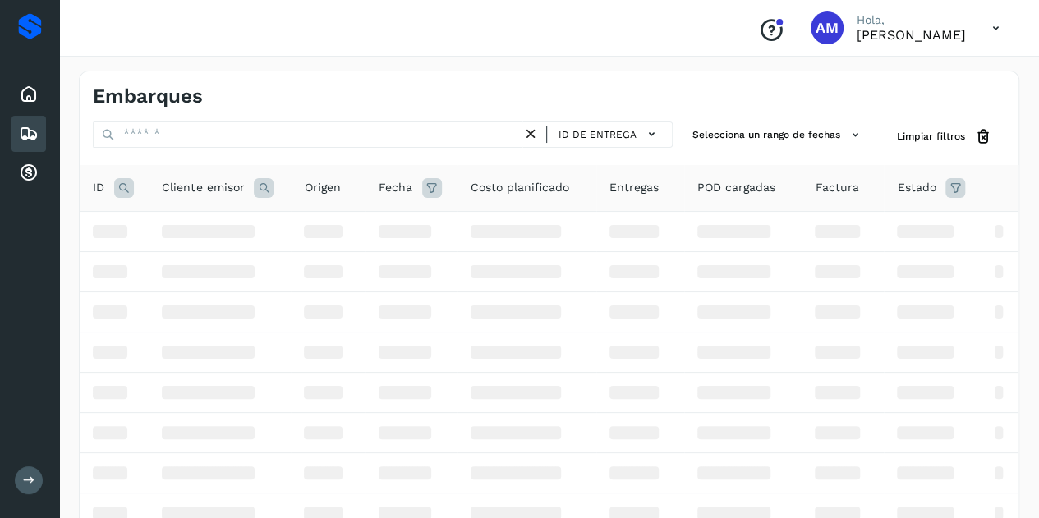
click at [129, 188] on icon at bounding box center [124, 188] width 20 height 20
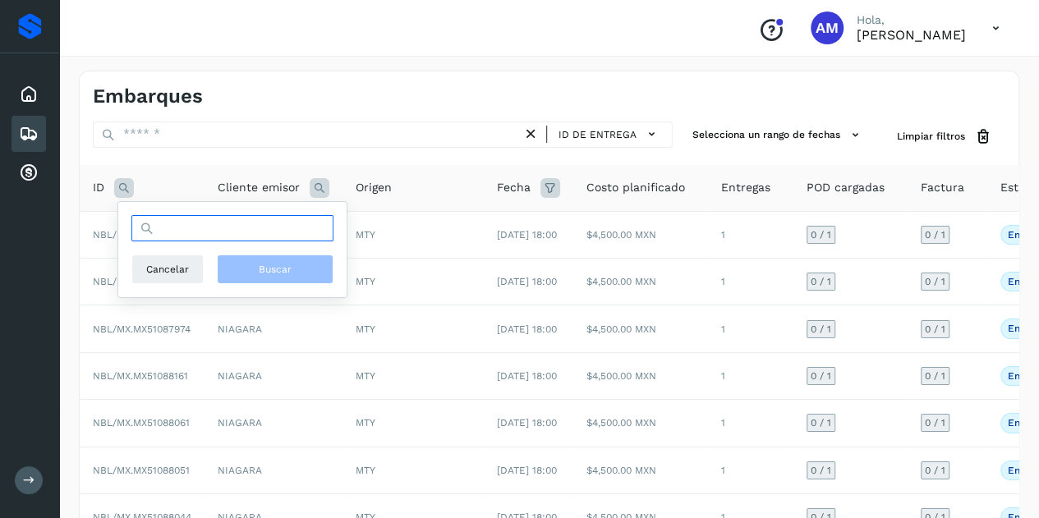
click at [197, 239] on input "text" at bounding box center [232, 228] width 202 height 26
paste input "**********"
type input "**********"
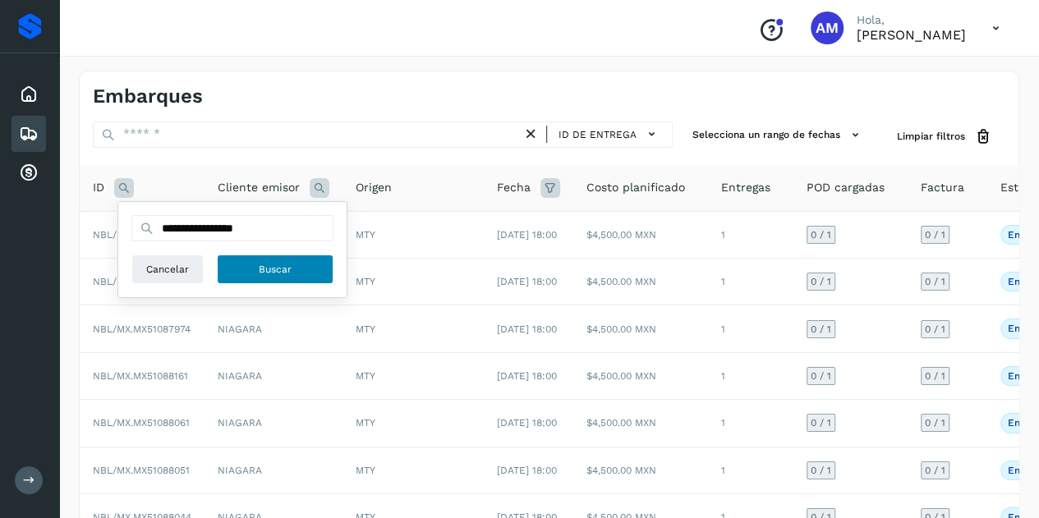
click at [297, 267] on button "Buscar" at bounding box center [275, 270] width 117 height 30
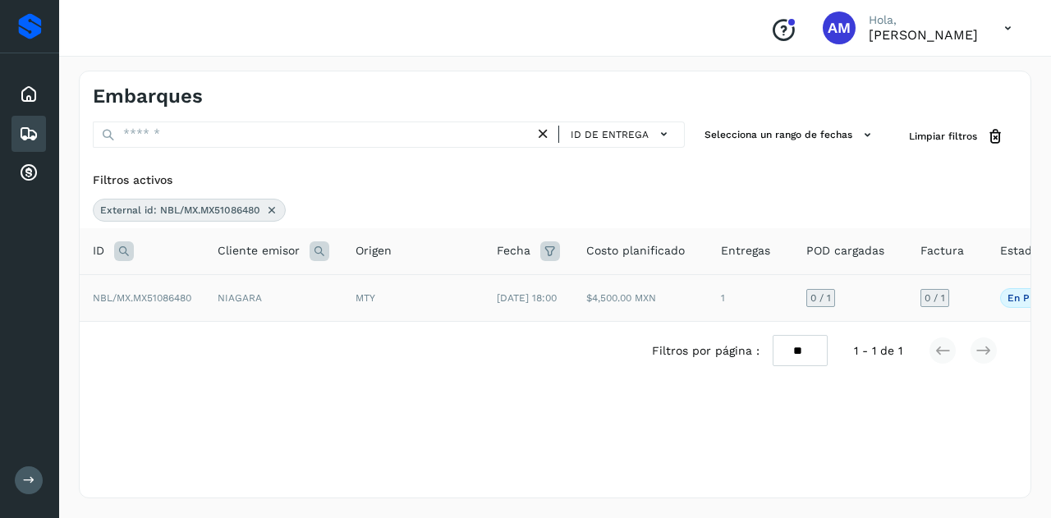
click at [233, 311] on td "NIAGARA" at bounding box center [273, 297] width 138 height 47
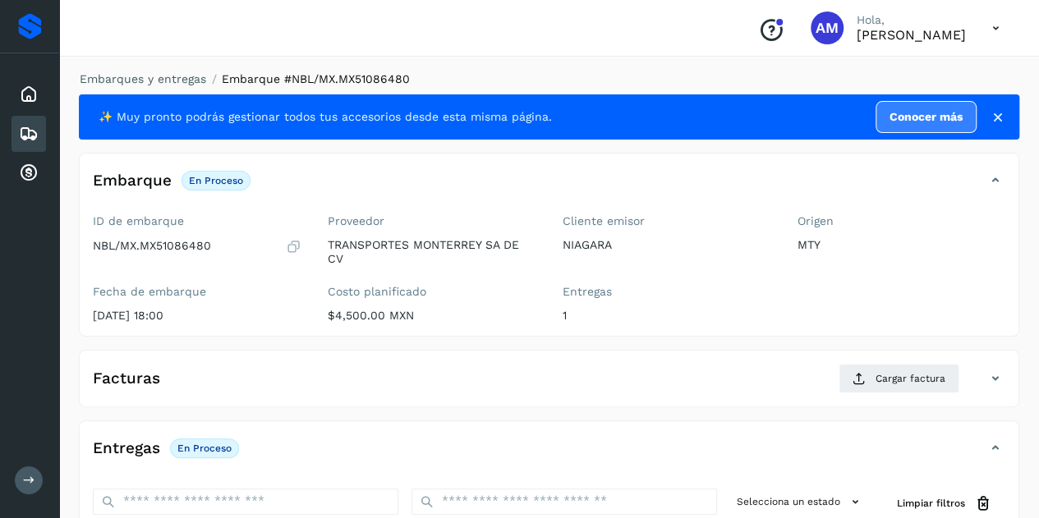
scroll to position [164, 0]
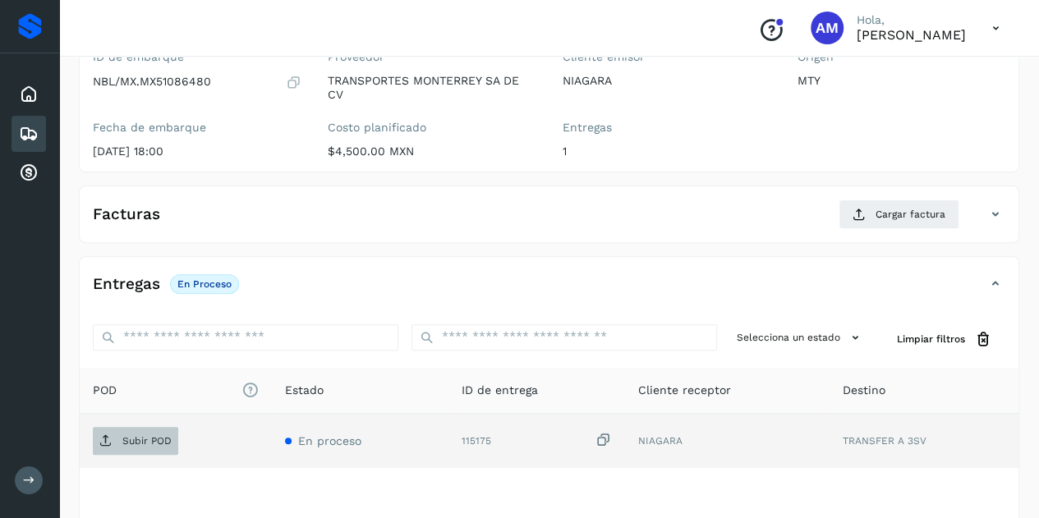
click at [158, 435] on p "Subir POD" at bounding box center [146, 440] width 49 height 11
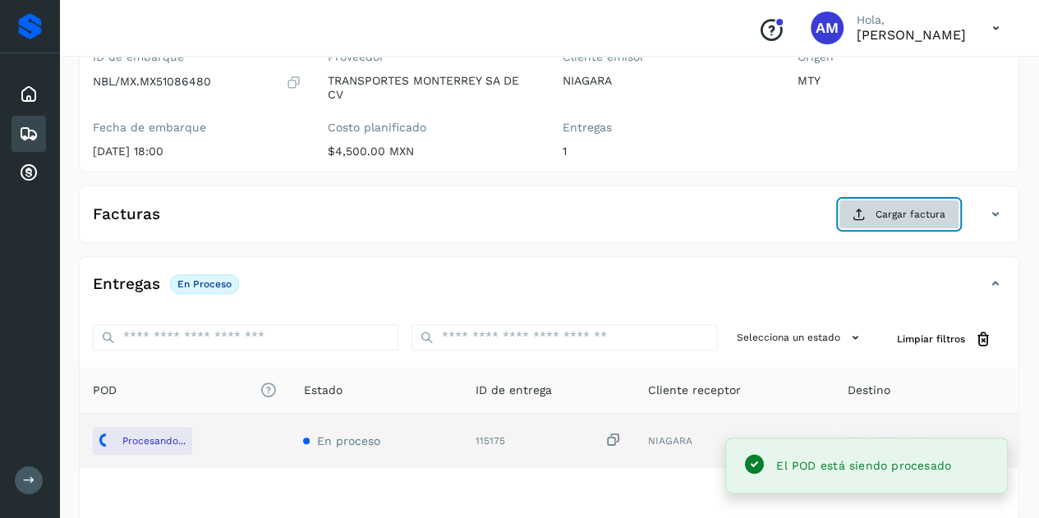
click at [852, 218] on button "Cargar factura" at bounding box center [899, 215] width 121 height 30
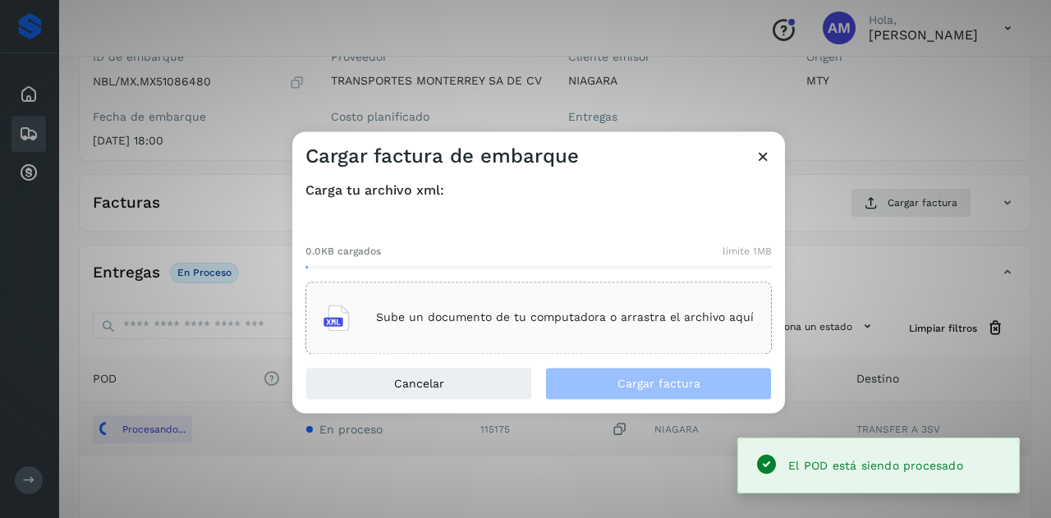
click at [596, 337] on div "Sube un documento de tu computadora o arrastra el archivo aquí" at bounding box center [539, 318] width 430 height 44
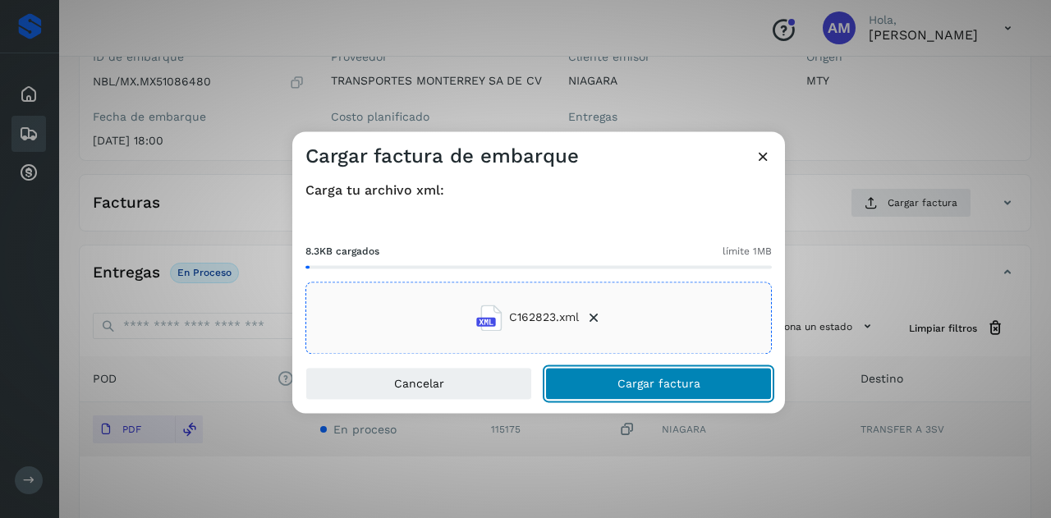
click at [579, 380] on button "Cargar factura" at bounding box center [658, 383] width 227 height 33
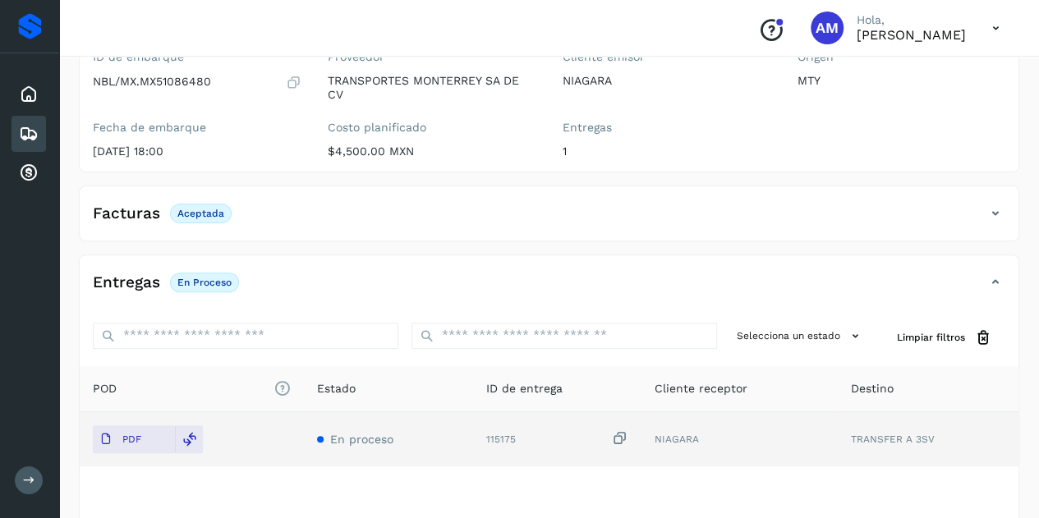
scroll to position [0, 0]
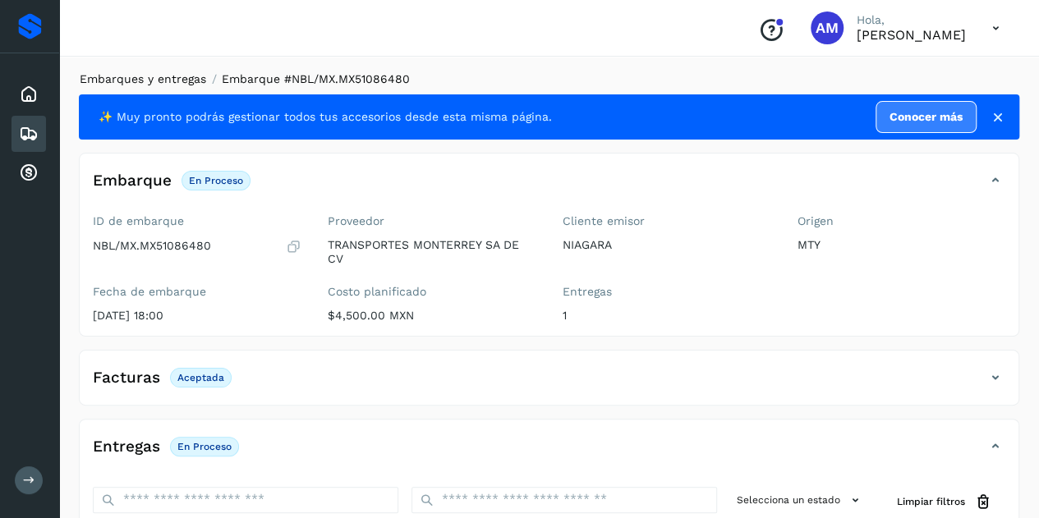
click at [161, 79] on link "Embarques y entregas" at bounding box center [143, 78] width 126 height 13
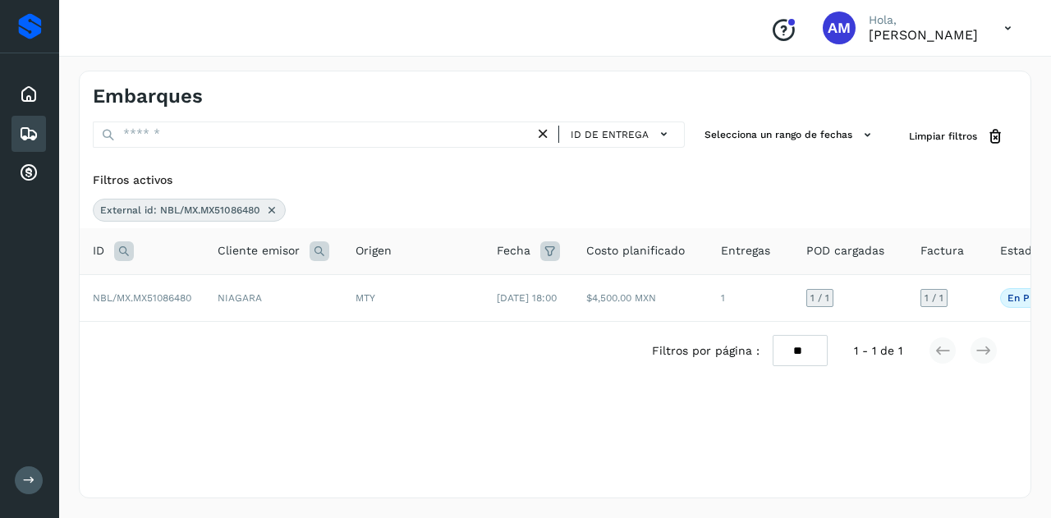
drag, startPoint x: 273, startPoint y: 203, endPoint x: 209, endPoint y: 209, distance: 64.3
click at [273, 204] on icon at bounding box center [271, 210] width 13 height 13
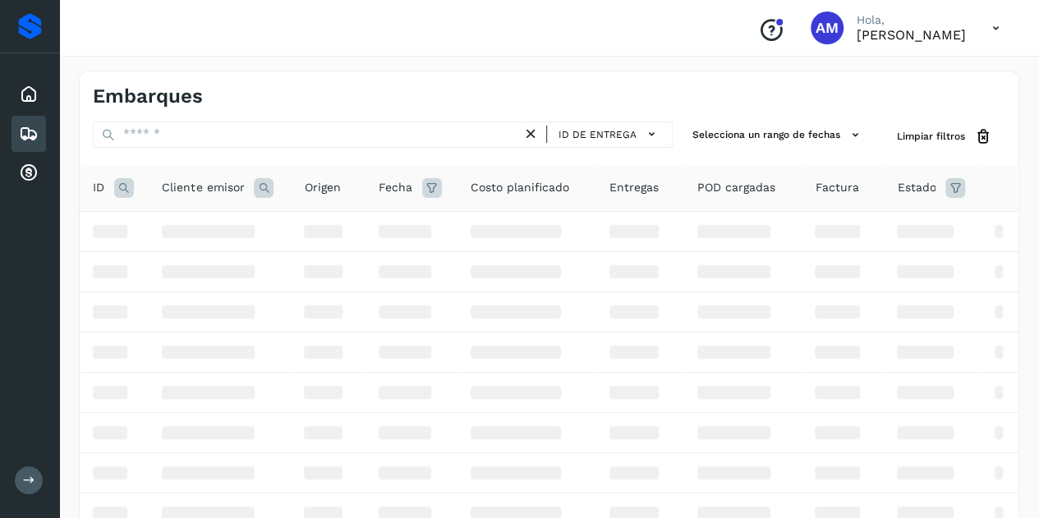
click at [125, 182] on icon at bounding box center [124, 188] width 20 height 20
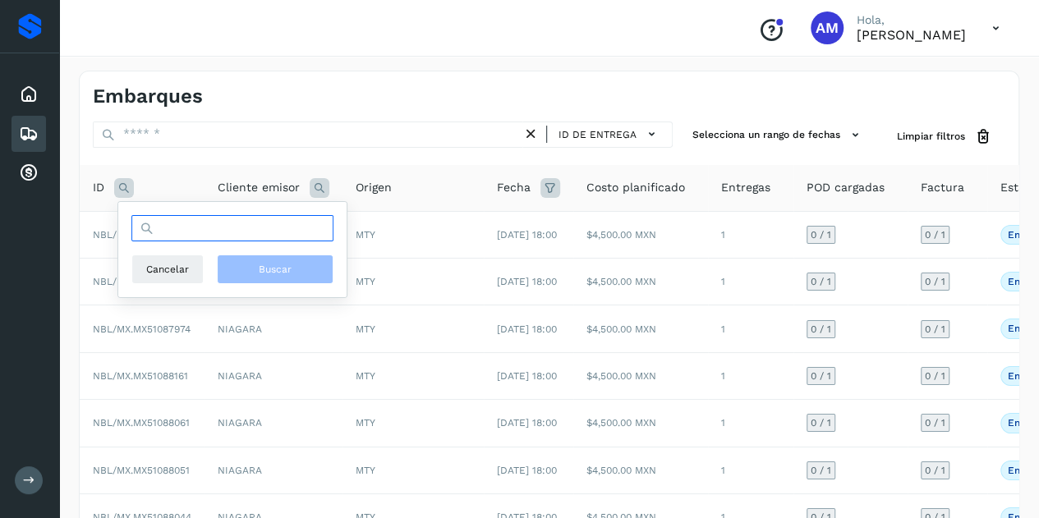
click at [172, 221] on input "text" at bounding box center [232, 228] width 202 height 26
paste input "**********"
type input "**********"
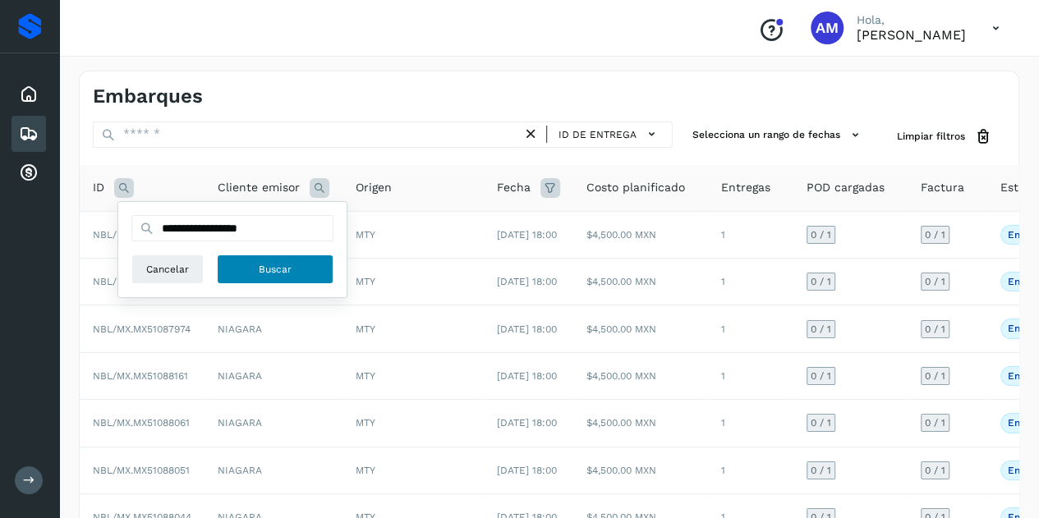
click at [312, 278] on button "Buscar" at bounding box center [275, 270] width 117 height 30
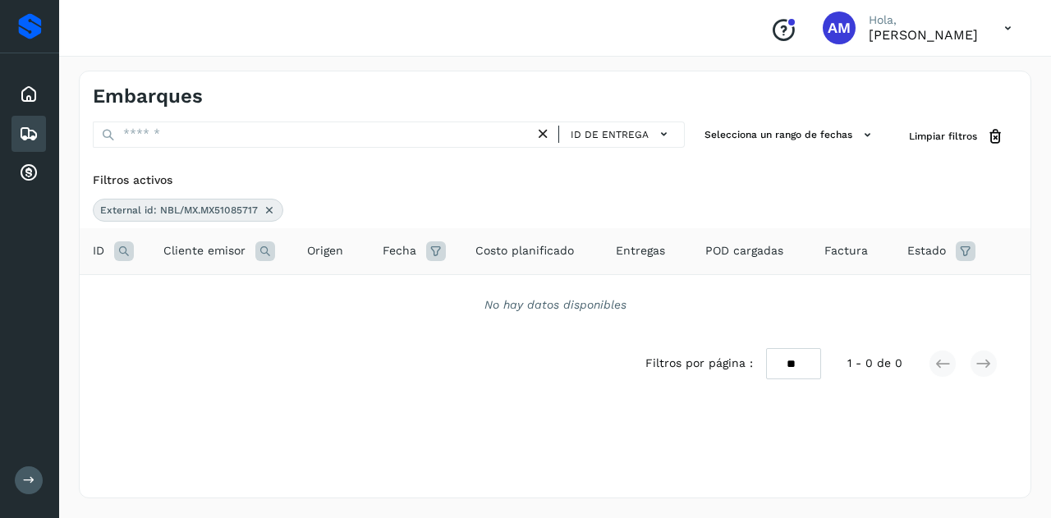
click at [269, 213] on icon at bounding box center [269, 210] width 13 height 13
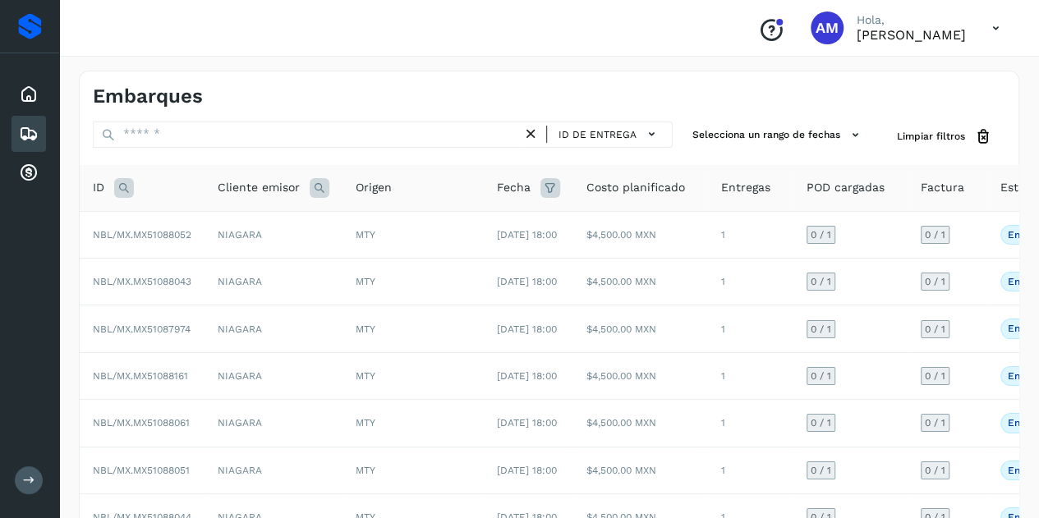
click at [125, 188] on icon at bounding box center [124, 188] width 20 height 20
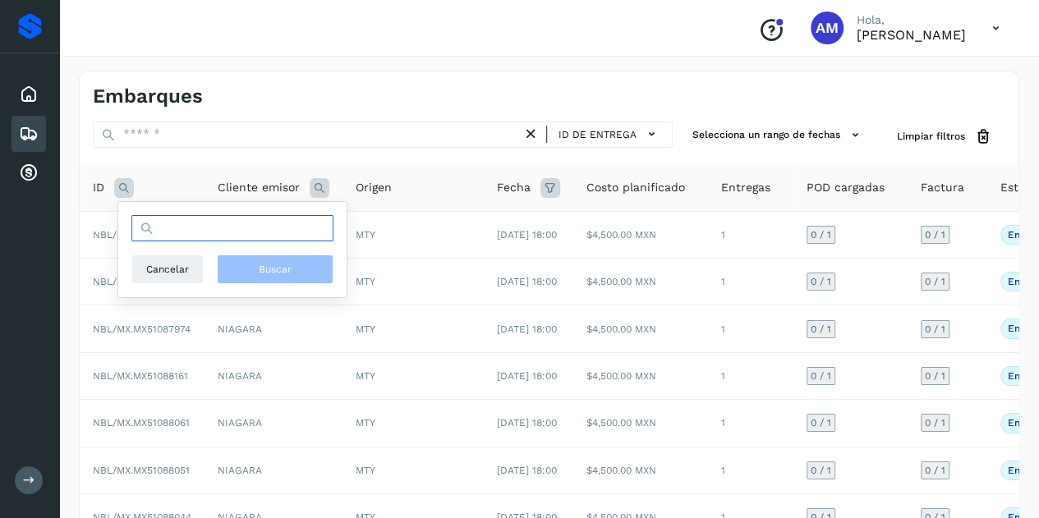
click at [196, 231] on input "text" at bounding box center [232, 228] width 202 height 26
paste input "**********"
type input "**********"
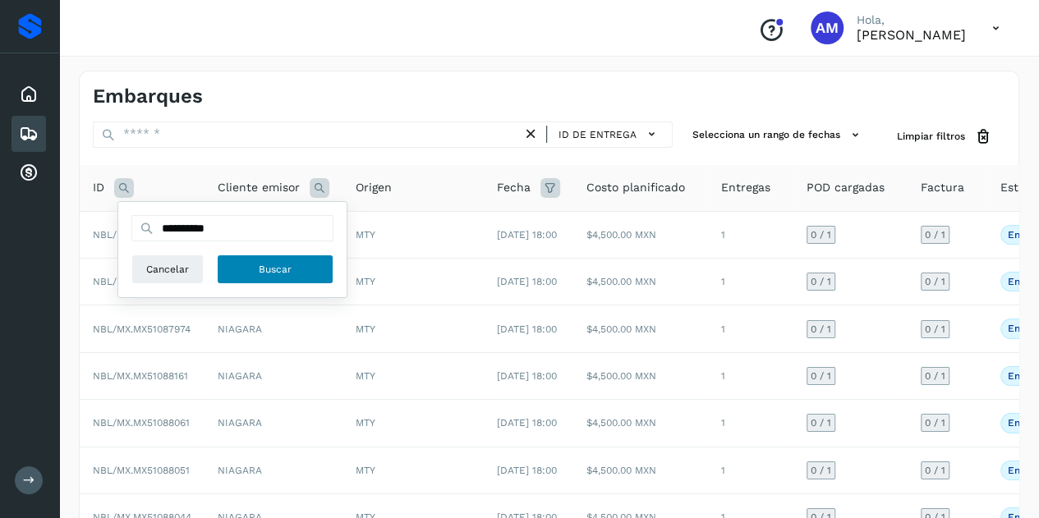
click at [254, 268] on button "Buscar" at bounding box center [275, 270] width 117 height 30
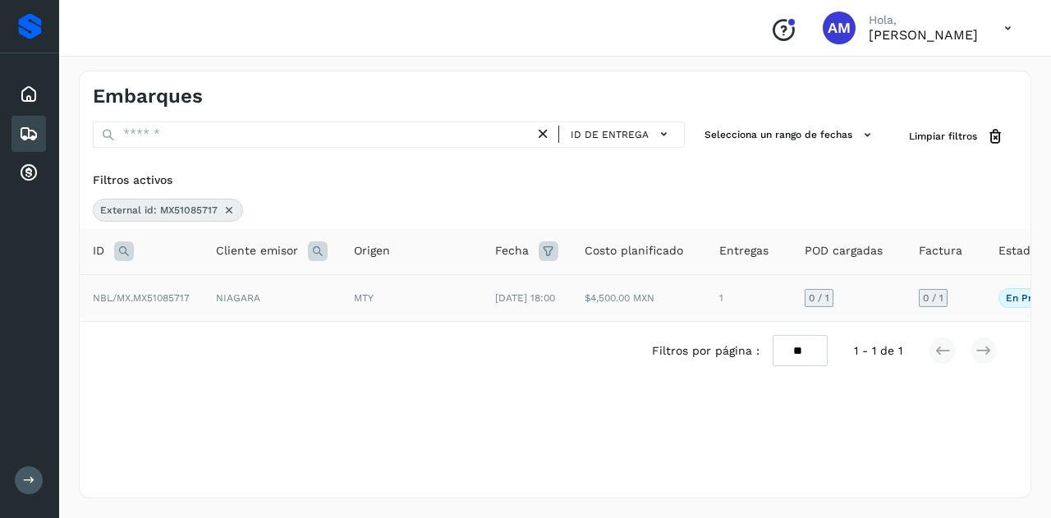
click at [218, 294] on td "NIAGARA" at bounding box center [272, 297] width 138 height 47
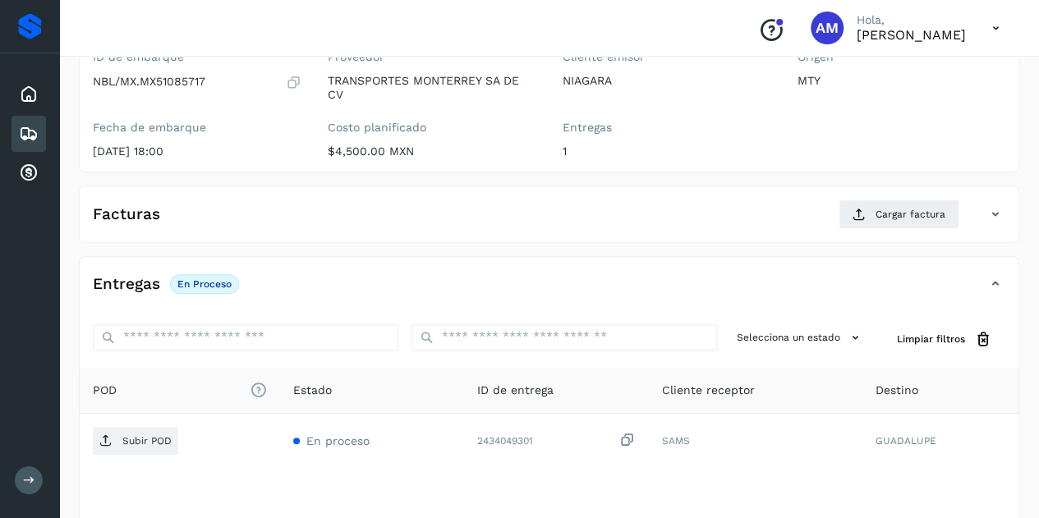
scroll to position [246, 0]
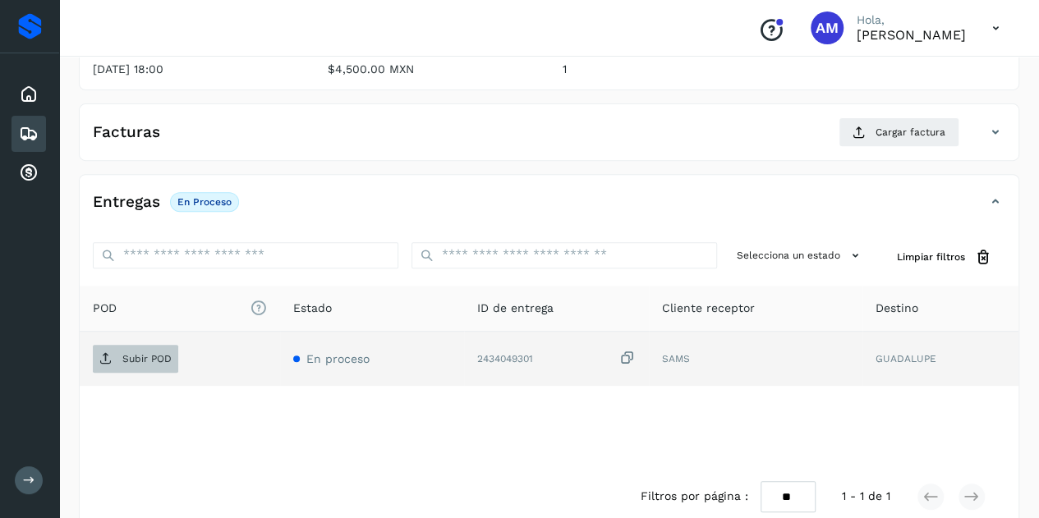
click at [169, 354] on p "Subir POD" at bounding box center [146, 358] width 49 height 11
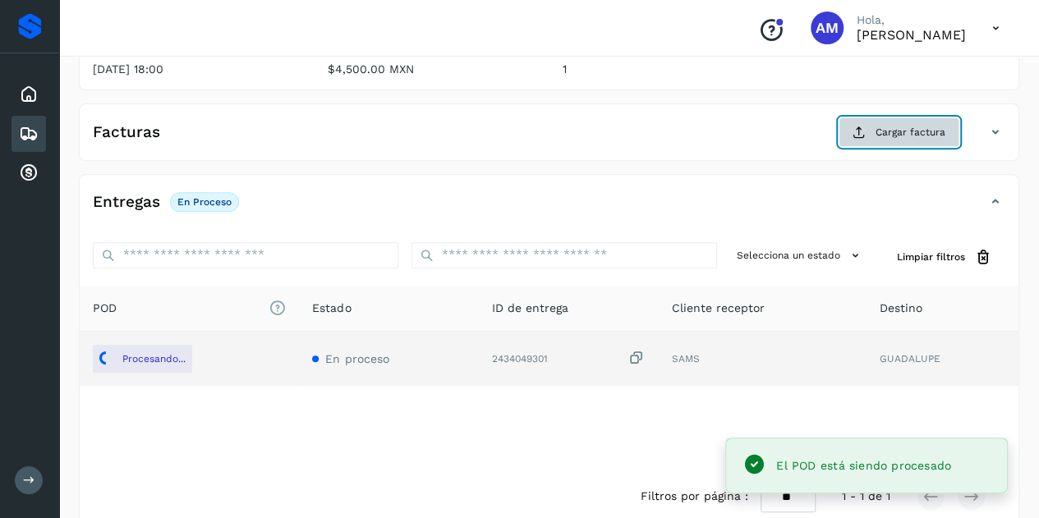
click at [871, 136] on button "Cargar factura" at bounding box center [899, 132] width 121 height 30
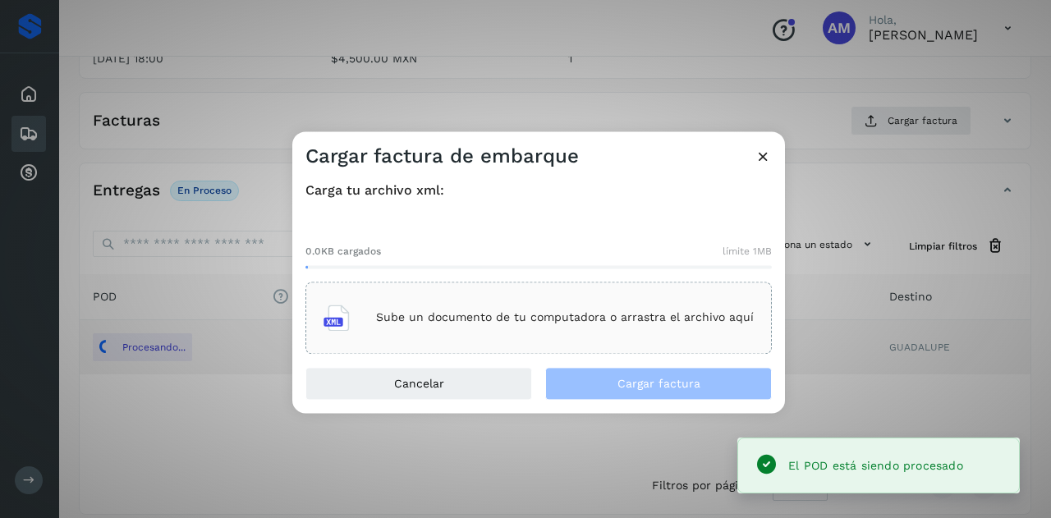
click at [580, 311] on div "Sube un documento de tu computadora o arrastra el archivo aquí" at bounding box center [539, 318] width 430 height 44
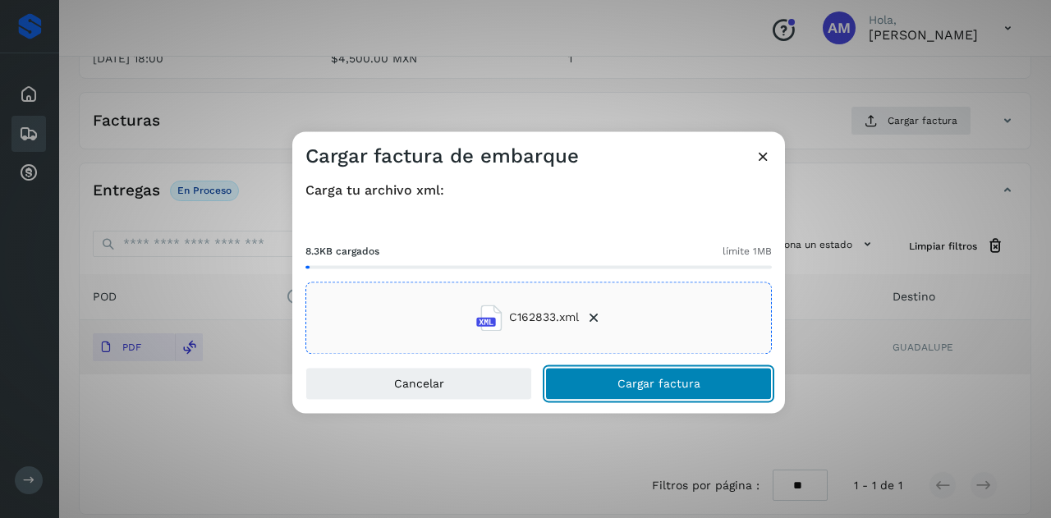
click at [603, 380] on button "Cargar factura" at bounding box center [658, 383] width 227 height 33
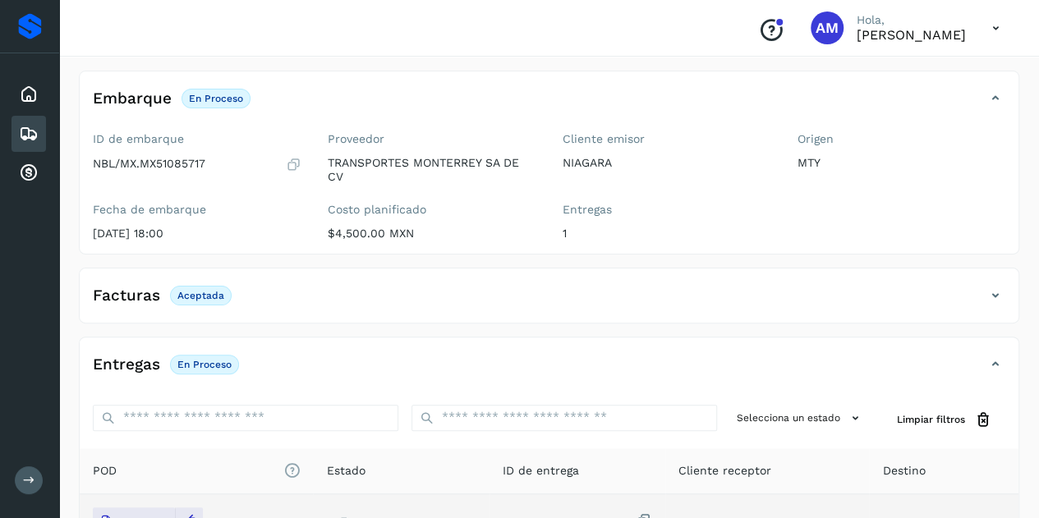
scroll to position [0, 0]
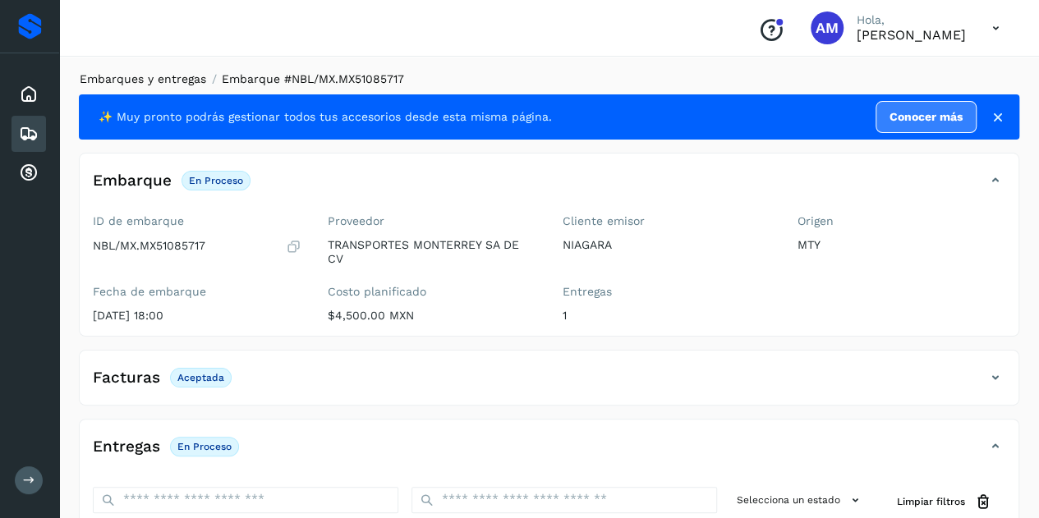
click at [164, 83] on link "Embarques y entregas" at bounding box center [143, 78] width 126 height 13
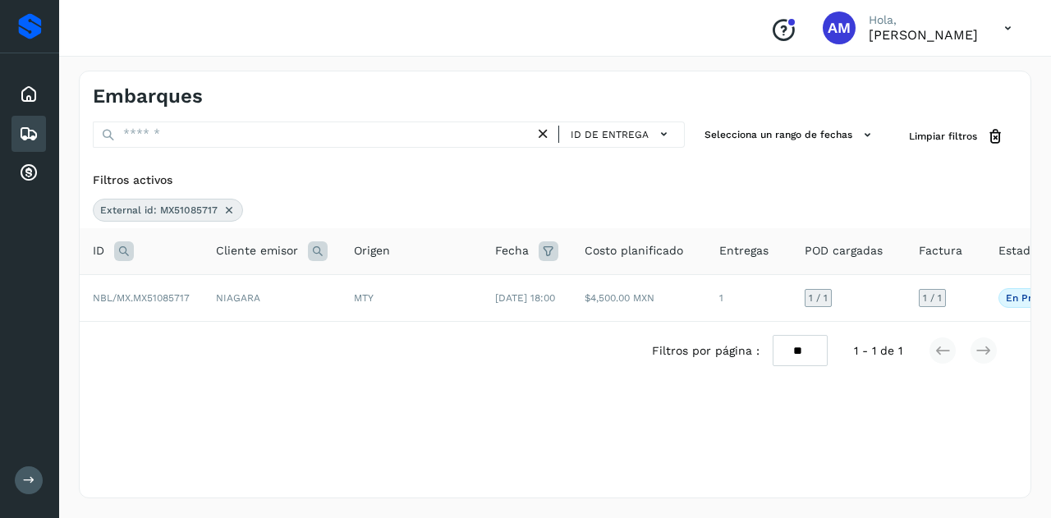
click at [547, 130] on icon at bounding box center [543, 134] width 17 height 17
click at [223, 210] on icon at bounding box center [229, 210] width 13 height 13
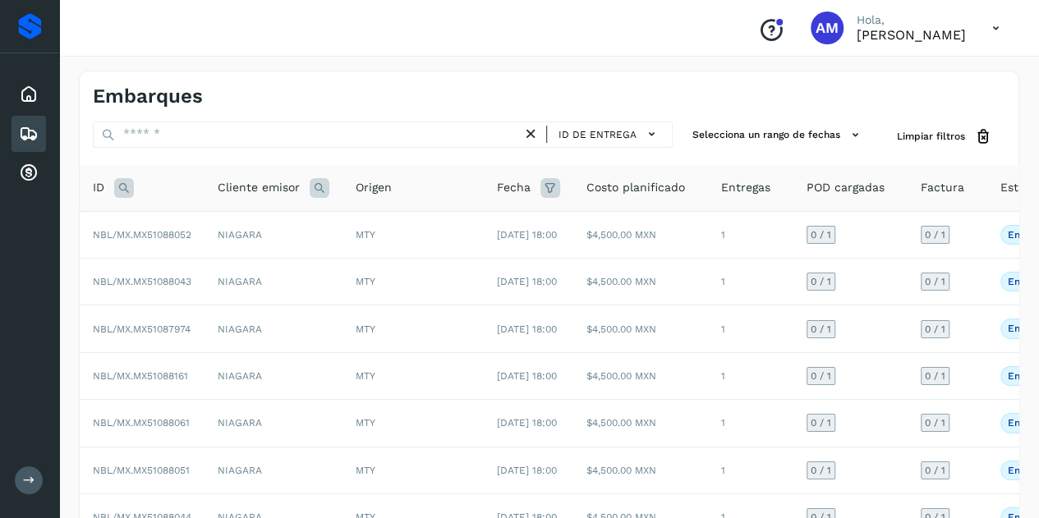
click at [123, 186] on icon at bounding box center [124, 188] width 20 height 20
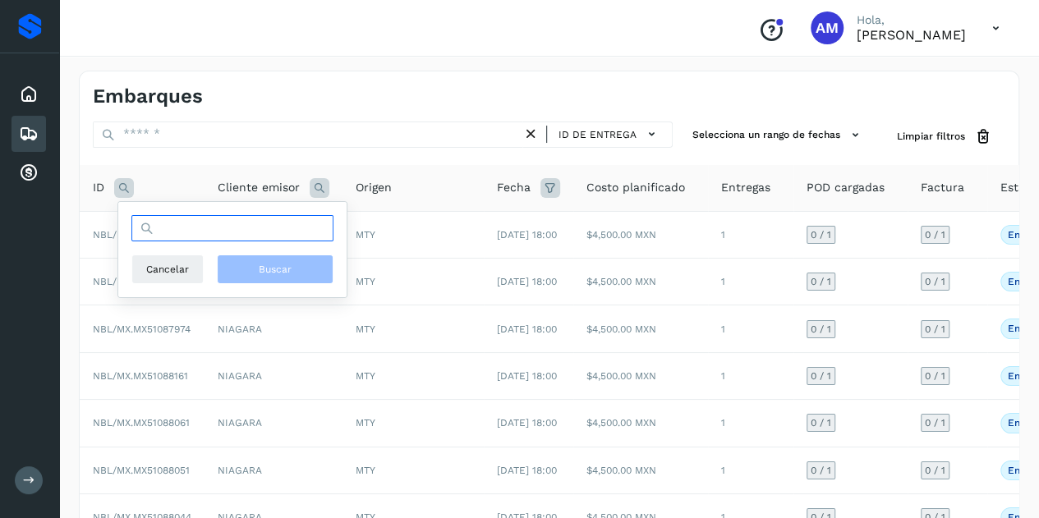
click at [184, 230] on input "text" at bounding box center [232, 228] width 202 height 26
paste input "**********"
type input "**********"
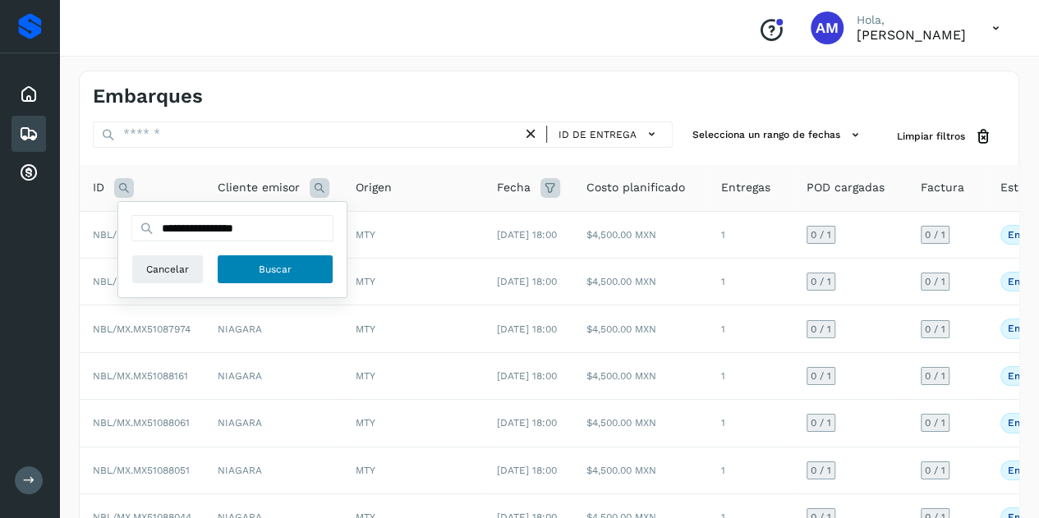
click at [301, 264] on button "Buscar" at bounding box center [275, 270] width 117 height 30
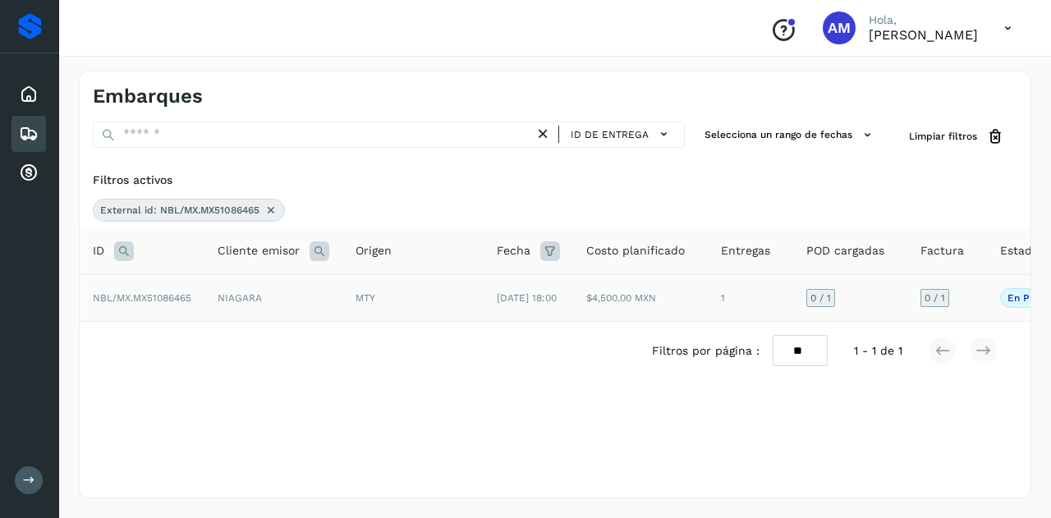
click at [185, 304] on span "NBL/MX.MX51086465" at bounding box center [142, 297] width 99 height 11
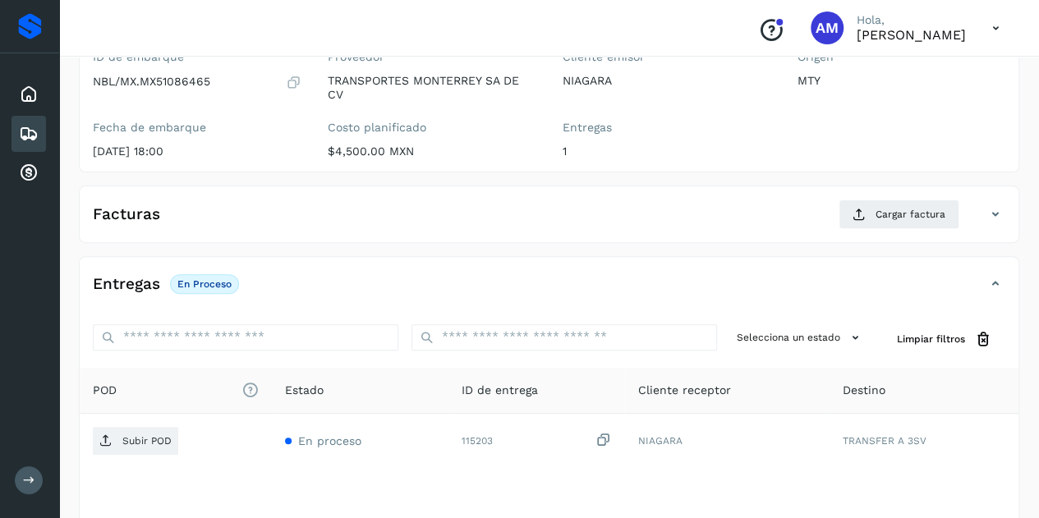
scroll to position [246, 0]
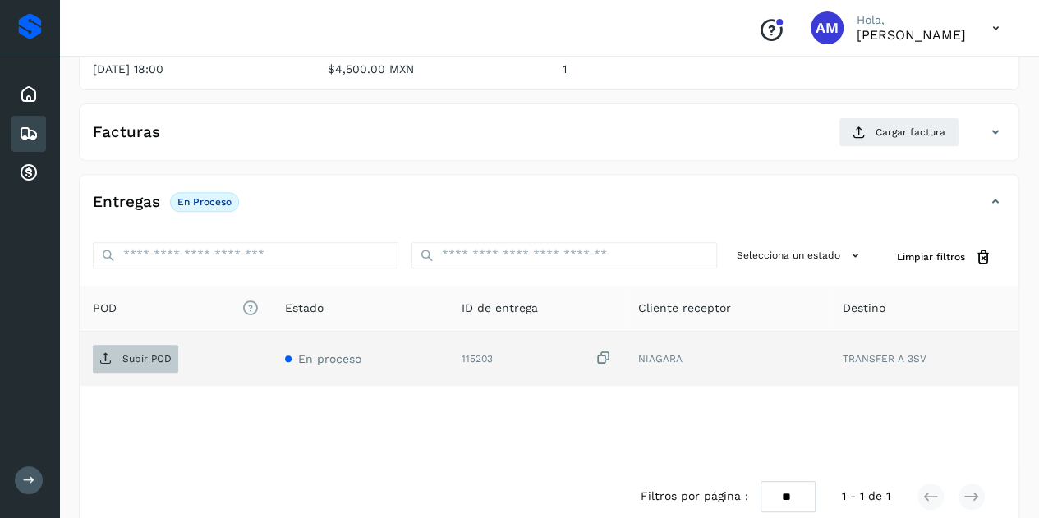
click at [168, 353] on p "Subir POD" at bounding box center [146, 358] width 49 height 11
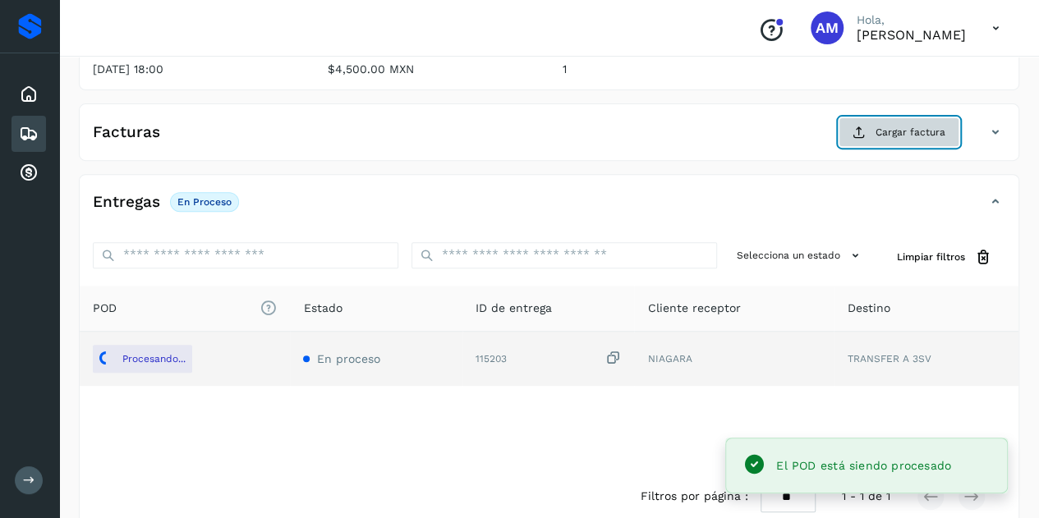
click at [903, 137] on span "Cargar factura" at bounding box center [910, 132] width 70 height 15
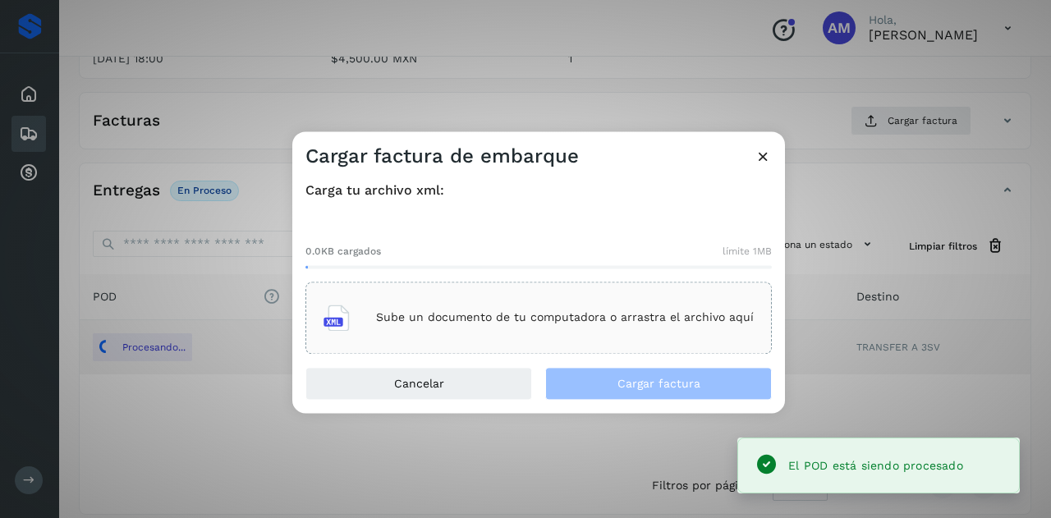
click at [589, 323] on p "Sube un documento de tu computadora o arrastra el archivo aquí" at bounding box center [565, 318] width 378 height 14
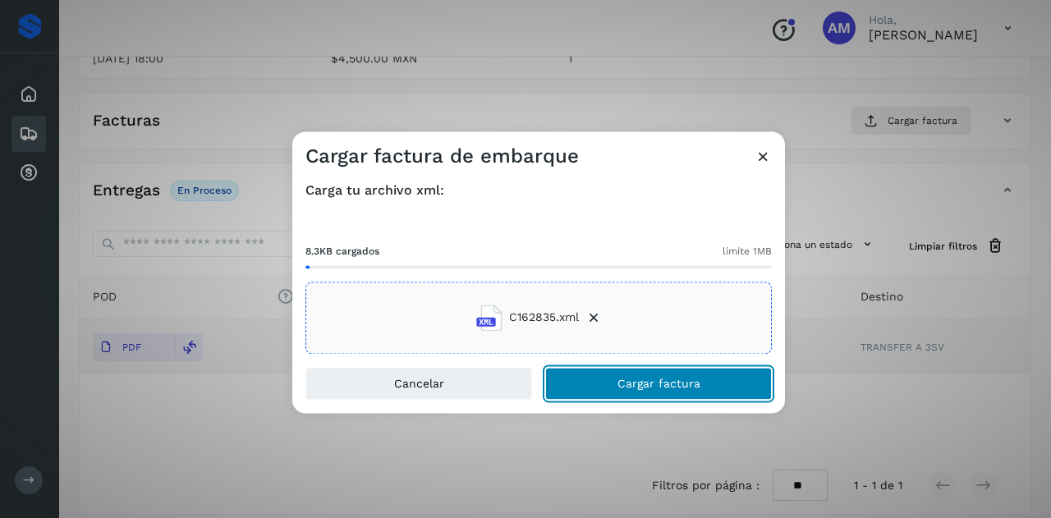
click at [603, 375] on button "Cargar factura" at bounding box center [658, 383] width 227 height 33
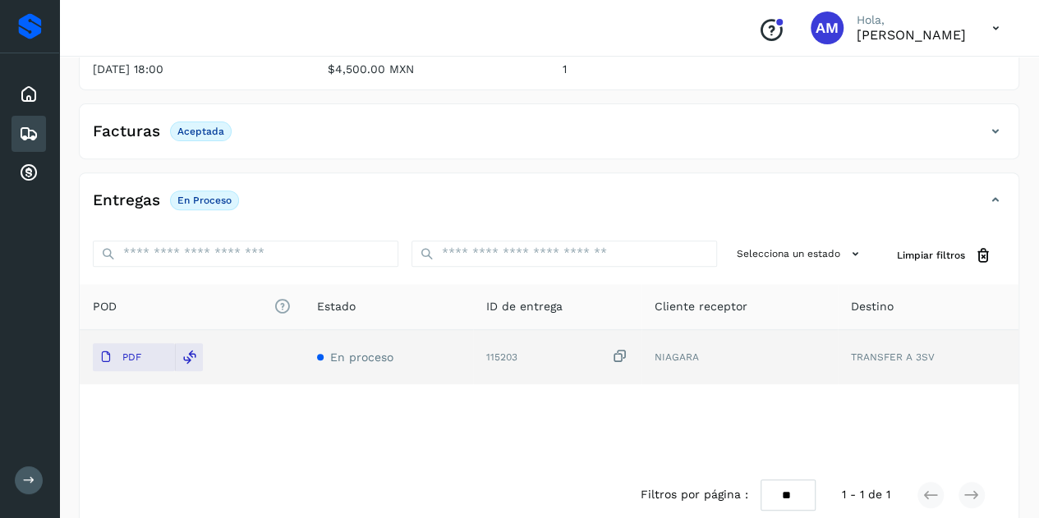
scroll to position [0, 0]
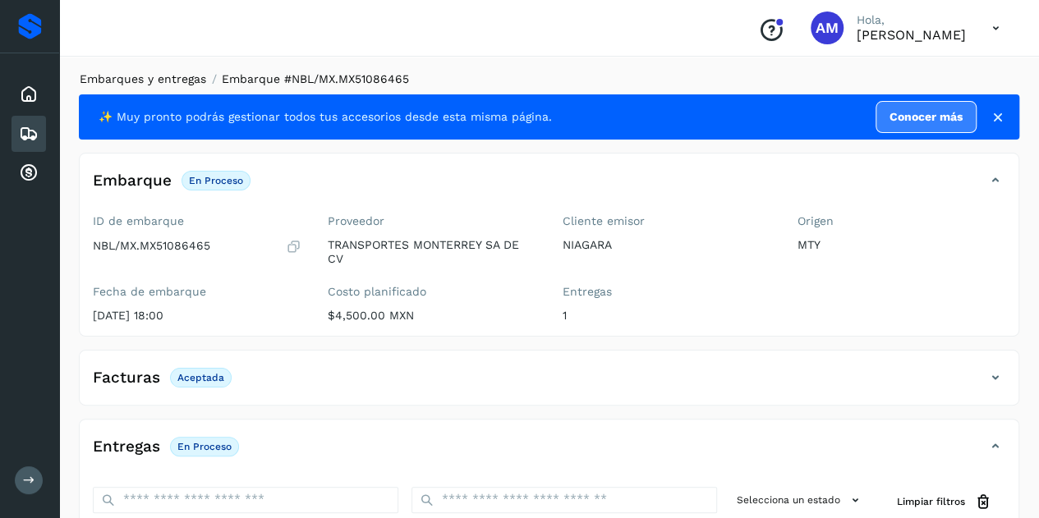
click at [199, 75] on link "Embarques y entregas" at bounding box center [143, 78] width 126 height 13
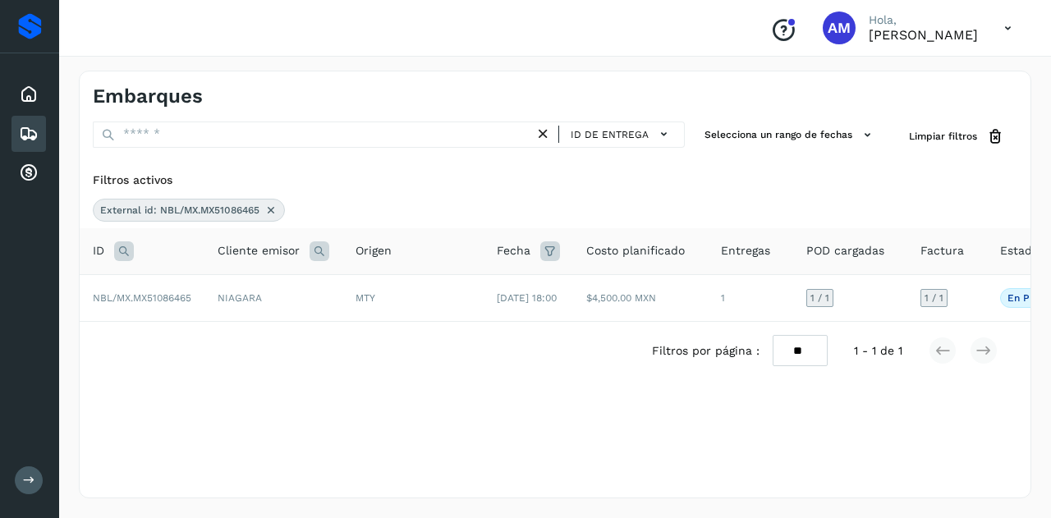
click at [264, 213] on div "External id: NBL/MX.MX51086465" at bounding box center [189, 210] width 192 height 23
click at [274, 204] on icon at bounding box center [270, 210] width 13 height 13
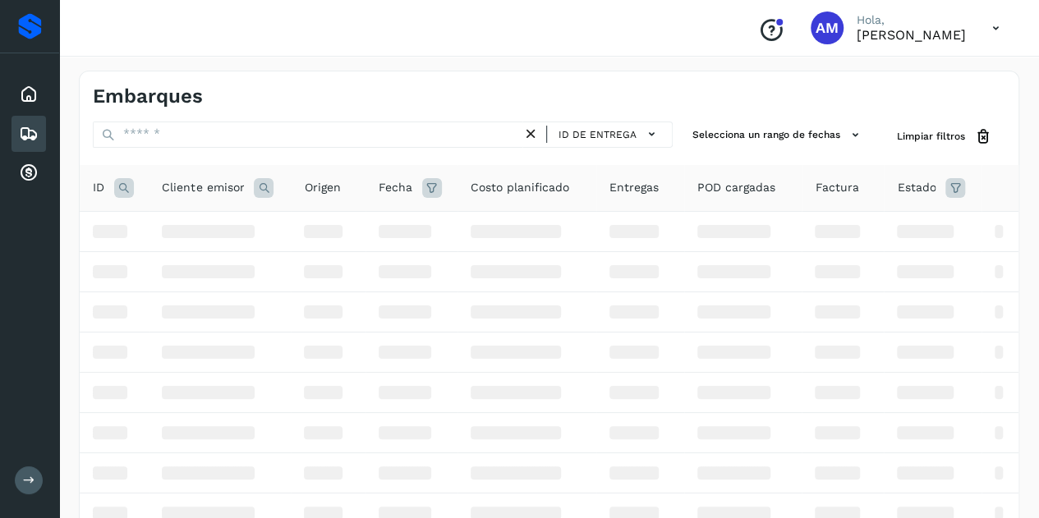
click at [121, 186] on icon at bounding box center [124, 188] width 20 height 20
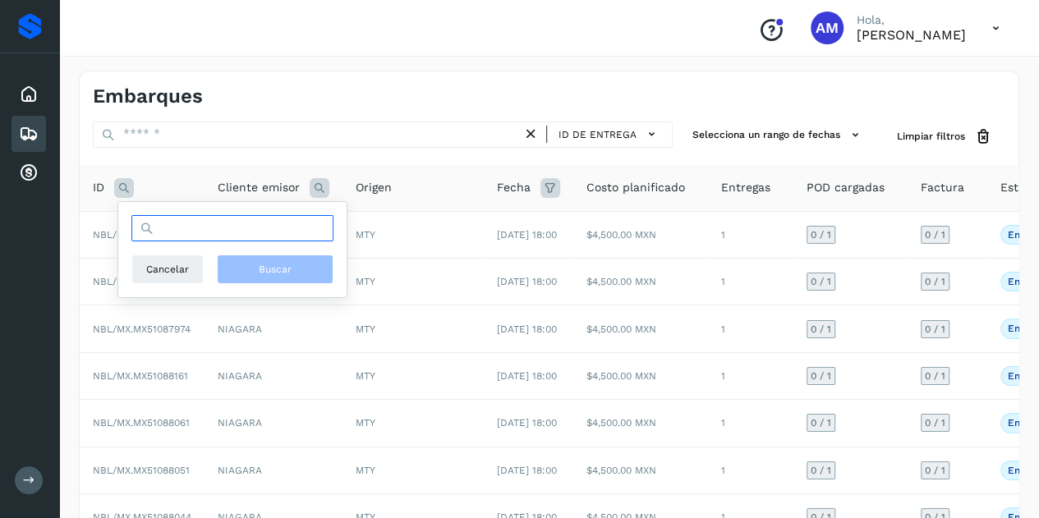
click at [191, 221] on input "text" at bounding box center [232, 228] width 202 height 26
paste input "**********"
type input "**********"
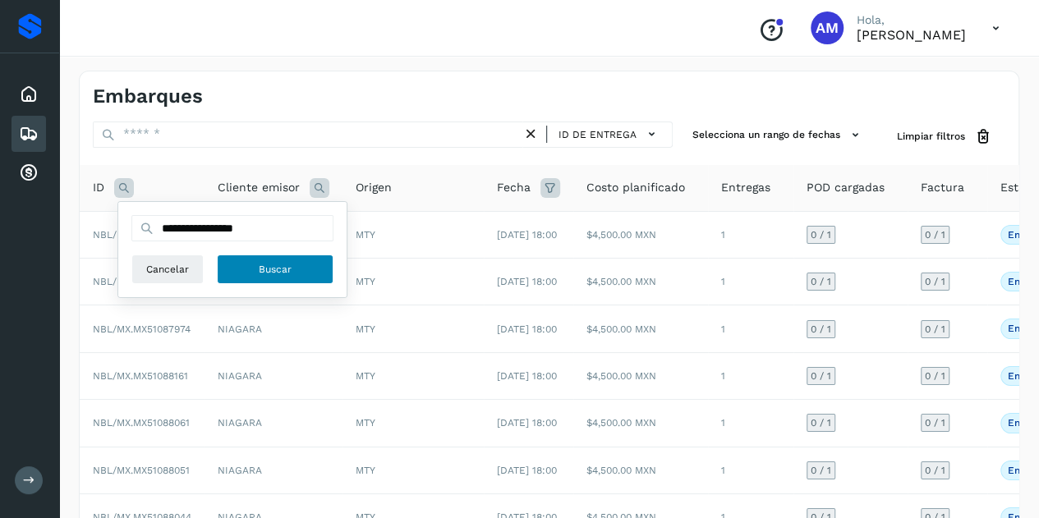
click at [281, 265] on span "Buscar" at bounding box center [275, 269] width 33 height 15
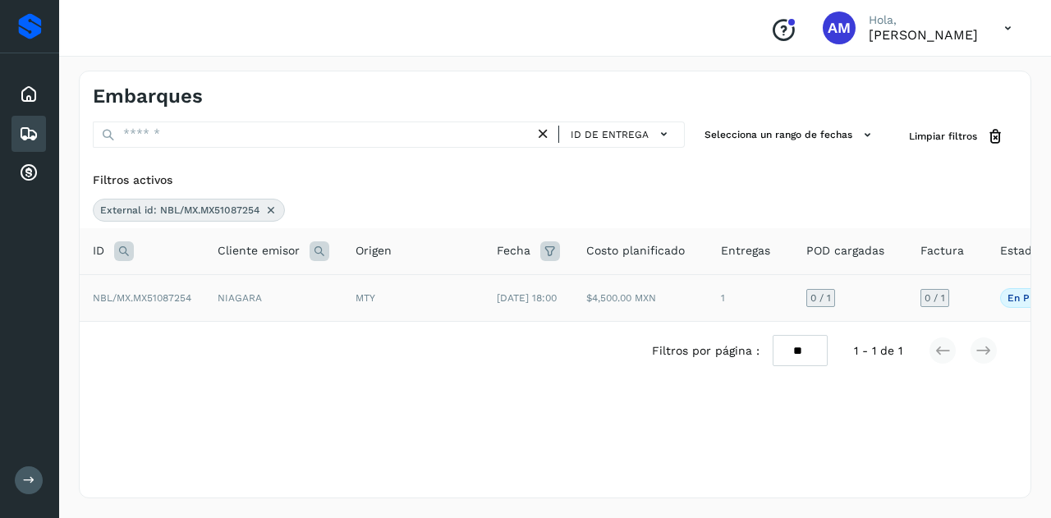
click at [222, 301] on td "NIAGARA" at bounding box center [273, 297] width 138 height 47
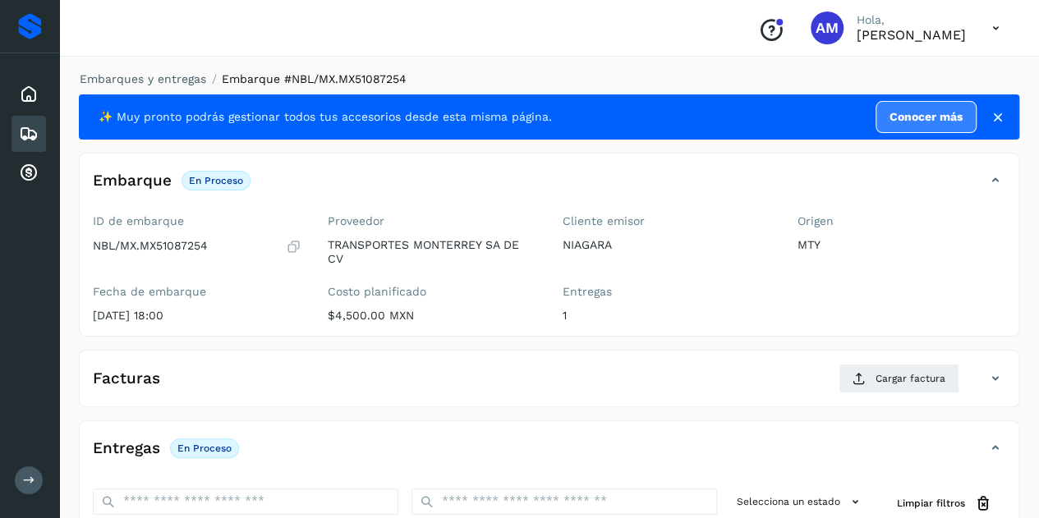
scroll to position [246, 0]
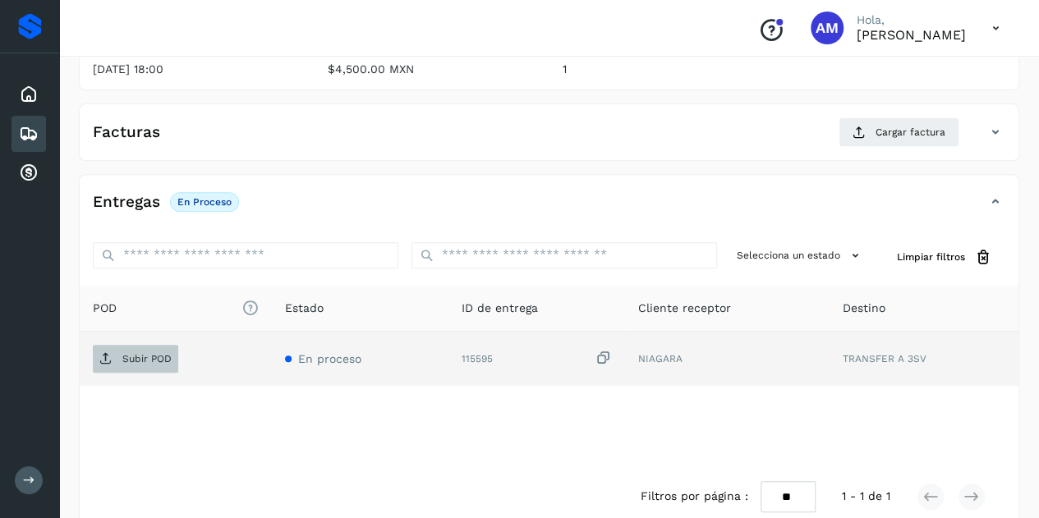
click at [151, 357] on p "Subir POD" at bounding box center [146, 358] width 49 height 11
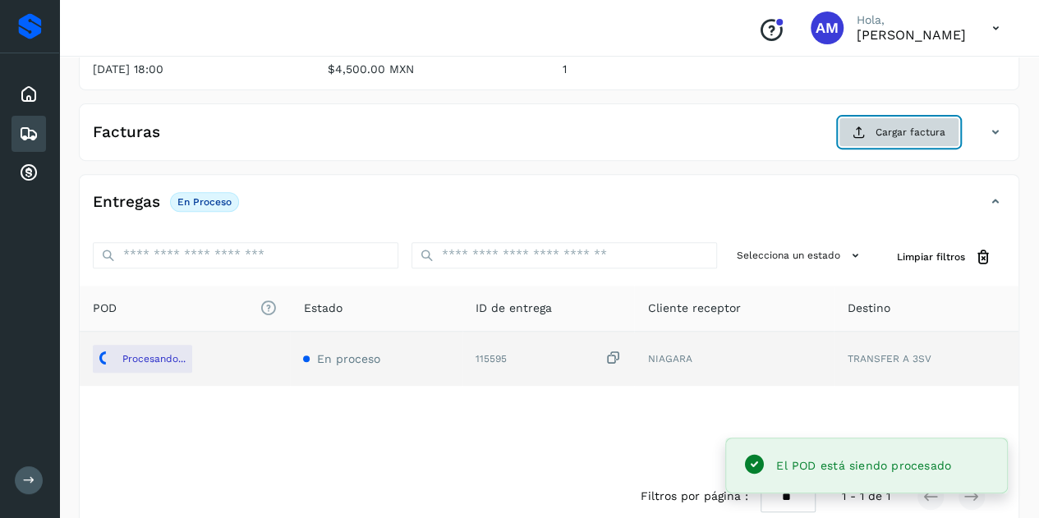
click at [884, 131] on span "Cargar factura" at bounding box center [910, 132] width 70 height 15
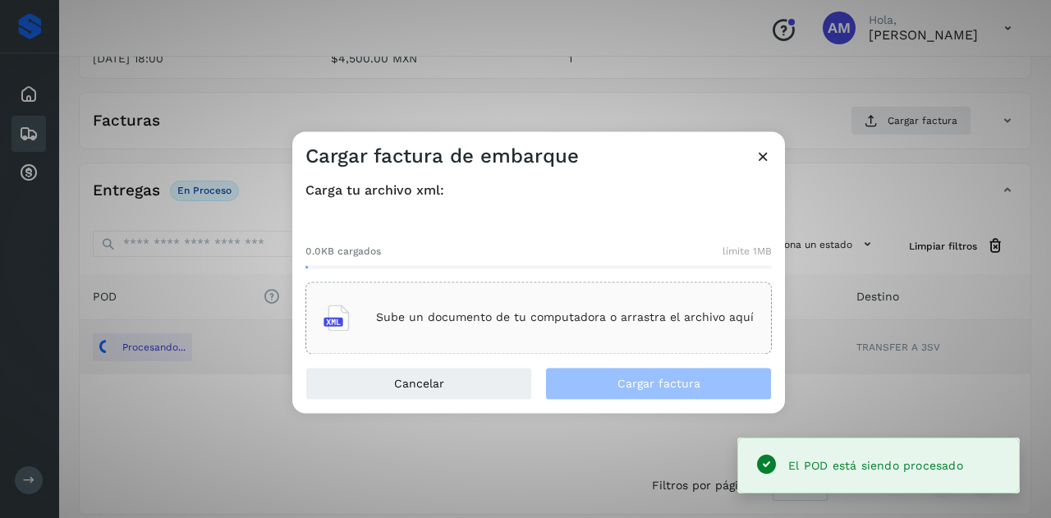
click at [586, 318] on p "Sube un documento de tu computadora o arrastra el archivo aquí" at bounding box center [565, 318] width 378 height 14
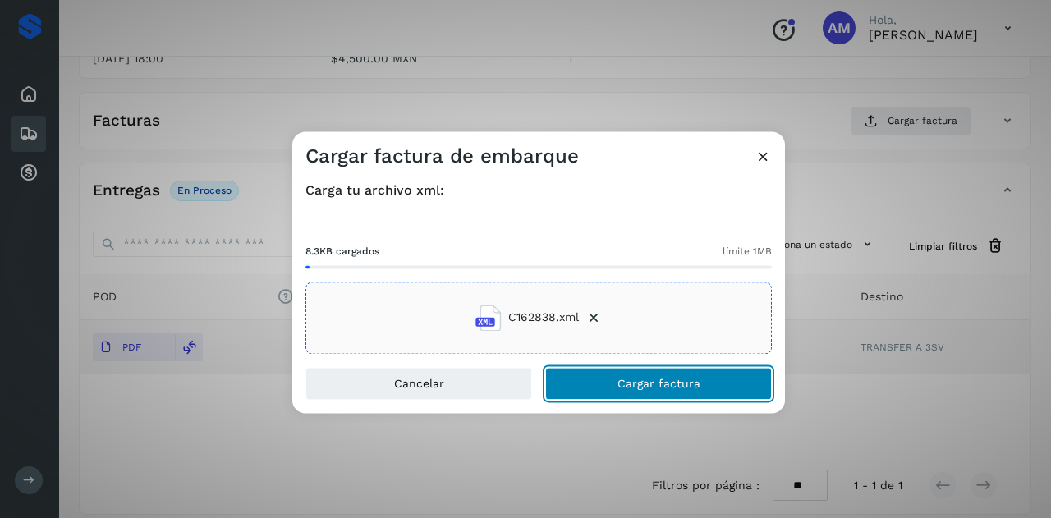
click at [672, 389] on span "Cargar factura" at bounding box center [659, 383] width 83 height 11
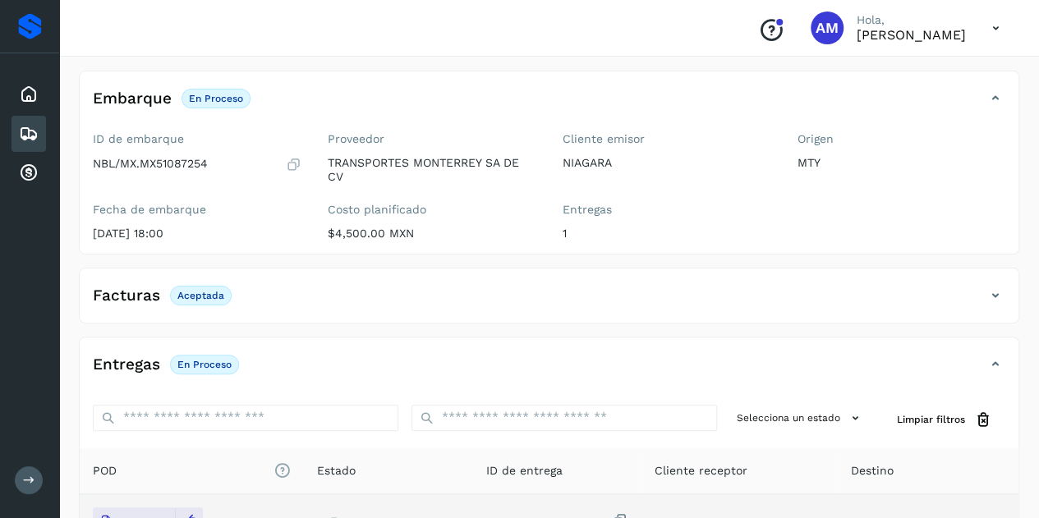
scroll to position [0, 0]
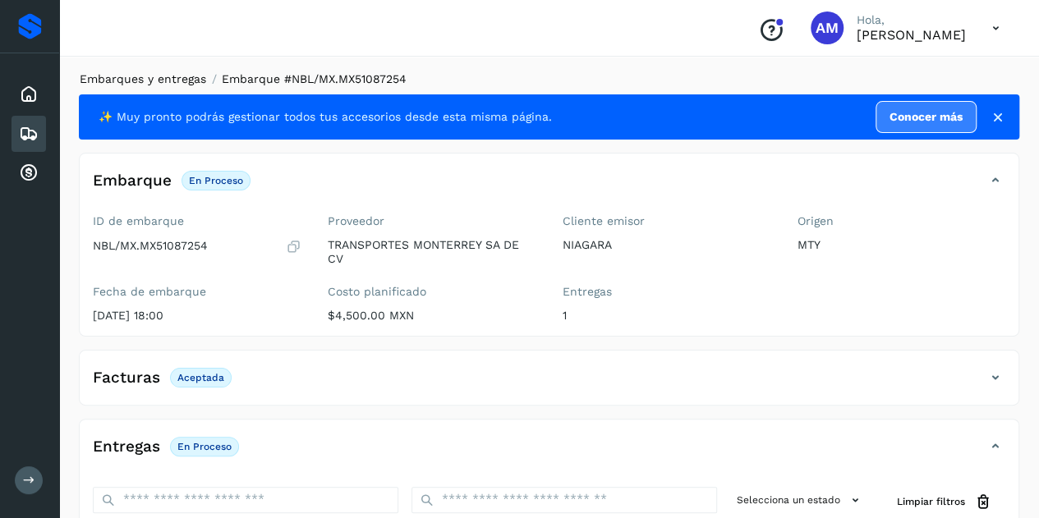
click at [166, 81] on link "Embarques y entregas" at bounding box center [143, 78] width 126 height 13
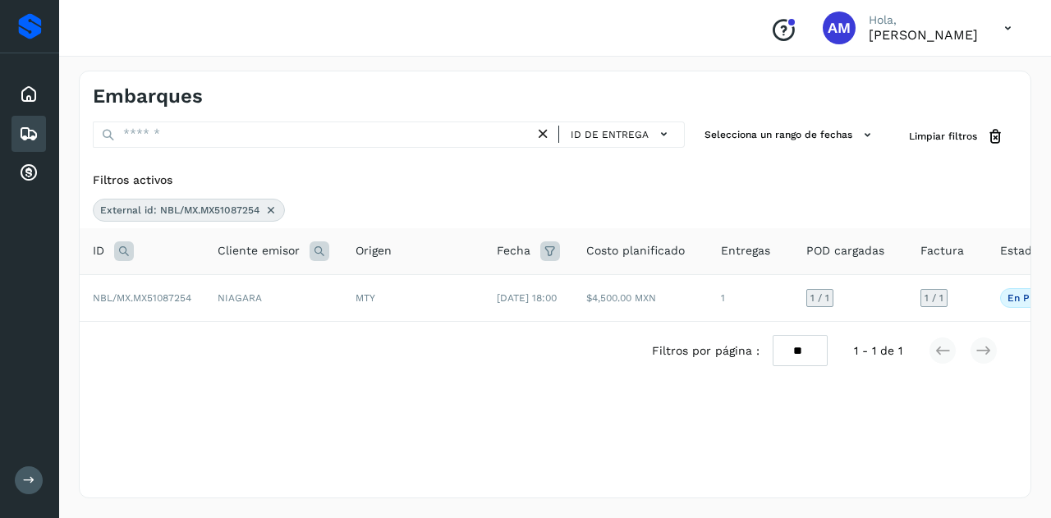
click at [264, 207] on icon at bounding box center [270, 210] width 13 height 13
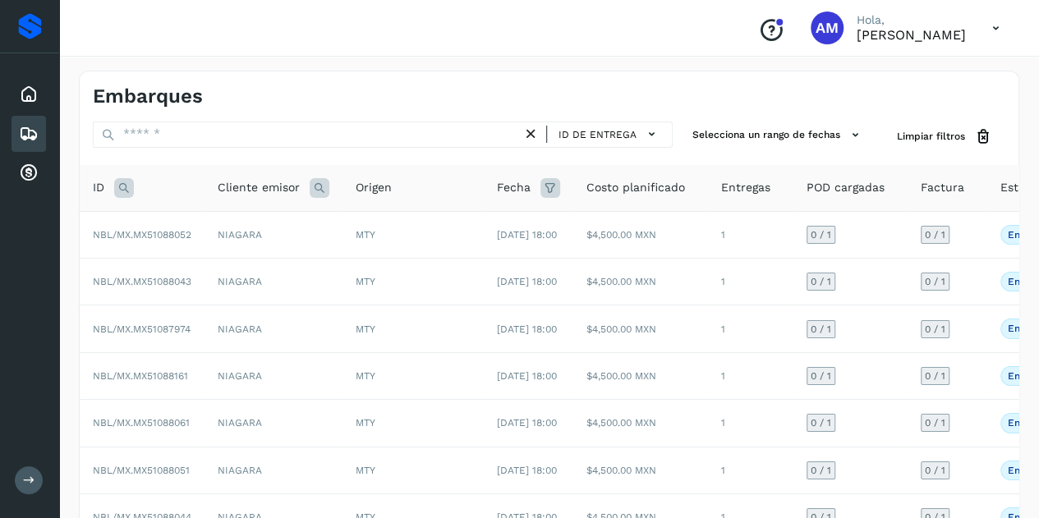
click at [125, 186] on icon at bounding box center [124, 188] width 20 height 20
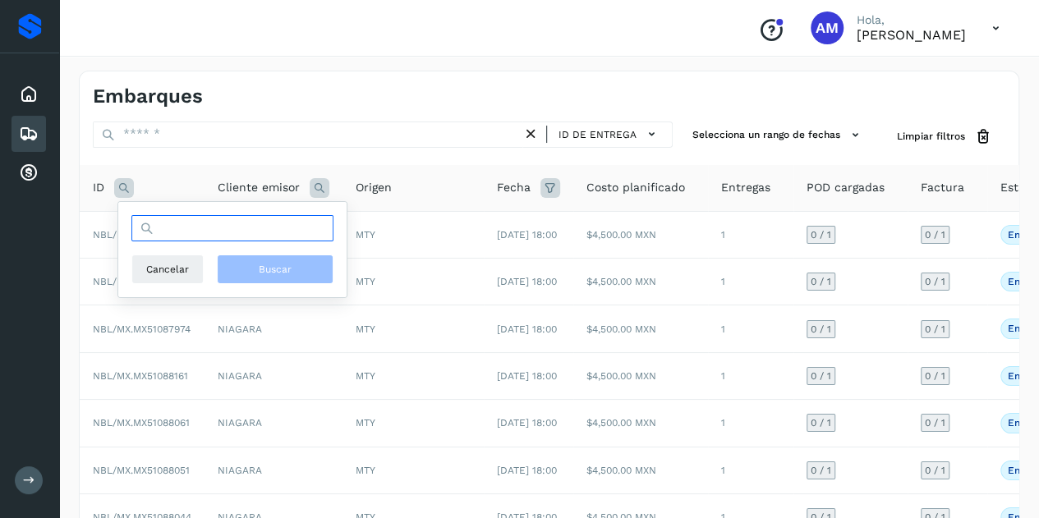
click at [182, 227] on input "text" at bounding box center [232, 228] width 202 height 26
type input "*"
paste input "**********"
type input "**********"
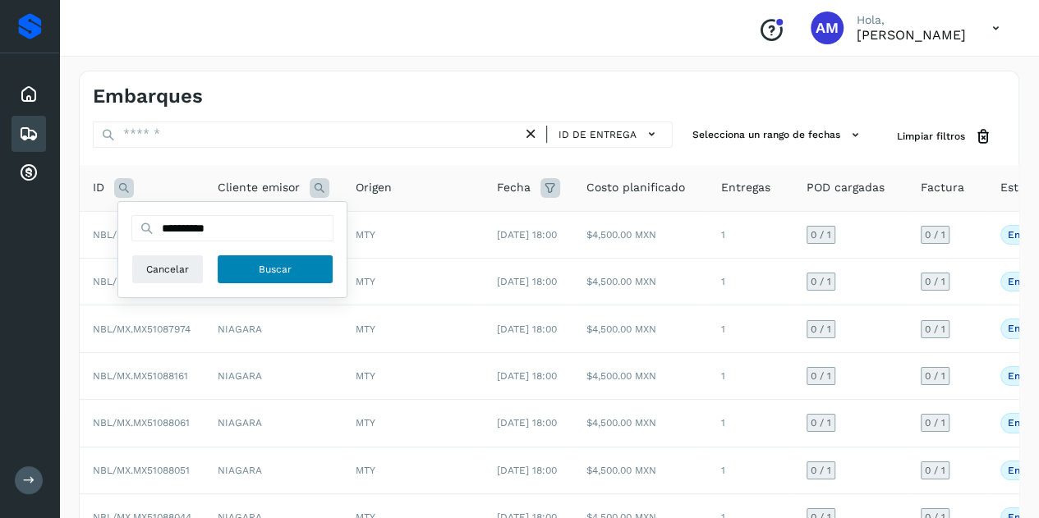
click at [255, 273] on button "Buscar" at bounding box center [275, 270] width 117 height 30
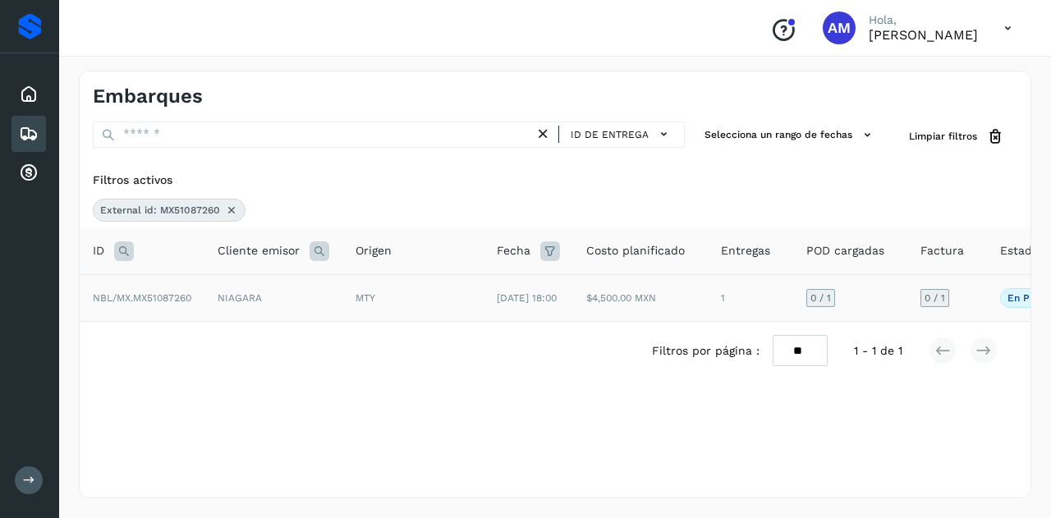
click at [191, 303] on span "NBL/MX.MX51087260" at bounding box center [142, 297] width 99 height 11
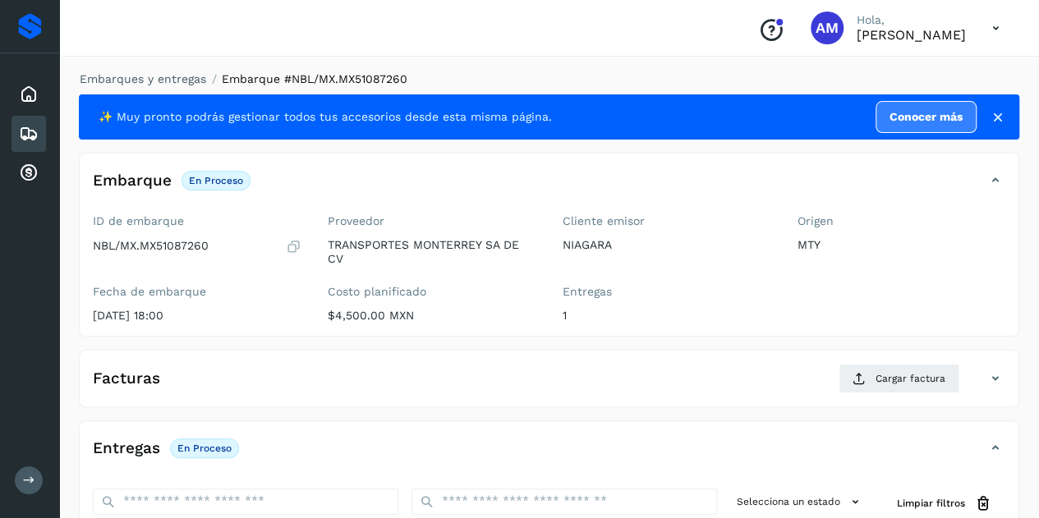
scroll to position [164, 0]
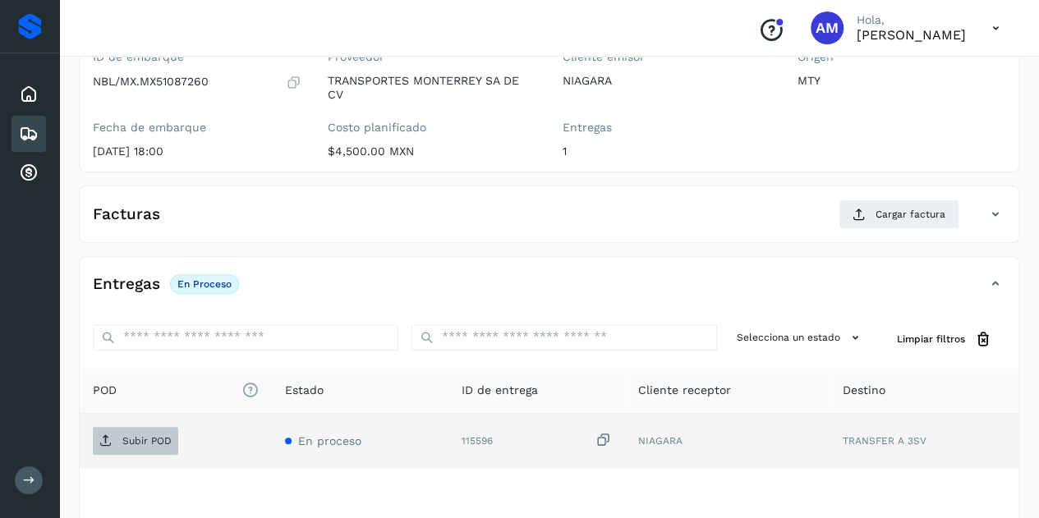
click at [145, 435] on p "Subir POD" at bounding box center [146, 440] width 49 height 11
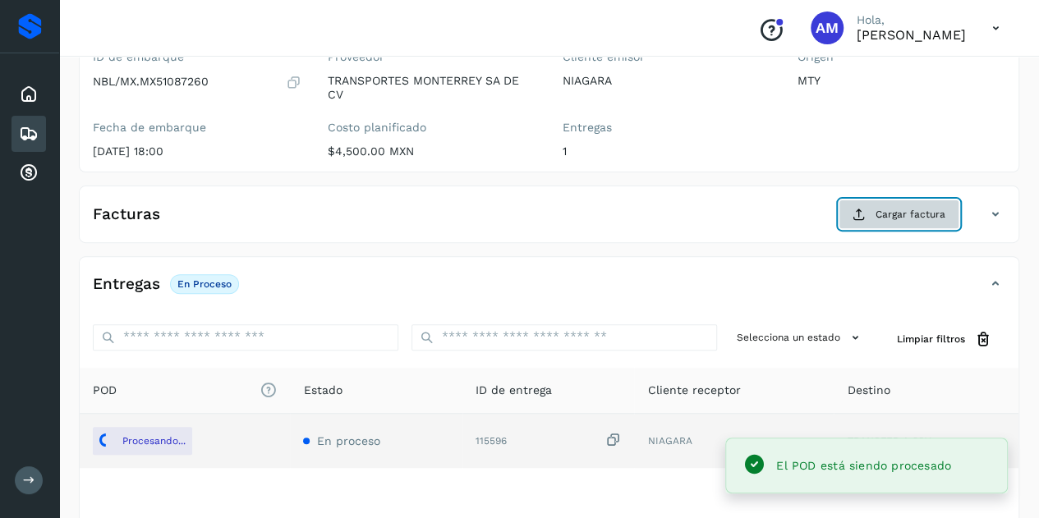
click at [916, 211] on span "Cargar factura" at bounding box center [910, 214] width 70 height 15
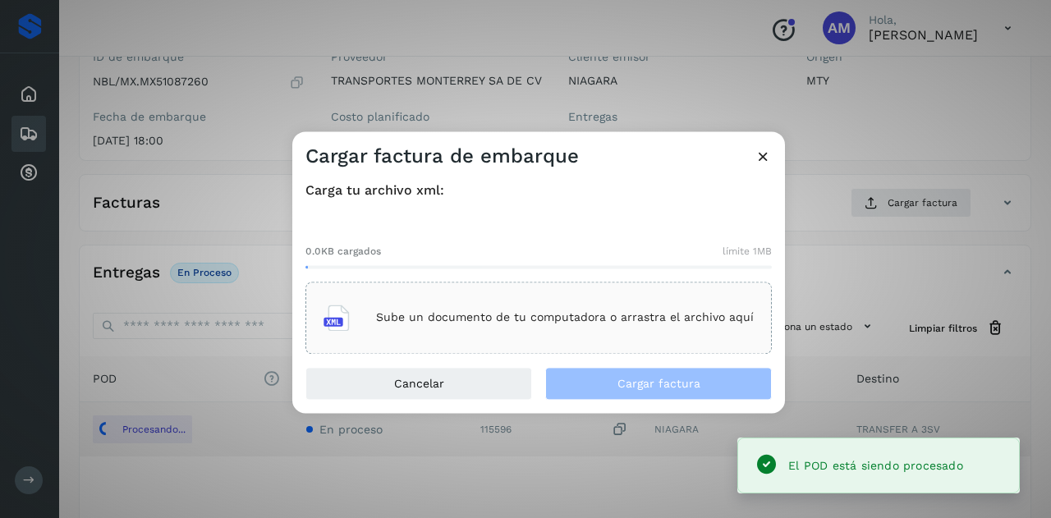
click at [662, 301] on div "Sube un documento de tu computadora o arrastra el archivo aquí" at bounding box center [539, 318] width 430 height 44
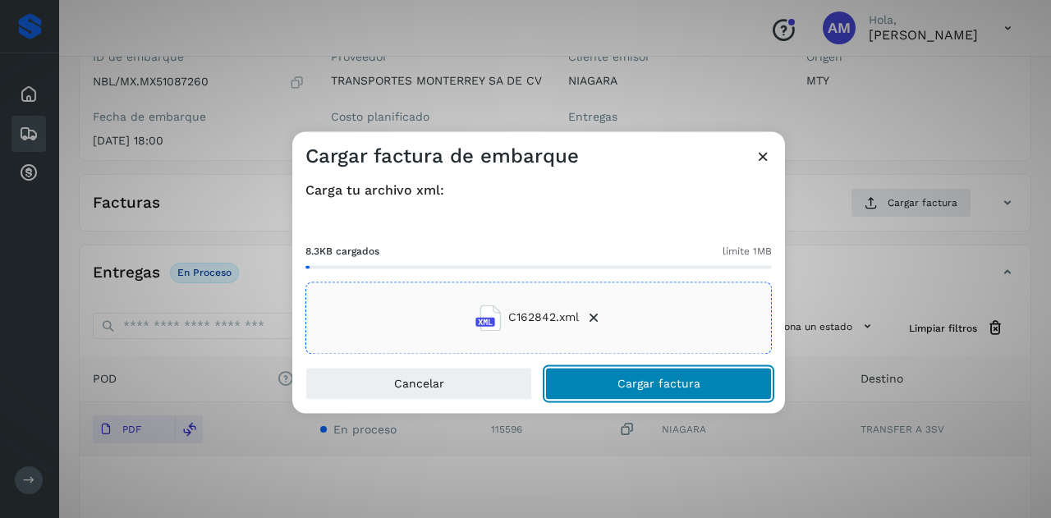
click at [667, 387] on span "Cargar factura" at bounding box center [659, 383] width 83 height 11
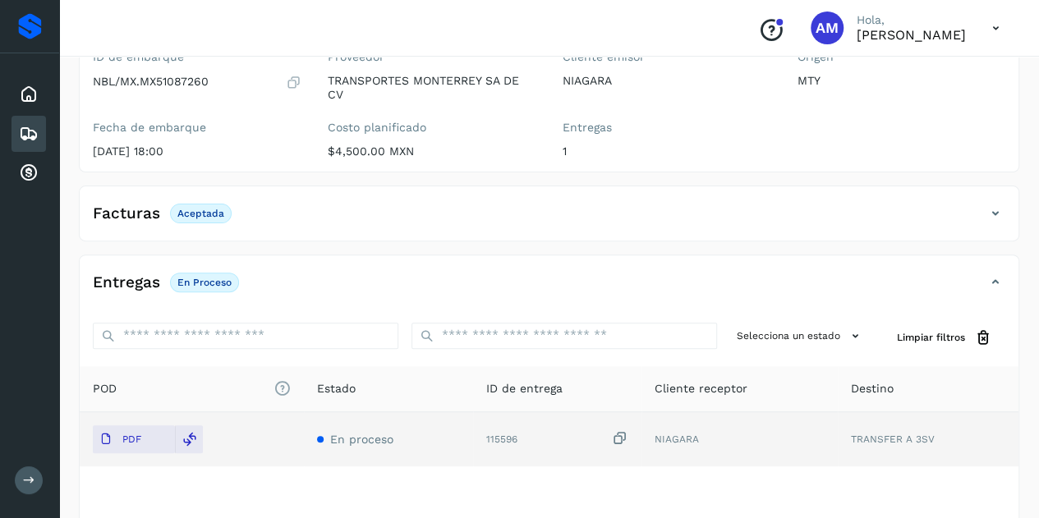
scroll to position [0, 0]
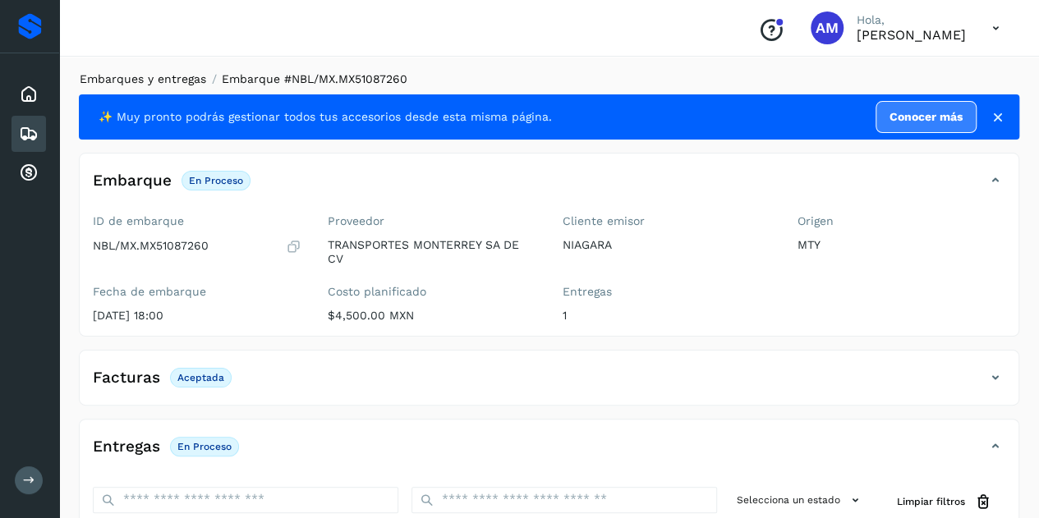
click at [125, 75] on link "Embarques y entregas" at bounding box center [143, 78] width 126 height 13
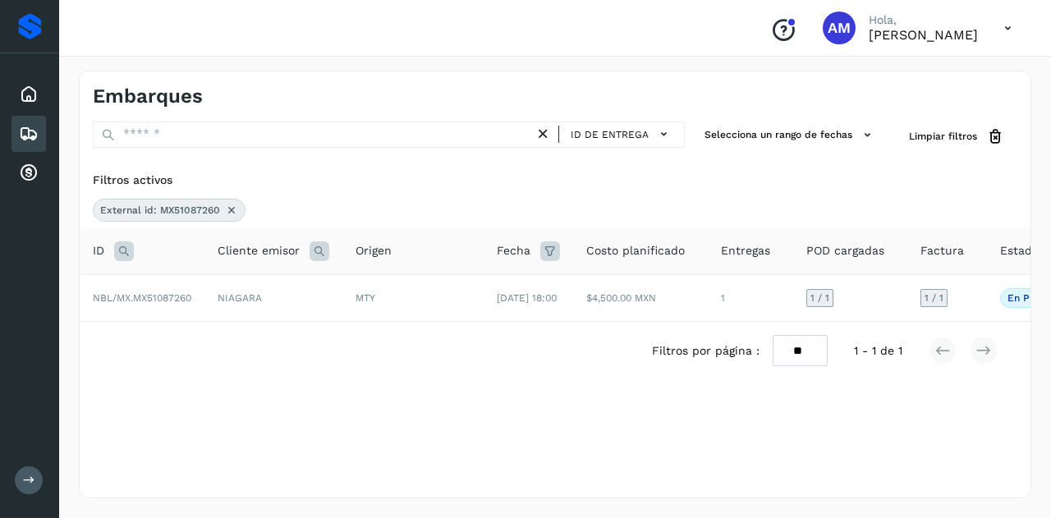
click at [221, 201] on div "External id: MX51087260" at bounding box center [169, 210] width 153 height 23
click at [229, 206] on icon at bounding box center [231, 210] width 13 height 13
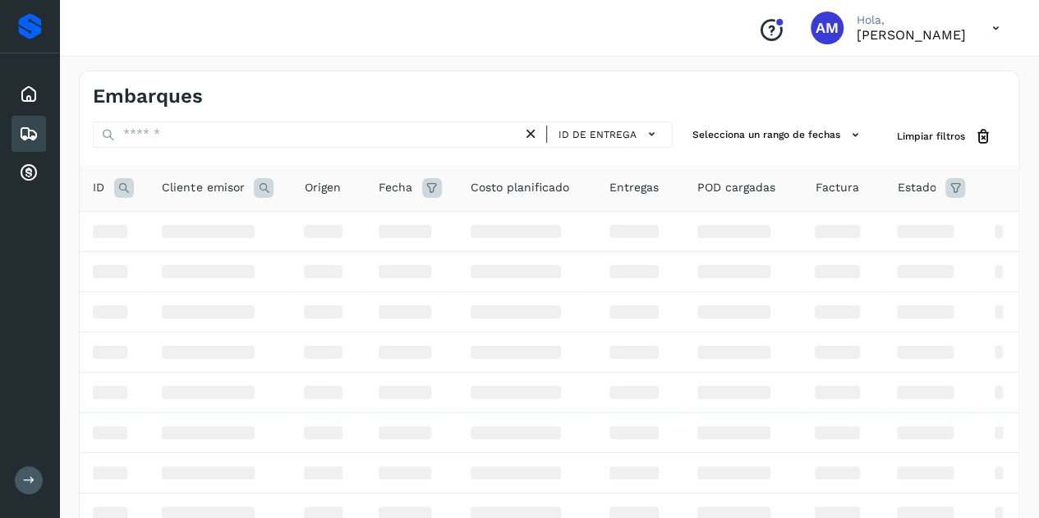
click at [123, 192] on icon at bounding box center [124, 188] width 20 height 20
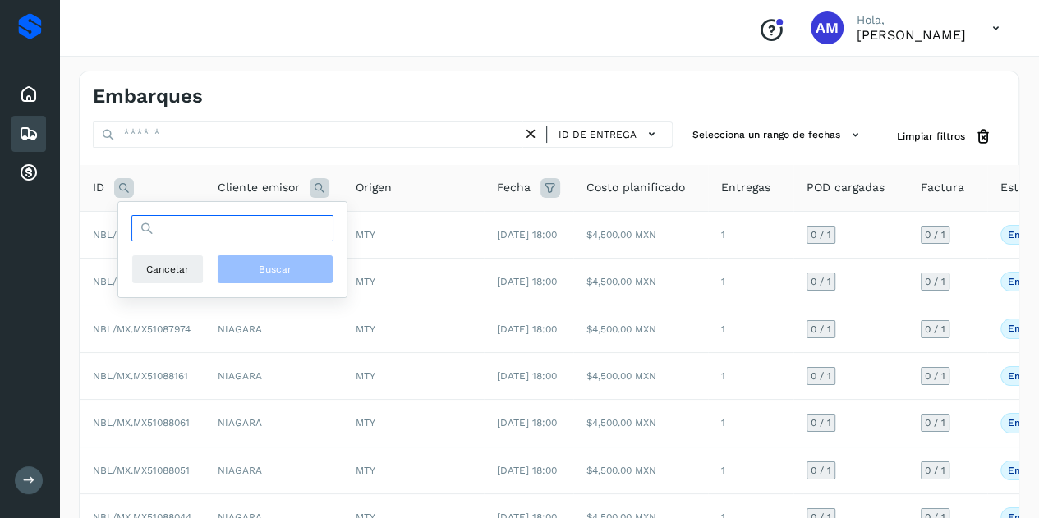
click at [182, 228] on input "text" at bounding box center [232, 228] width 202 height 26
paste input "**********"
type input "**********"
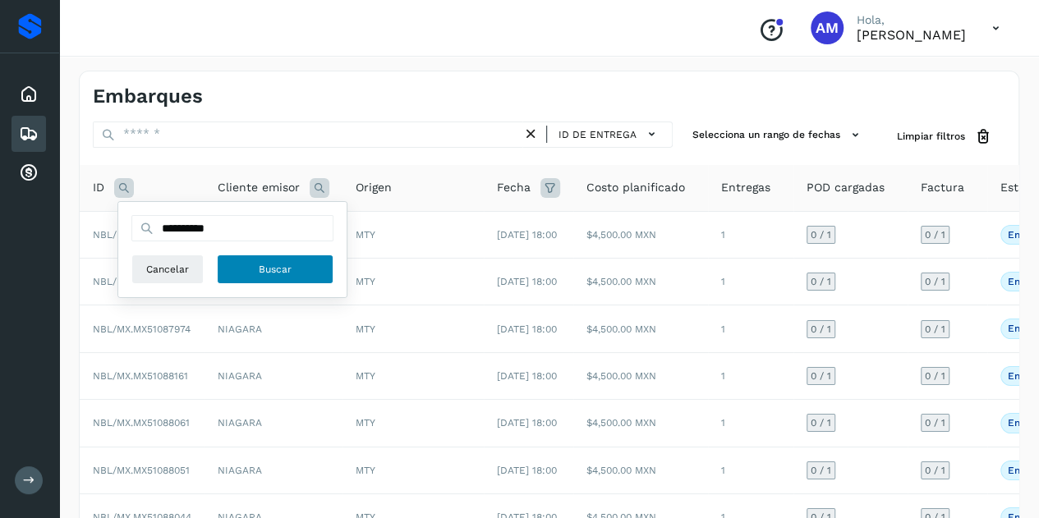
click at [287, 275] on span "Buscar" at bounding box center [275, 269] width 33 height 15
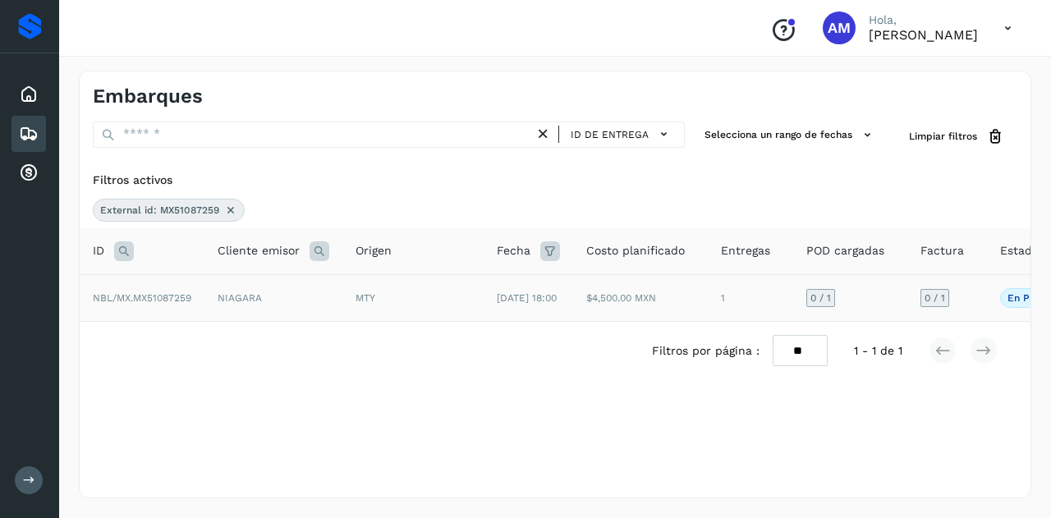
click at [217, 301] on td "NIAGARA" at bounding box center [273, 297] width 138 height 47
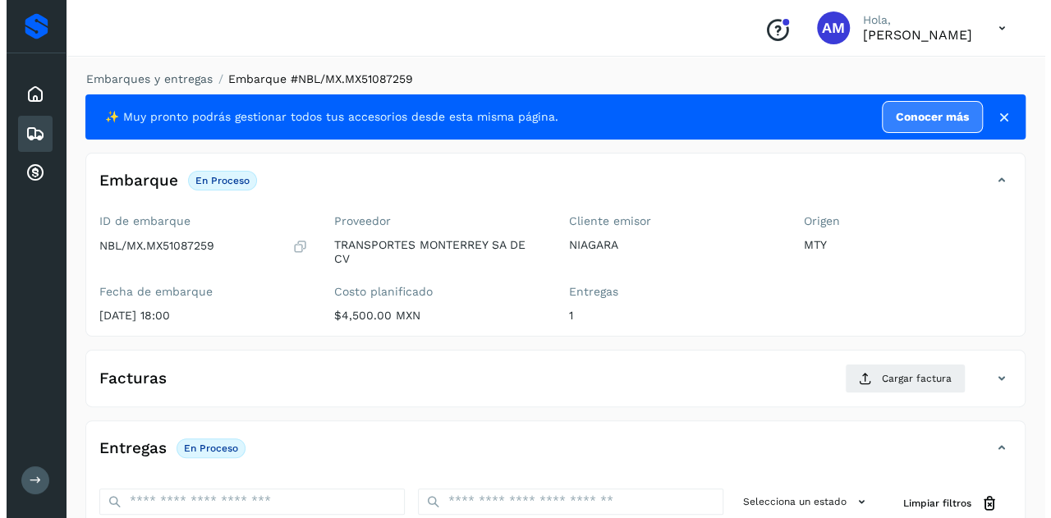
scroll to position [246, 0]
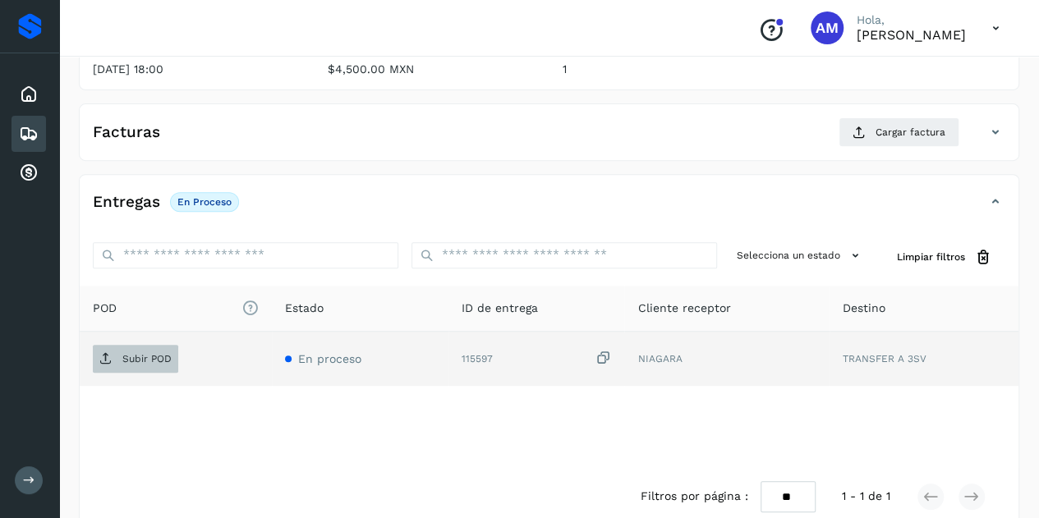
click at [146, 356] on p "Subir POD" at bounding box center [146, 358] width 49 height 11
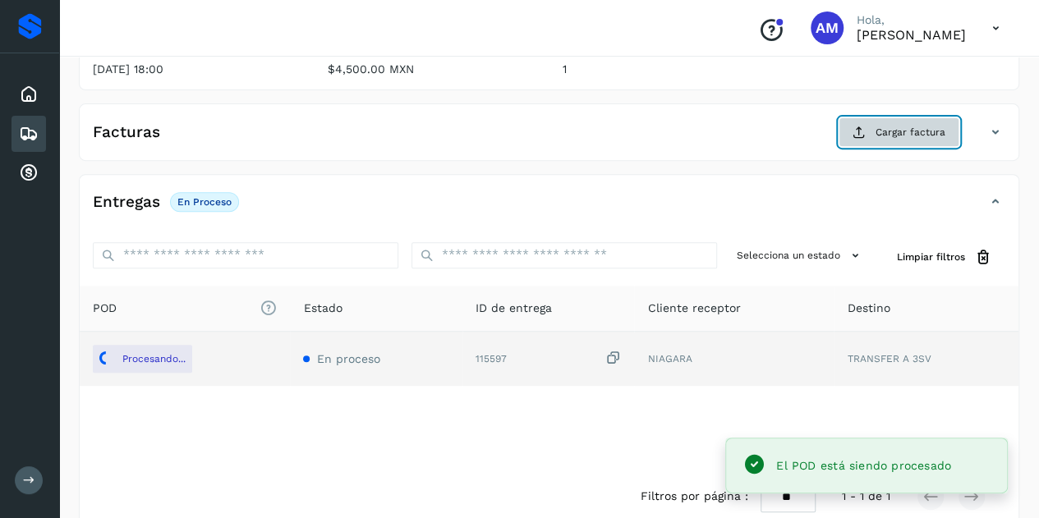
click at [881, 123] on main "Proveedores Inicio Embarques Cuentas por cobrar Salir Conoce nuestros beneficio…" at bounding box center [519, 150] width 1039 height 793
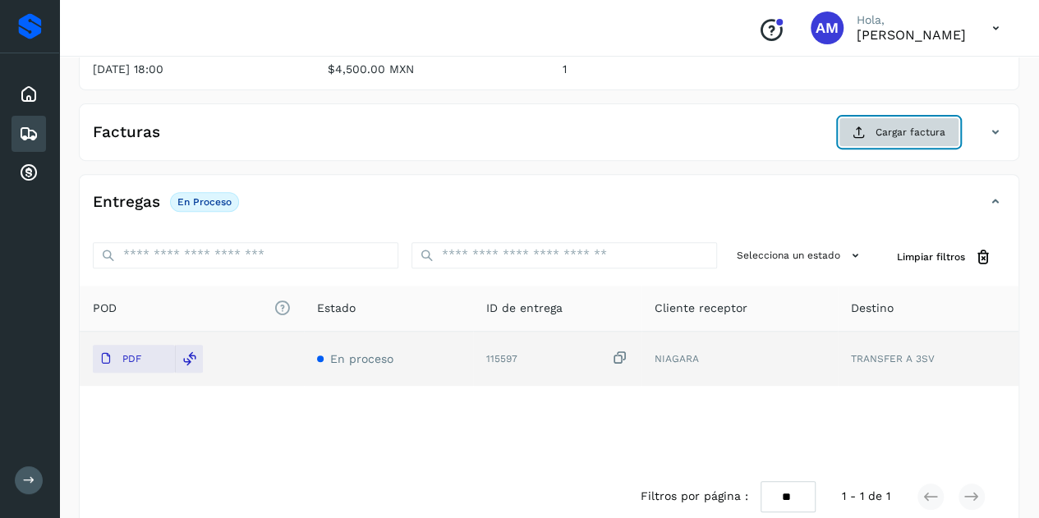
click at [848, 142] on button "Cargar factura" at bounding box center [899, 132] width 121 height 30
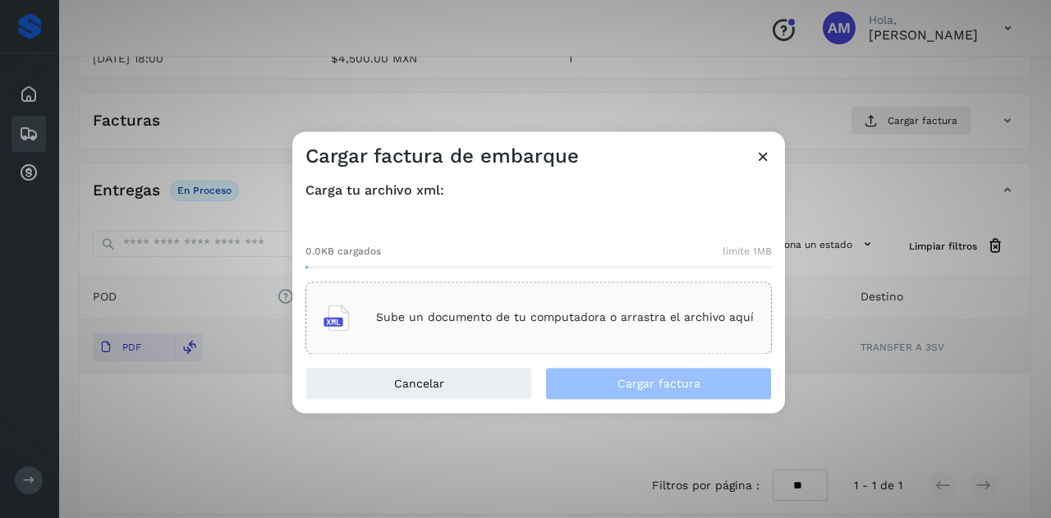
click at [398, 303] on div "Sube un documento de tu computadora o arrastra el archivo aquí" at bounding box center [539, 318] width 430 height 44
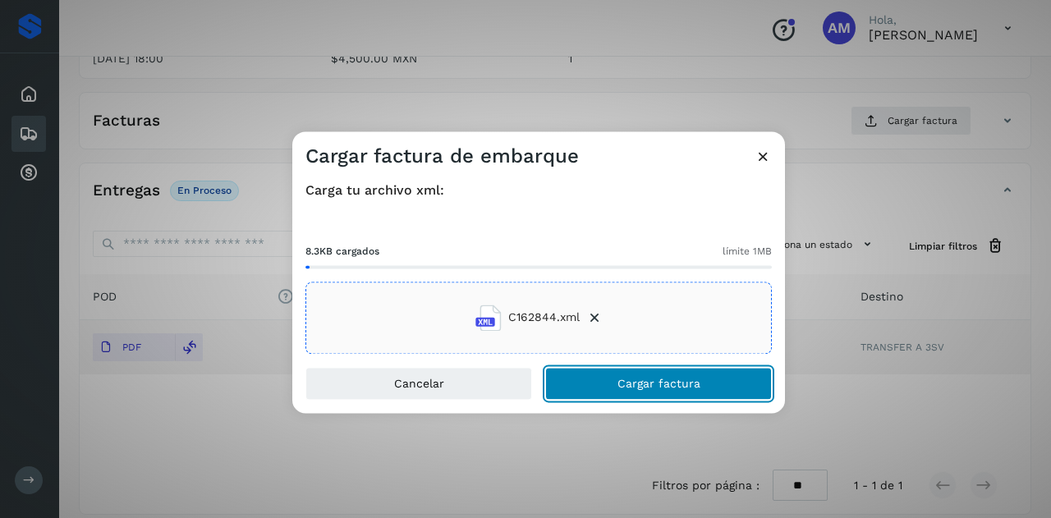
click at [652, 378] on span "Cargar factura" at bounding box center [659, 383] width 83 height 11
